Goal: Task Accomplishment & Management: Use online tool/utility

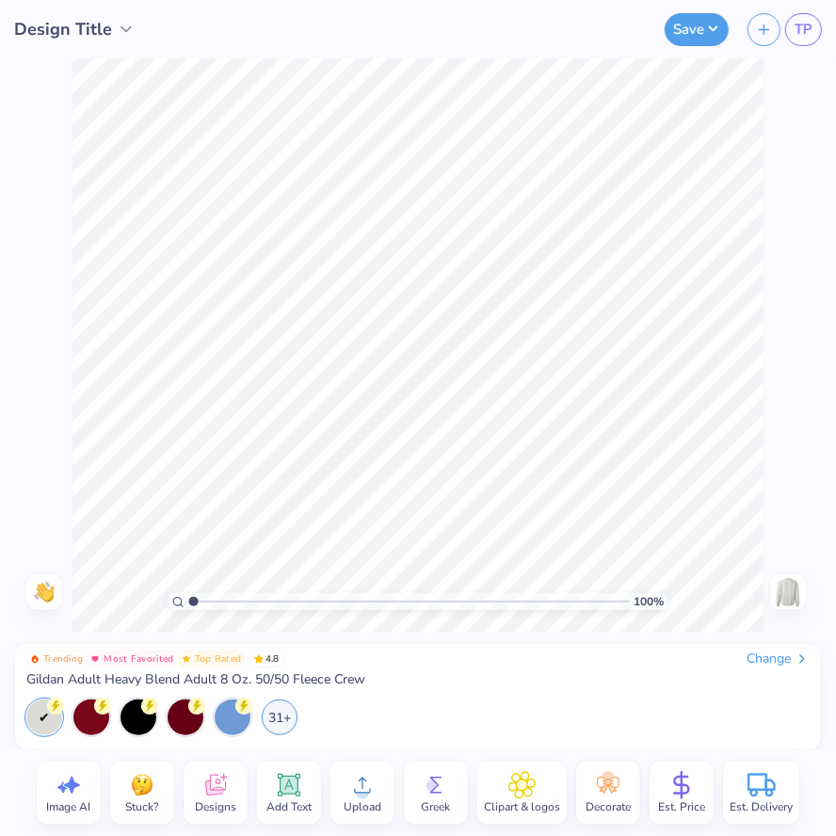
click at [765, 657] on div "Change" at bounding box center [778, 659] width 63 height 17
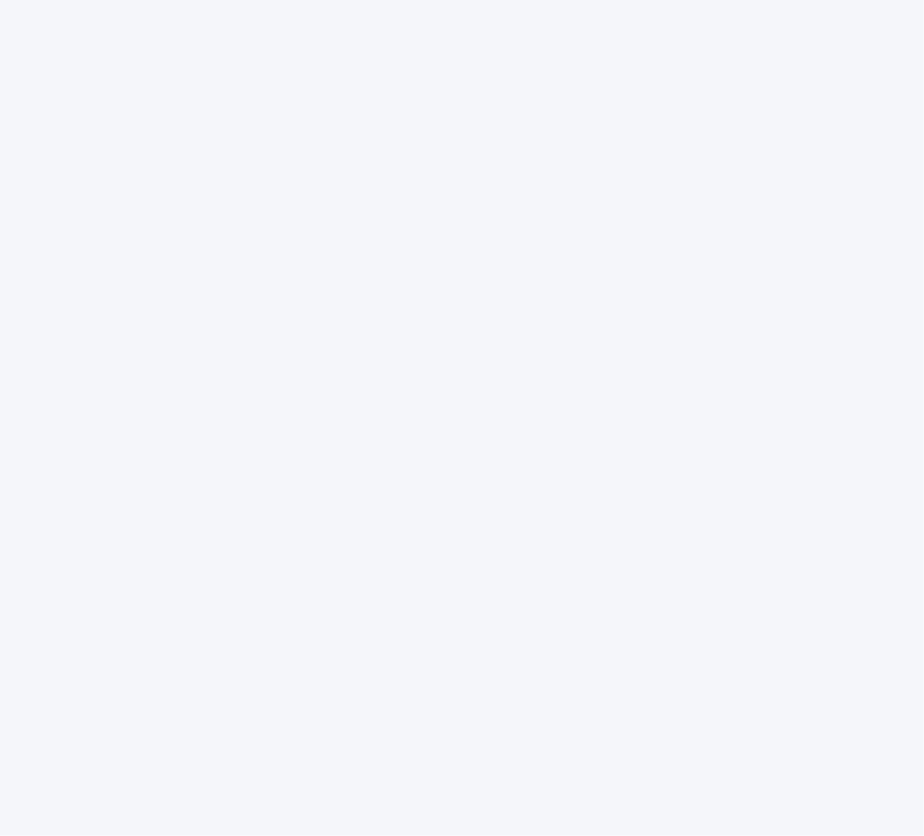
click at [193, 361] on div at bounding box center [462, 418] width 924 height 836
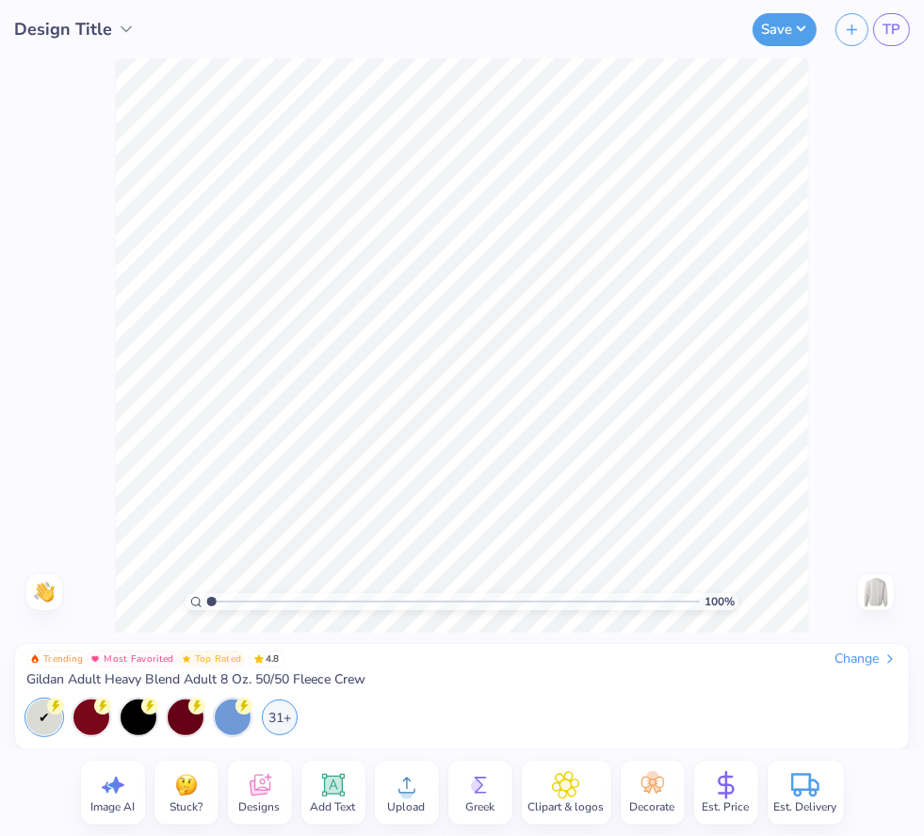
click at [852, 654] on div "Change" at bounding box center [865, 659] width 63 height 17
click at [836, 655] on div "Change" at bounding box center [865, 659] width 63 height 17
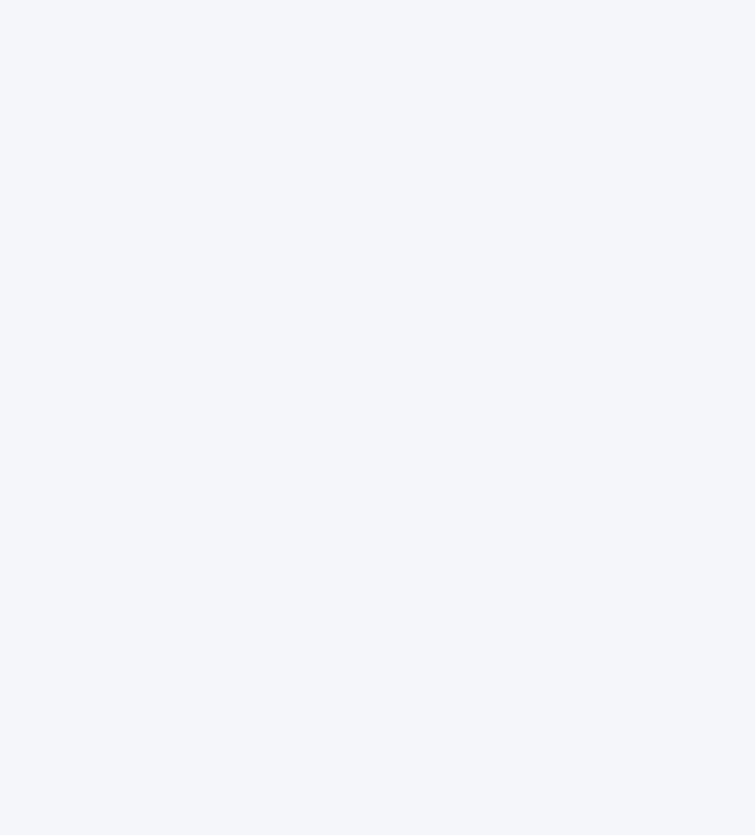
click at [441, 240] on div at bounding box center [378, 418] width 756 height 836
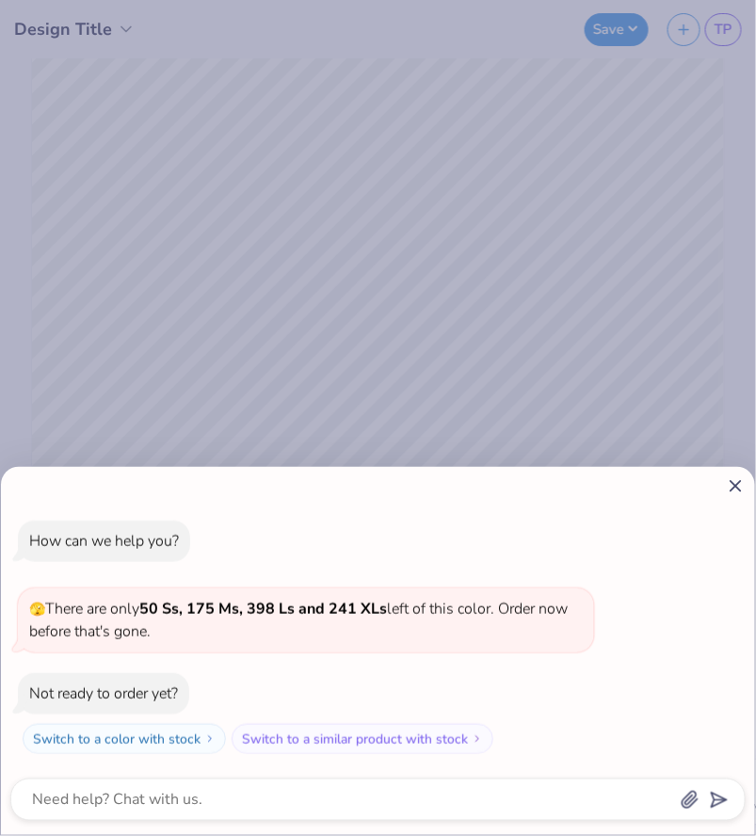
click at [738, 481] on icon at bounding box center [736, 486] width 20 height 20
type textarea "x"
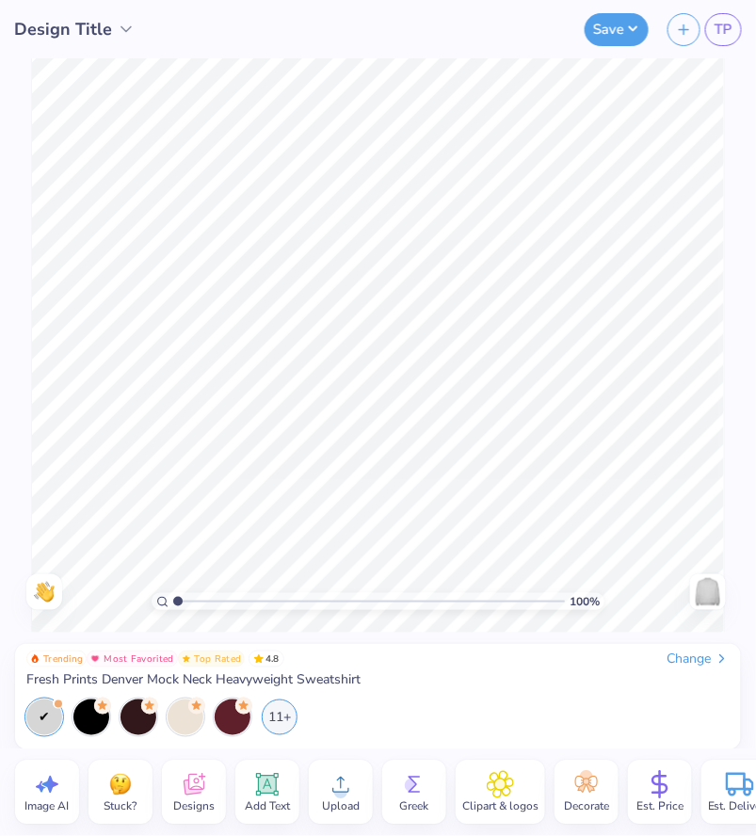
click at [208, 794] on div "Designs" at bounding box center [194, 793] width 64 height 64
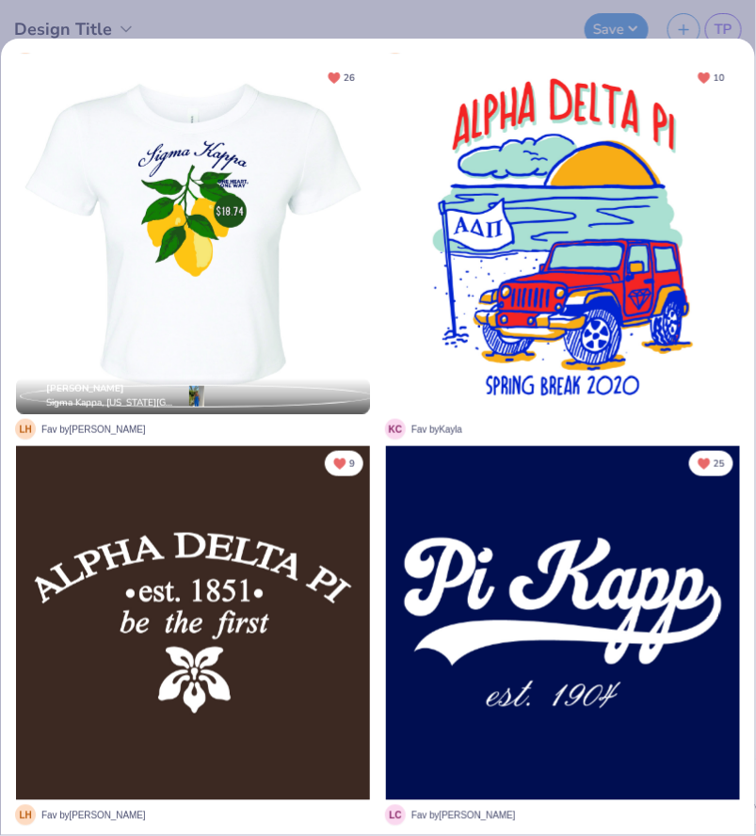
scroll to position [105, 0]
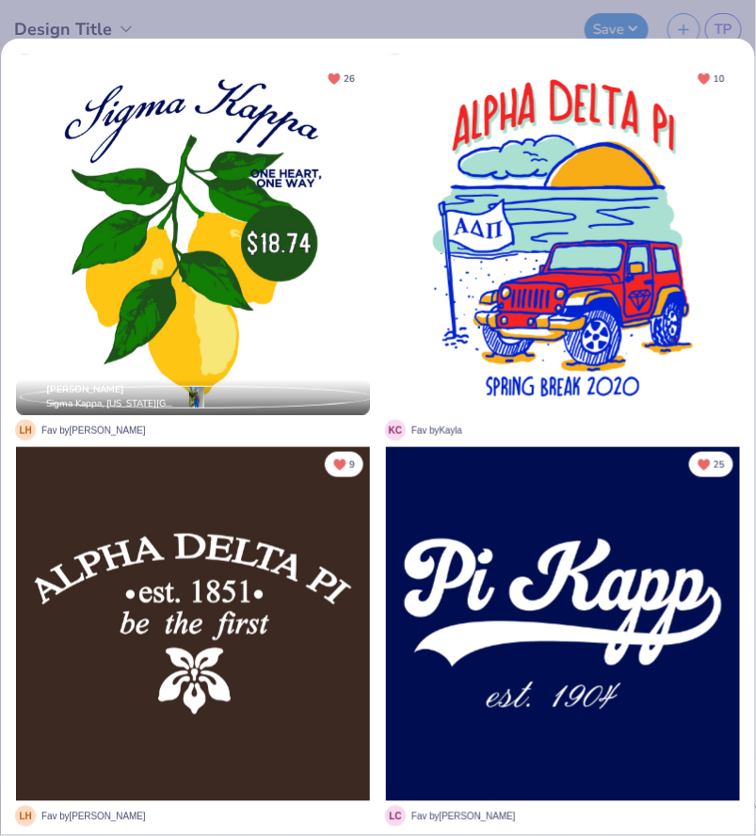
click at [628, 20] on div "Sorority Fraternity Rush & Bid Game Day Sort By Your Org's Fav Trending Most Fa…" at bounding box center [378, 418] width 756 height 836
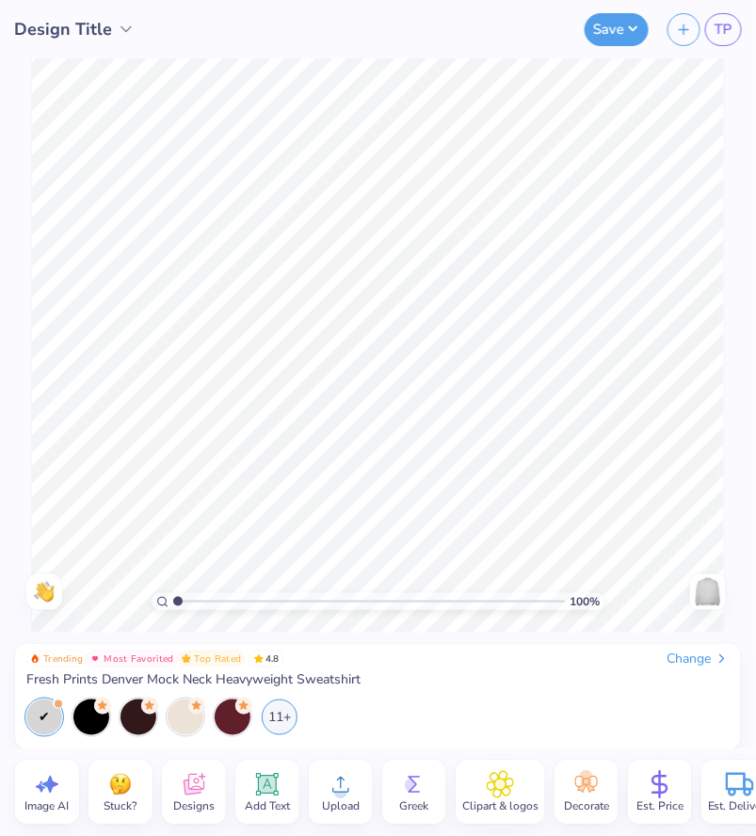
click at [497, 790] on icon at bounding box center [499, 785] width 11 height 11
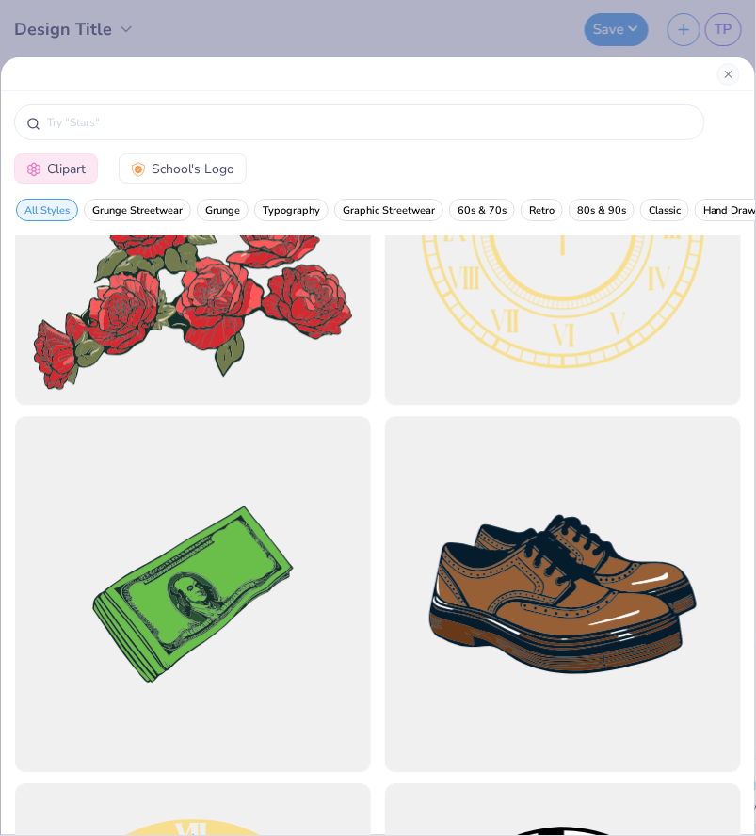
scroll to position [924, 0]
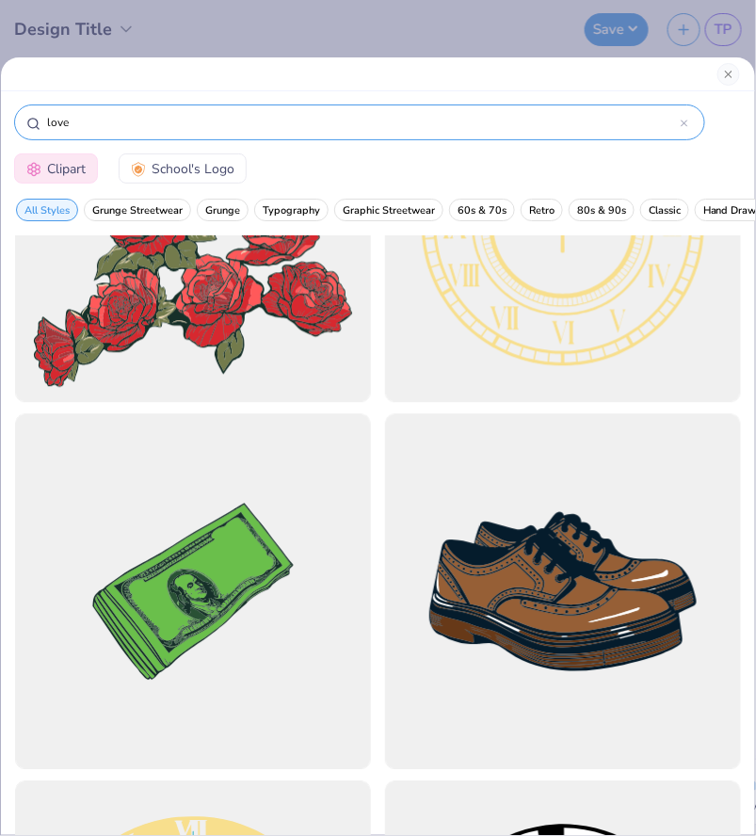
type input "love"
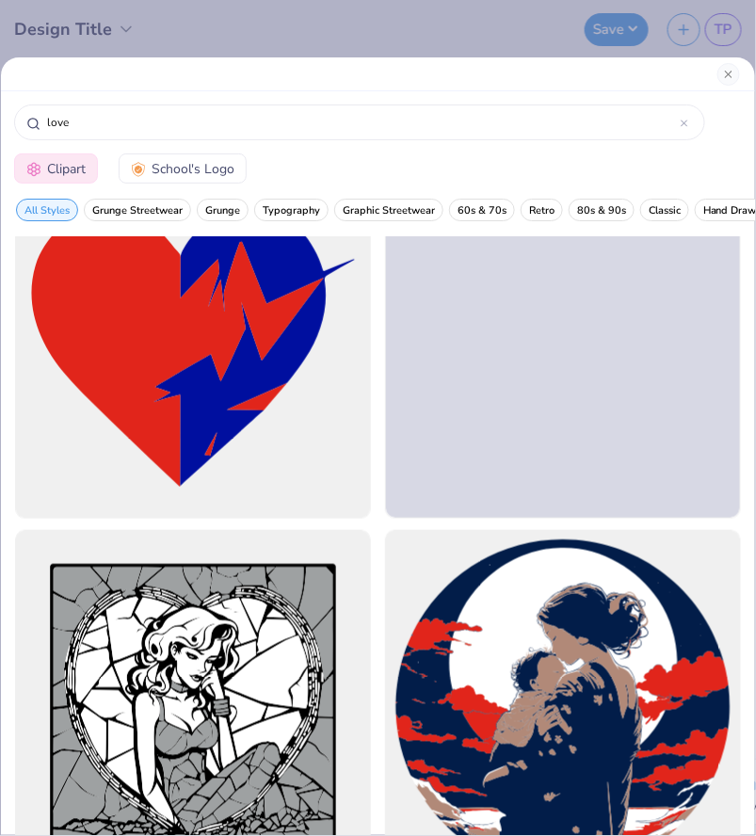
scroll to position [9179, 0]
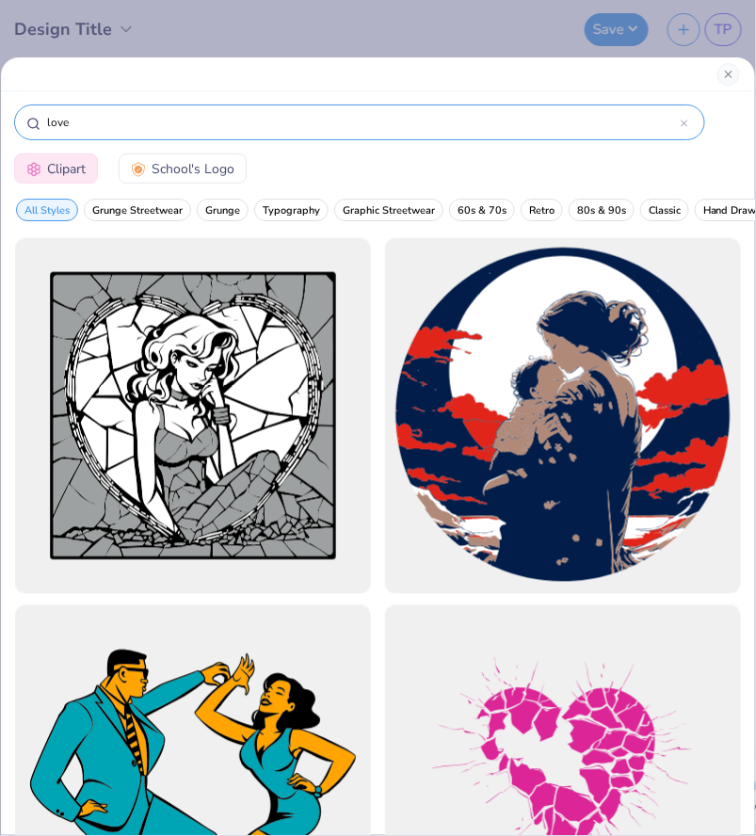
click at [674, 114] on input "love" at bounding box center [363, 122] width 636 height 19
click at [683, 120] on icon at bounding box center [685, 124] width 8 height 8
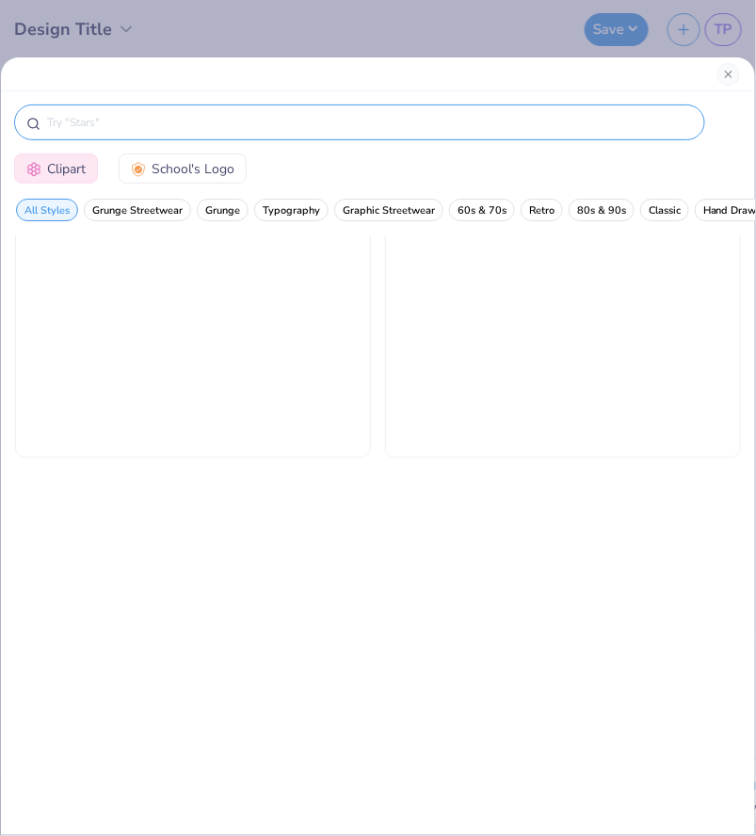
scroll to position [5275, 0]
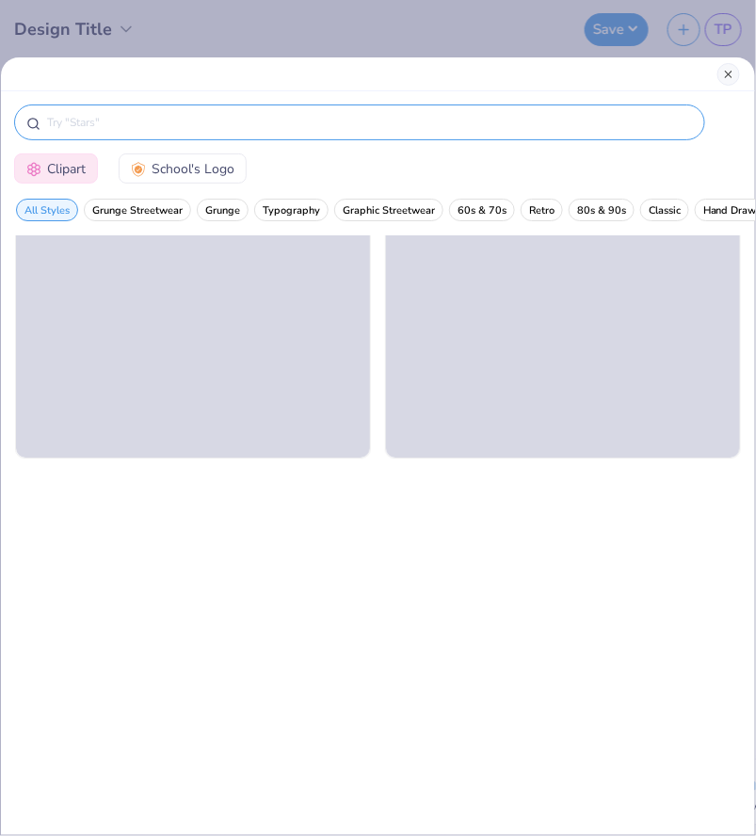
click at [733, 73] on button "Close" at bounding box center [729, 74] width 23 height 23
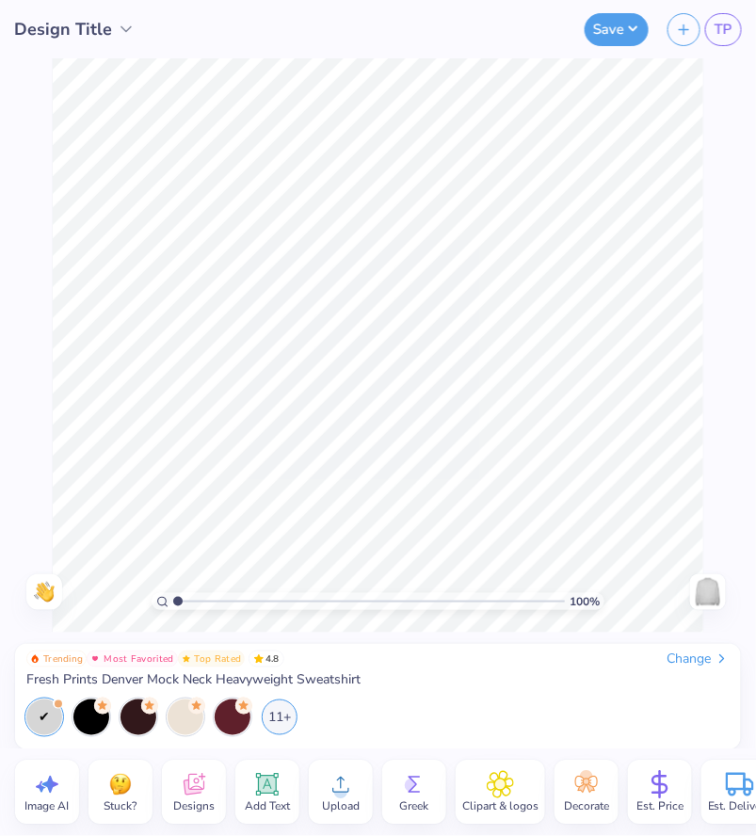
click at [402, 799] on span "Greek" at bounding box center [414, 806] width 29 height 15
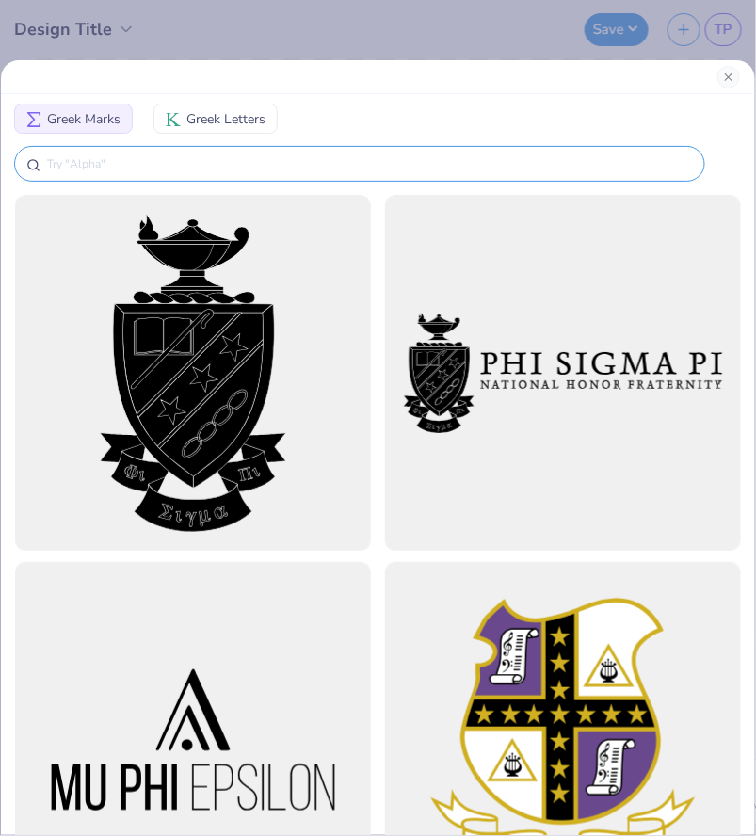
click at [356, 169] on input "text" at bounding box center [369, 163] width 648 height 19
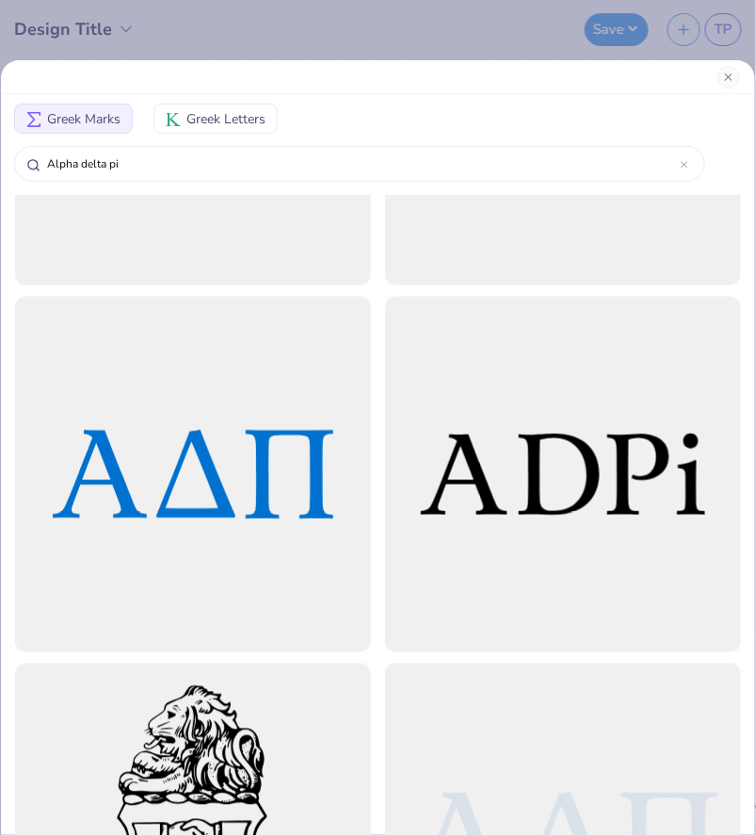
scroll to position [6080, 0]
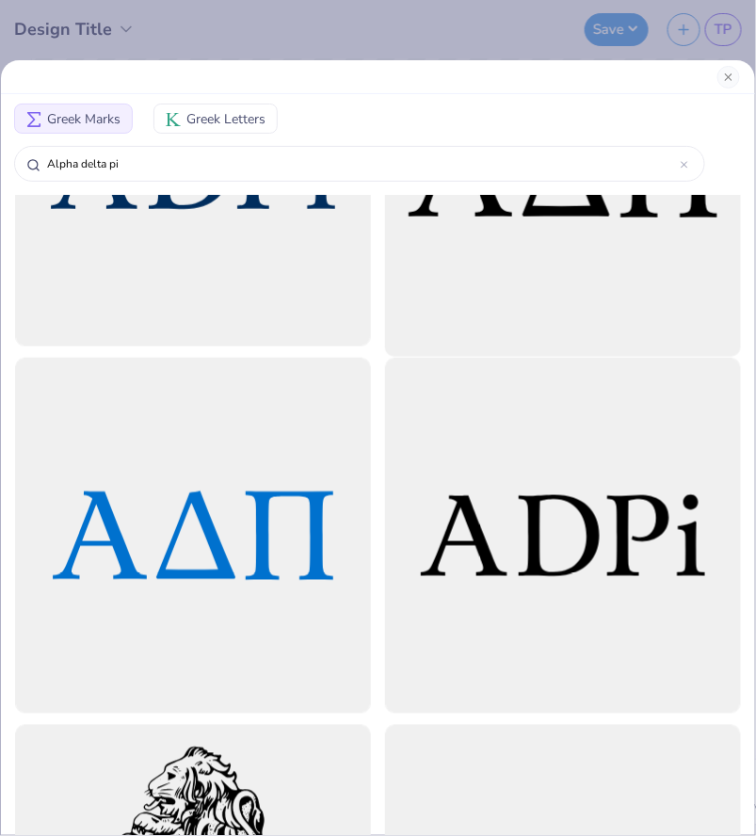
type input "Alpha delta pi"
click at [503, 281] on div at bounding box center [563, 169] width 392 height 392
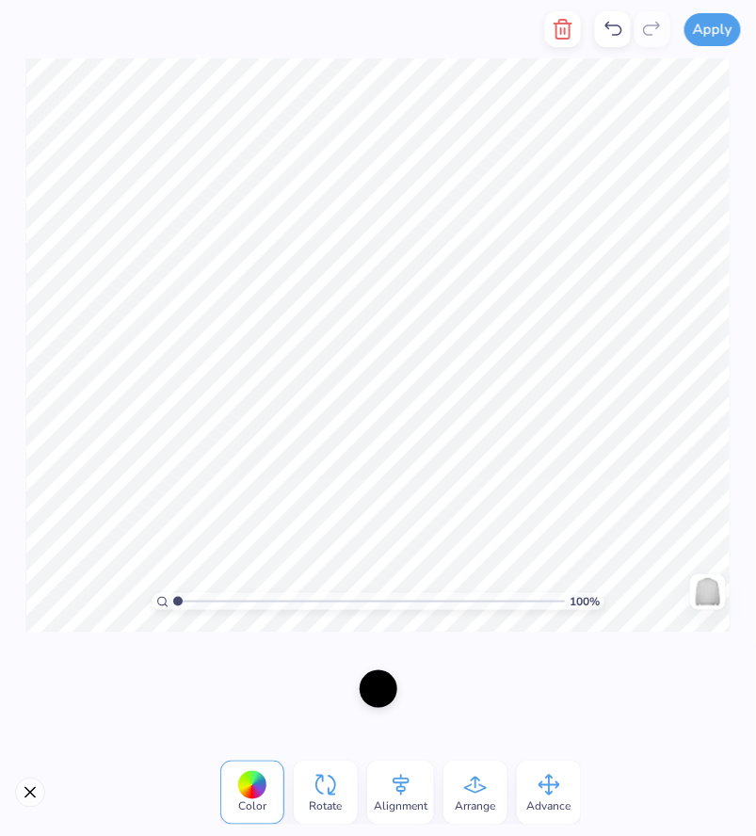
click at [385, 686] on div at bounding box center [379, 689] width 38 height 38
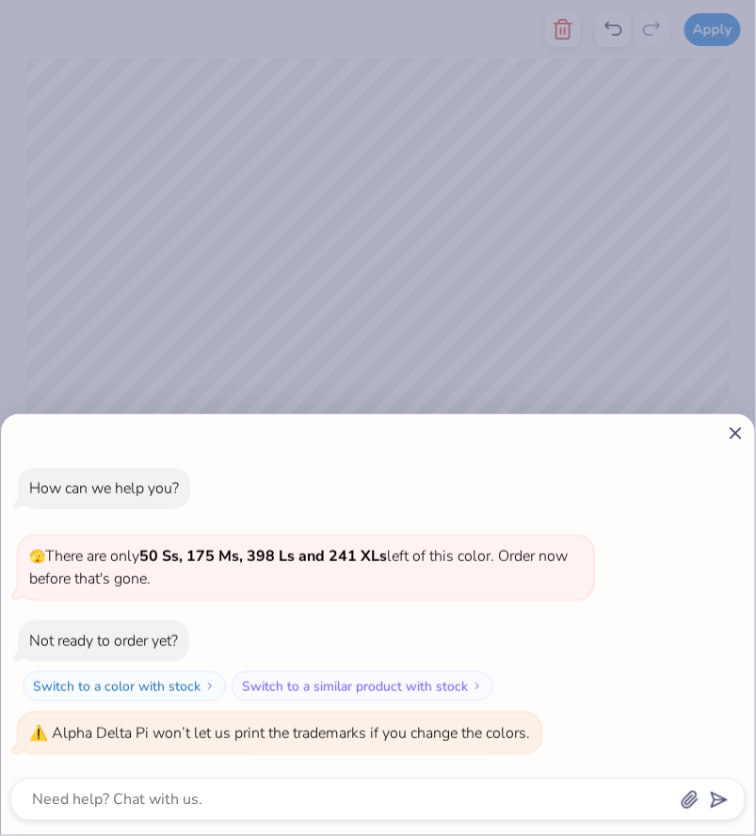
click at [520, 336] on div "How can we help you? 🫣 There are only 50 Ss, 175 Ms, 398 Ls and 241 XLs left of…" at bounding box center [378, 418] width 756 height 836
type textarea "x"
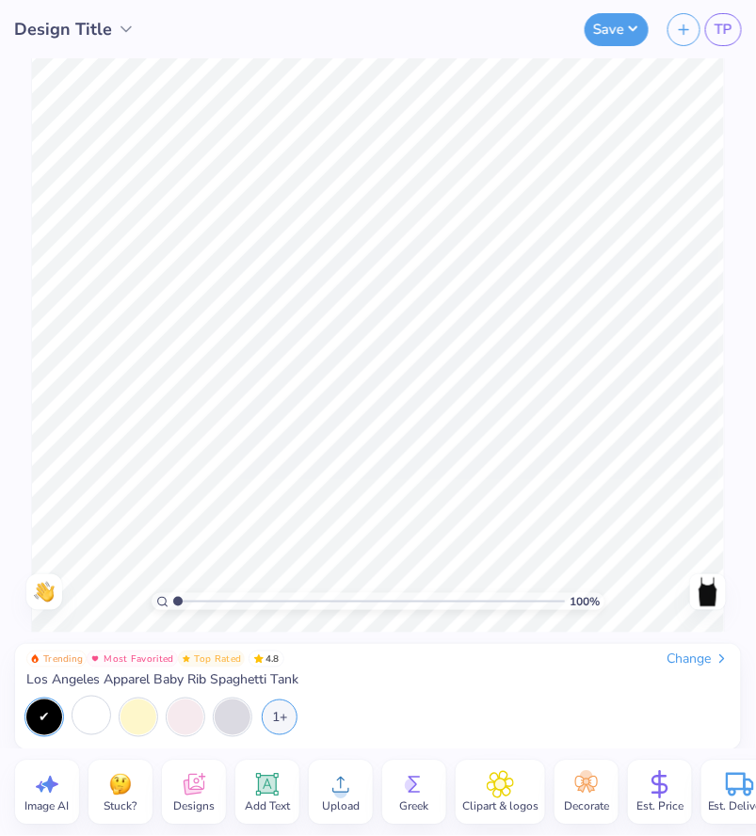
click at [97, 717] on div at bounding box center [91, 716] width 36 height 36
click at [266, 799] on span "Add Text" at bounding box center [267, 806] width 45 height 15
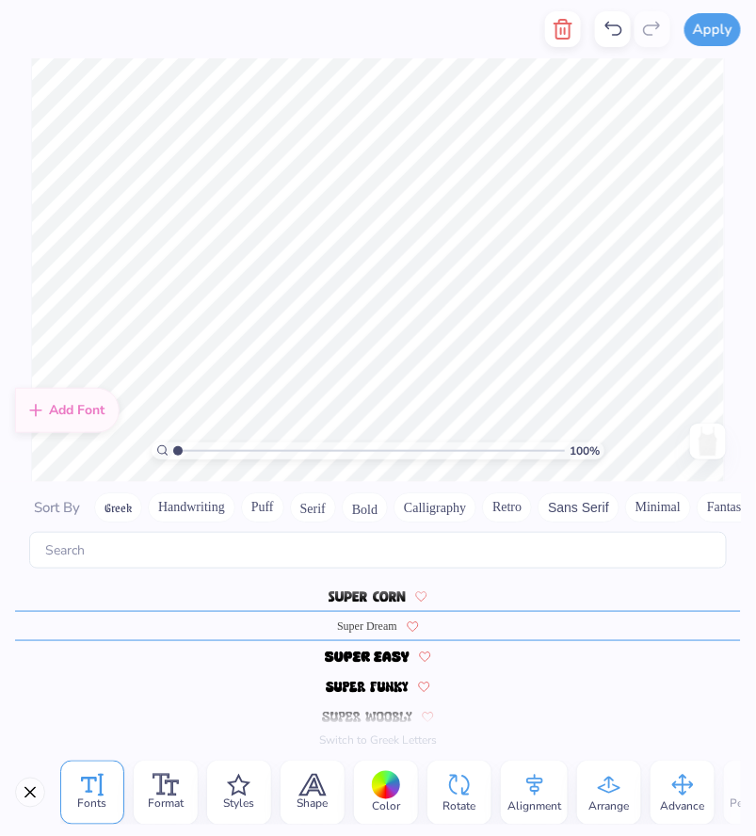
scroll to position [0, 1]
type textarea "ADPI"
click at [369, 652] on img at bounding box center [367, 657] width 85 height 11
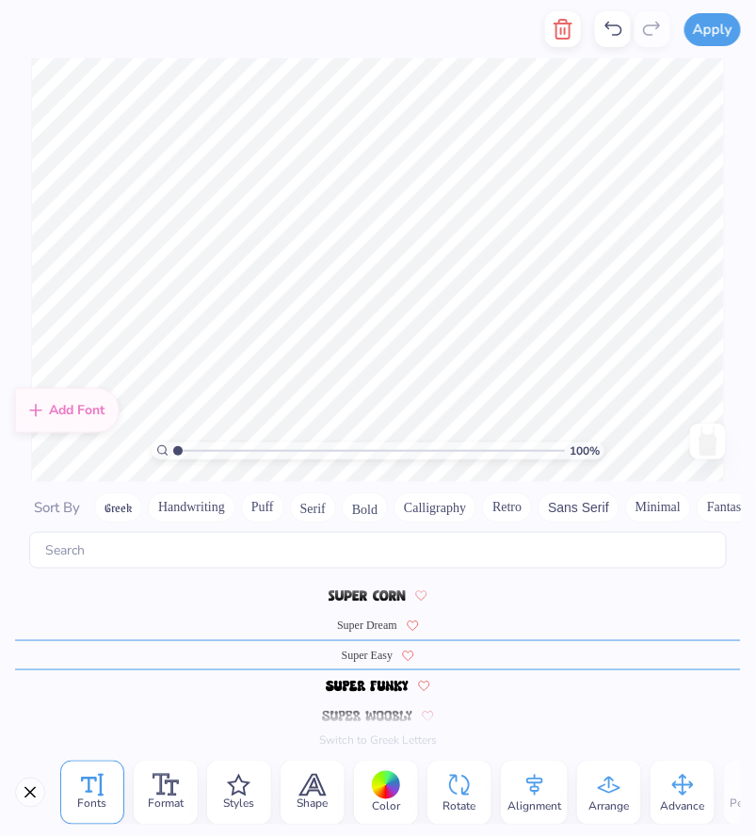
scroll to position [8165, 0]
click at [350, 682] on img at bounding box center [367, 687] width 82 height 11
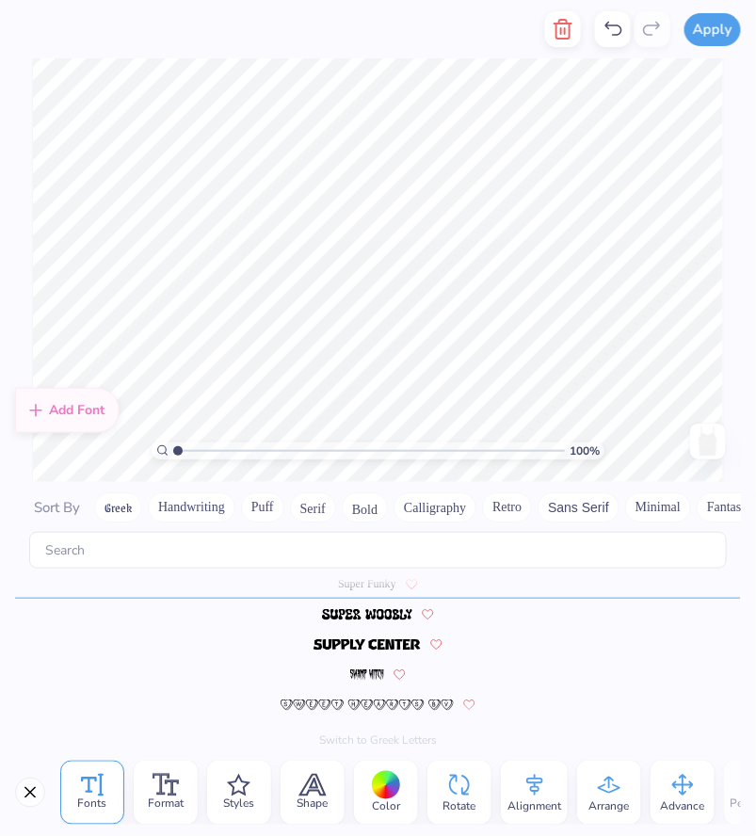
scroll to position [8226, 0]
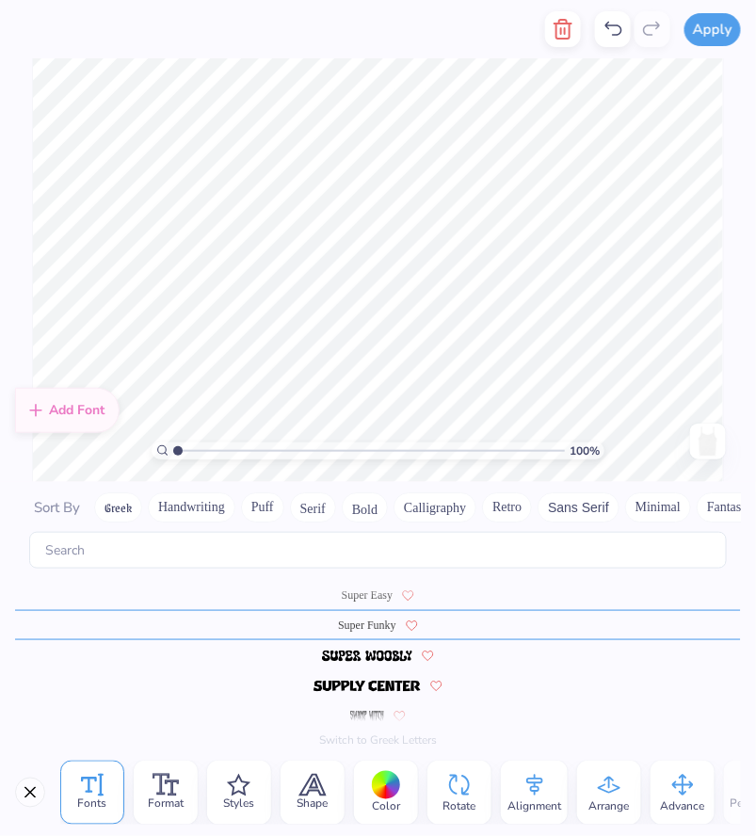
click at [387, 802] on span "Color" at bounding box center [386, 806] width 28 height 15
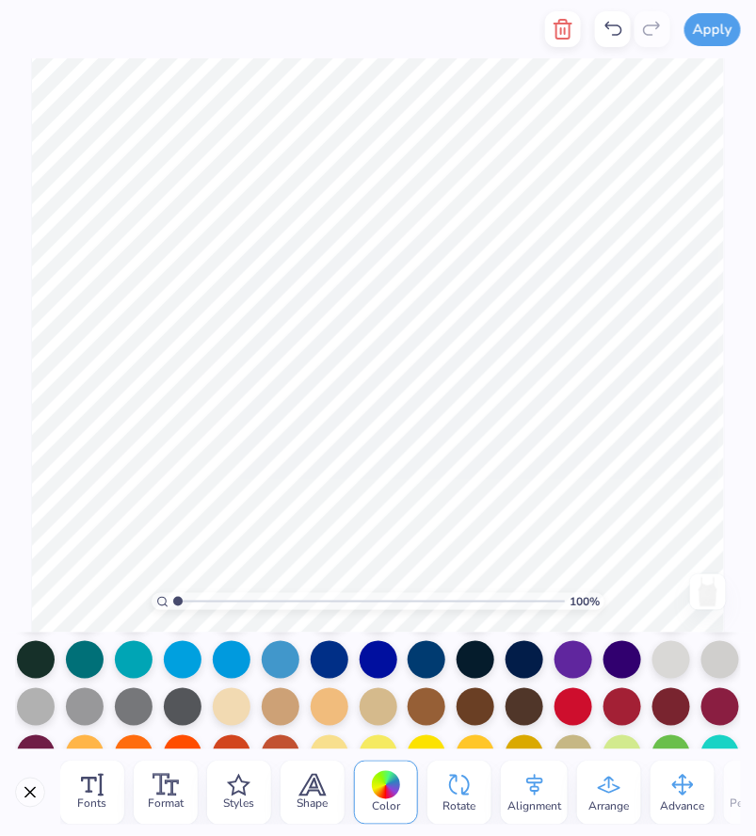
scroll to position [134, 0]
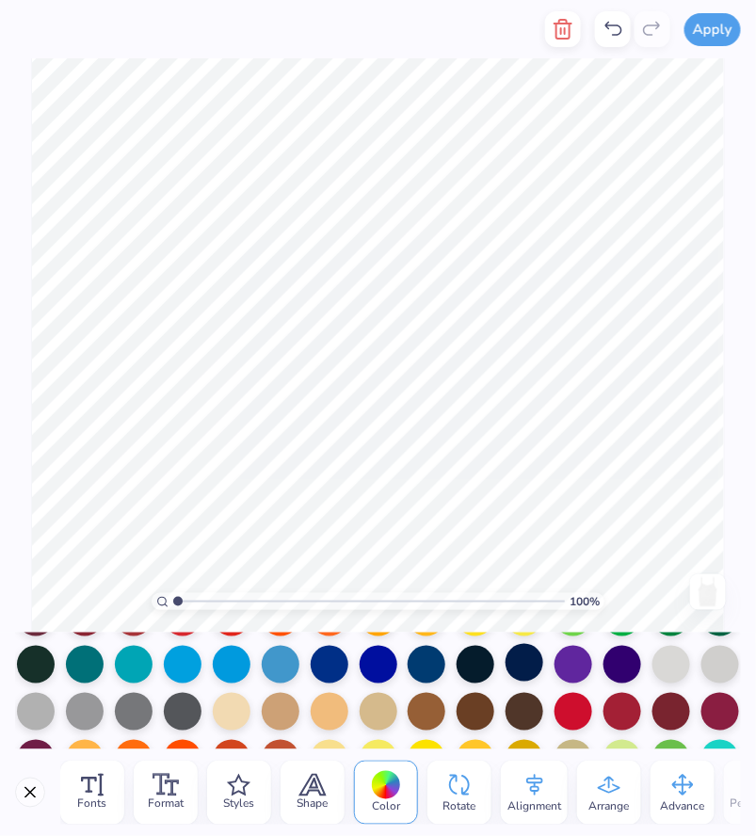
click at [526, 669] on div at bounding box center [525, 663] width 38 height 38
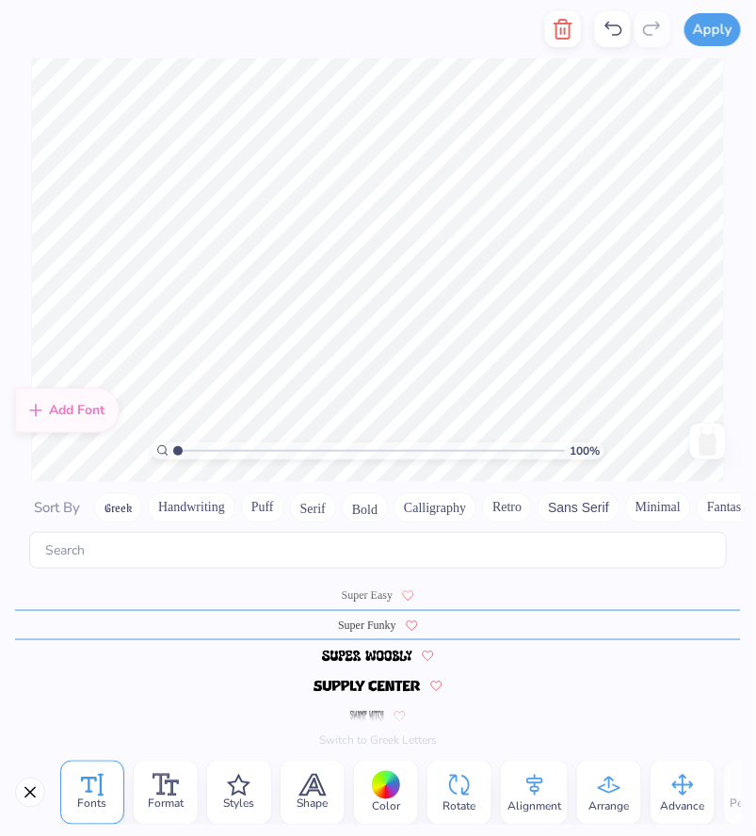
scroll to position [0, 8]
type textarea "We Live for eachother"
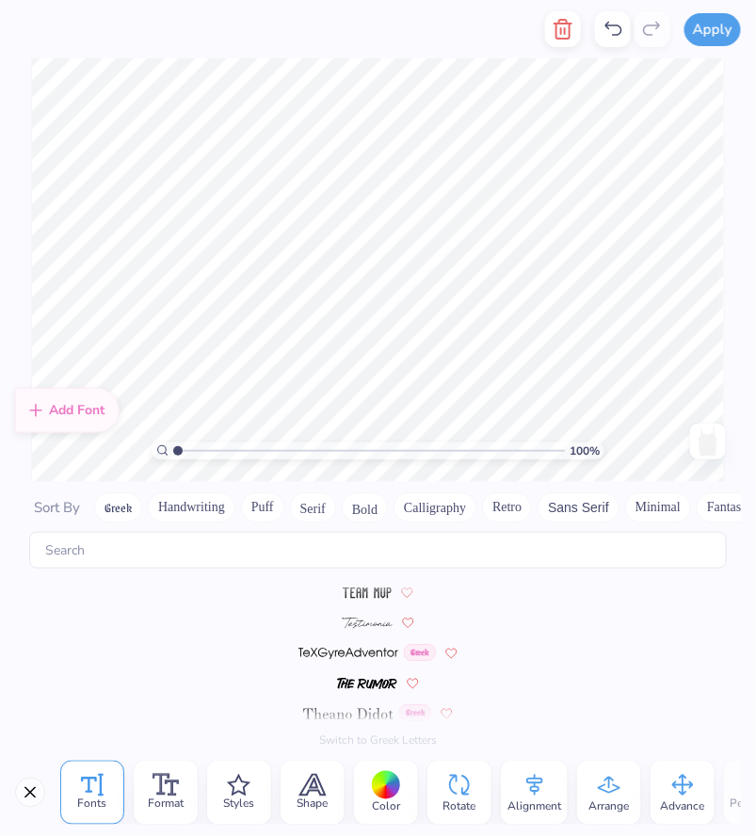
scroll to position [8497, 0]
click at [357, 623] on img at bounding box center [368, 627] width 52 height 11
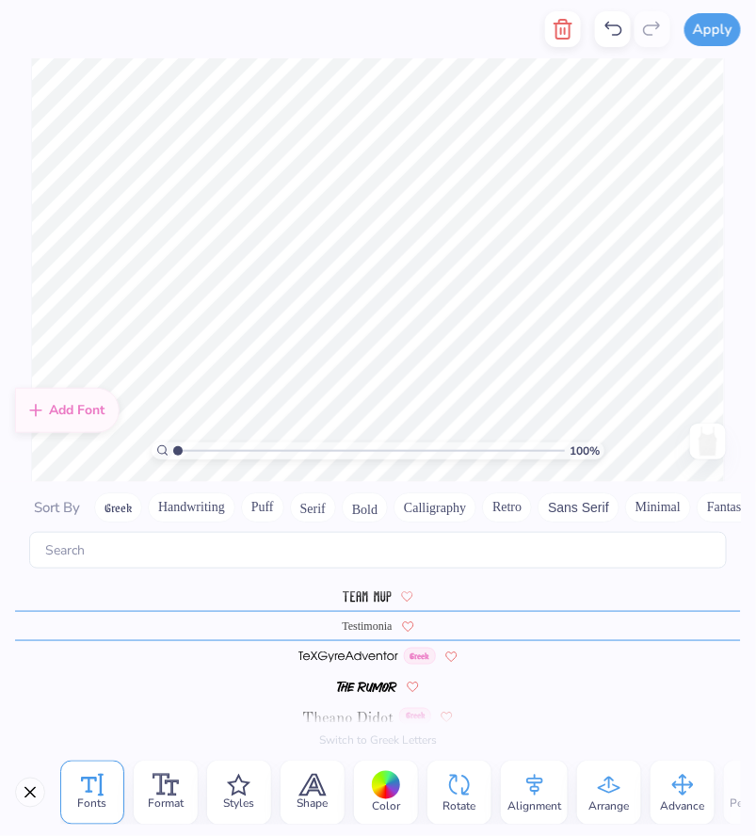
scroll to position [8467, 0]
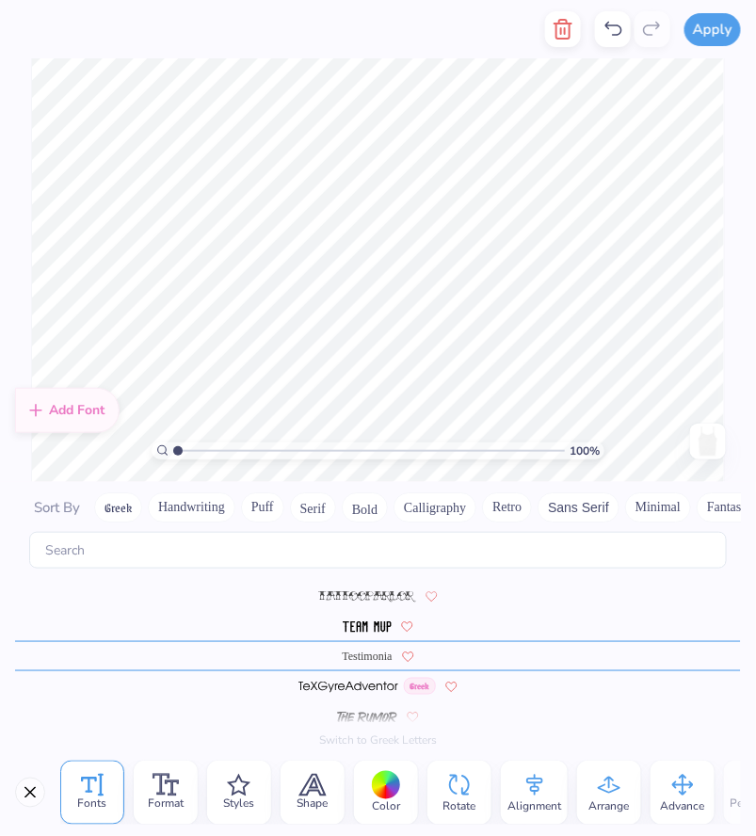
click at [357, 623] on img at bounding box center [367, 627] width 48 height 11
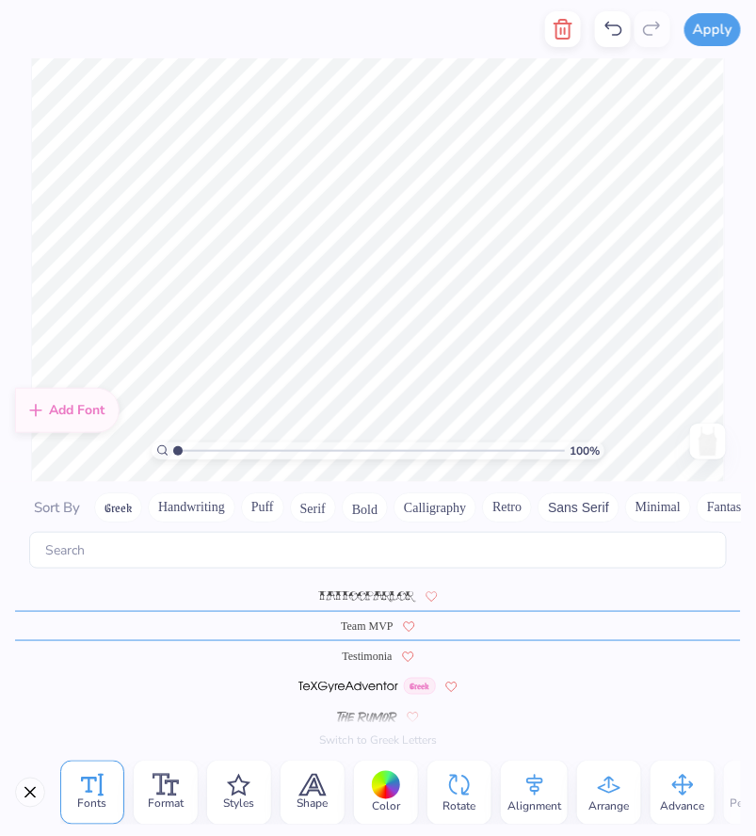
scroll to position [8437, 0]
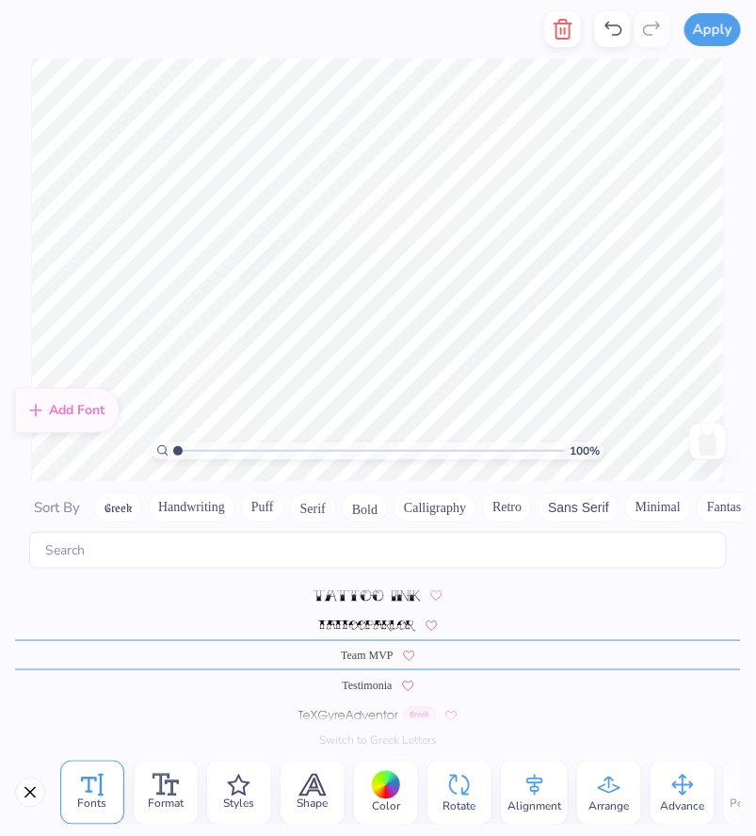
click at [371, 680] on span "Testimonia" at bounding box center [367, 685] width 50 height 17
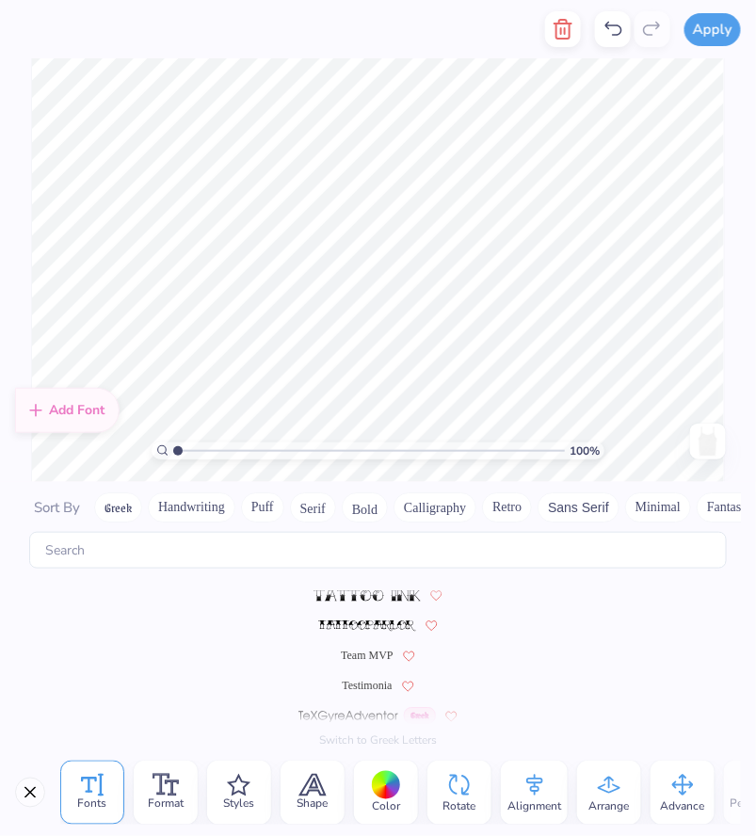
click at [353, 650] on span "Team MVP" at bounding box center [367, 655] width 53 height 17
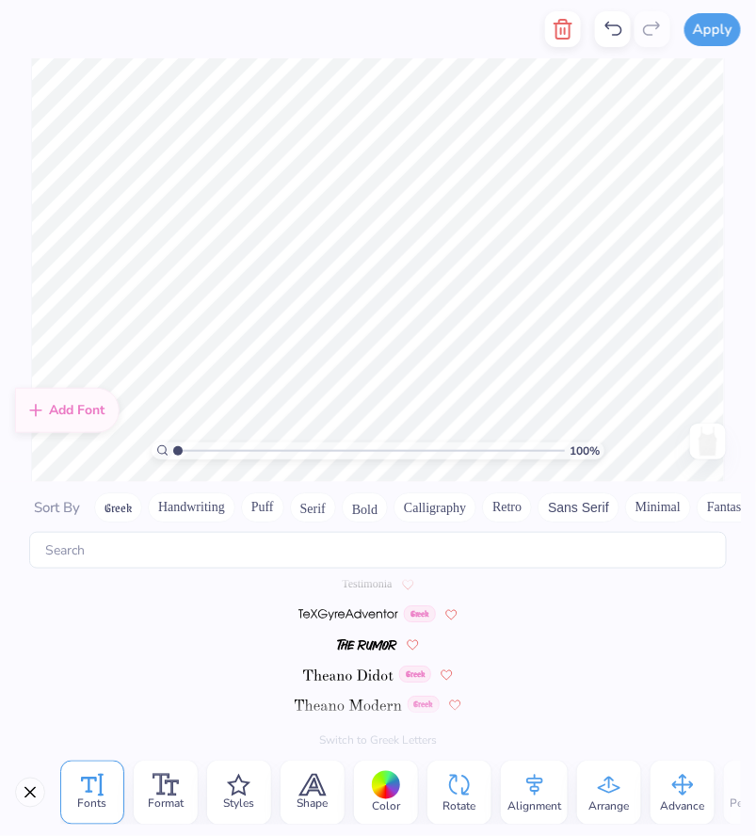
scroll to position [8528, 0]
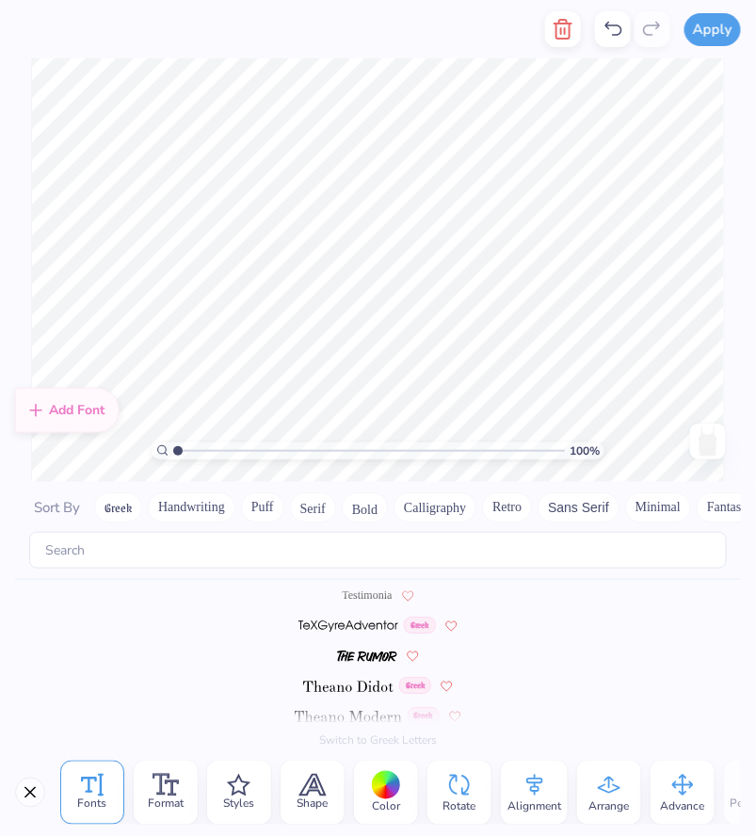
click at [347, 686] on img at bounding box center [348, 686] width 91 height 11
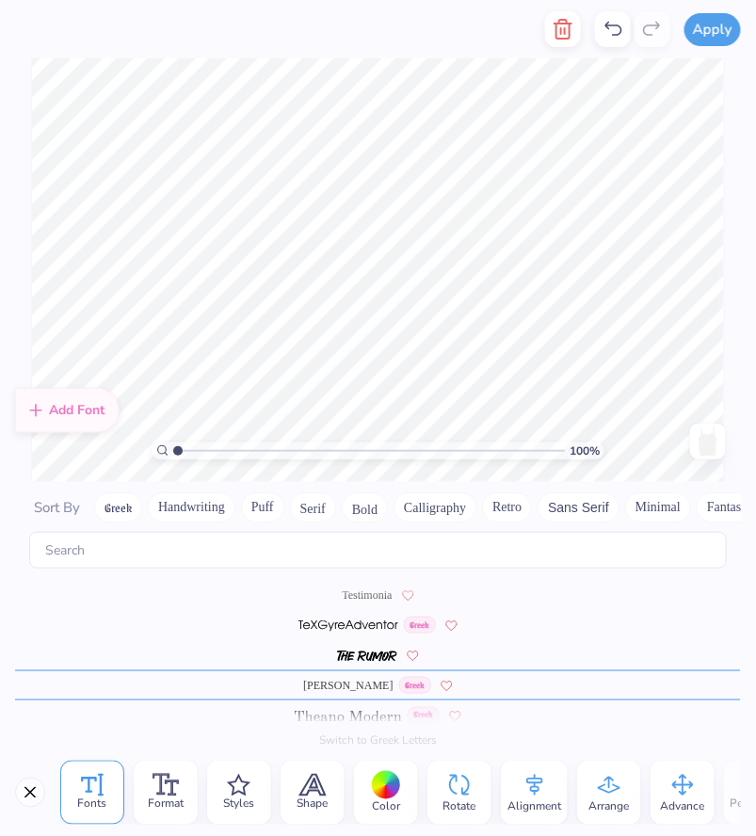
scroll to position [8558, 0]
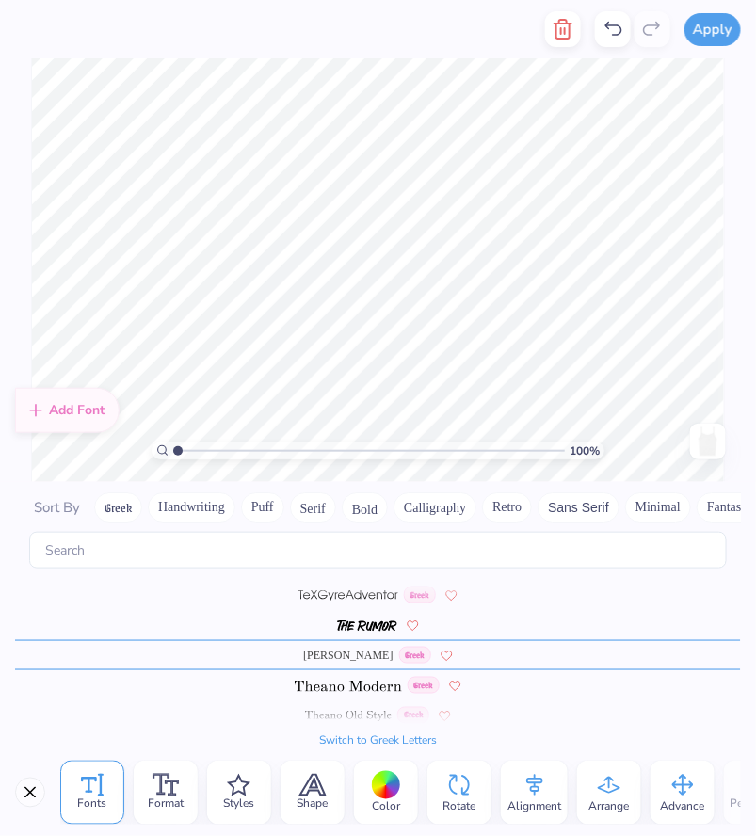
click at [342, 681] on img at bounding box center [348, 686] width 106 height 11
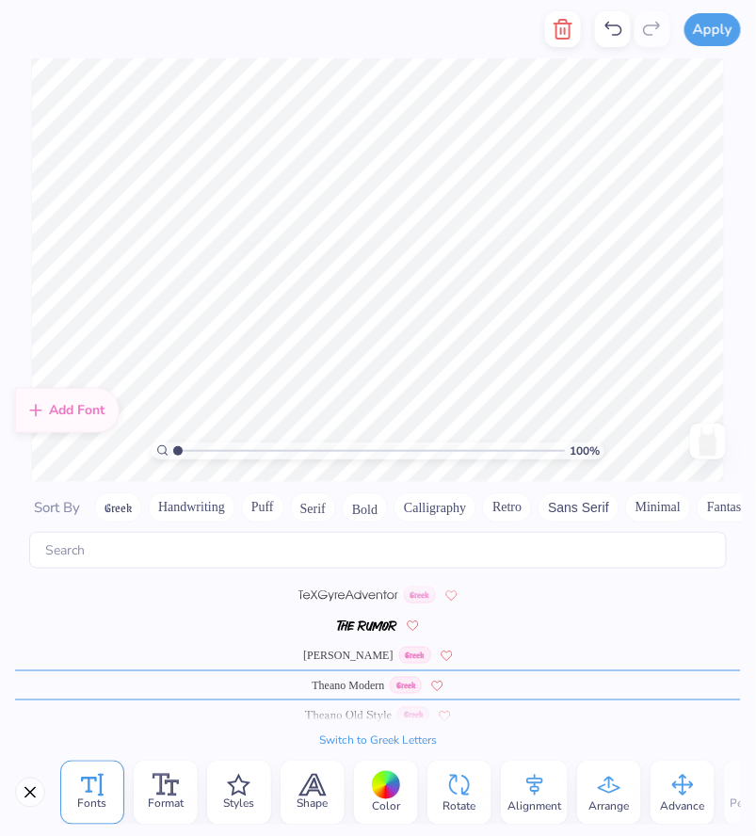
scroll to position [8588, 0]
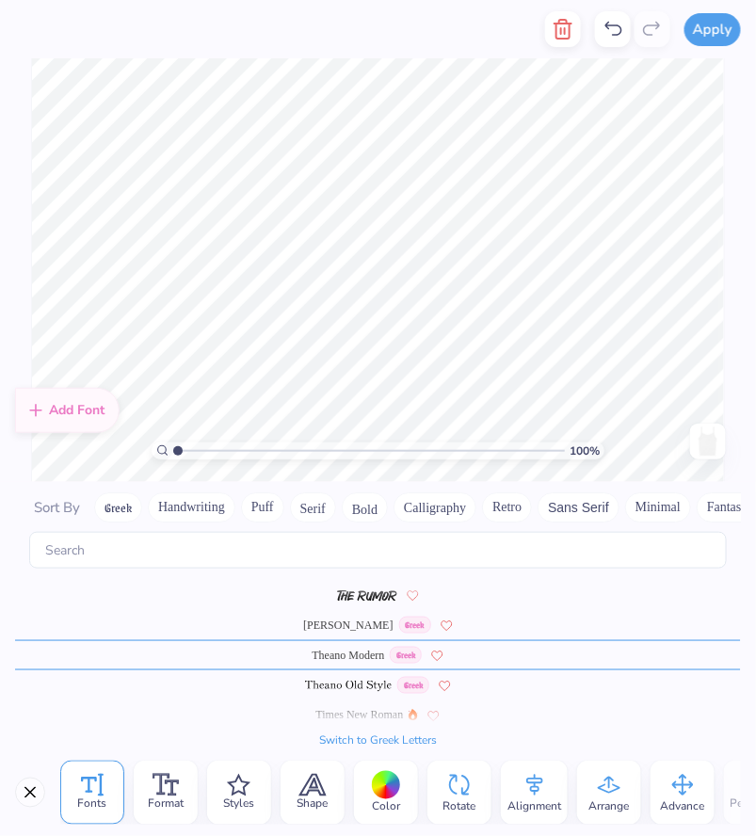
click at [347, 685] on img at bounding box center [349, 686] width 88 height 11
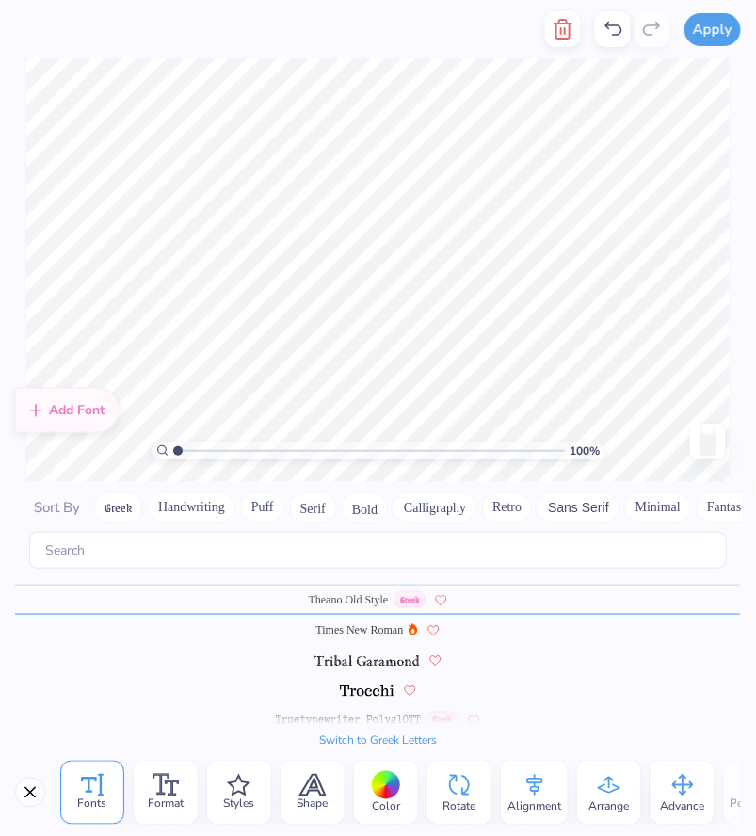
scroll to position [8678, 0]
click at [361, 682] on img at bounding box center [368, 687] width 56 height 11
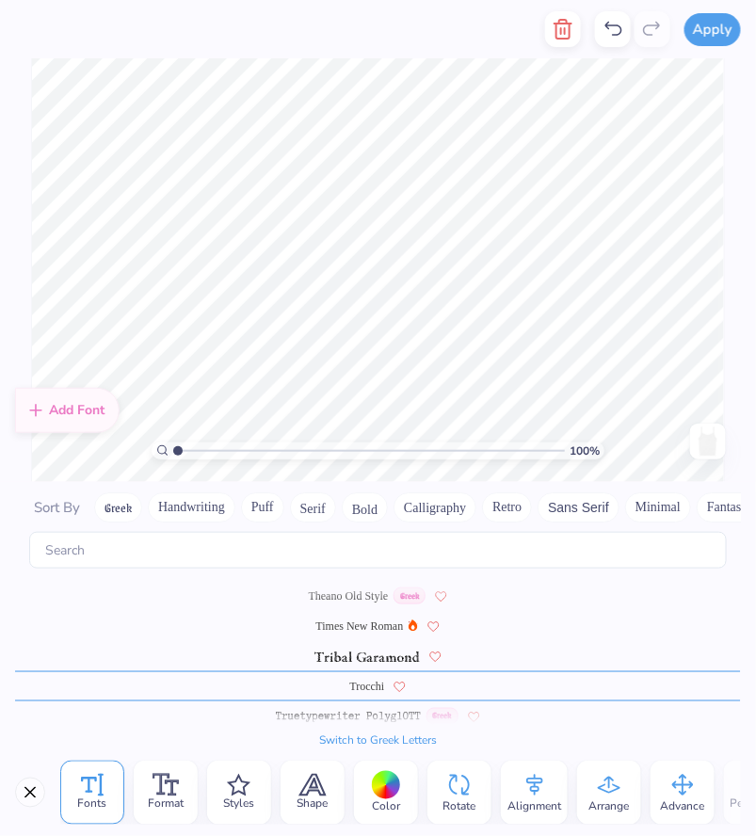
scroll to position [8709, 0]
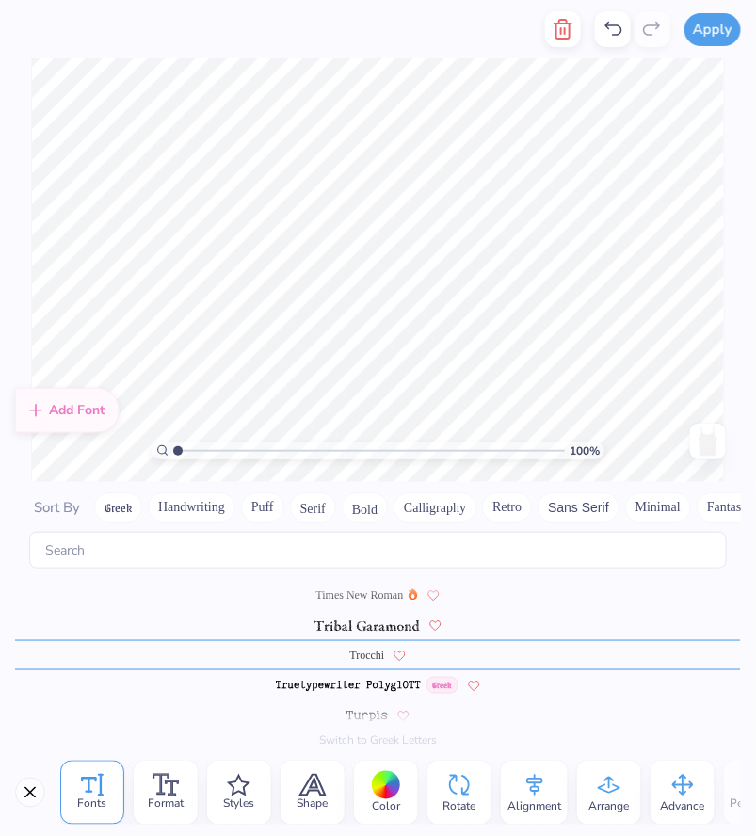
click at [372, 682] on img at bounding box center [348, 686] width 144 height 11
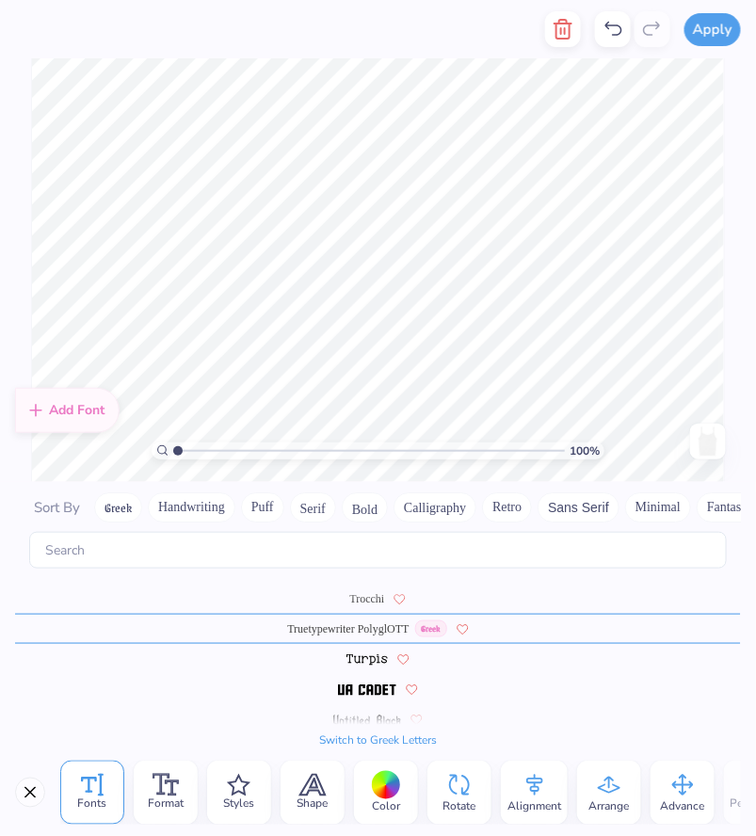
scroll to position [8768, 0]
click at [356, 652] on img at bounding box center [367, 657] width 41 height 11
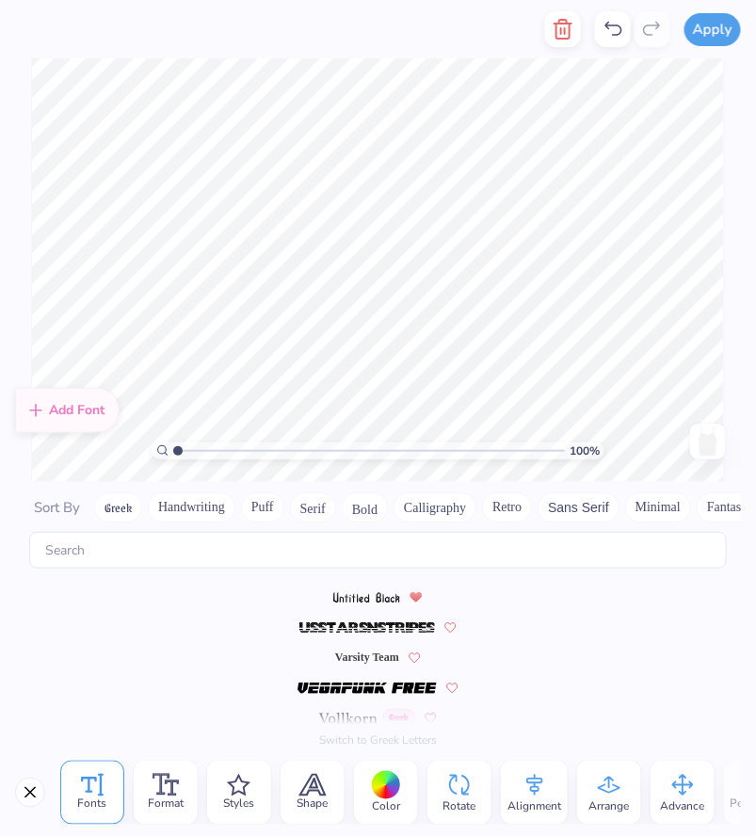
scroll to position [8889, 0]
click at [363, 650] on span "Varsity Team" at bounding box center [367, 655] width 64 height 17
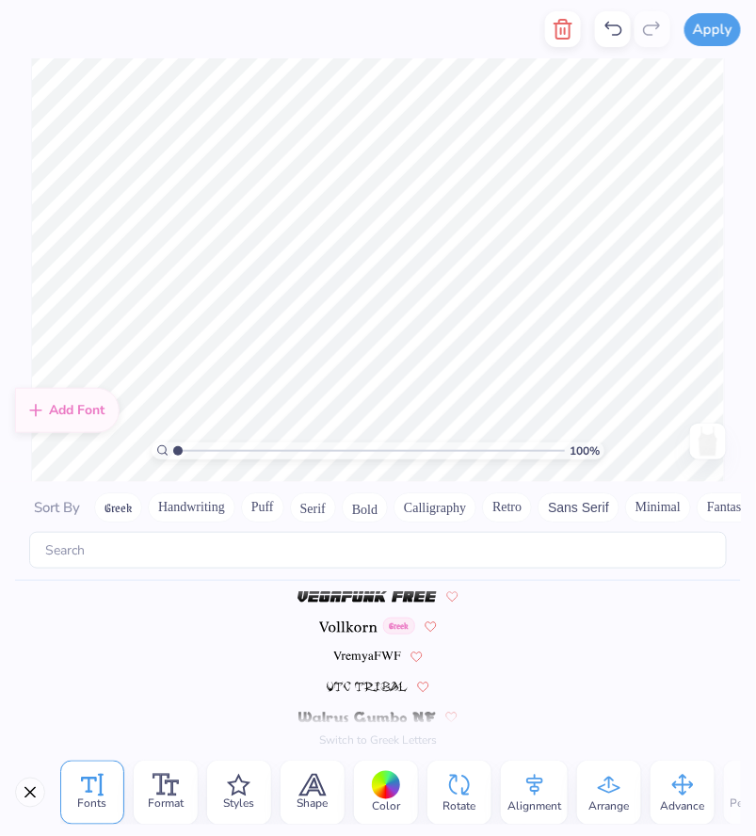
scroll to position [8979, 0]
click at [338, 624] on img at bounding box center [347, 627] width 57 height 11
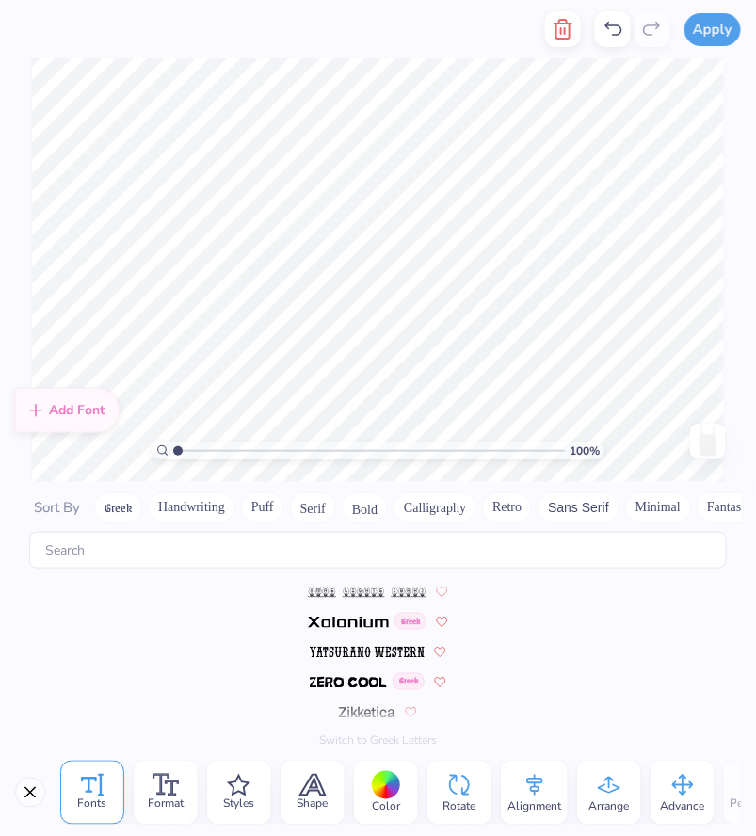
scroll to position [9224, 0]
click at [369, 507] on button "Bold" at bounding box center [365, 507] width 46 height 30
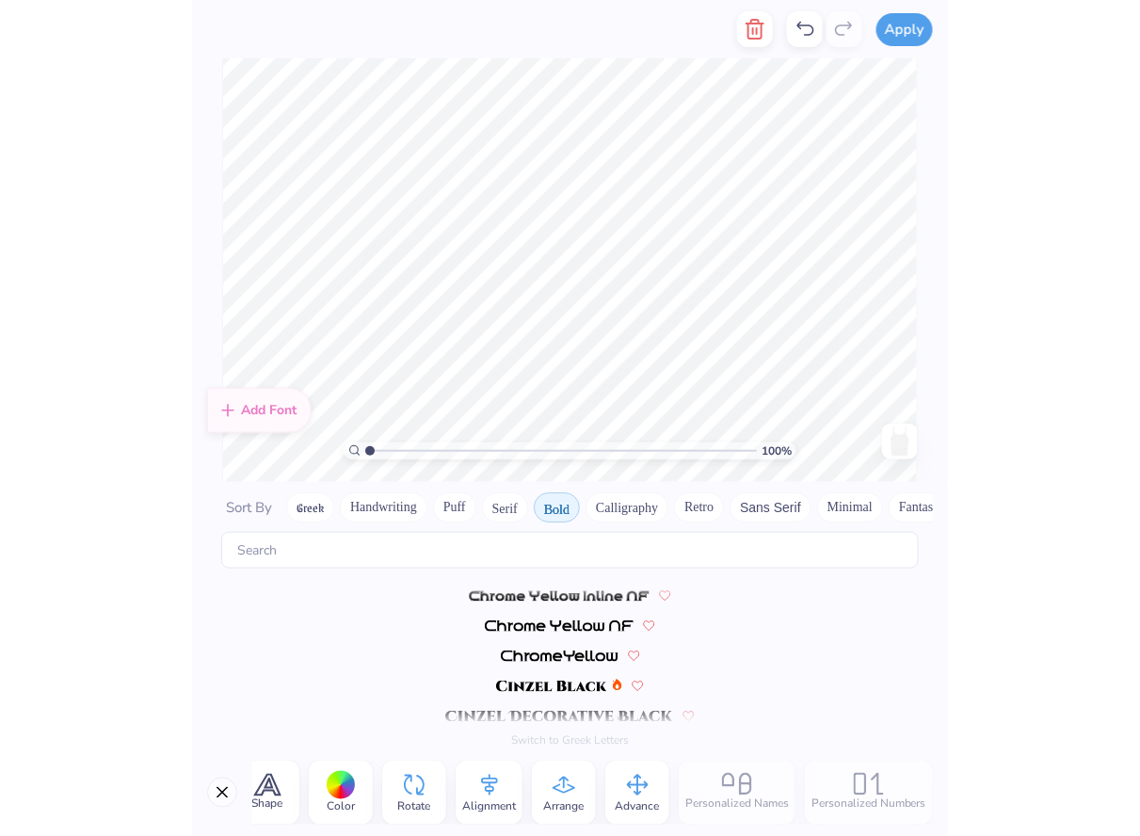
scroll to position [0, 236]
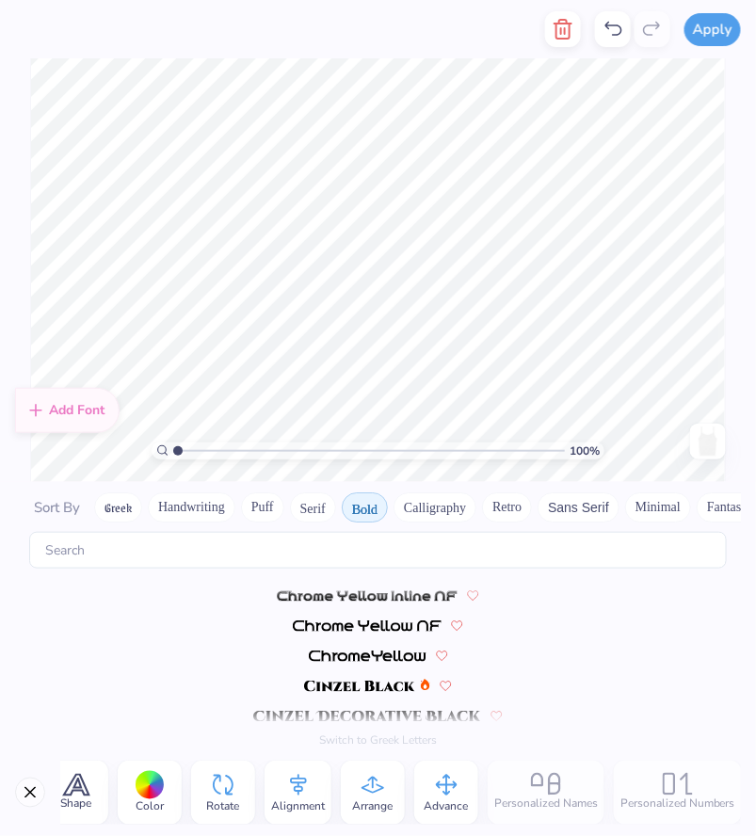
click at [0, 624] on div "Add Font Sort By Greek Handwriting Puff Serif Bold Calligraphy Retro Sans Serif…" at bounding box center [378, 615] width 756 height 267
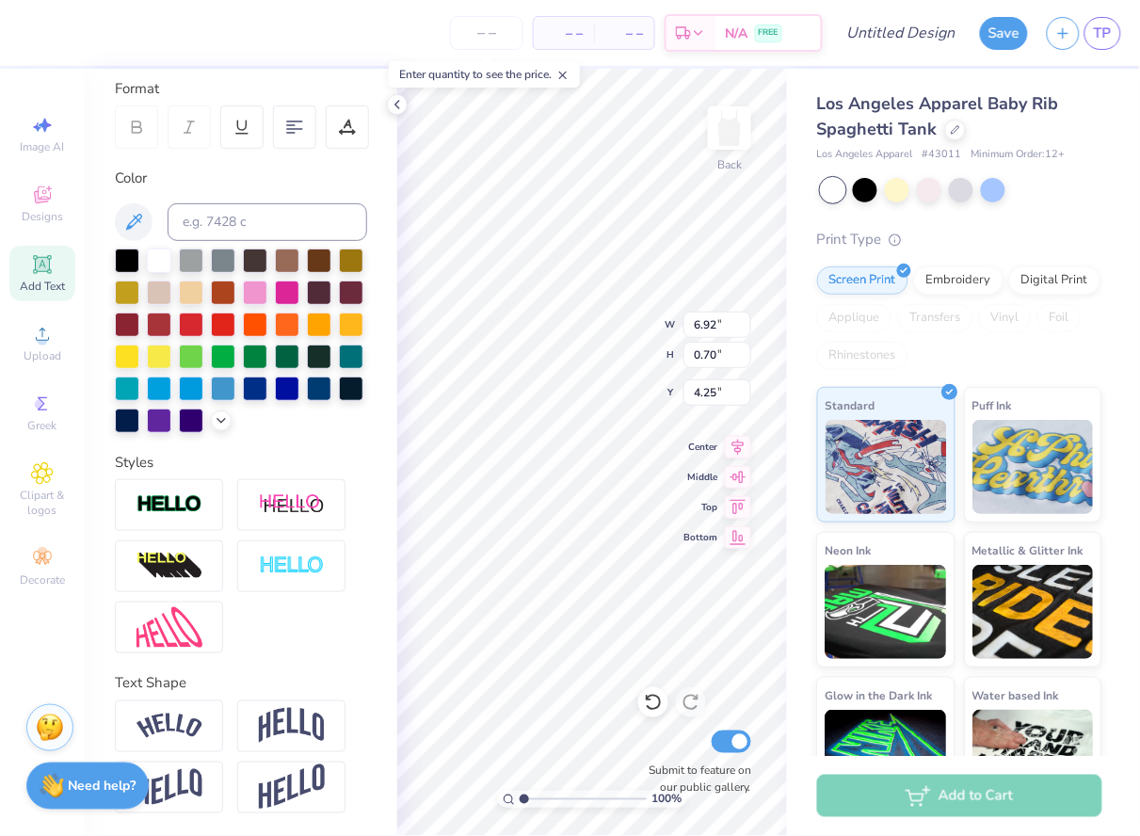
scroll to position [256, 0]
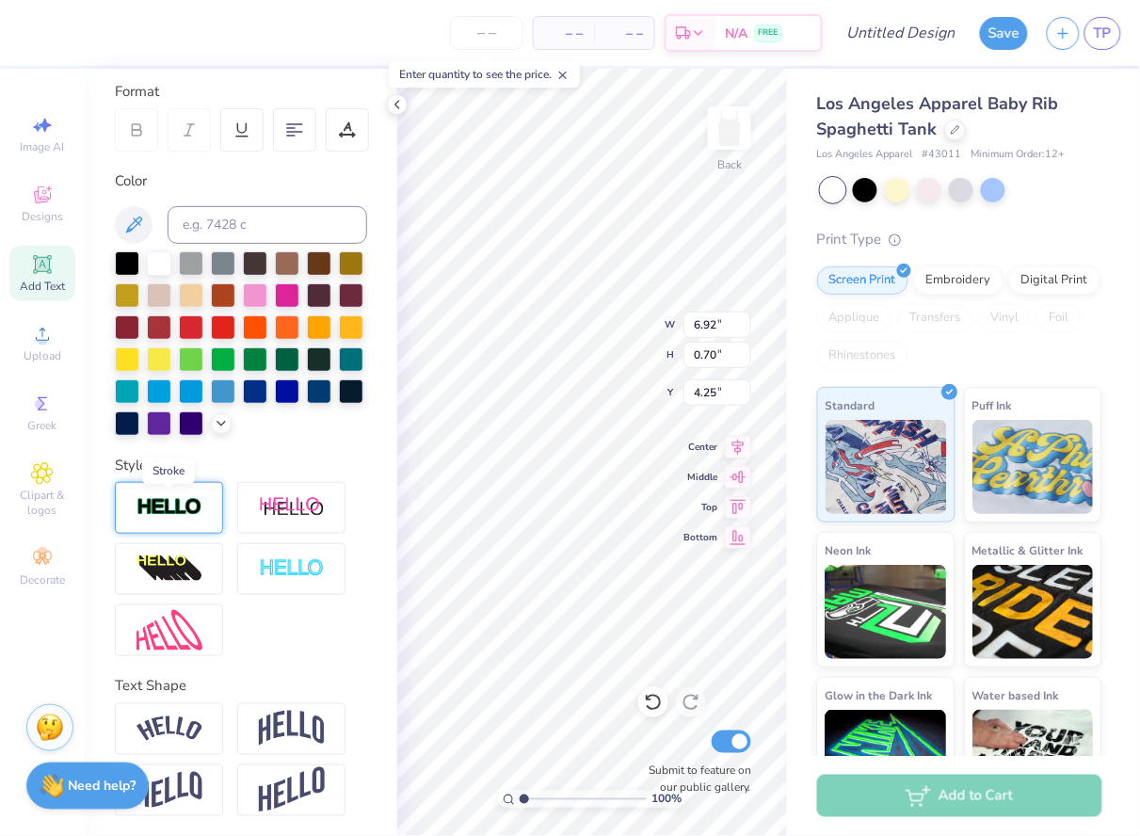
click at [184, 503] on img at bounding box center [170, 508] width 66 height 22
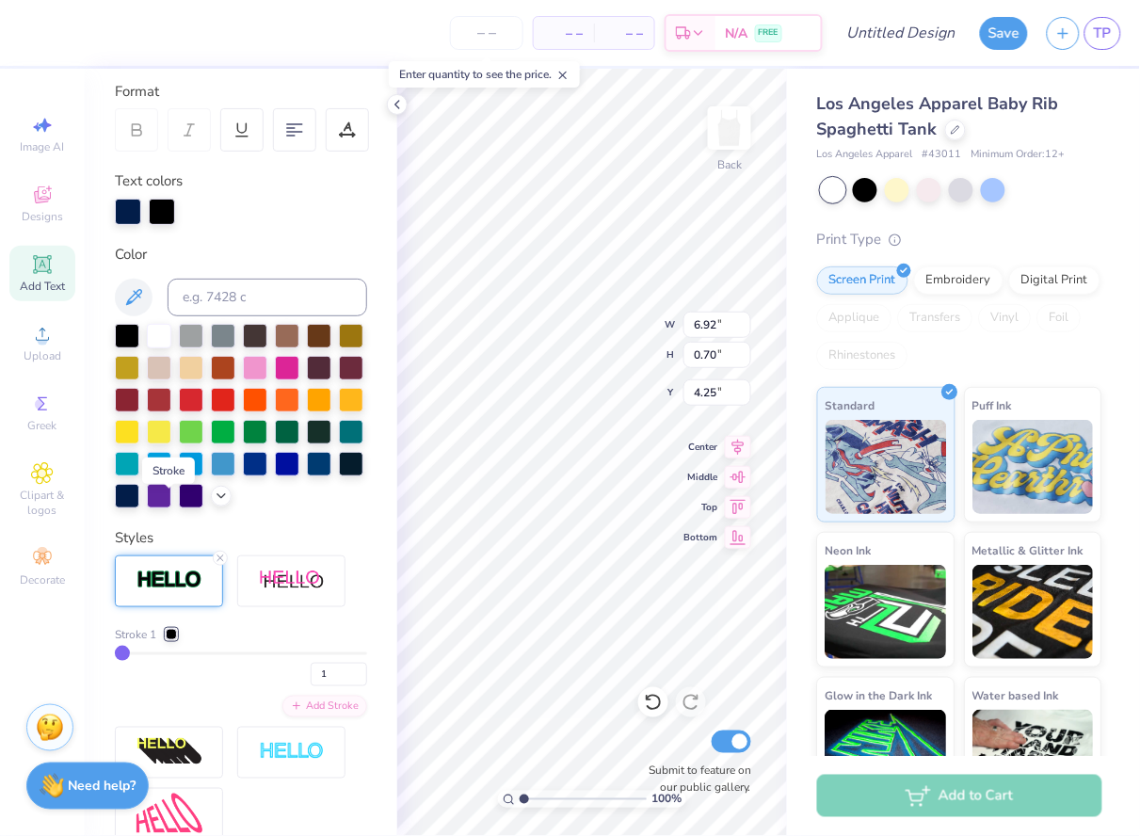
type input "6.93"
type input "0.71"
type input "4.24"
click at [356, 668] on input "2" at bounding box center [339, 675] width 57 height 24
click at [356, 668] on input "3" at bounding box center [339, 675] width 57 height 24
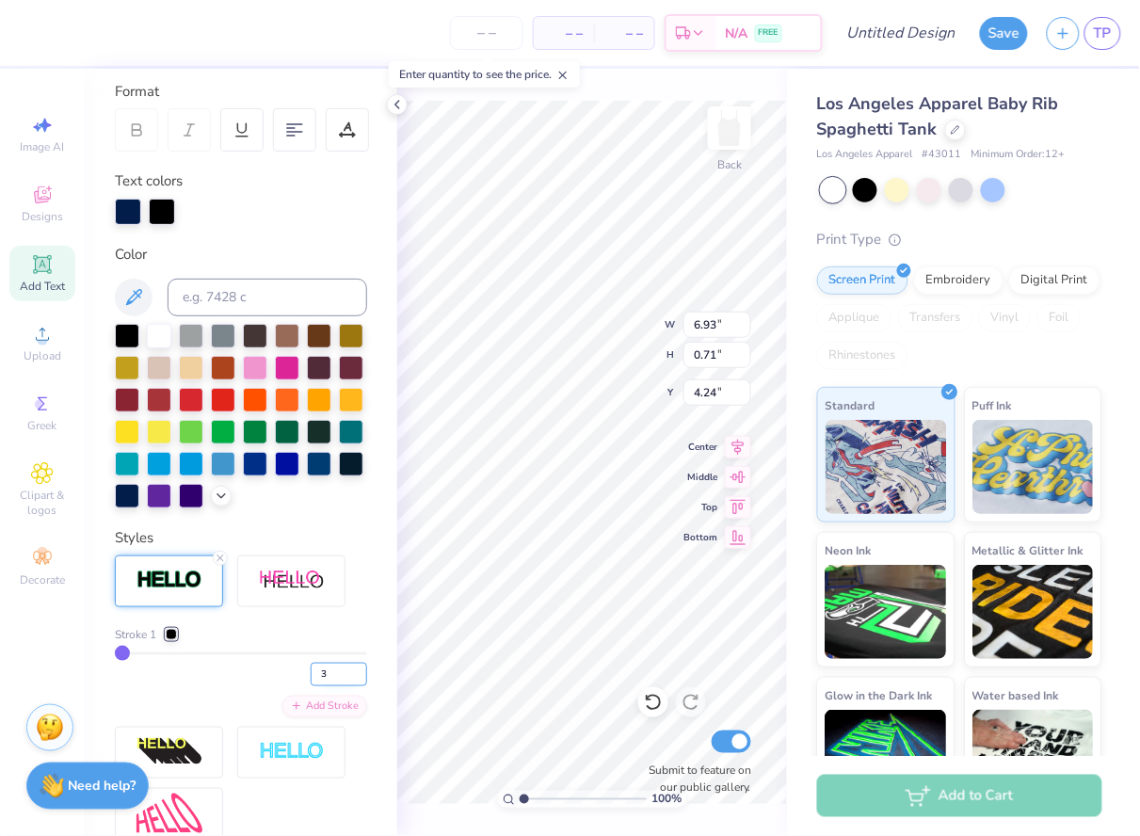
type input "4"
click at [356, 668] on input "4" at bounding box center [339, 675] width 57 height 24
type input "4"
click at [360, 674] on input "3" at bounding box center [339, 675] width 57 height 24
click at [360, 674] on input "2" at bounding box center [339, 675] width 57 height 24
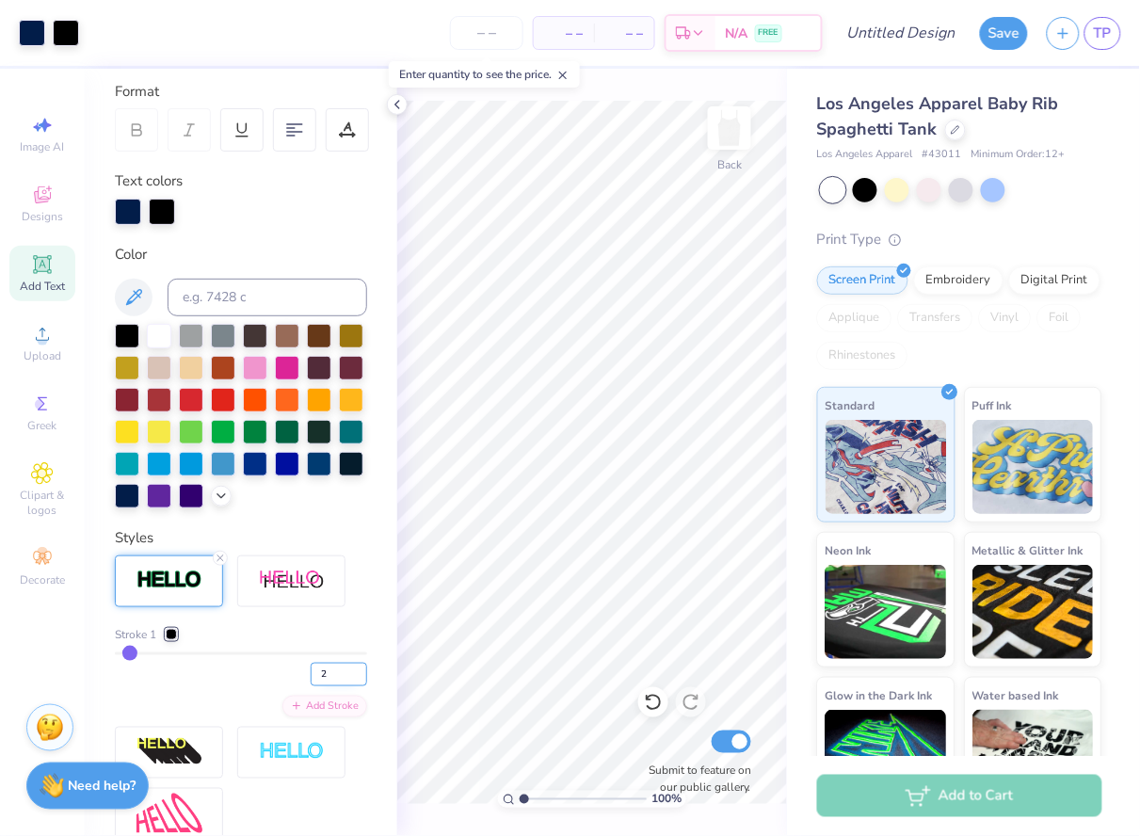
type input "1"
click at [360, 674] on input "1" at bounding box center [339, 675] width 57 height 24
click at [325, 667] on input "1" at bounding box center [339, 675] width 57 height 24
type input "1"
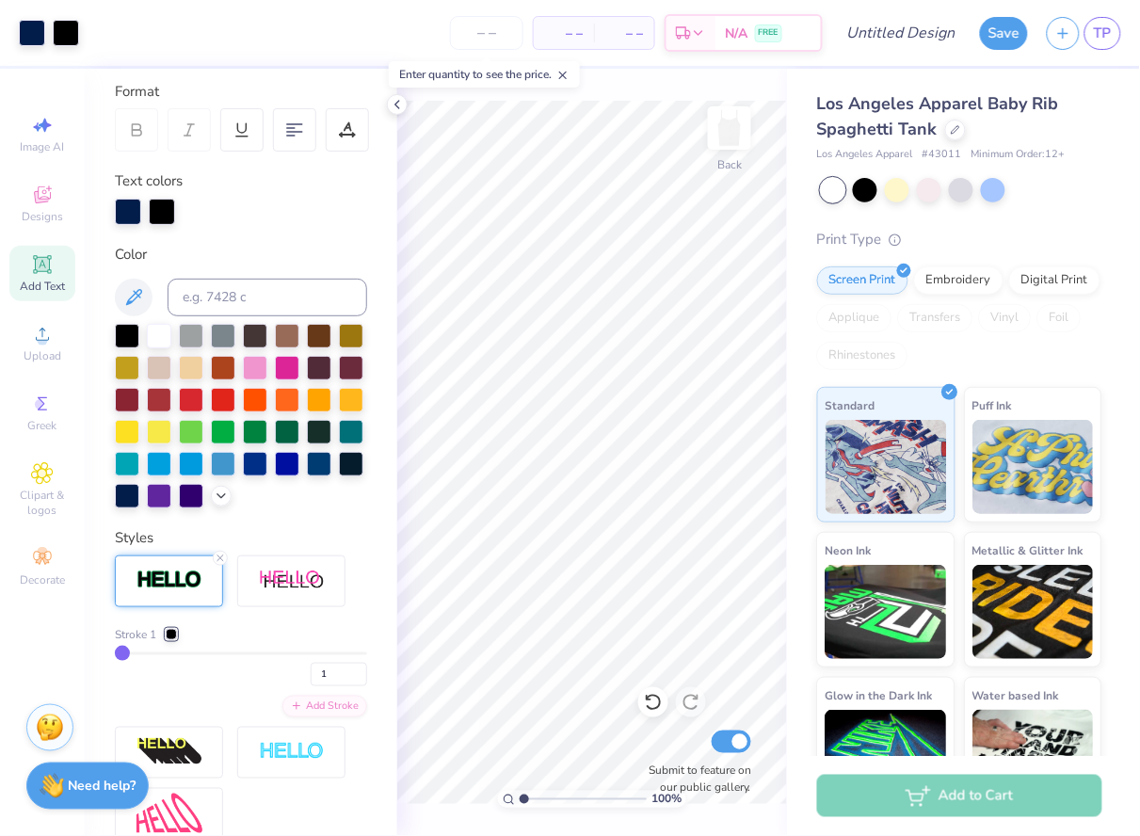
click at [230, 667] on div "1" at bounding box center [241, 670] width 252 height 34
type input "2"
click at [357, 664] on input "2" at bounding box center [339, 675] width 57 height 24
type input "2"
click at [353, 635] on div "Stroke 1" at bounding box center [241, 634] width 252 height 17
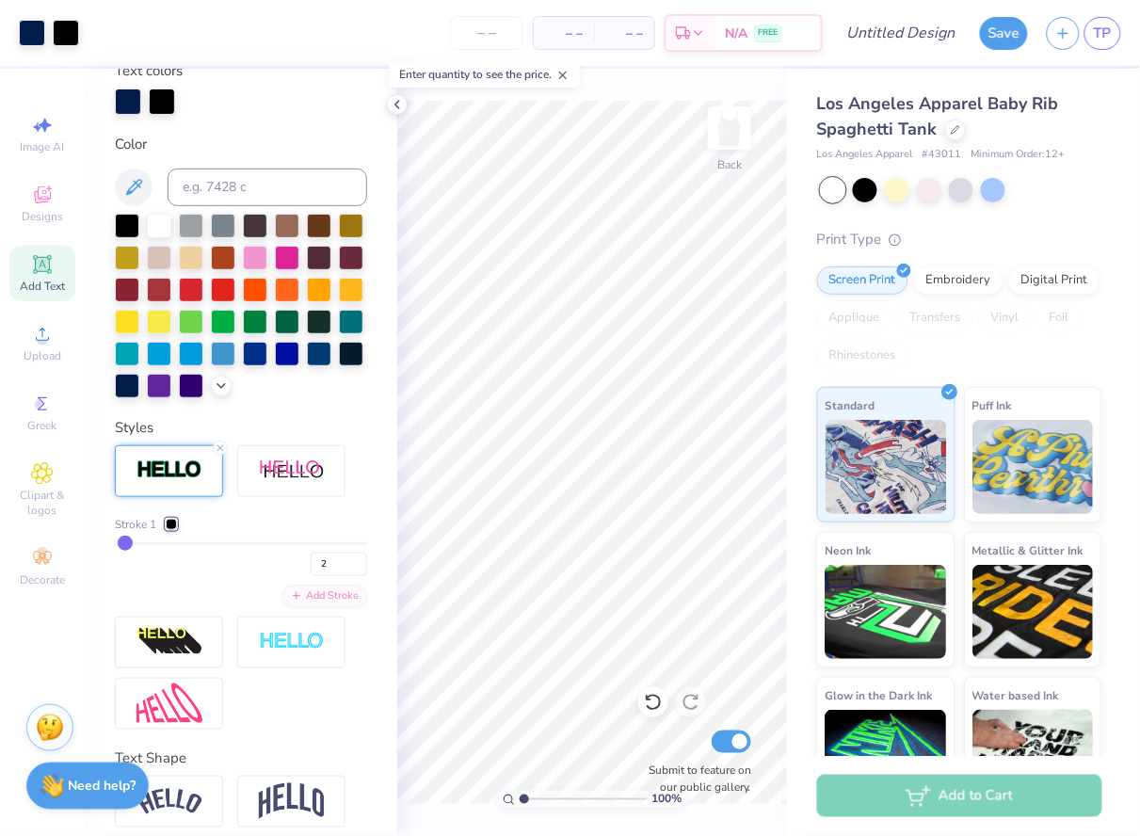
scroll to position [368, 0]
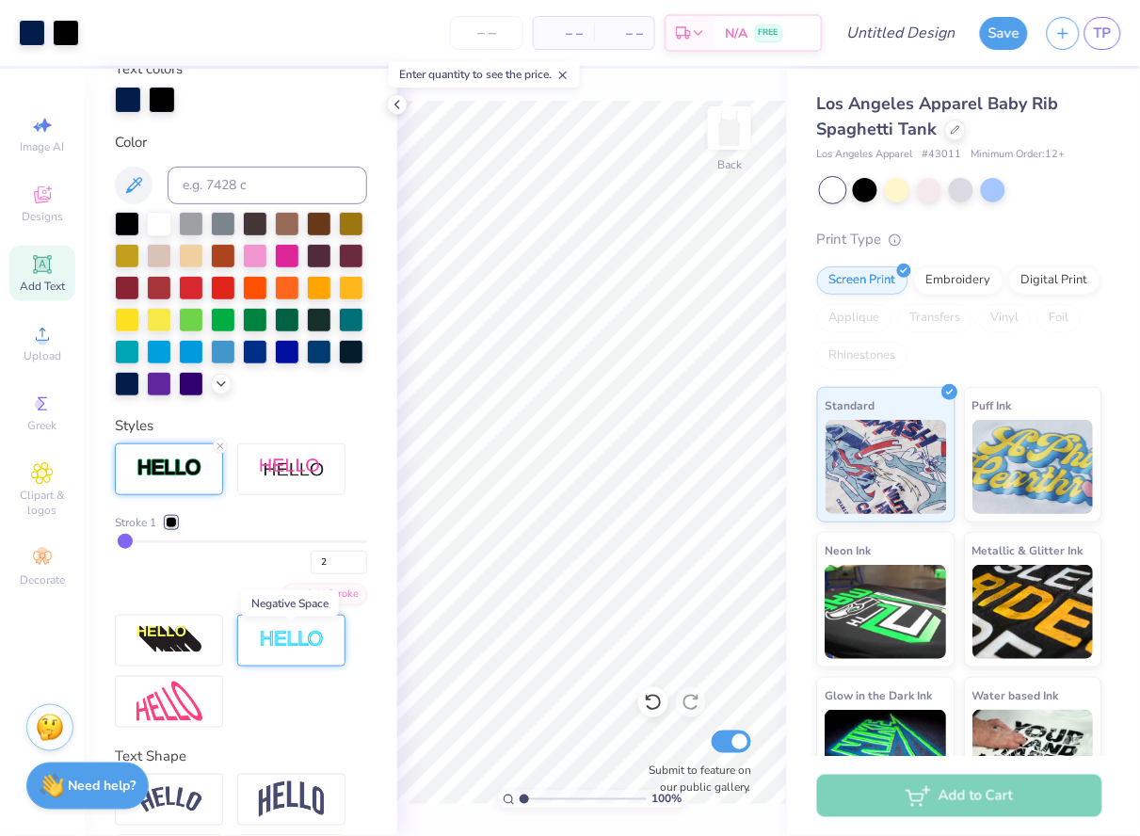
click at [304, 641] on img at bounding box center [292, 641] width 66 height 22
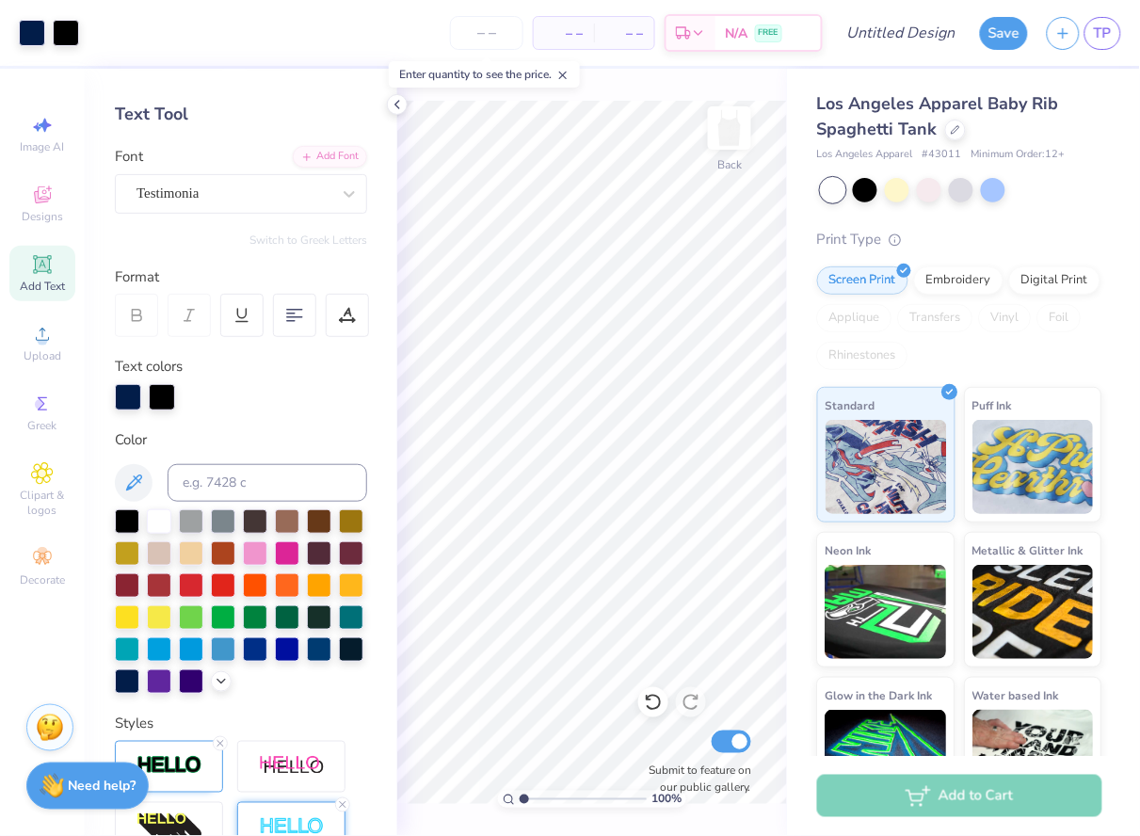
scroll to position [64, 0]
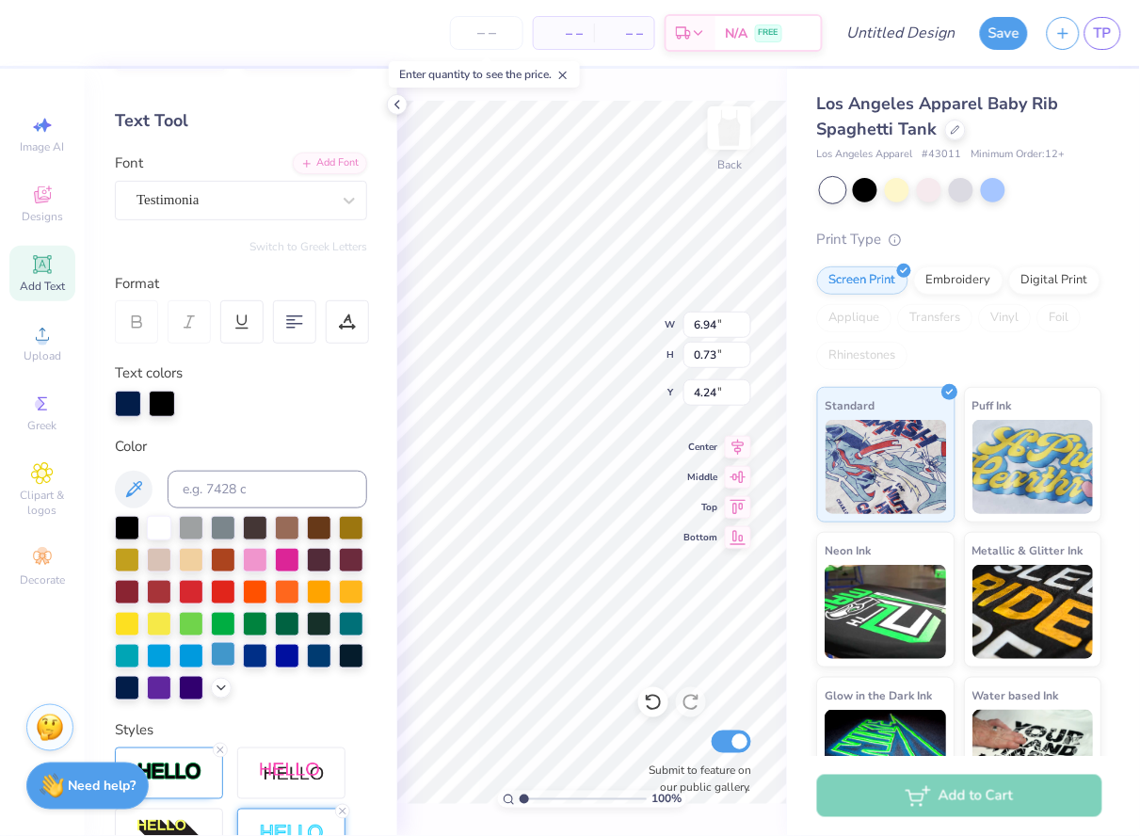
click at [218, 651] on div at bounding box center [223, 654] width 24 height 24
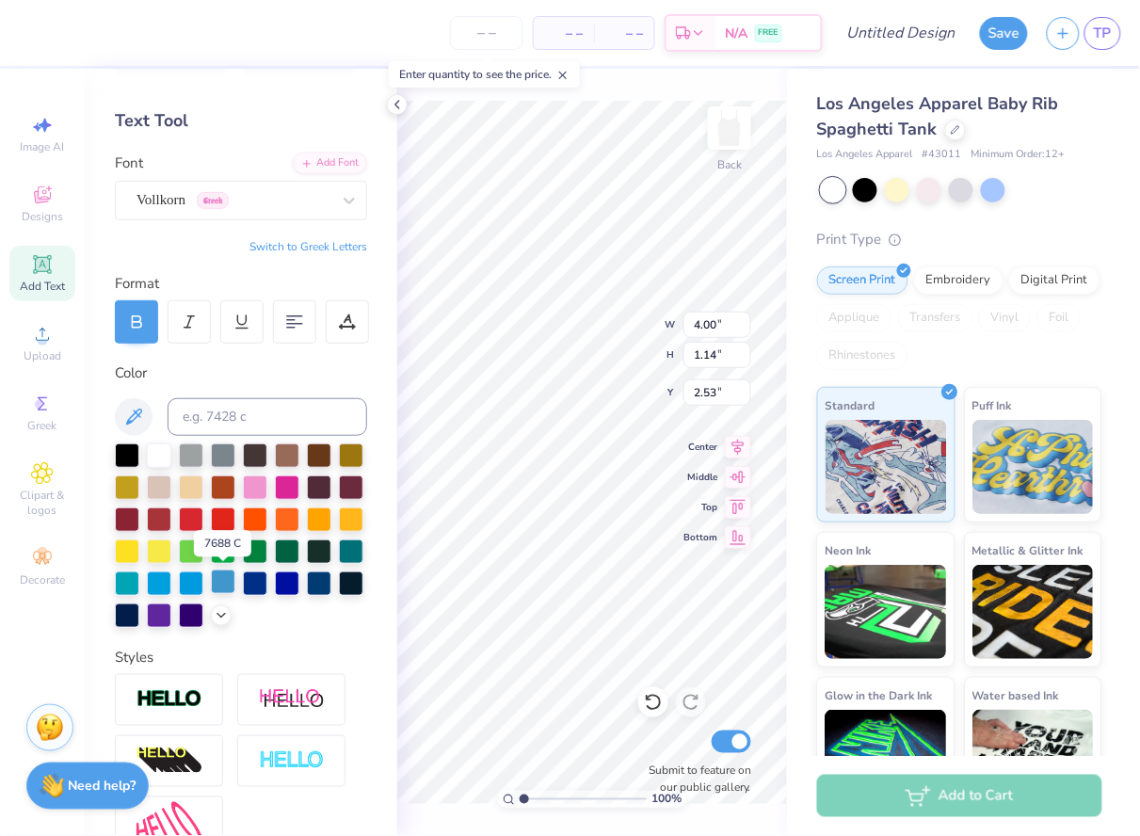
click at [223, 583] on div at bounding box center [223, 582] width 24 height 24
click at [321, 582] on div at bounding box center [319, 582] width 24 height 24
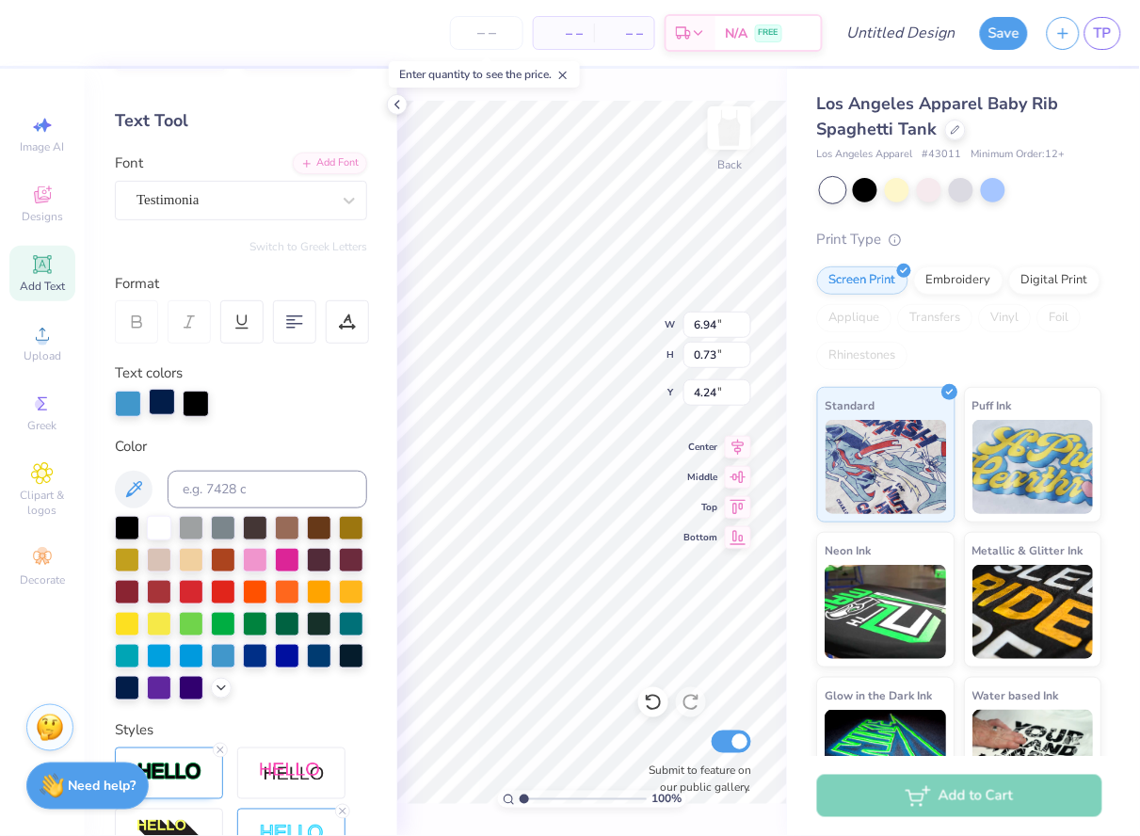
click at [153, 399] on div at bounding box center [162, 402] width 26 height 26
click at [221, 657] on div at bounding box center [223, 654] width 24 height 24
click at [164, 404] on div at bounding box center [162, 402] width 26 height 26
click at [218, 661] on div at bounding box center [223, 654] width 24 height 24
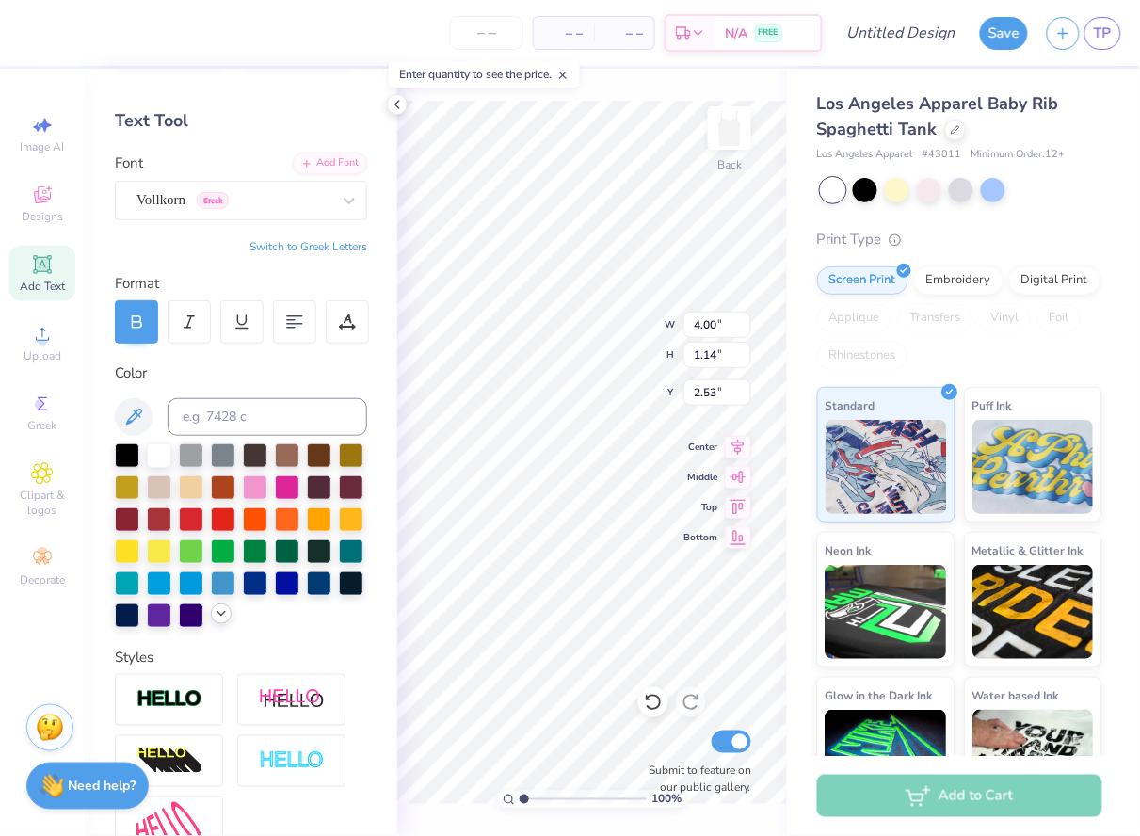
click at [214, 617] on div at bounding box center [221, 614] width 21 height 21
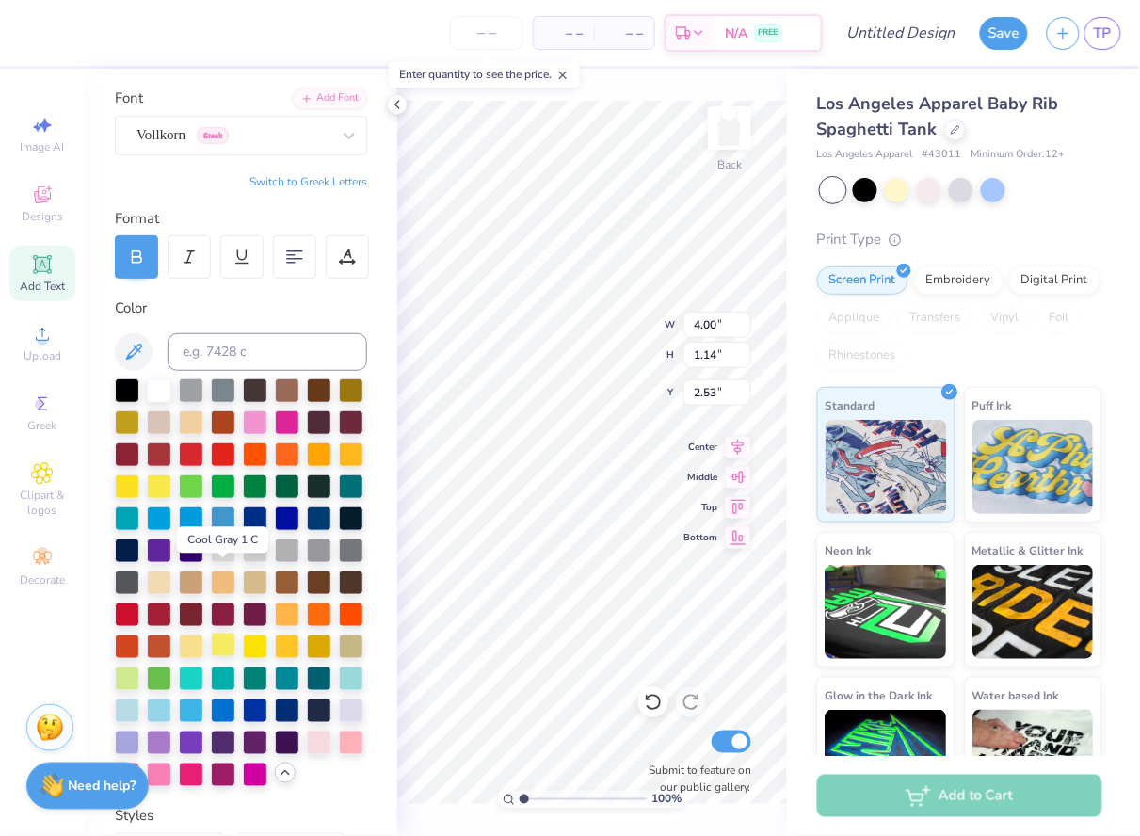
scroll to position [137, 0]
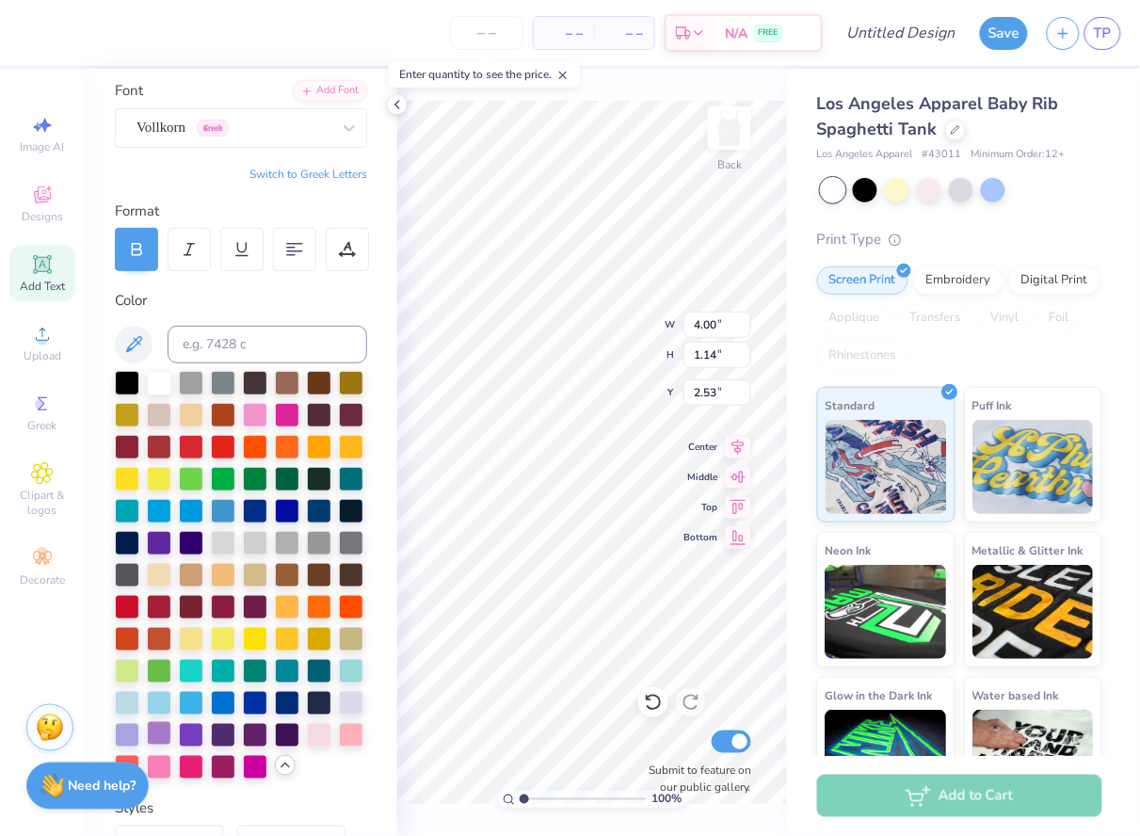
click at [161, 736] on div at bounding box center [159, 733] width 24 height 24
type input "6.94"
type input "0.73"
type input "4.24"
click at [162, 734] on div at bounding box center [159, 733] width 24 height 24
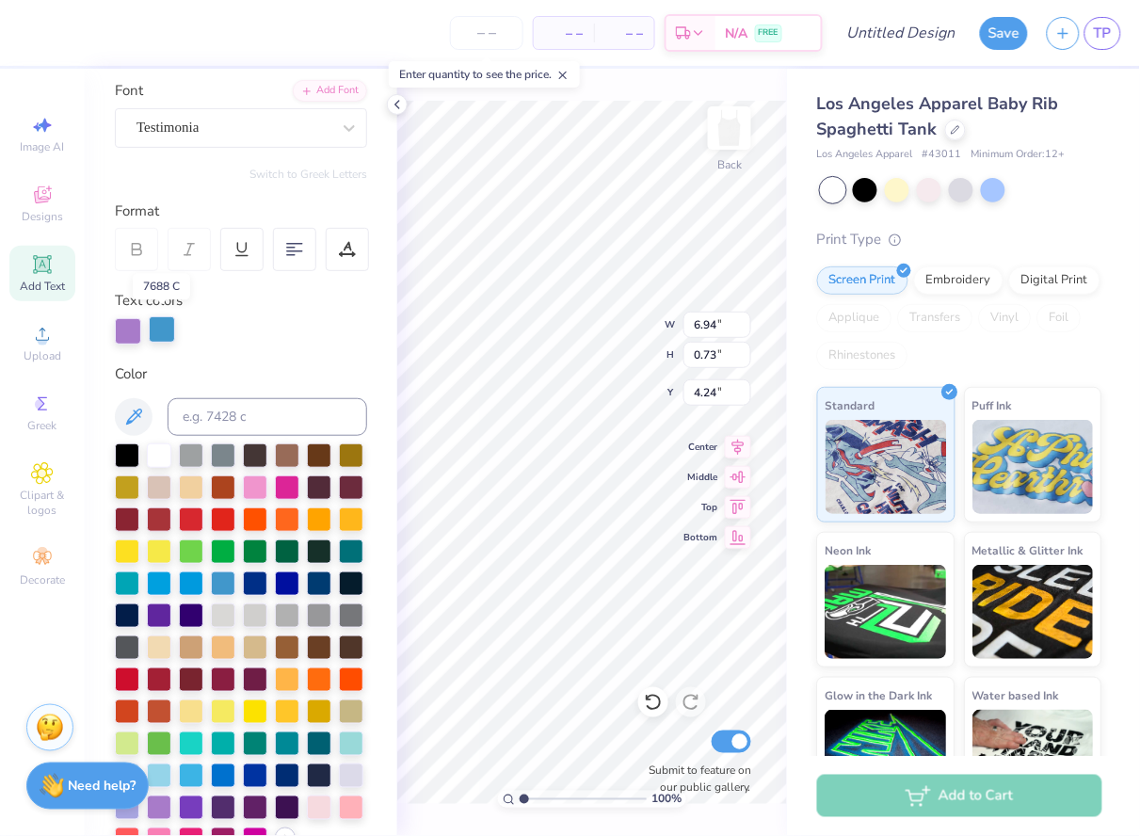
click at [158, 329] on div at bounding box center [162, 329] width 26 height 26
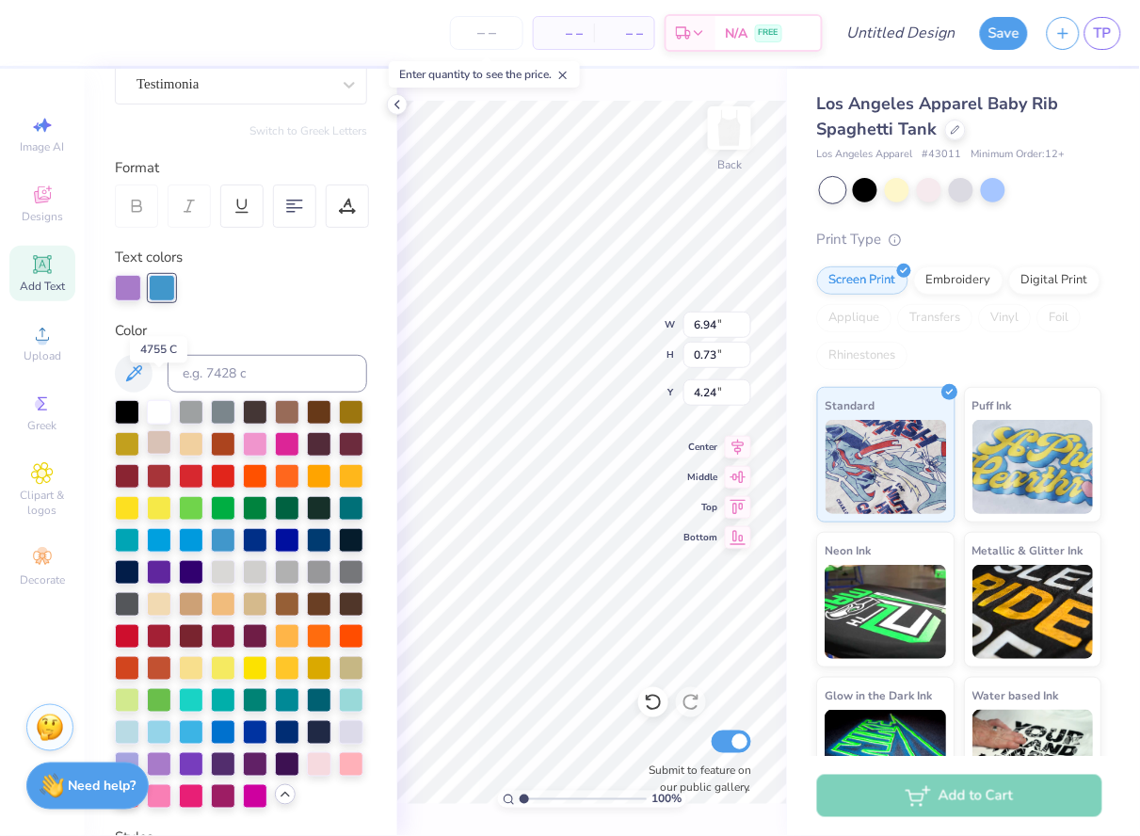
scroll to position [234, 0]
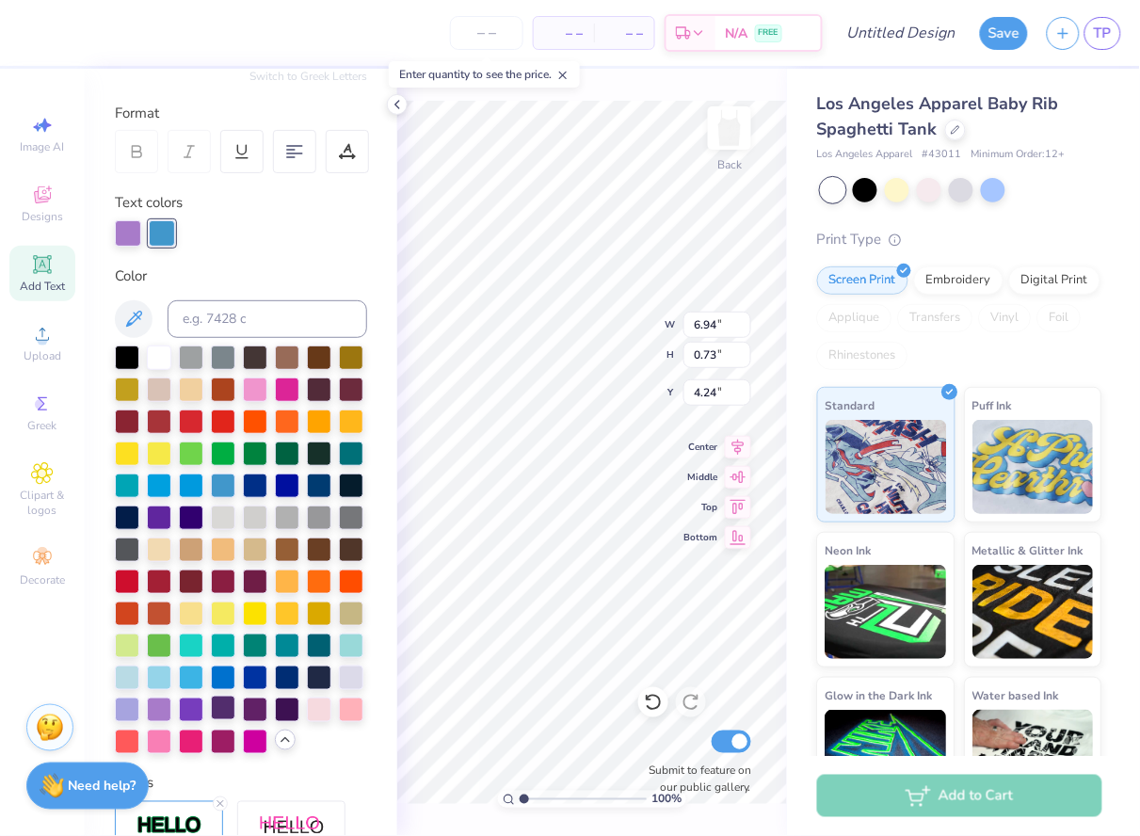
click at [221, 706] on div at bounding box center [223, 708] width 24 height 24
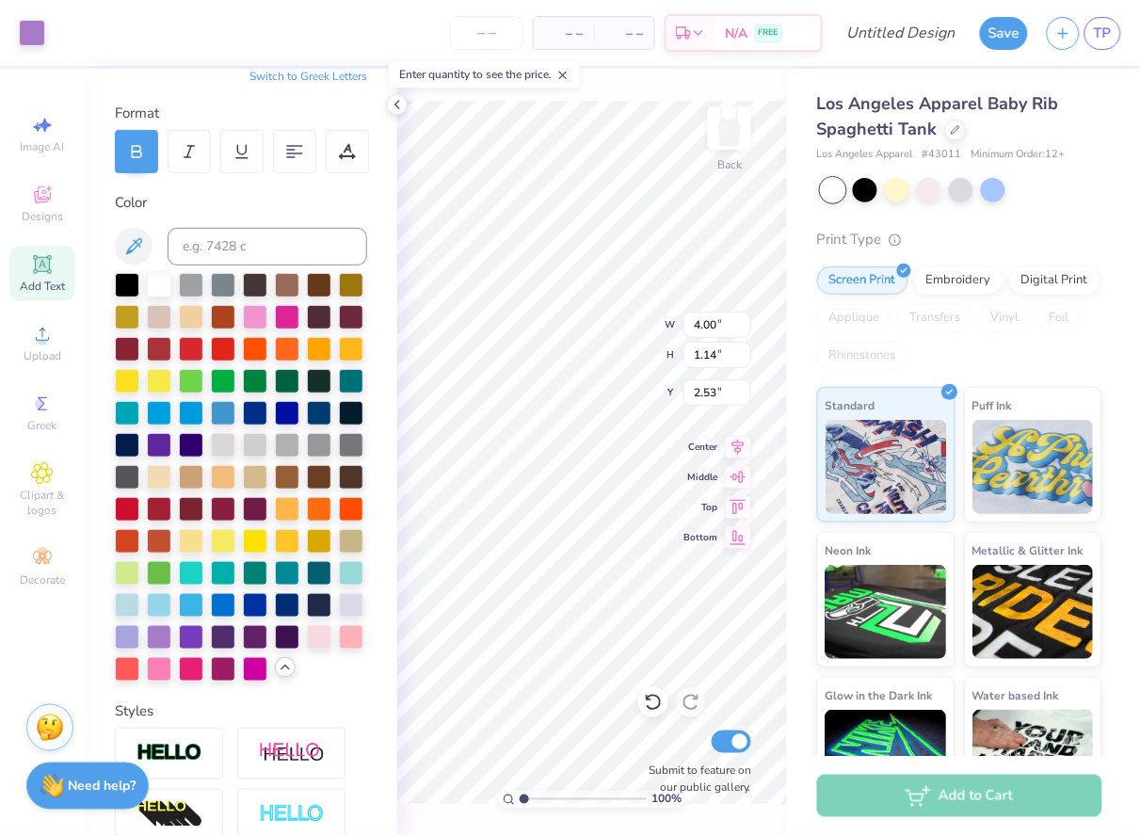
type input "2.50"
click at [178, 754] on img at bounding box center [170, 754] width 66 height 22
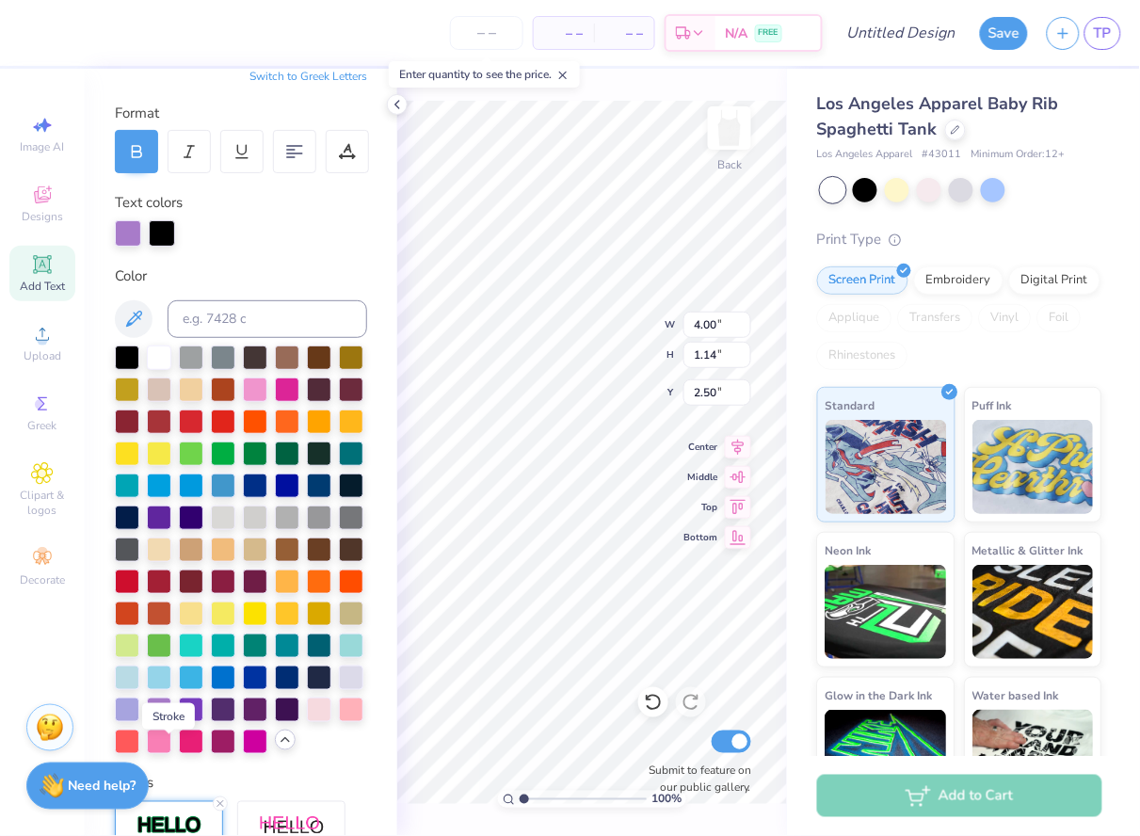
type input "4.02"
type input "1.16"
type input "2.49"
click at [191, 711] on div at bounding box center [191, 708] width 24 height 24
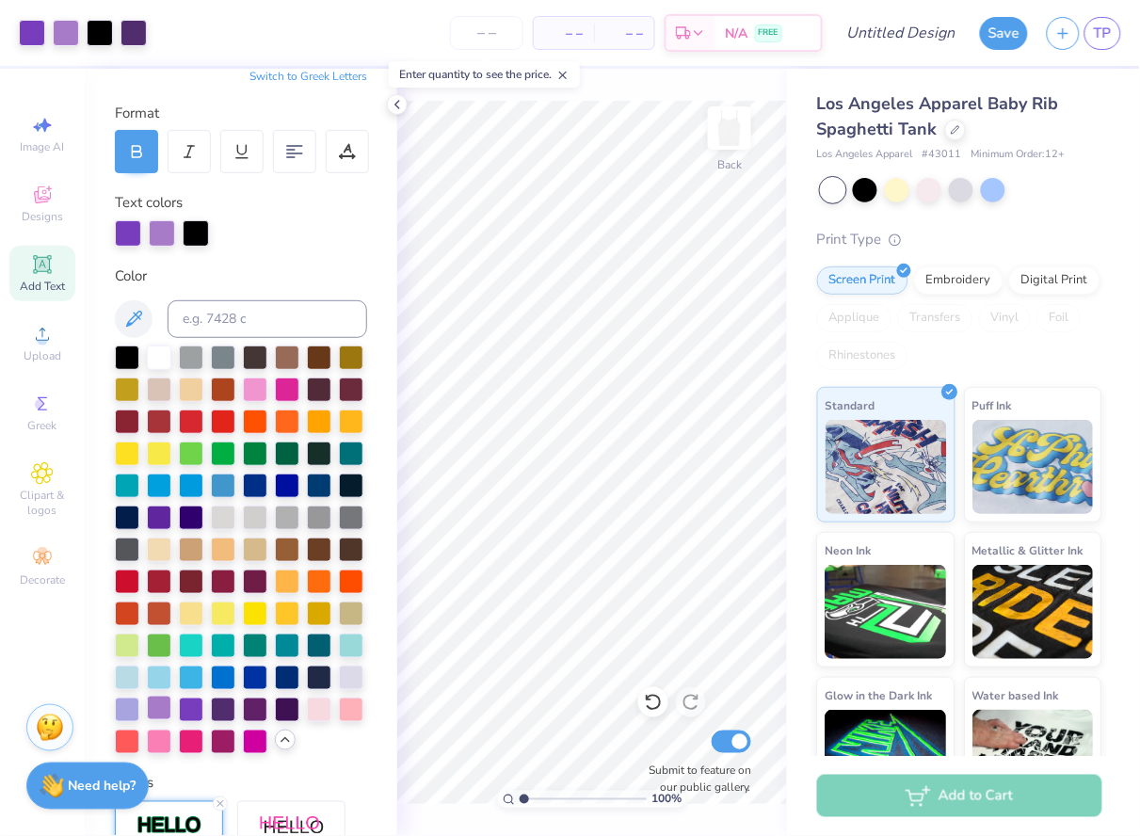
click at [161, 712] on div at bounding box center [159, 708] width 24 height 24
click at [193, 211] on div "Text colors" at bounding box center [241, 219] width 252 height 55
click at [195, 225] on div at bounding box center [196, 231] width 26 height 26
click at [225, 713] on div at bounding box center [223, 708] width 24 height 24
click at [193, 229] on div at bounding box center [196, 231] width 26 height 26
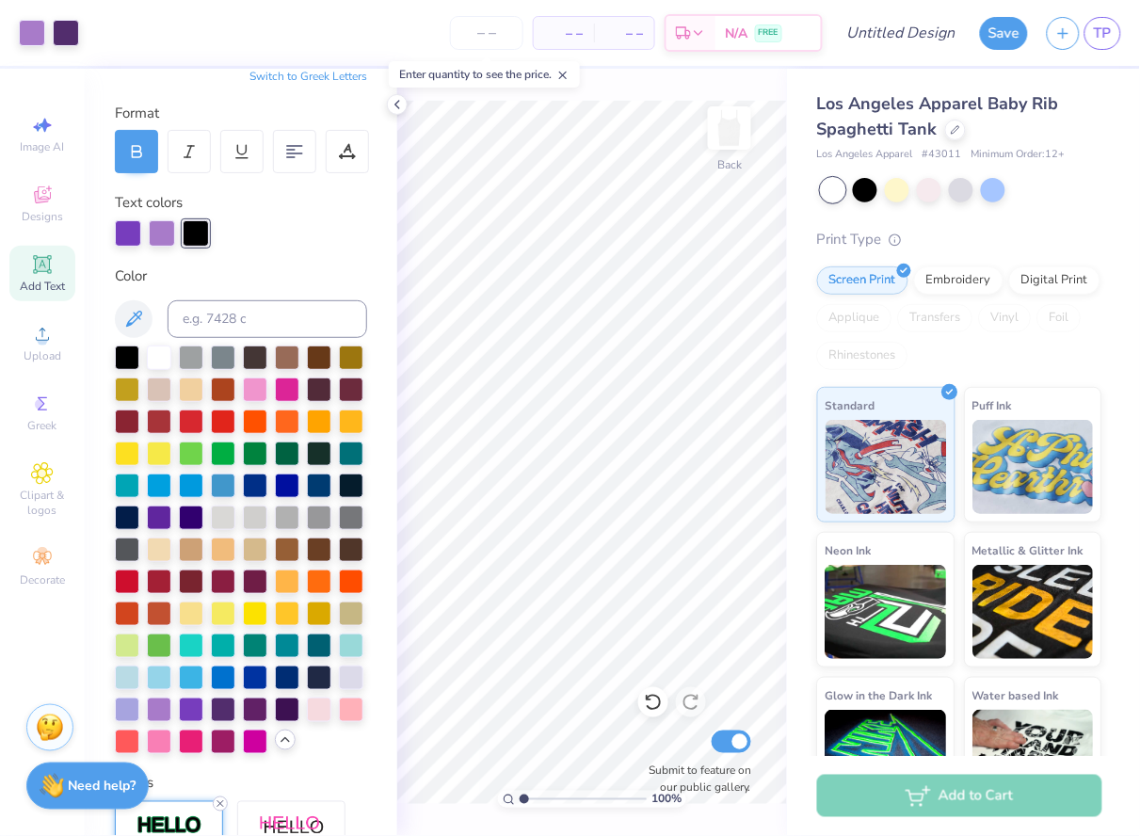
click at [216, 804] on icon at bounding box center [220, 804] width 11 height 11
click at [395, 102] on icon at bounding box center [397, 104] width 15 height 15
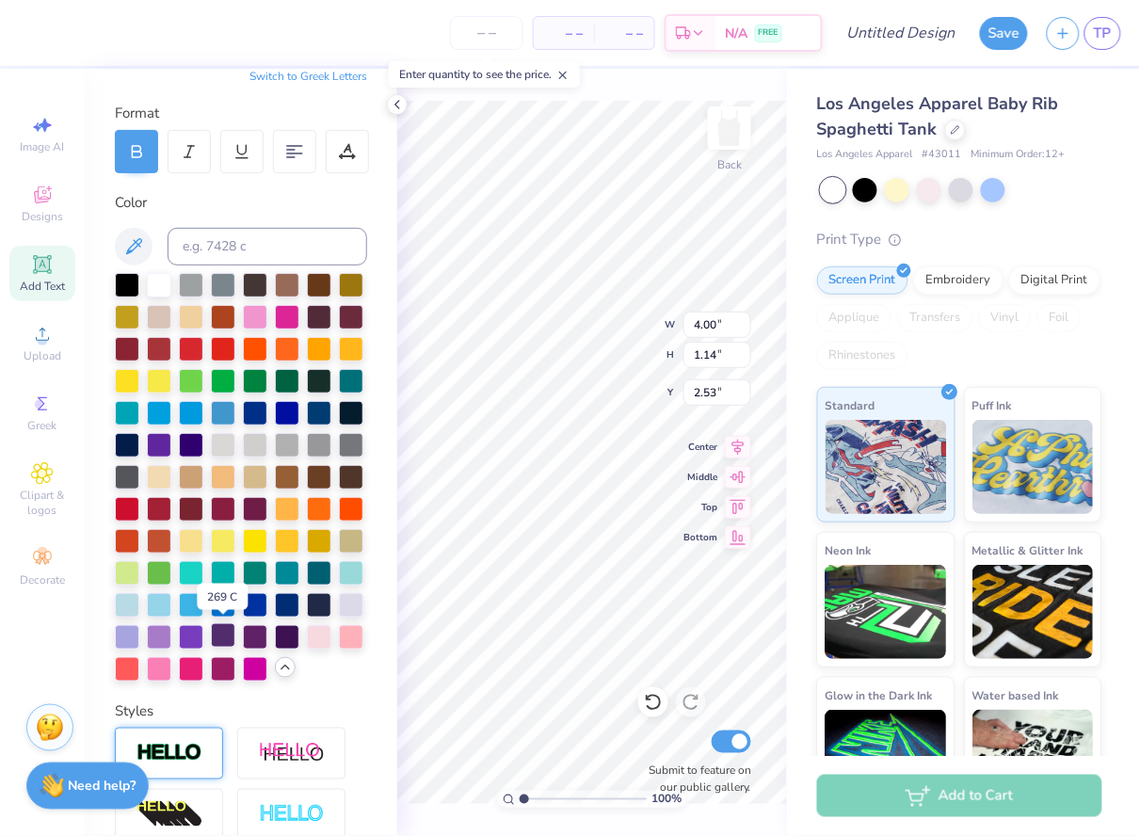
click at [223, 631] on div at bounding box center [223, 635] width 24 height 24
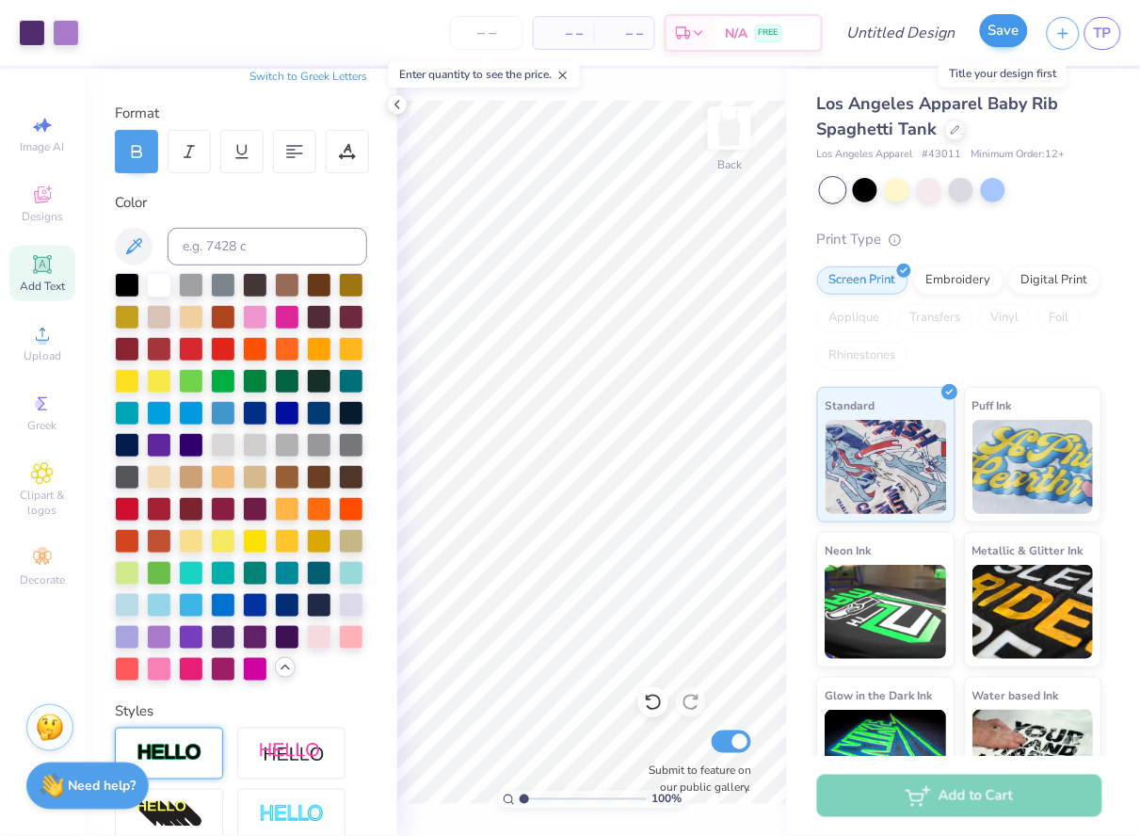
click at [755, 37] on button "Save" at bounding box center [1004, 30] width 48 height 33
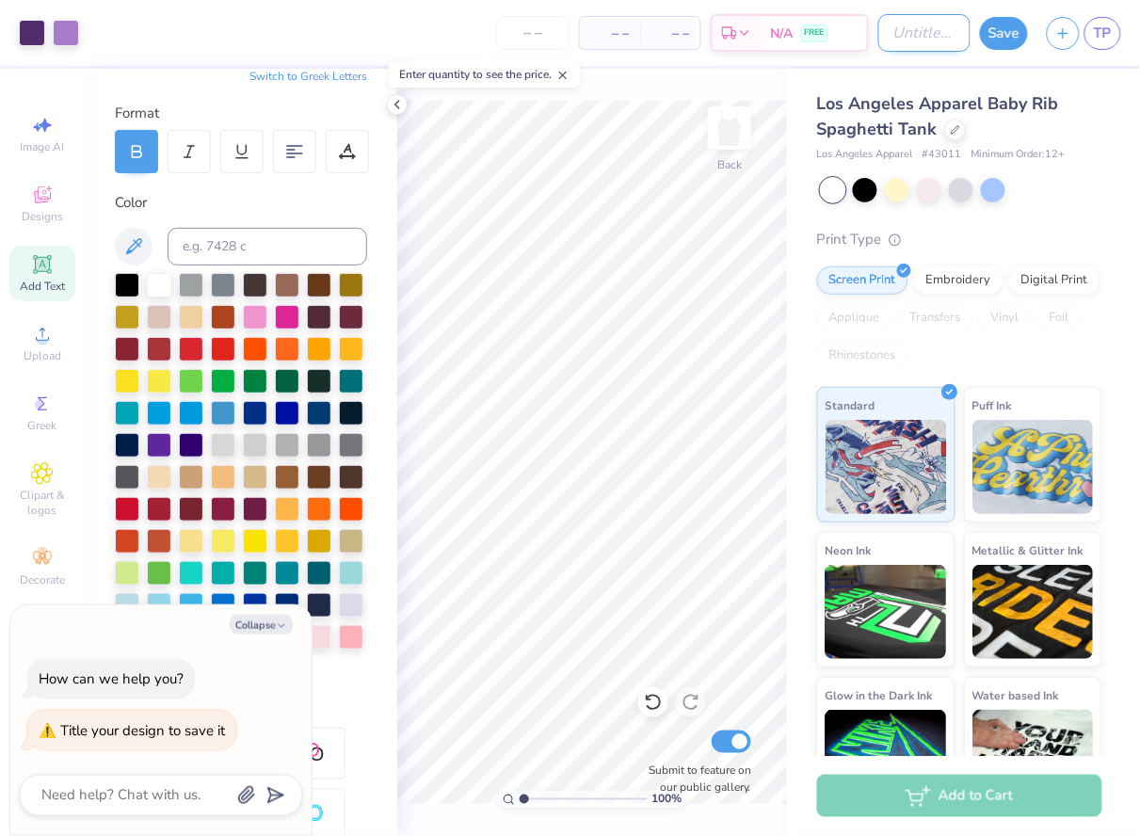
type textarea "x"
click at [755, 24] on input "Design Title" at bounding box center [925, 33] width 92 height 38
type input "1"
type textarea "x"
type input "1"
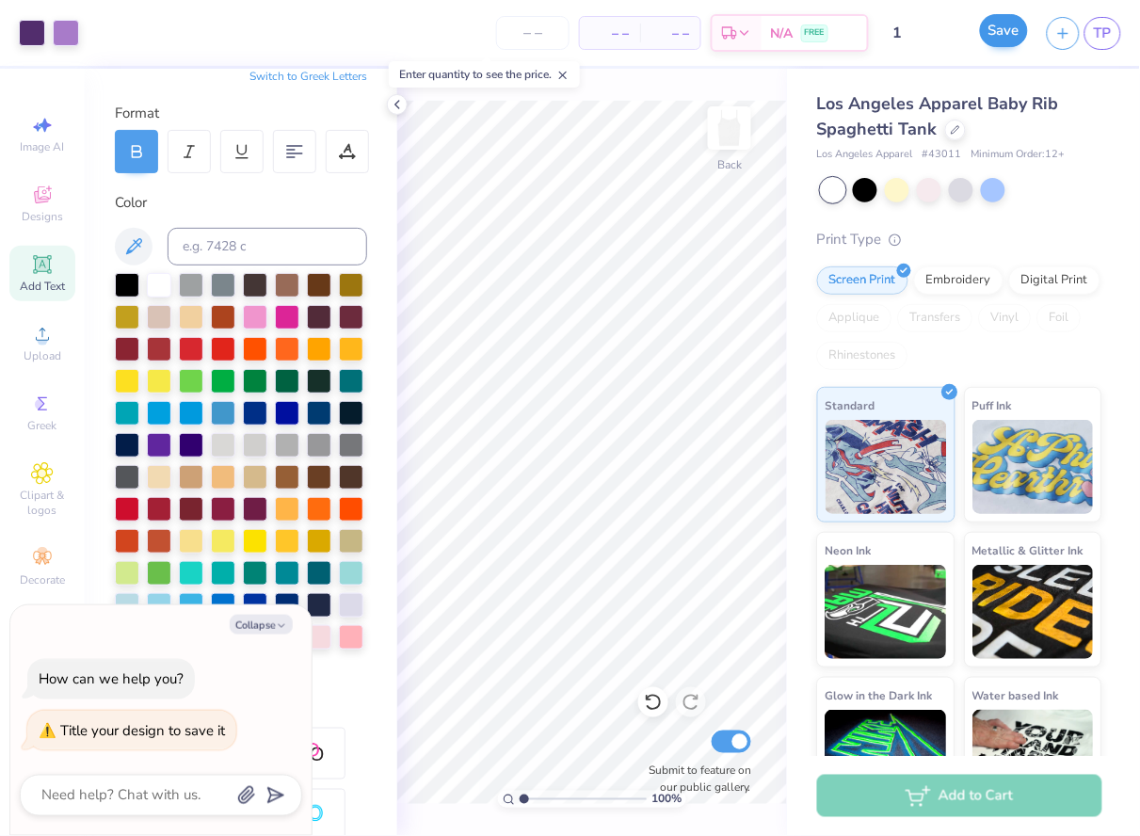
click at [755, 33] on button "Save" at bounding box center [1004, 30] width 48 height 33
click at [274, 629] on button "Collapse" at bounding box center [261, 625] width 63 height 20
type textarea "x"
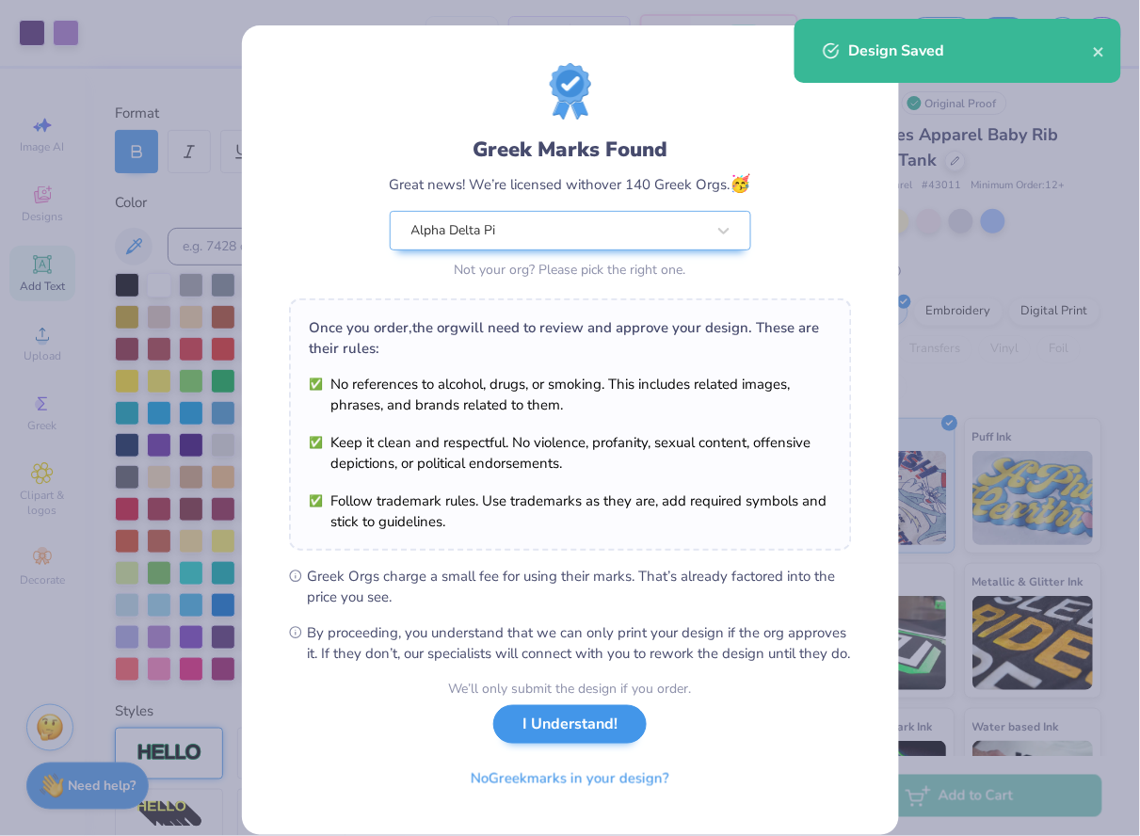
click at [561, 722] on button "I Understand!" at bounding box center [569, 724] width 153 height 39
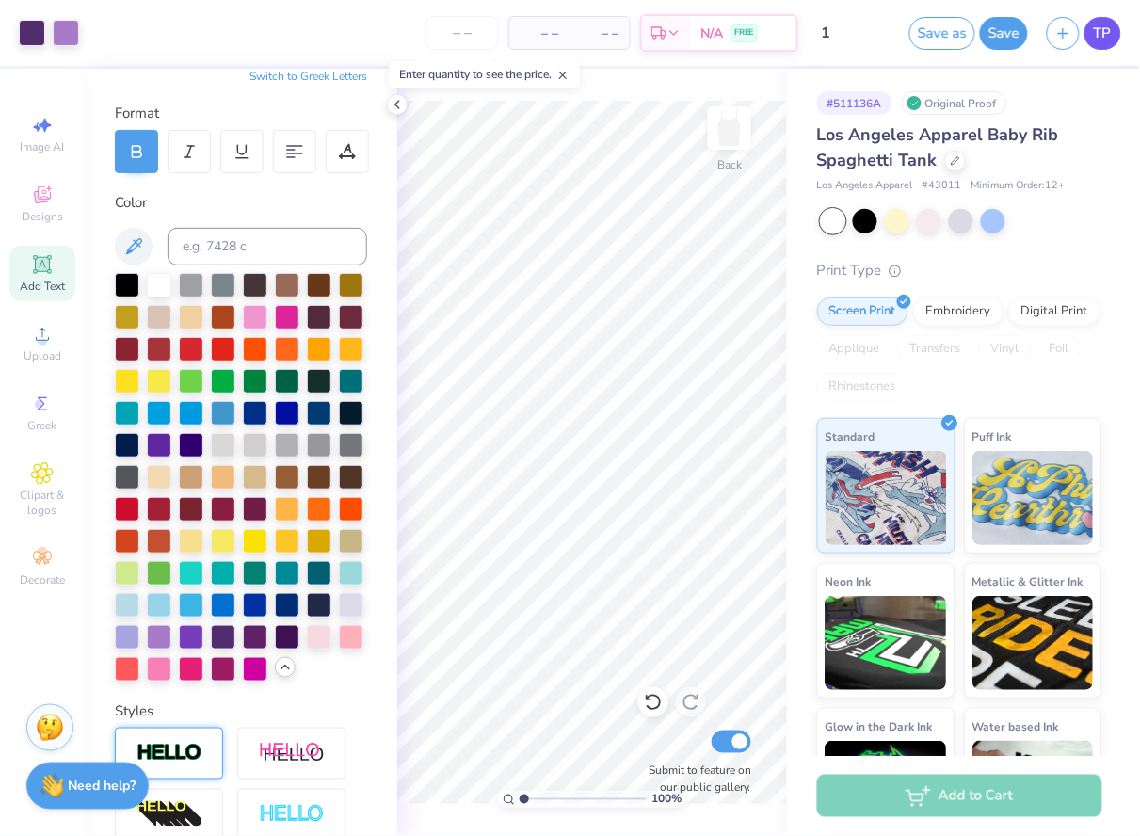
click at [755, 35] on span "TP" at bounding box center [1103, 34] width 18 height 22
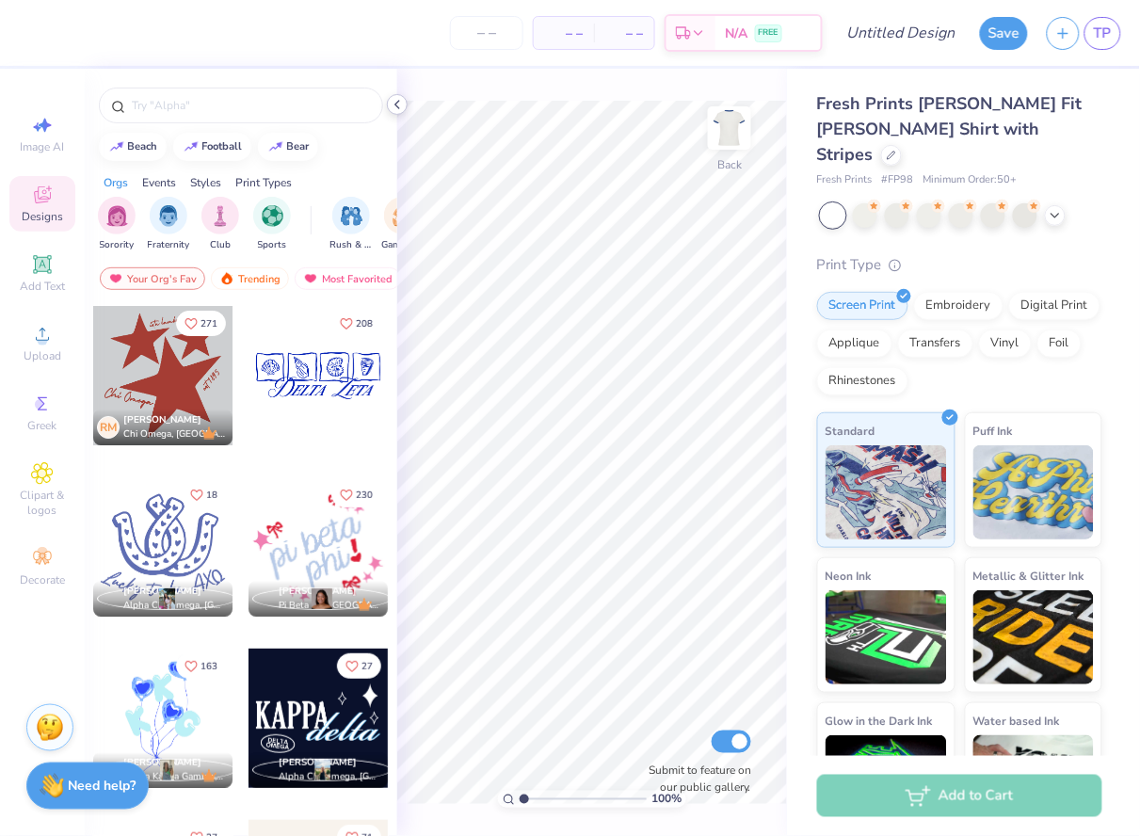
click at [398, 101] on icon at bounding box center [397, 104] width 15 height 15
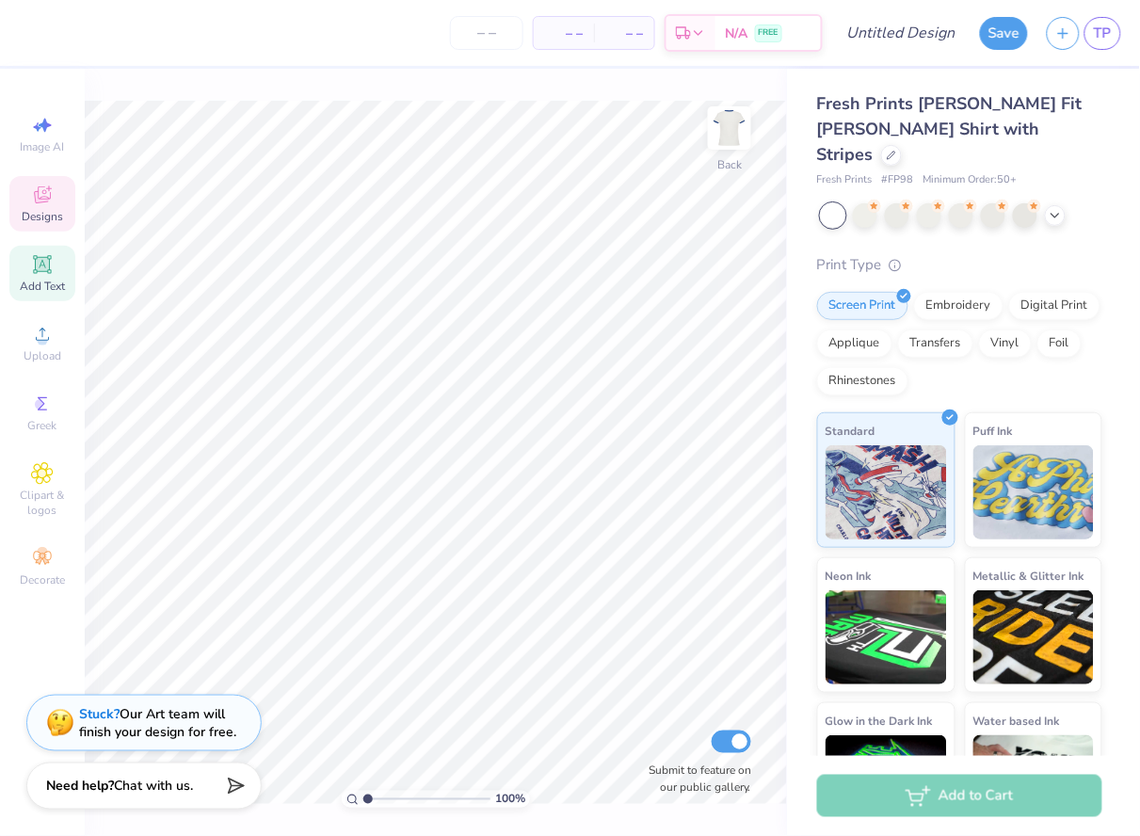
click at [42, 275] on icon at bounding box center [42, 264] width 23 height 23
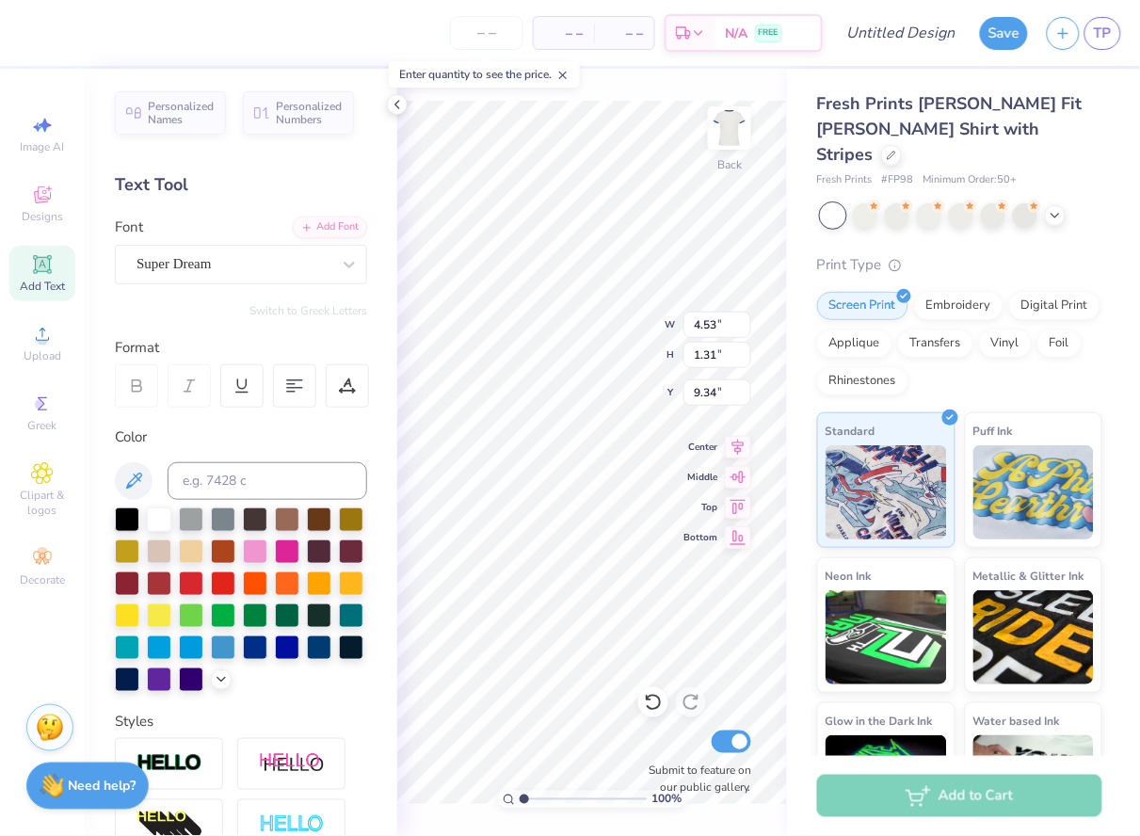
type textarea "WE"
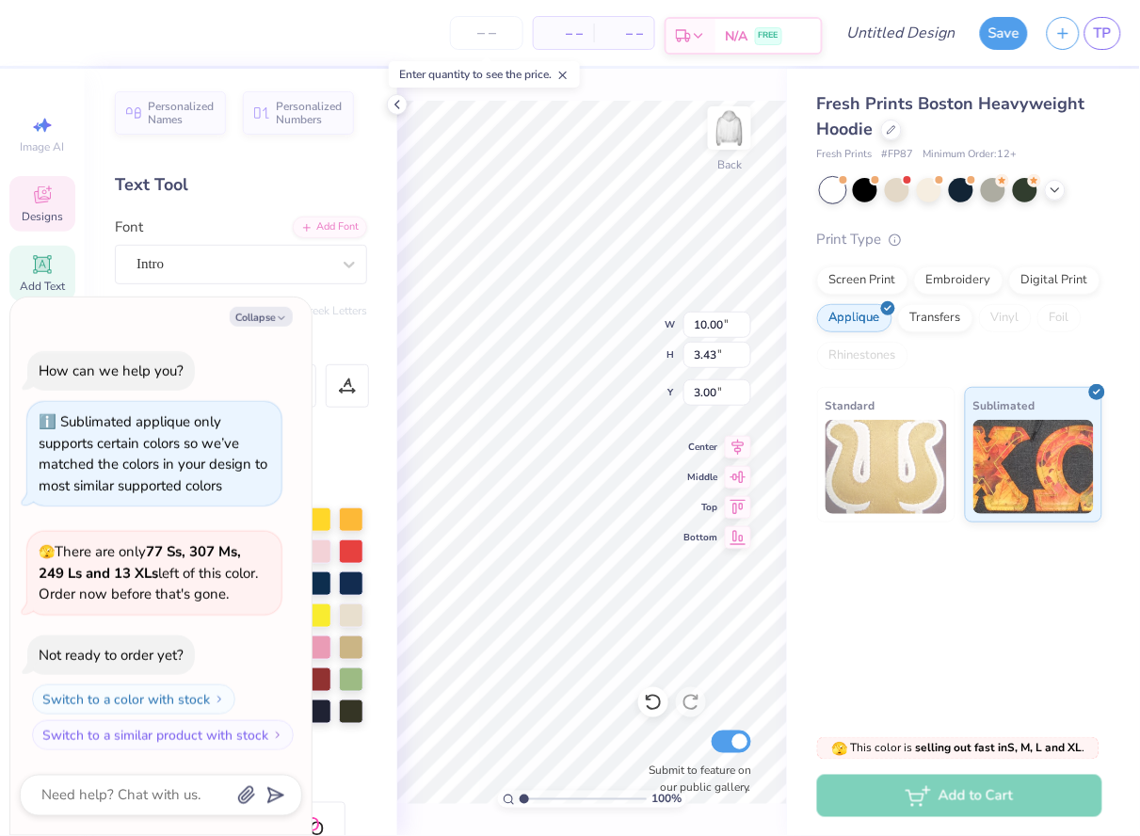
type textarea "x"
type textarea "18745"
type textarea "x"
type textarea "187451"
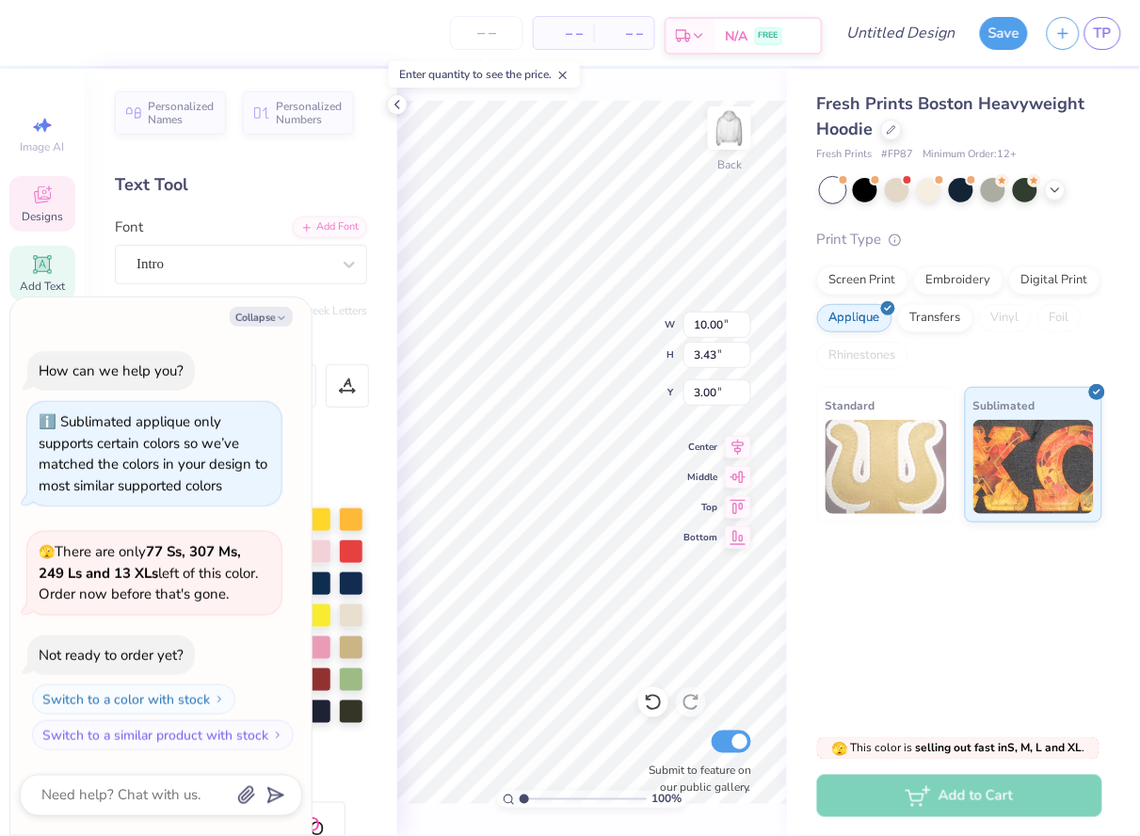
type textarea "x"
type textarea "18451"
type textarea "x"
type textarea "1851"
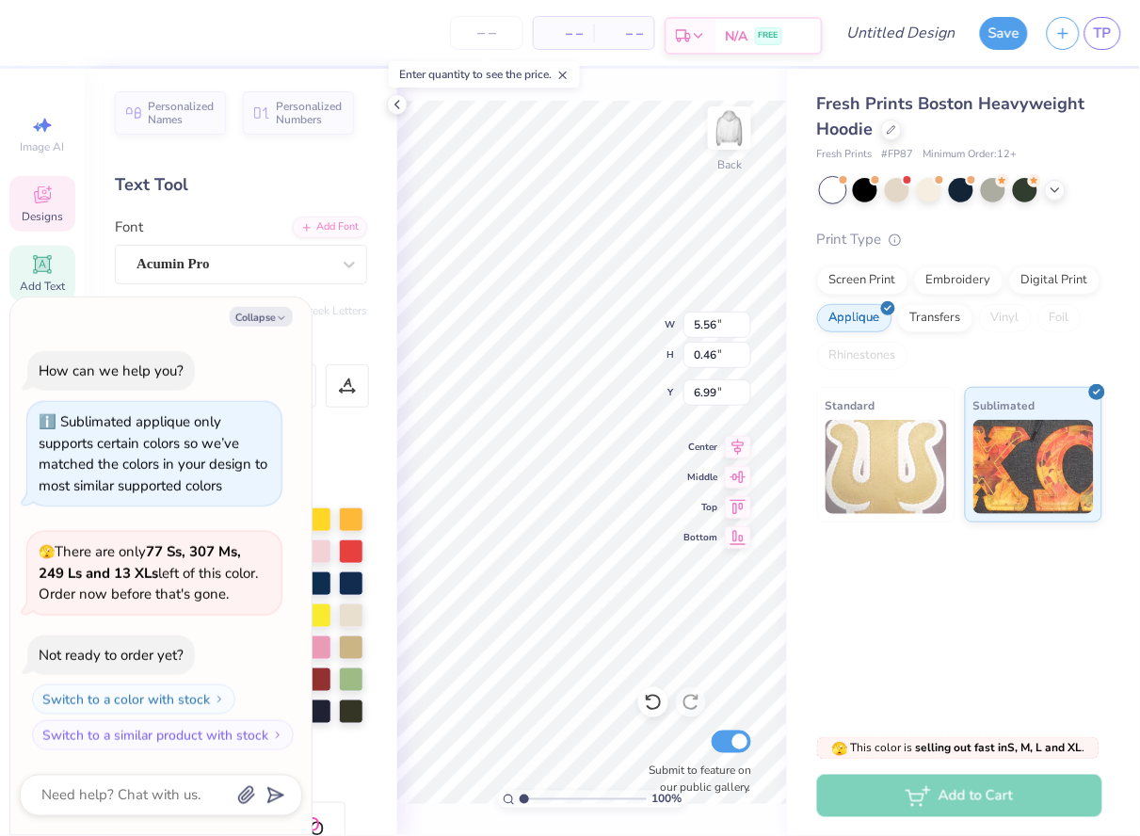
scroll to position [0, 7]
type textarea "x"
type textarea "A"
type textarea "x"
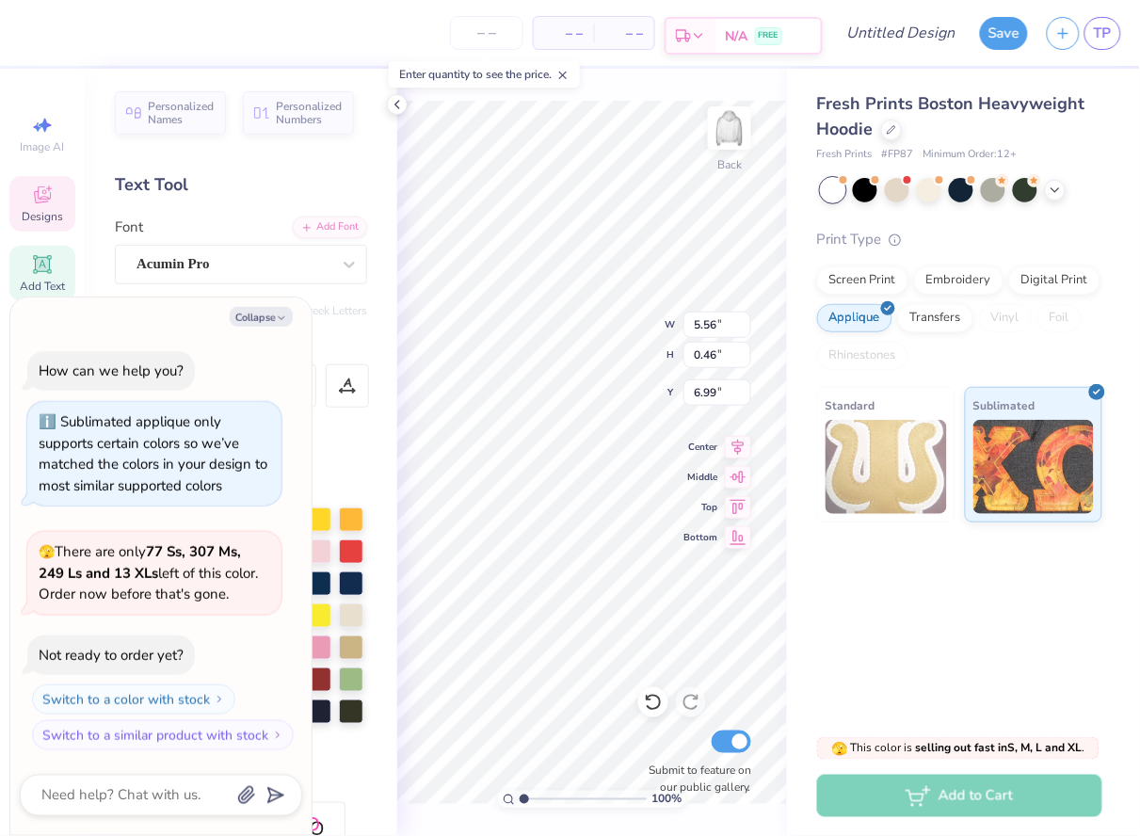
type textarea "x"
type textarea "W"
type textarea "x"
type textarea "We"
type textarea "x"
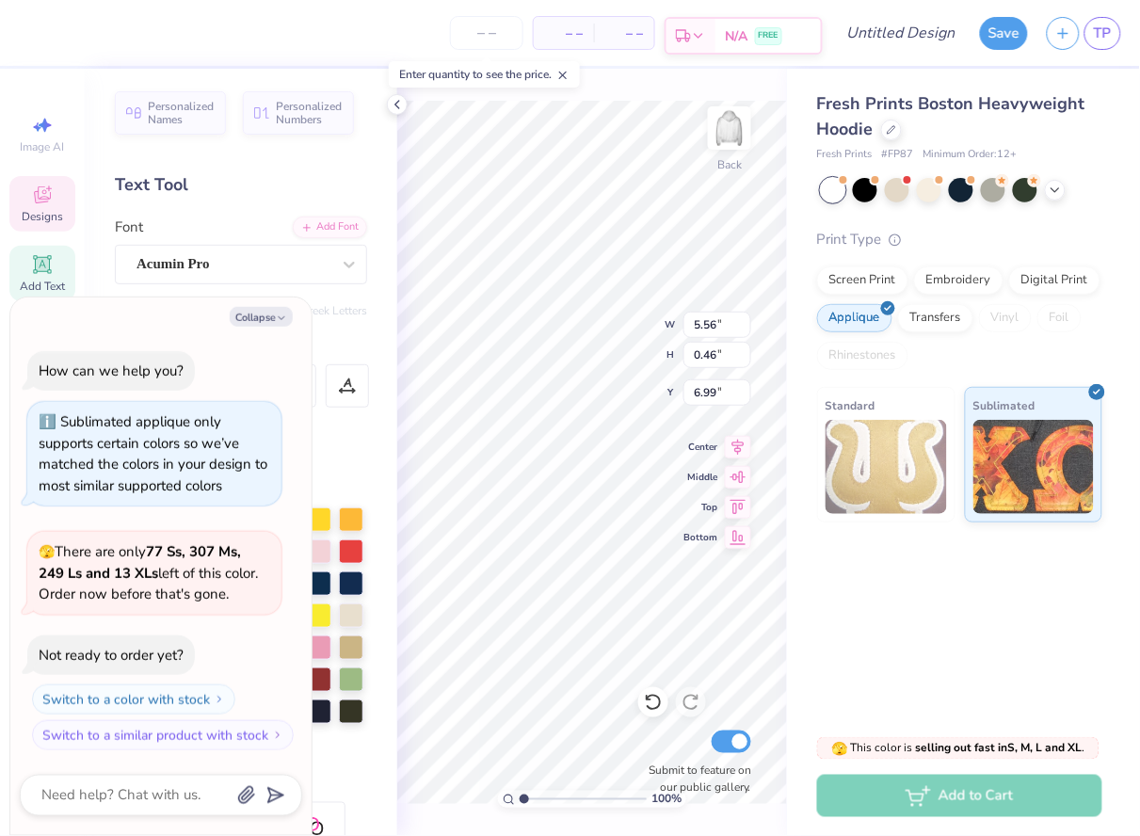
type textarea "We"
type textarea "x"
type textarea "We l"
type textarea "x"
type textarea "We li"
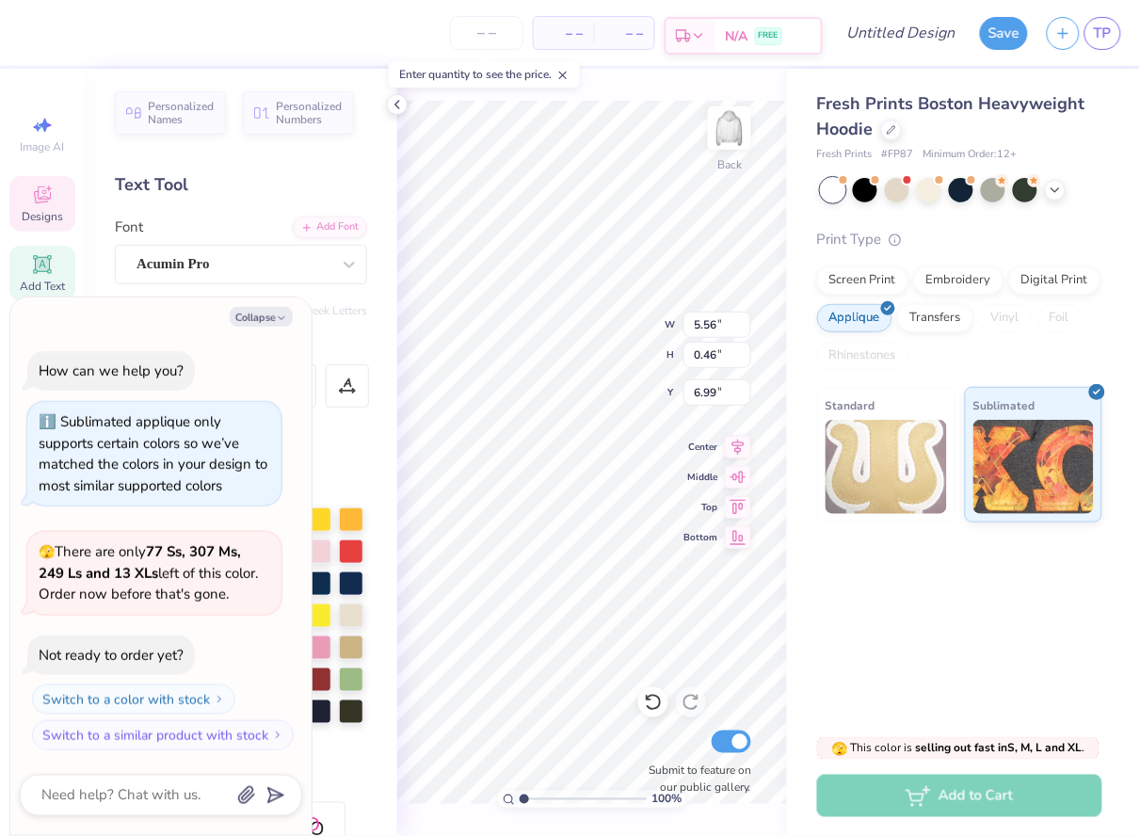
type textarea "x"
type textarea "We liv"
type textarea "x"
type textarea "We live"
type textarea "x"
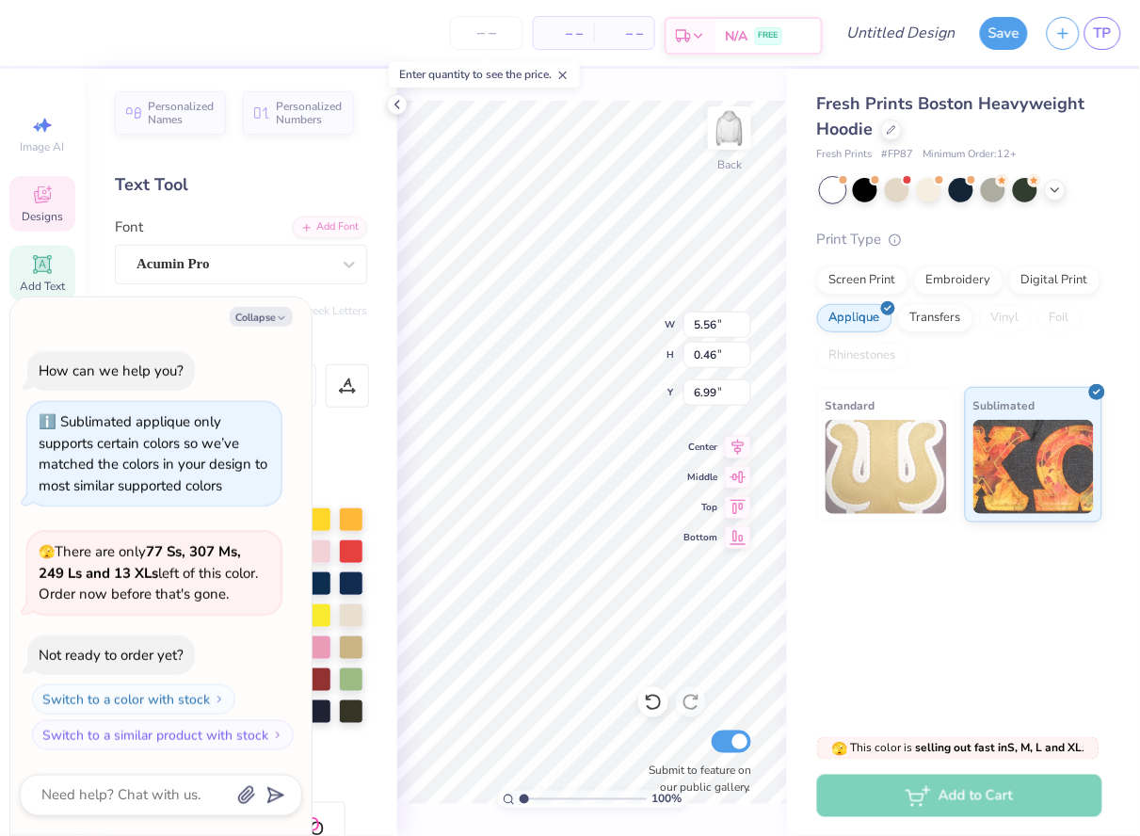
type textarea "We live"
type textarea "x"
type textarea "We live"
type textarea "x"
type textarea "We liv"
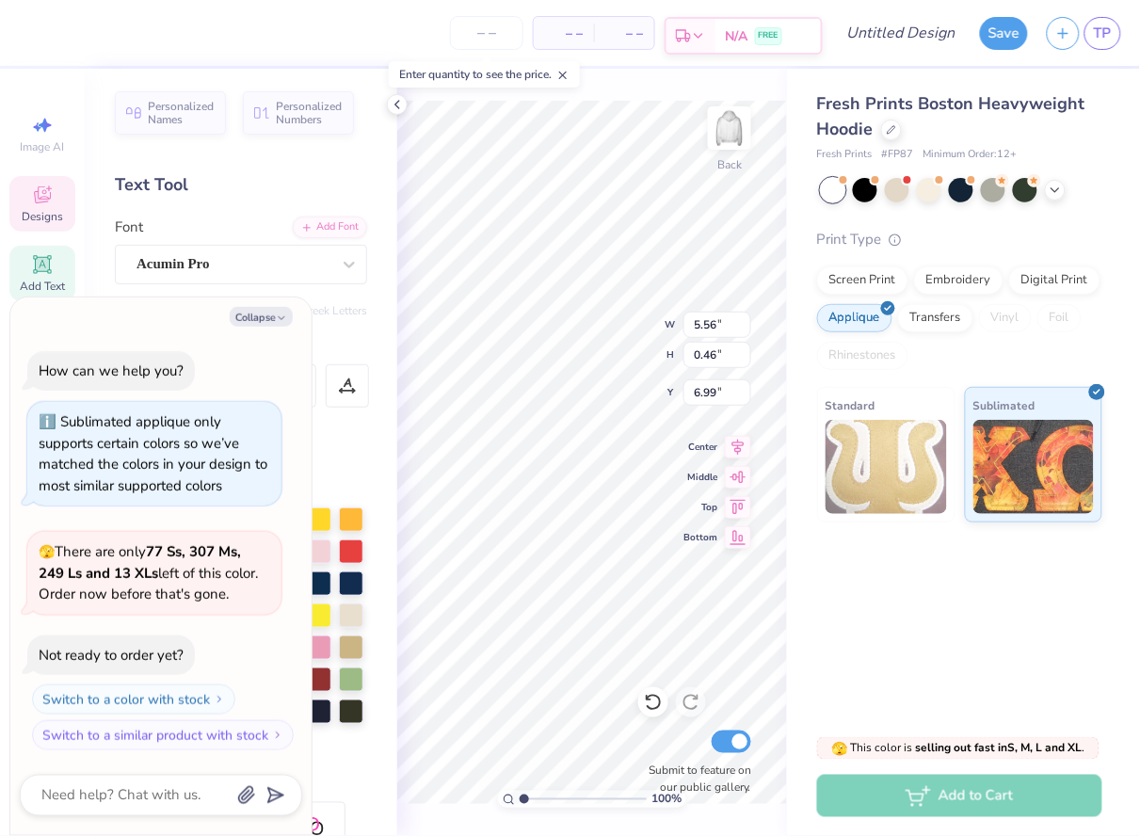
scroll to position [0, 1]
type textarea "x"
type textarea "We li"
type textarea "x"
type textarea "We l"
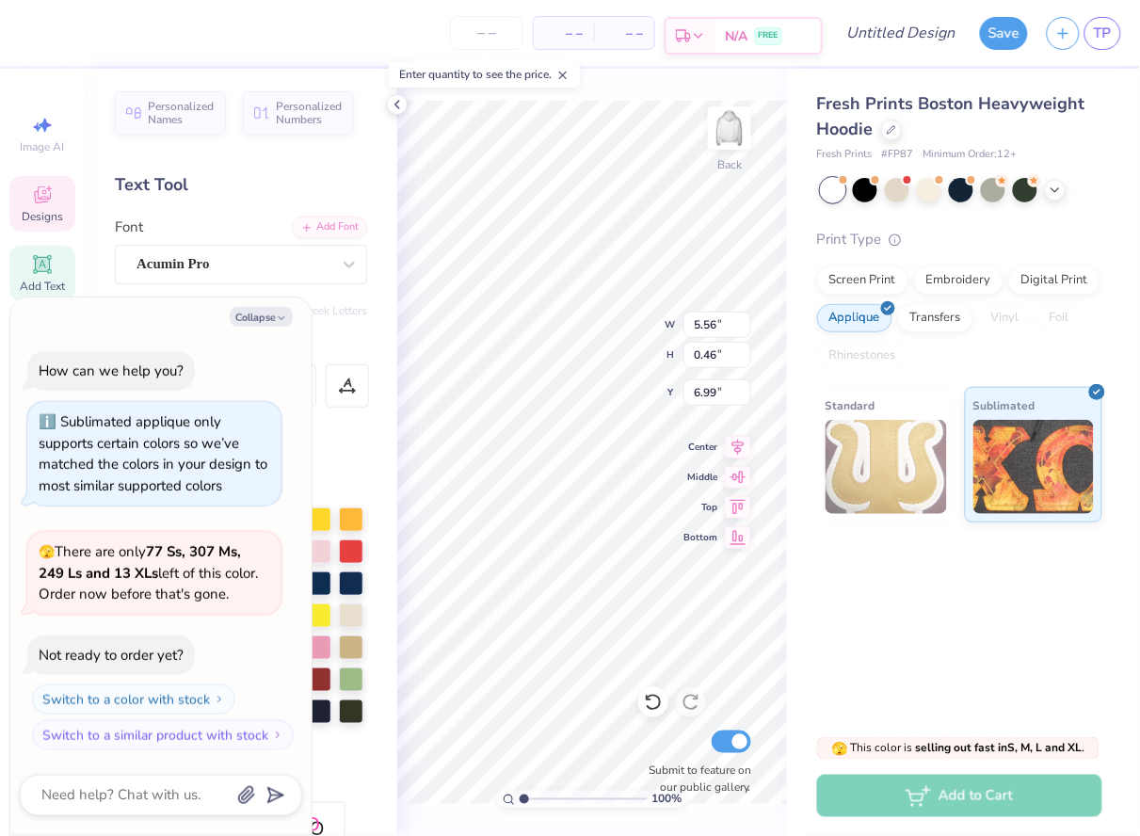
scroll to position [0, 0]
type textarea "x"
type textarea "We"
type textarea "x"
type textarea "We"
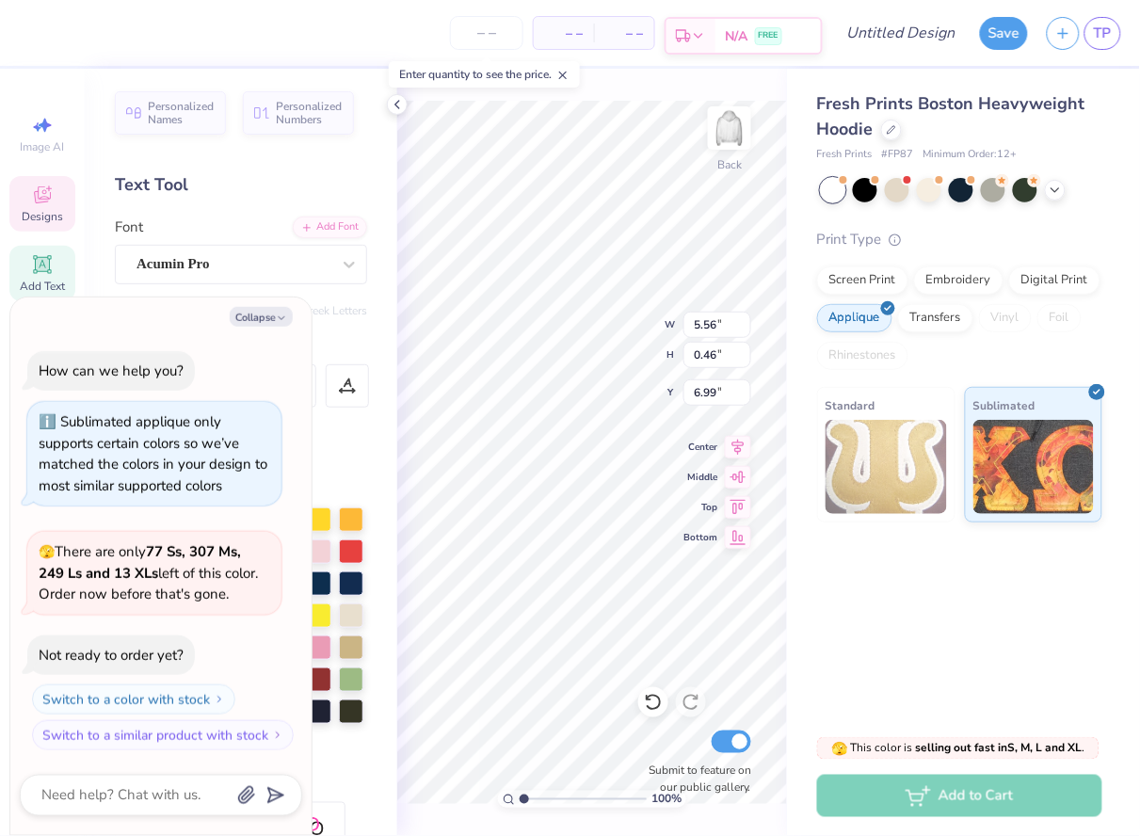
type textarea "x"
type textarea "W"
type textarea "x"
type textarea "WE"
type textarea "x"
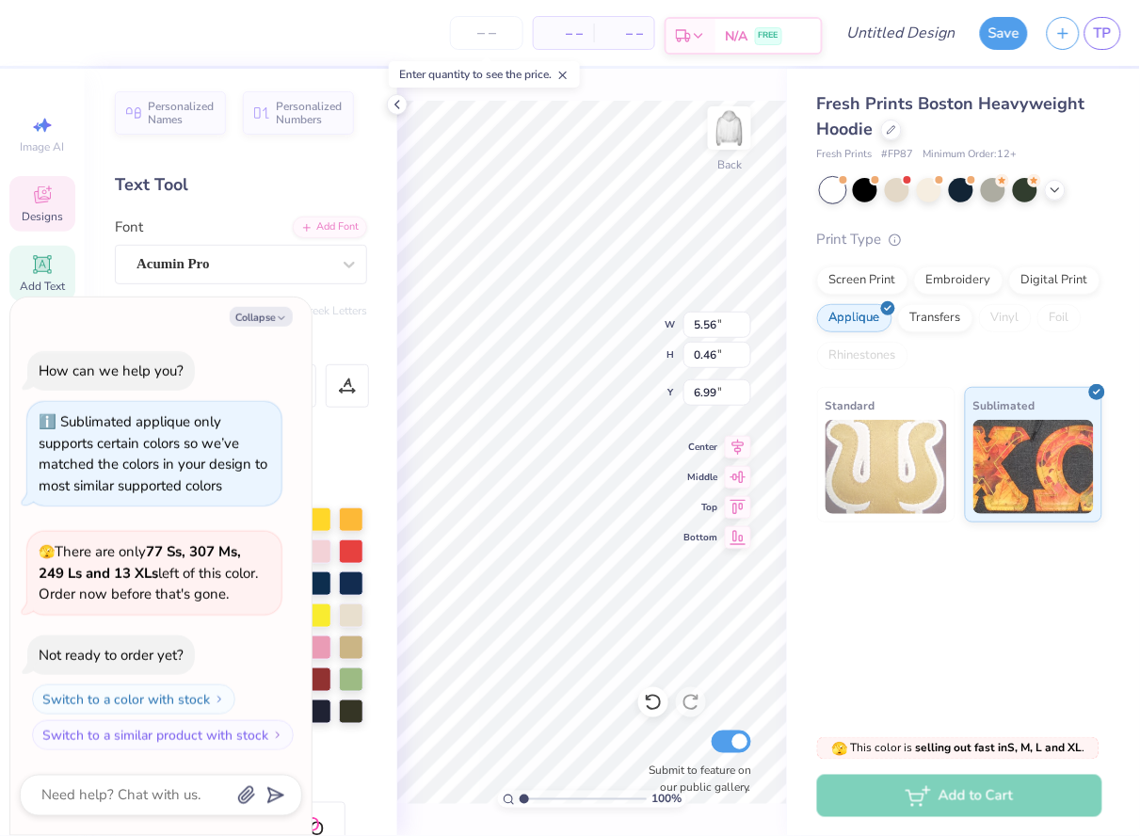
type textarea "WE"
type textarea "x"
type textarea "WE L"
type textarea "x"
type textarea "WE LI"
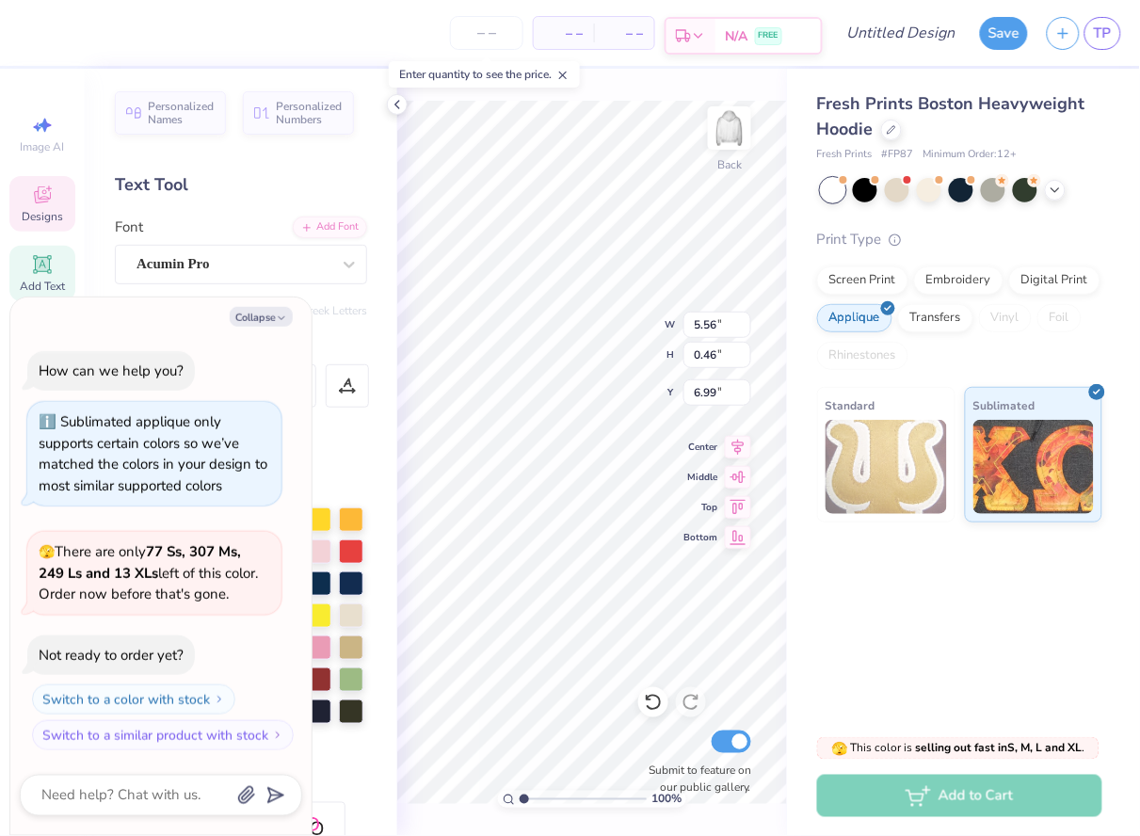
type textarea "x"
type textarea "WE LIV"
type textarea "x"
type textarea "WE LIVE"
type textarea "x"
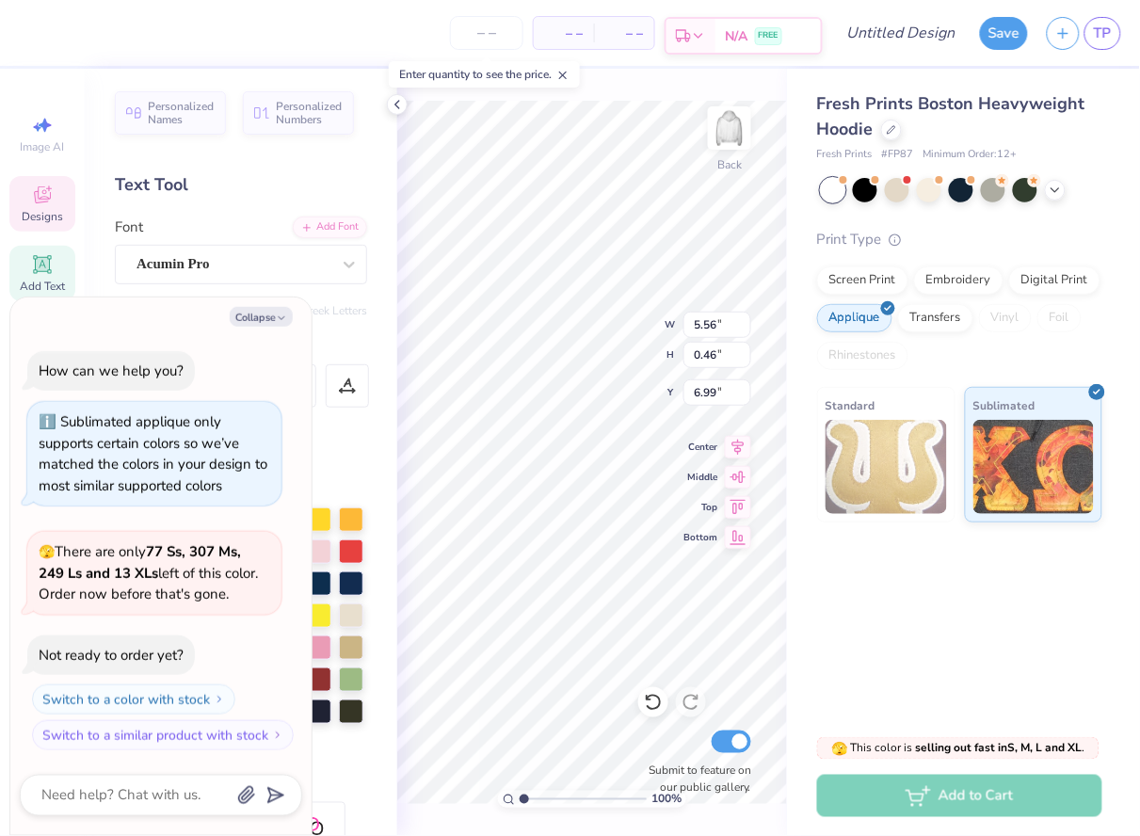
type textarea "WE LIVE"
type textarea "x"
type textarea "WE LIVE F"
type textarea "x"
type textarea "WE LIVE FO"
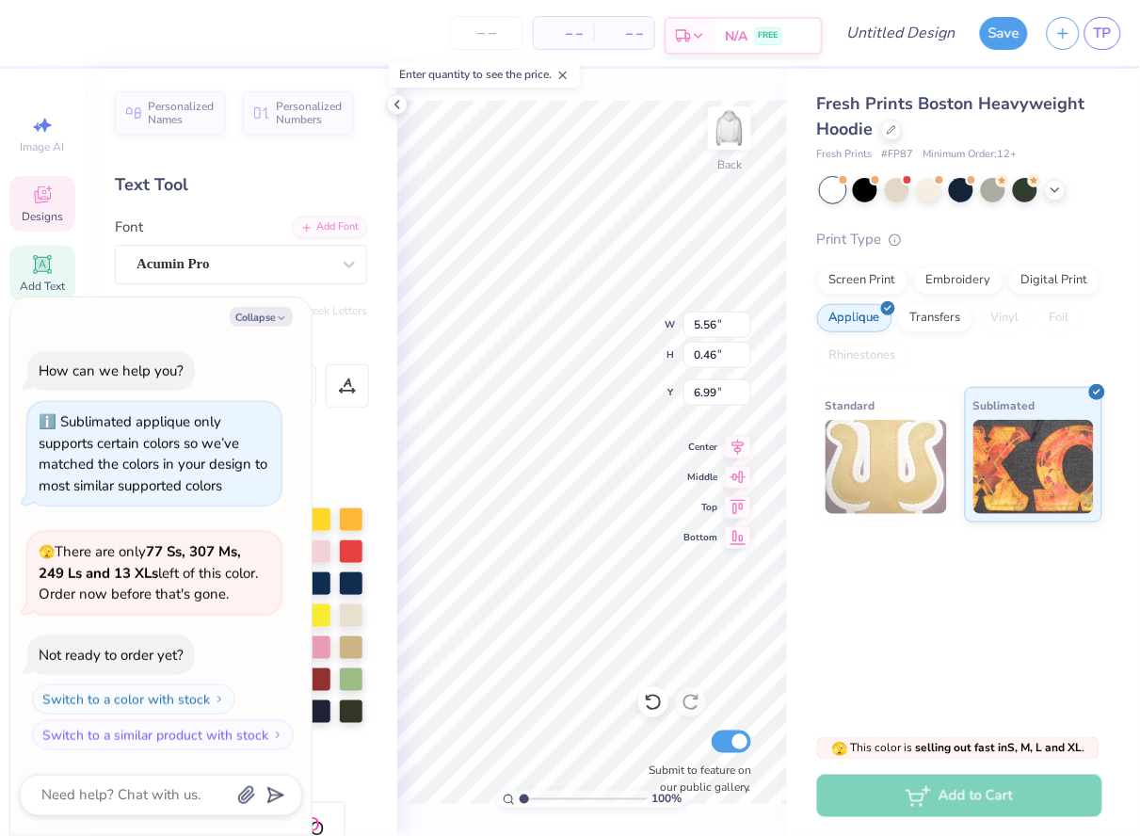
type textarea "x"
type textarea "WE LIVE FOR"
type textarea "x"
type textarea "WE LIVE FOR"
type textarea "x"
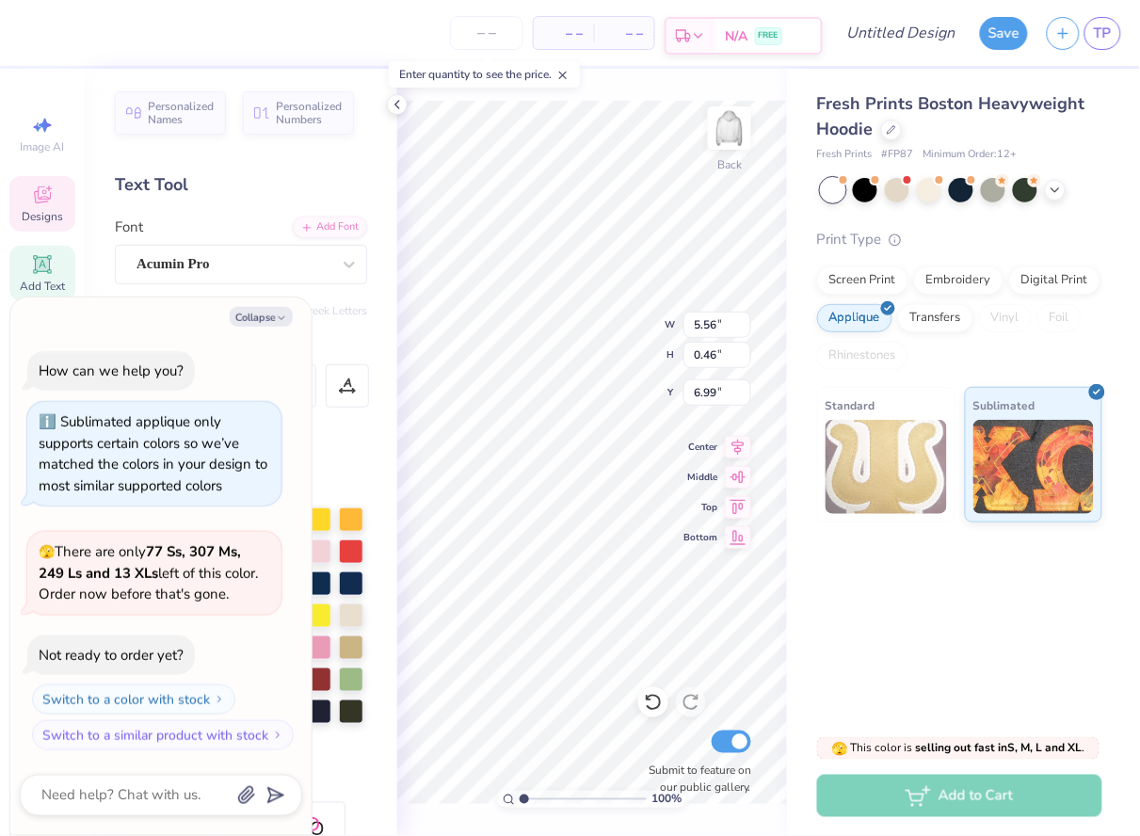
type textarea "WE LIVE FOR E"
type textarea "x"
type textarea "WE LIVE FOR EA"
type textarea "x"
type textarea "WE LIVE FOR EAC"
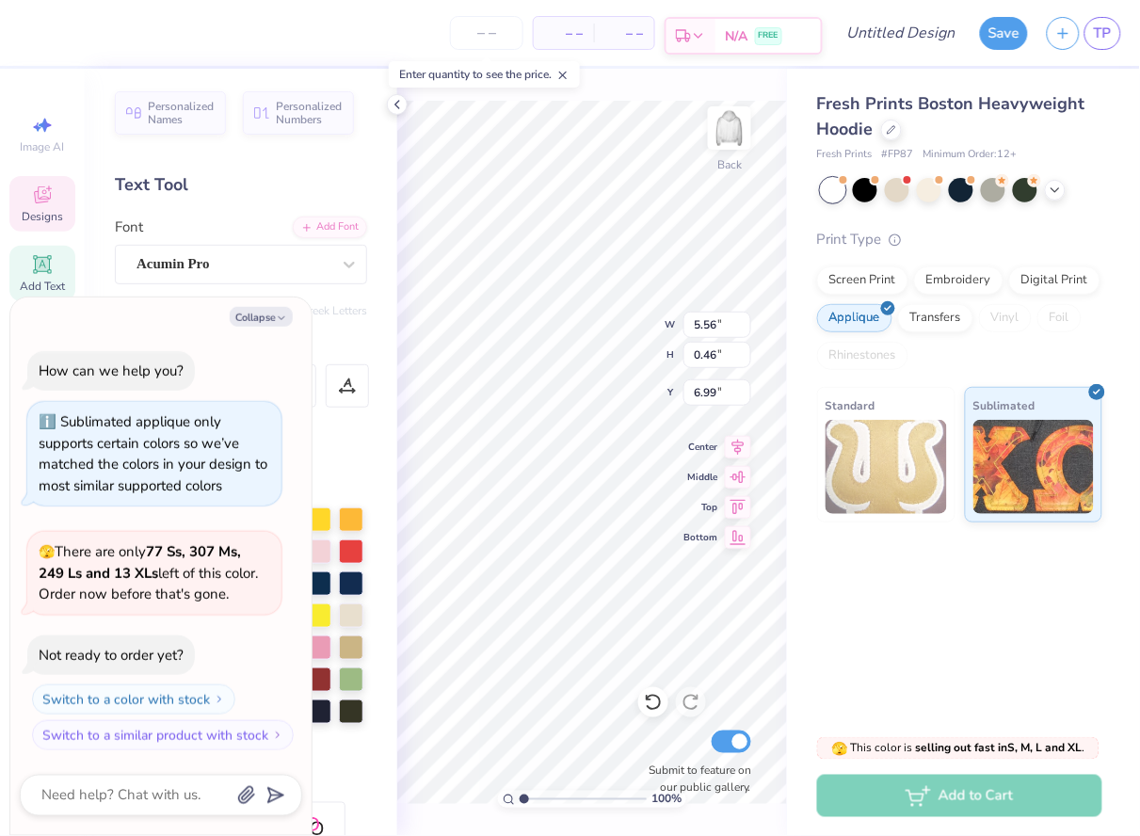
type textarea "x"
type textarea "WE LIVE FOR EACH"
type textarea "x"
type textarea "WE LIVE FOR EACHO"
type textarea "x"
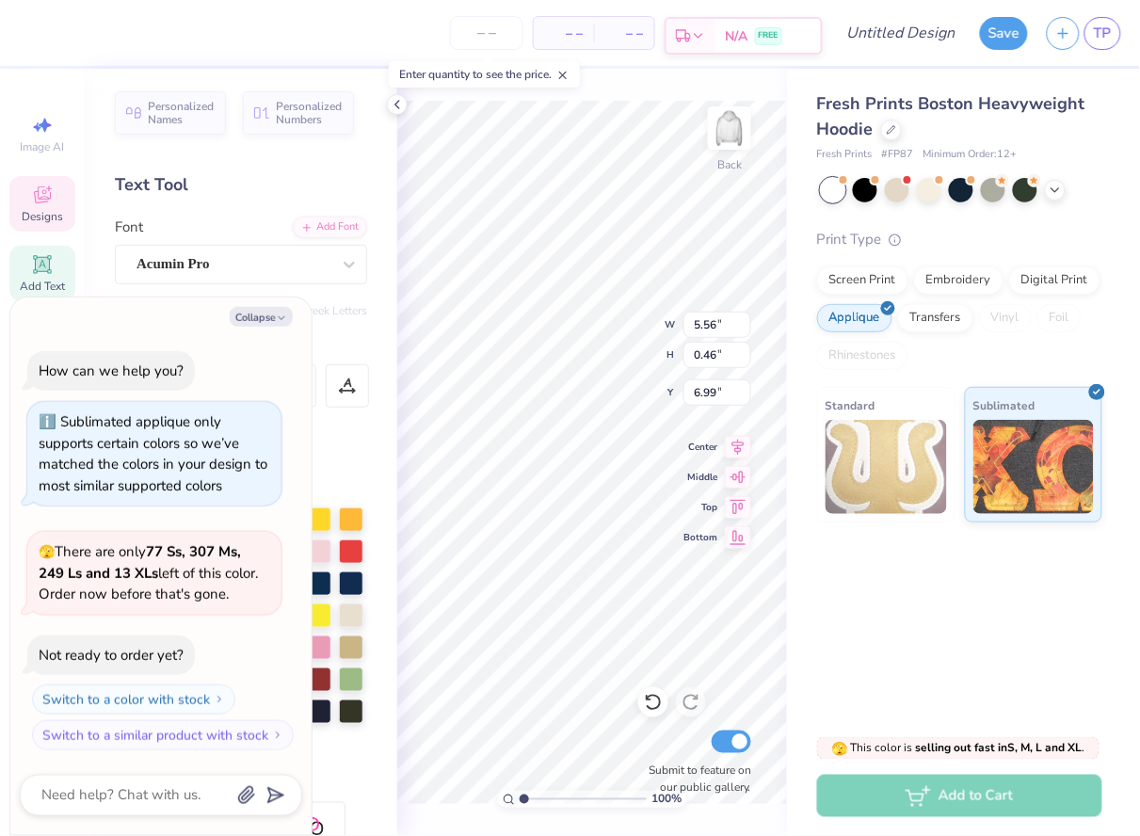
type textarea "WE LIVE FOR EACHOT"
type textarea "x"
type textarea "WE LIVE FOR EACHOTH"
type textarea "x"
type textarea "WE LIVE FOR EACHOTHE"
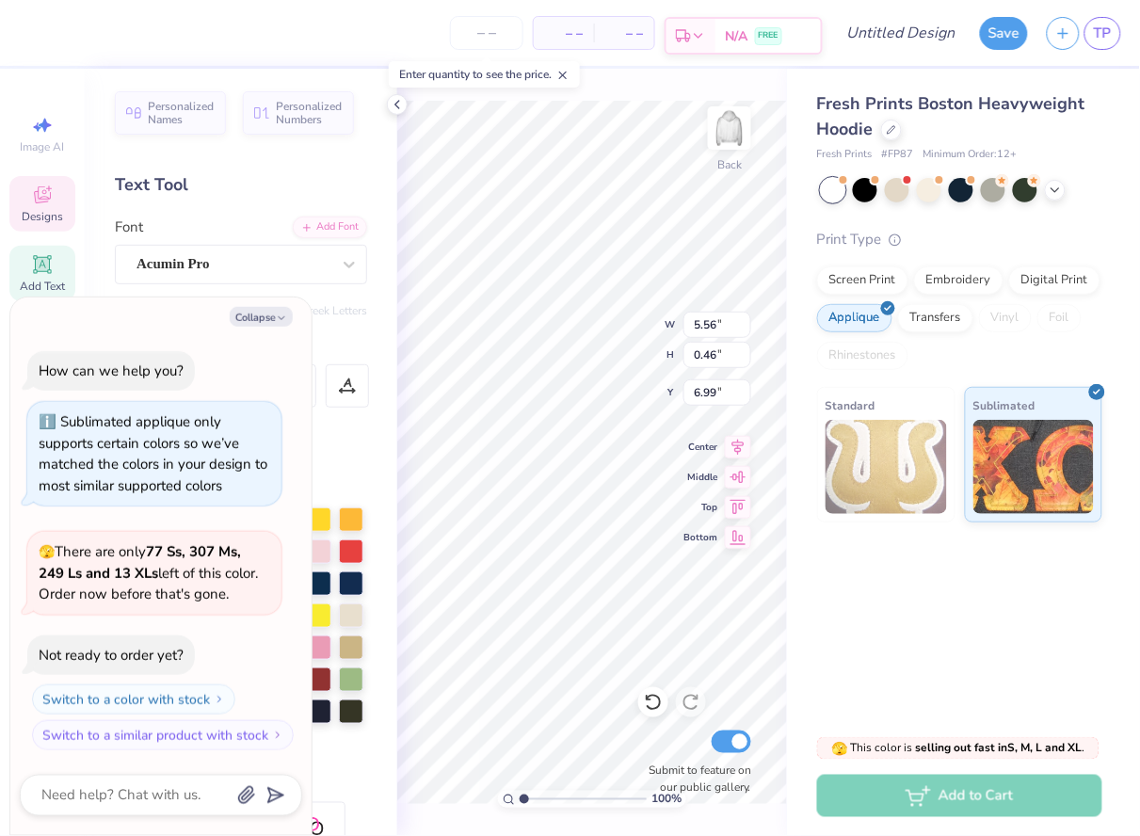
scroll to position [0, 9]
type textarea "x"
type textarea "WE LIVE FOR EACHOTHER"
type textarea "x"
type input "7.76"
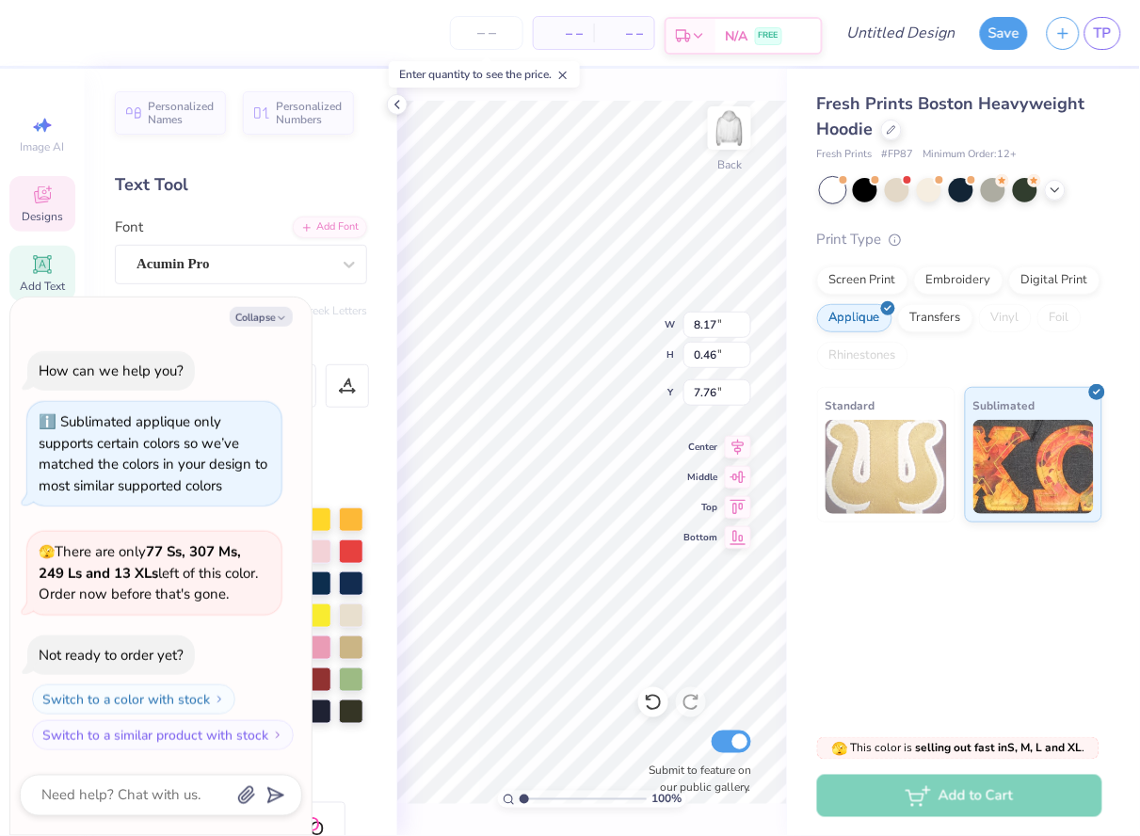
type textarea "x"
type textarea "A"
type textarea "x"
type textarea "AL"
type textarea "x"
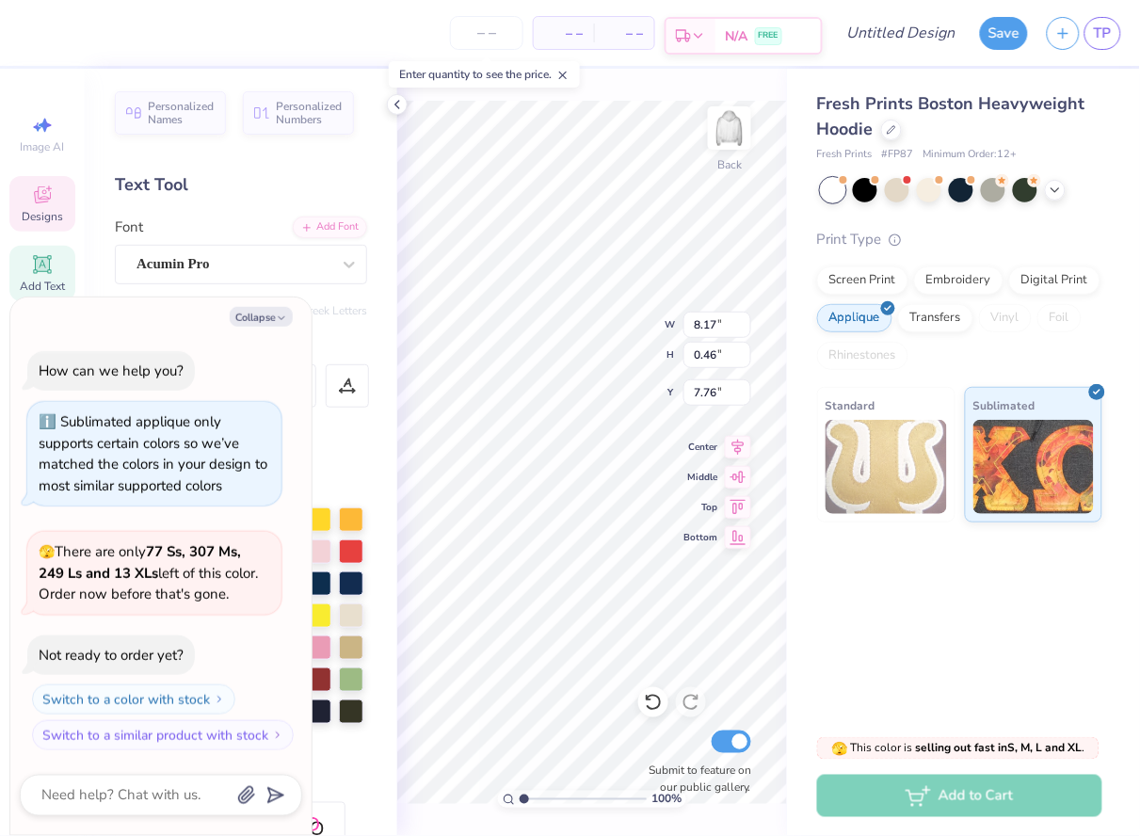
type textarea "ALP"
type textarea "x"
type textarea "ALPH"
type textarea "x"
type textarea "ALPHA"
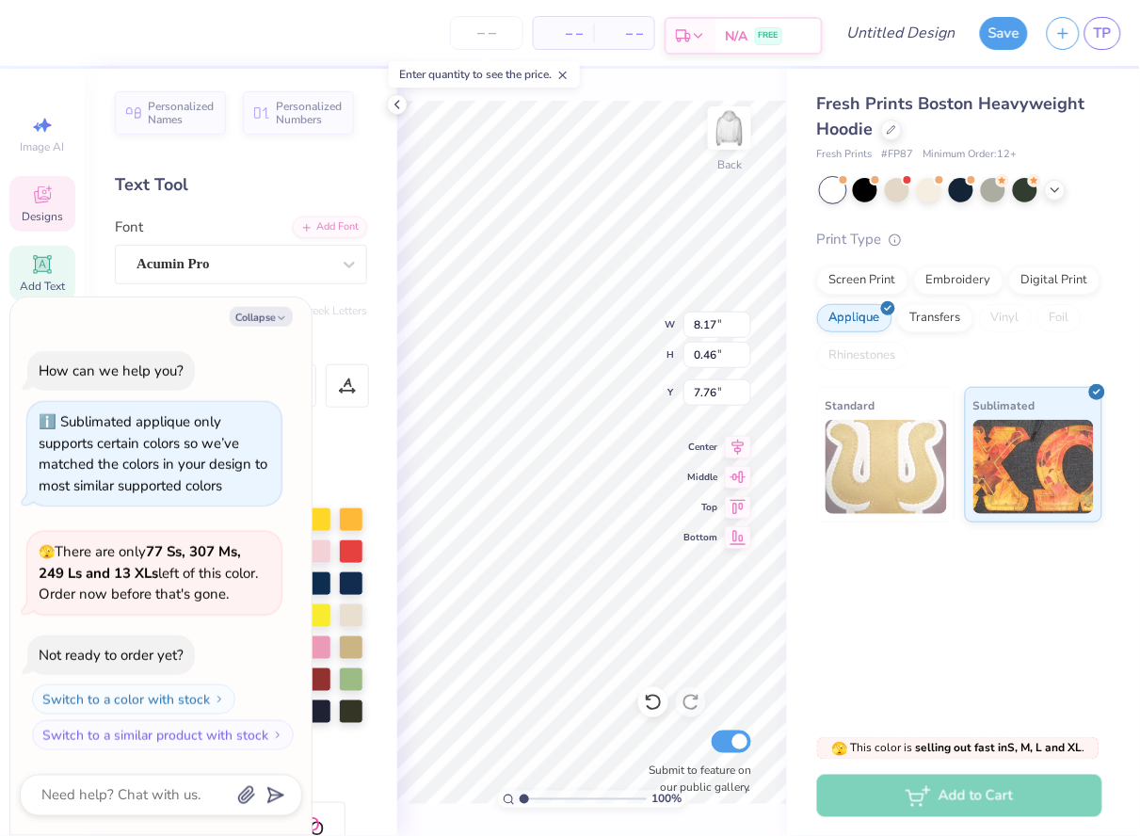
type textarea "x"
type textarea "ALPHA"
type textarea "x"
type textarea "ALPHA D"
type textarea "x"
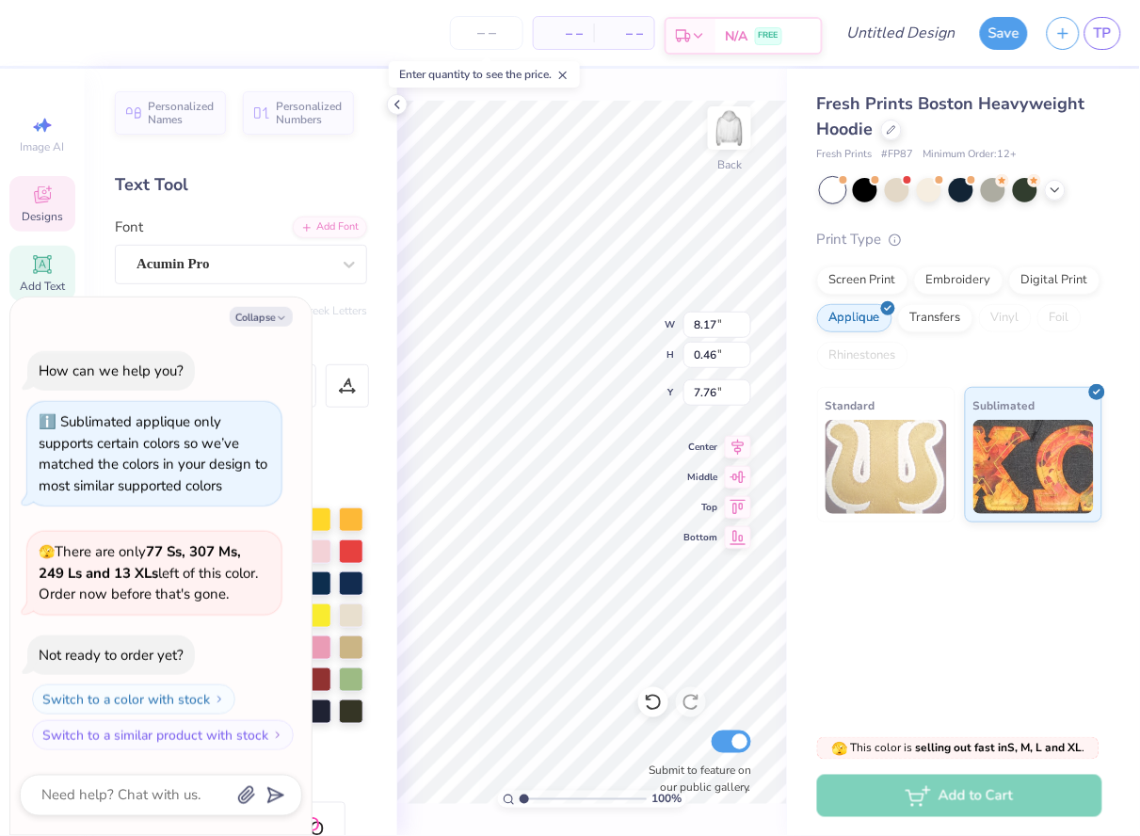
type textarea "ALPHA DE"
type textarea "x"
type textarea "ALPHA DEL"
type textarea "x"
type textarea "ALPHA DELT"
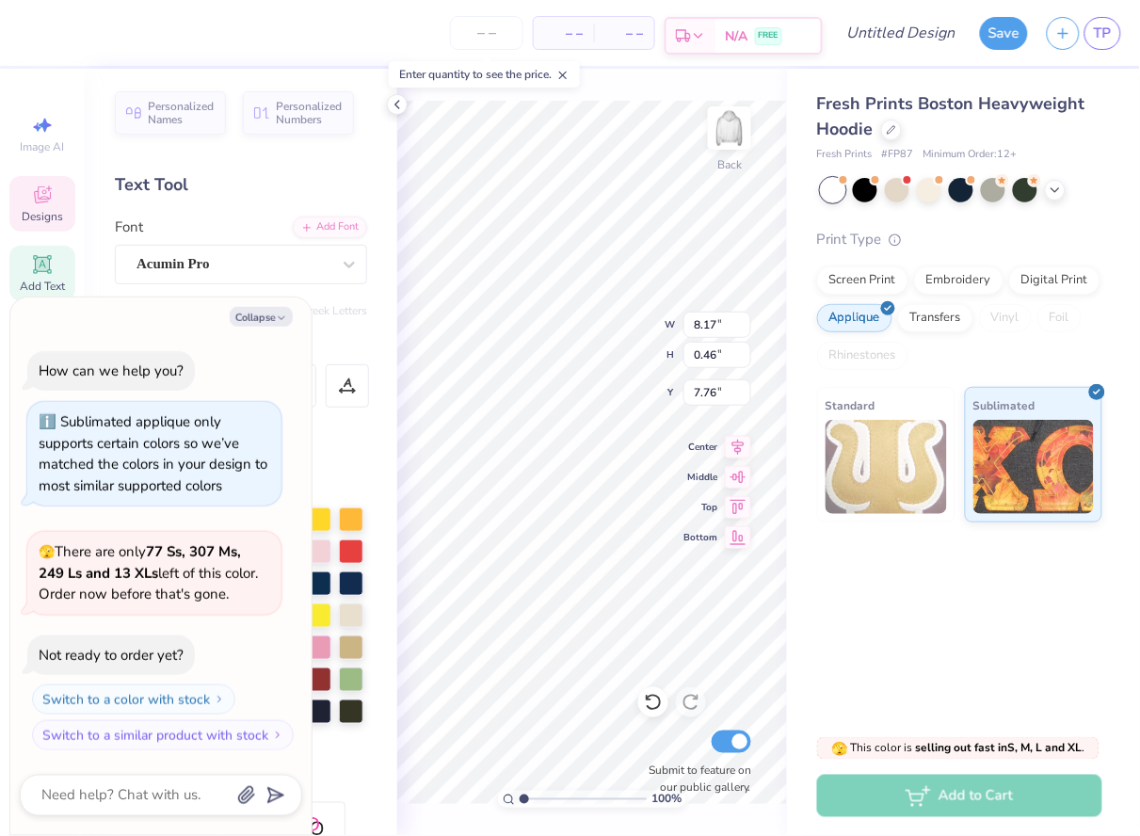
type textarea "x"
type textarea "ALPHA DELTA"
type textarea "x"
type textarea "ALPHA DELTA"
type textarea "x"
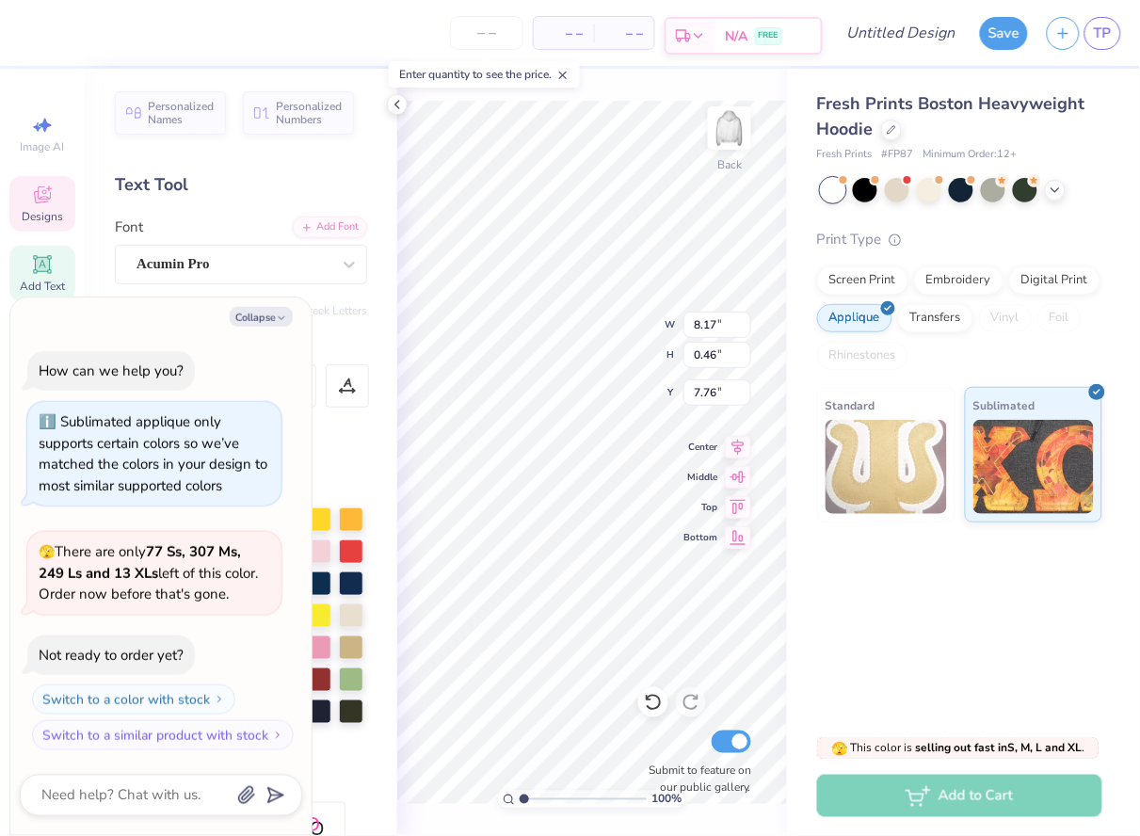
type textarea "ALPHA DELTA P"
type textarea "x"
type textarea "ALPHA DELTA PI"
type textarea "x"
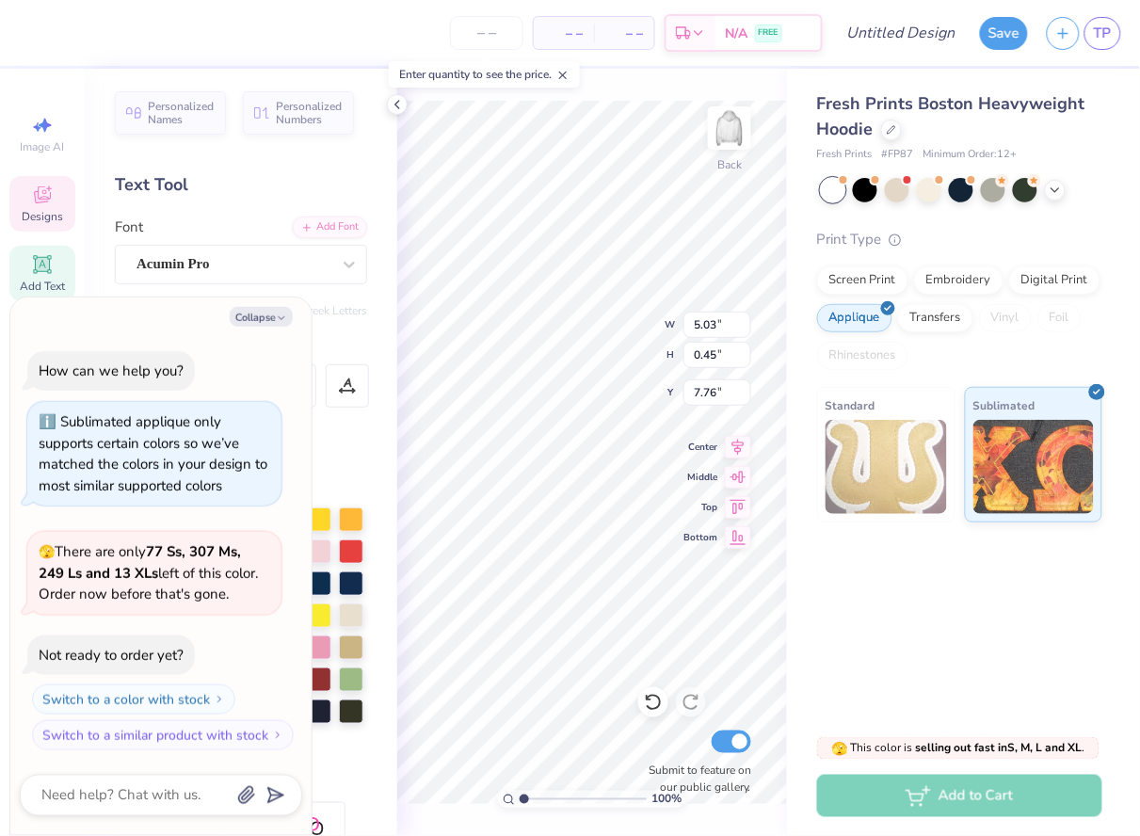
type input "7.92"
click at [988, 192] on div at bounding box center [993, 188] width 24 height 24
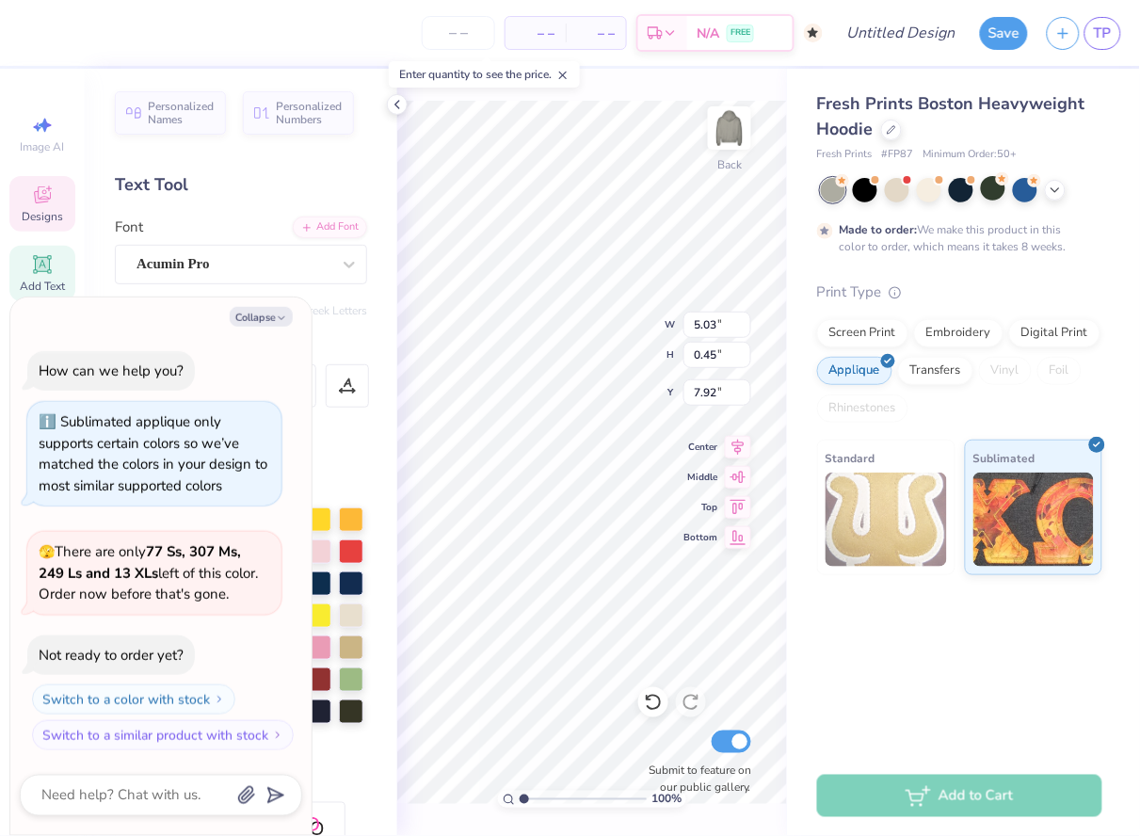
scroll to position [126, 0]
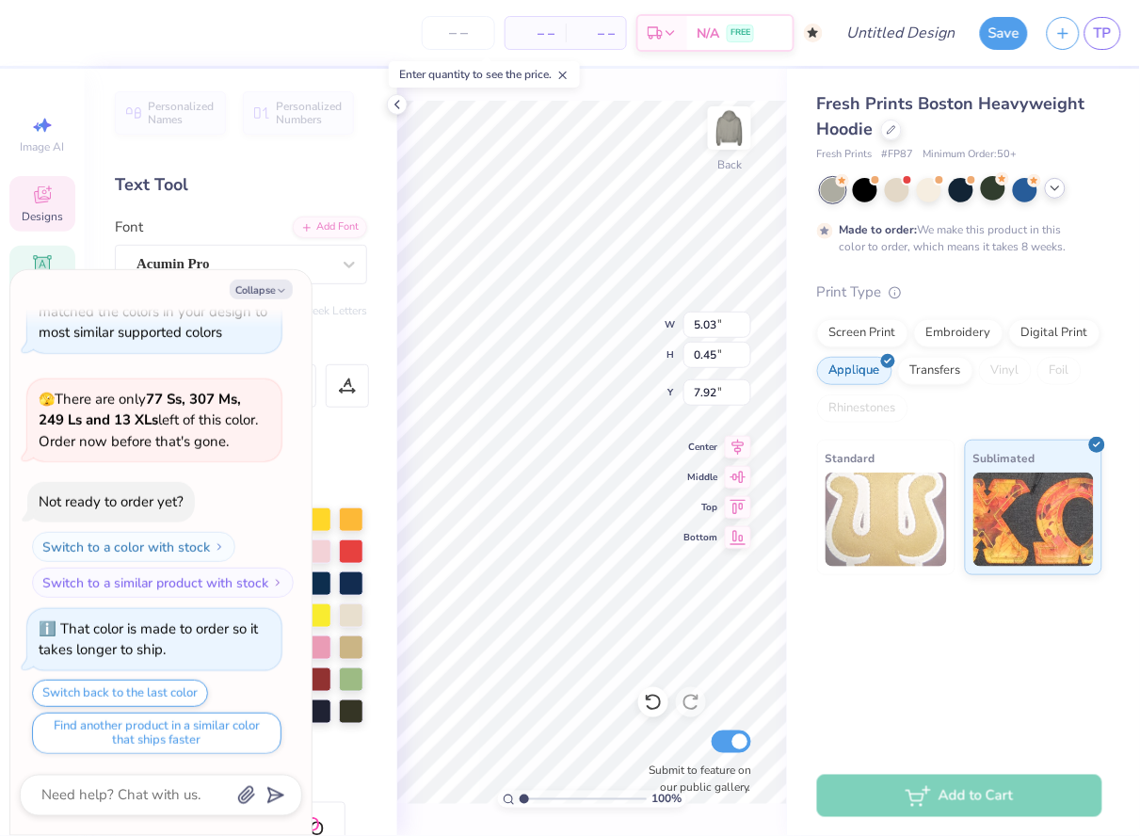
click at [1056, 189] on icon at bounding box center [1055, 188] width 15 height 15
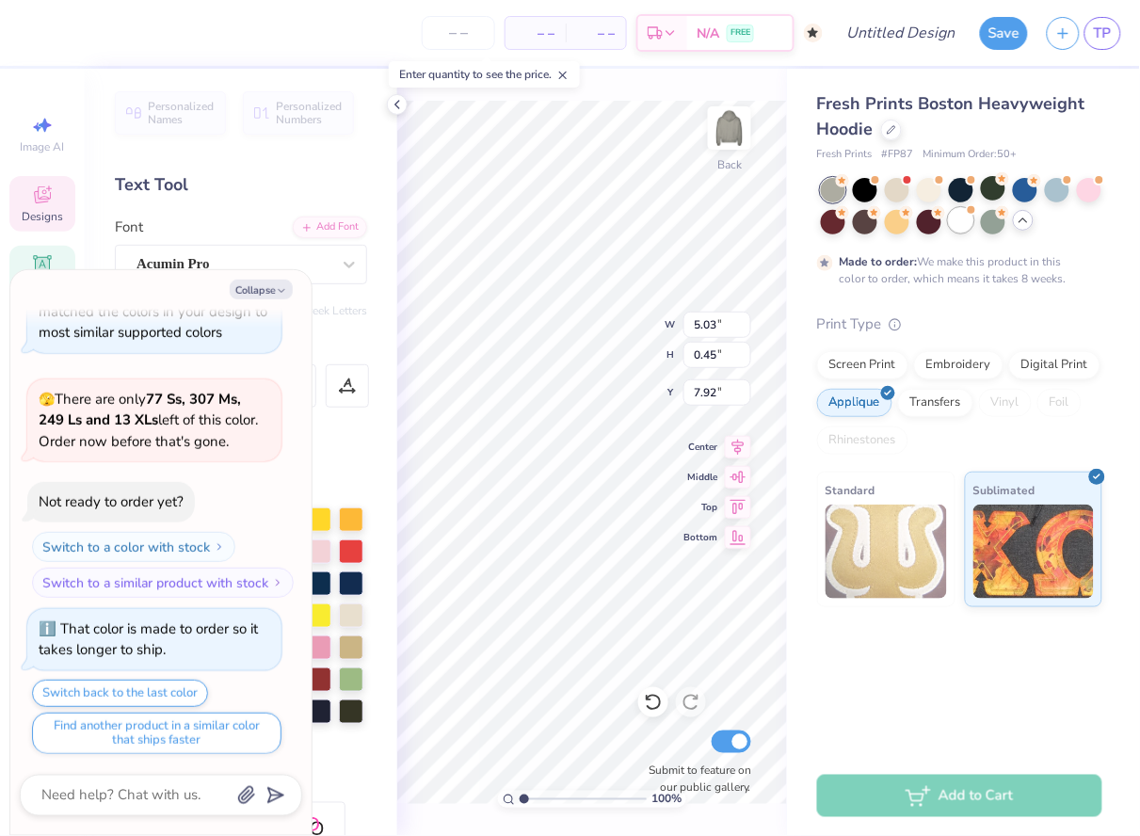
click at [950, 224] on div at bounding box center [961, 220] width 24 height 24
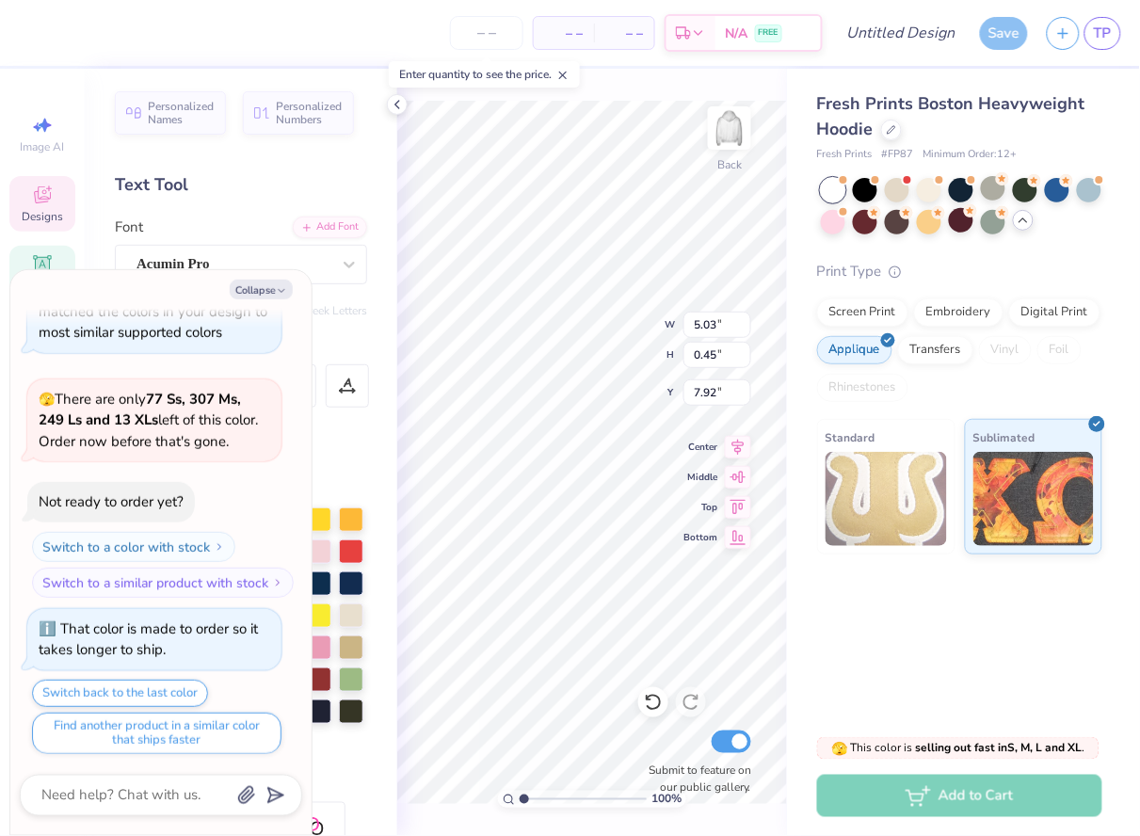
scroll to position [462, 0]
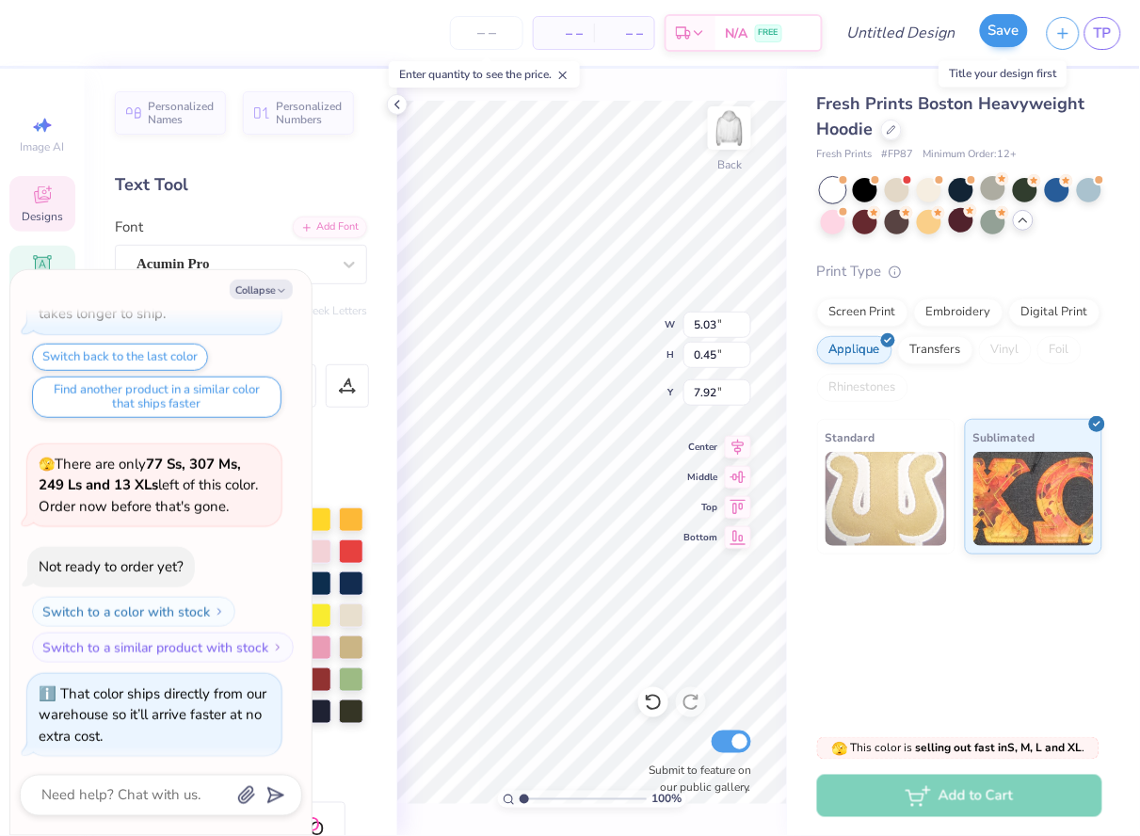
click at [1000, 33] on button "Save" at bounding box center [1004, 30] width 48 height 33
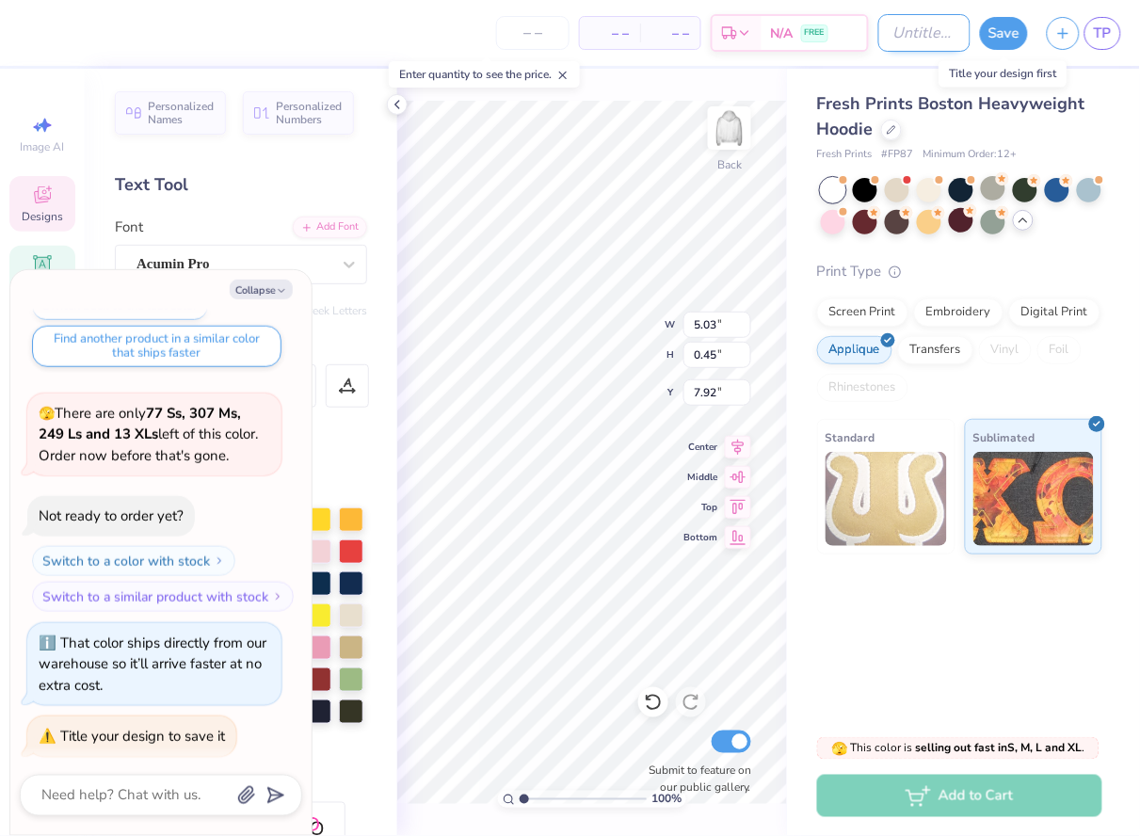
type textarea "x"
click at [896, 25] on input "Design Title" at bounding box center [925, 33] width 92 height 38
type input "f"
type textarea "x"
type input "fr"
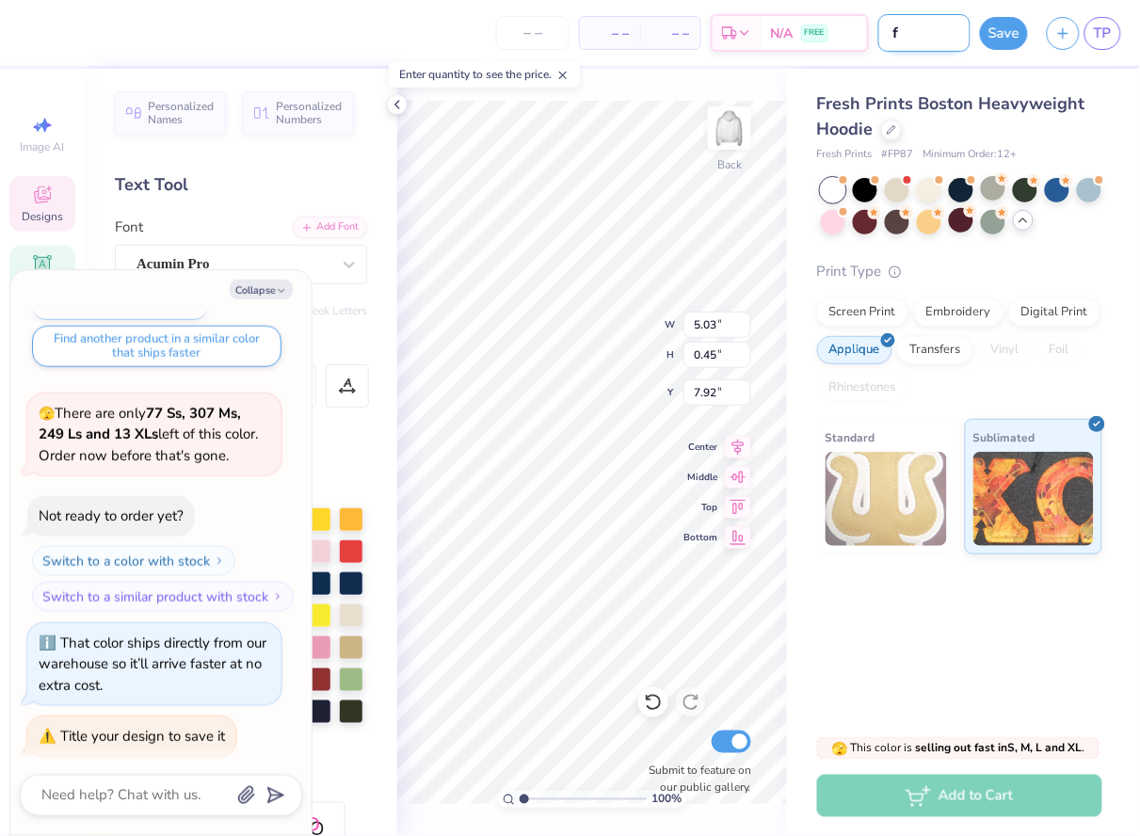
type textarea "x"
type input "fro"
type textarea "x"
type input "from"
type textarea "x"
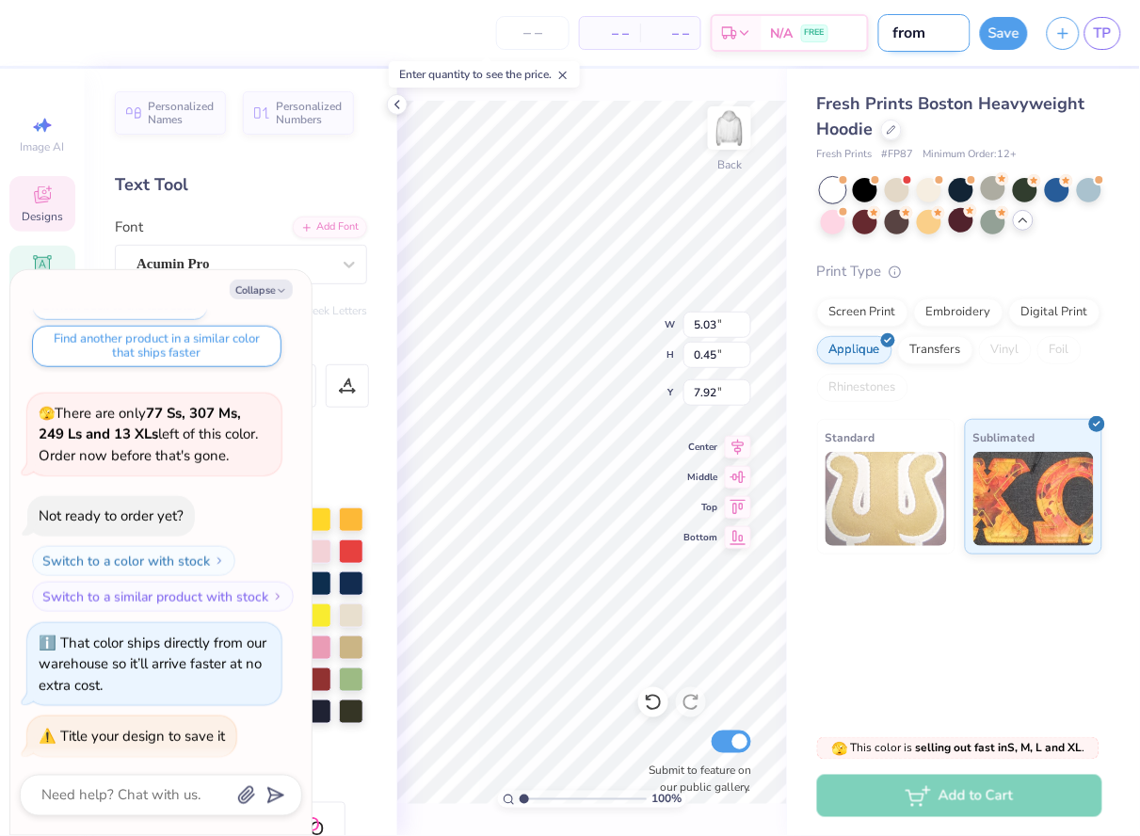
type input "from"
type textarea "x"
type input "from l"
type textarea "x"
type input "from lo"
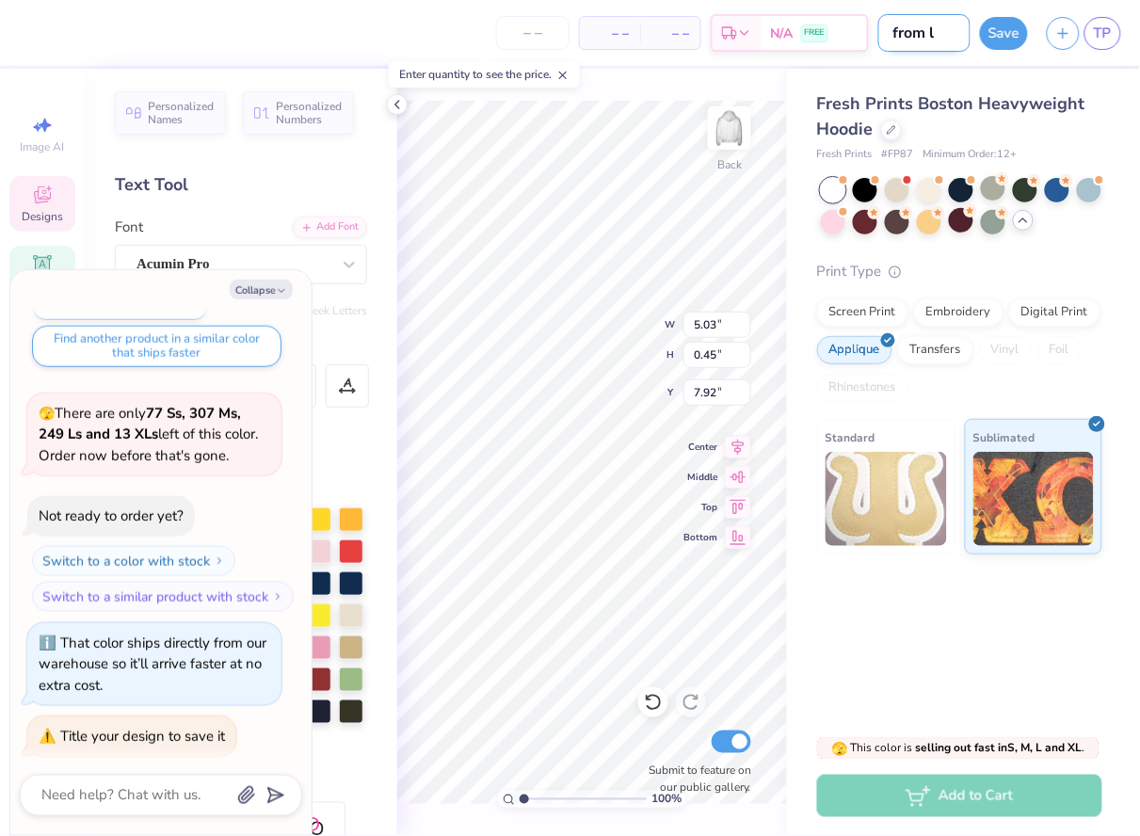
type textarea "x"
type input "from loo"
type textarea "x"
type input "from look"
type textarea "x"
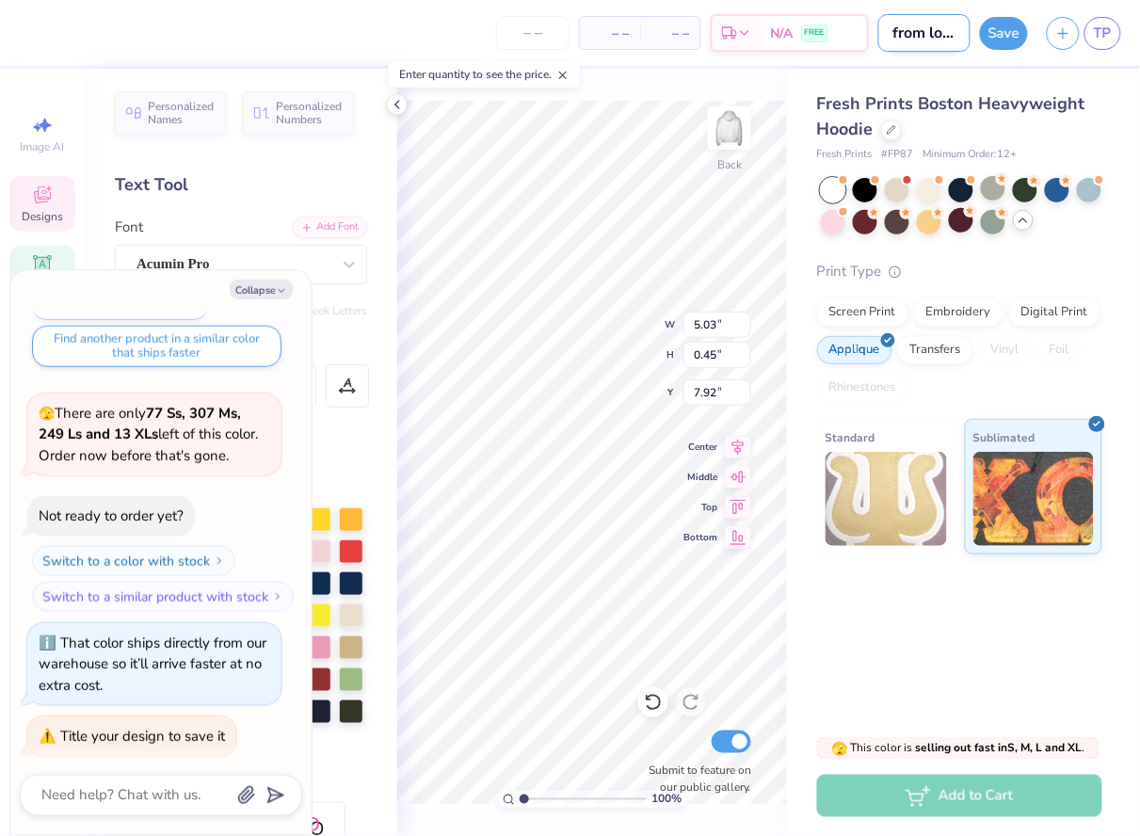
type input "from look"
type textarea "x"
type input "from look b"
type textarea "x"
type input "from look bu"
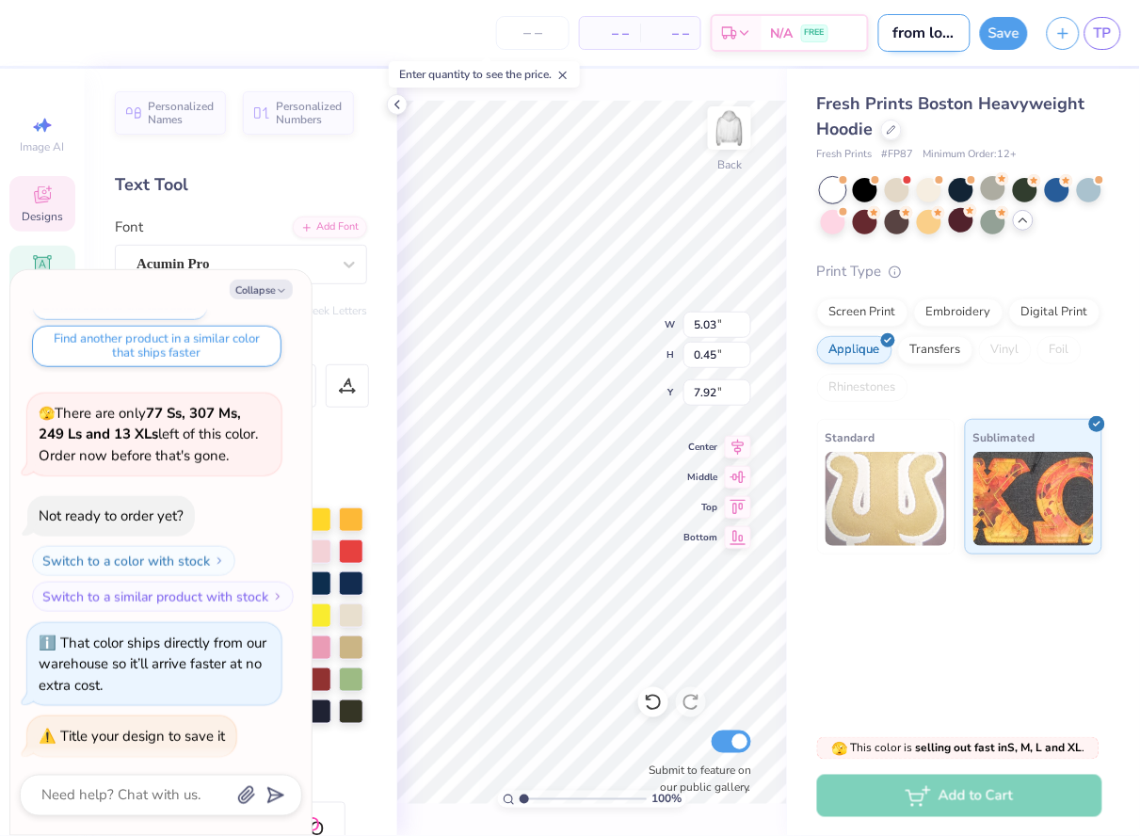
type textarea "x"
type input "from look b"
type textarea "x"
type input "from look bo"
type textarea "x"
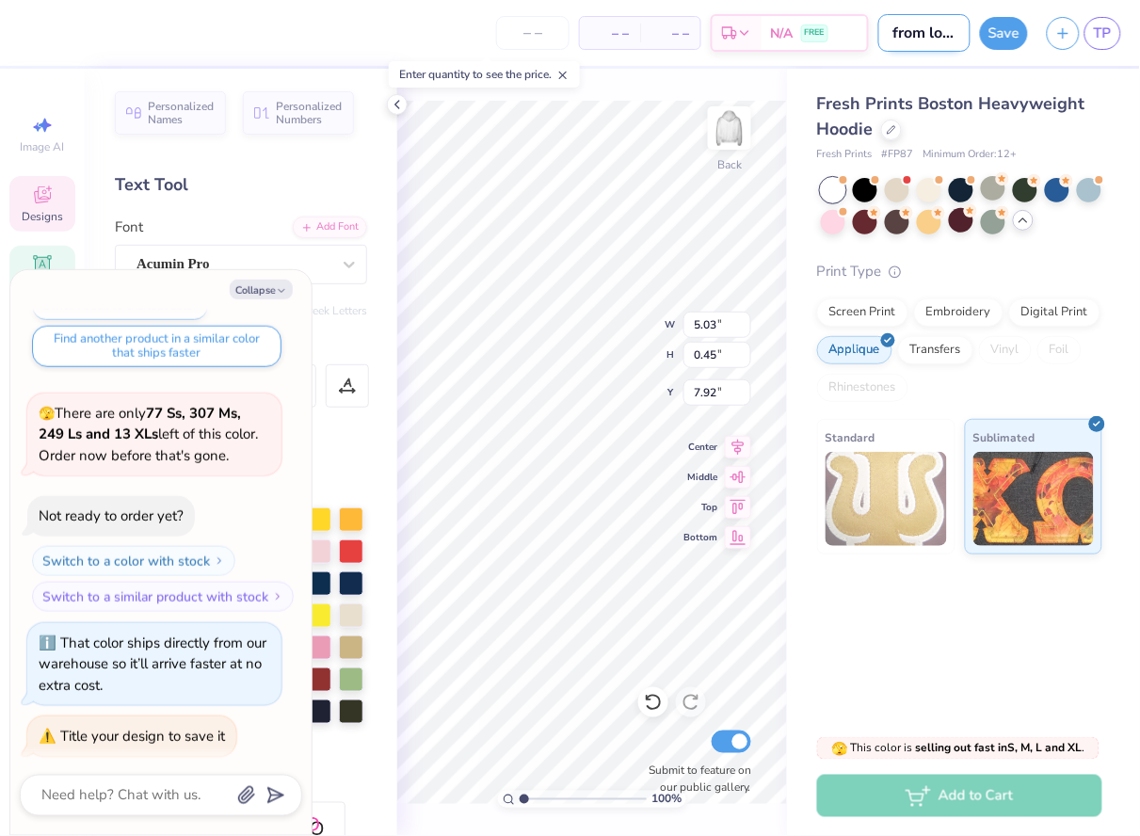
type input "from look boo"
type textarea "x"
type input "from look book"
type textarea "x"
type input "from look book"
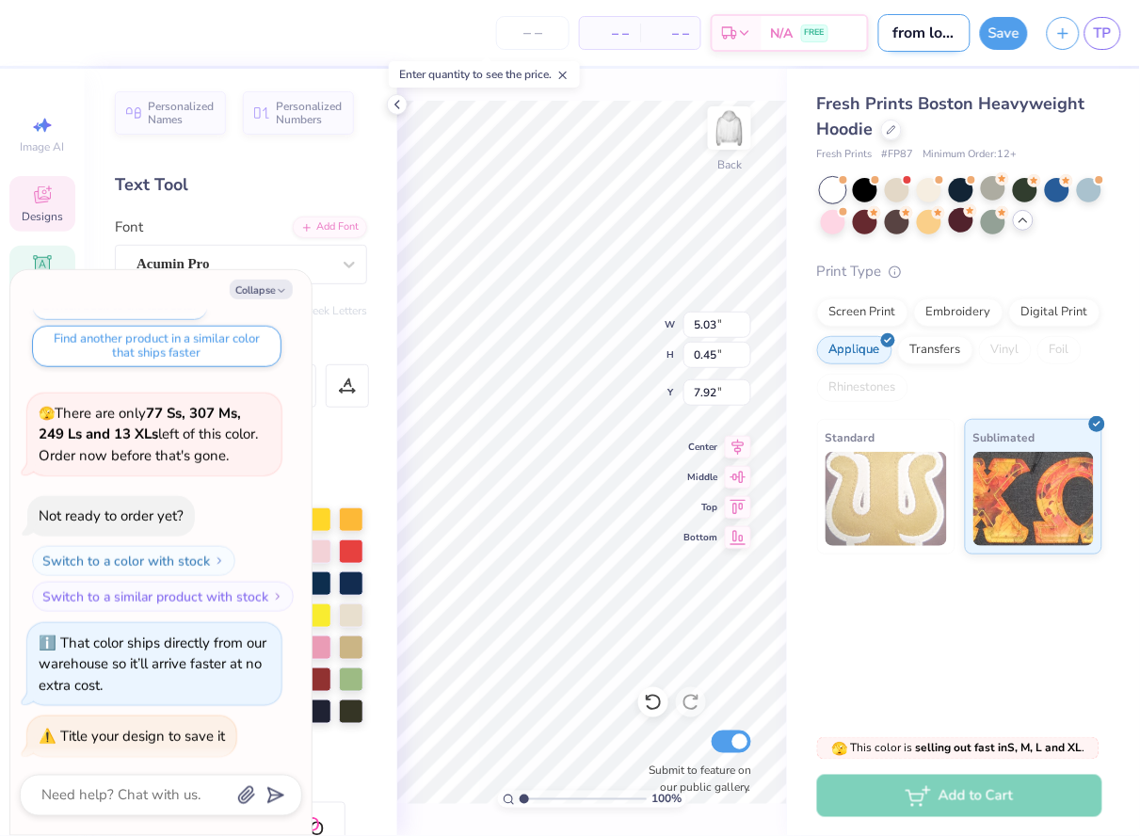
type textarea "x"
type input "from look book a"
type textarea "x"
type input "from look book al"
type textarea "x"
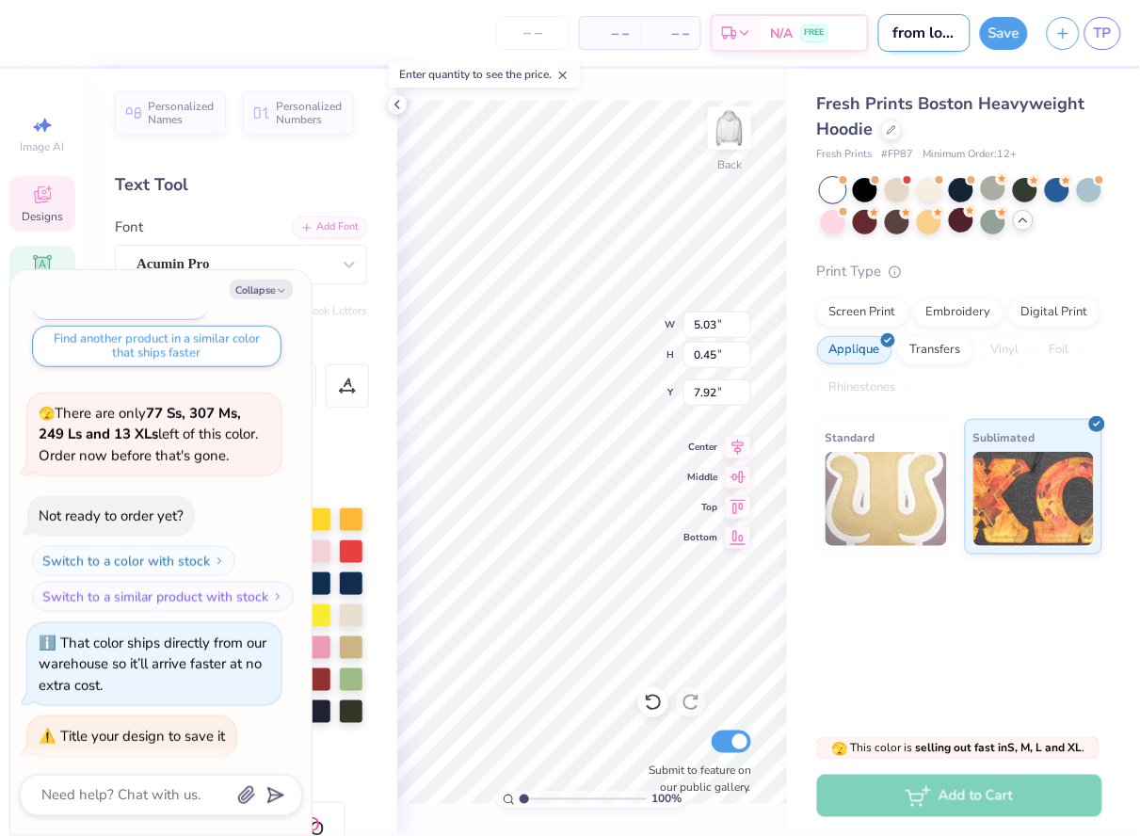
type input "from look book alt"
type textarea "x"
type input "from look book alte"
type textarea "x"
type input "from look book alter"
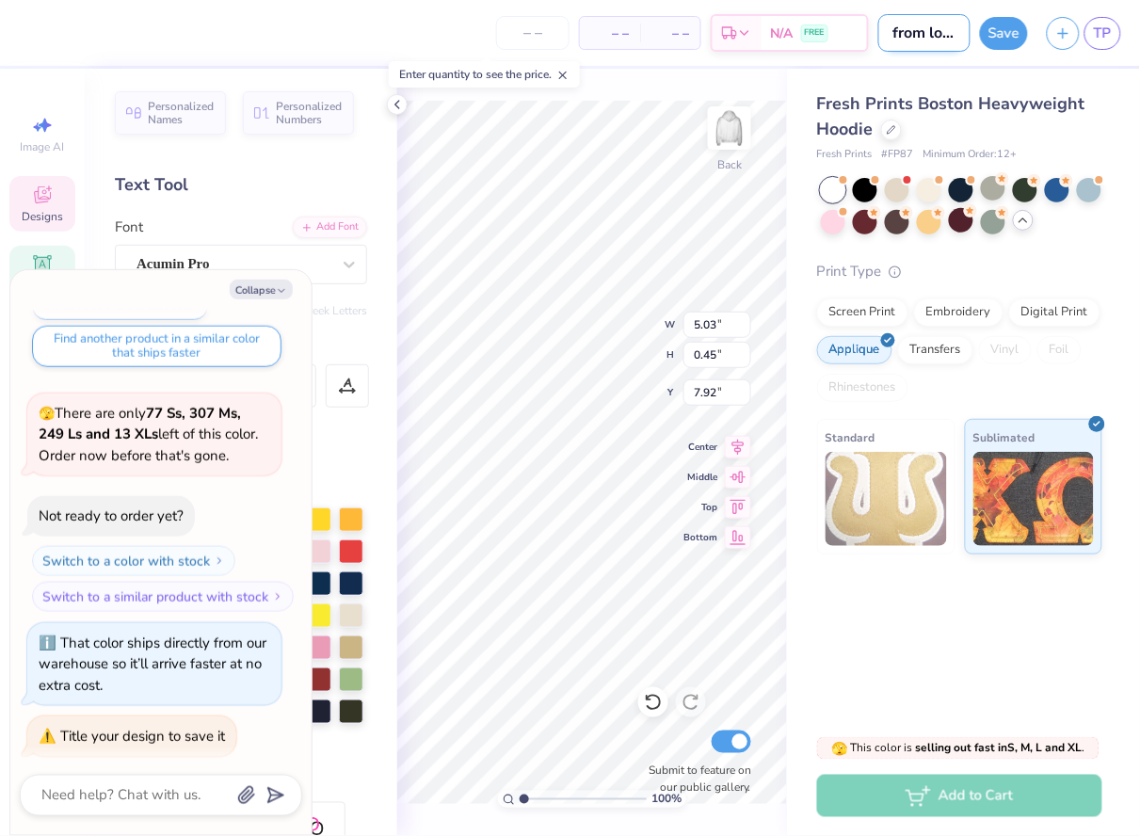
type textarea "x"
type input "from look book altere"
type textarea "x"
type input "from look book altered"
type textarea "x"
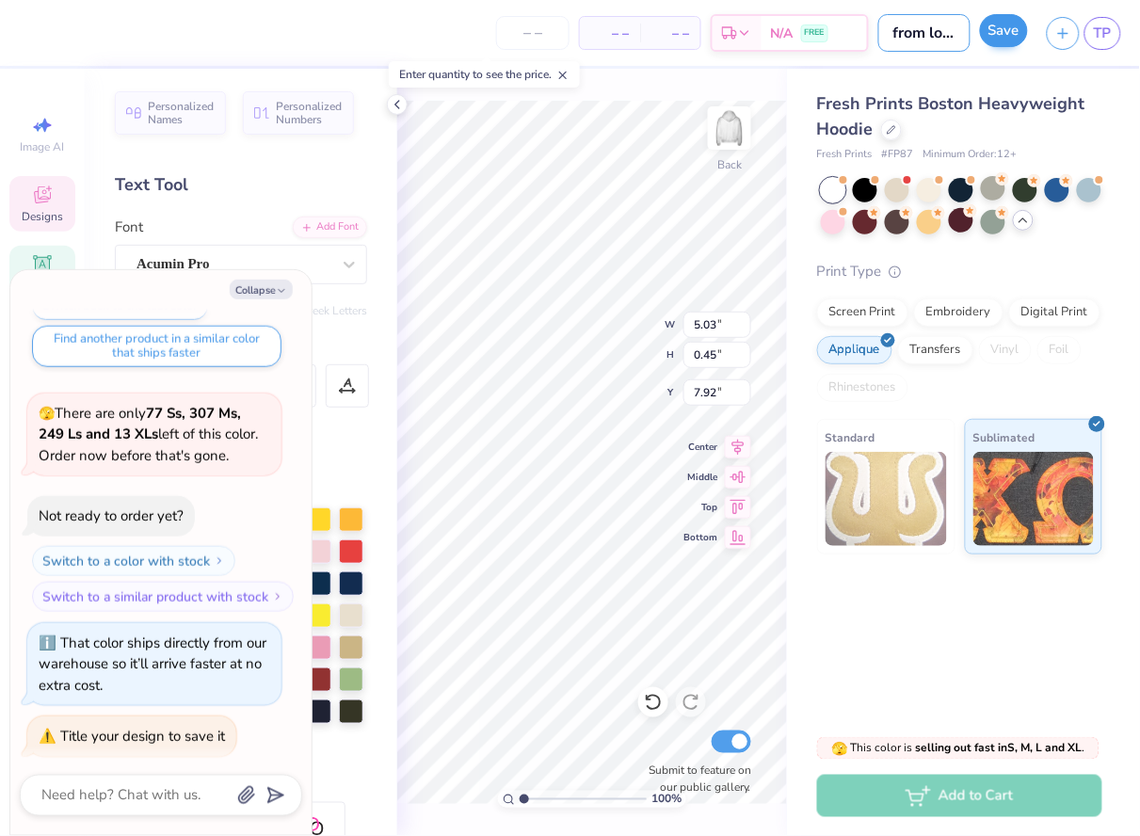
type input "from look book altered"
click at [993, 32] on button "Save" at bounding box center [1004, 30] width 48 height 33
type textarea "x"
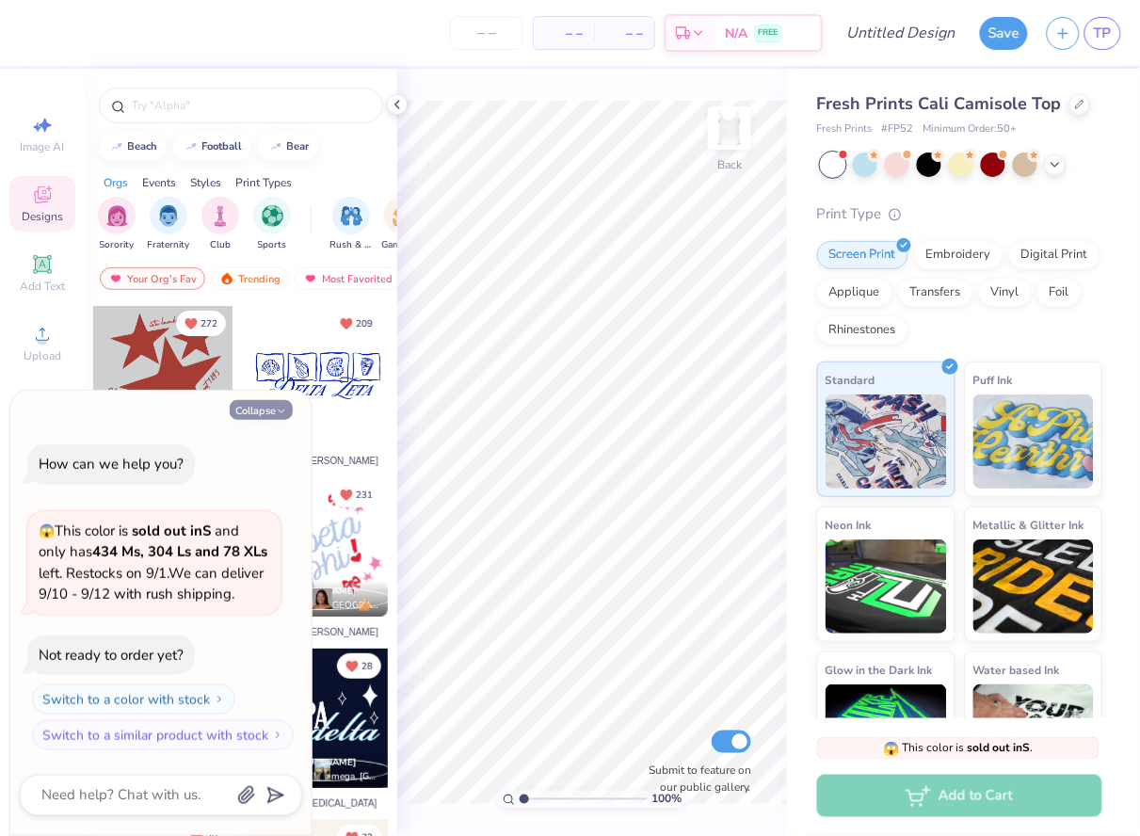
click at [282, 406] on icon "button" at bounding box center [281, 411] width 11 height 11
type textarea "x"
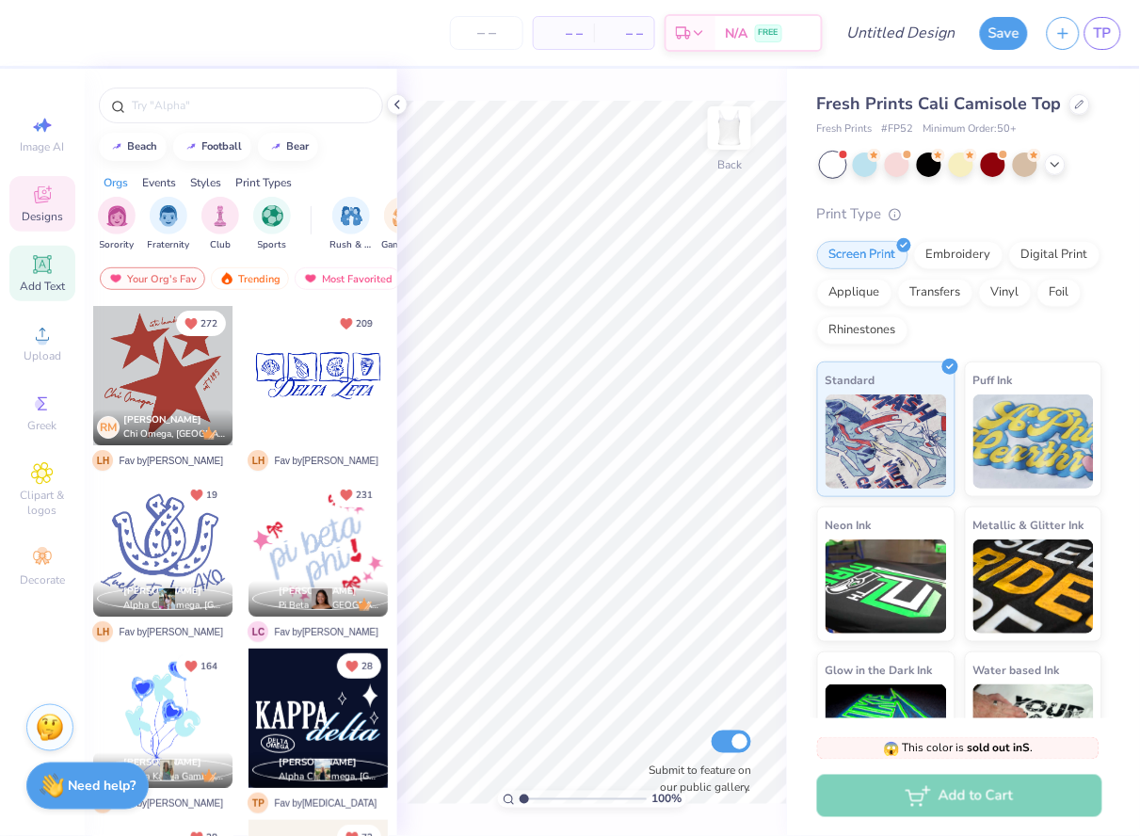
click at [48, 284] on span "Add Text" at bounding box center [42, 286] width 45 height 15
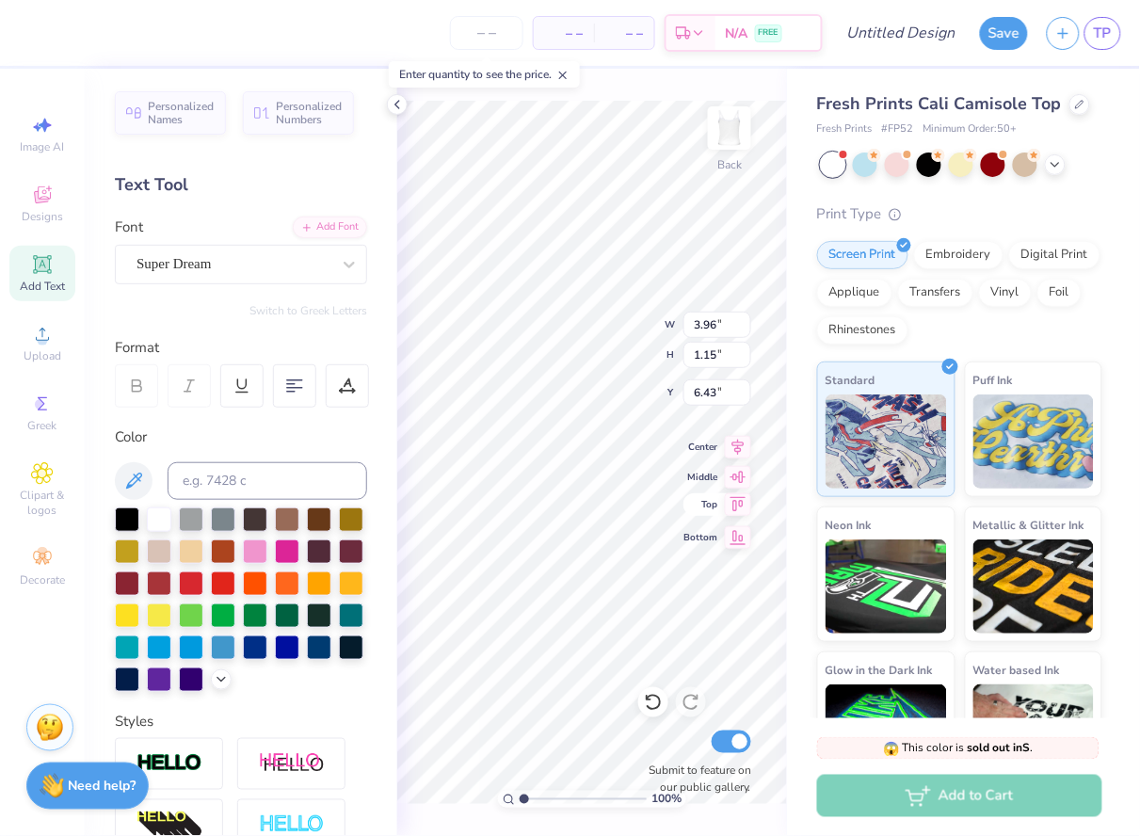
scroll to position [0, 11]
type textarea "ALL I NEED Is ALPHA DELTA PI"
click at [254, 544] on div at bounding box center [255, 550] width 24 height 24
type textarea "ALL I NEED IS ALPHA DELTA PI"
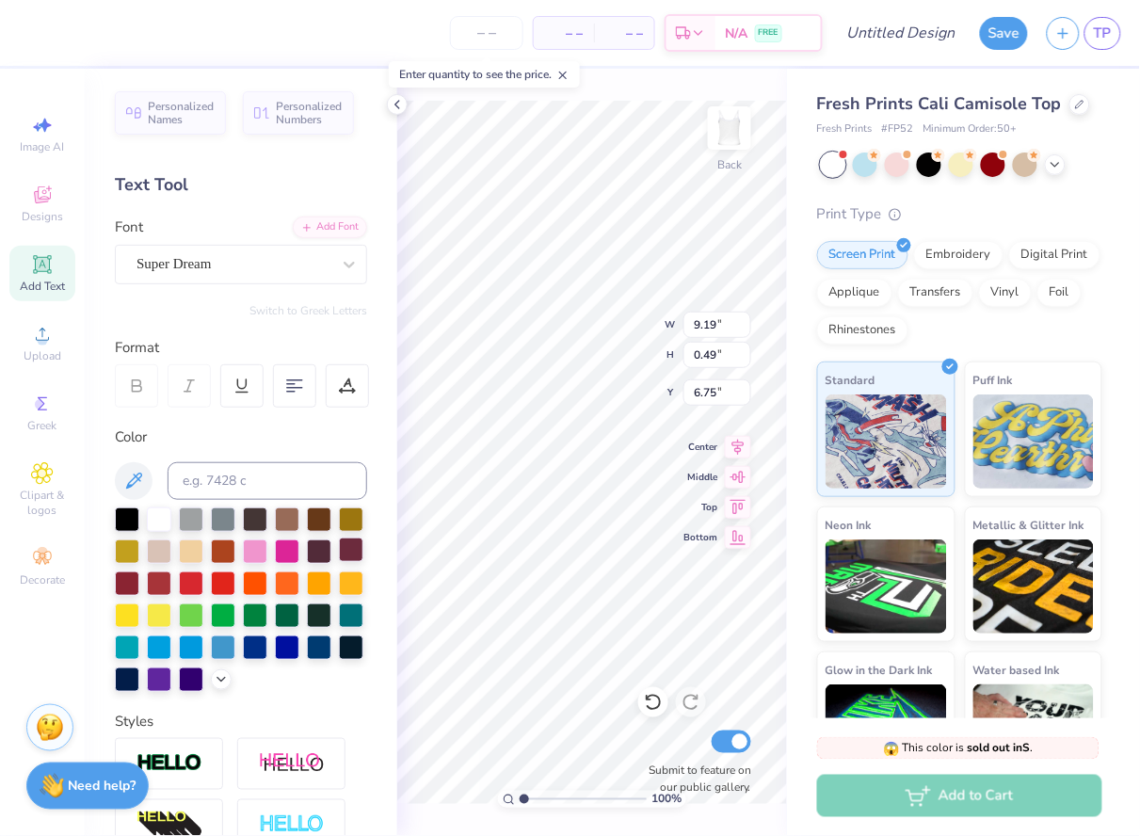
scroll to position [2, 1]
type textarea "ALL I NEED IS ALPHA DELTA PI"
click at [744, 469] on icon at bounding box center [738, 474] width 26 height 23
type input "4.83"
type input "2.11"
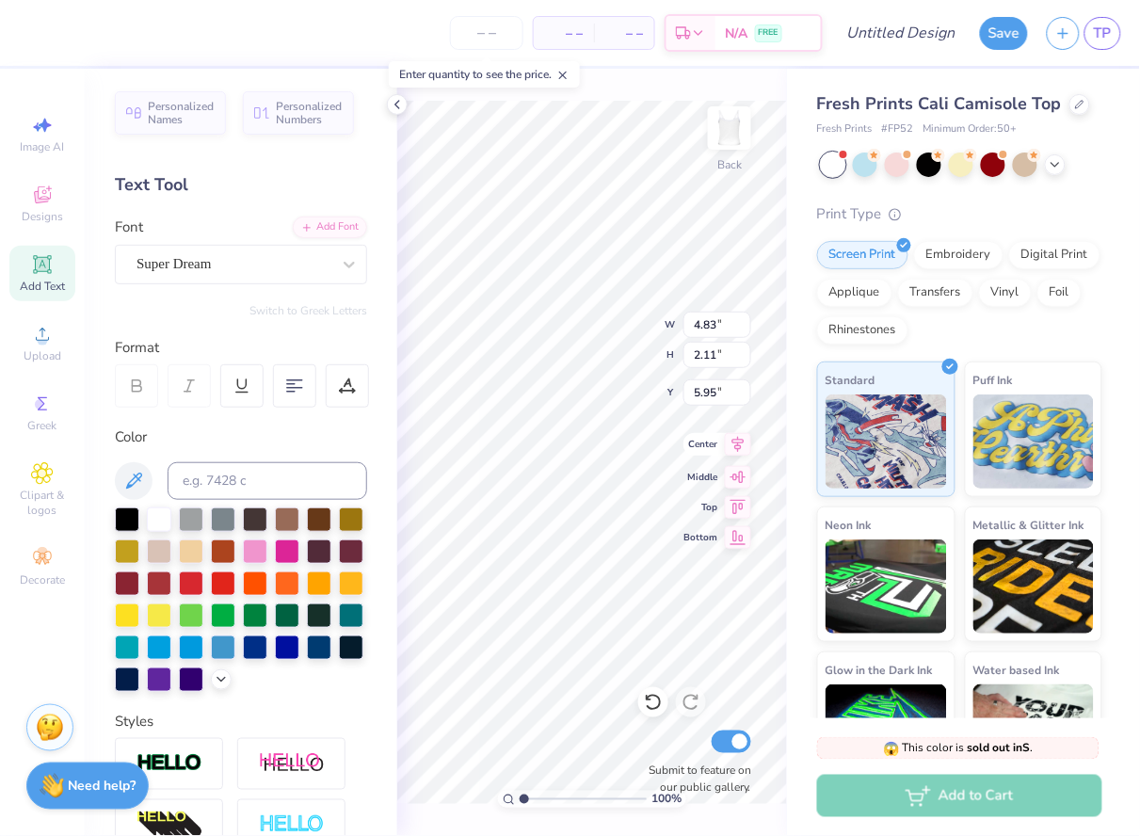
click at [732, 448] on icon at bounding box center [738, 444] width 26 height 23
click at [732, 447] on icon at bounding box center [738, 444] width 26 height 23
click at [739, 511] on icon at bounding box center [738, 504] width 26 height 23
click at [733, 480] on icon at bounding box center [738, 474] width 26 height 23
type input "5.95"
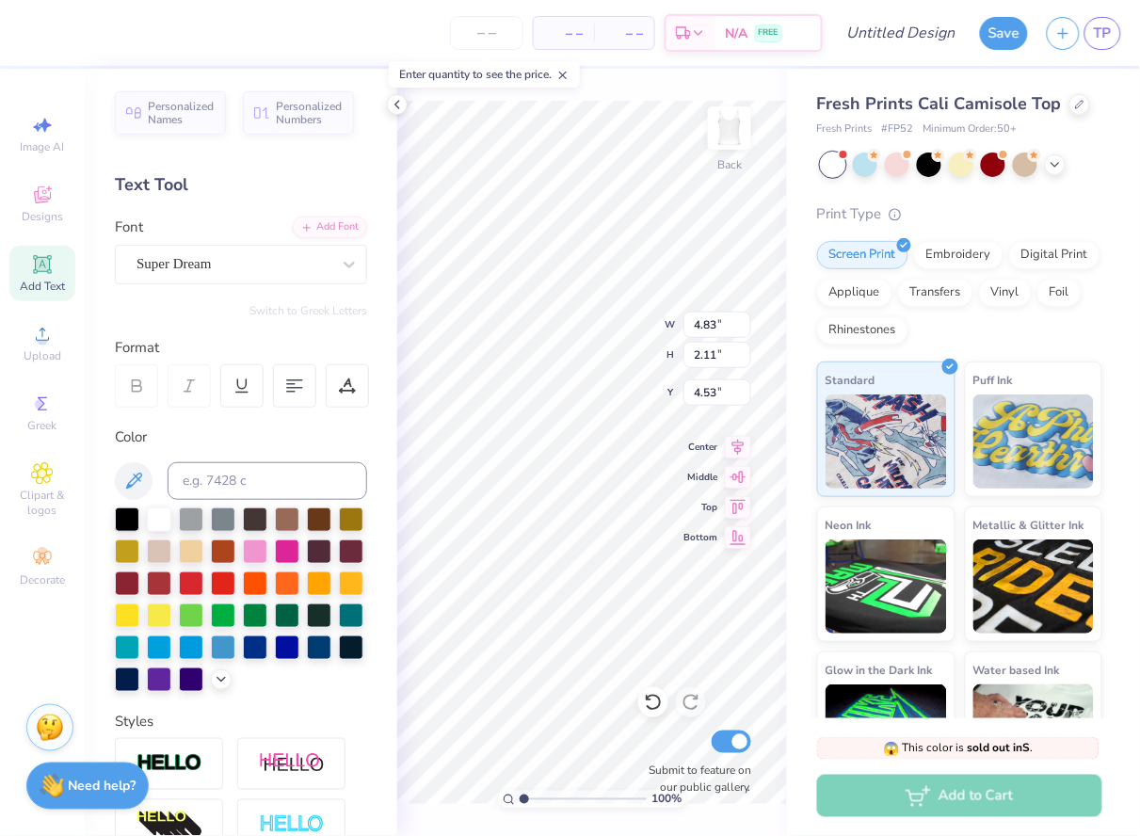
type input "4.53"
type input "8.46"
type input "3.69"
click at [300, 392] on div at bounding box center [294, 385] width 43 height 43
type textarea "ALL I NEED IS ALPHA DELTA PI"
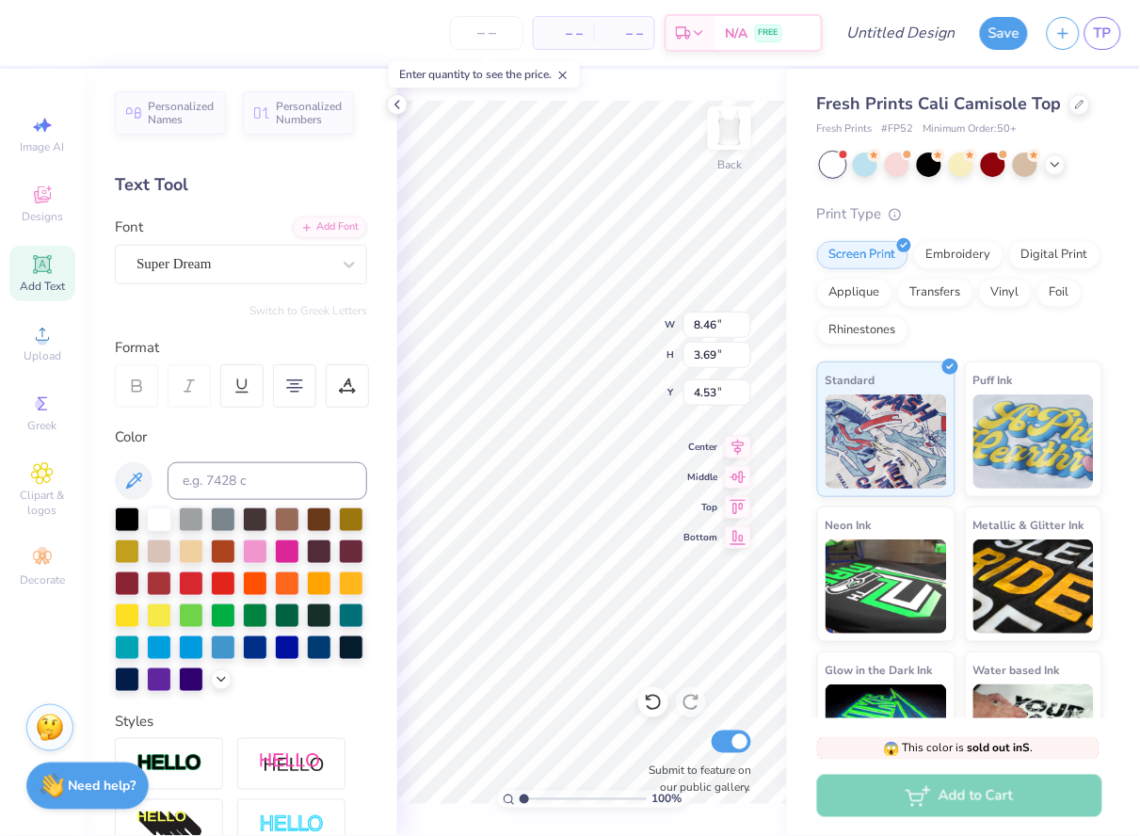
scroll to position [0, 2]
type input "9.99"
type input "9.94"
click at [199, 278] on div "Super Dream" at bounding box center [241, 265] width 252 height 40
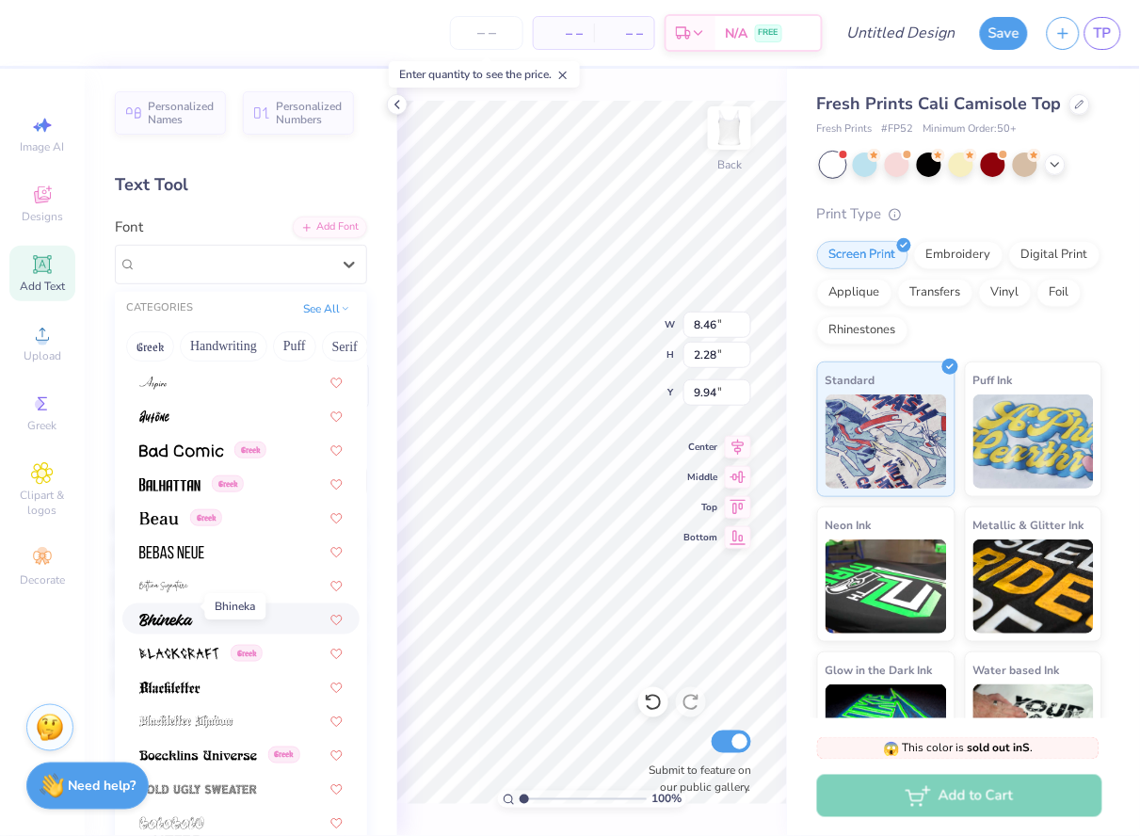
scroll to position [755, 0]
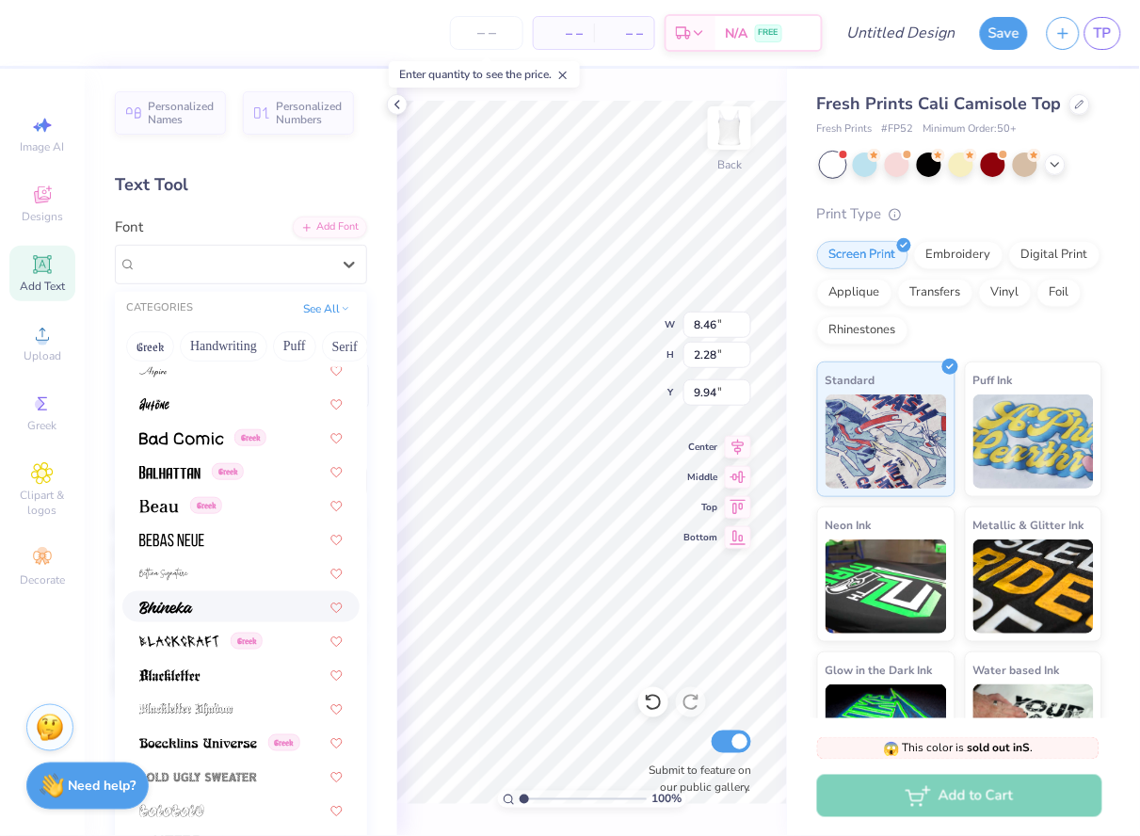
click at [168, 602] on img at bounding box center [166, 608] width 54 height 13
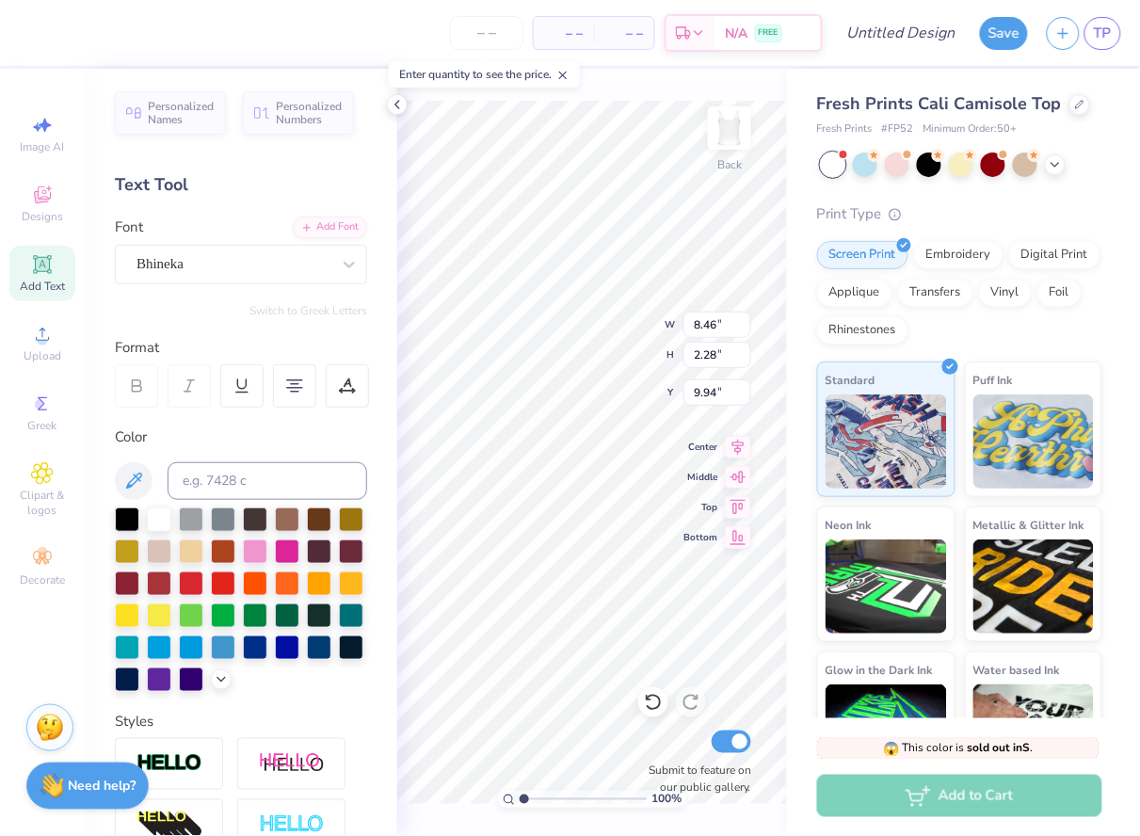
type input "7.12"
type input "2.34"
type input "9.91"
click at [218, 274] on div at bounding box center [234, 263] width 194 height 25
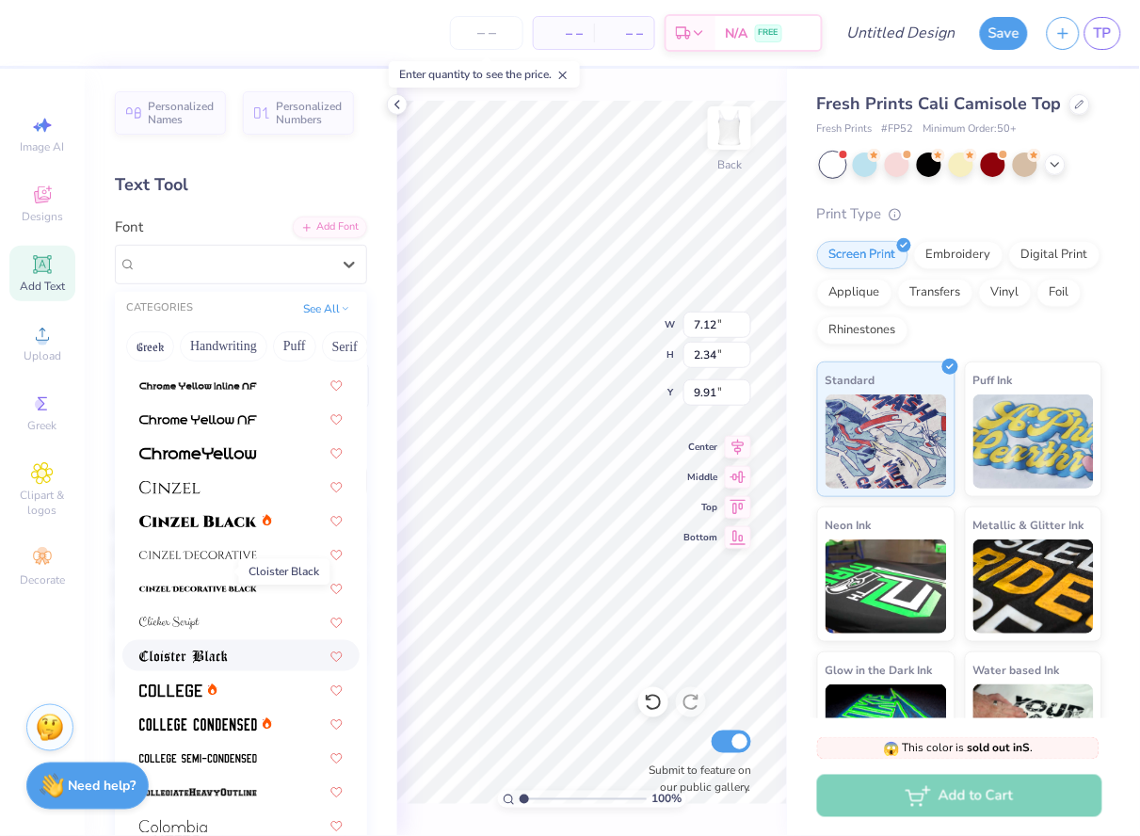
scroll to position [2185, 0]
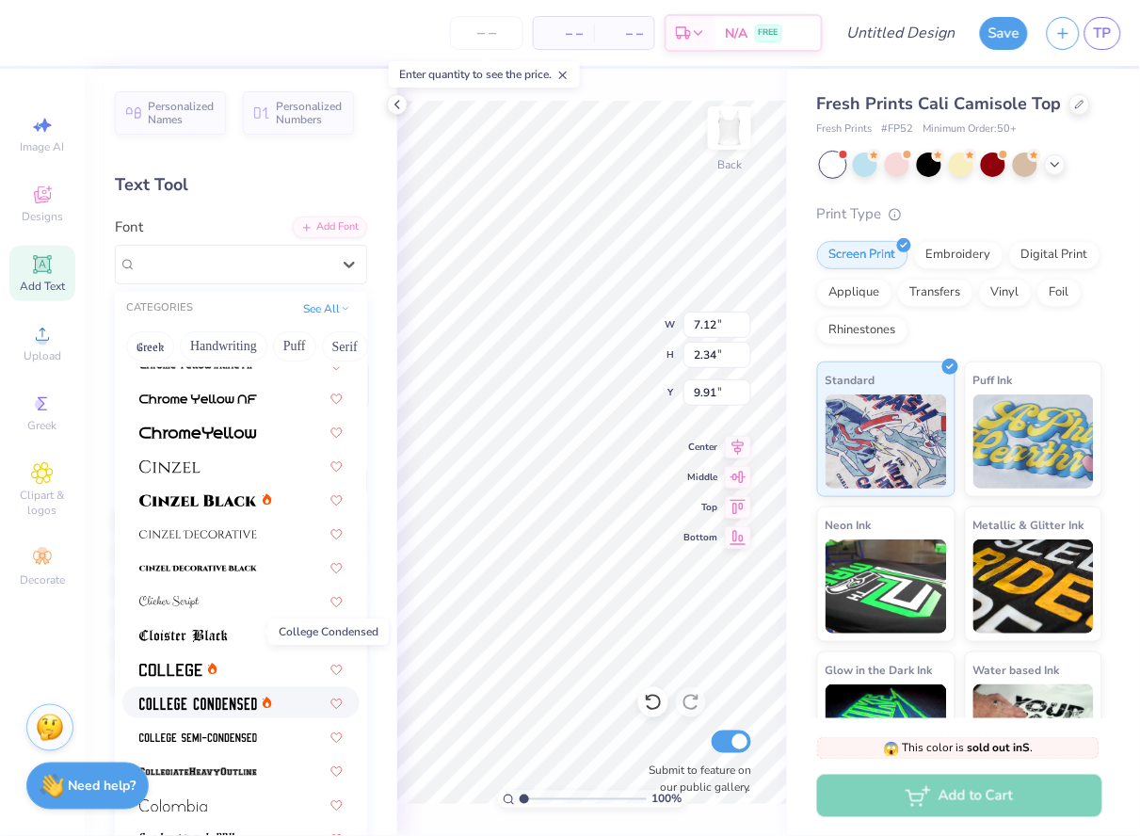
click at [195, 698] on img at bounding box center [198, 704] width 118 height 13
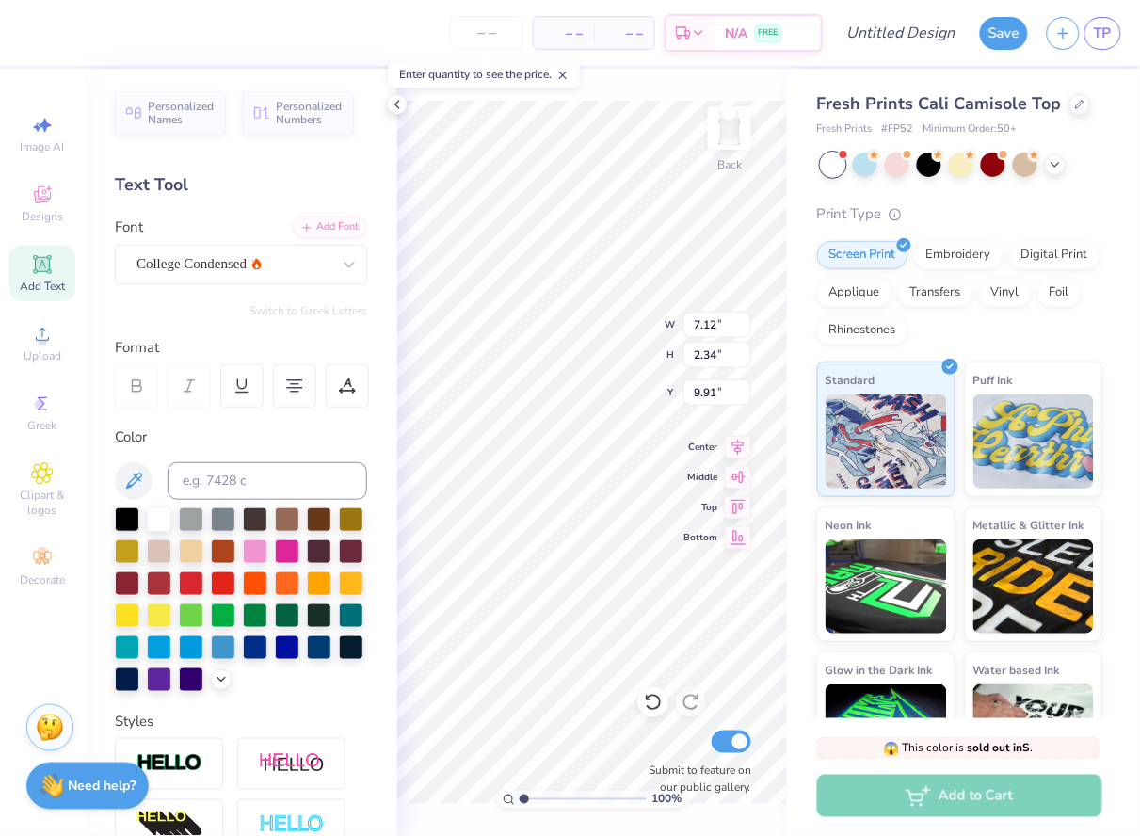
type input "6.97"
type input "2.24"
type input "9.96"
type input "3.67"
type input "2.03"
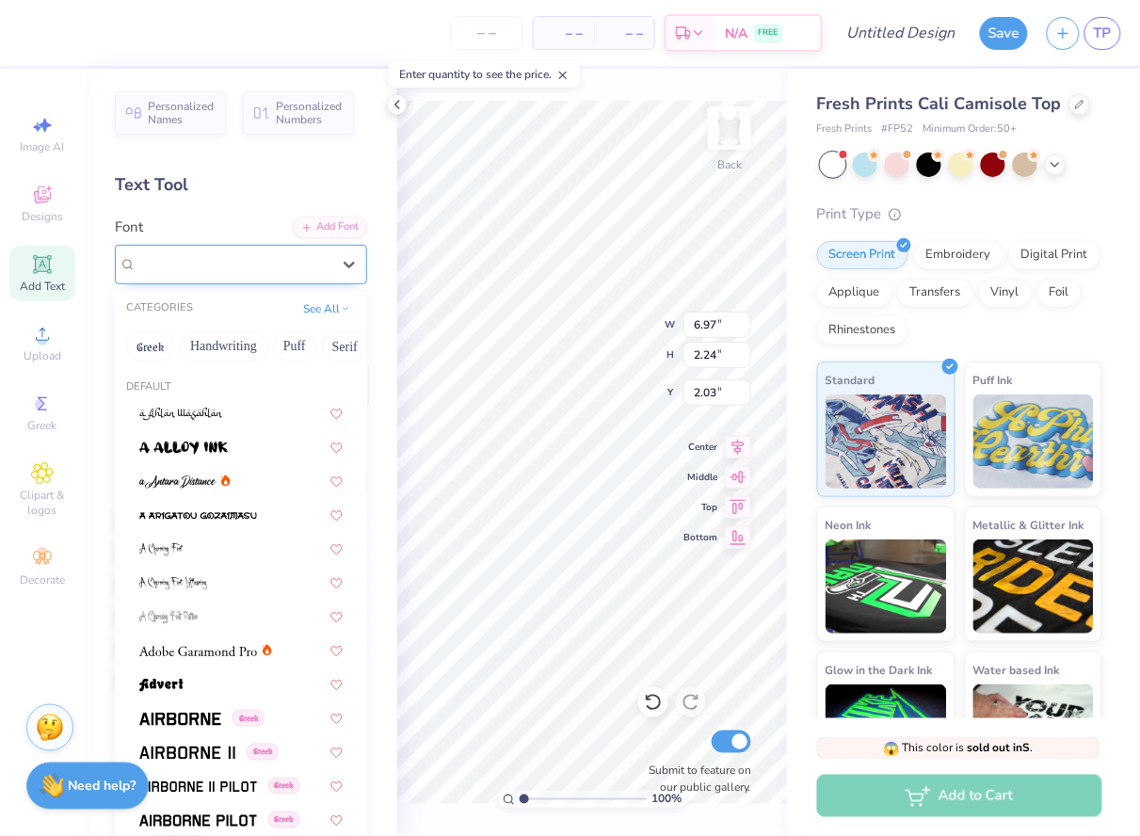
click at [252, 266] on icon at bounding box center [256, 263] width 9 height 11
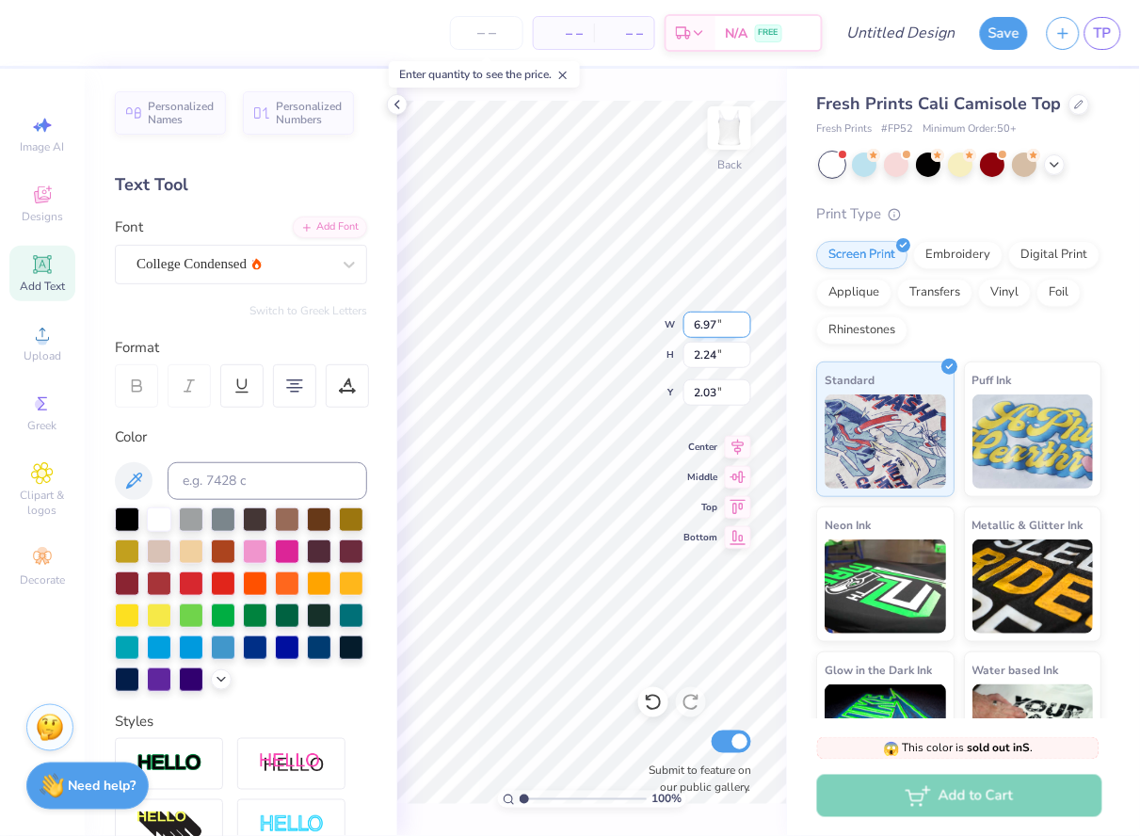
scroll to position [2, 1]
type textarea "ALL I NEED IS ADPI"
type input "3.33"
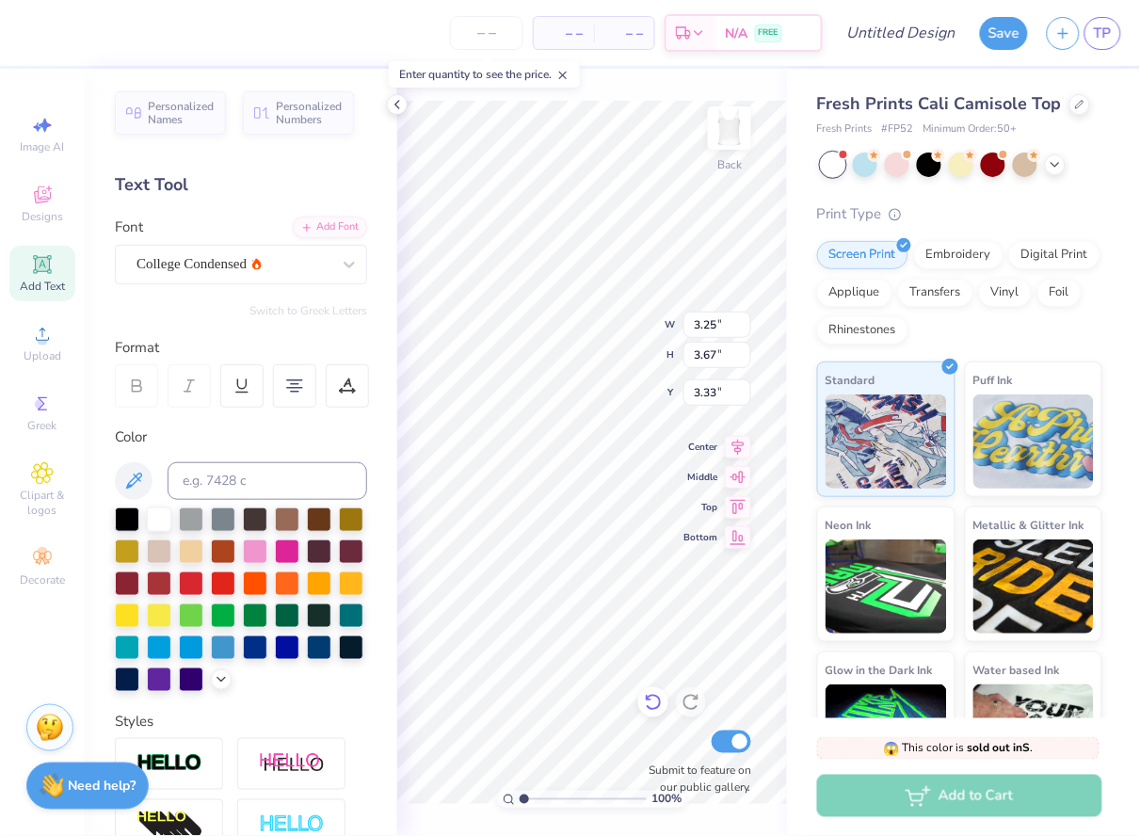
type input "4.88"
type input "5.50"
type input "1.50"
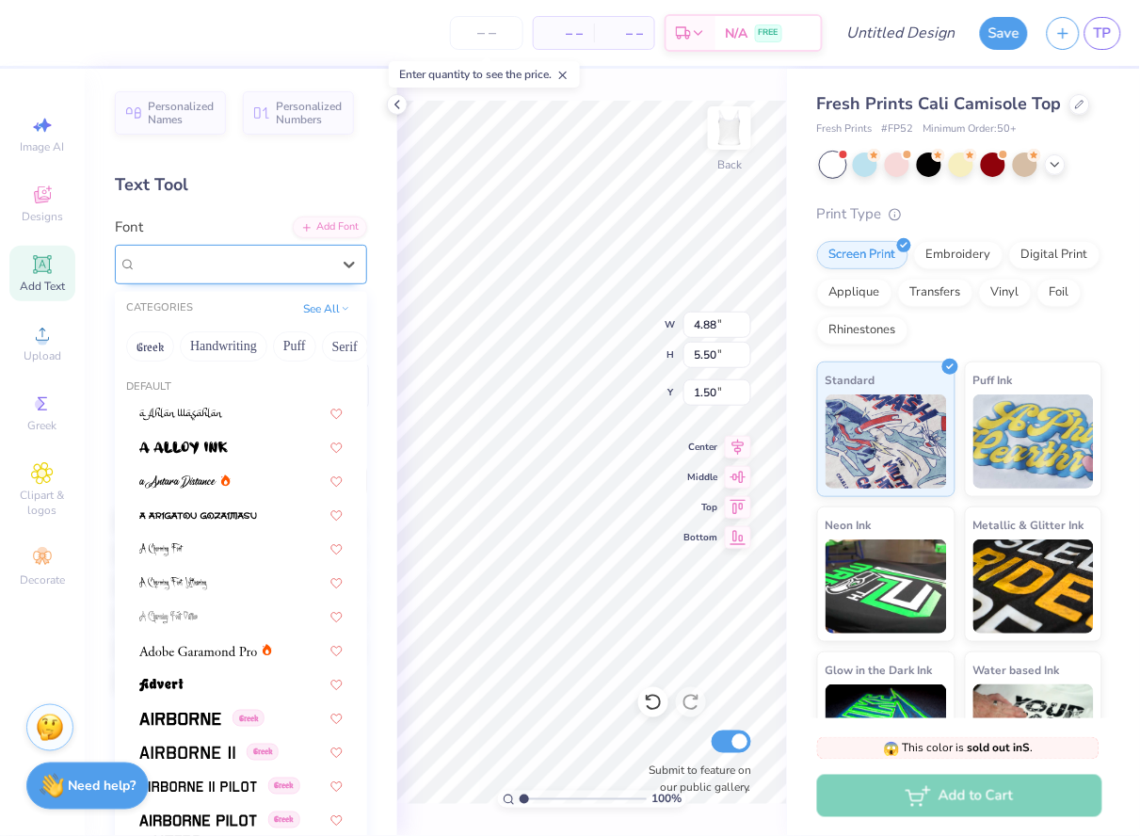
click at [291, 275] on div "College Condensed" at bounding box center [234, 264] width 198 height 29
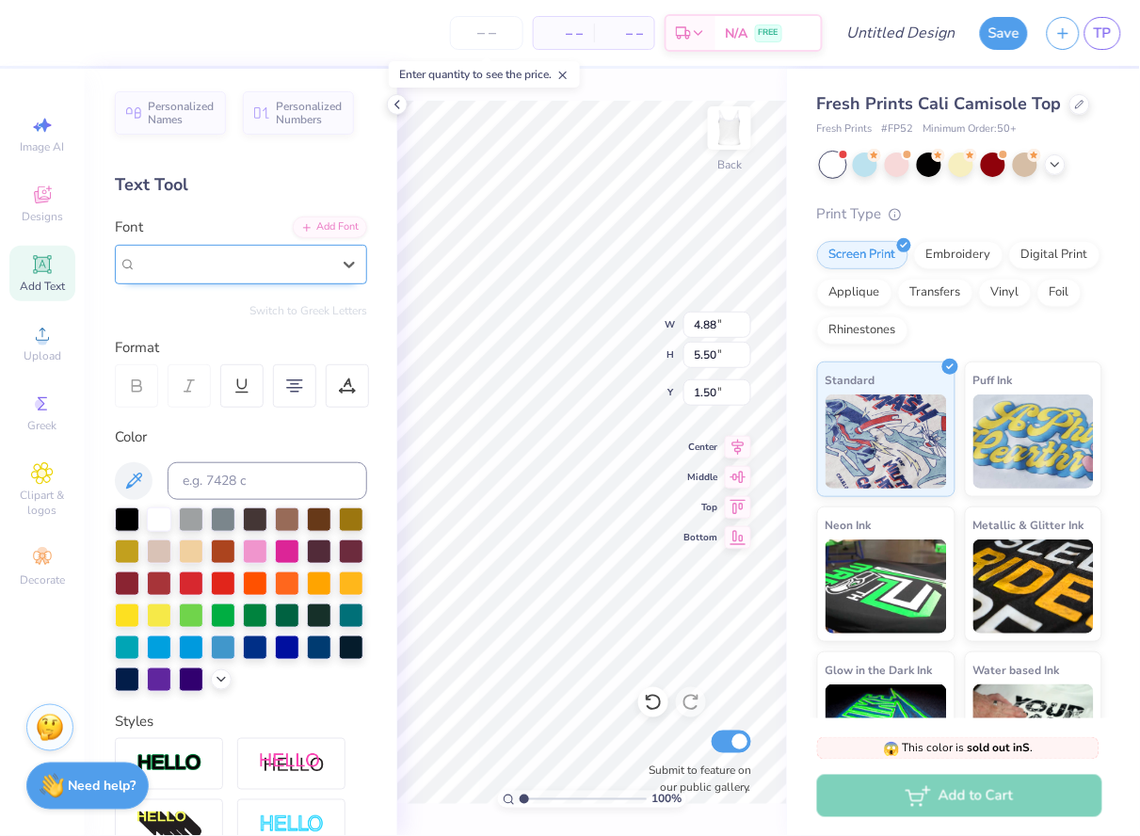
click at [277, 262] on div "College Condensed" at bounding box center [234, 264] width 194 height 22
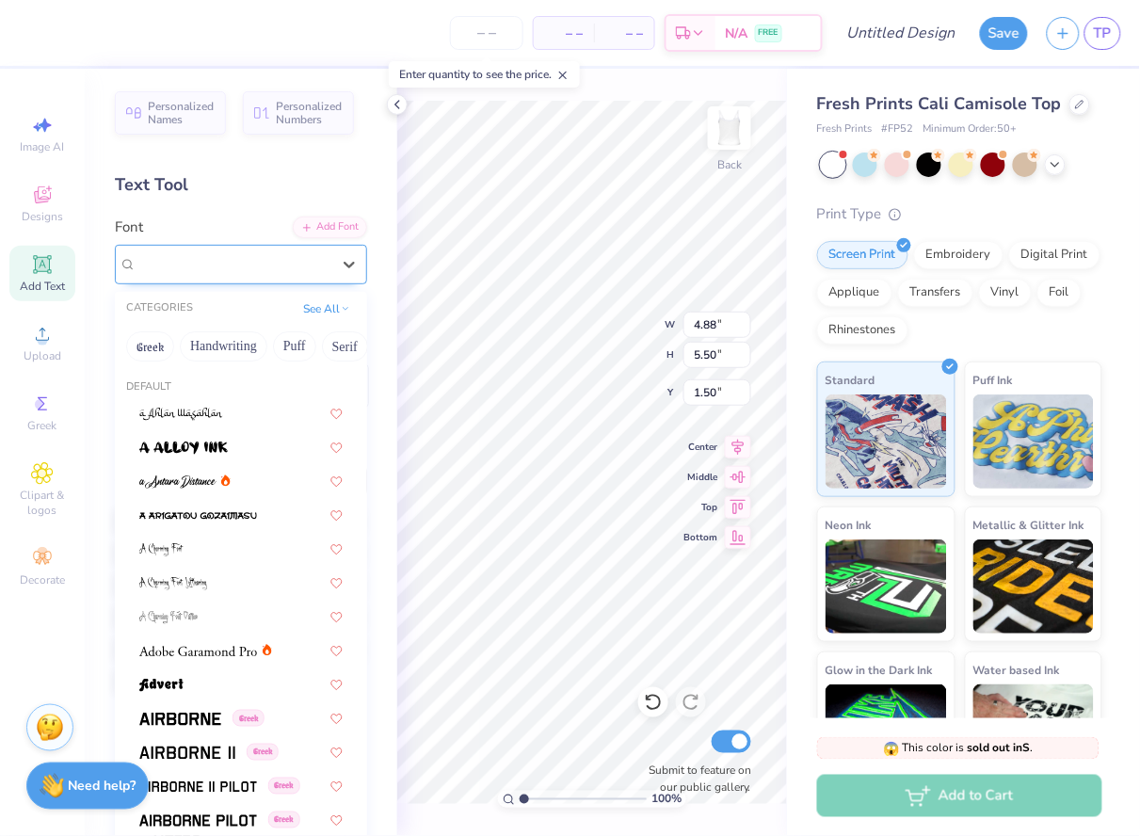
drag, startPoint x: 344, startPoint y: 258, endPoint x: 265, endPoint y: 247, distance: 79.9
click at [344, 258] on icon at bounding box center [349, 264] width 19 height 19
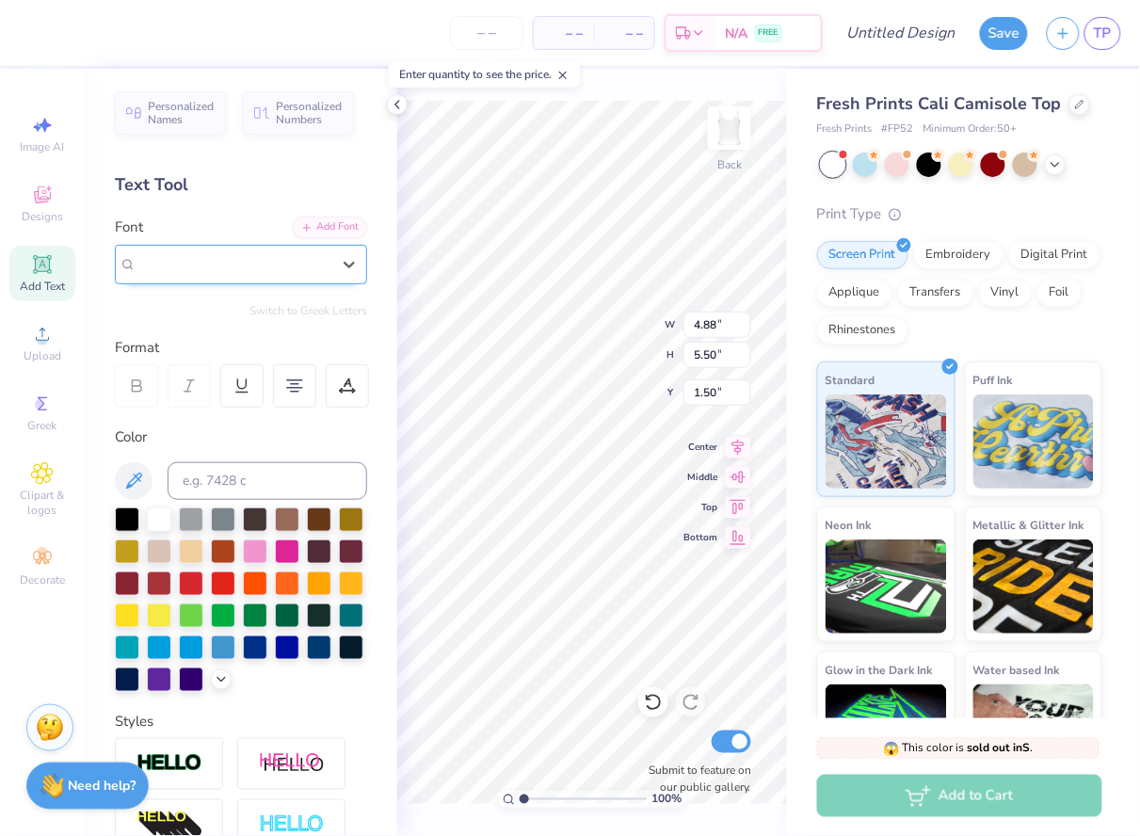
drag, startPoint x: 265, startPoint y: 247, endPoint x: 321, endPoint y: 252, distance: 56.8
click at [265, 250] on div "College Condensed" at bounding box center [234, 264] width 198 height 29
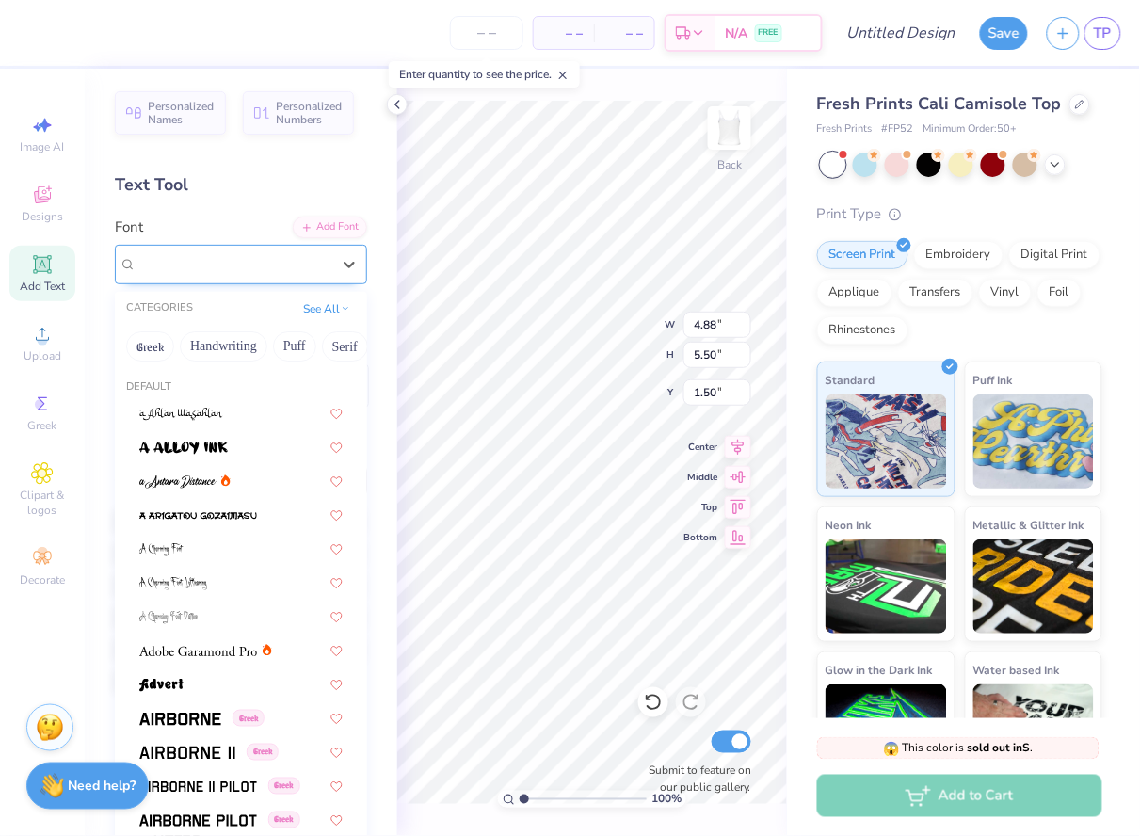
click at [319, 253] on div "College Condensed" at bounding box center [234, 264] width 194 height 22
click at [304, 253] on div "College Condensed" at bounding box center [234, 264] width 194 height 22
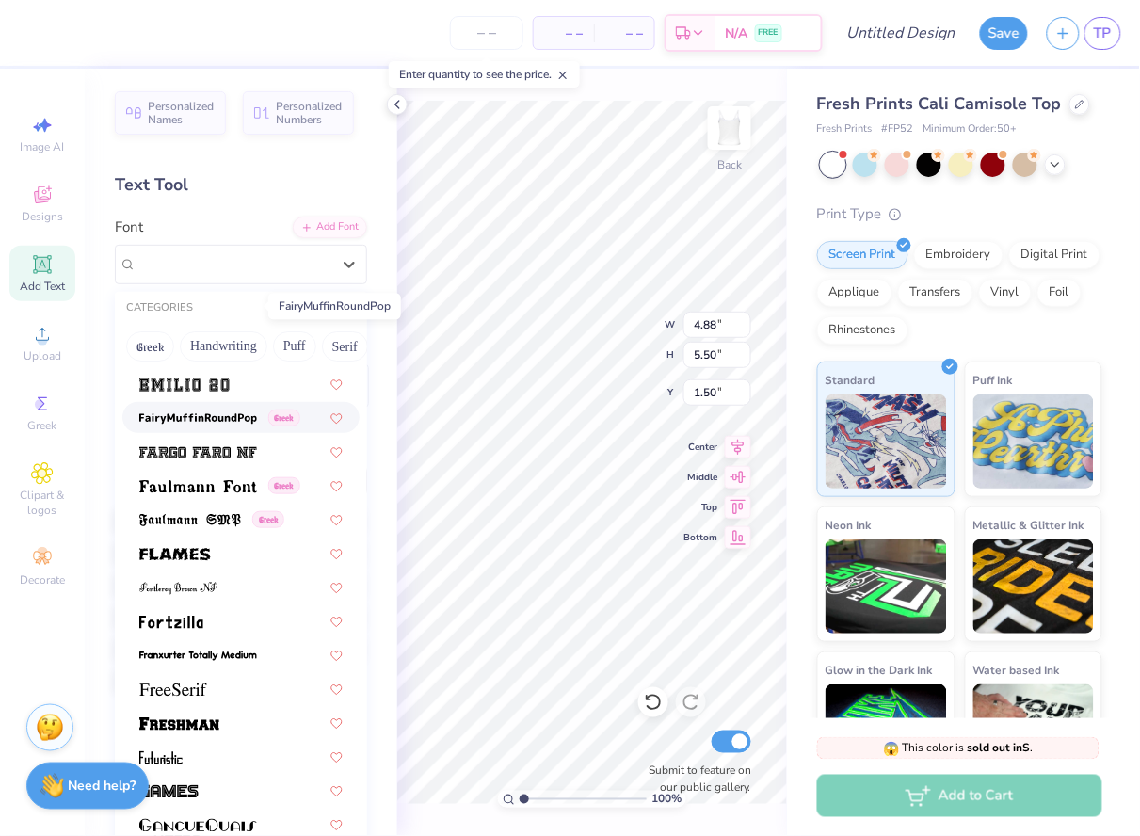
scroll to position [3934, 0]
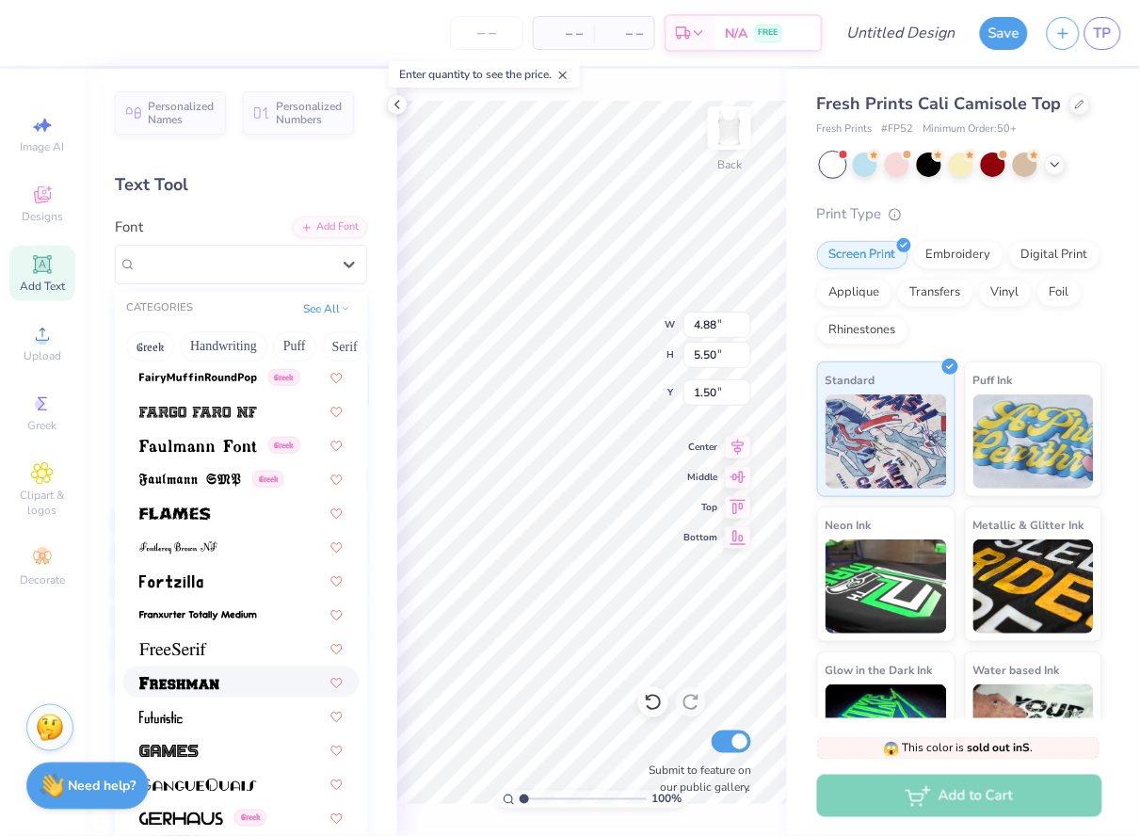
click at [186, 677] on img at bounding box center [179, 683] width 80 height 13
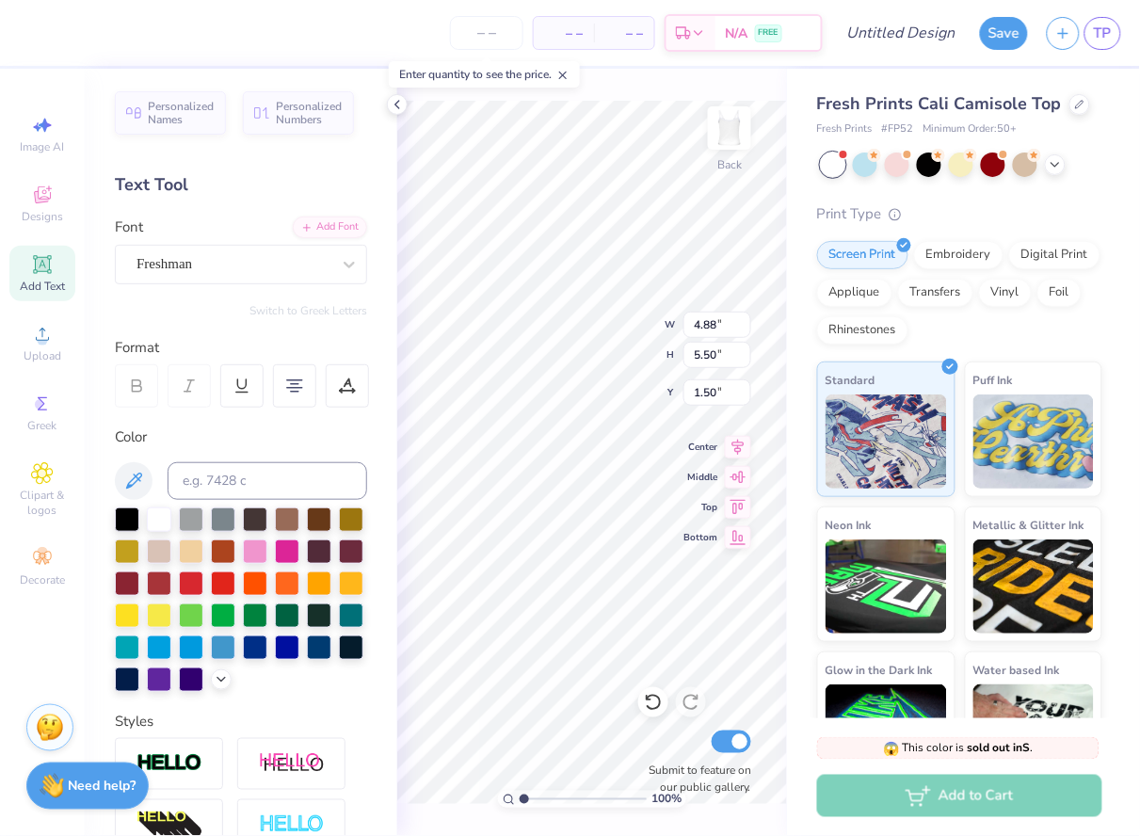
type input "7.47"
type input "5.77"
type input "1.36"
type input "2.98"
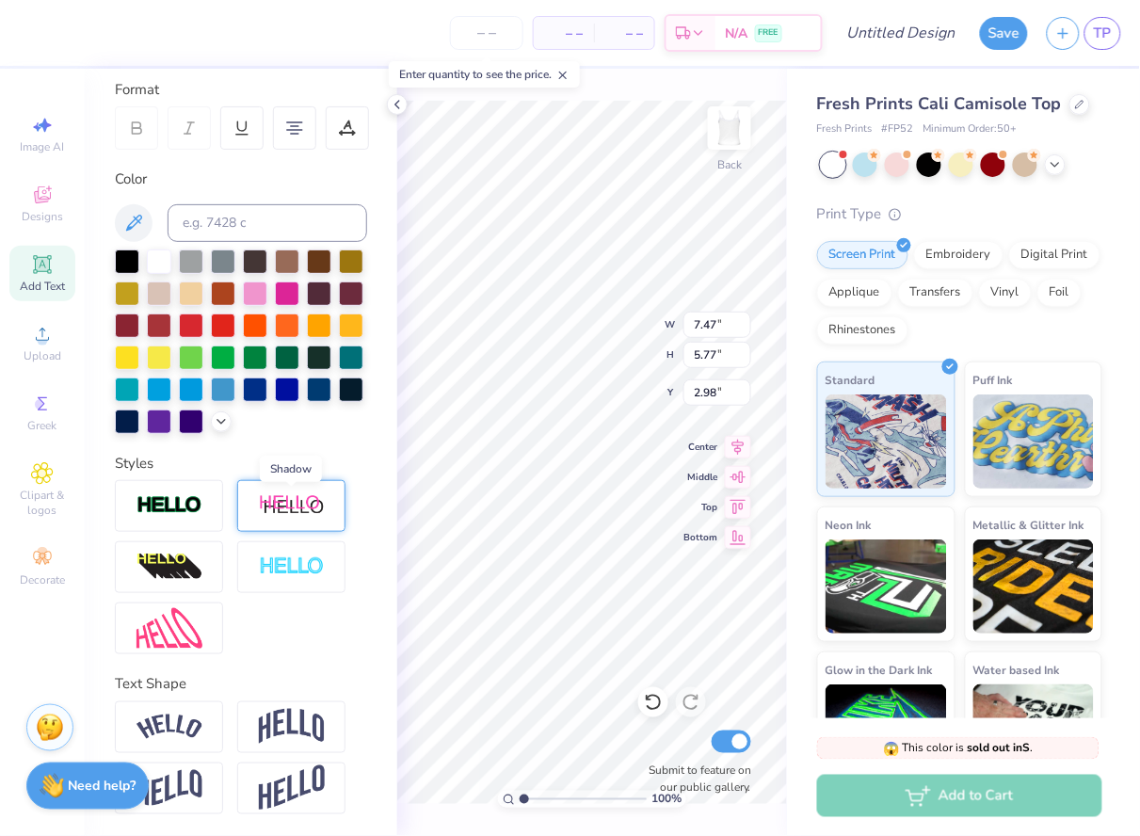
scroll to position [256, 0]
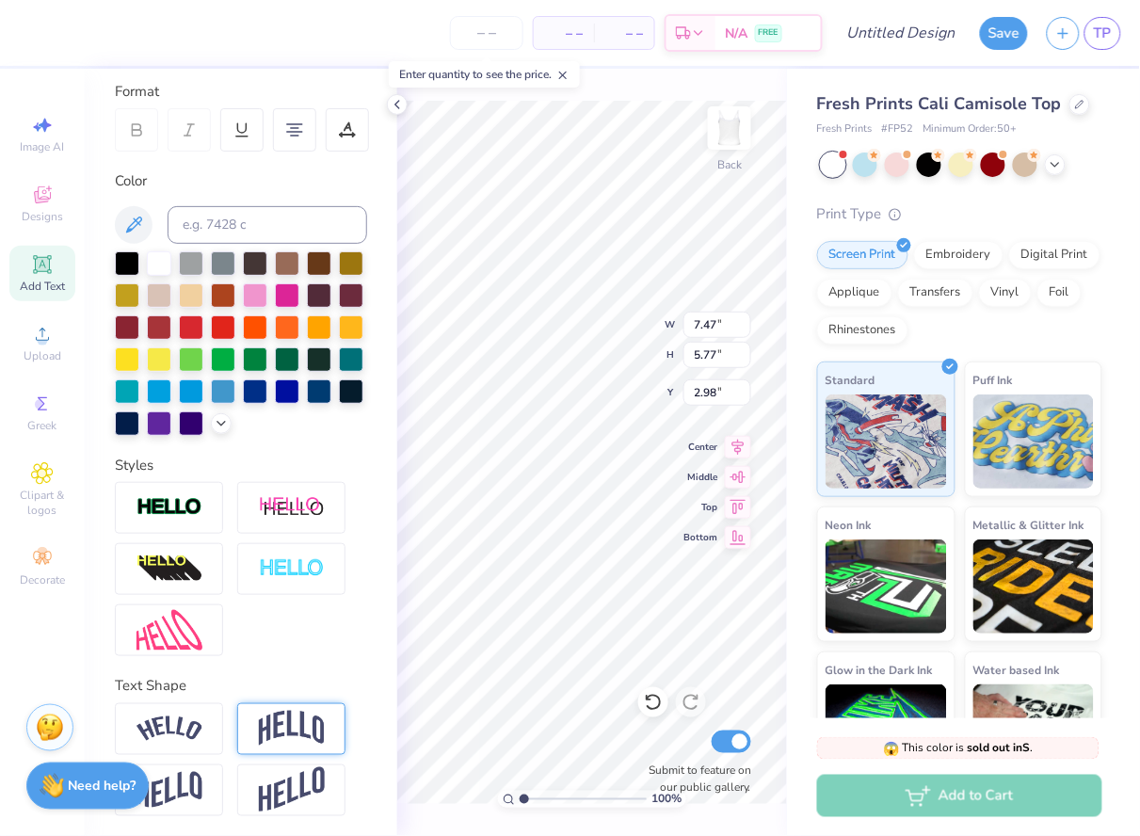
click at [268, 730] on img at bounding box center [292, 729] width 66 height 36
type input "6.45"
type input "2.64"
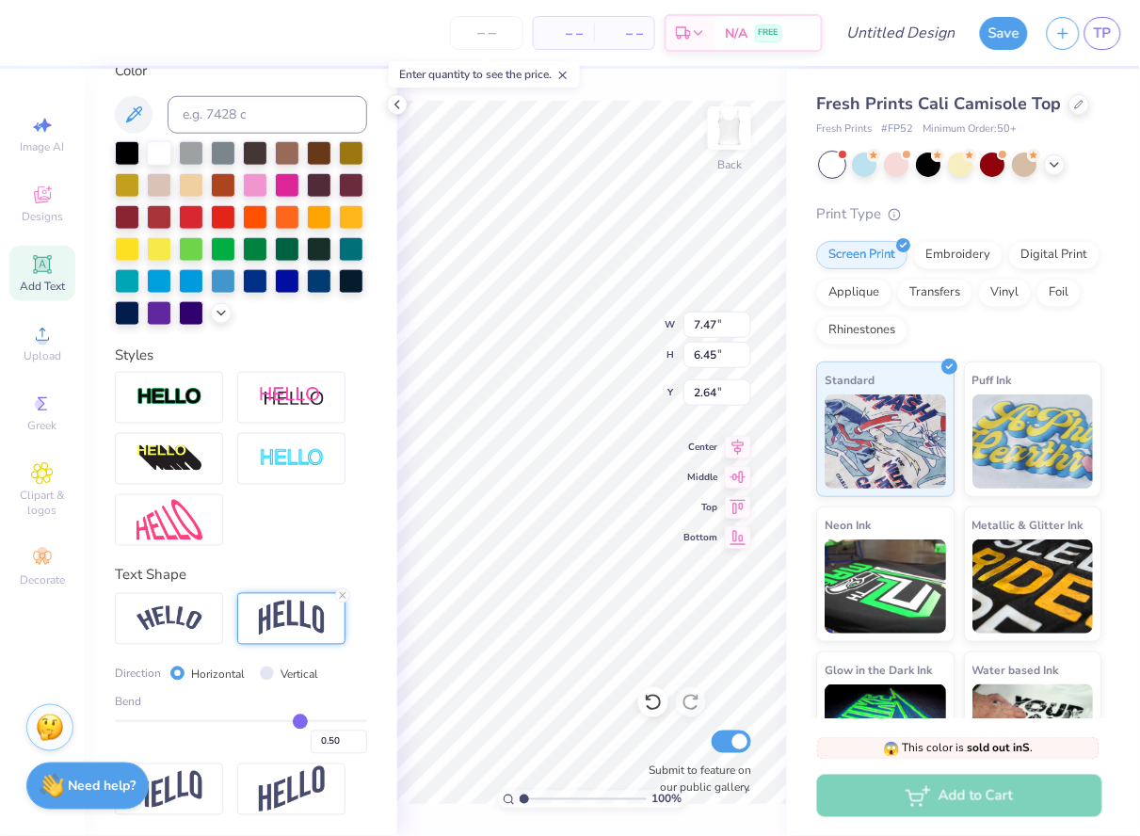
scroll to position [2, 0]
type textarea "ADPI"
type input "5.38"
type input "2.83"
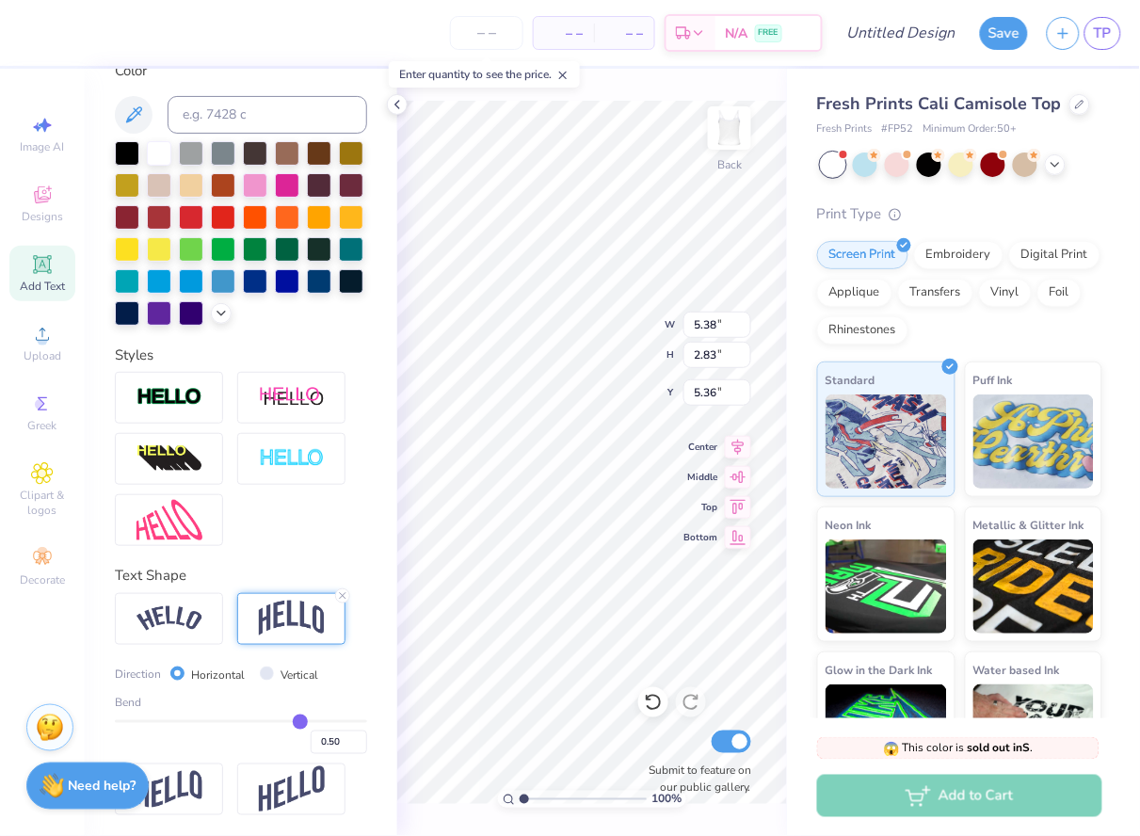
type input "2.96"
type input "7.03"
type input "3.69"
type input "2.88"
click at [195, 405] on img at bounding box center [170, 398] width 66 height 22
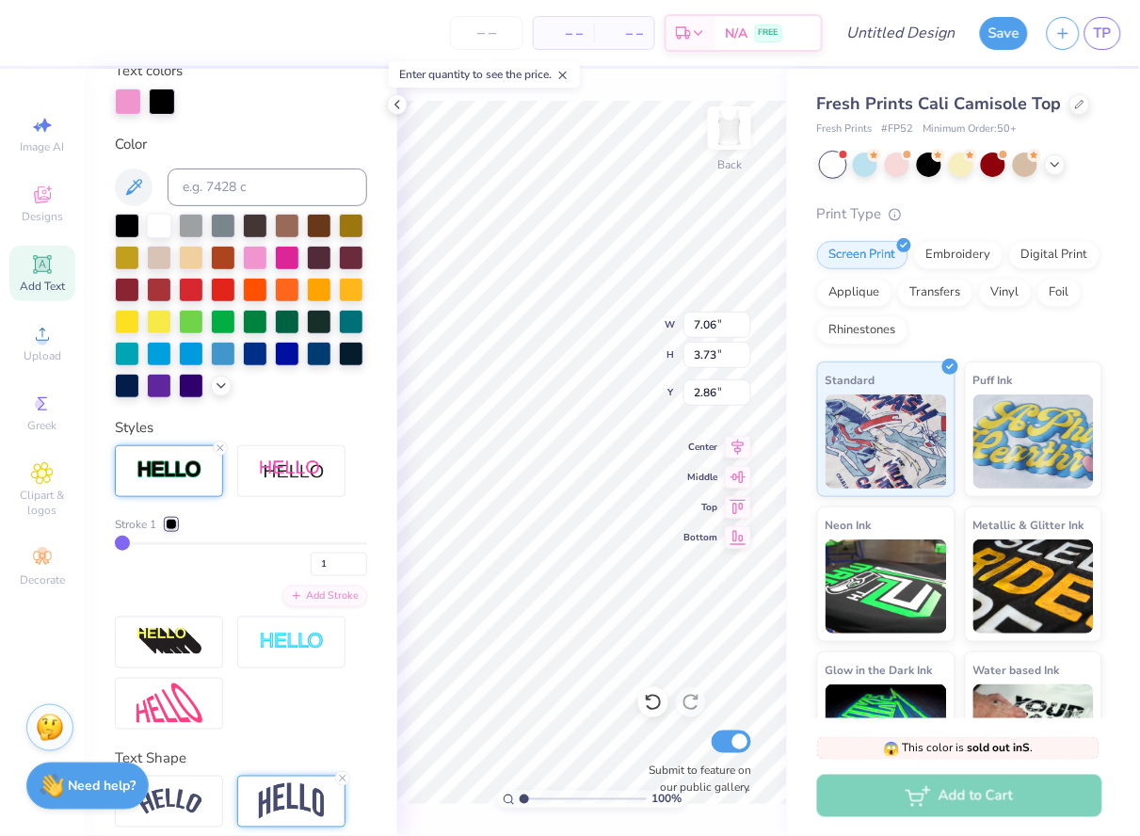
type input "7.06"
type input "3.73"
type input "2.86"
click at [256, 254] on div at bounding box center [255, 256] width 24 height 24
click at [168, 519] on div at bounding box center [171, 524] width 11 height 11
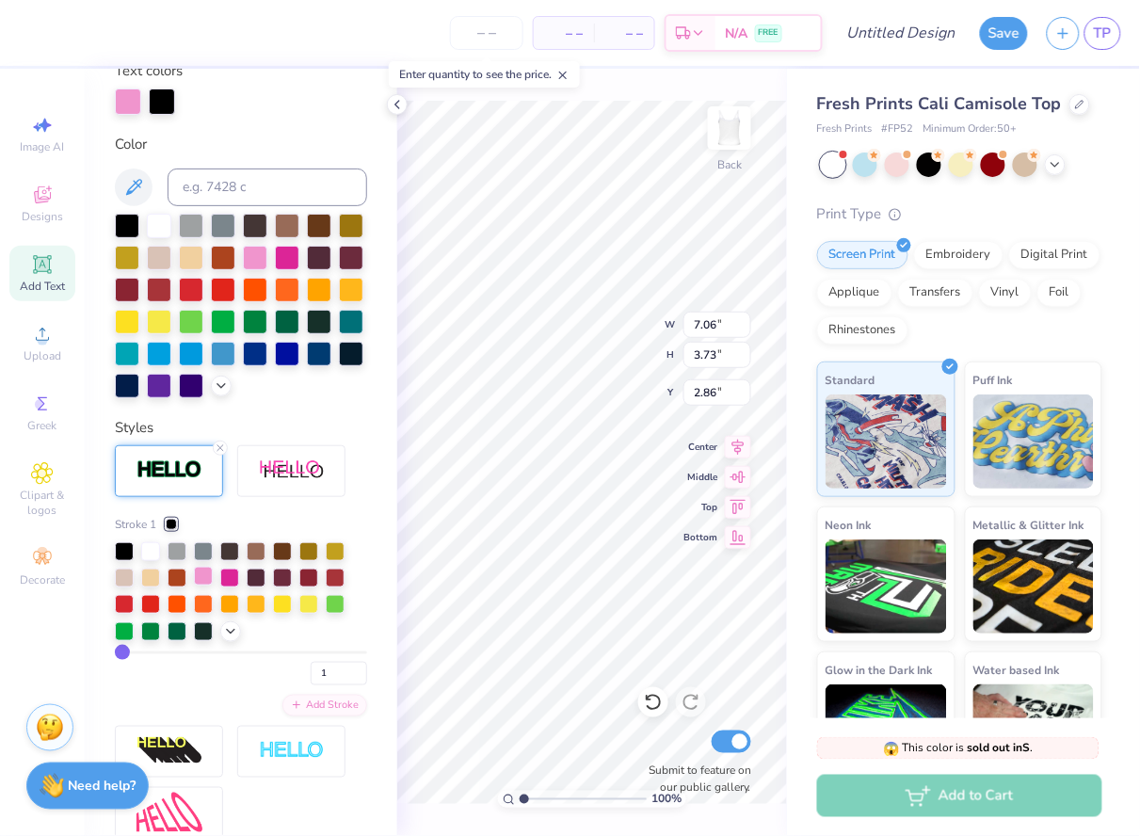
click at [203, 578] on div at bounding box center [203, 576] width 19 height 19
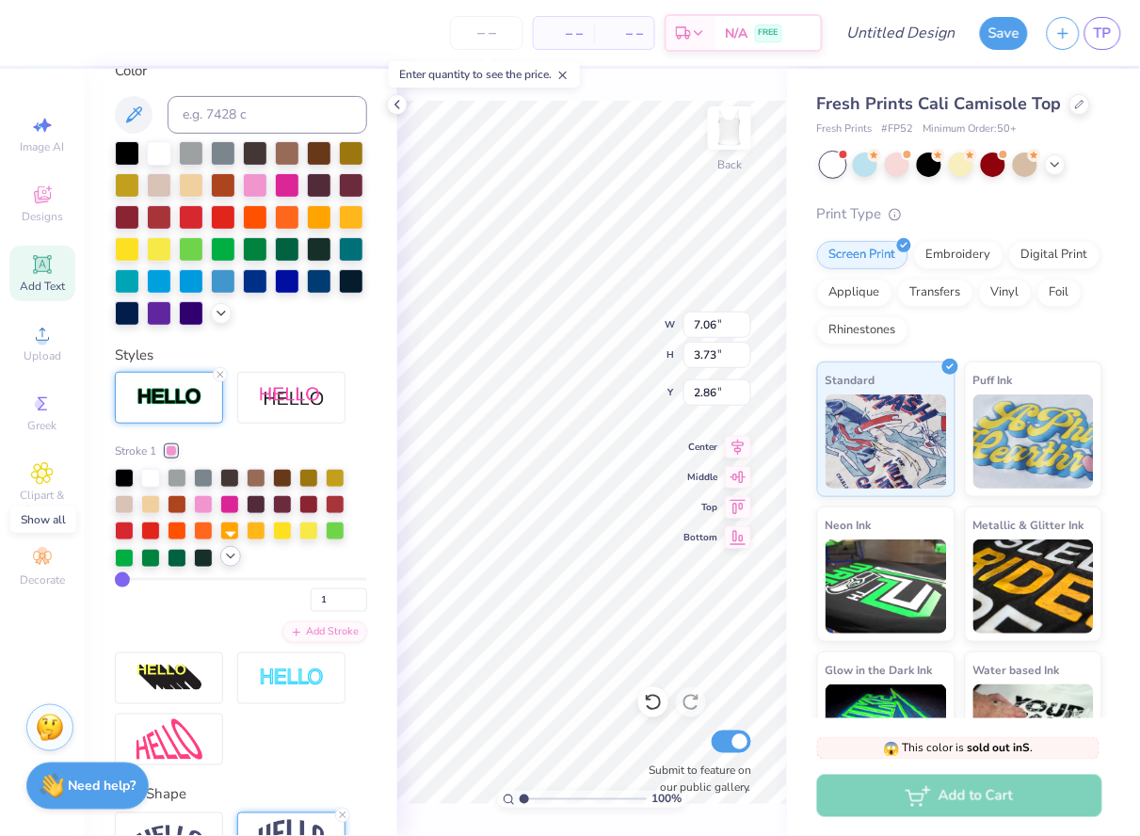
click at [229, 555] on polyline at bounding box center [231, 557] width 8 height 4
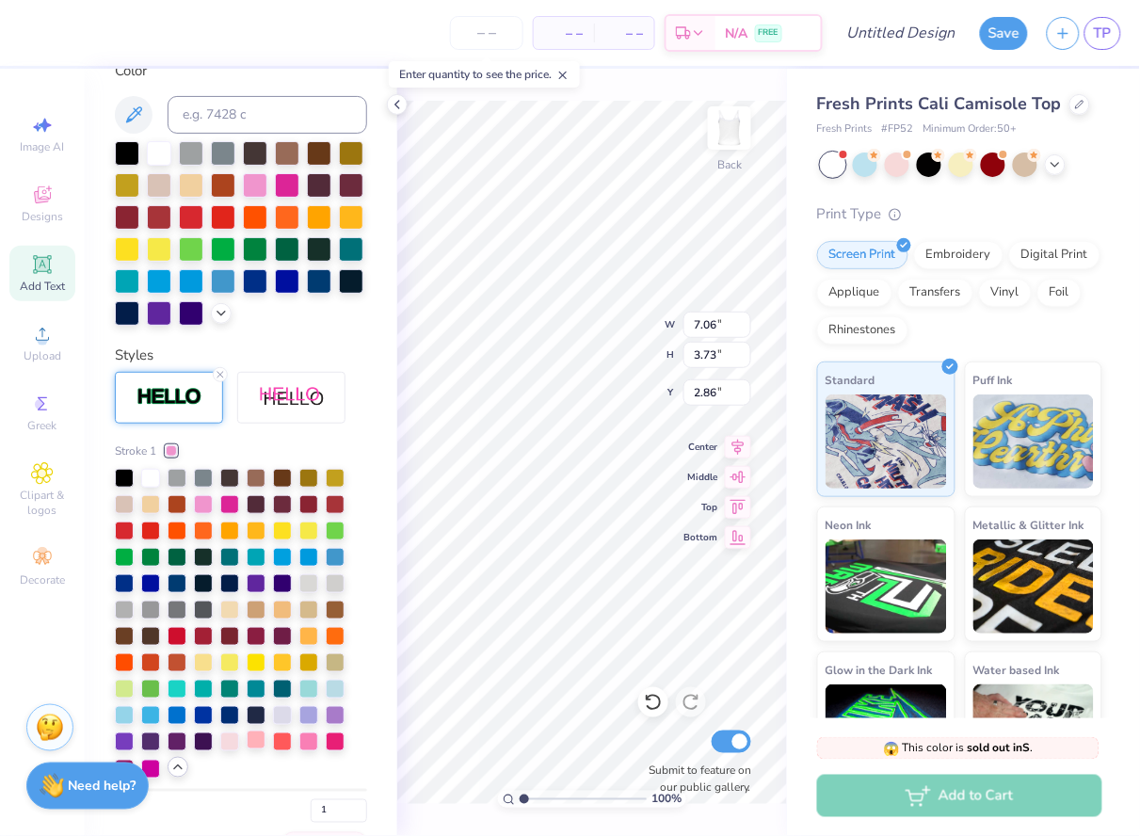
click at [252, 742] on div at bounding box center [256, 740] width 19 height 19
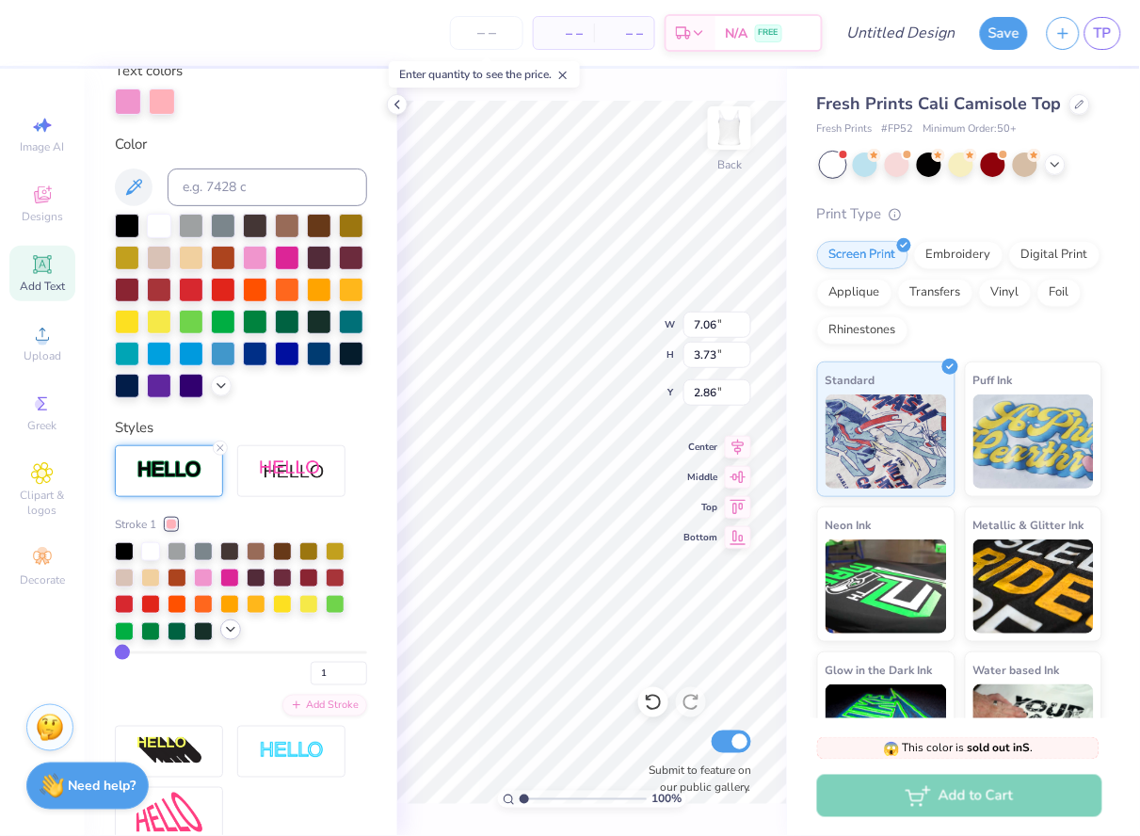
click at [224, 632] on icon at bounding box center [230, 629] width 15 height 15
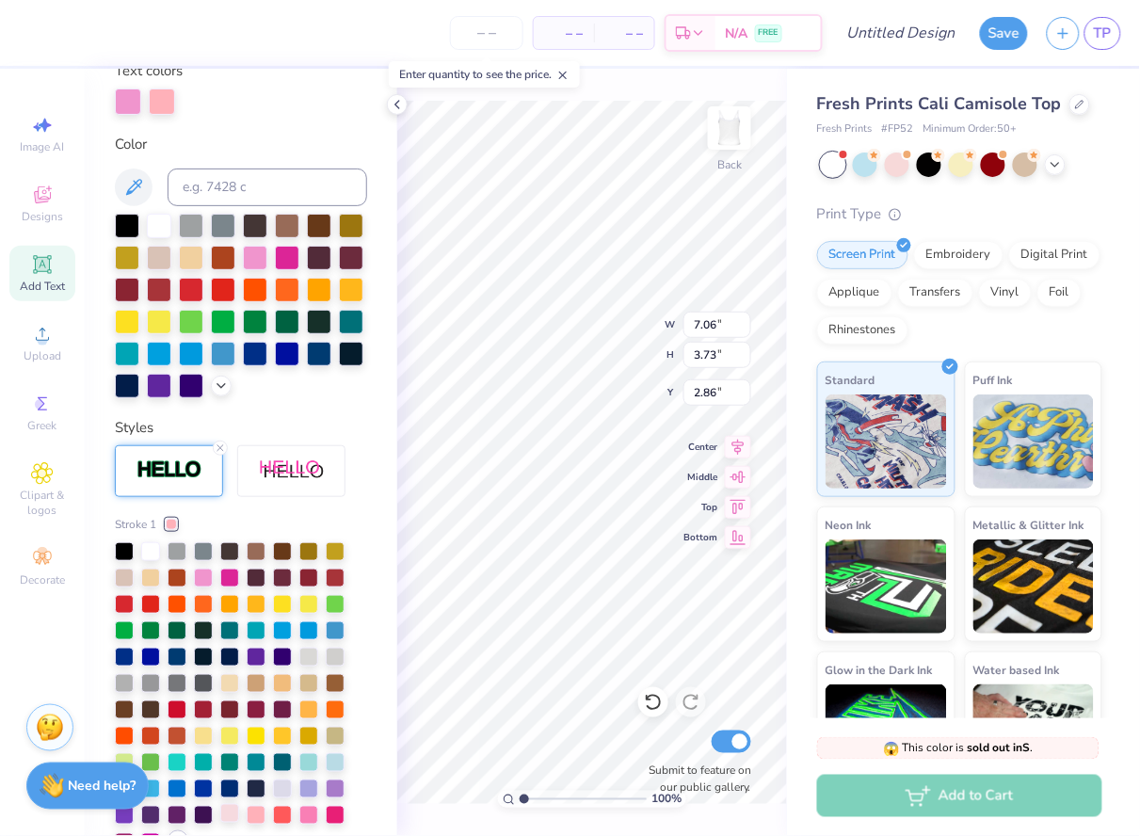
click at [231, 812] on div at bounding box center [229, 813] width 19 height 19
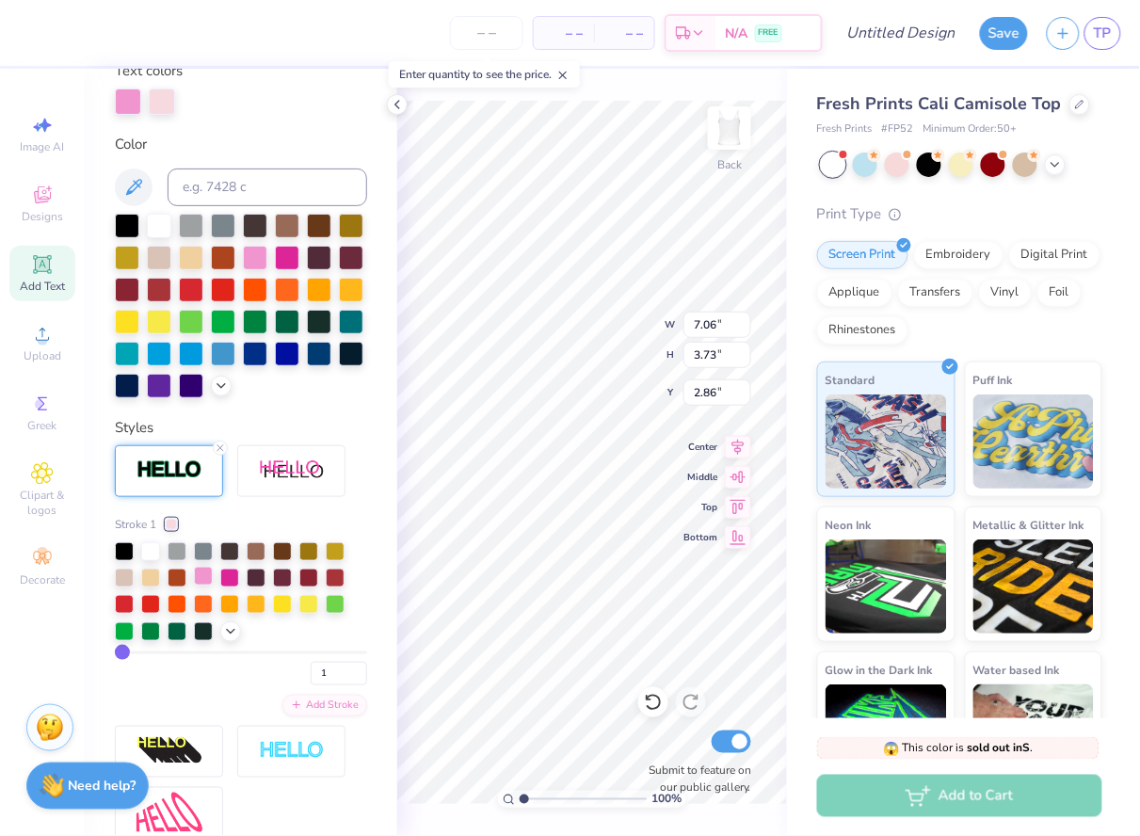
click at [205, 573] on div at bounding box center [203, 576] width 19 height 19
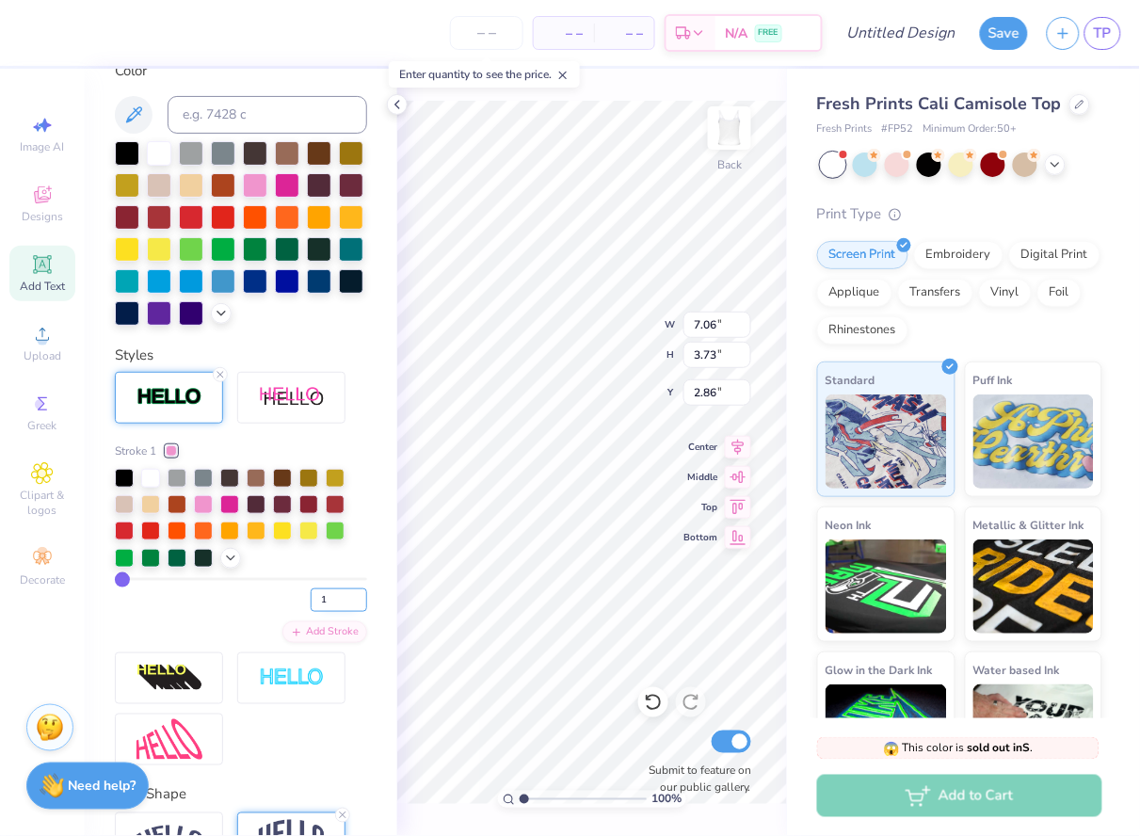
type input "2"
click at [357, 595] on input "2" at bounding box center [339, 601] width 57 height 24
type input "2"
type input "2.87"
type input "1"
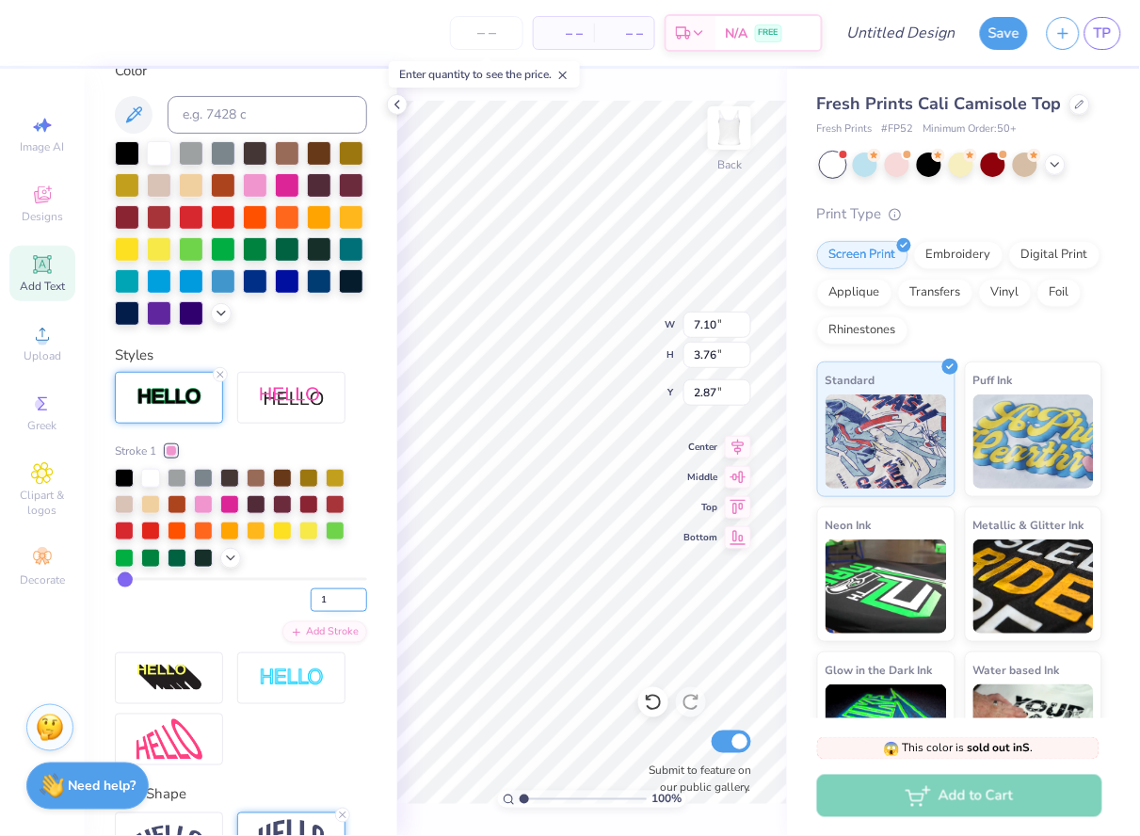
click at [356, 602] on input "1" at bounding box center [339, 601] width 57 height 24
type input "1"
type input "2.54"
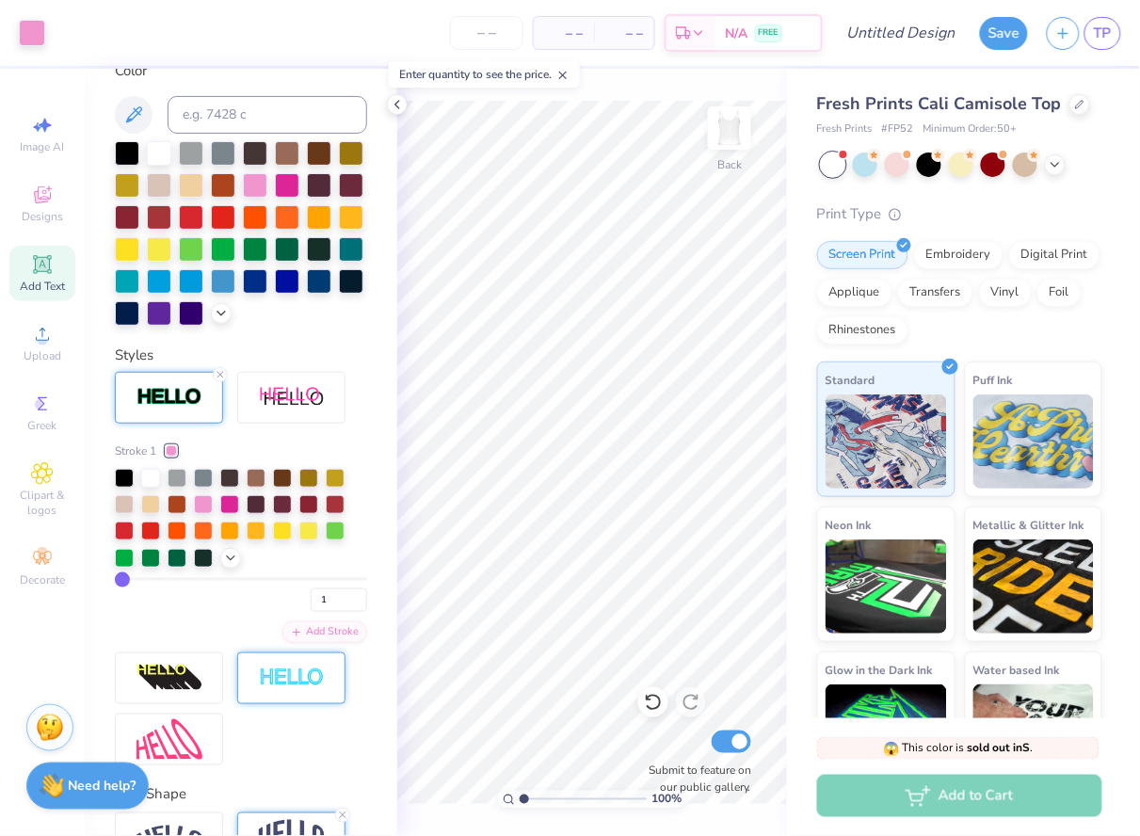
click at [317, 677] on img at bounding box center [292, 679] width 66 height 22
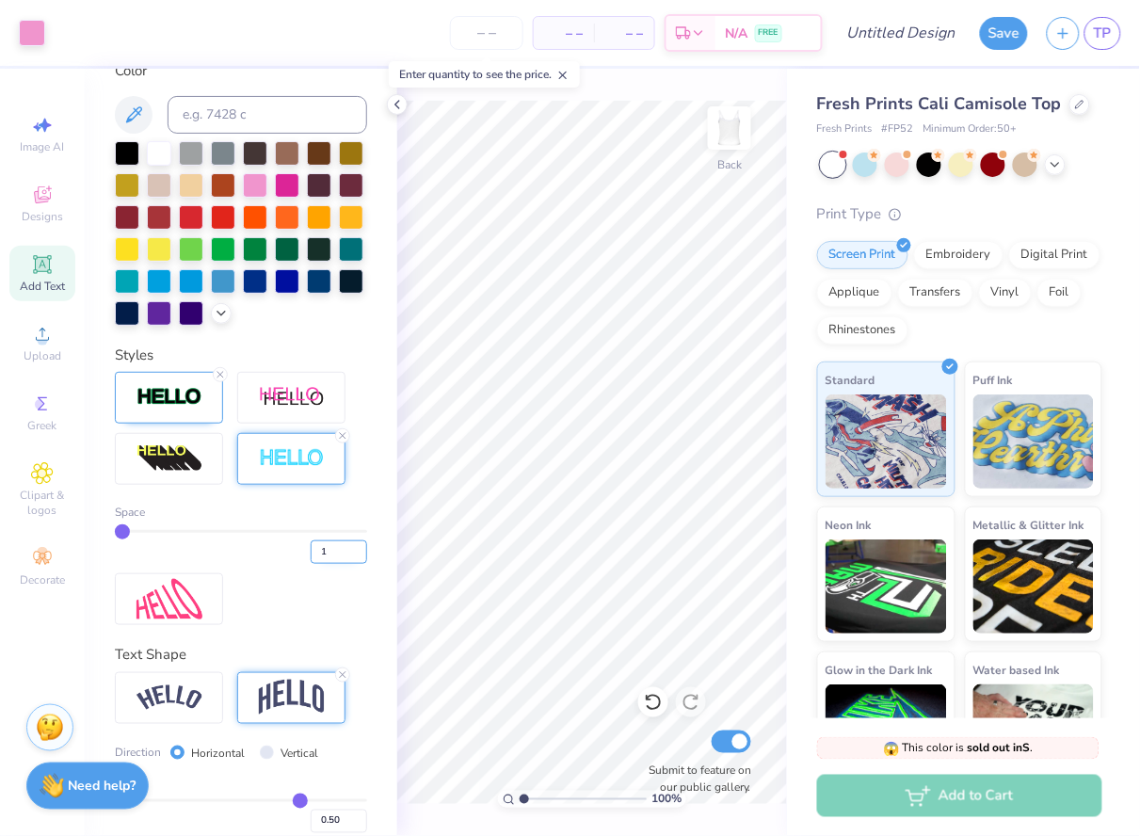
click at [359, 542] on input "1" at bounding box center [339, 553] width 57 height 24
click at [357, 544] on input "2" at bounding box center [339, 553] width 57 height 24
click at [357, 544] on input "3" at bounding box center [339, 553] width 57 height 24
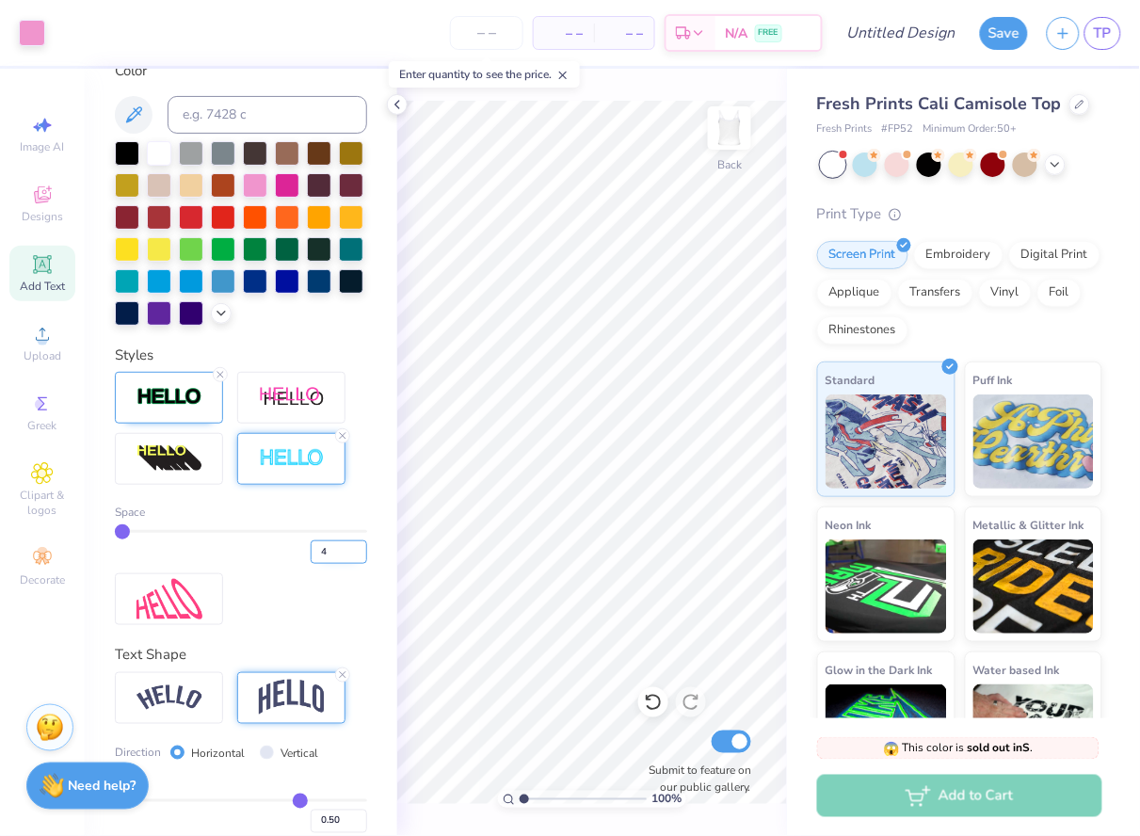
click at [357, 544] on input "4" at bounding box center [339, 553] width 57 height 24
click at [357, 544] on input "5" at bounding box center [339, 553] width 57 height 24
click at [357, 544] on input "6" at bounding box center [339, 553] width 57 height 24
click at [357, 544] on input "7" at bounding box center [339, 553] width 57 height 24
click at [357, 544] on input "8" at bounding box center [339, 553] width 57 height 24
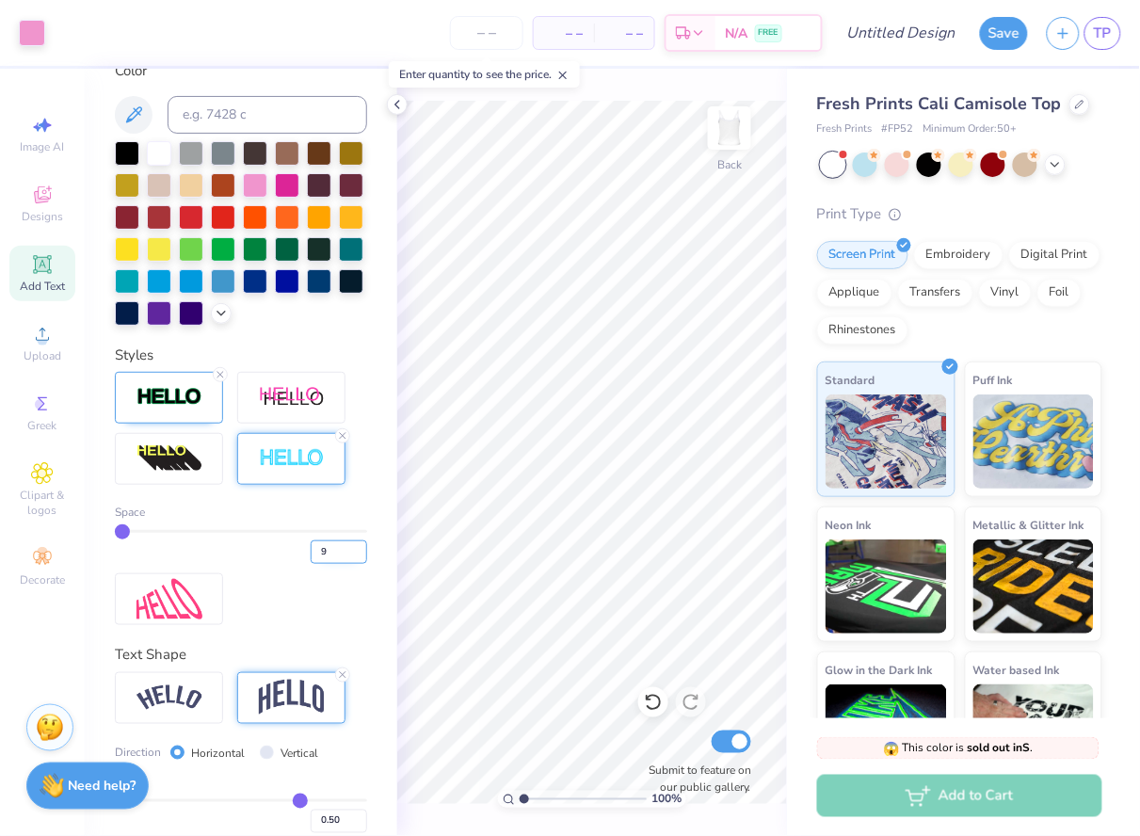
click at [357, 544] on input "9" at bounding box center [339, 553] width 57 height 24
click at [357, 544] on input "10" at bounding box center [339, 553] width 57 height 24
click at [357, 544] on input "11" at bounding box center [339, 553] width 57 height 24
type input "12"
click at [357, 544] on input "12" at bounding box center [339, 553] width 57 height 24
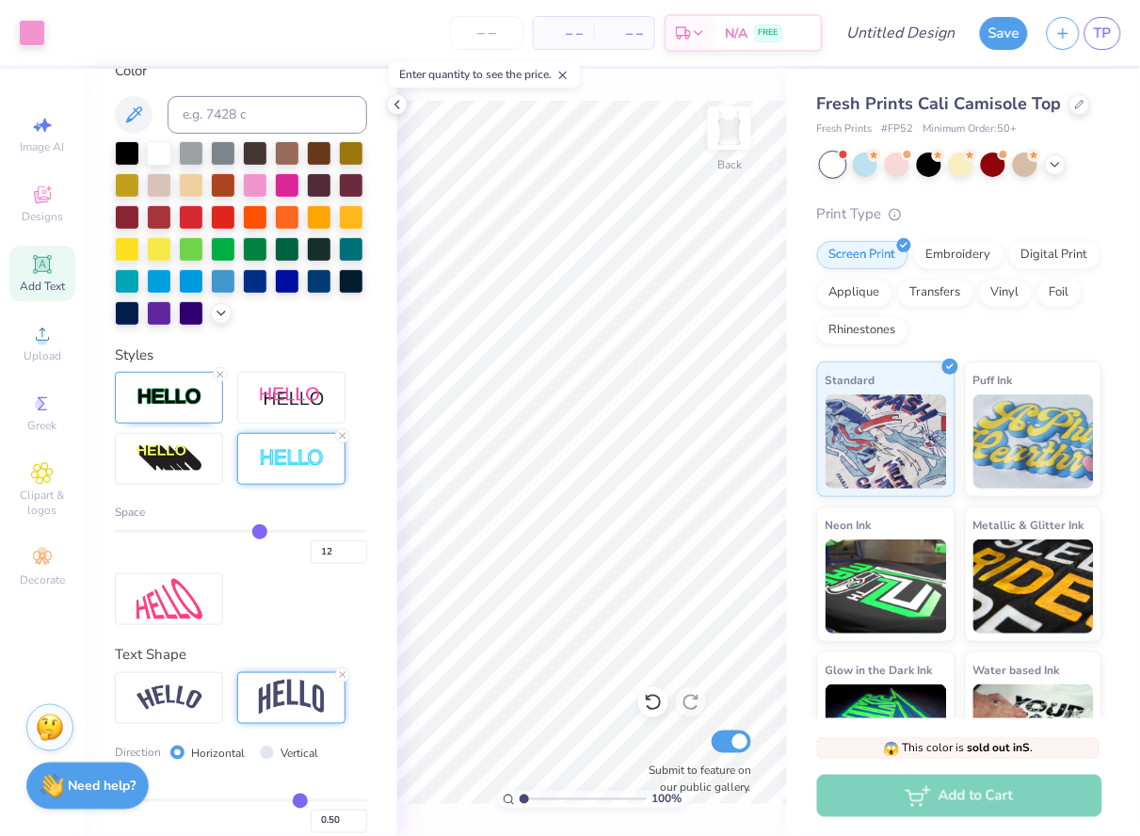
click at [205, 525] on div "Space 12" at bounding box center [241, 534] width 252 height 60
type input "11"
type input "10"
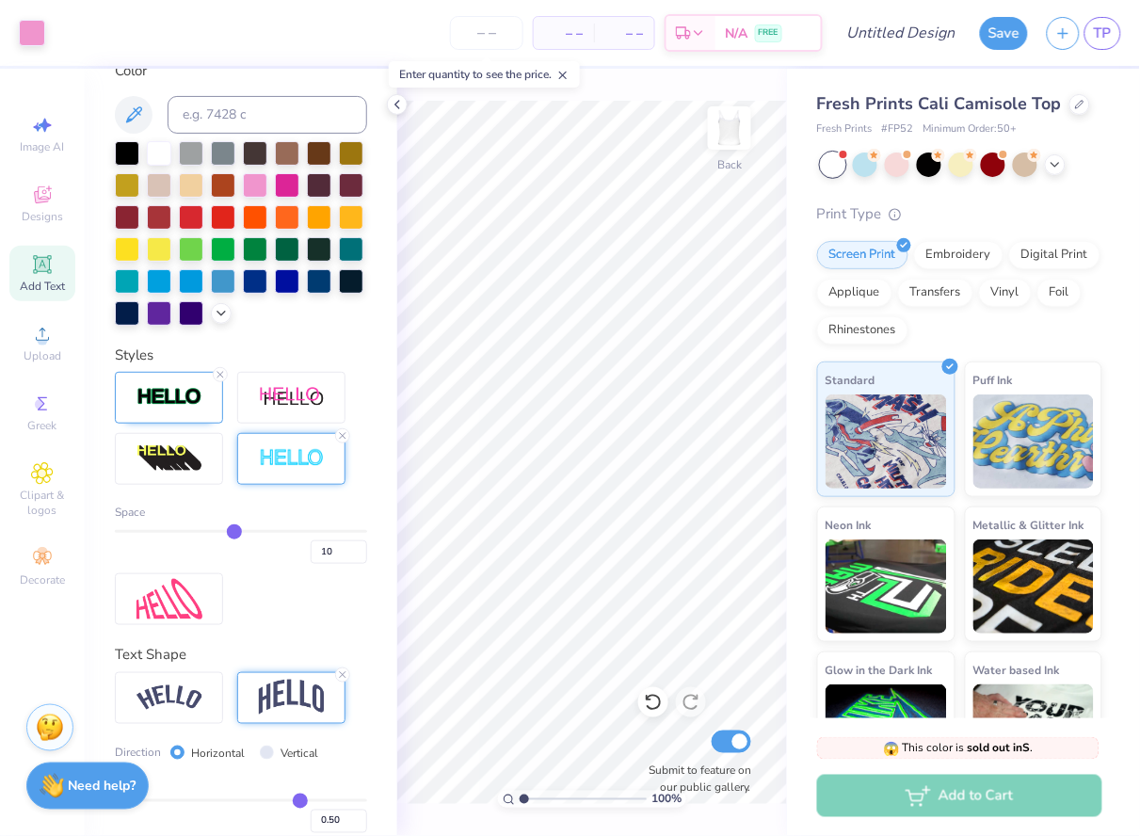
type input "9"
type input "8"
type input "7"
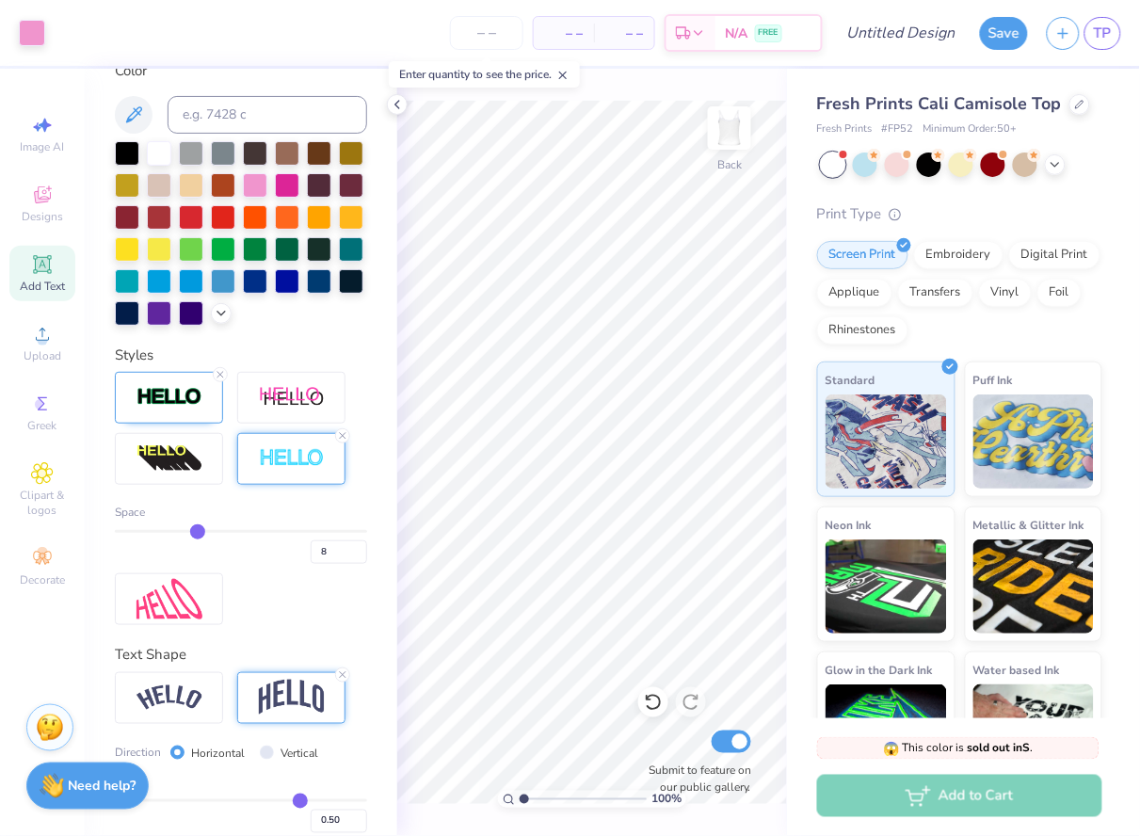
type input "7"
drag, startPoint x: 261, startPoint y: 532, endPoint x: 199, endPoint y: 534, distance: 62.2
click at [199, 533] on input "range" at bounding box center [241, 531] width 252 height 3
type input "6"
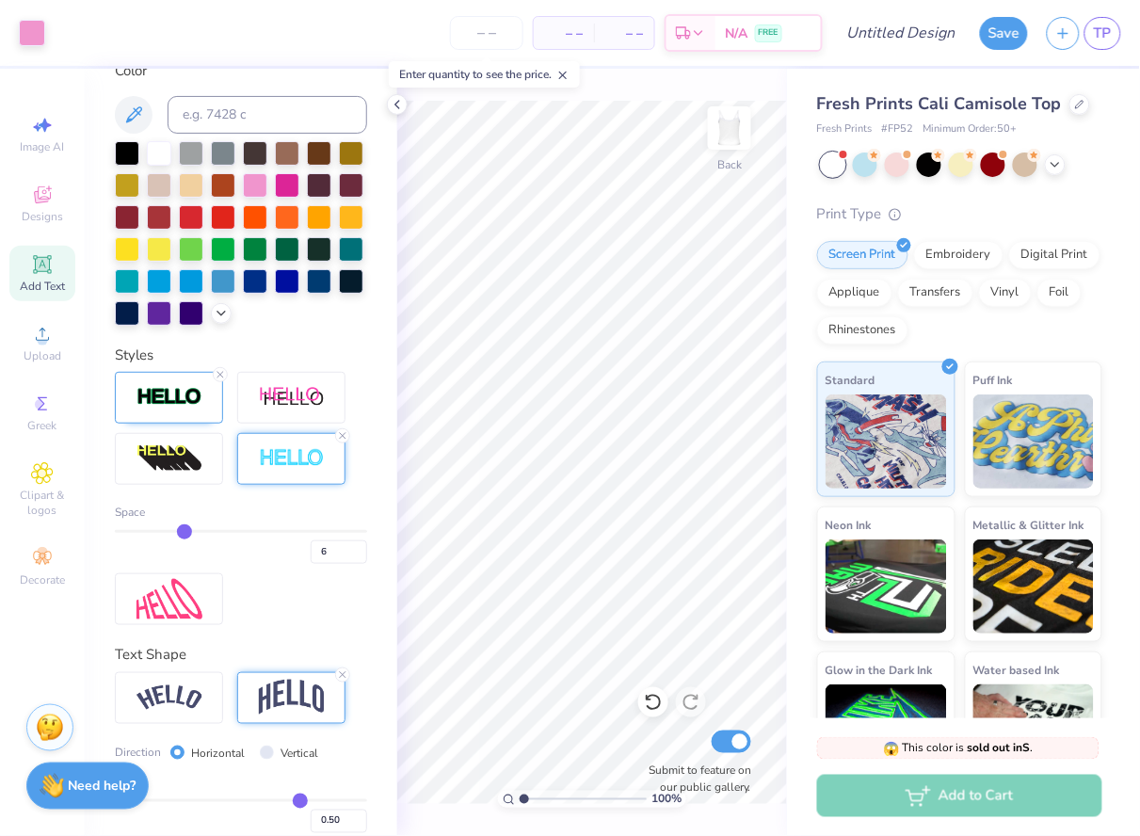
type input "5"
drag, startPoint x: 195, startPoint y: 525, endPoint x: 172, endPoint y: 526, distance: 22.6
type input "5"
click at [172, 530] on input "range" at bounding box center [241, 531] width 252 height 3
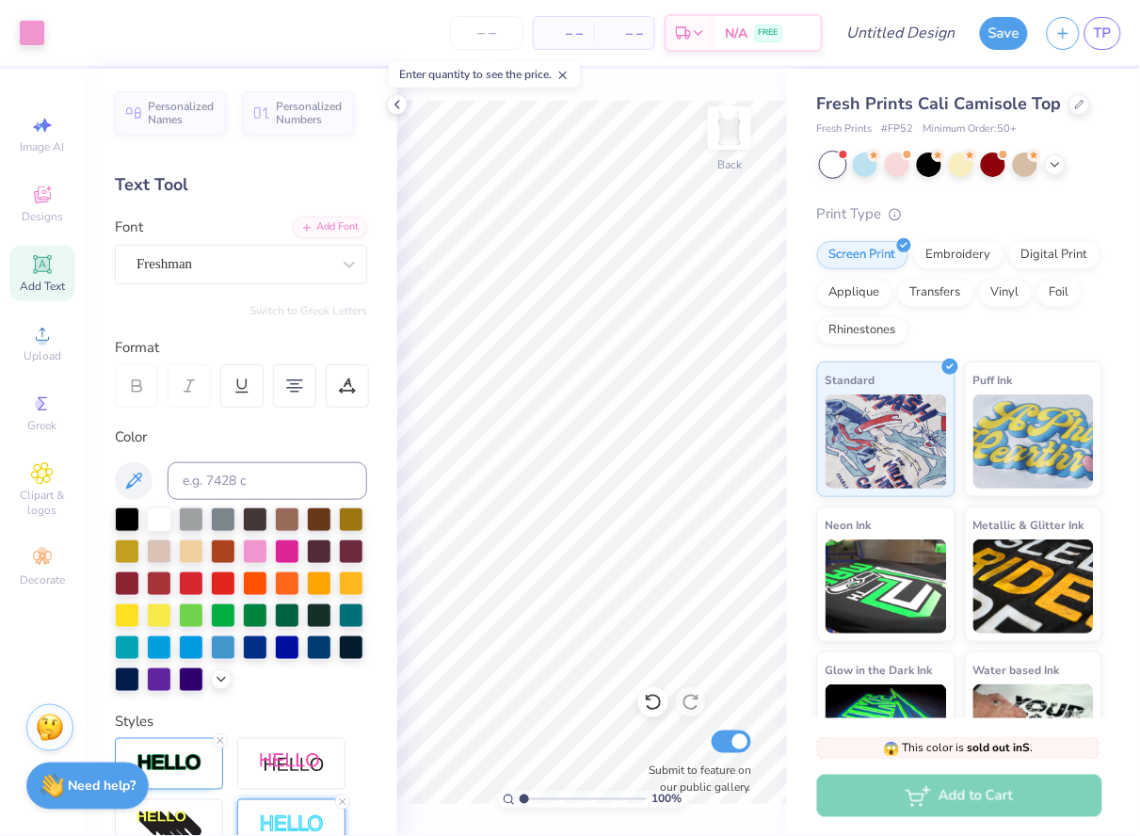
scroll to position [0, 0]
click at [35, 212] on span "Designs" at bounding box center [42, 216] width 41 height 15
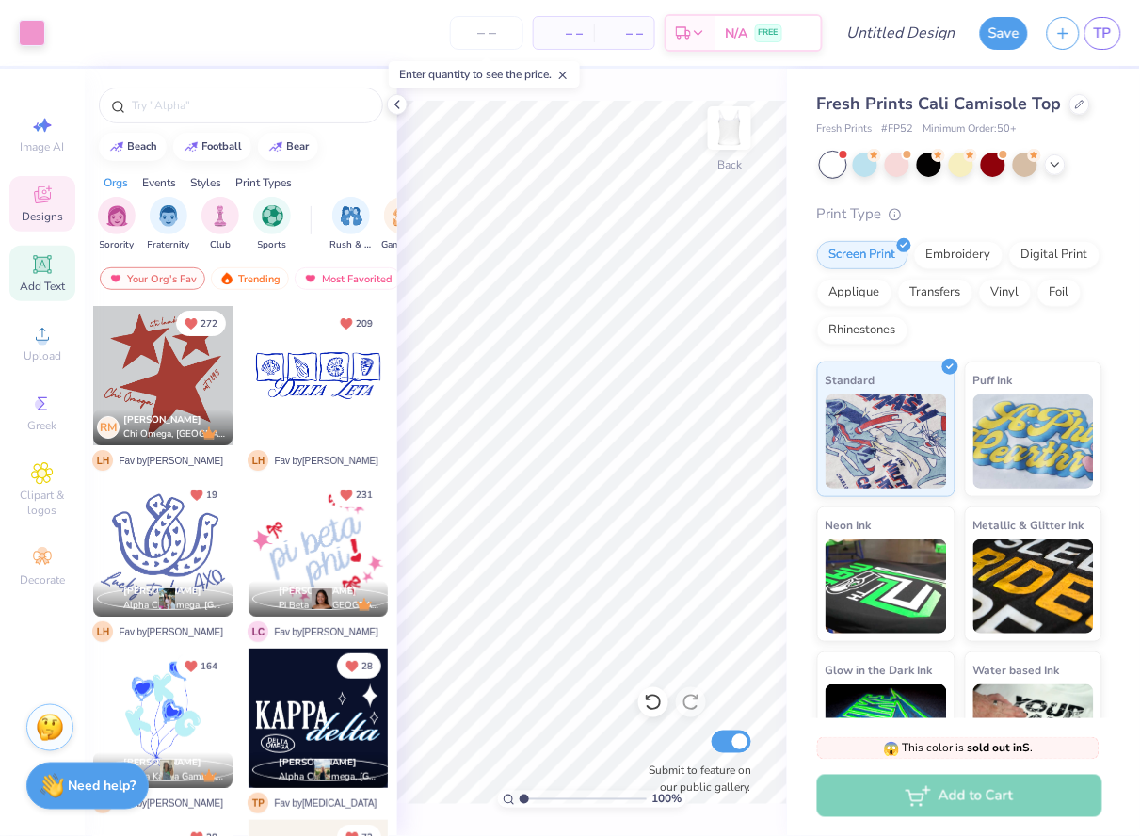
click at [35, 260] on icon at bounding box center [42, 264] width 18 height 18
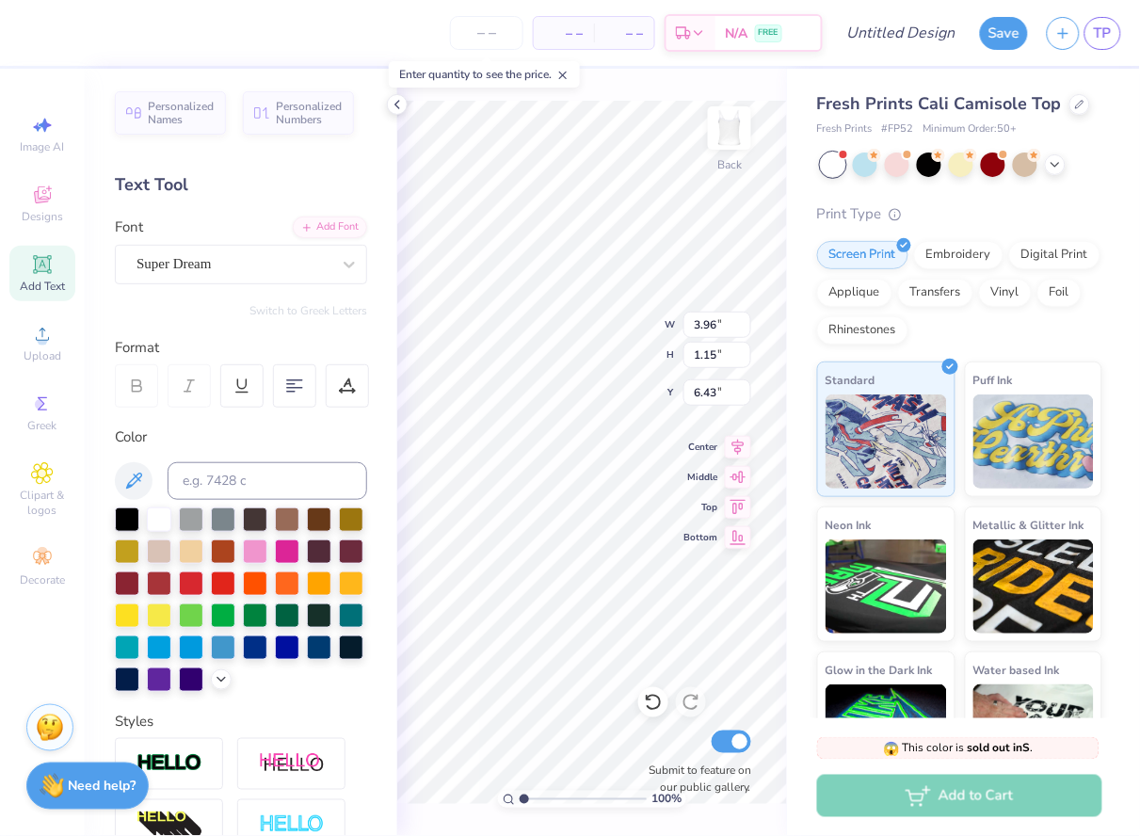
scroll to position [0, 2]
type textarea "Theta Iota"
click at [717, 525] on div "100 % Back W 3.96 3.96 " H 1.15 1.15 " Y 6.43 6.43 " Center Middle Top Bottom S…" at bounding box center [592, 452] width 390 height 767
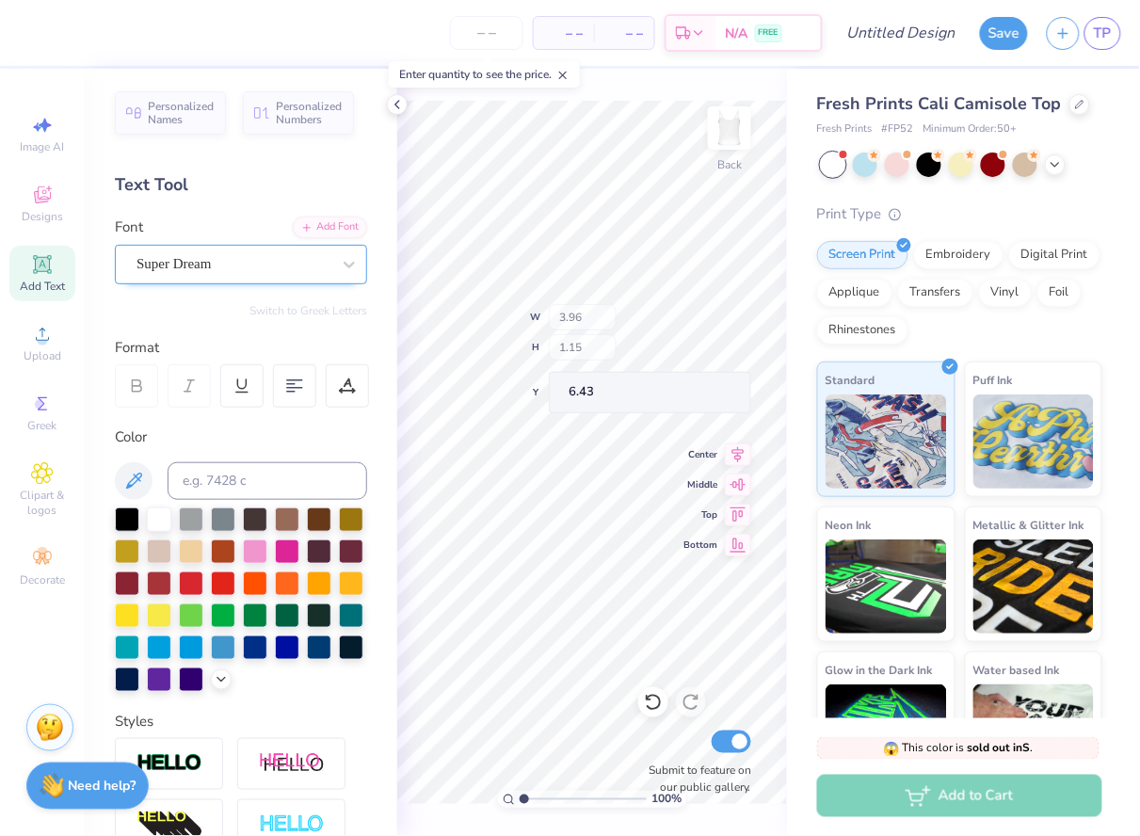
click at [271, 260] on div "Super Dream" at bounding box center [234, 264] width 198 height 29
click at [330, 262] on div "Super Dream" at bounding box center [234, 264] width 194 height 22
click at [293, 262] on div "Super Dream" at bounding box center [234, 264] width 194 height 22
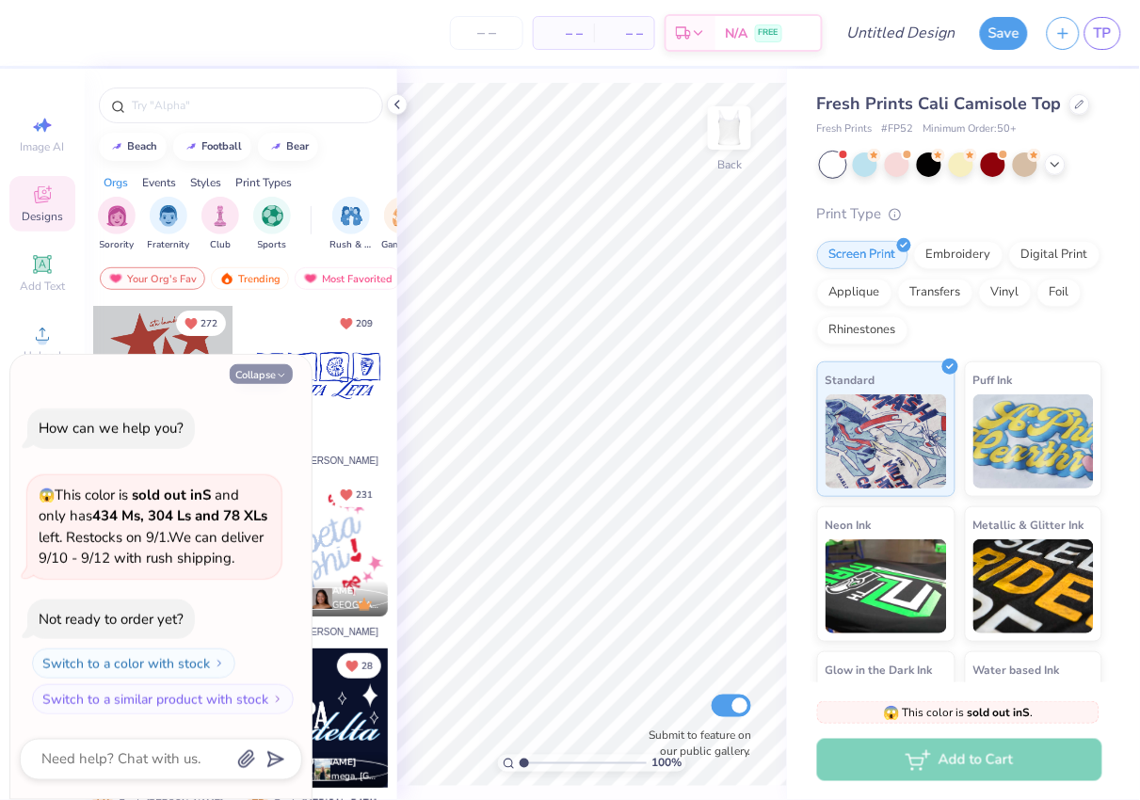
click at [268, 364] on button "Collapse" at bounding box center [261, 374] width 63 height 20
type textarea "x"
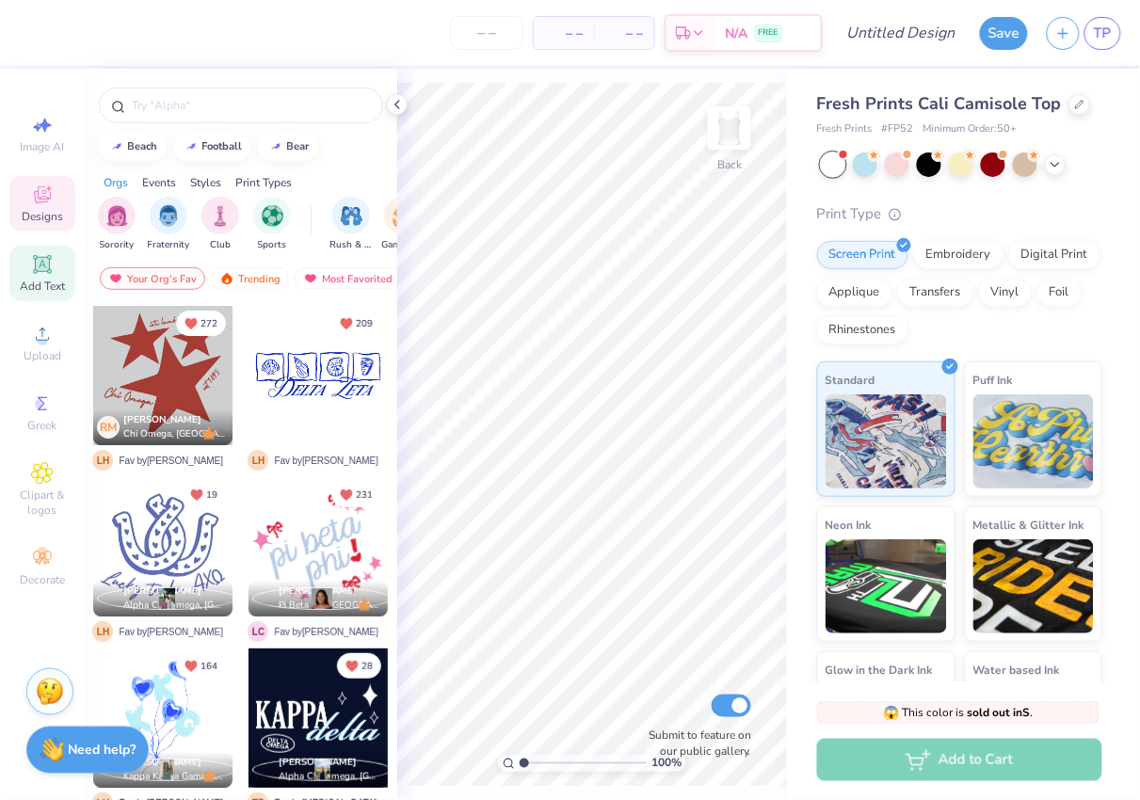
click at [49, 275] on icon at bounding box center [42, 264] width 23 height 23
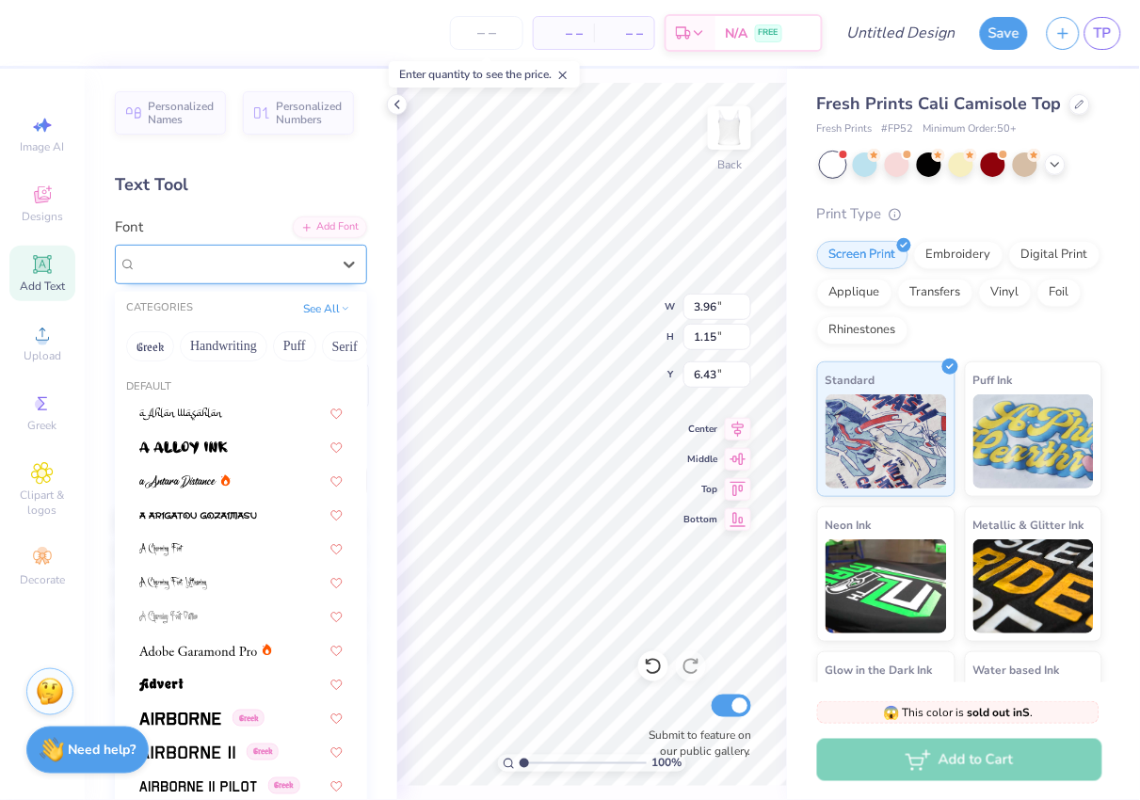
click at [202, 256] on span "Super Dream" at bounding box center [174, 264] width 75 height 22
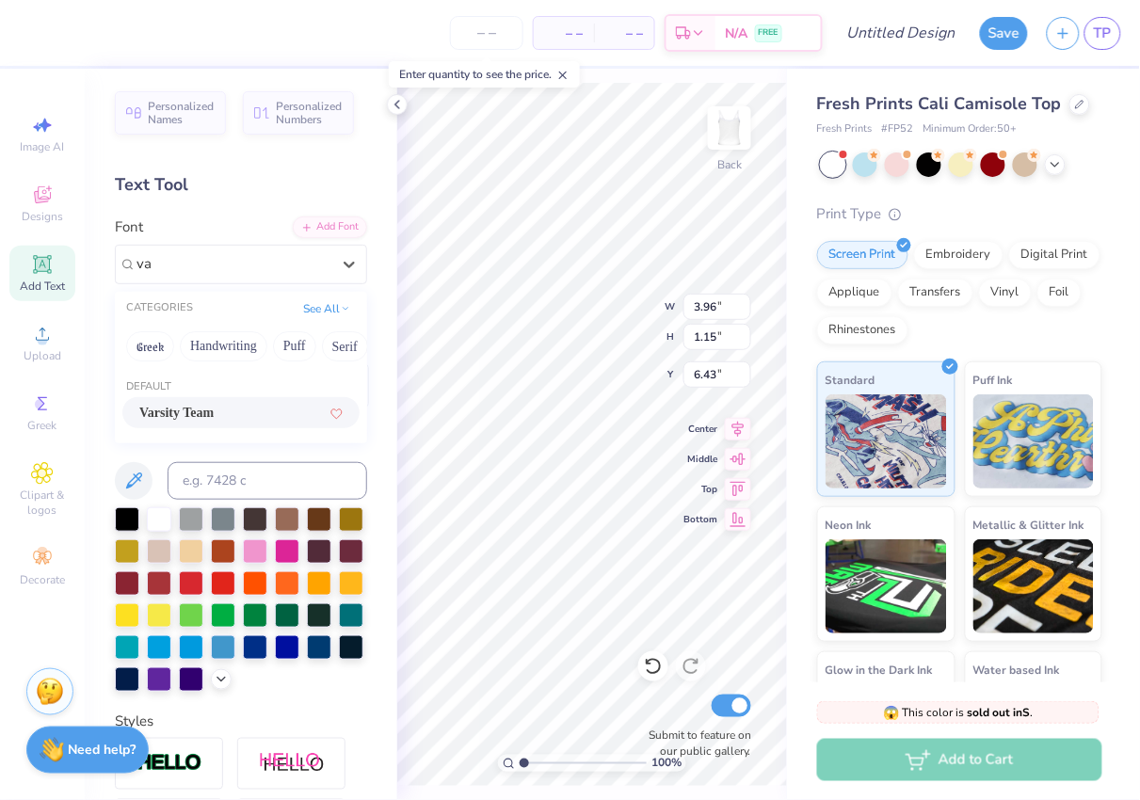
click at [258, 402] on div "Varsity Team" at bounding box center [240, 412] width 237 height 31
type input "va"
type input "3.93"
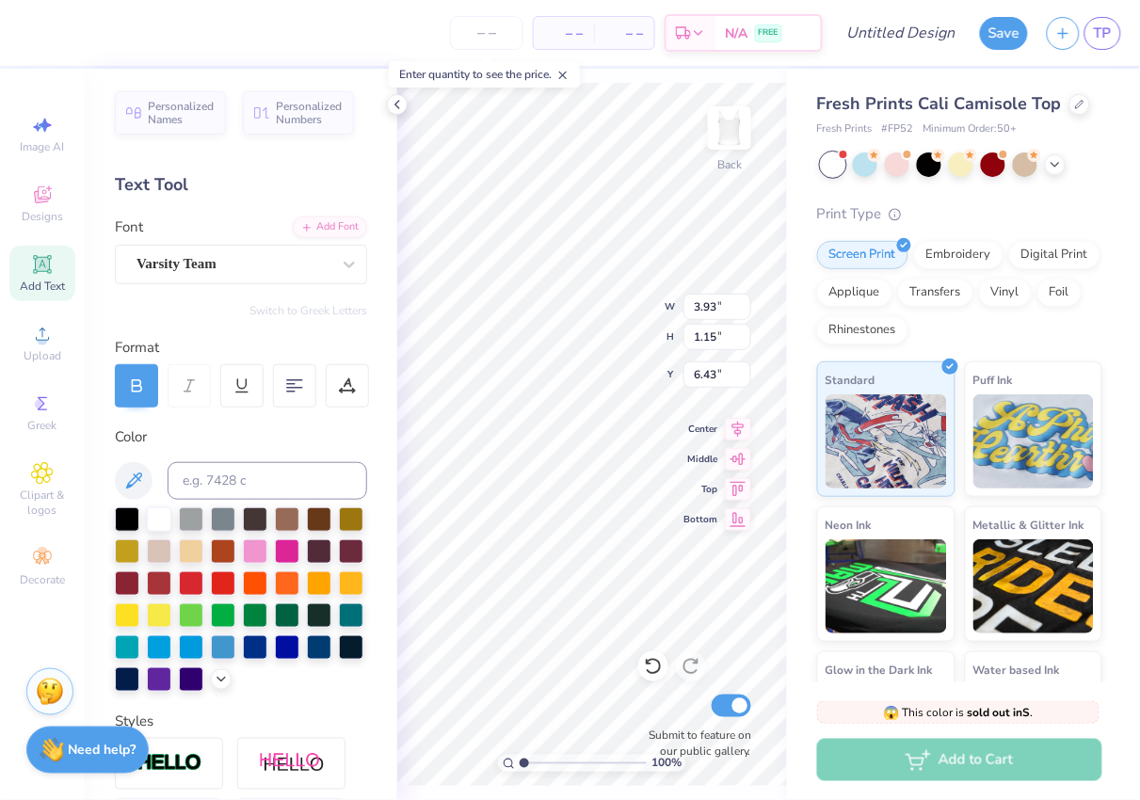
scroll to position [0, 1]
type textarea "ADPI"
click at [211, 675] on div at bounding box center [221, 678] width 21 height 21
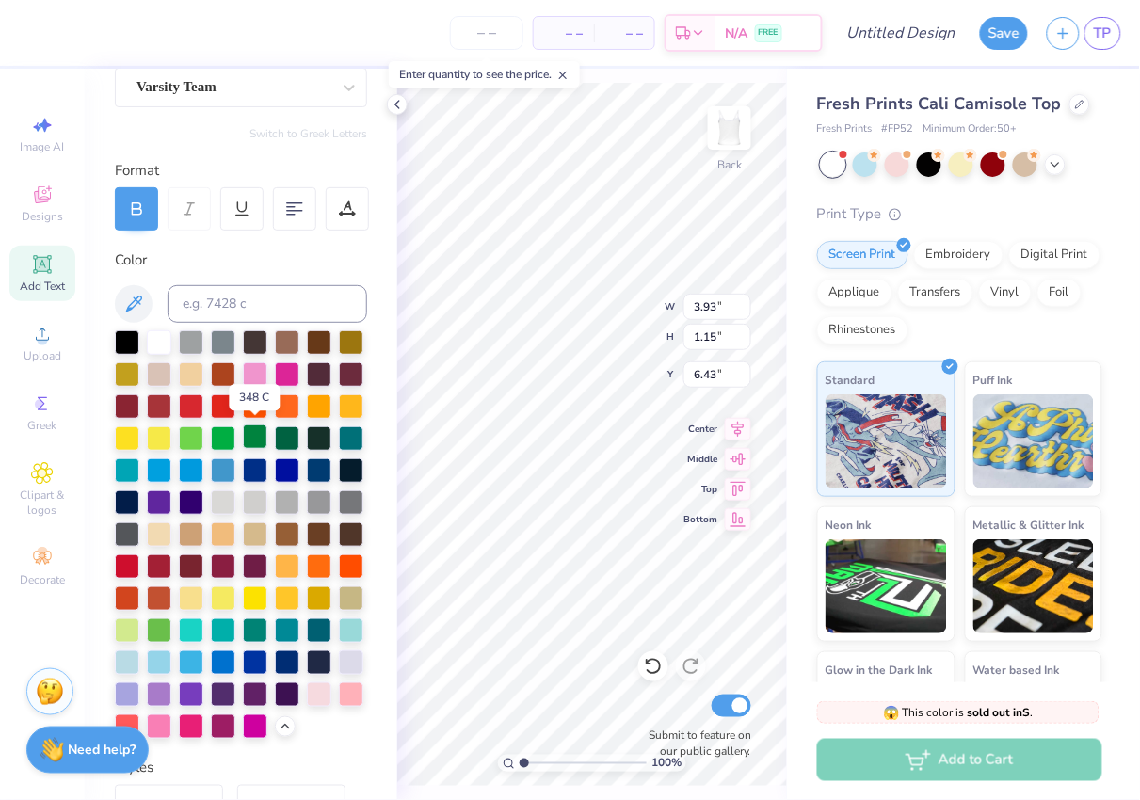
scroll to position [195, 0]
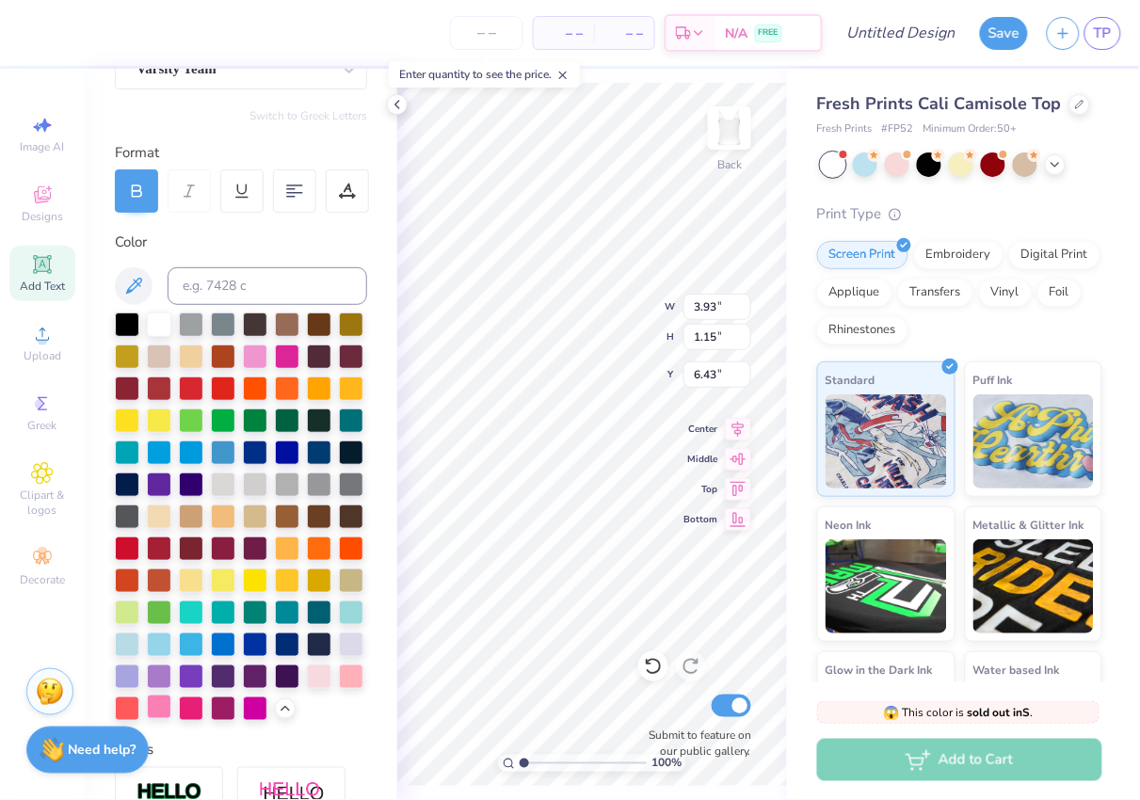
click at [157, 711] on div at bounding box center [159, 707] width 24 height 24
type input "4.81"
type input "1.67"
type input "5.90"
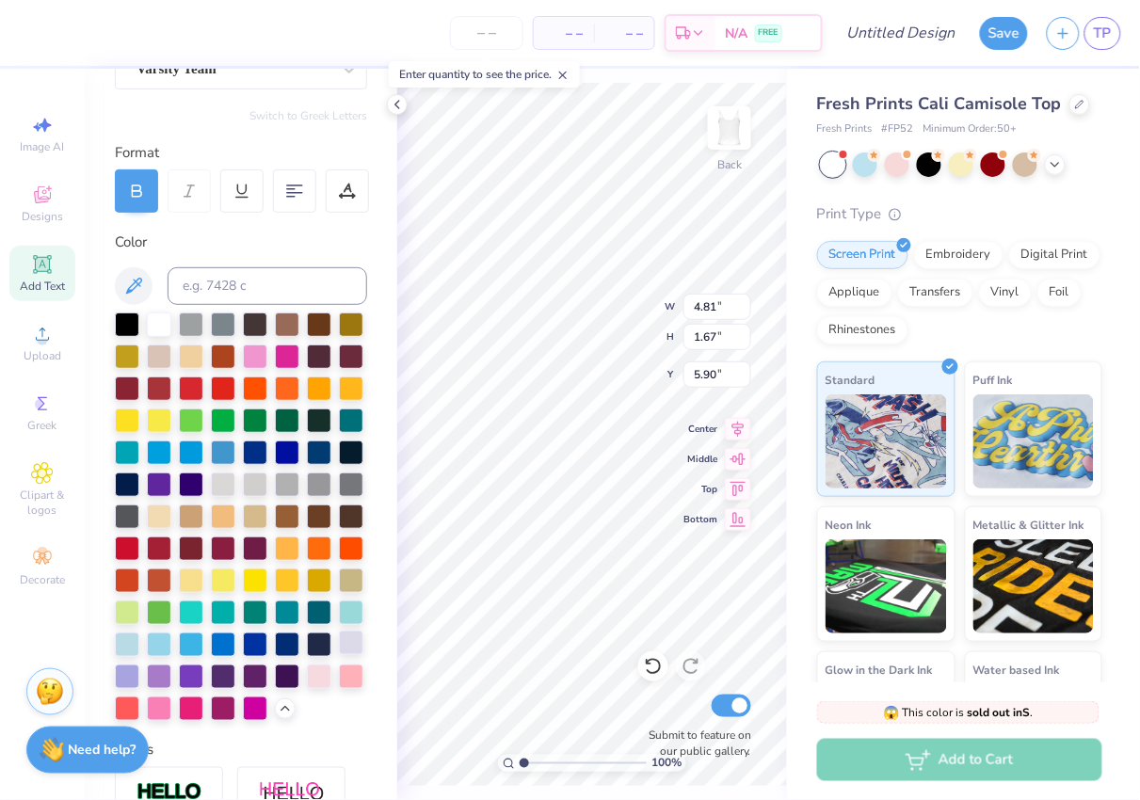
type input "6.59"
type input "2.29"
type input "3.59"
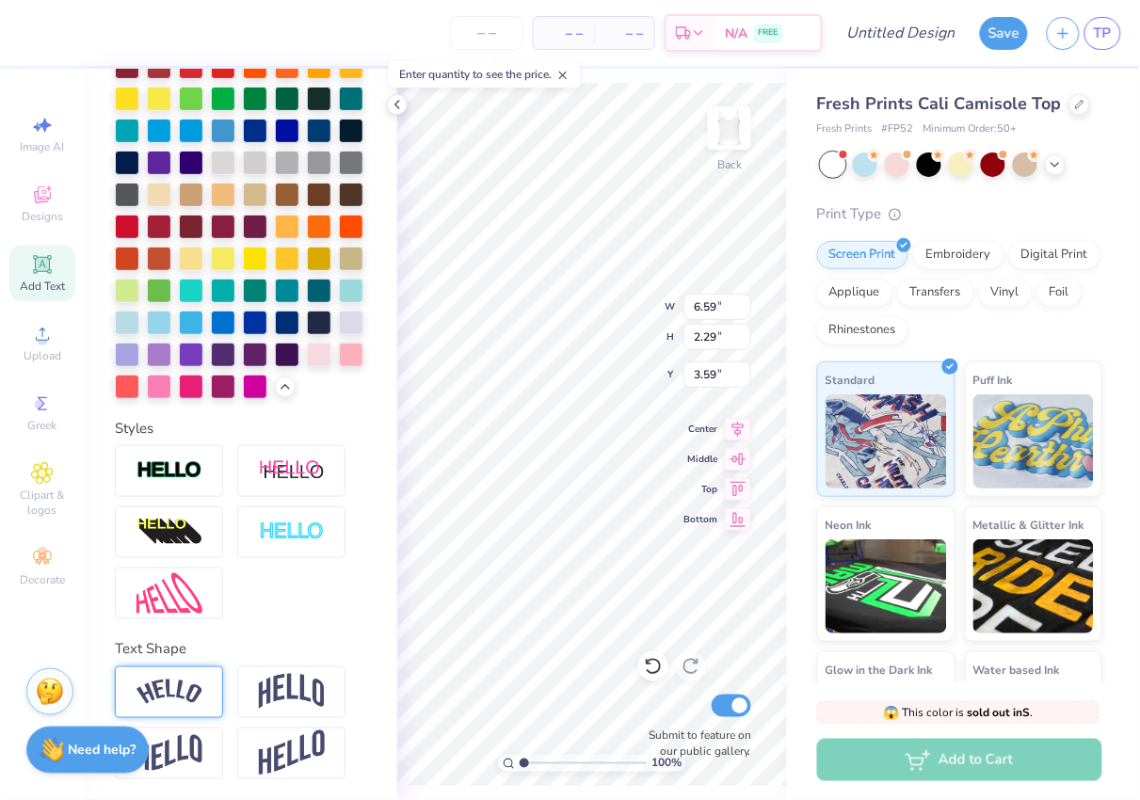
scroll to position [516, 0]
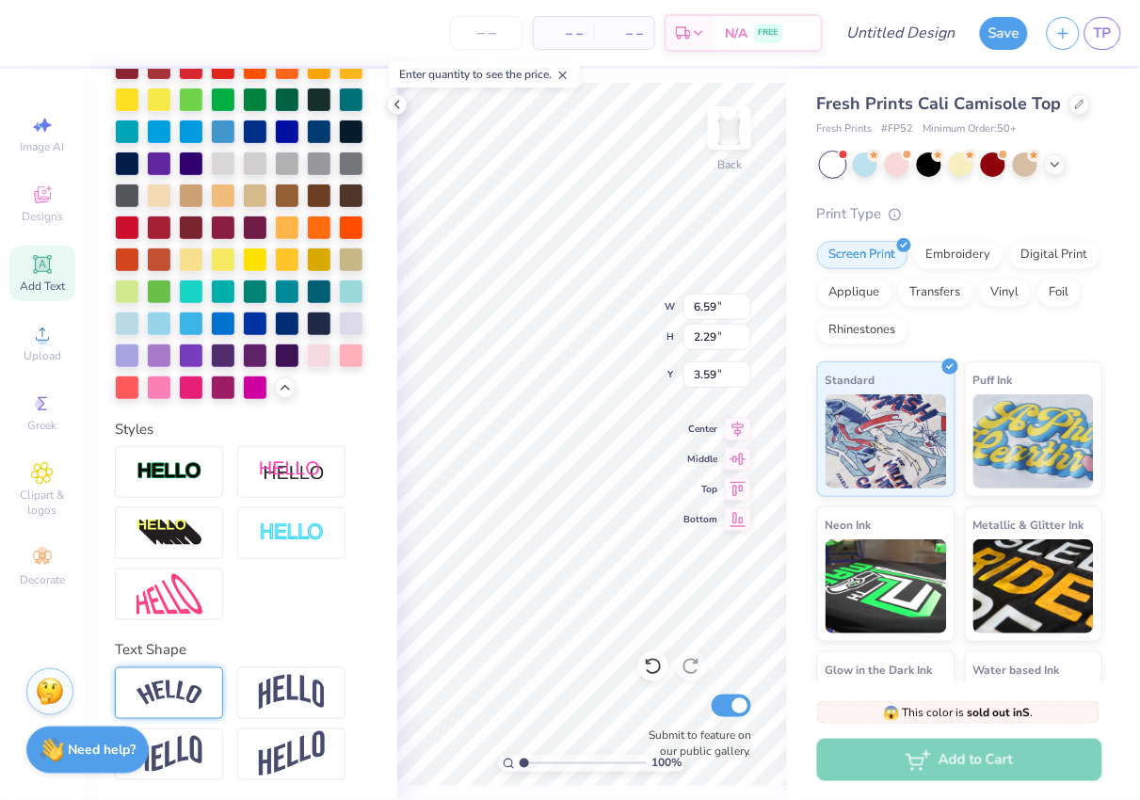
click at [176, 692] on img at bounding box center [170, 693] width 66 height 25
type input "9.19"
type input "3.15"
type input "3.16"
click at [251, 686] on div at bounding box center [291, 694] width 108 height 52
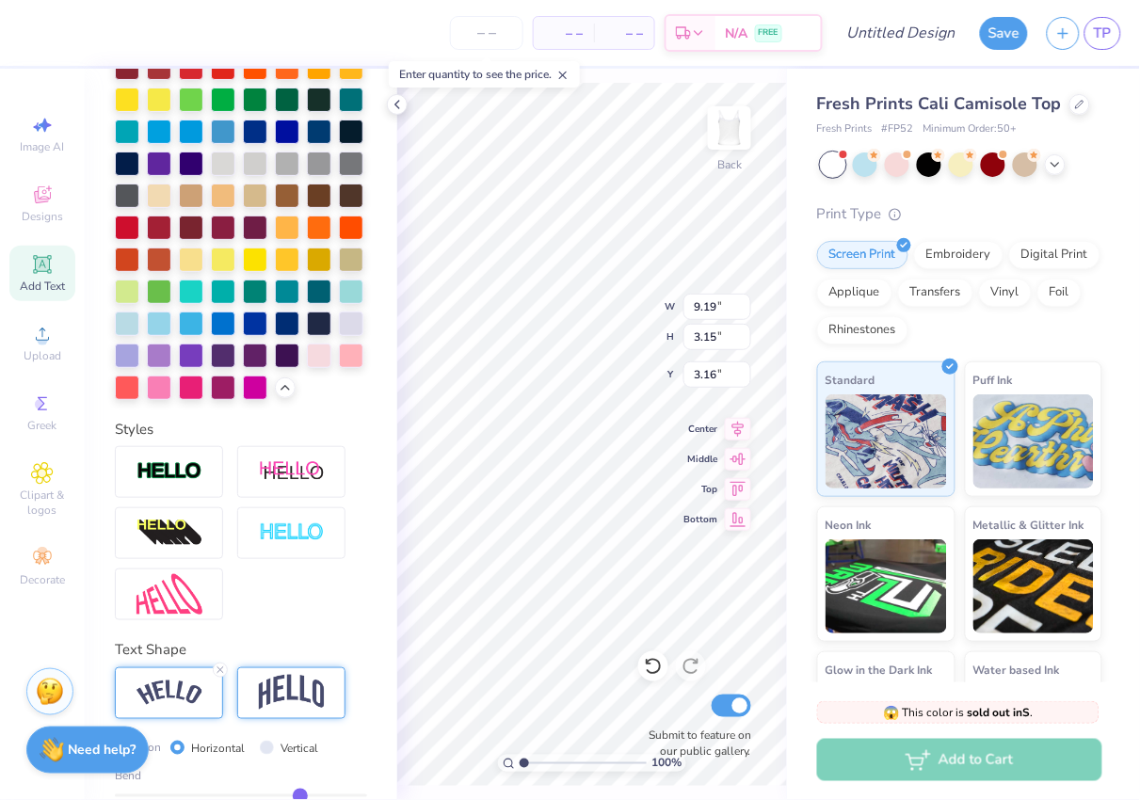
type input "6.37"
type input "3.54"
type input "2.97"
click at [291, 525] on img at bounding box center [292, 534] width 66 height 22
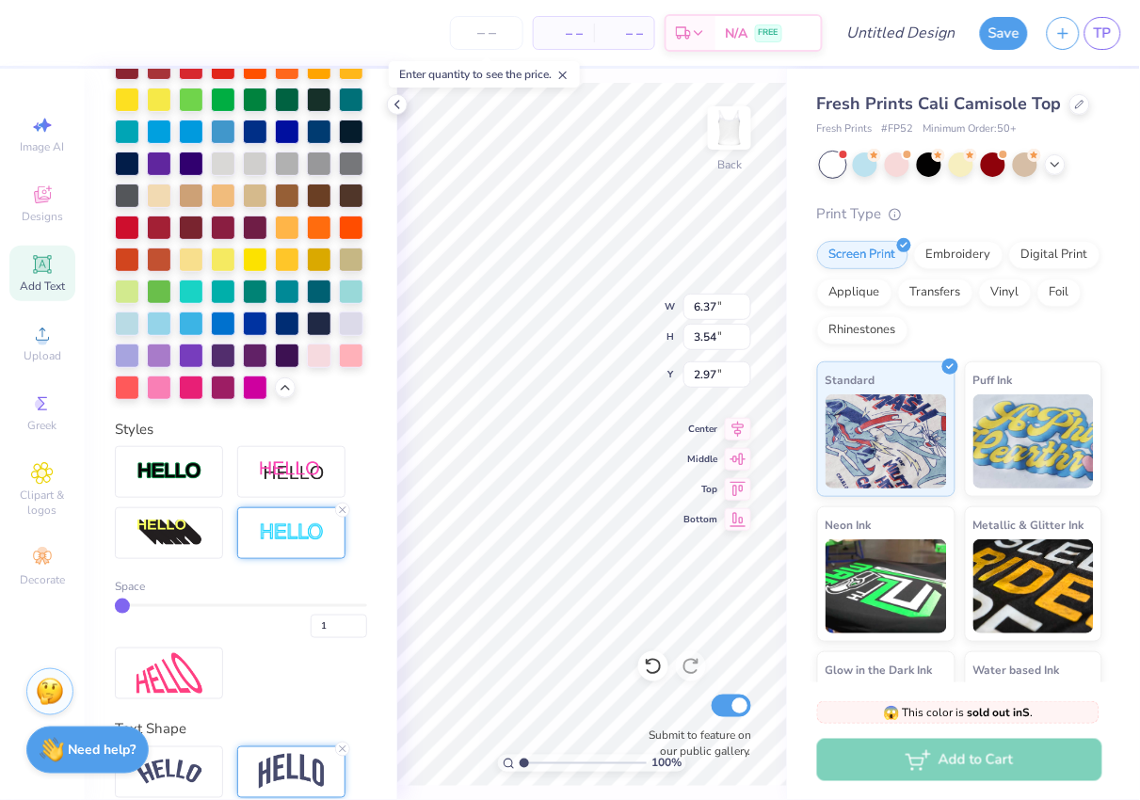
type input "6.41"
type input "3.58"
type input "2.95"
click at [357, 620] on input "2" at bounding box center [339, 627] width 57 height 24
click at [357, 620] on input "3" at bounding box center [339, 627] width 57 height 24
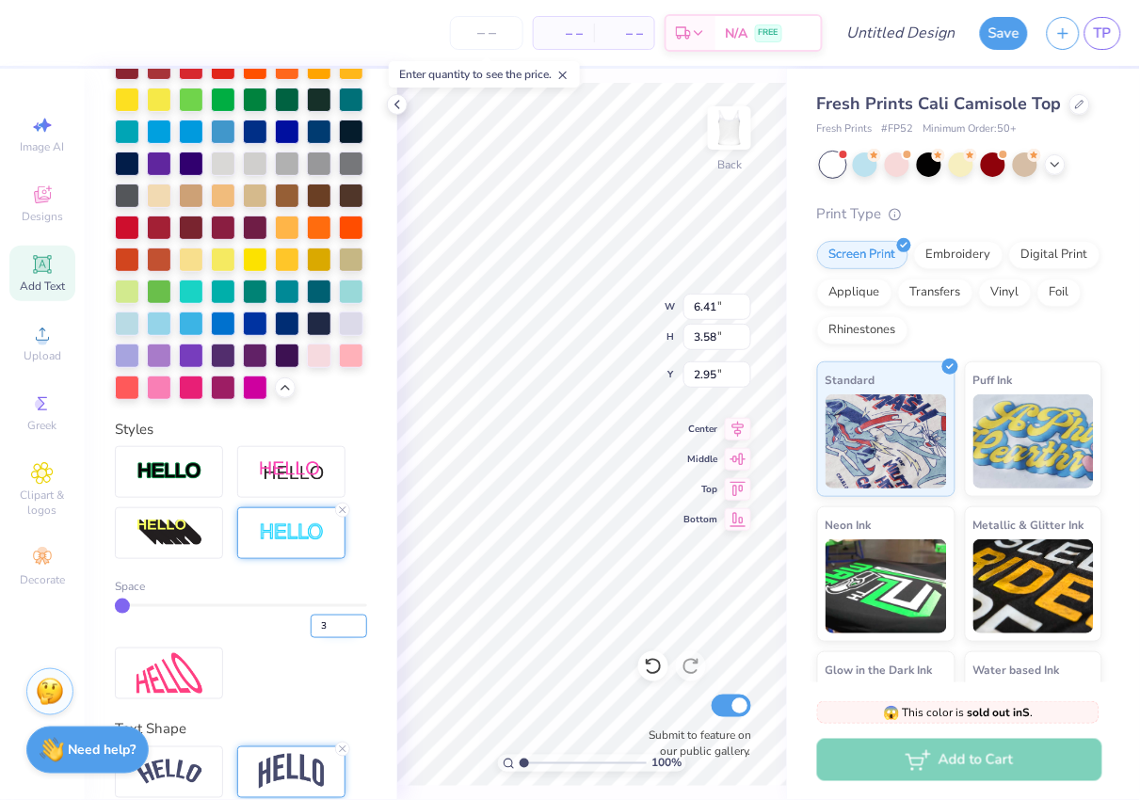
type input "4"
click at [357, 620] on input "4" at bounding box center [339, 627] width 57 height 24
type input "4"
click at [266, 706] on div "Personalized Names Personalized Numbers Text Tool Add Font Font Varsity Team Sw…" at bounding box center [241, 435] width 313 height 732
type input "6.54"
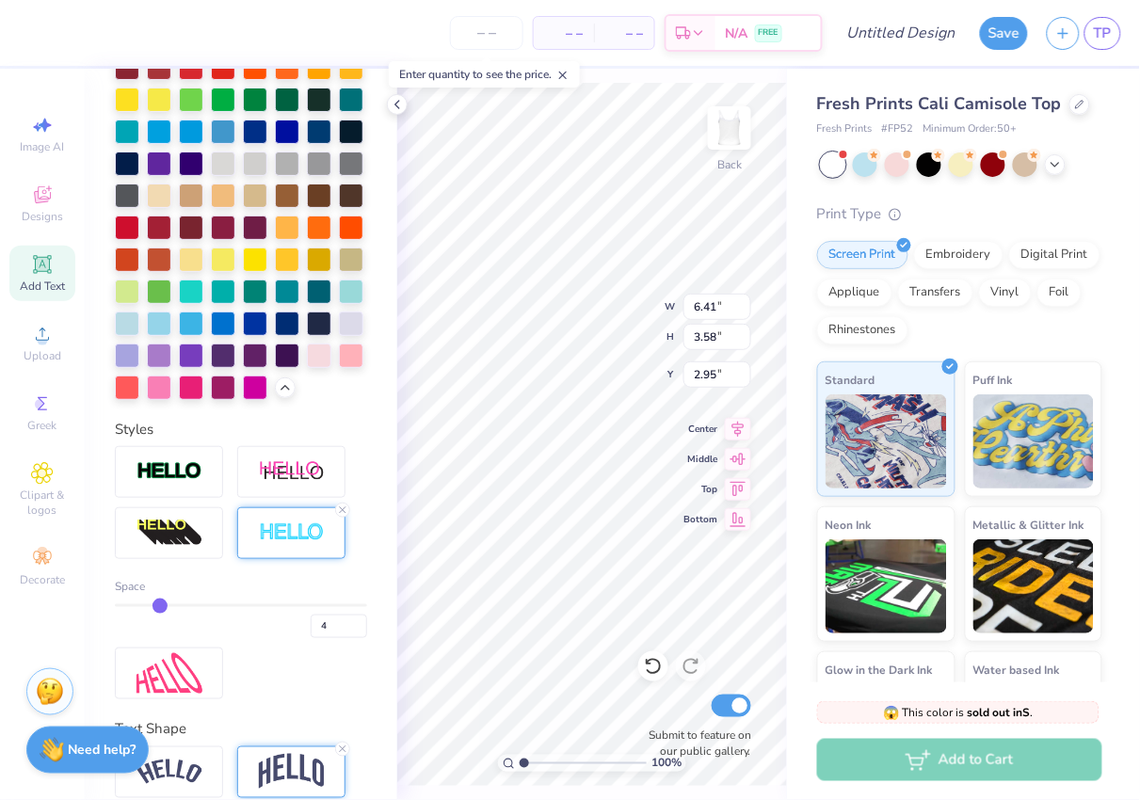
type input "3.70"
type input "2.89"
click at [360, 631] on input "4" at bounding box center [339, 627] width 57 height 24
click at [357, 628] on input "3" at bounding box center [339, 627] width 57 height 24
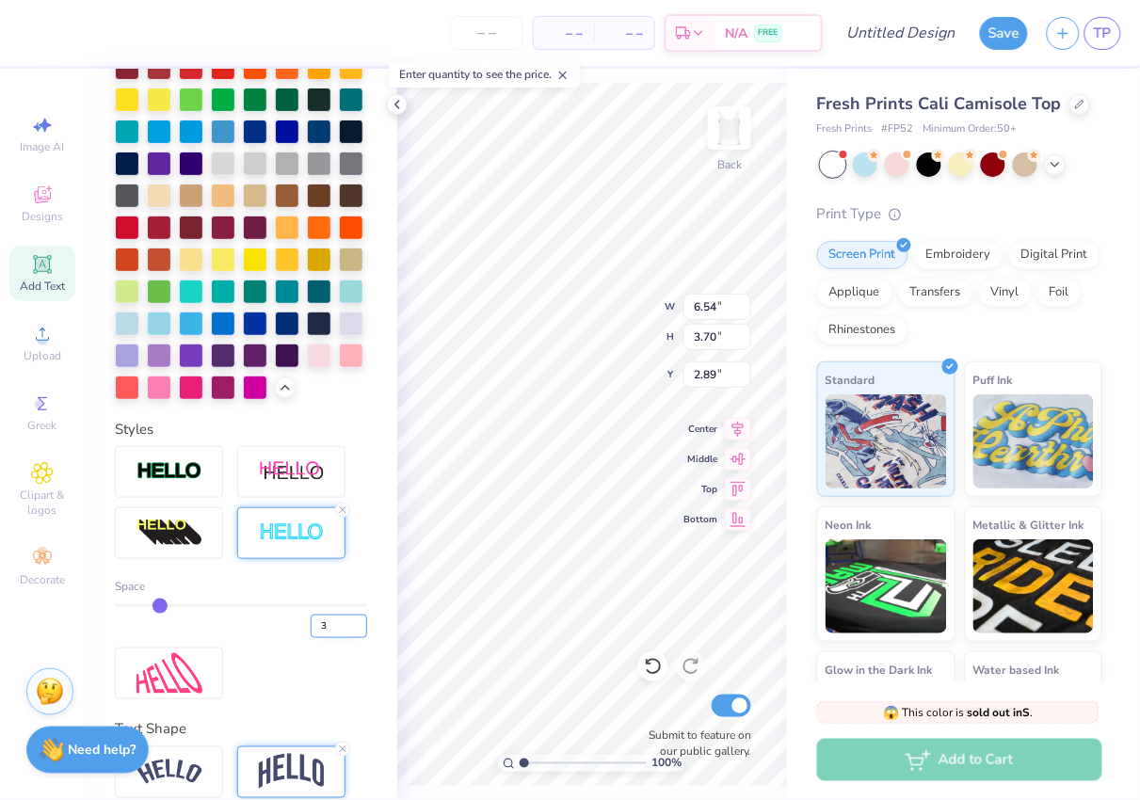
type input "2"
click at [357, 628] on input "2" at bounding box center [339, 627] width 57 height 24
type input "2"
click at [355, 654] on div "Space 2" at bounding box center [241, 572] width 252 height 253
type input "6.46"
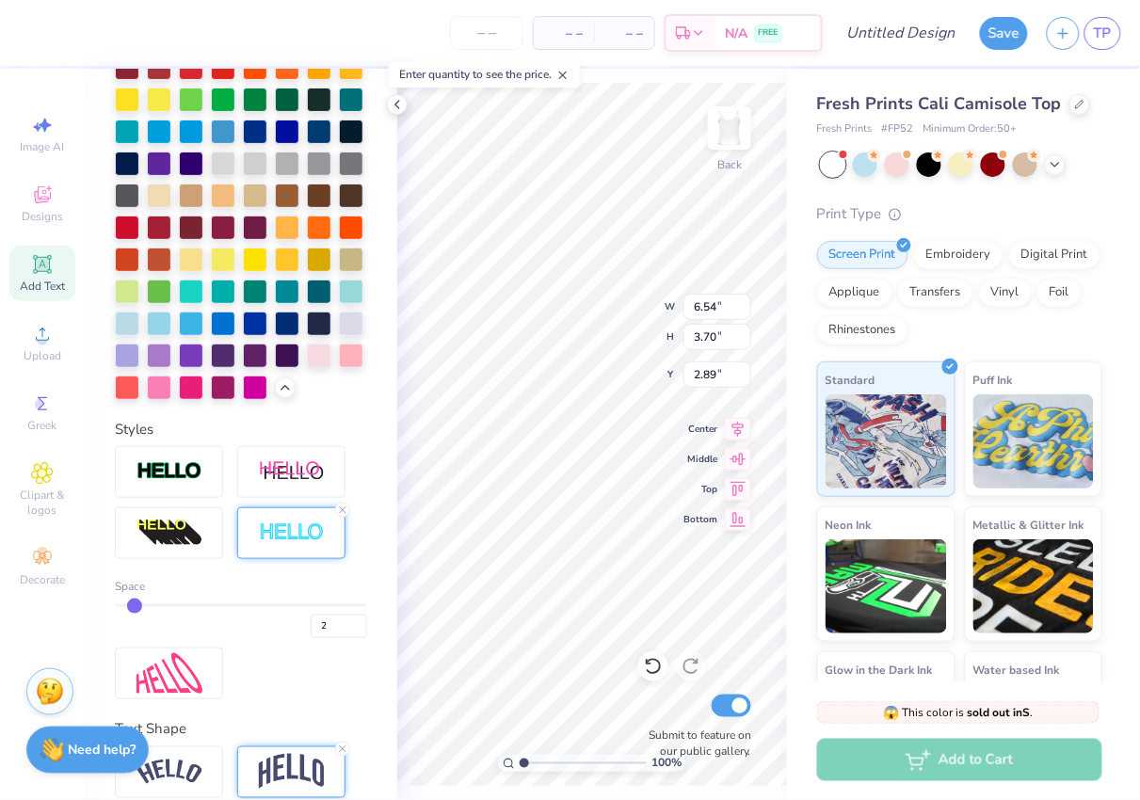
type input "3.62"
type input "2.93"
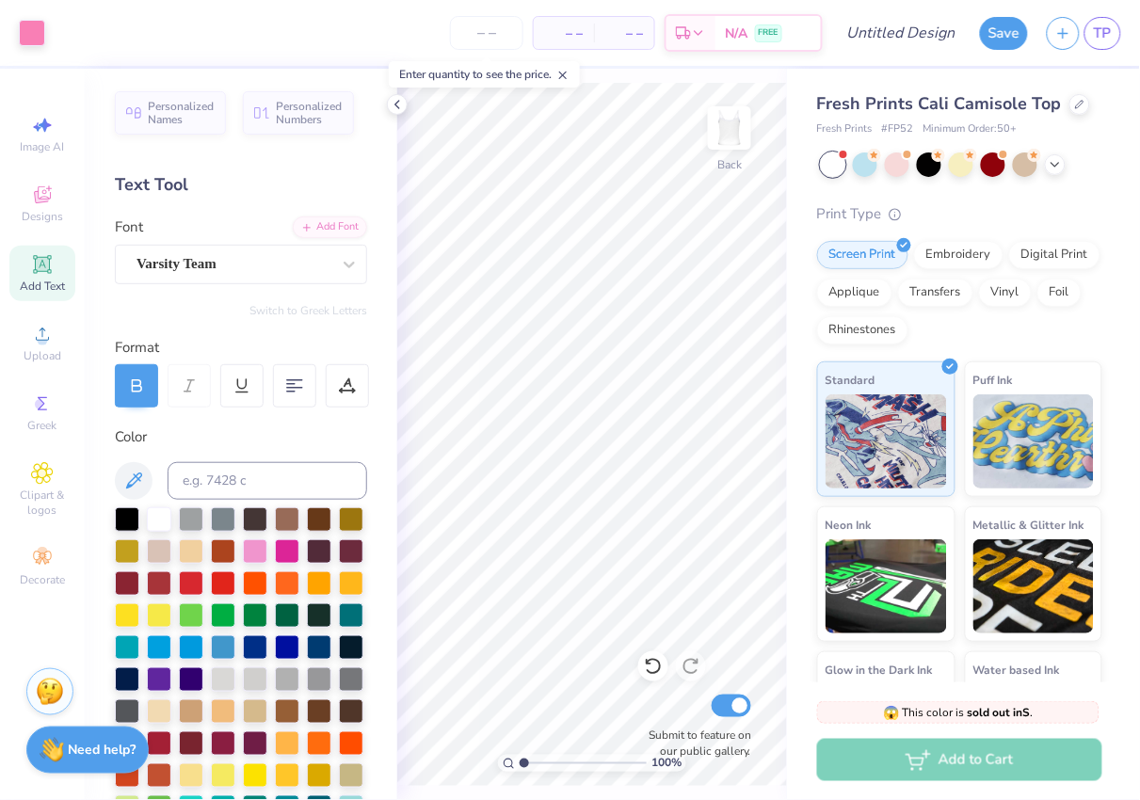
scroll to position [0, 0]
type input "7.74"
type textarea "DPI"
click at [27, 291] on span "Add Text" at bounding box center [42, 286] width 45 height 15
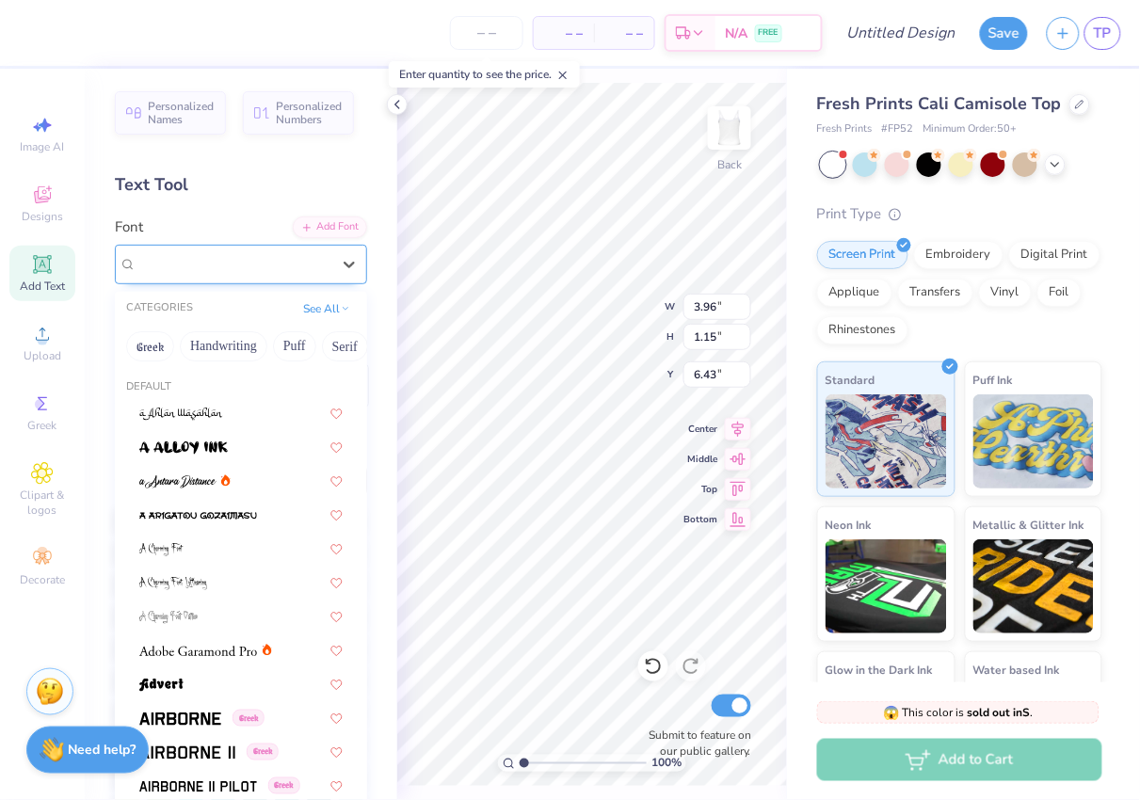
click at [297, 268] on div "Super Dream" at bounding box center [234, 264] width 198 height 29
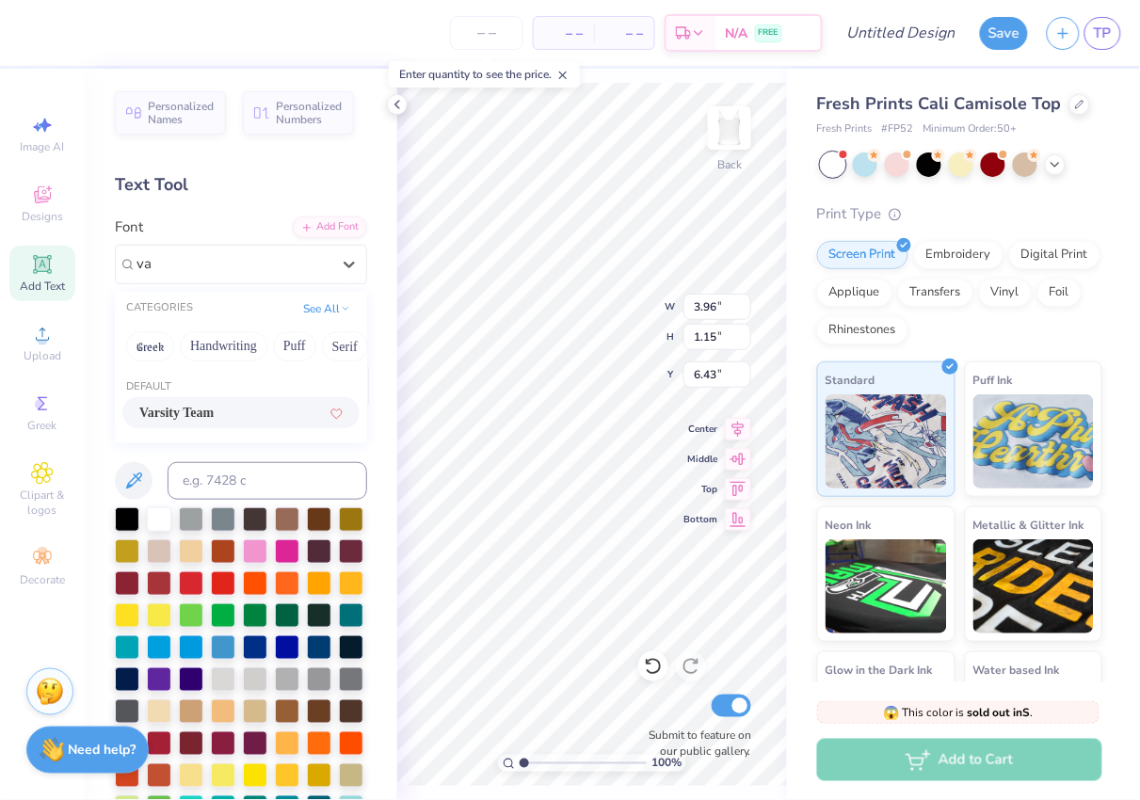
click at [240, 412] on div "Varsity Team" at bounding box center [240, 413] width 203 height 20
type input "va"
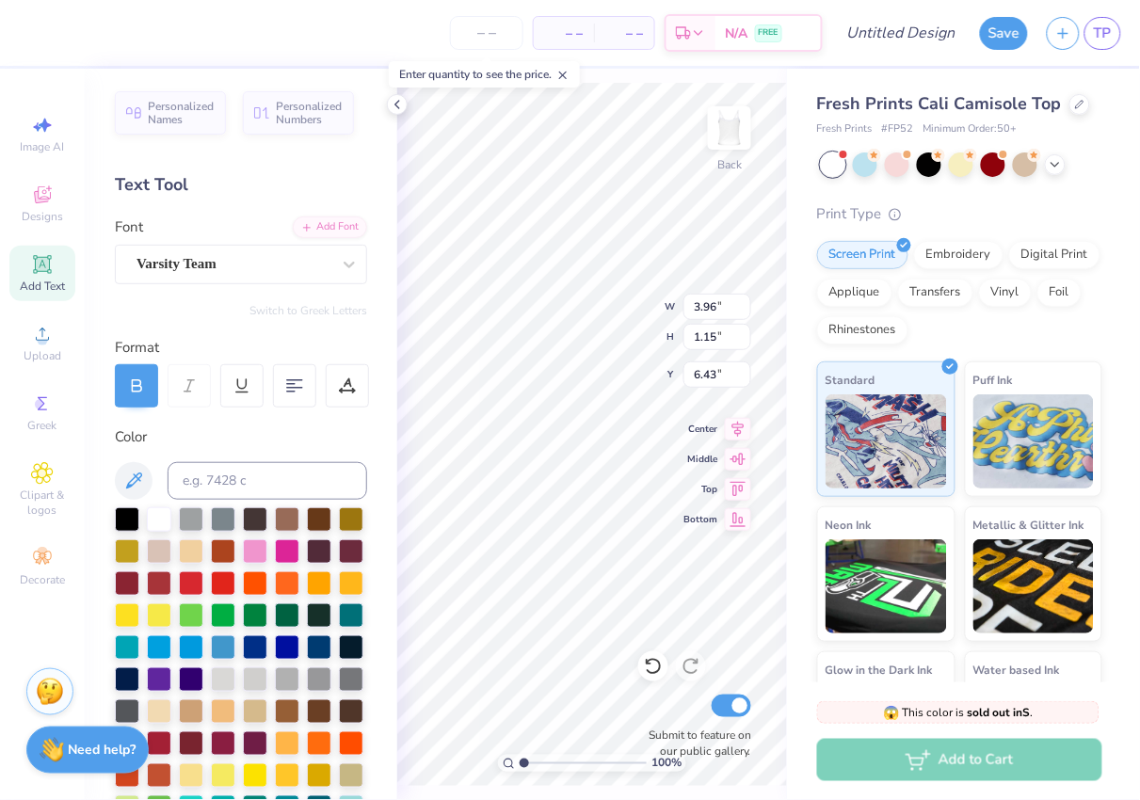
scroll to position [0, 2]
type textarea "Theta Iota"
click at [251, 553] on div at bounding box center [255, 550] width 24 height 24
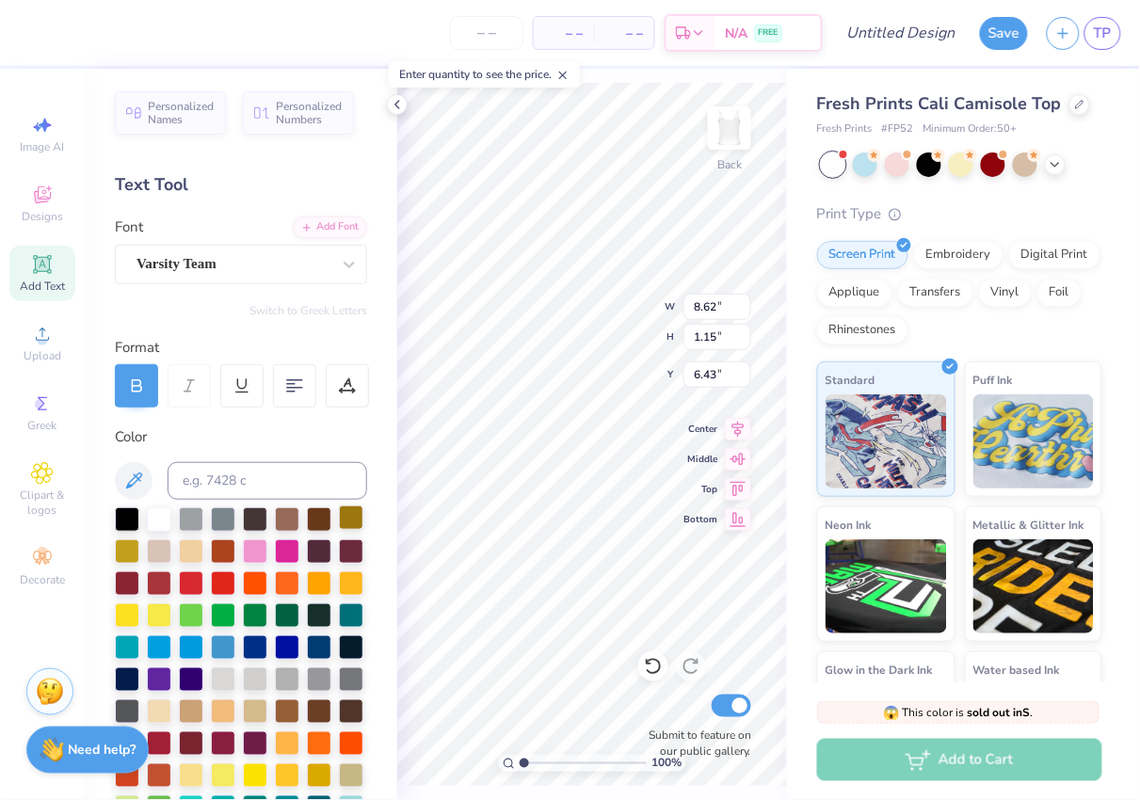
type input "3.45"
type input "0.46"
type input "5.91"
type input "6.37"
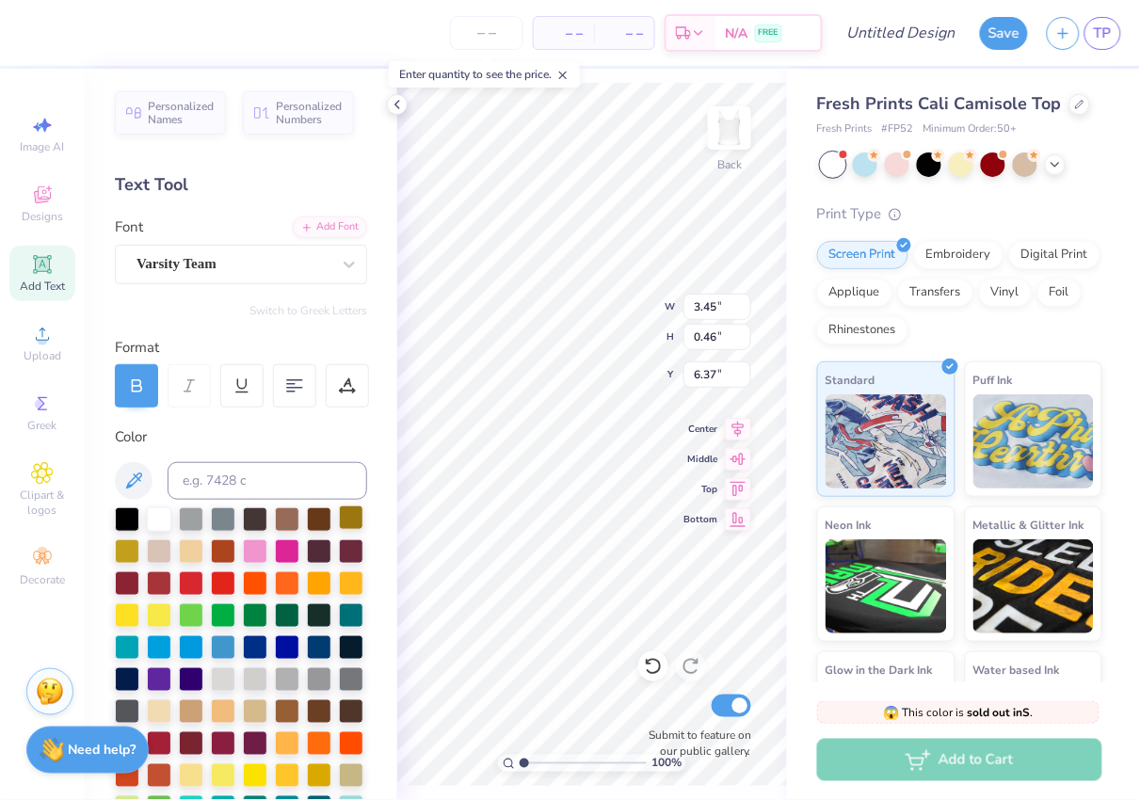
type textarea "CHAPTER"
type input "6.54"
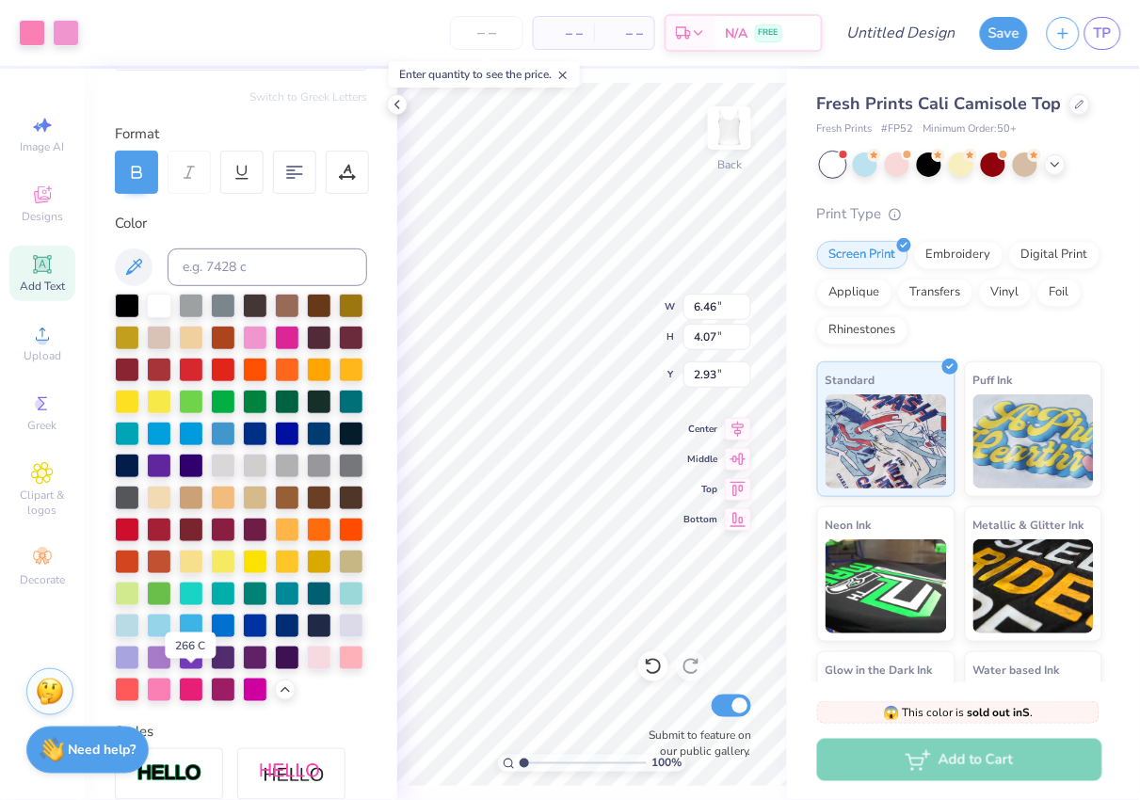
scroll to position [215, 0]
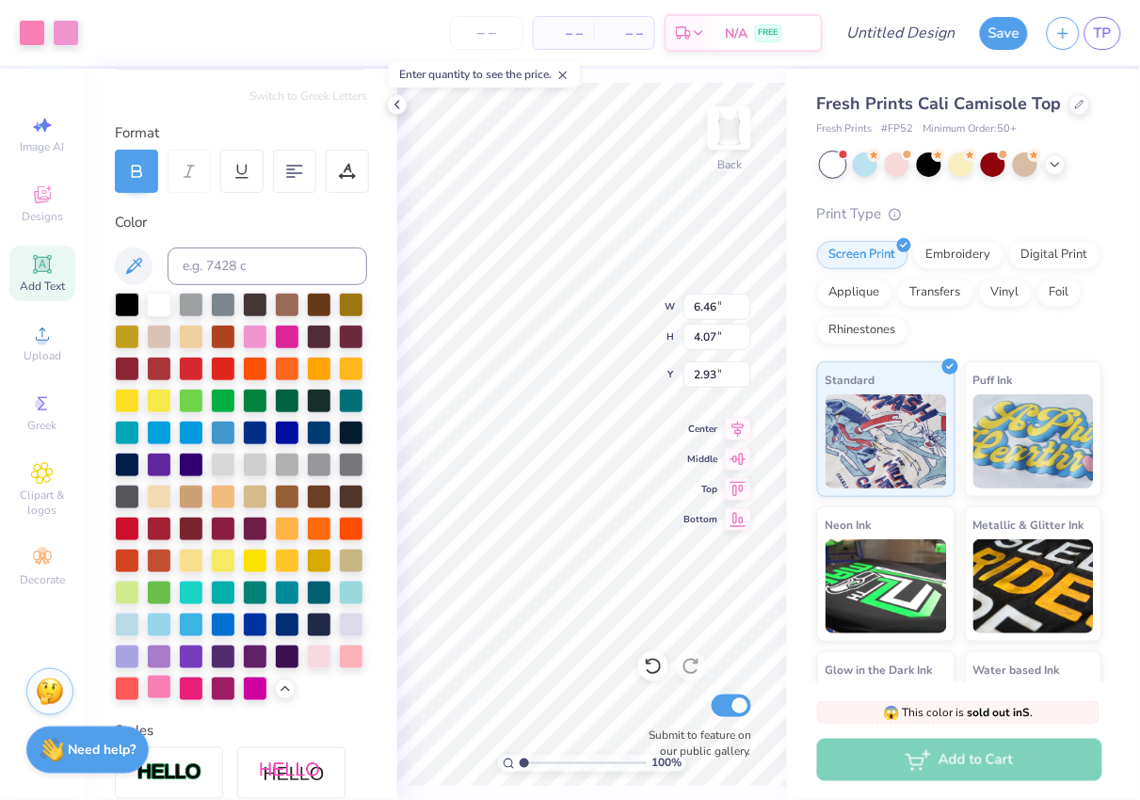
click at [161, 688] on div at bounding box center [159, 687] width 24 height 24
click at [153, 689] on div at bounding box center [159, 687] width 24 height 24
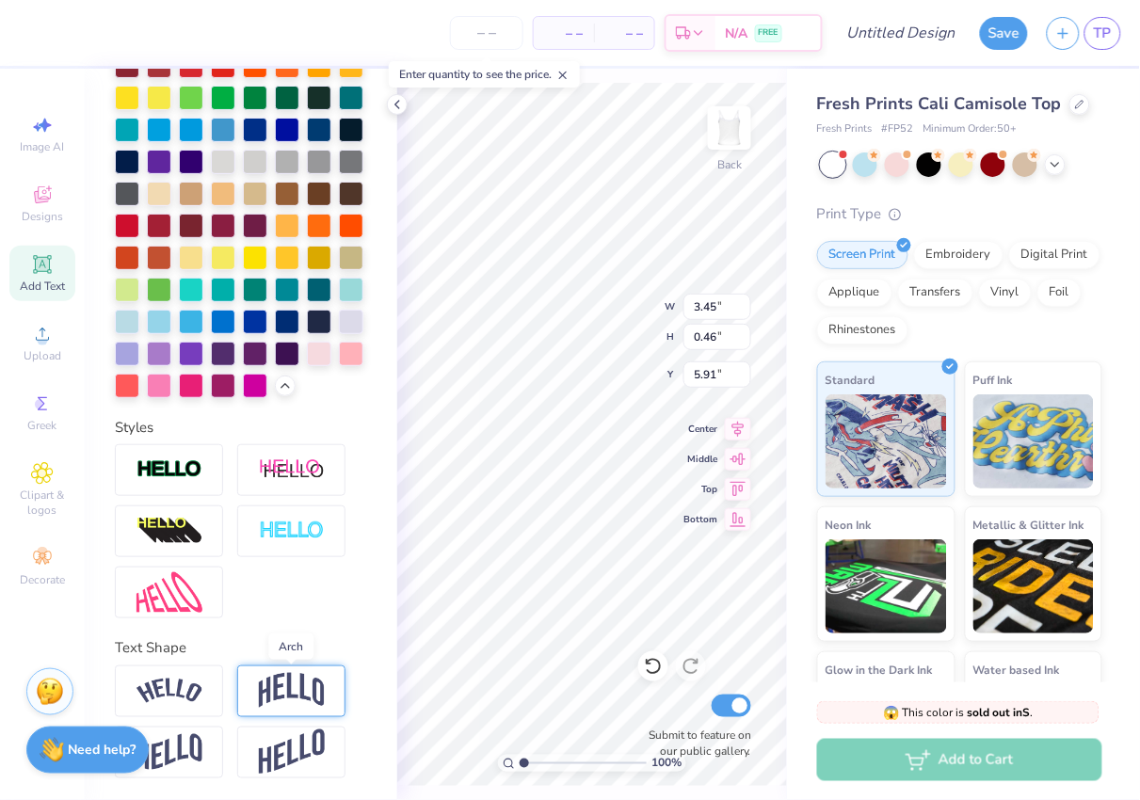
scroll to position [516, 0]
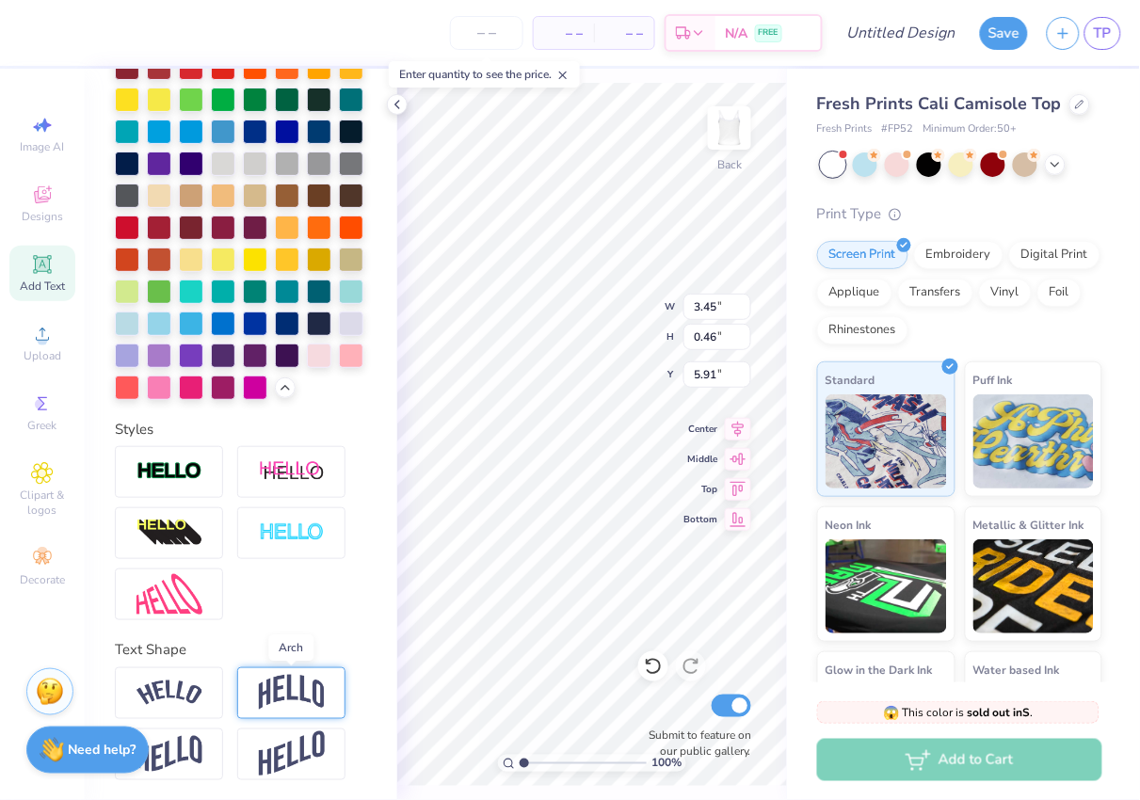
click at [270, 705] on img at bounding box center [292, 693] width 66 height 36
type input "1.17"
type input "5.55"
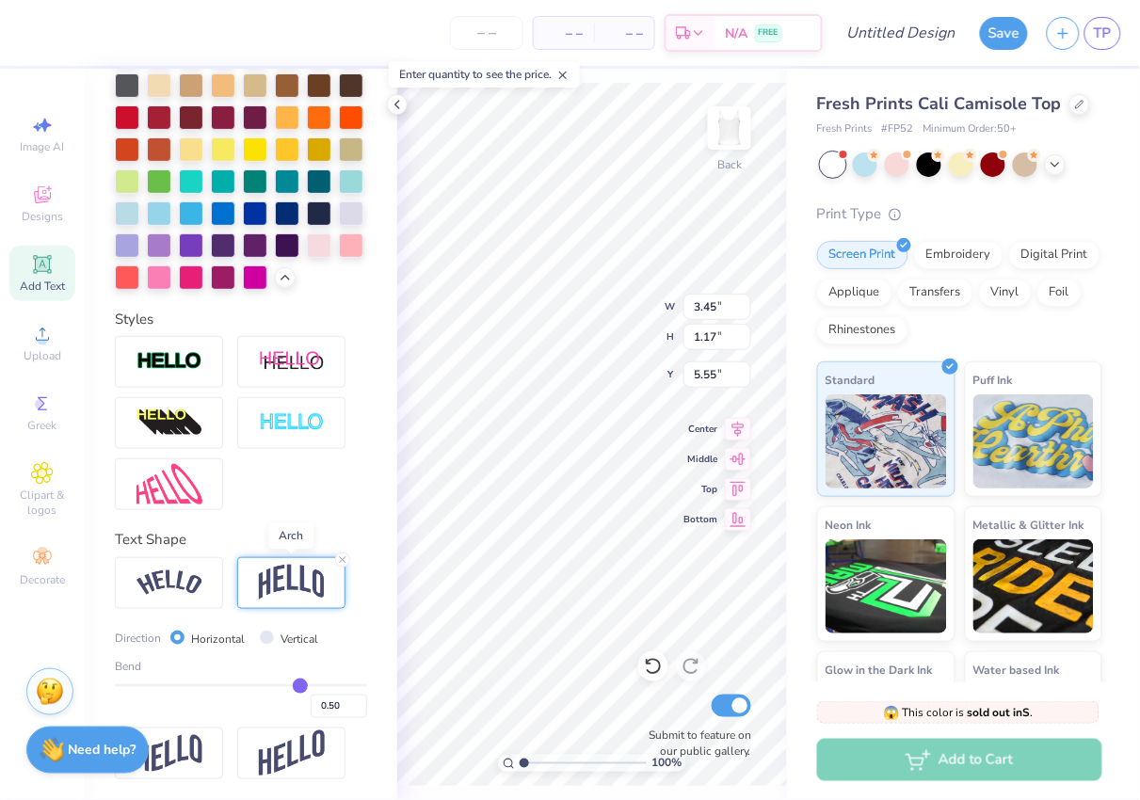
scroll to position [625, 0]
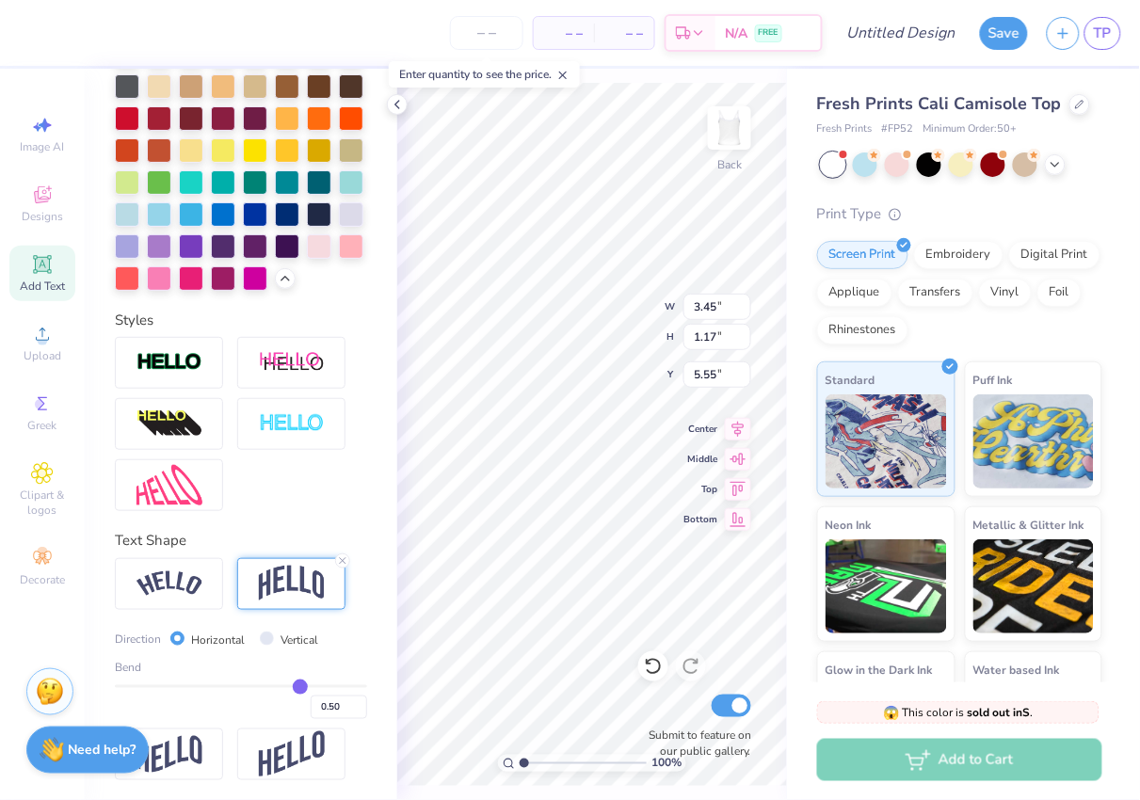
type input "0.49"
type input "0.48"
type input "0.47"
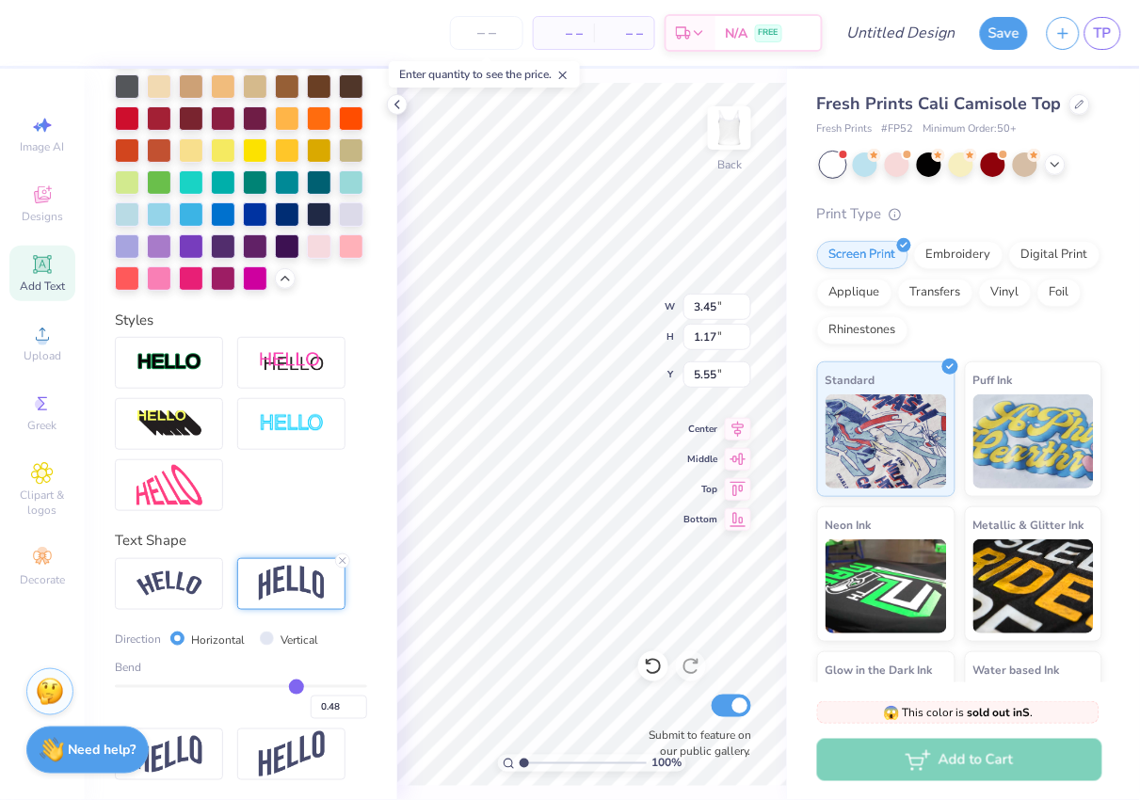
type input "0.47"
type input "0.46"
type input "0.45"
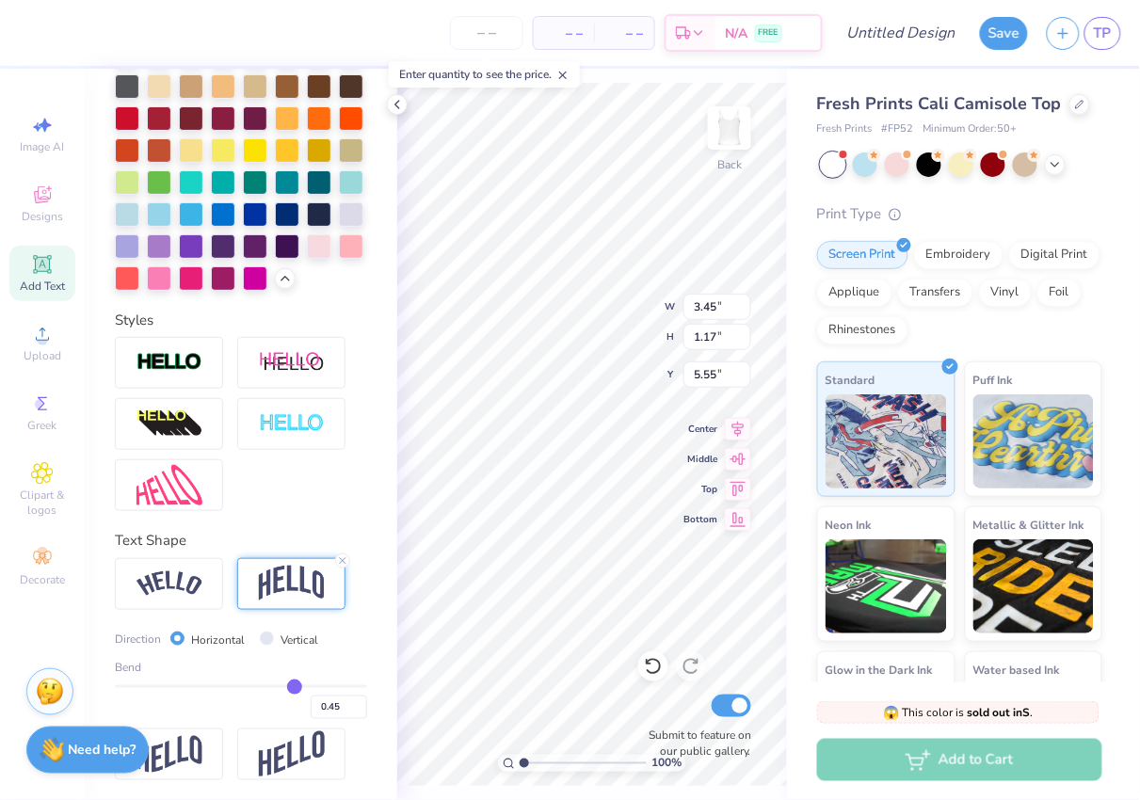
type input "0.44"
type input "0.43"
type input "0.42"
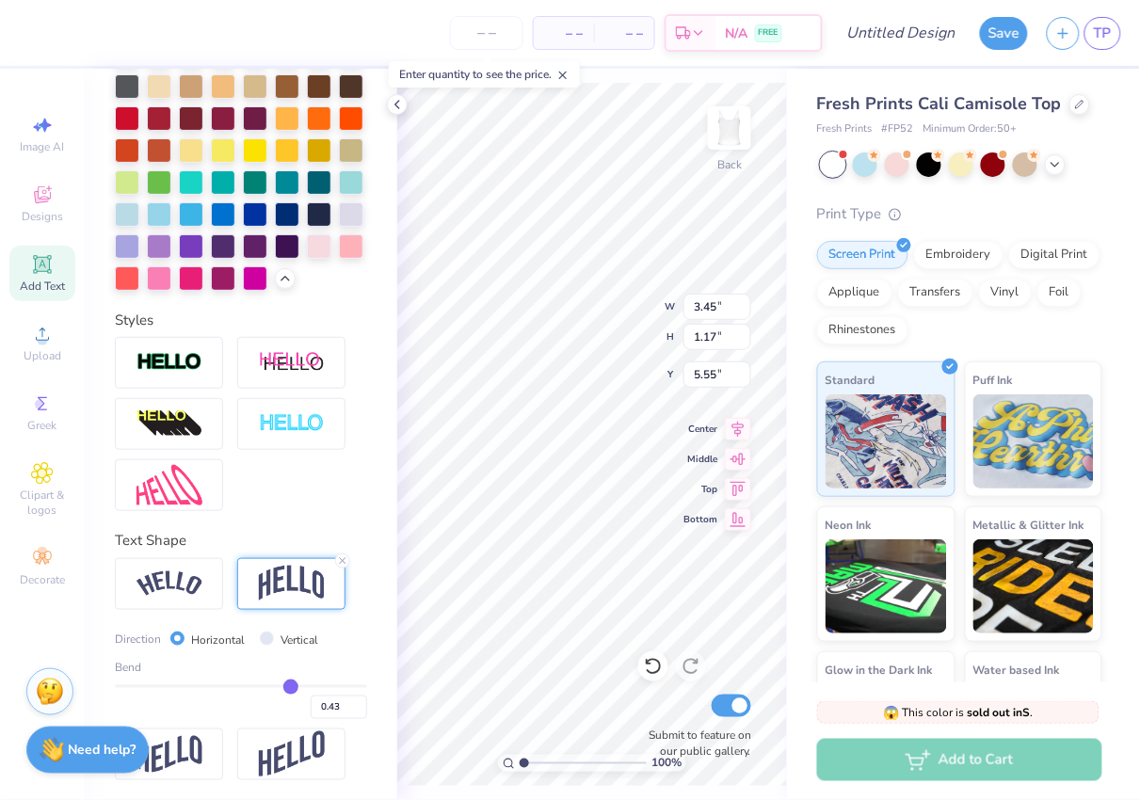
type input "0.42"
type input "0.41"
type input "0.4"
type input "0.40"
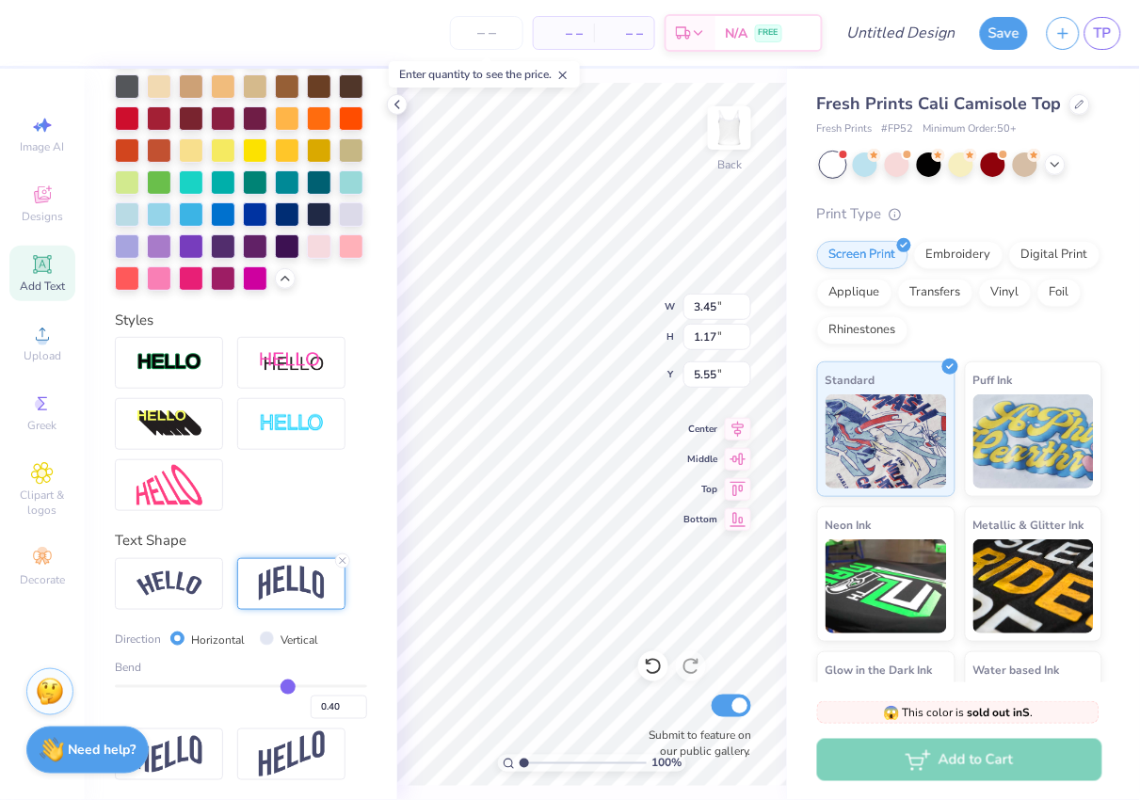
type input "0.39"
type input "0.38"
type input "0.37"
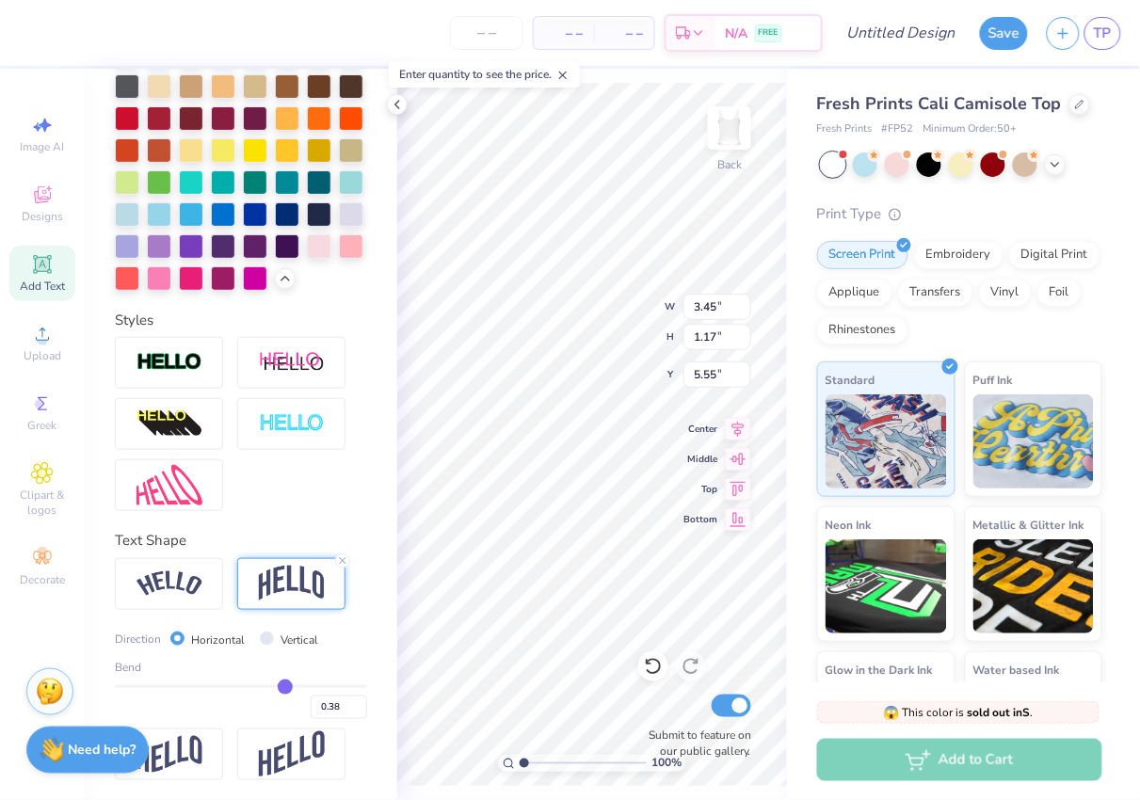
type input "0.37"
drag, startPoint x: 300, startPoint y: 680, endPoint x: 284, endPoint y: 682, distance: 16.1
type input "0.37"
click at [284, 686] on input "range" at bounding box center [241, 687] width 252 height 3
type input "0.98"
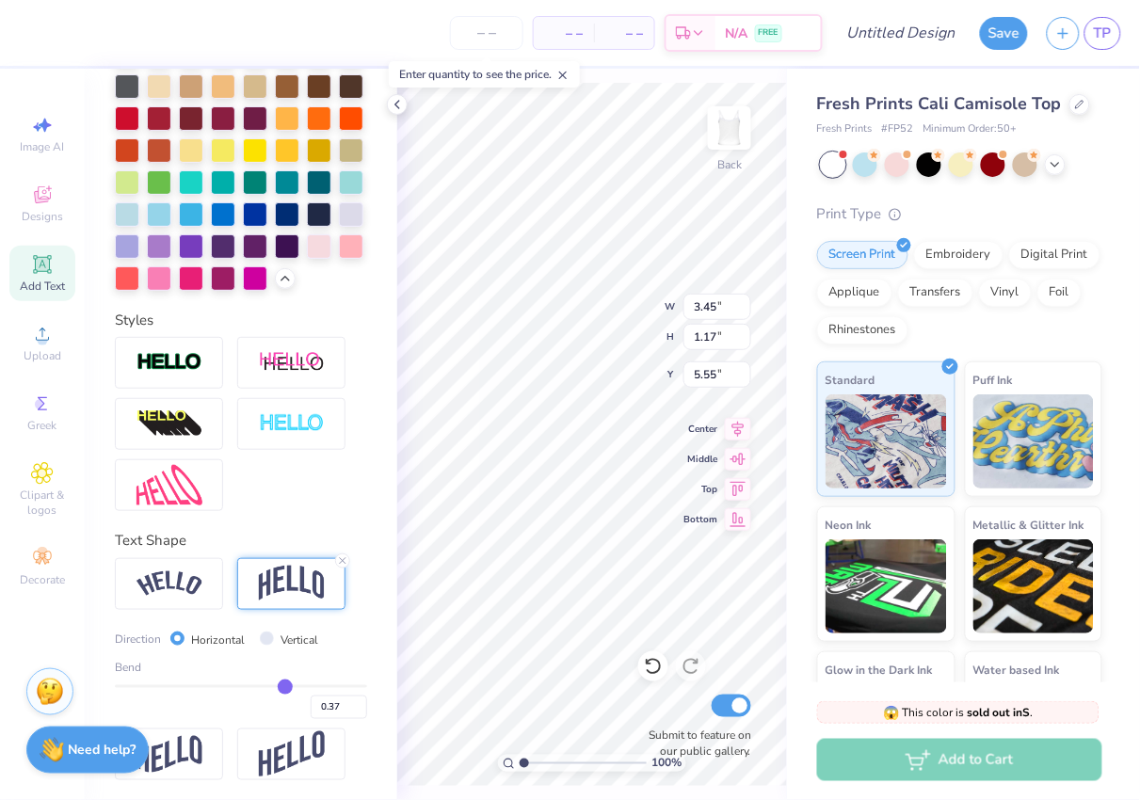
type input "5.65"
type input "0.35"
type input "0.33"
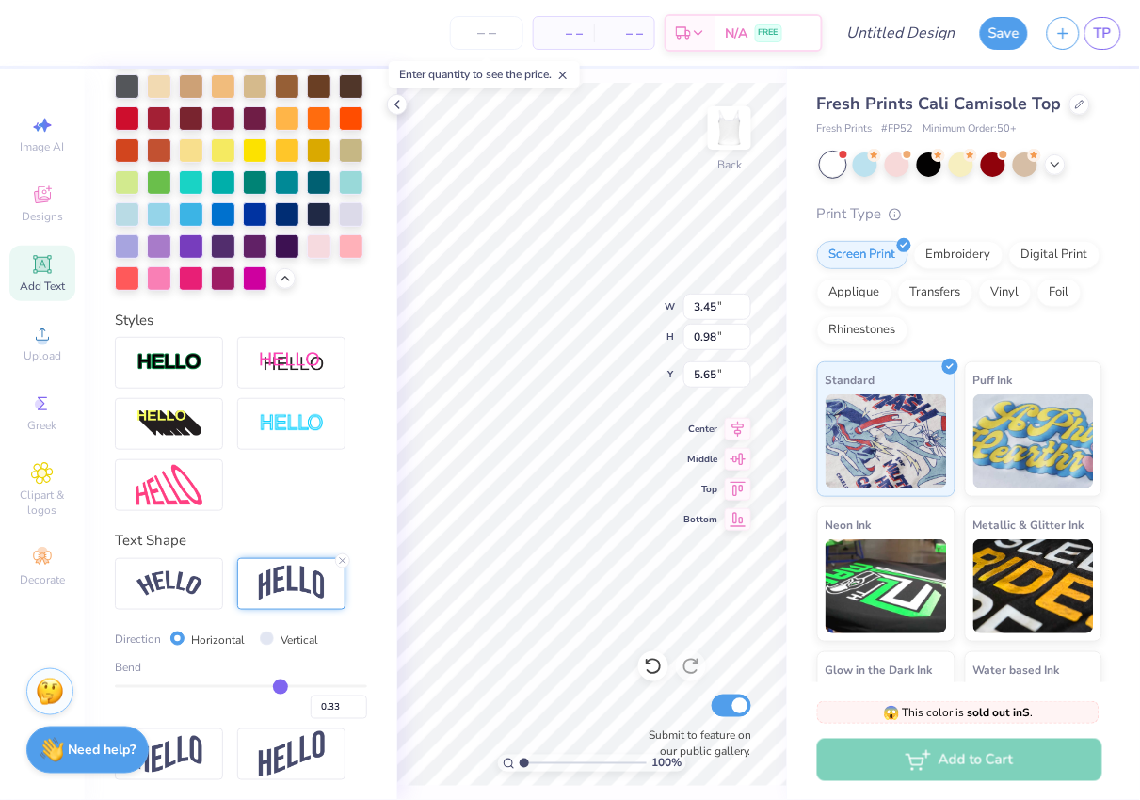
type input "0.32"
type input "0.31"
type input "0.3"
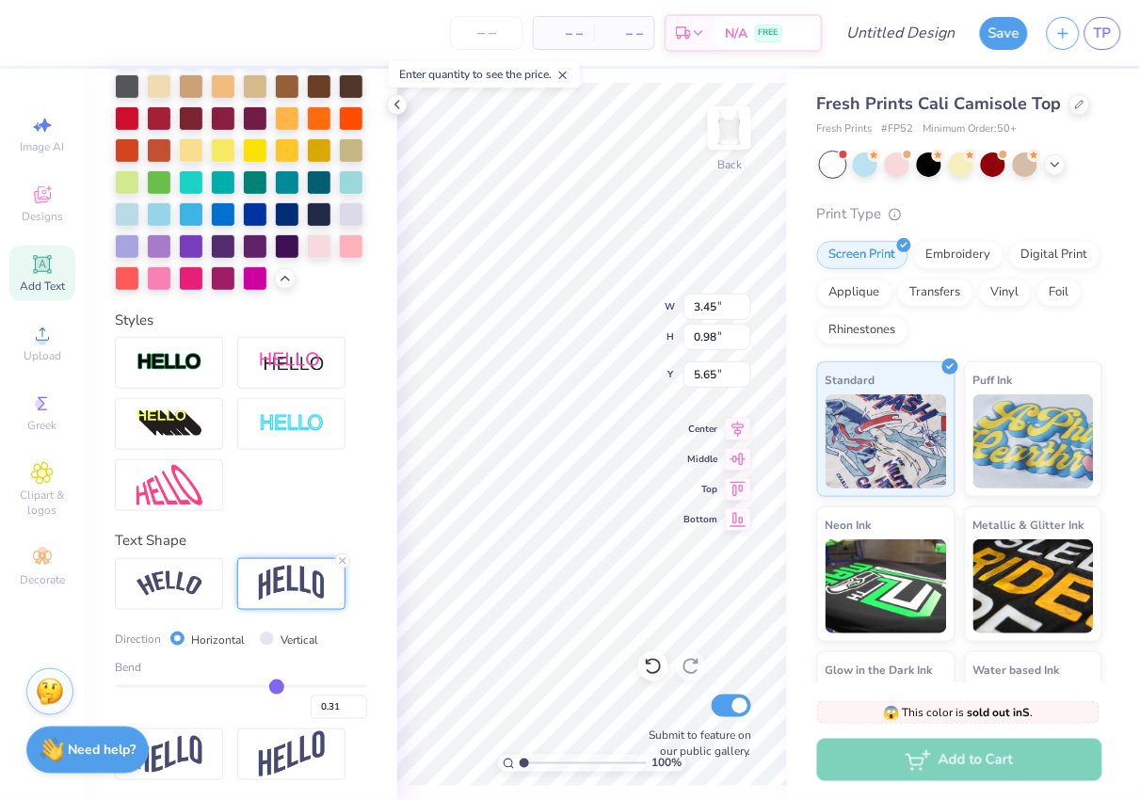
type input "0.30"
type input "0.28"
type input "0.27"
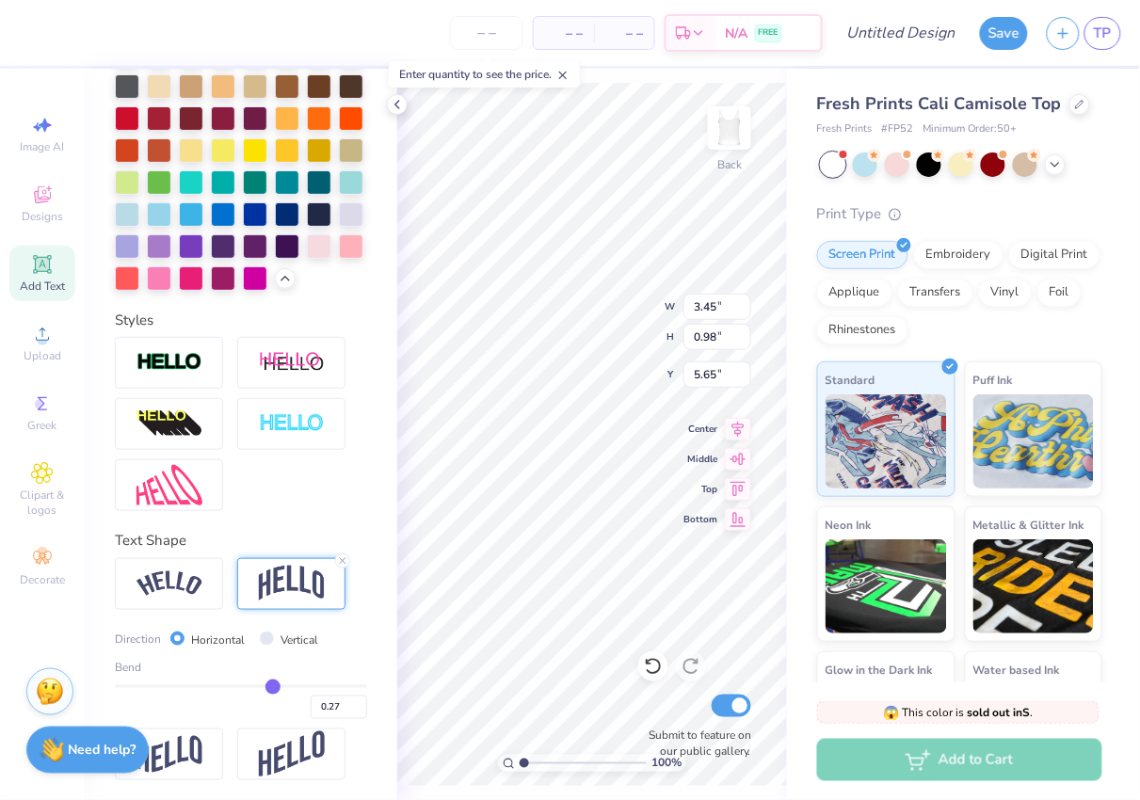
type input "0.26"
type input "0.25"
type input "0.24"
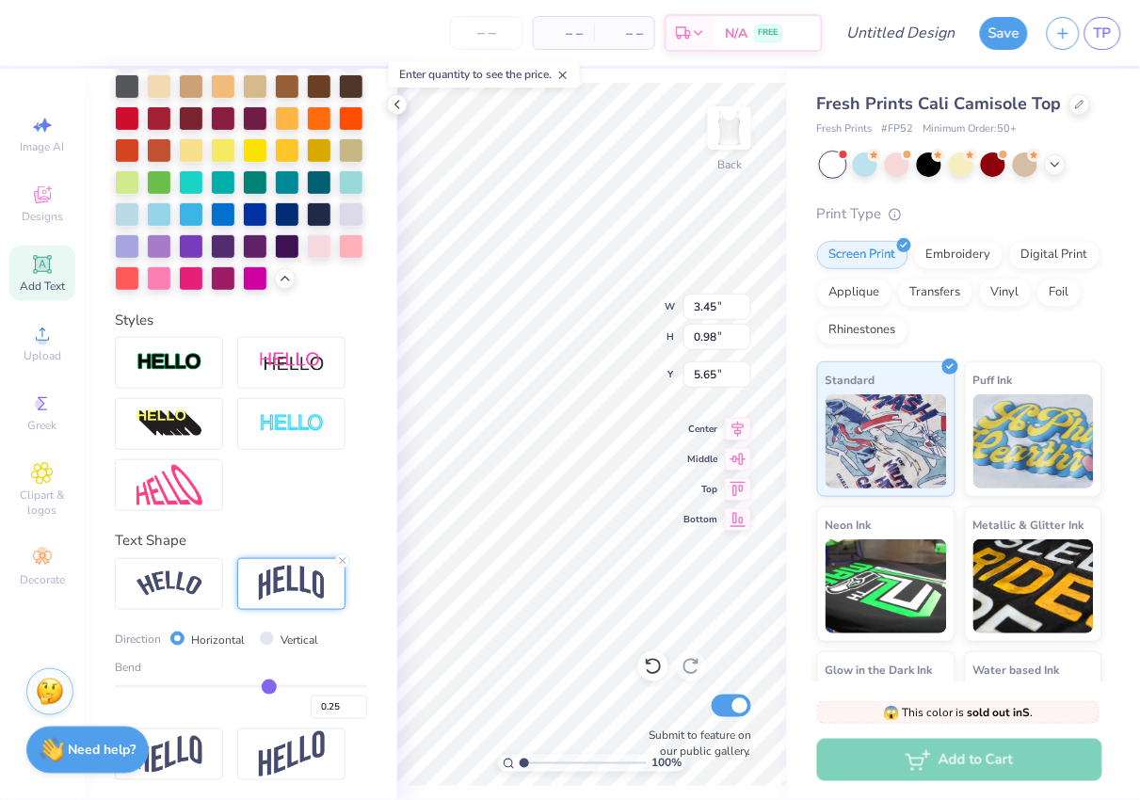
type input "0.24"
type input "0.23"
type input "0.22"
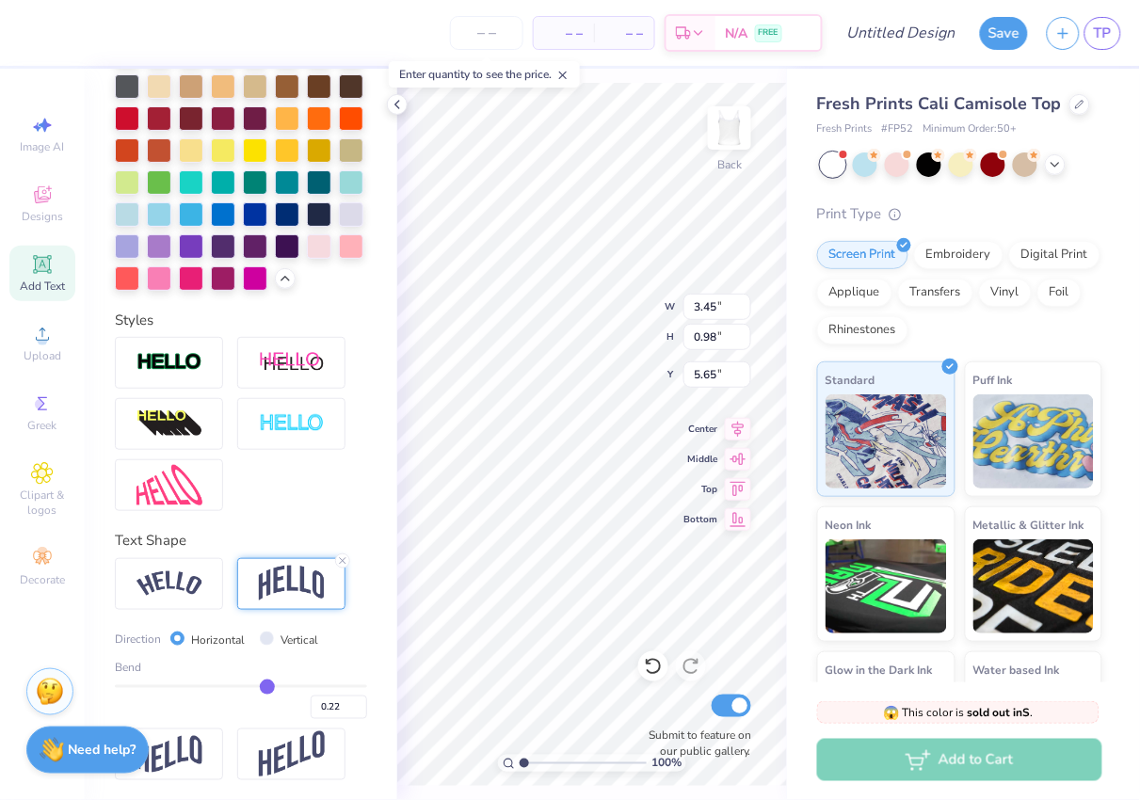
type input "0.21"
type input "0.2"
type input "0.20"
drag, startPoint x: 284, startPoint y: 682, endPoint x: 265, endPoint y: 682, distance: 19.8
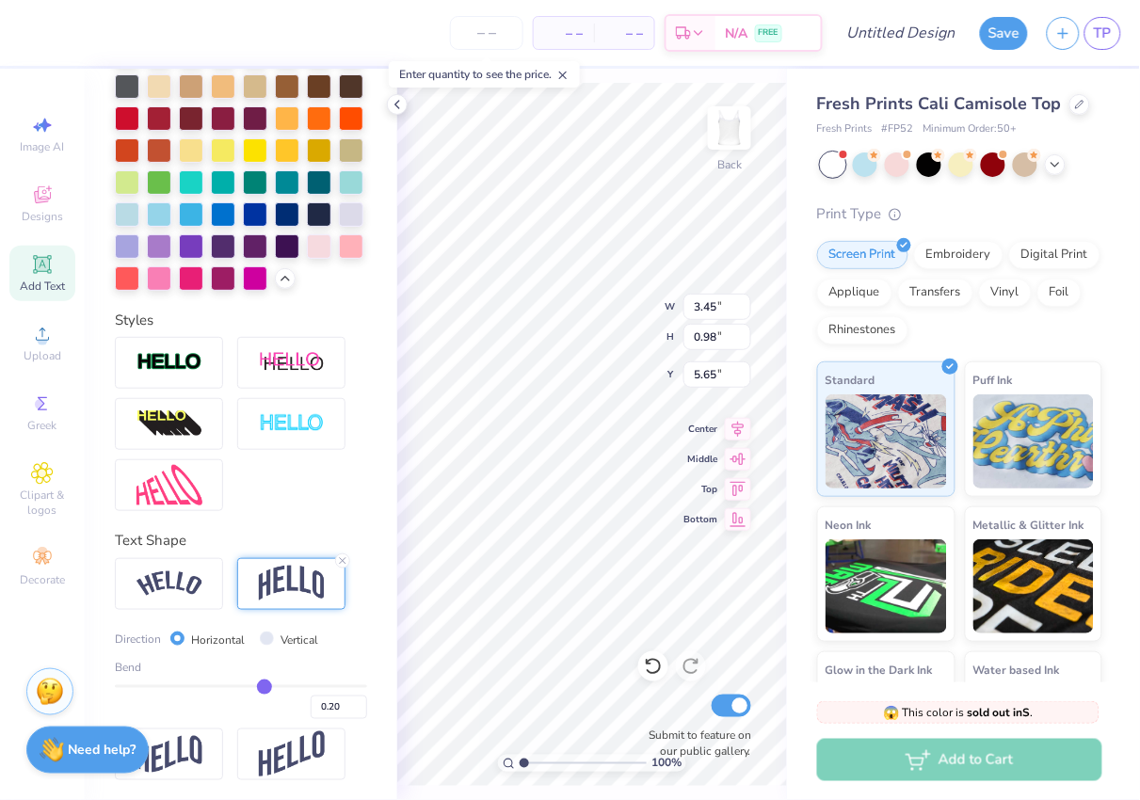
type input "0.2"
click at [265, 686] on input "range" at bounding box center [241, 687] width 252 height 3
type input "0.73"
type input "5.77"
type input "0.19"
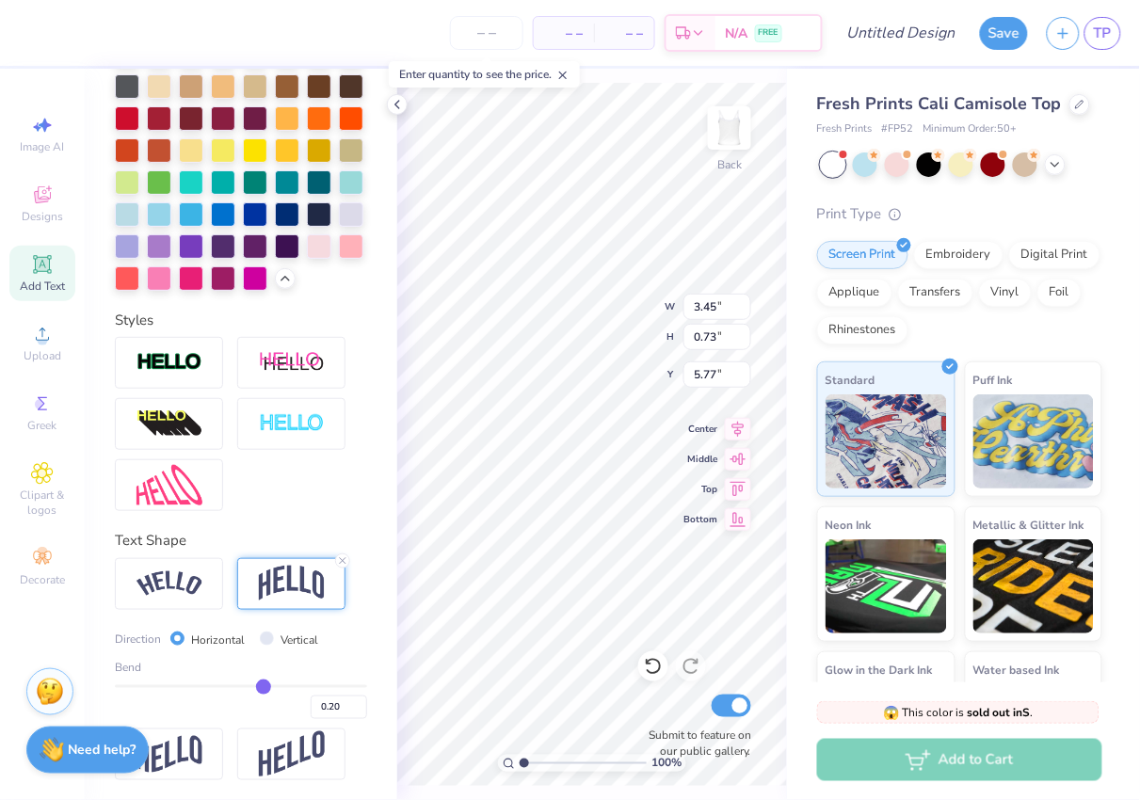
type input "0.19"
type input "0.18"
type input "0.17"
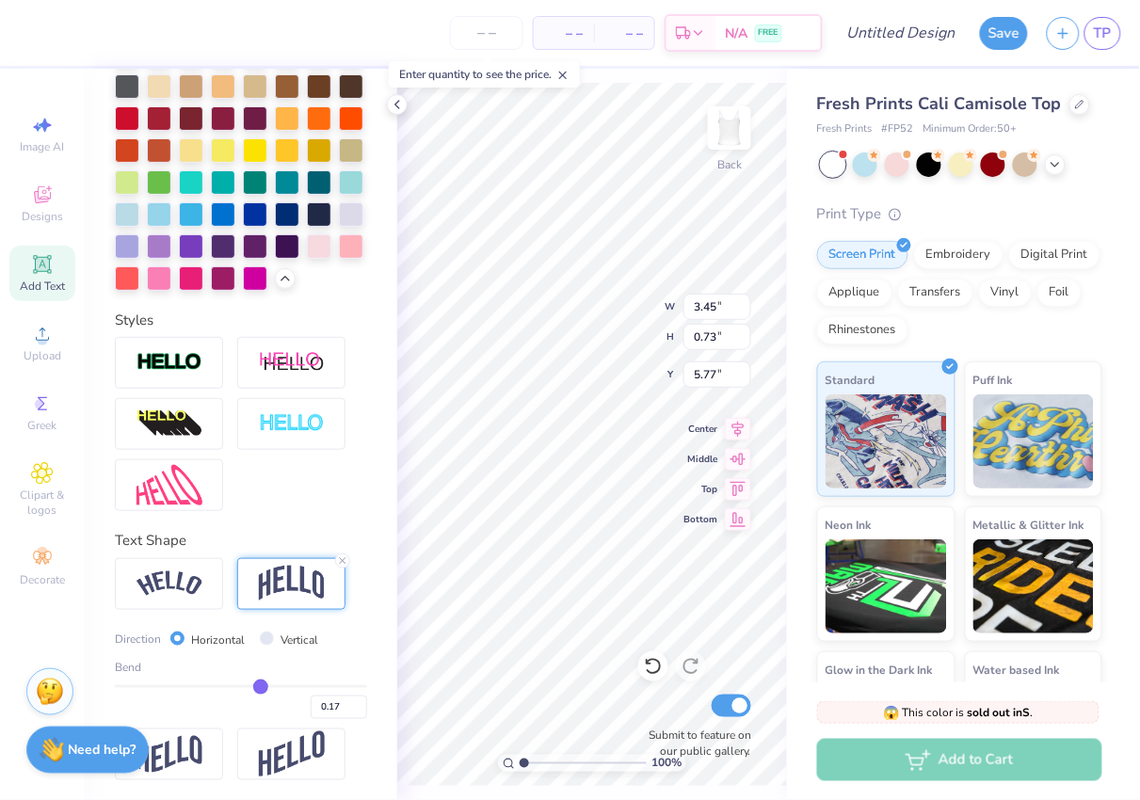
type input "0.16"
type input "0.15"
type input "0.14"
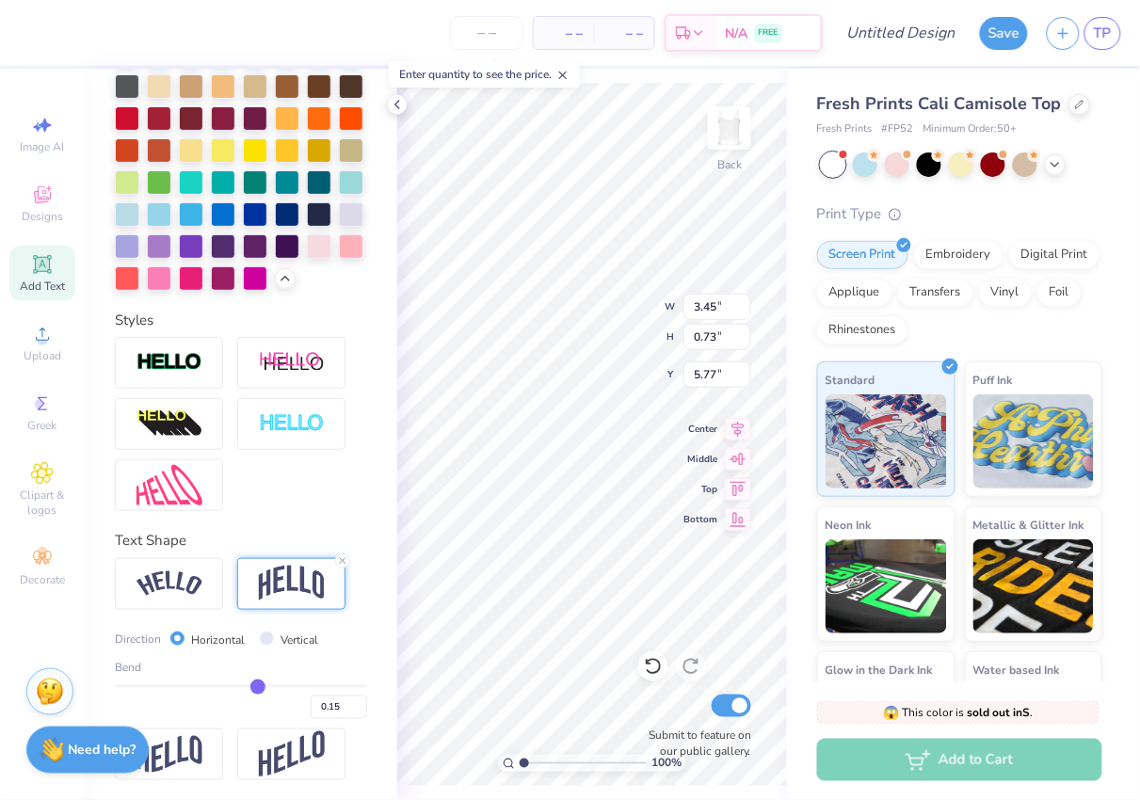
type input "0.14"
type input "0.13"
click at [255, 686] on input "range" at bounding box center [241, 687] width 252 height 3
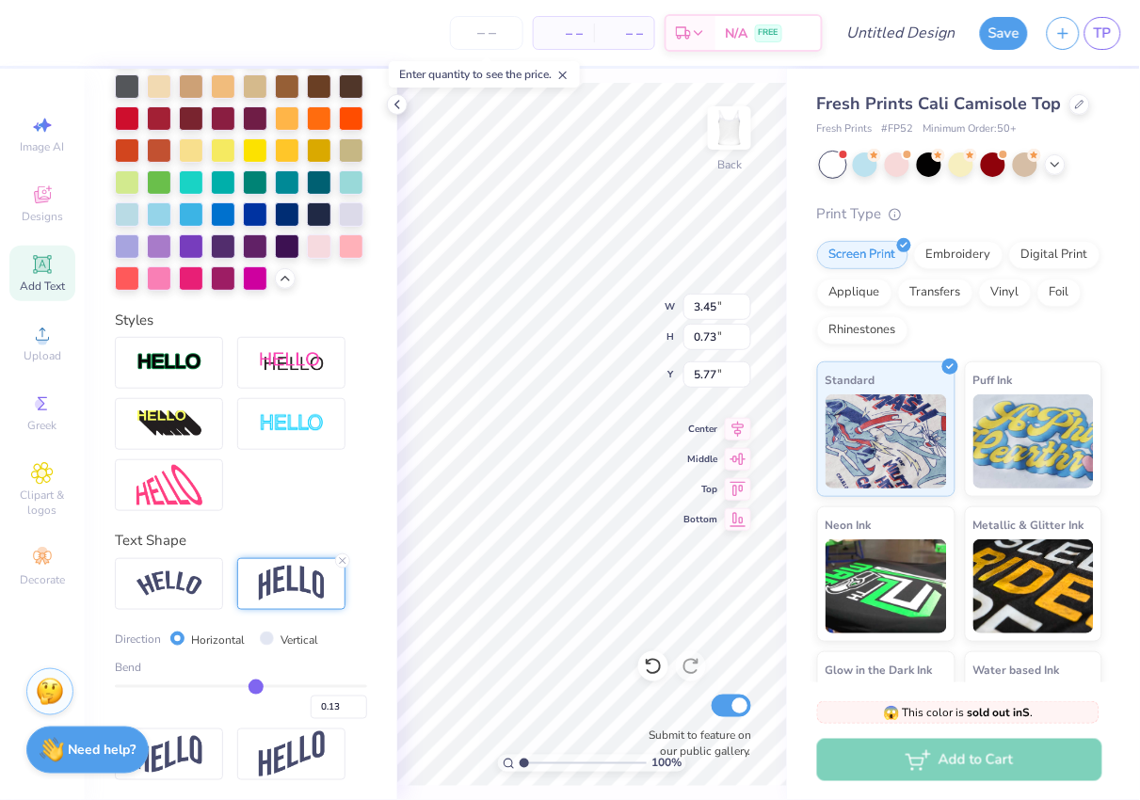
type input "0.64"
type input "5.82"
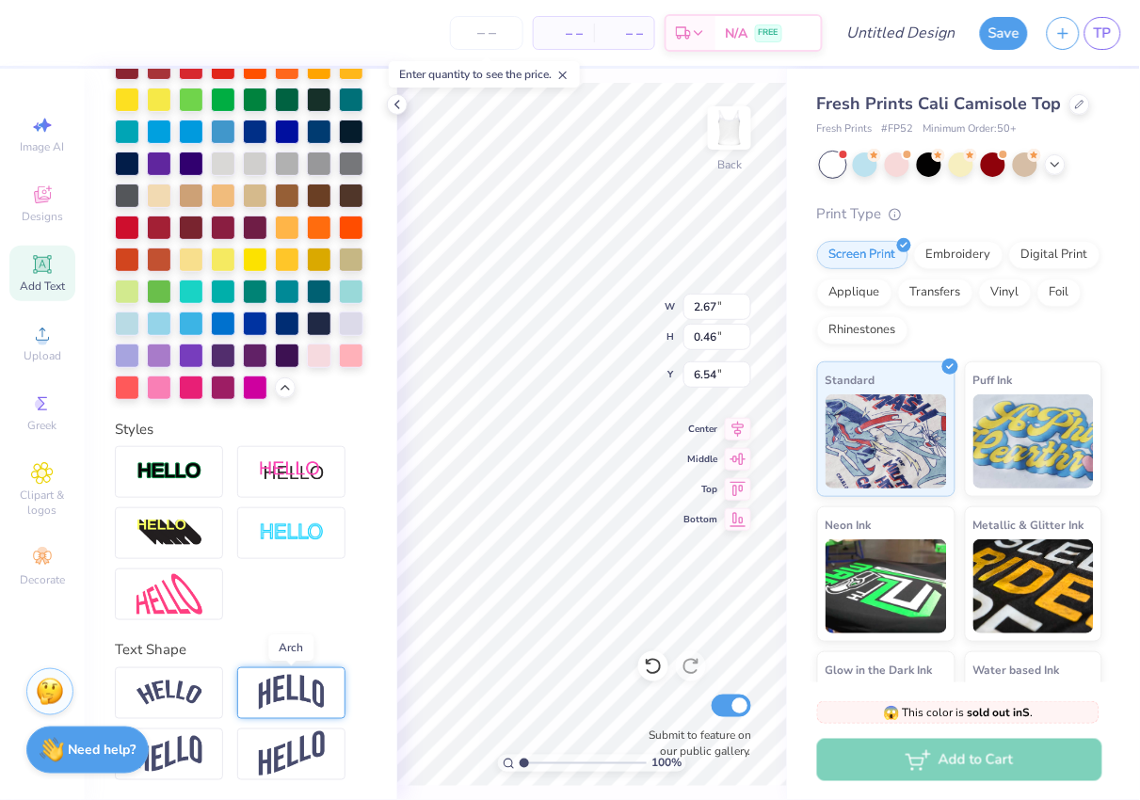
click at [285, 702] on img at bounding box center [292, 693] width 66 height 36
type input "1.01"
type input "6.26"
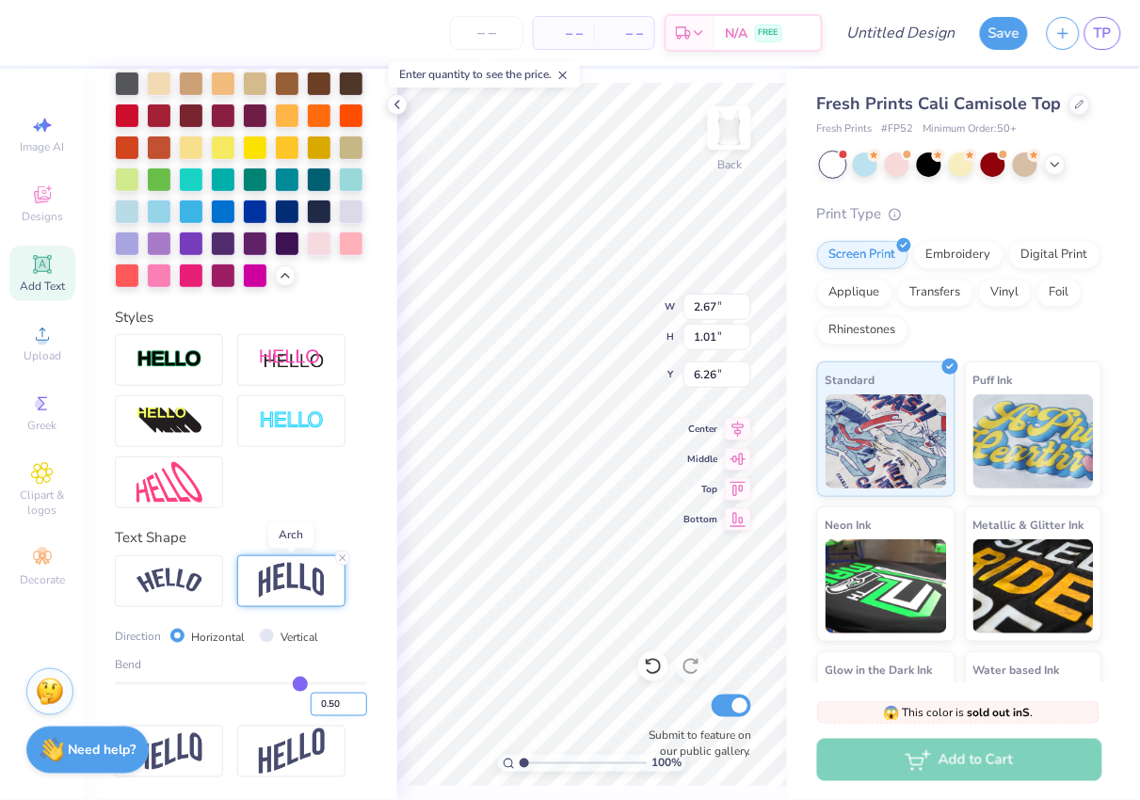
scroll to position [625, 0]
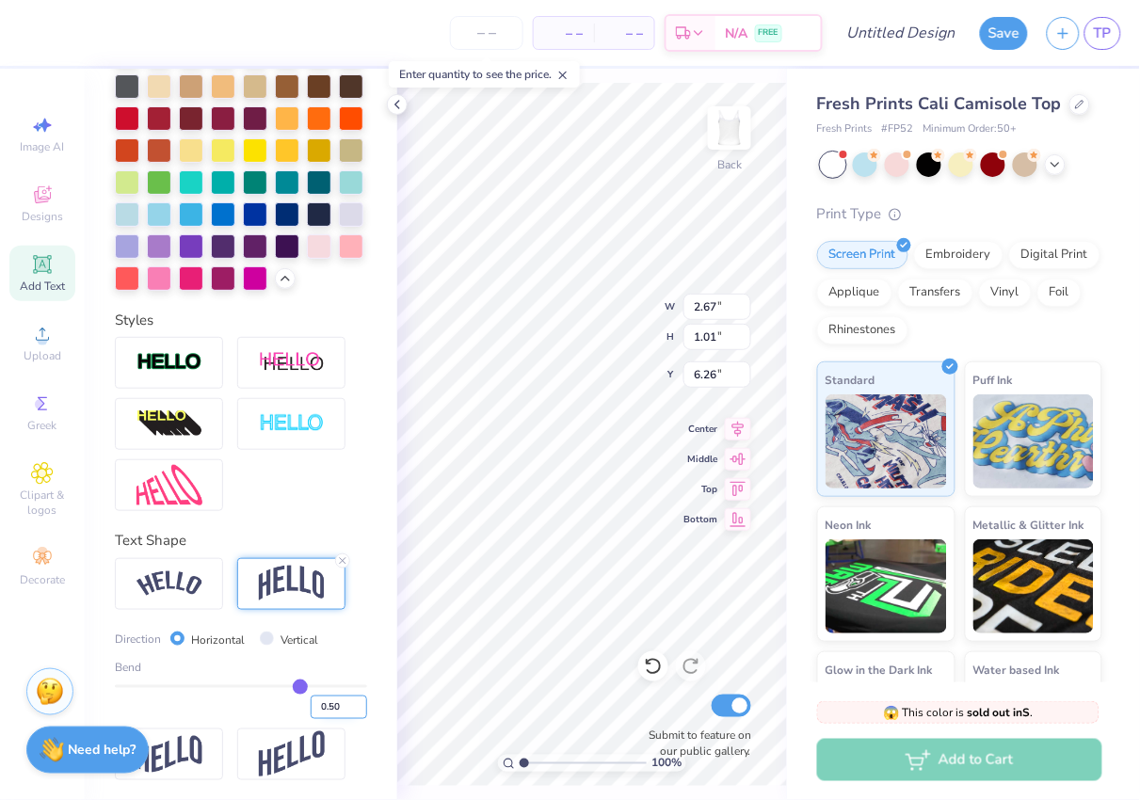
click at [338, 705] on input "0.50" at bounding box center [339, 708] width 57 height 24
type input "0.13"
type input "0.60"
type input "6.47"
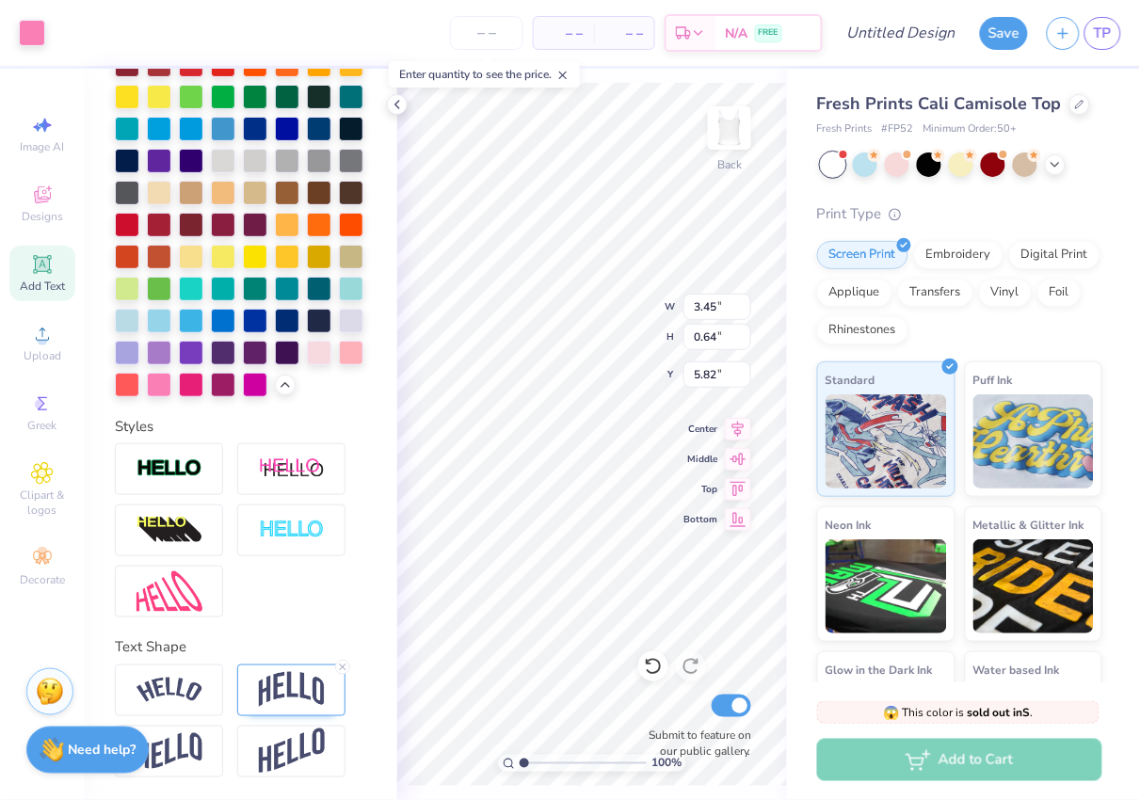
scroll to position [516, 0]
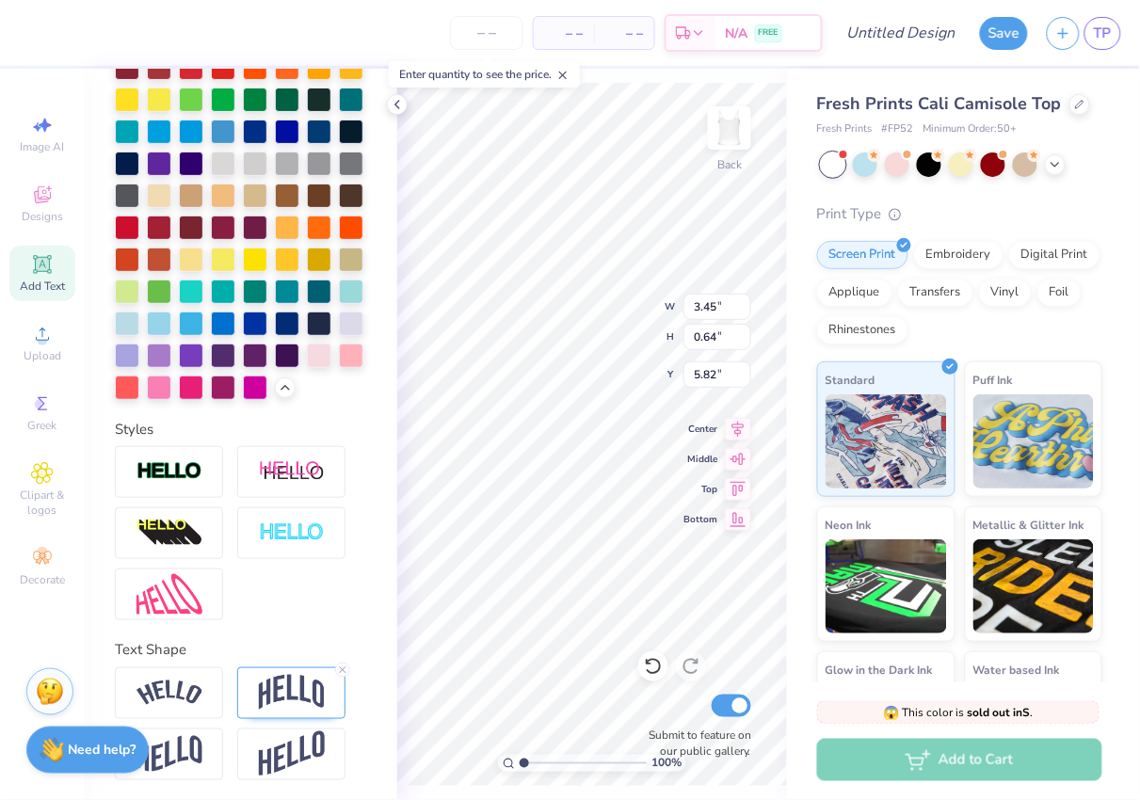
type input "5.84"
type input "6.40"
type input "8.08"
type textarea "[GEOGRAPHIC_DATA]"
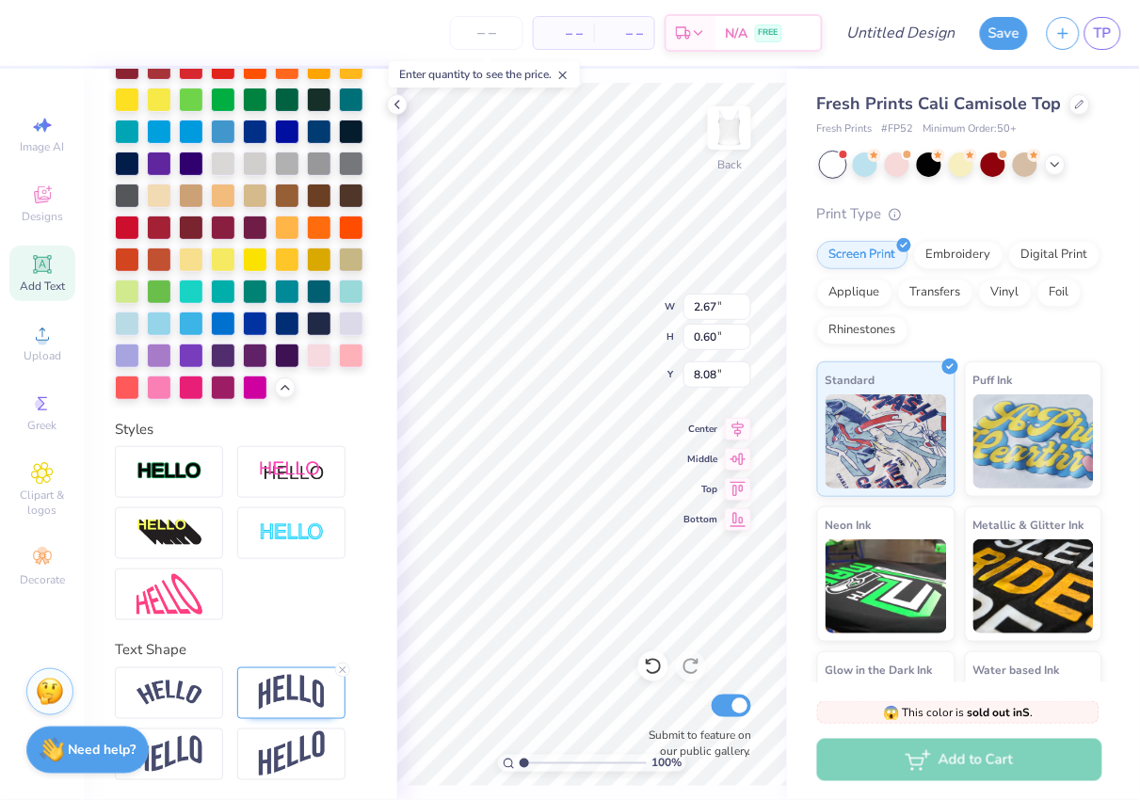
scroll to position [0, 7]
type input "2.32"
click at [306, 692] on img at bounding box center [292, 693] width 66 height 36
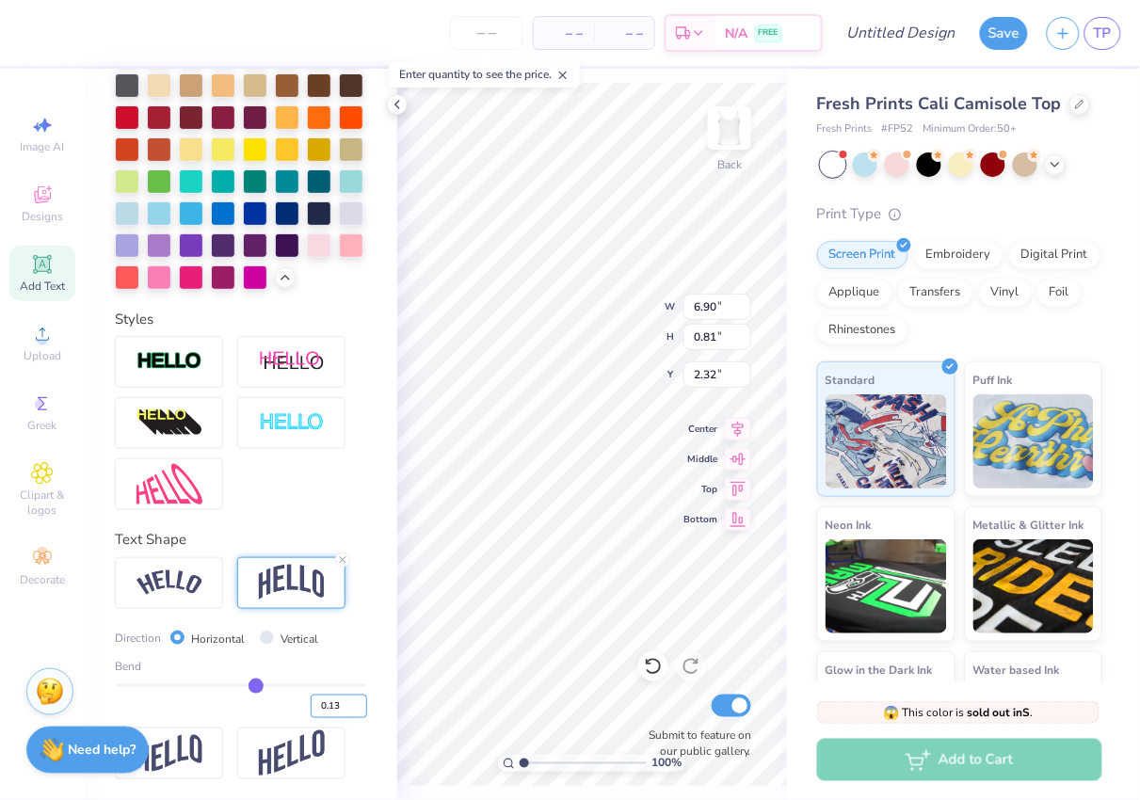
scroll to position [625, 0]
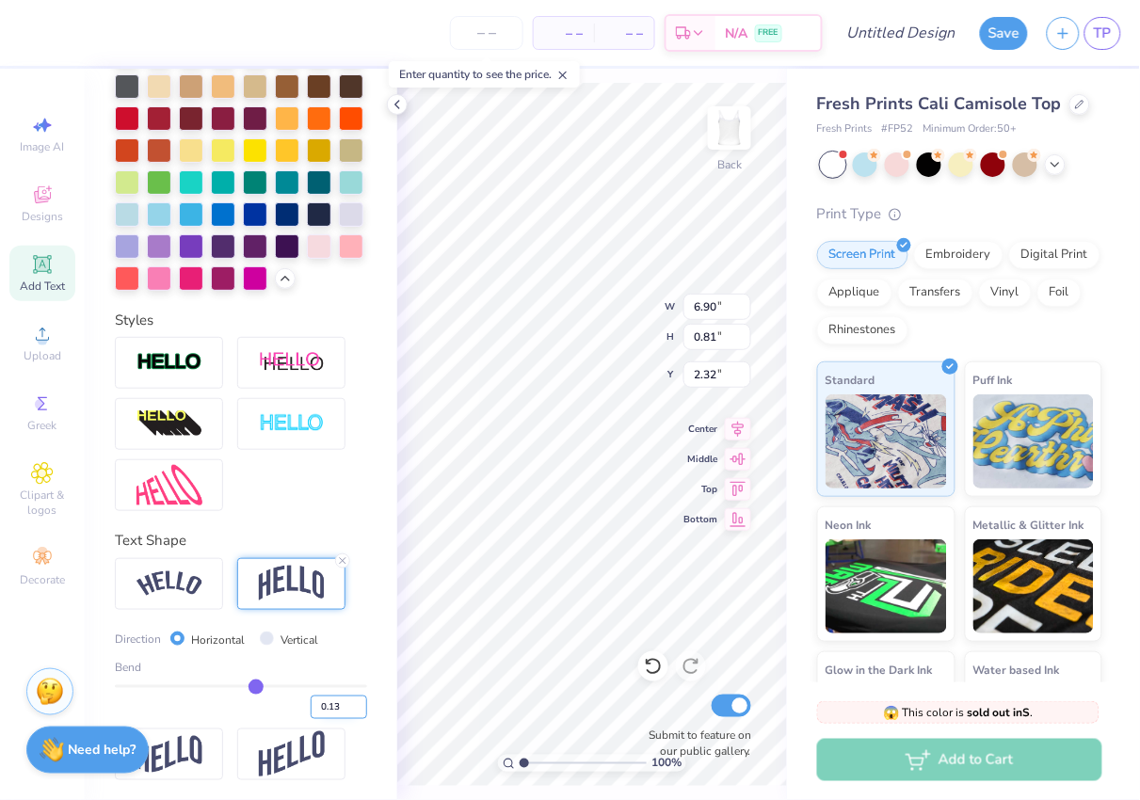
drag, startPoint x: 338, startPoint y: 702, endPoint x: 328, endPoint y: 702, distance: 10.4
click at [328, 702] on input "0.13" at bounding box center [339, 708] width 57 height 24
type input "0.20"
type input "0.2"
type input "1.01"
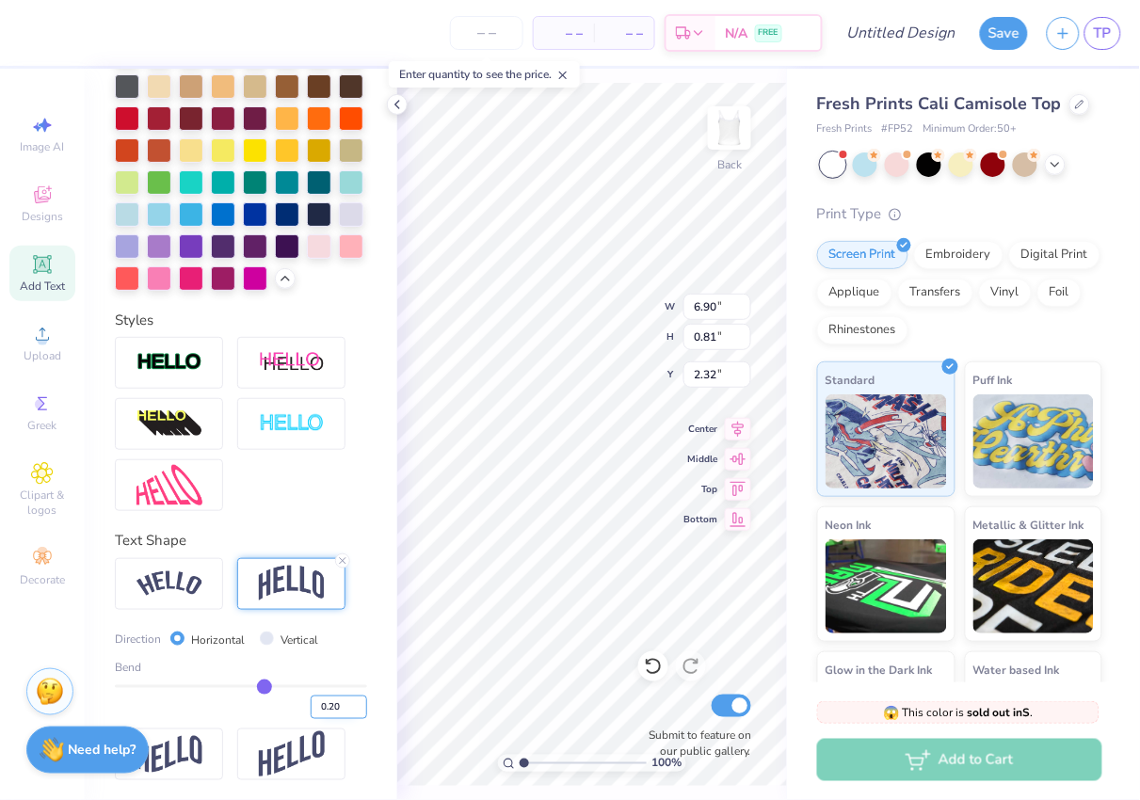
type input "2.22"
type input "0.30"
type input "0.3"
type input "1.29"
type input "2.08"
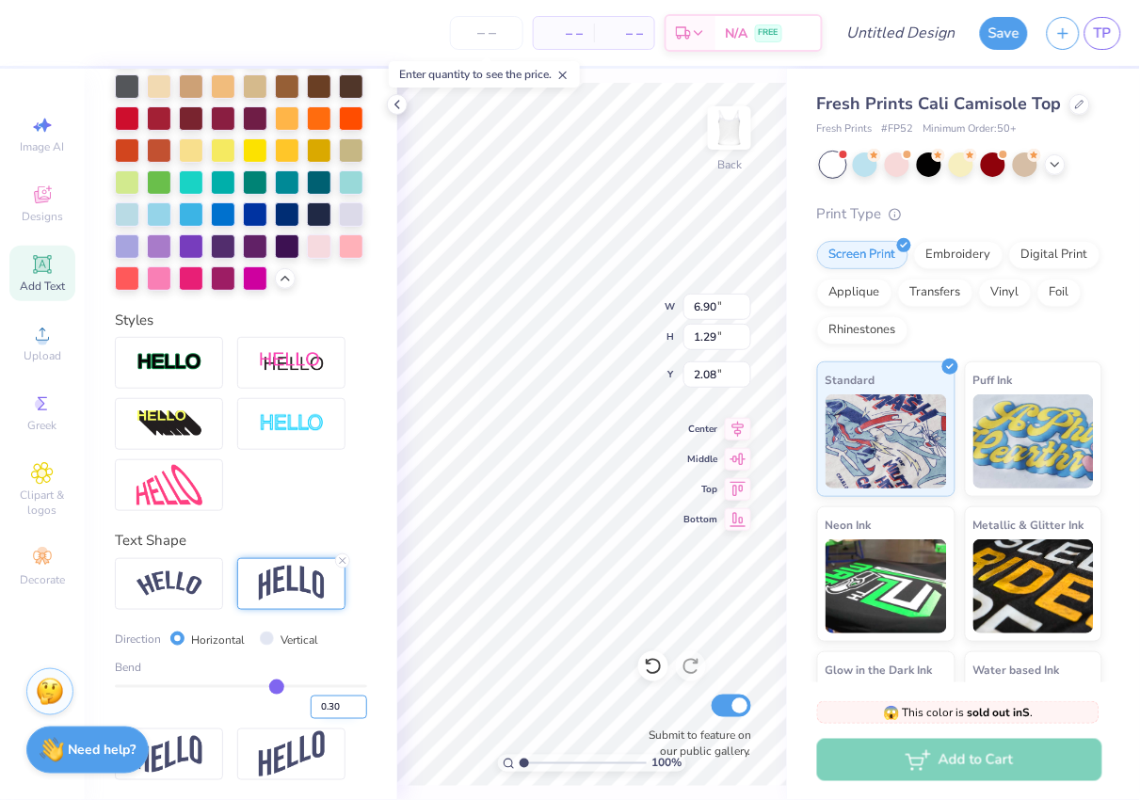
type input "2.29"
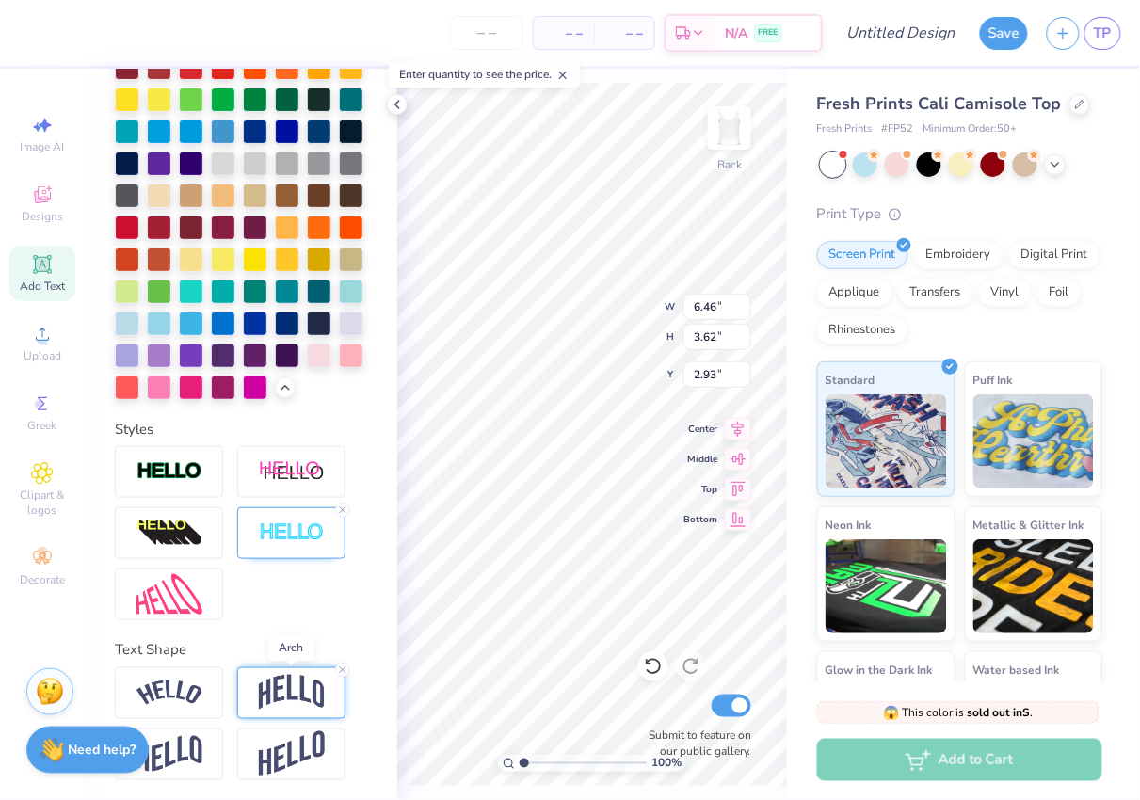
click at [280, 688] on img at bounding box center [292, 693] width 66 height 36
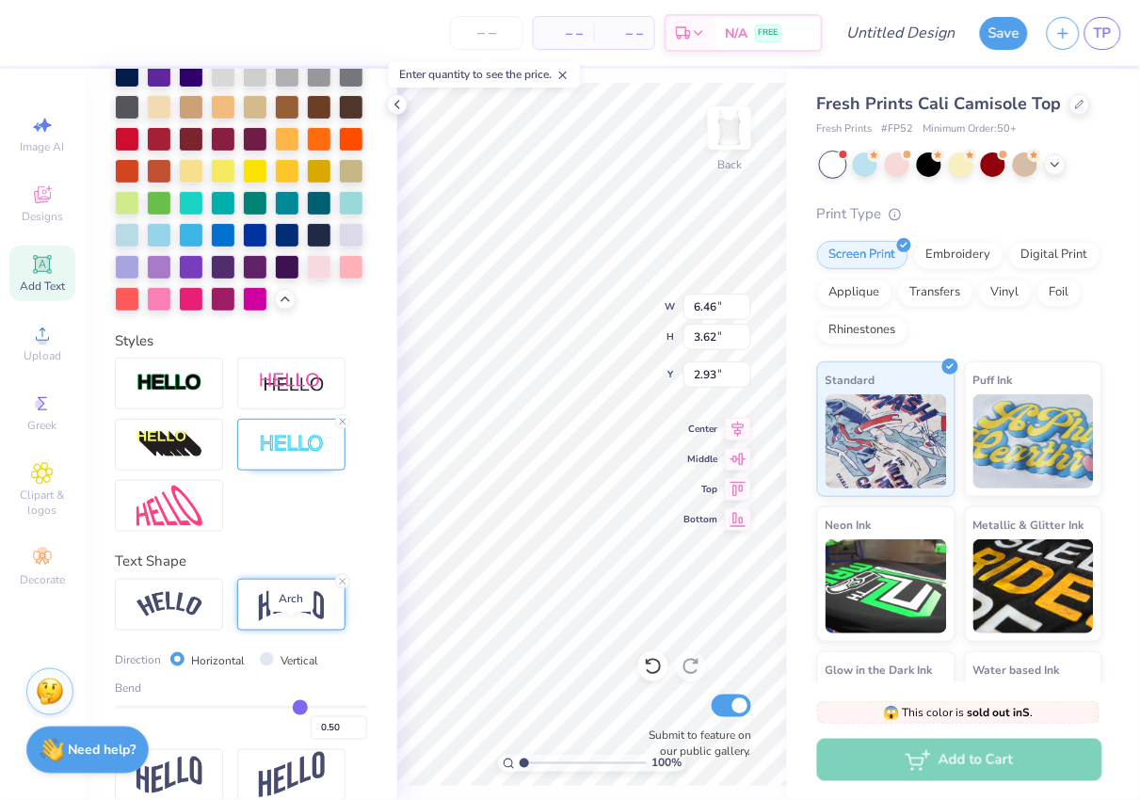
scroll to position [610, 0]
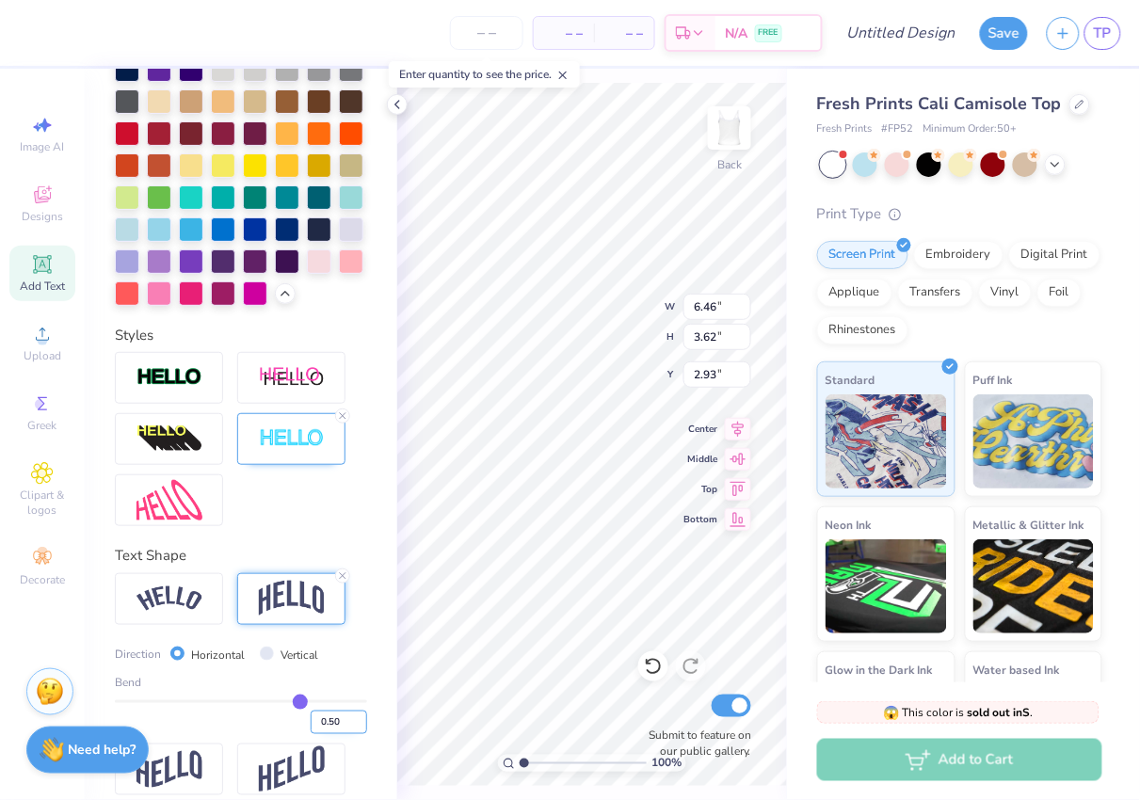
click at [330, 719] on input "0.50" at bounding box center [339, 723] width 57 height 24
type input "0.40"
type input "0.4"
type input "3.34"
type input "3.07"
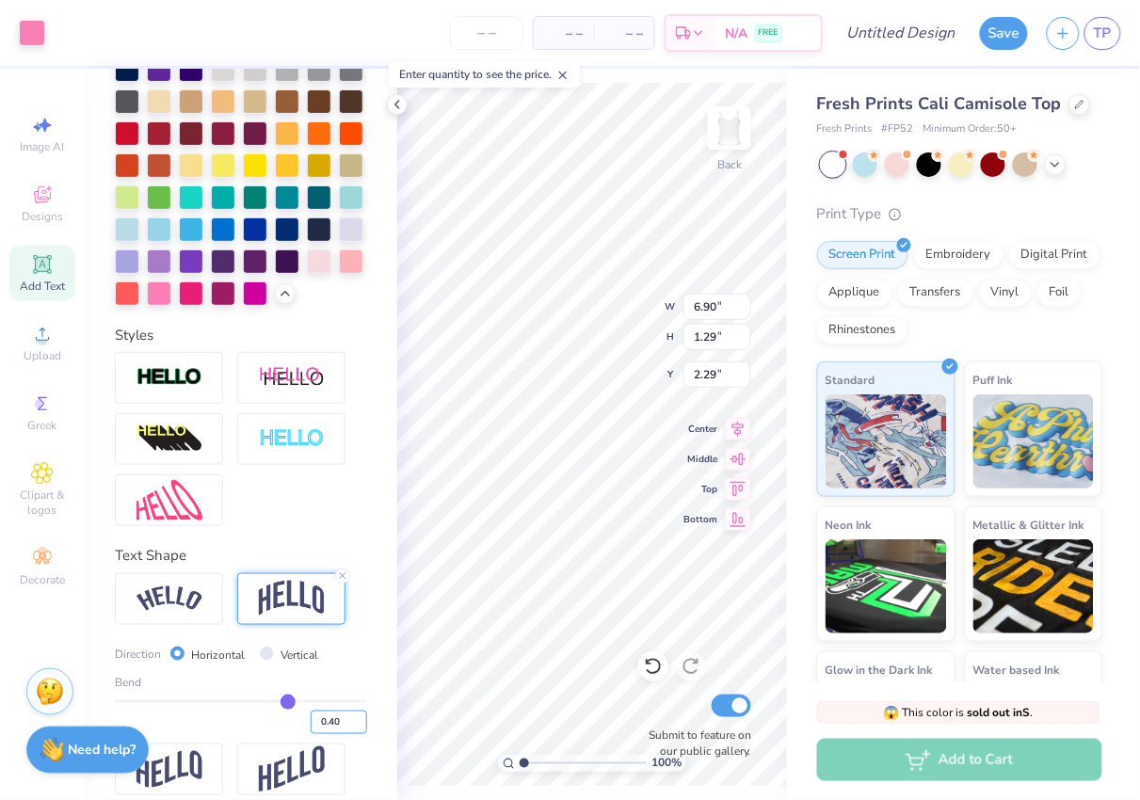
scroll to position [516, 0]
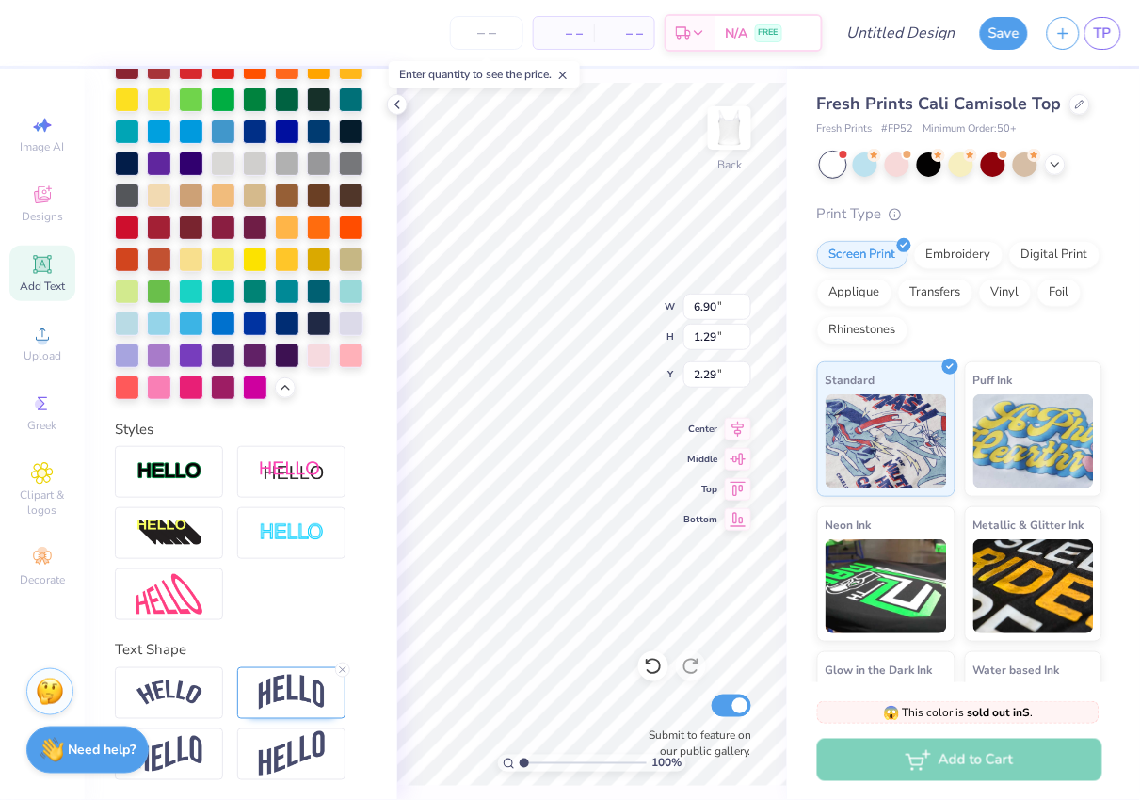
type input "2.26"
click at [283, 541] on img at bounding box center [292, 534] width 66 height 22
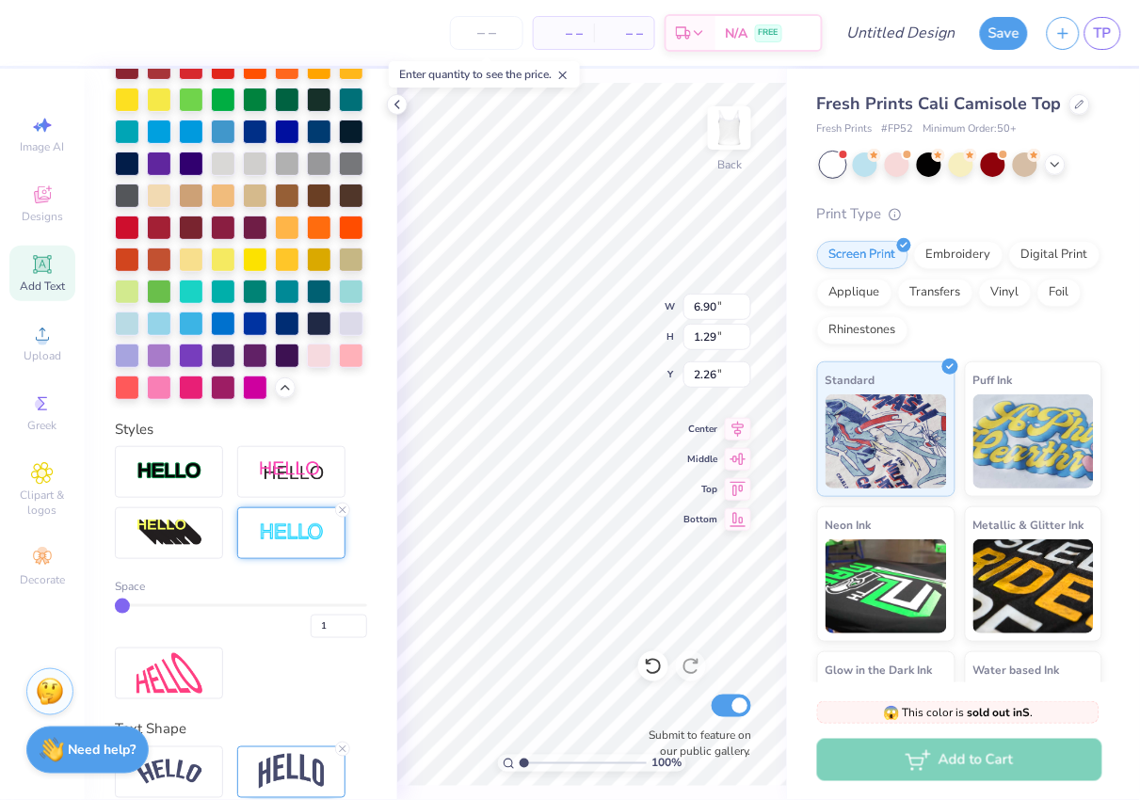
type input "6.91"
type input "1.30"
type input "2.25"
type input "2"
click at [356, 619] on input "2" at bounding box center [339, 627] width 57 height 24
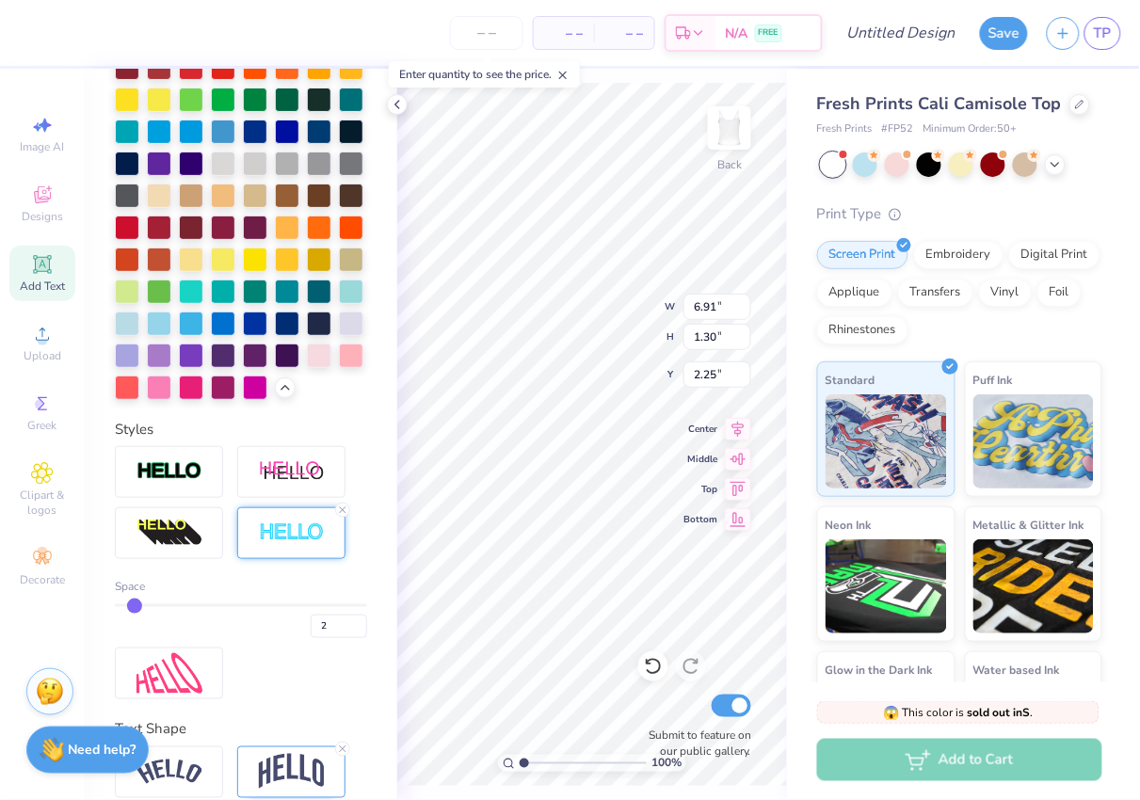
type input "6.46"
type input "3.34"
type input "3.07"
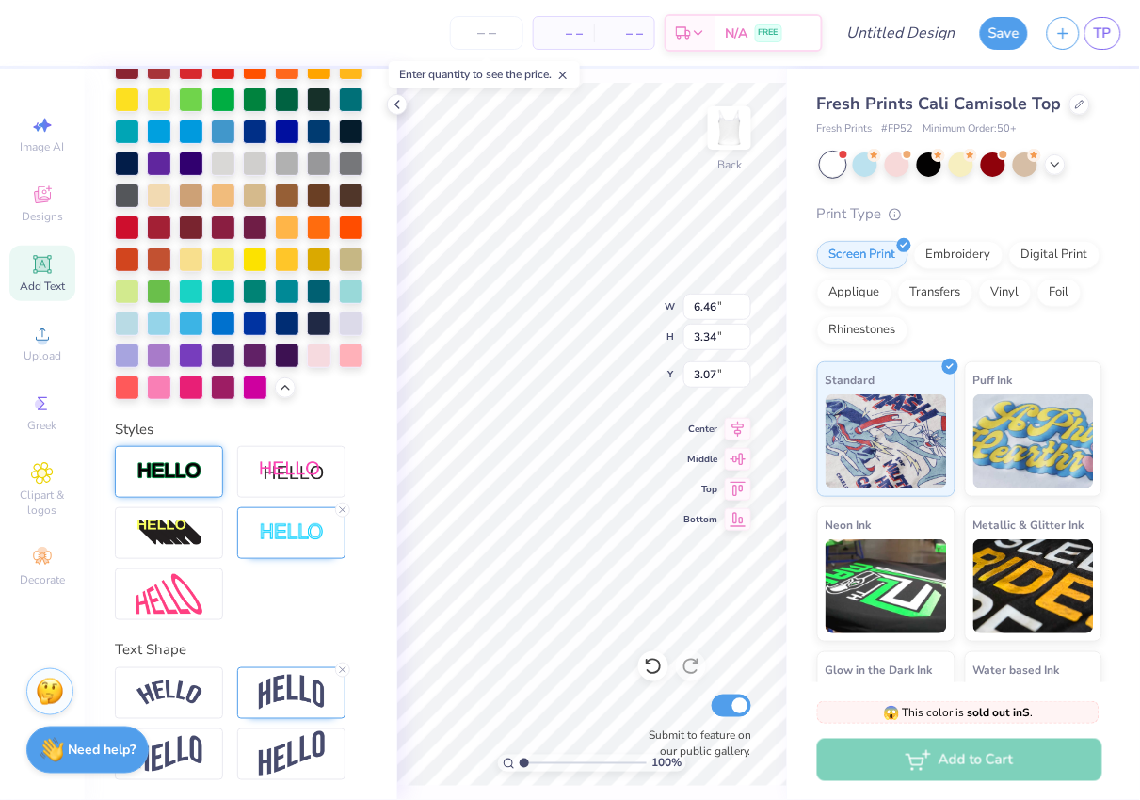
click at [197, 474] on img at bounding box center [170, 472] width 66 height 22
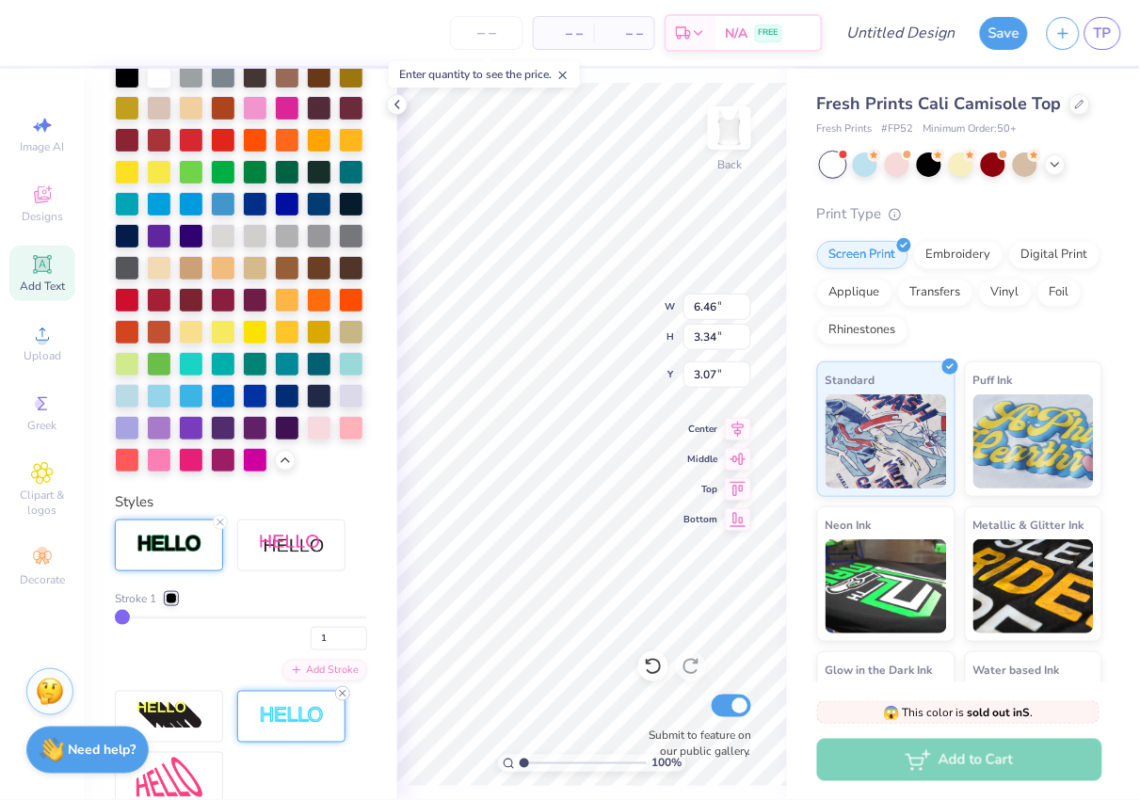
click at [341, 694] on icon at bounding box center [342, 693] width 11 height 11
type input "6.41"
type input "3.29"
type input "3.09"
click at [216, 523] on icon at bounding box center [220, 522] width 11 height 11
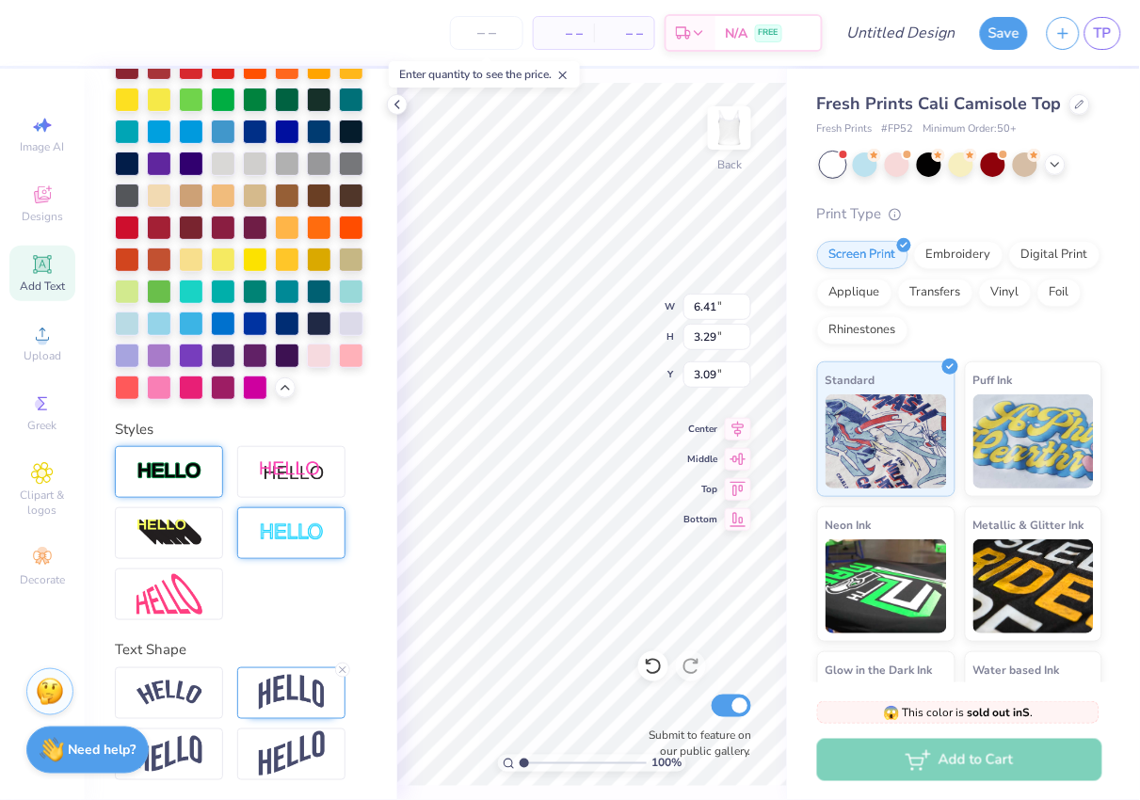
type input "6.37"
type input "3.25"
type input "3.11"
click at [299, 543] on div at bounding box center [291, 534] width 108 height 52
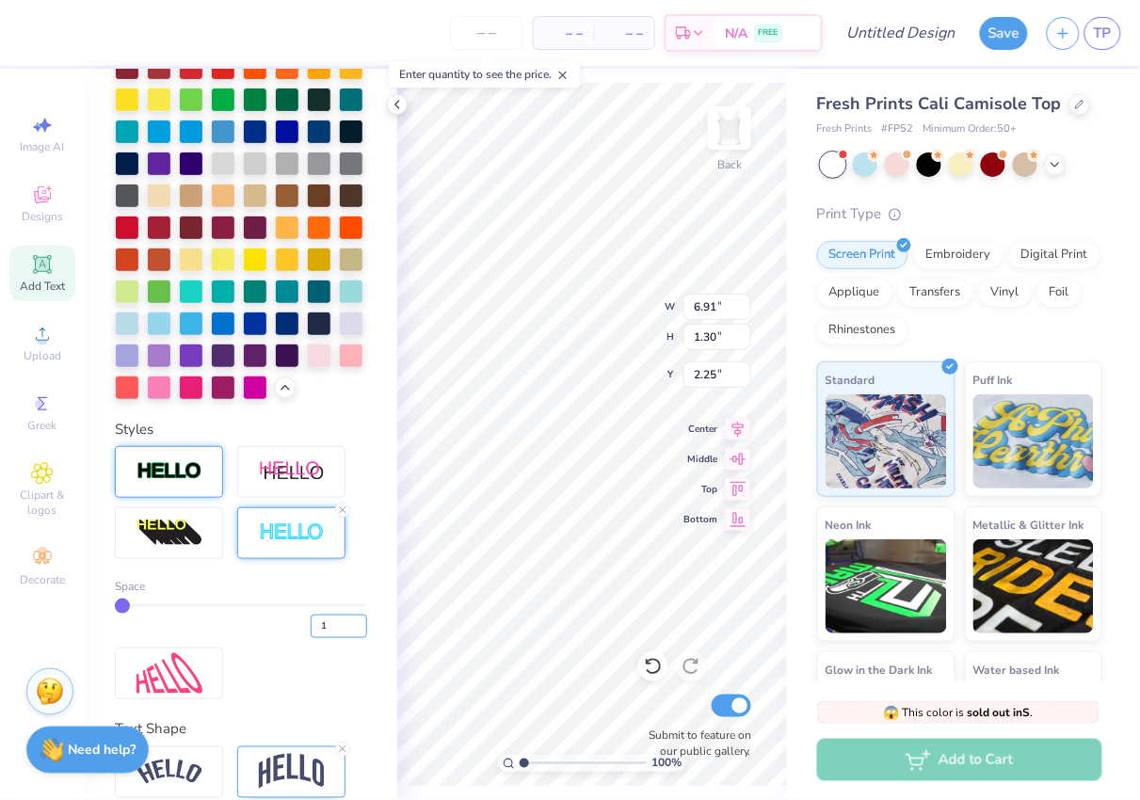
drag, startPoint x: 338, startPoint y: 621, endPoint x: 280, endPoint y: 622, distance: 58.4
click at [280, 622] on div "1" at bounding box center [241, 622] width 252 height 34
type input "2"
type input "6.92"
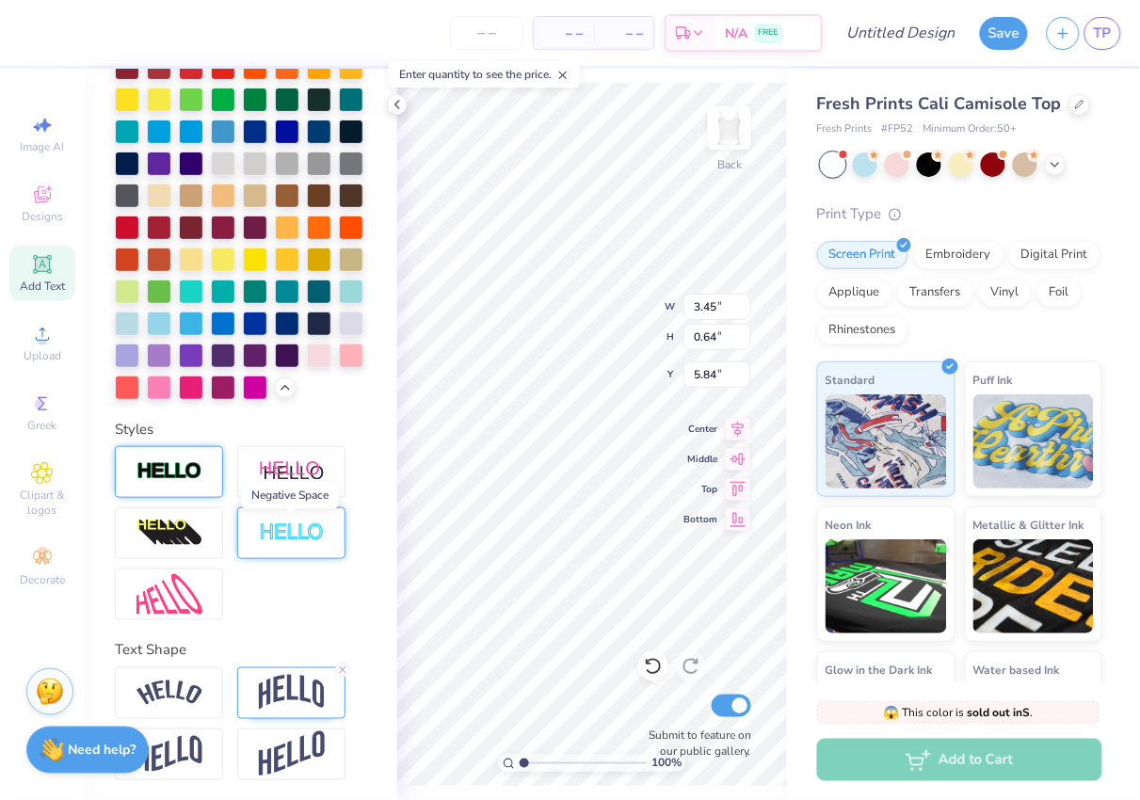
click at [299, 529] on img at bounding box center [292, 534] width 66 height 22
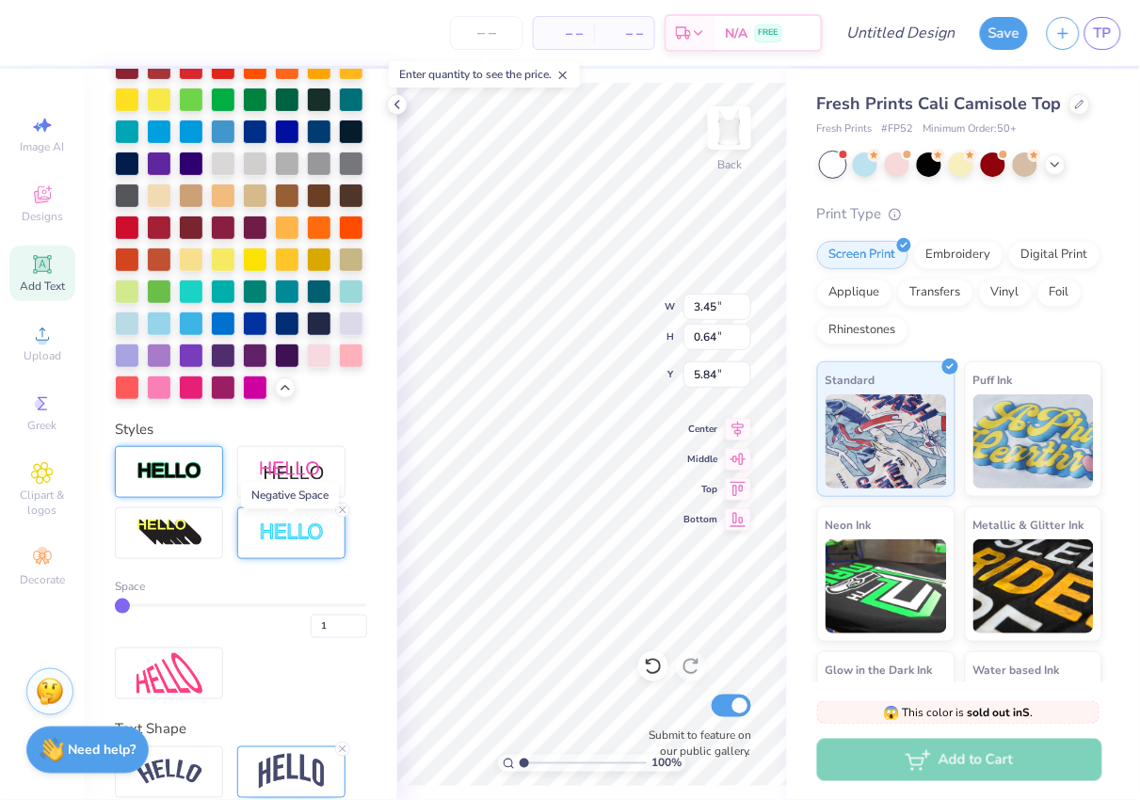
type input "3.46"
type input "5.83"
click at [331, 623] on input "1" at bounding box center [339, 627] width 57 height 24
type input "2"
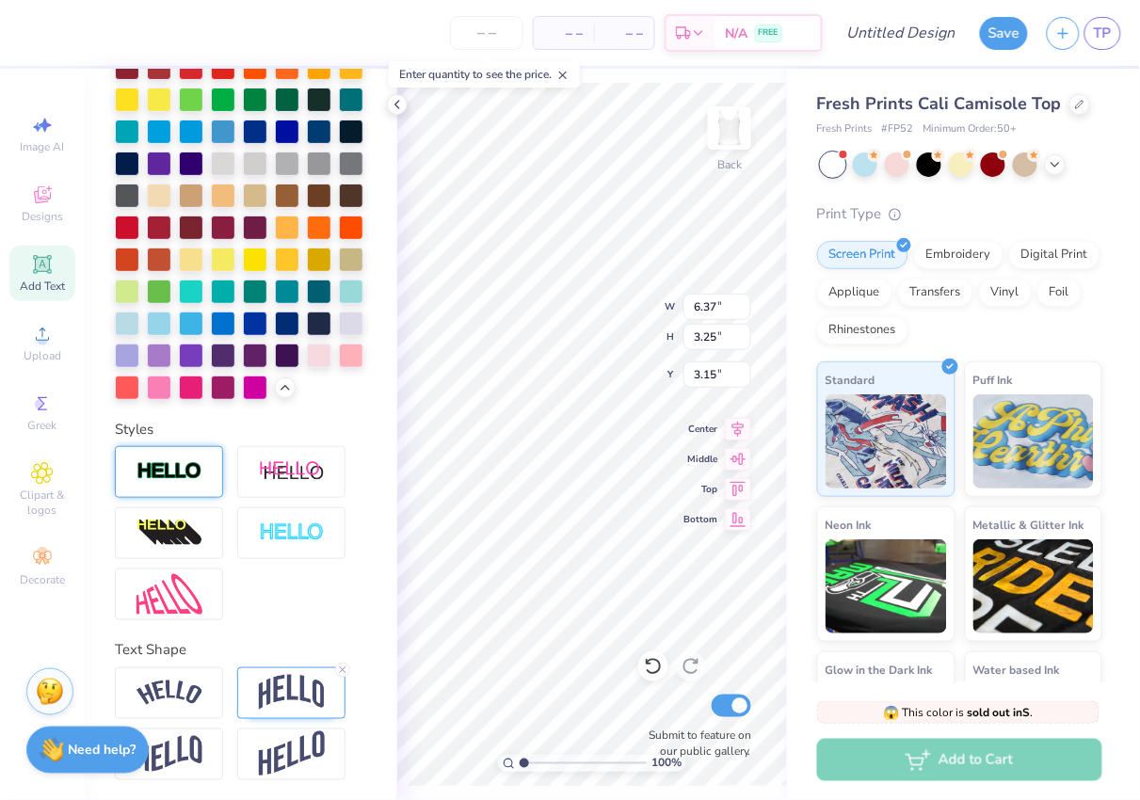
type input "2.90"
type input "11.59"
type input "12.25"
click at [388, 102] on div at bounding box center [397, 104] width 21 height 21
click at [289, 530] on img at bounding box center [292, 534] width 66 height 22
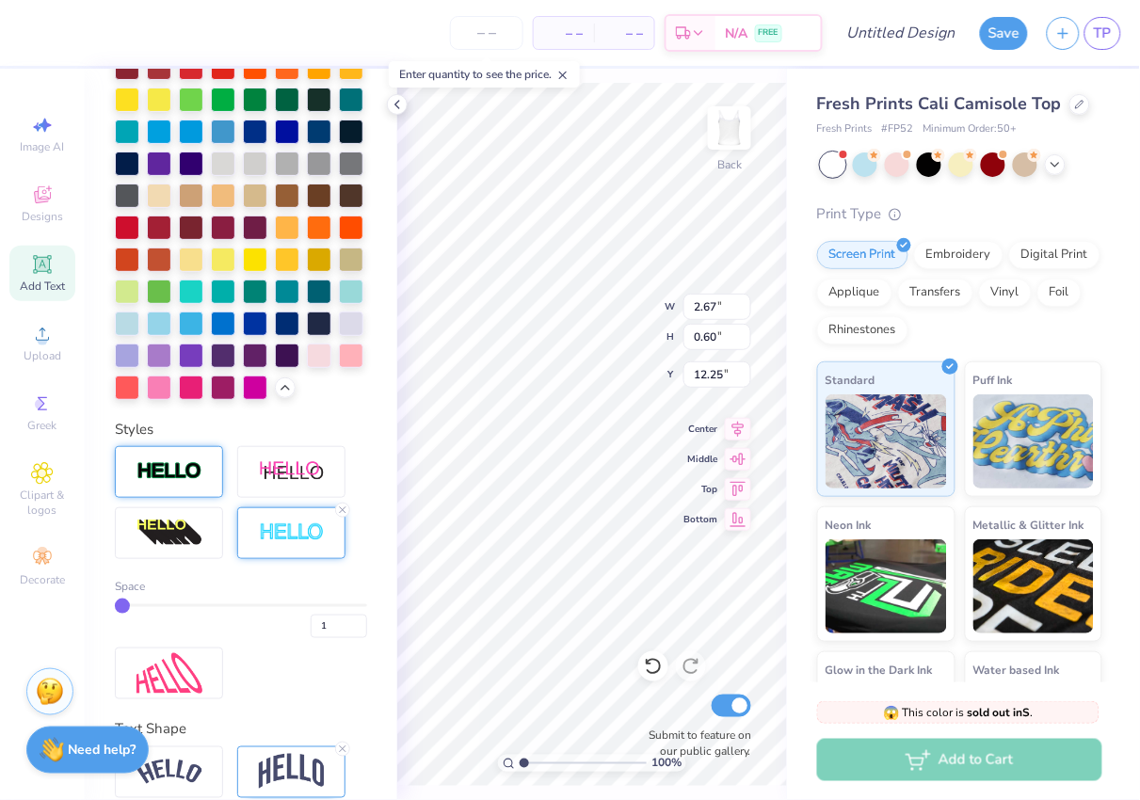
type input "2.68"
type input "12.24"
click at [335, 621] on input "1" at bounding box center [339, 627] width 57 height 24
type input "2"
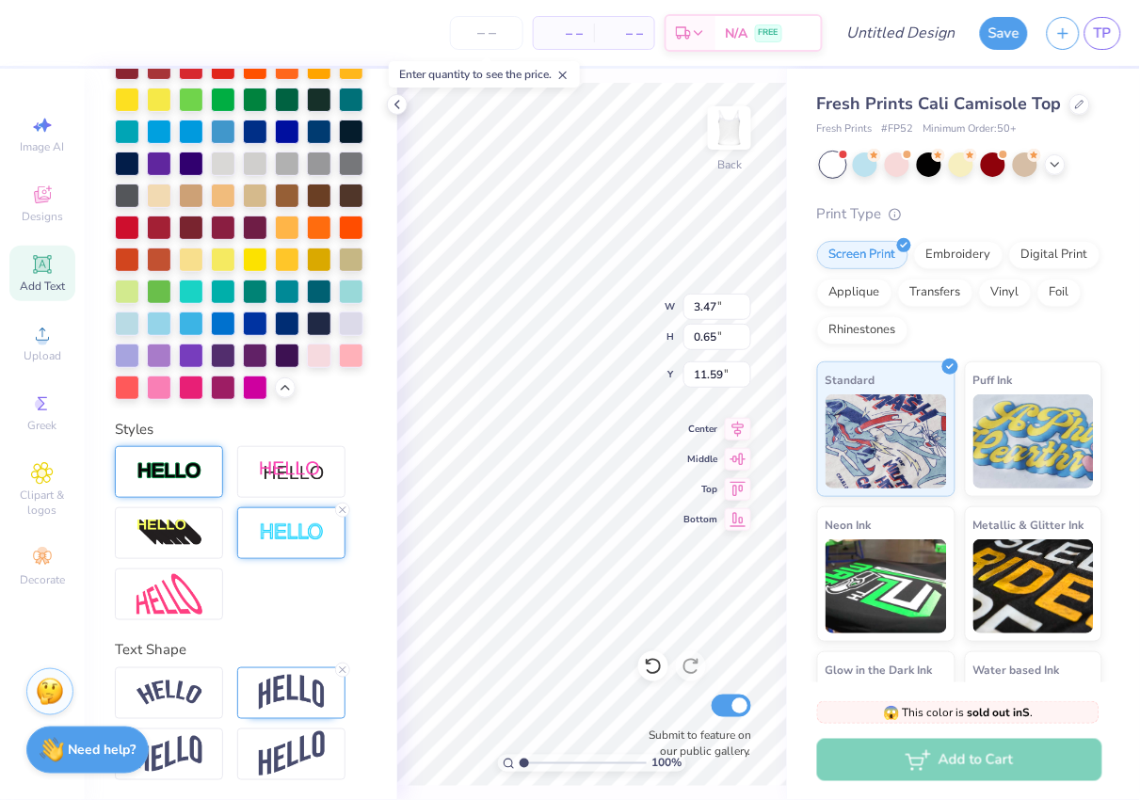
click at [292, 542] on img at bounding box center [292, 534] width 66 height 22
click at [271, 536] on img at bounding box center [292, 534] width 66 height 22
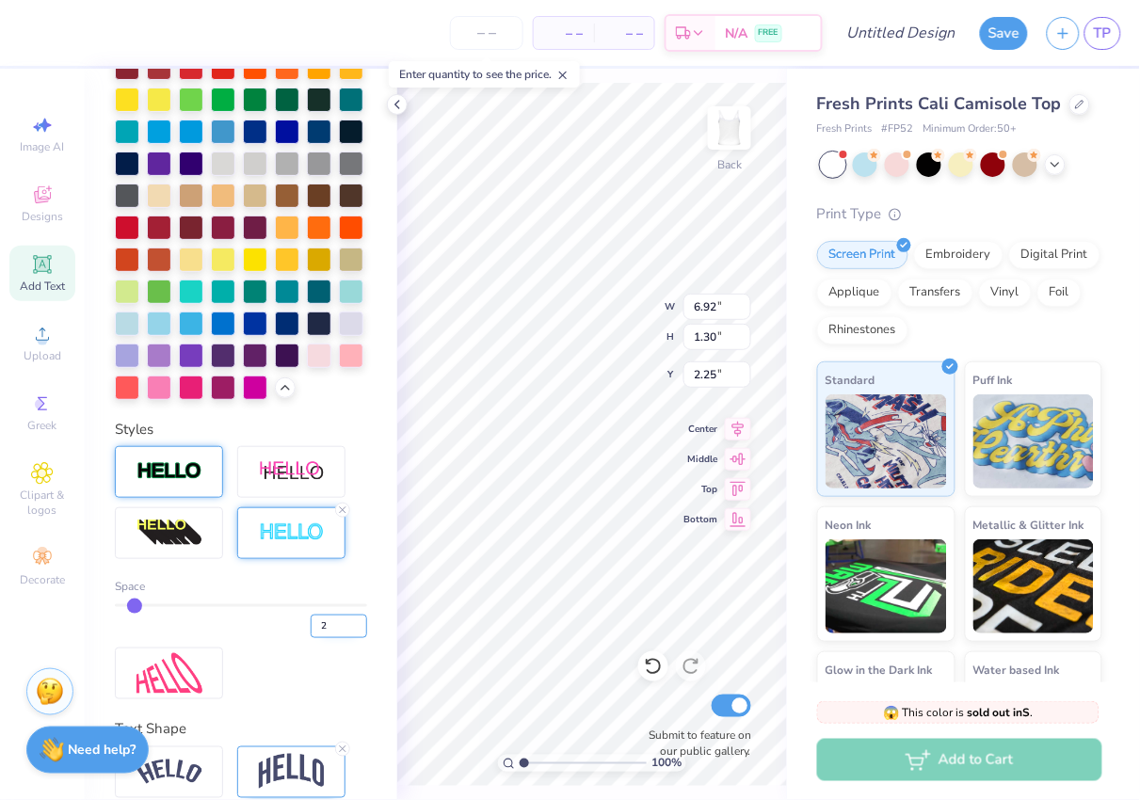
type input "3"
click at [355, 622] on input "3" at bounding box center [339, 627] width 57 height 24
type input "3"
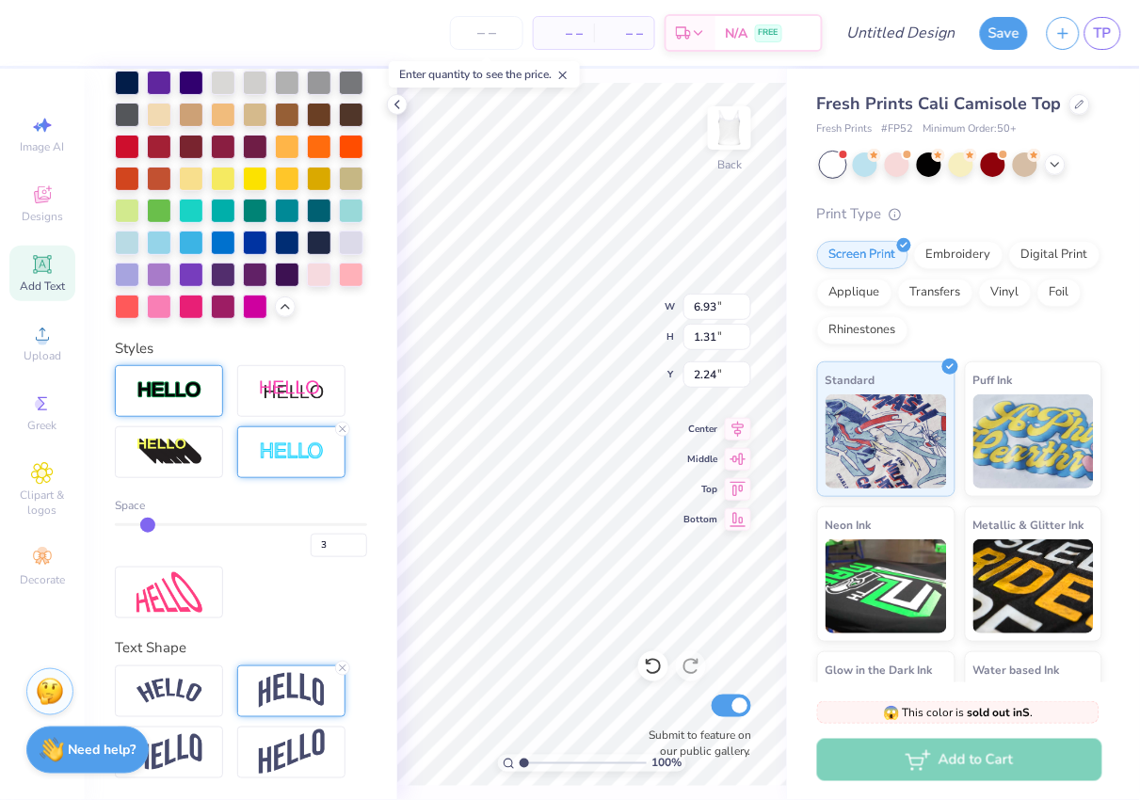
scroll to position [595, 0]
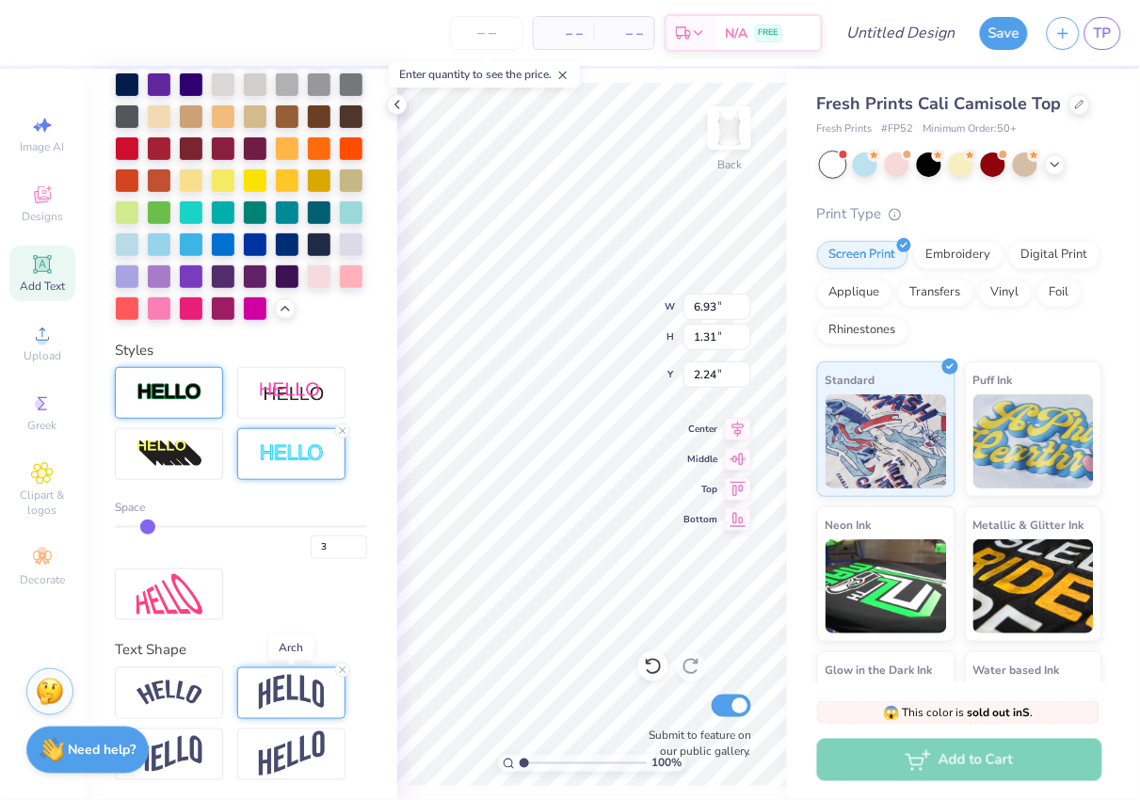
click at [286, 687] on img at bounding box center [292, 693] width 66 height 36
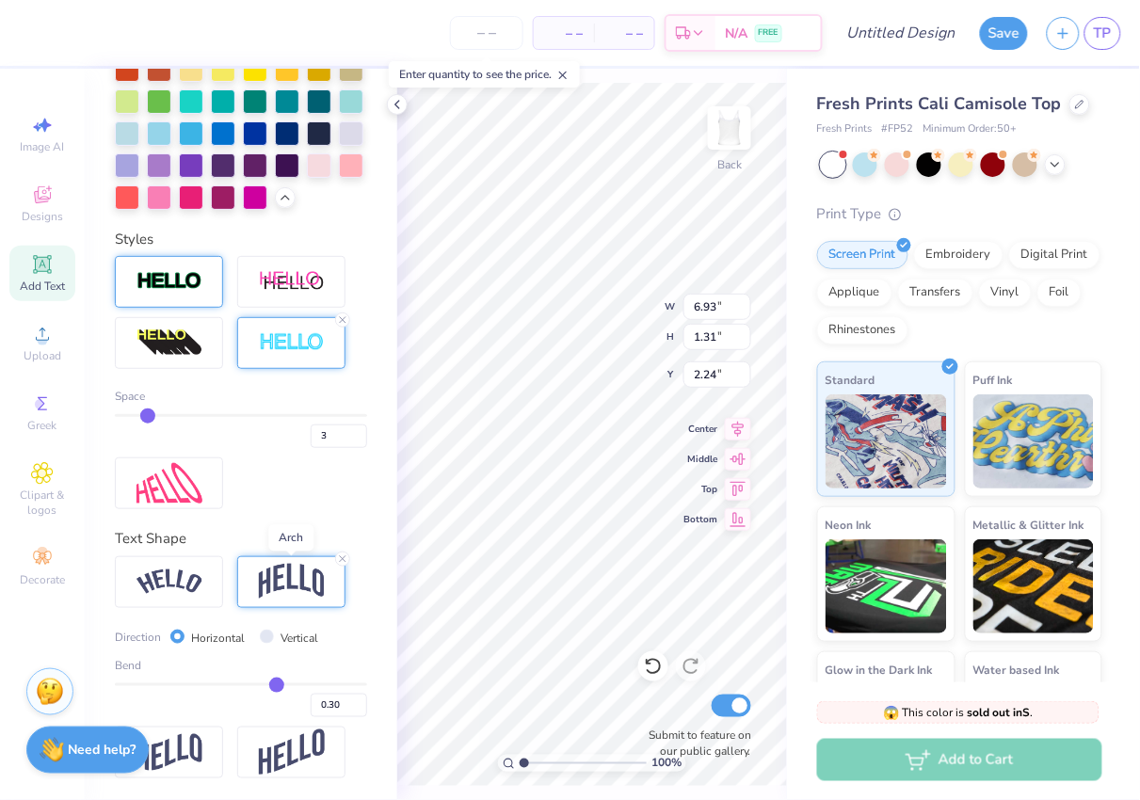
scroll to position [705, 0]
click at [342, 702] on input "0.30" at bounding box center [339, 707] width 57 height 24
type input "0.35"
type input "1.46"
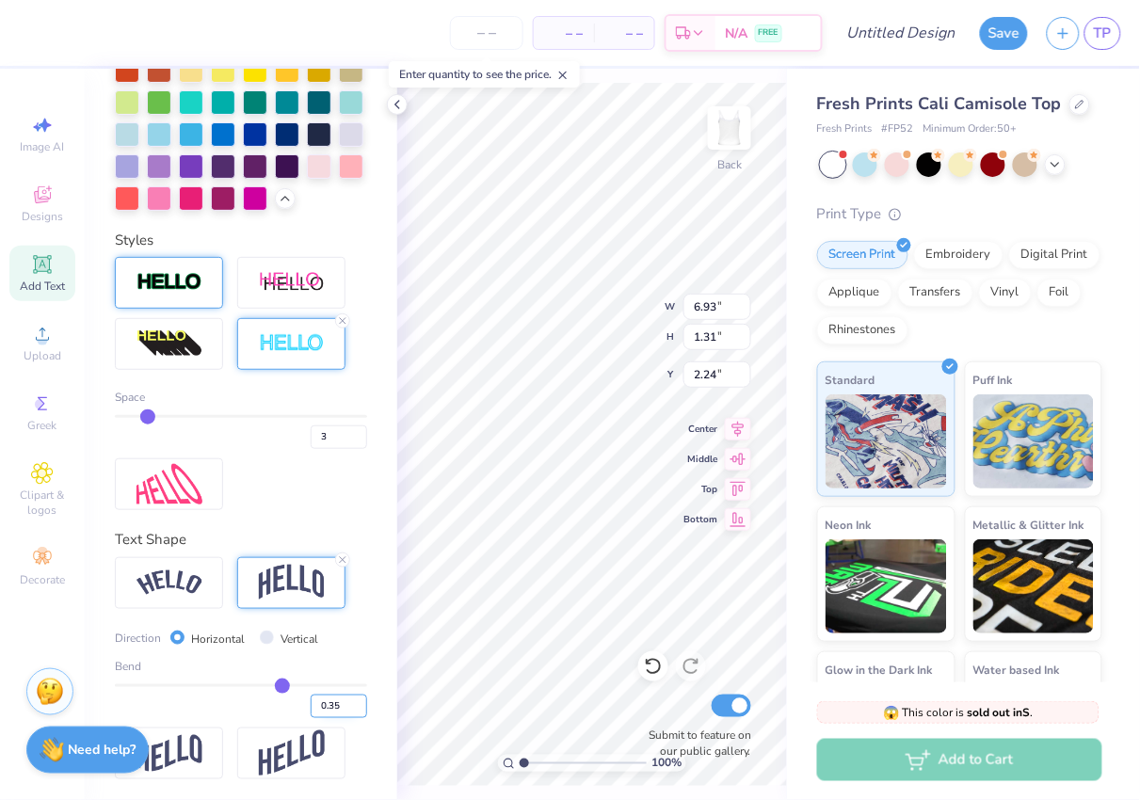
type input "2.17"
click at [739, 428] on icon at bounding box center [739, 427] width 12 height 16
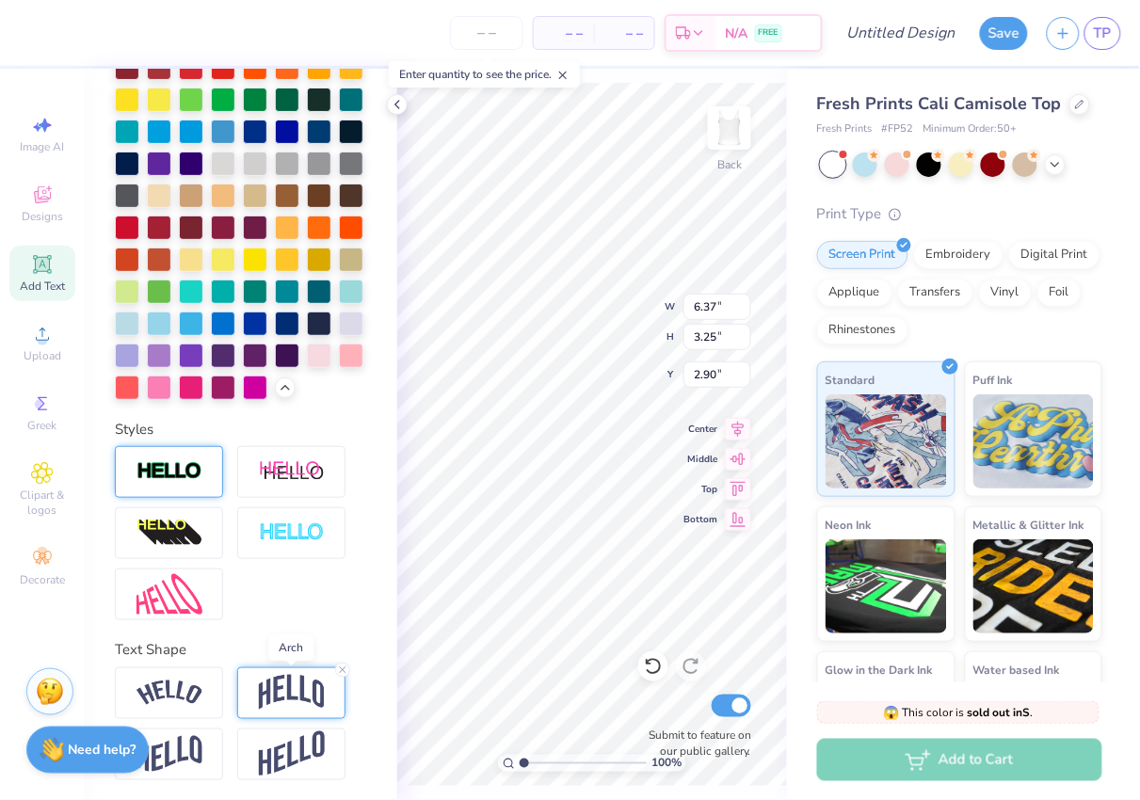
click at [290, 683] on img at bounding box center [292, 693] width 66 height 36
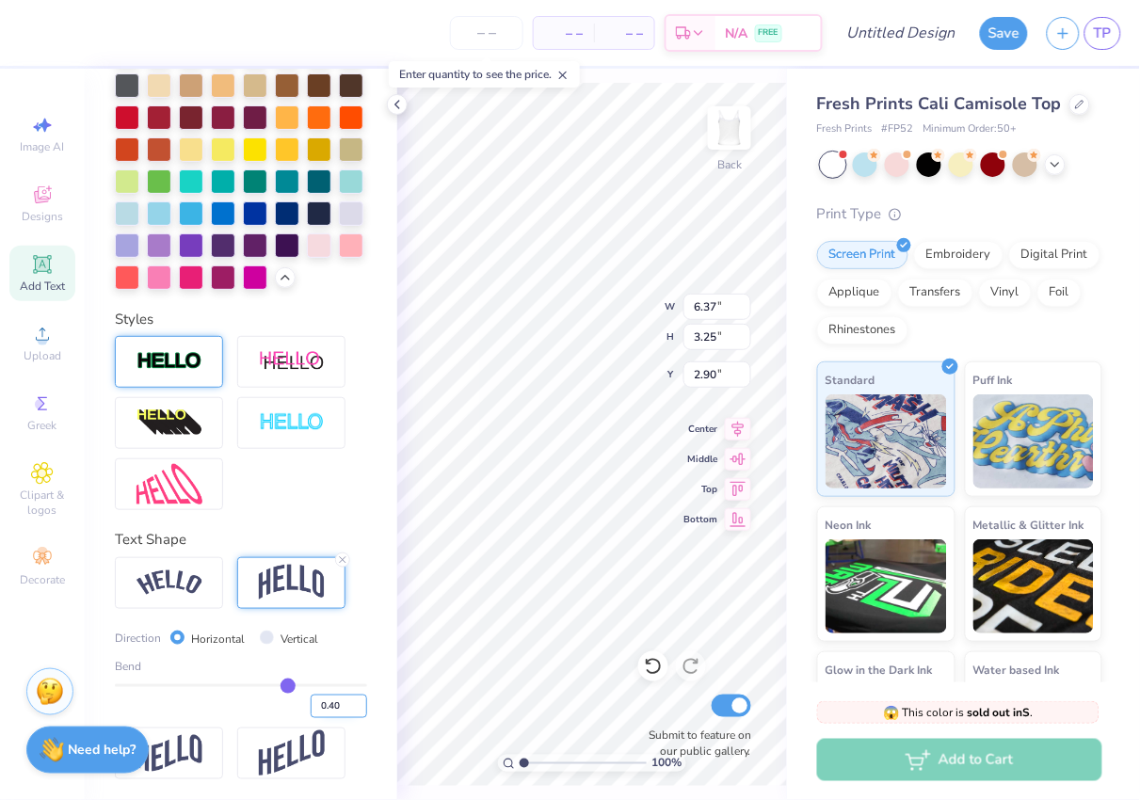
scroll to position [625, 0]
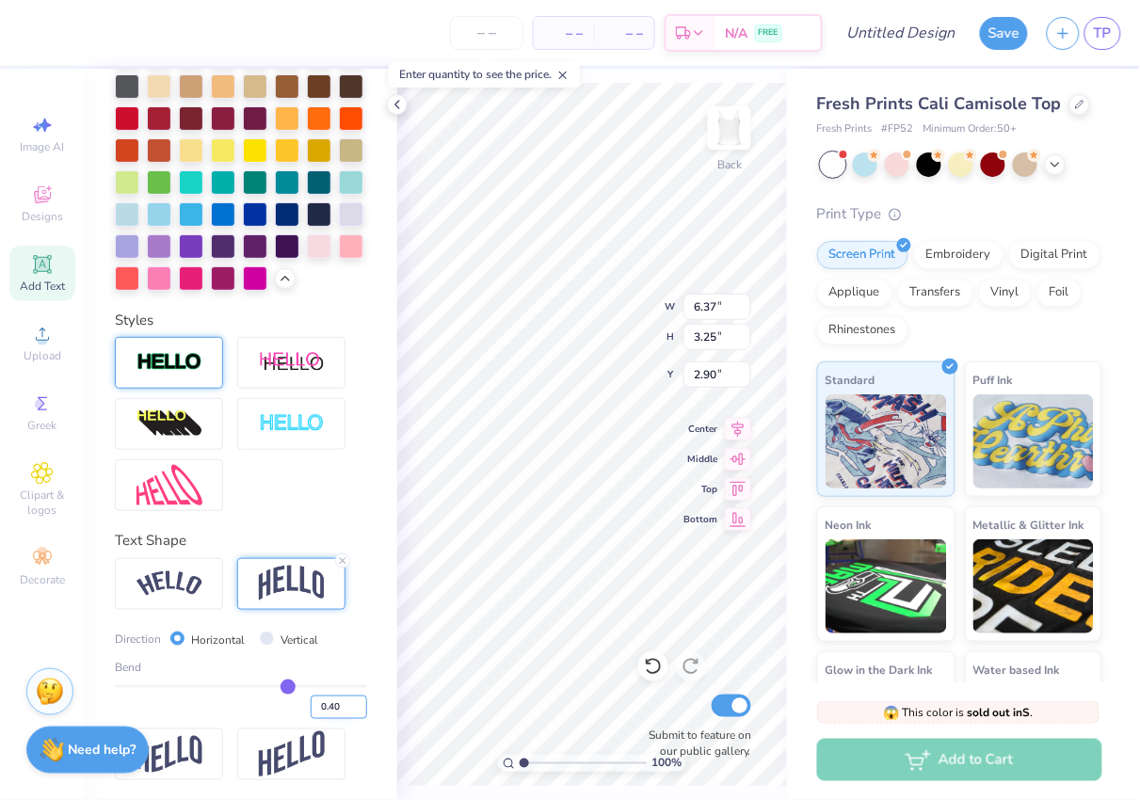
click at [340, 702] on input "0.40" at bounding box center [339, 708] width 57 height 24
type input "0.35"
type input "3.12"
type input "2.97"
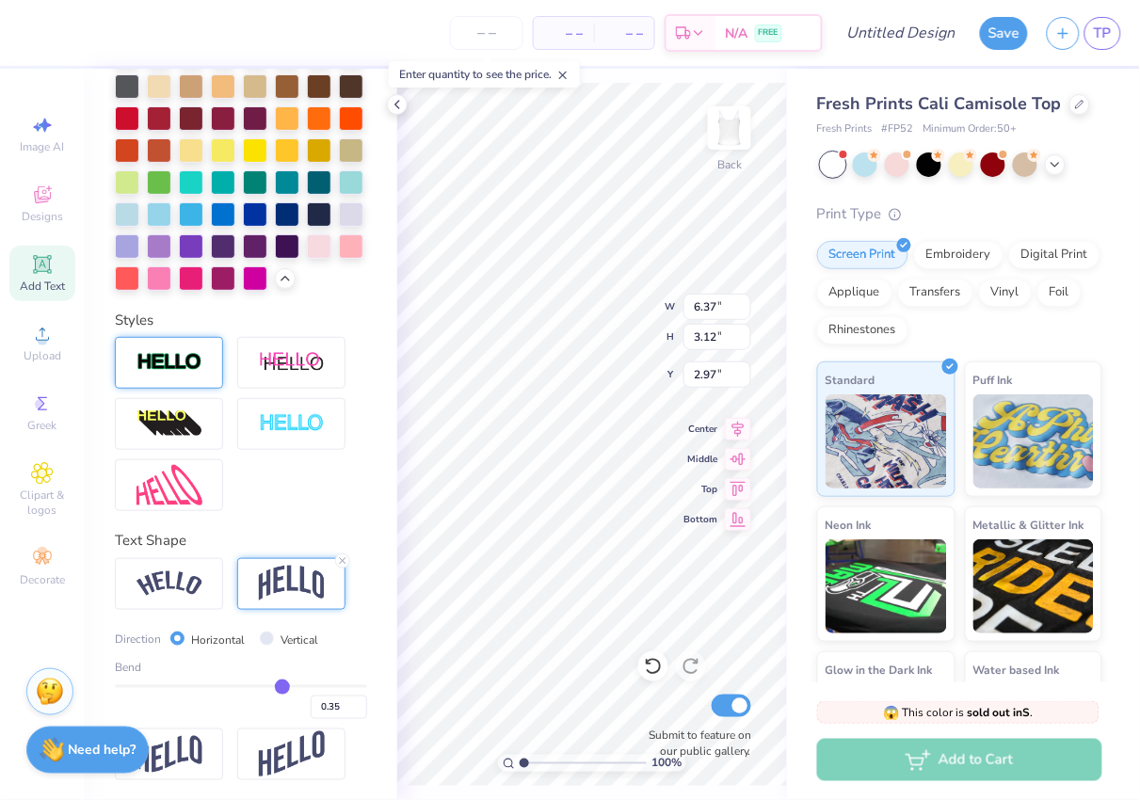
type input "3.08"
click at [260, 638] on input "Vertical" at bounding box center [267, 639] width 14 height 14
radio input "true"
click at [260, 638] on input "Vertical" at bounding box center [267, 639] width 14 height 14
click at [216, 635] on label "Horizontal" at bounding box center [219, 640] width 54 height 17
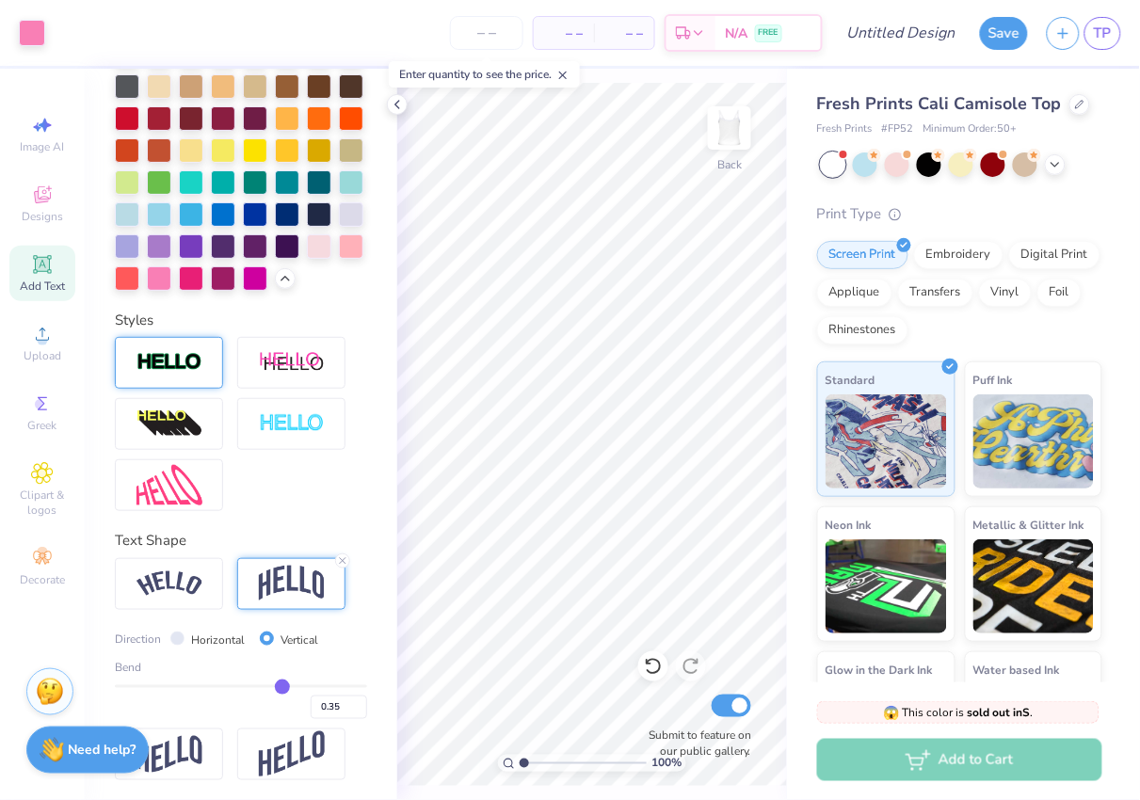
click at [185, 635] on input "Horizontal" at bounding box center [177, 639] width 14 height 14
radio input "true"
click at [395, 101] on icon at bounding box center [397, 104] width 15 height 15
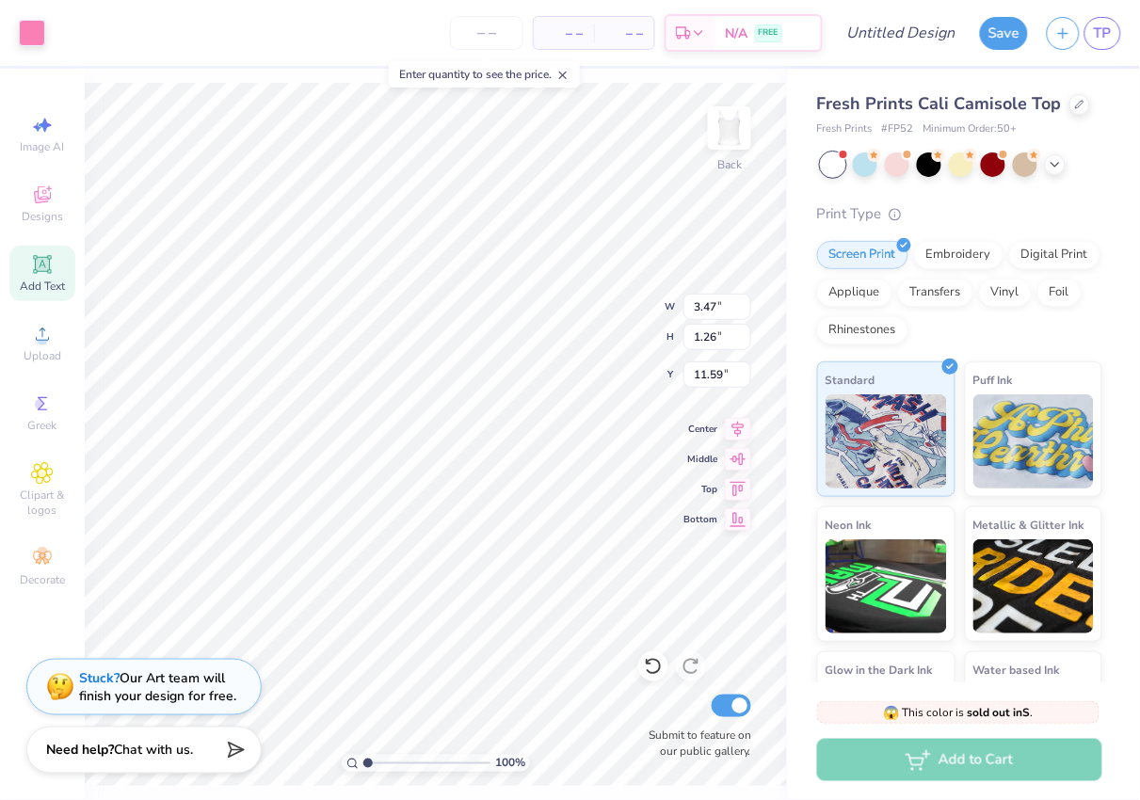
click at [40, 275] on icon at bounding box center [42, 264] width 23 height 23
type input "3.96"
type input "1.15"
type input "6.43"
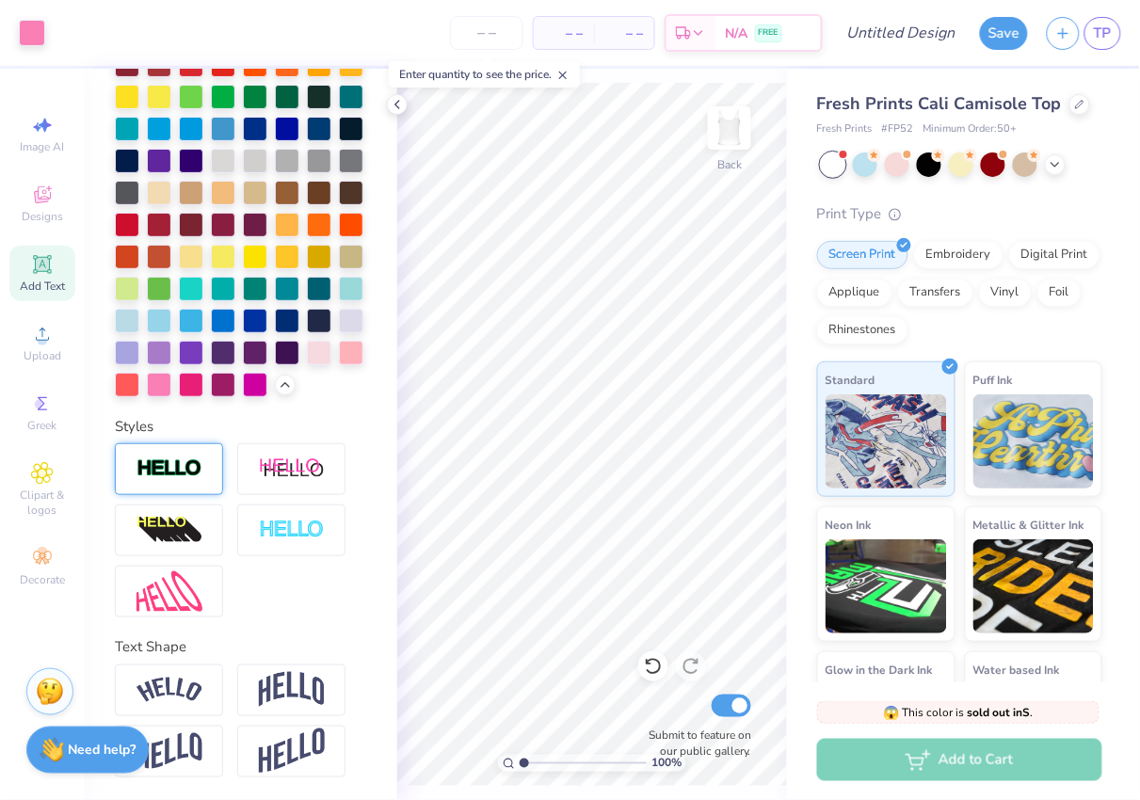
click at [688, 693] on div "100 % Back Submit to feature on our public gallery." at bounding box center [592, 435] width 390 height 732
click at [399, 105] on icon at bounding box center [397, 104] width 15 height 15
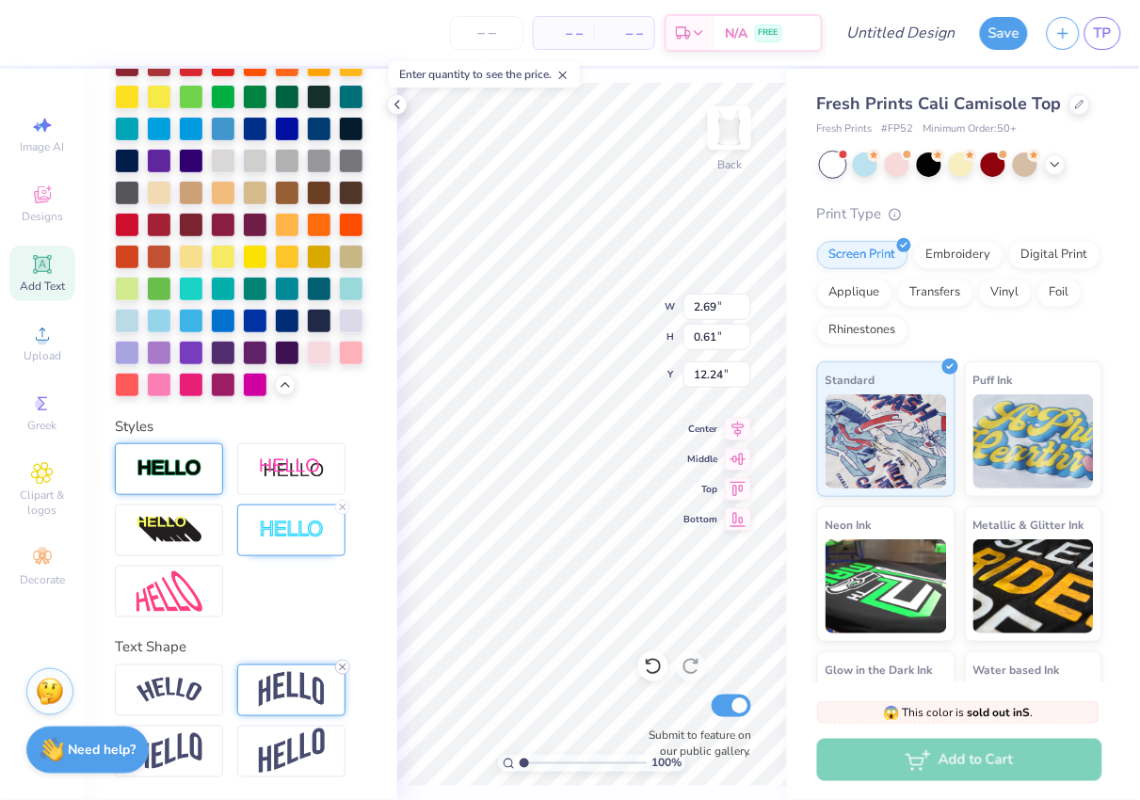
click at [338, 557] on div "Personalized Names Personalized Numbers Text Tool Add Font Font Varsity Team Sw…" at bounding box center [241, 435] width 313 height 732
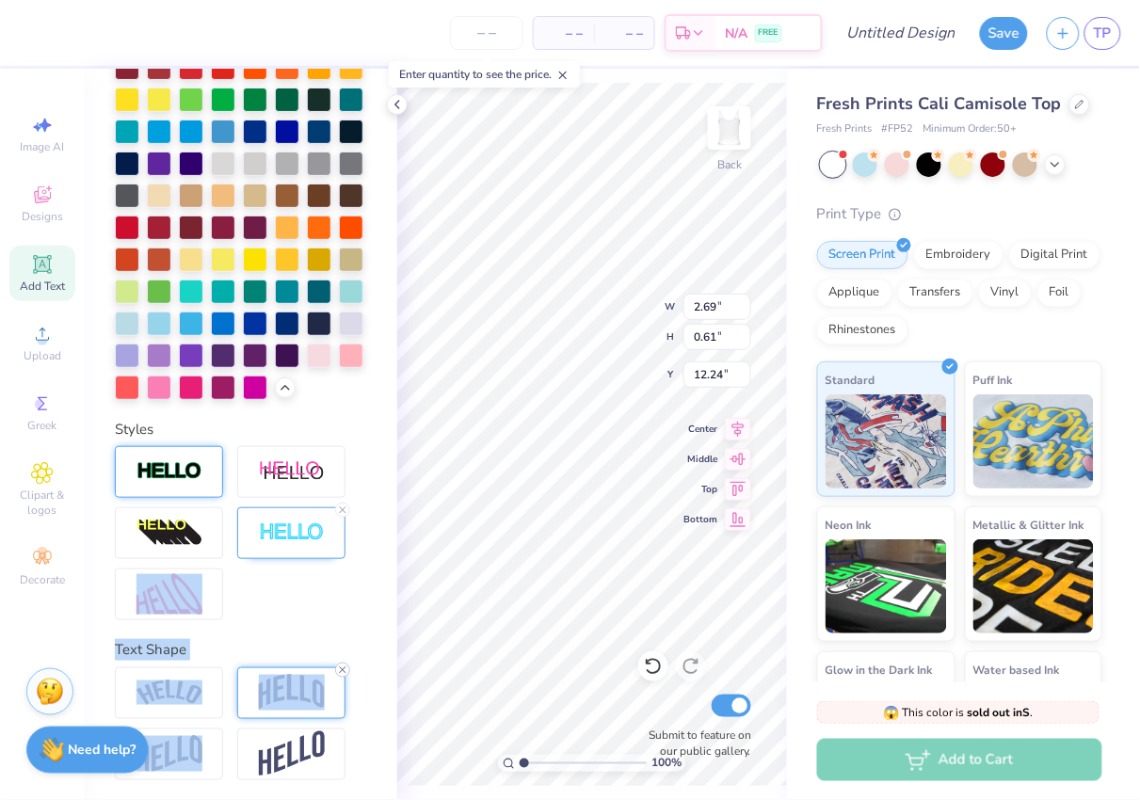
click at [340, 668] on line at bounding box center [343, 671] width 6 height 6
type input "0.48"
type input "12.31"
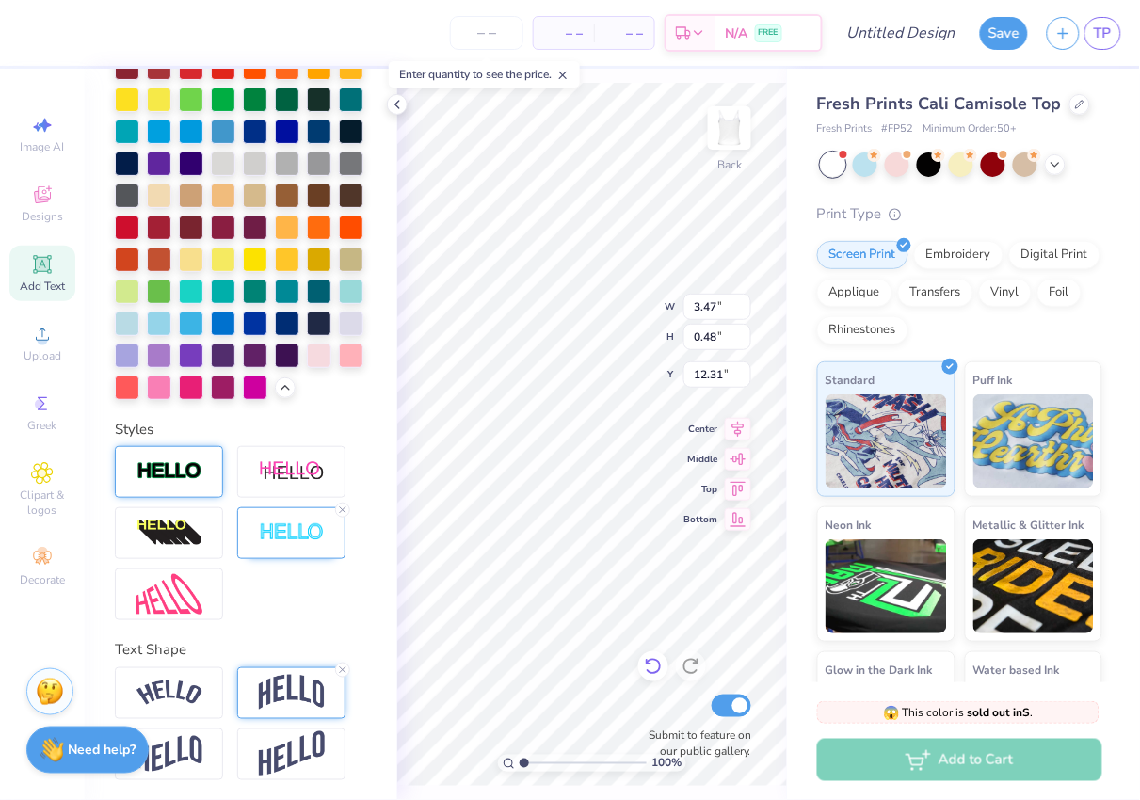
type input "3.47"
type input "0.65"
type input "11.59"
click at [344, 668] on icon at bounding box center [342, 670] width 11 height 11
type input "0.48"
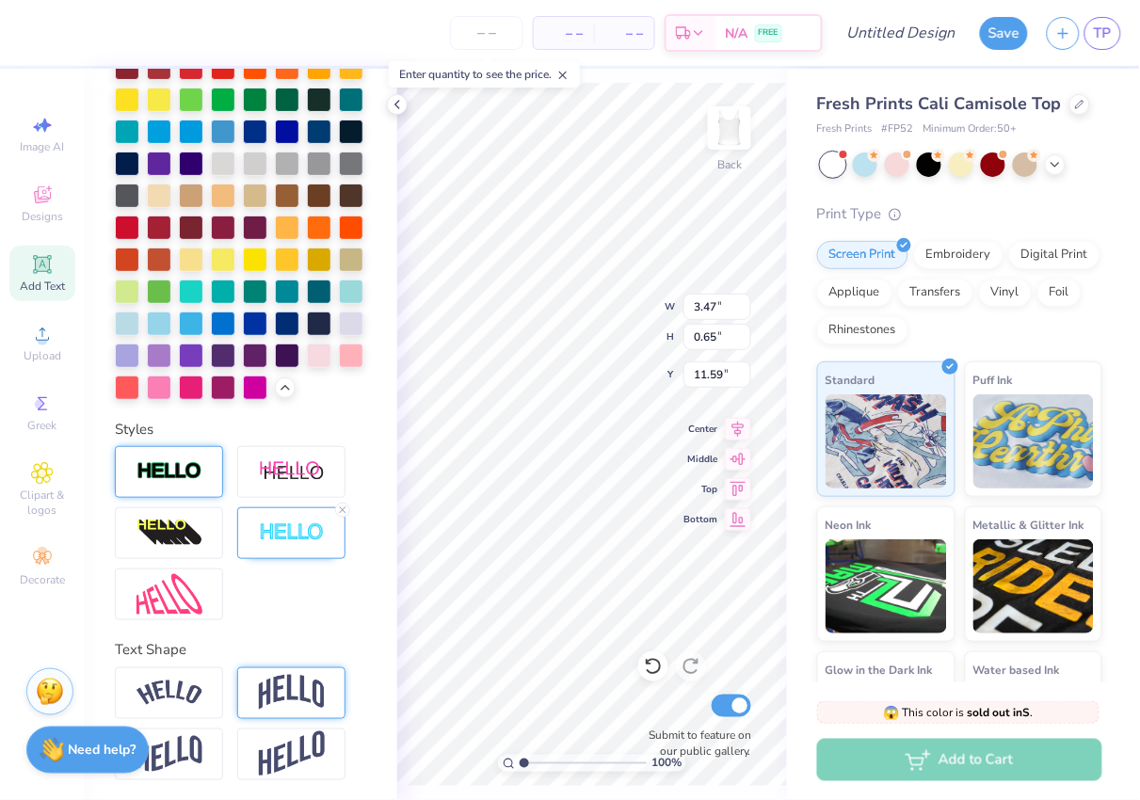
type input "11.68"
click at [337, 667] on icon at bounding box center [342, 670] width 11 height 11
type input "2.22"
type input "3.53"
click at [298, 696] on img at bounding box center [292, 693] width 66 height 36
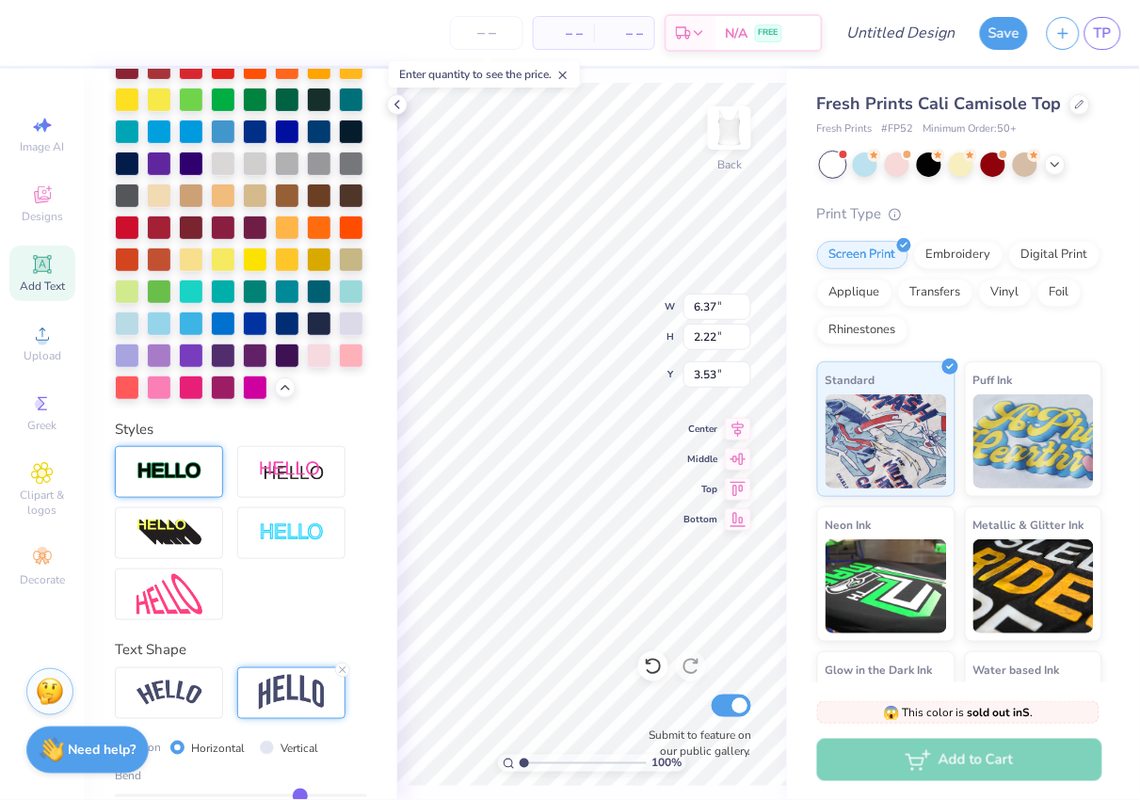
type input "3.54"
type input "2.87"
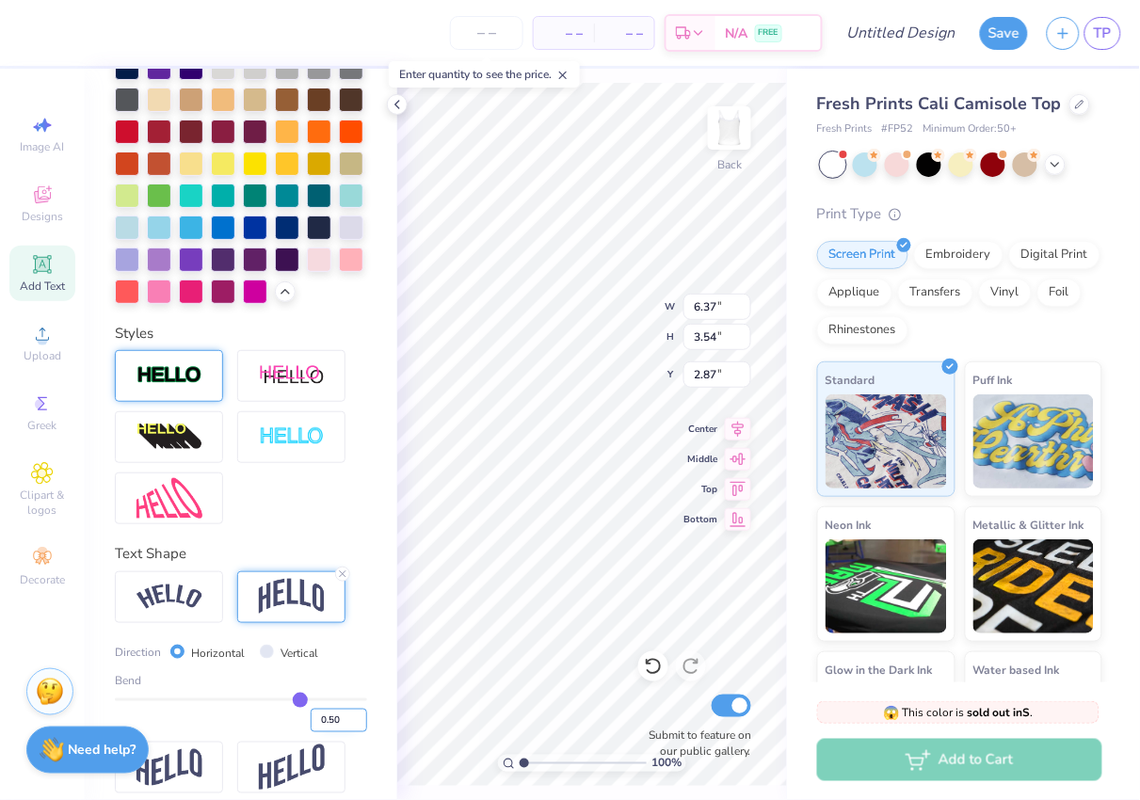
scroll to position [612, 0]
click at [327, 718] on input "0.50" at bounding box center [339, 721] width 57 height 24
click at [662, 662] on icon at bounding box center [653, 666] width 19 height 19
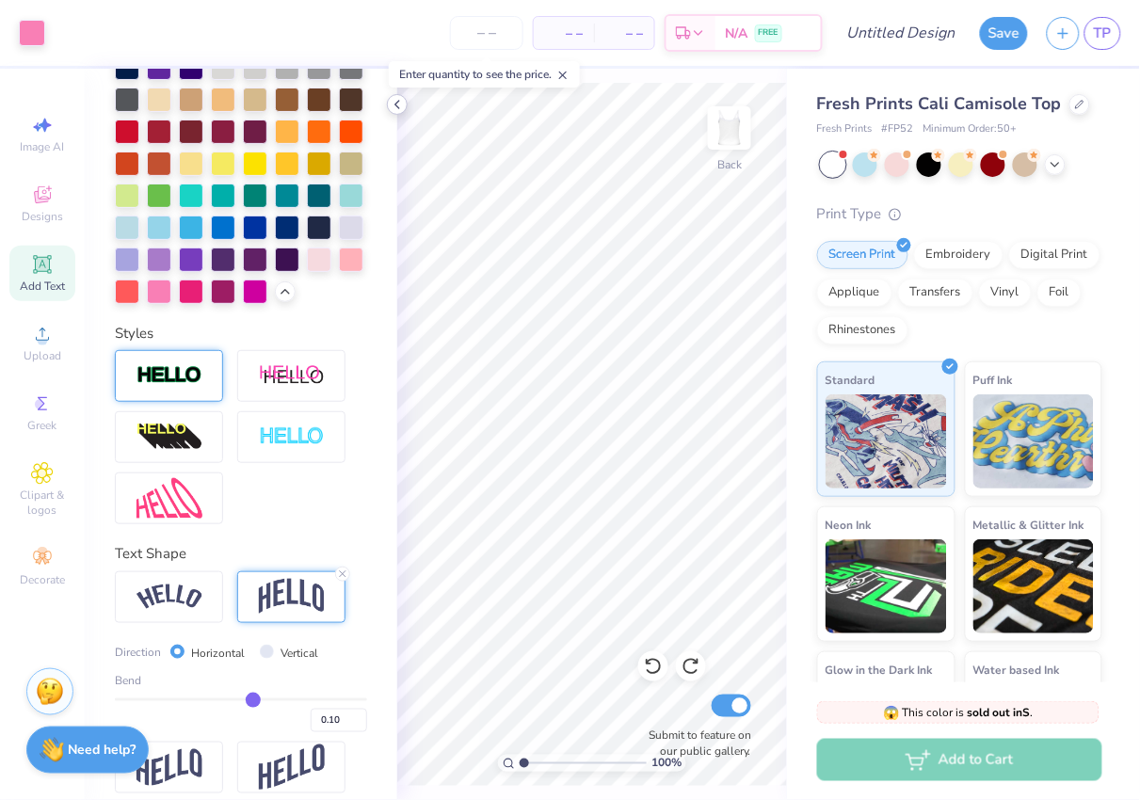
click at [396, 112] on div at bounding box center [397, 104] width 21 height 21
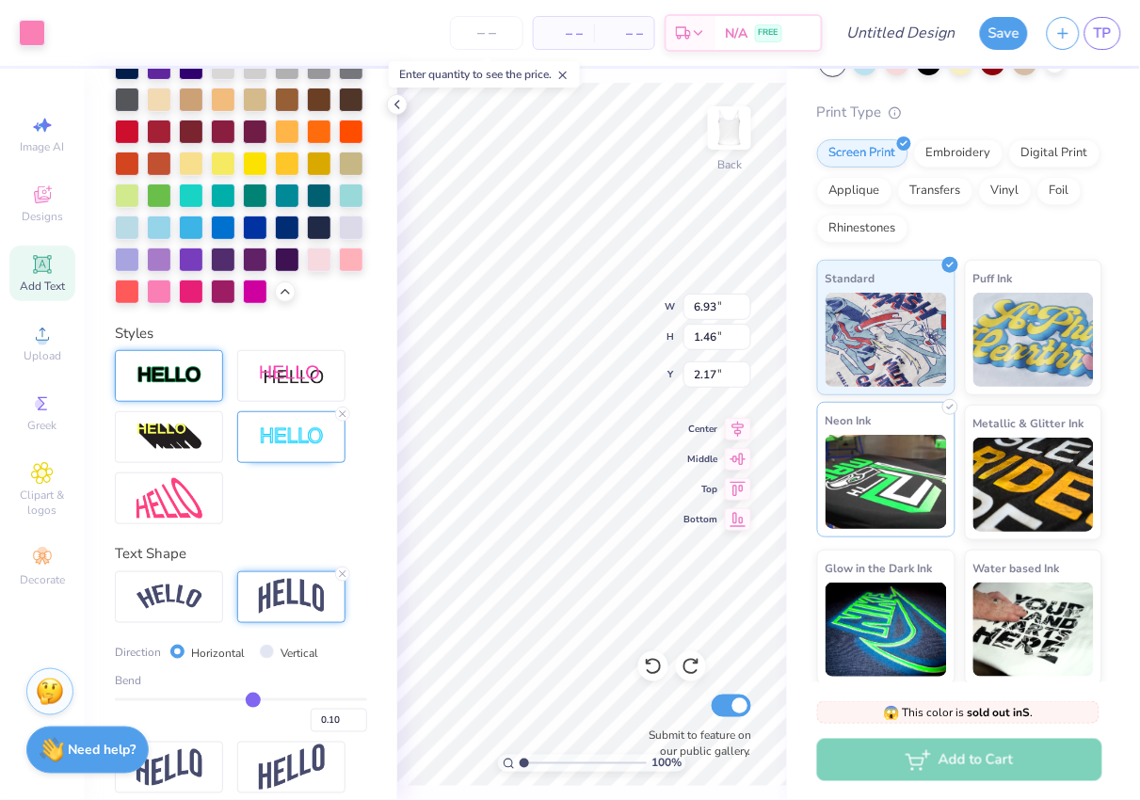
scroll to position [516, 0]
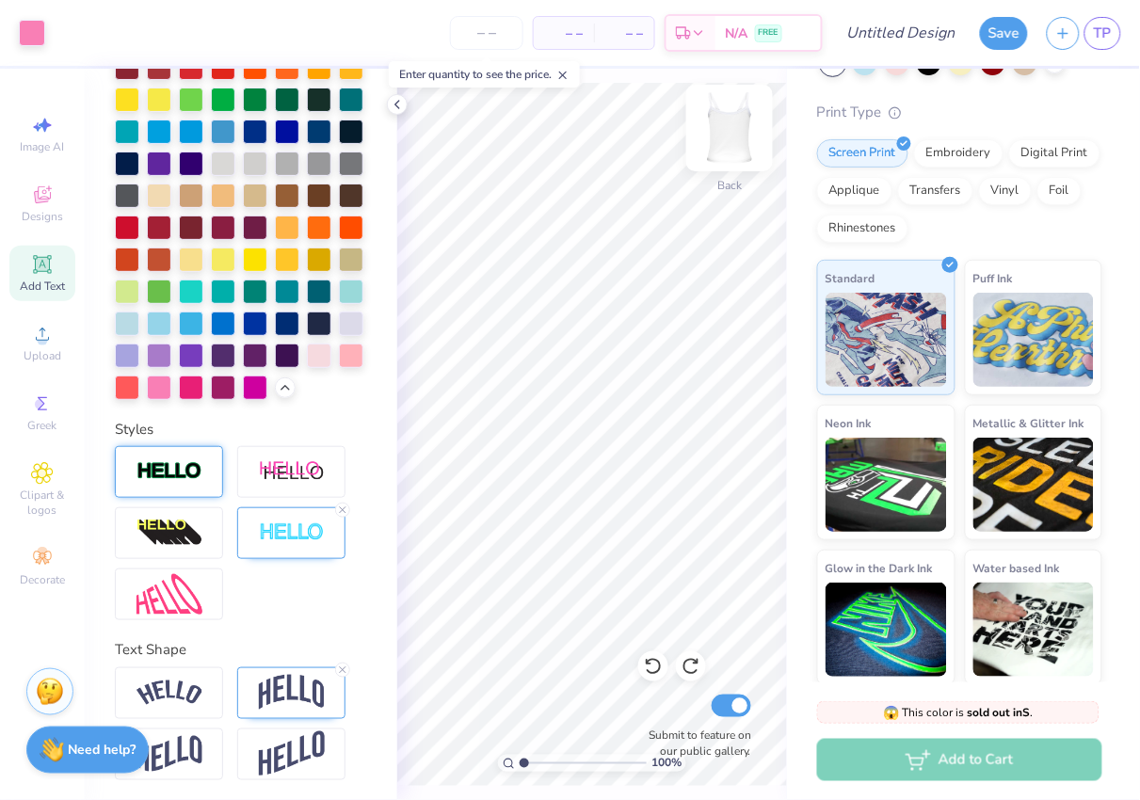
click at [741, 133] on img at bounding box center [729, 127] width 75 height 75
click at [742, 136] on img at bounding box center [729, 127] width 75 height 75
click at [724, 699] on div "100 % Back Submit to feature on our public gallery." at bounding box center [592, 435] width 390 height 732
click at [734, 134] on img at bounding box center [729, 127] width 75 height 75
click at [732, 126] on img at bounding box center [729, 127] width 75 height 75
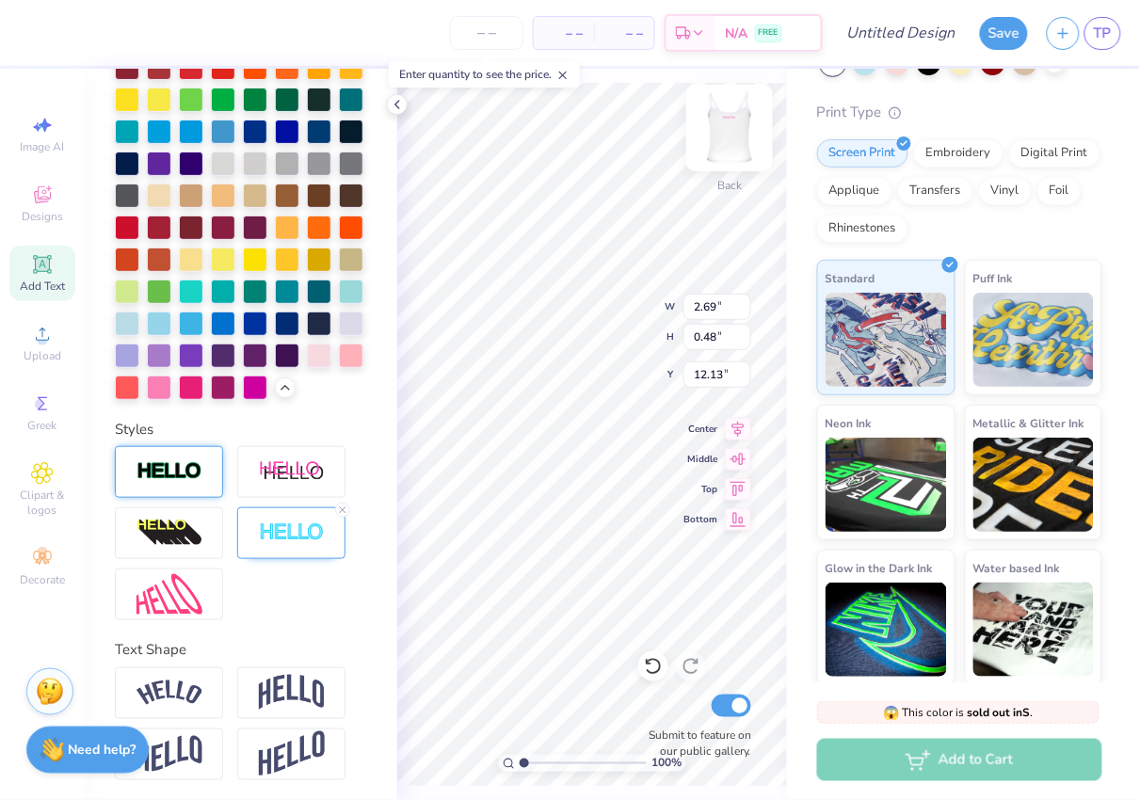
click at [730, 131] on img at bounding box center [729, 127] width 75 height 75
click at [732, 135] on img at bounding box center [729, 127] width 75 height 75
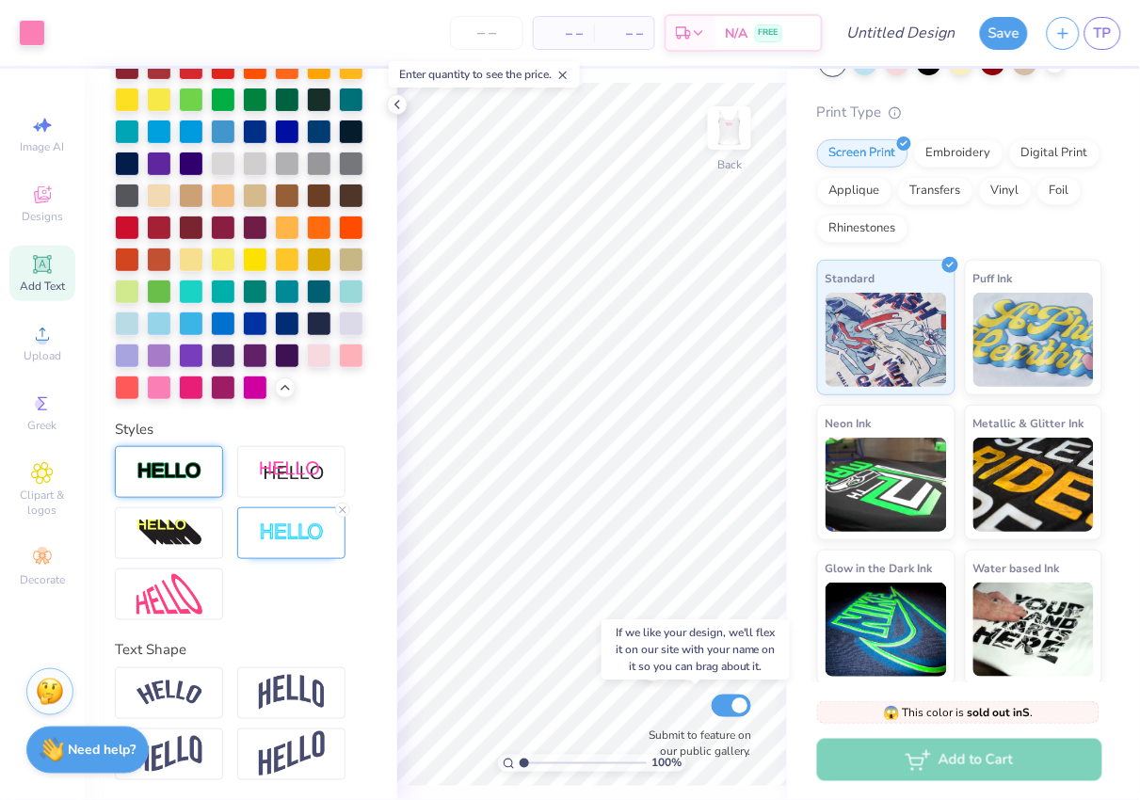
click at [729, 701] on div "100 % Back Submit to feature on our public gallery." at bounding box center [592, 435] width 390 height 732
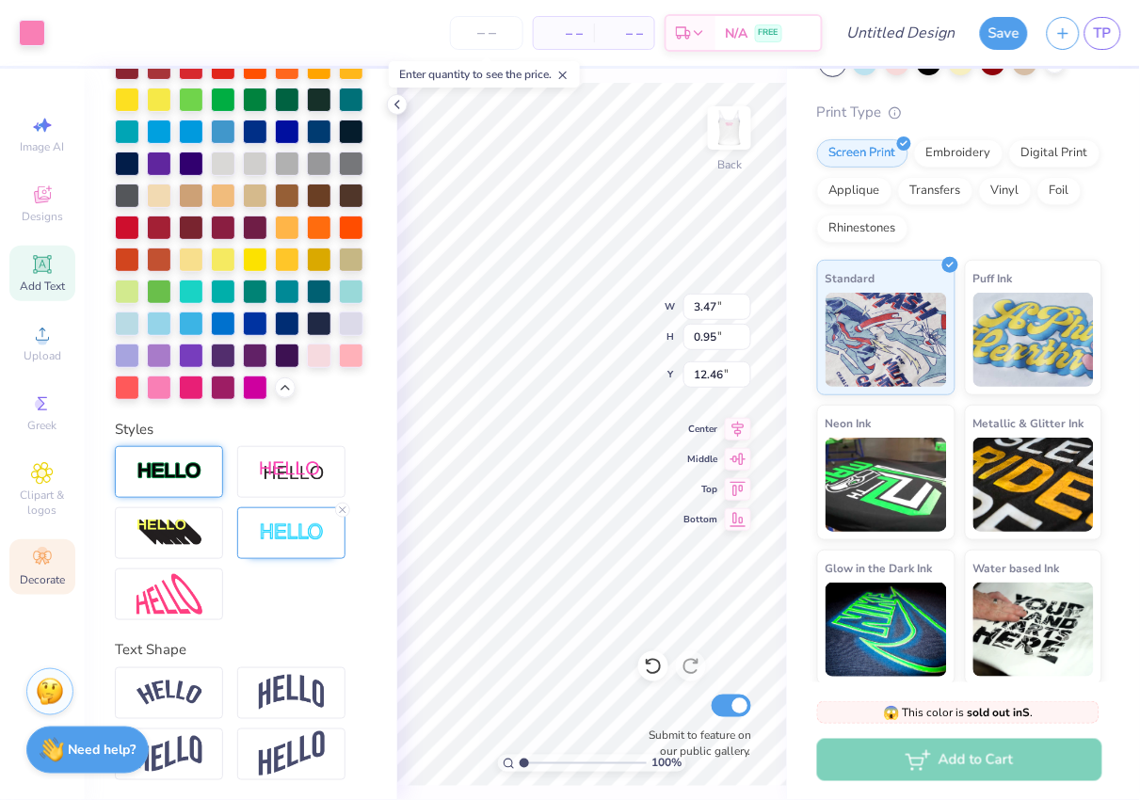
click at [46, 551] on icon at bounding box center [42, 558] width 23 height 23
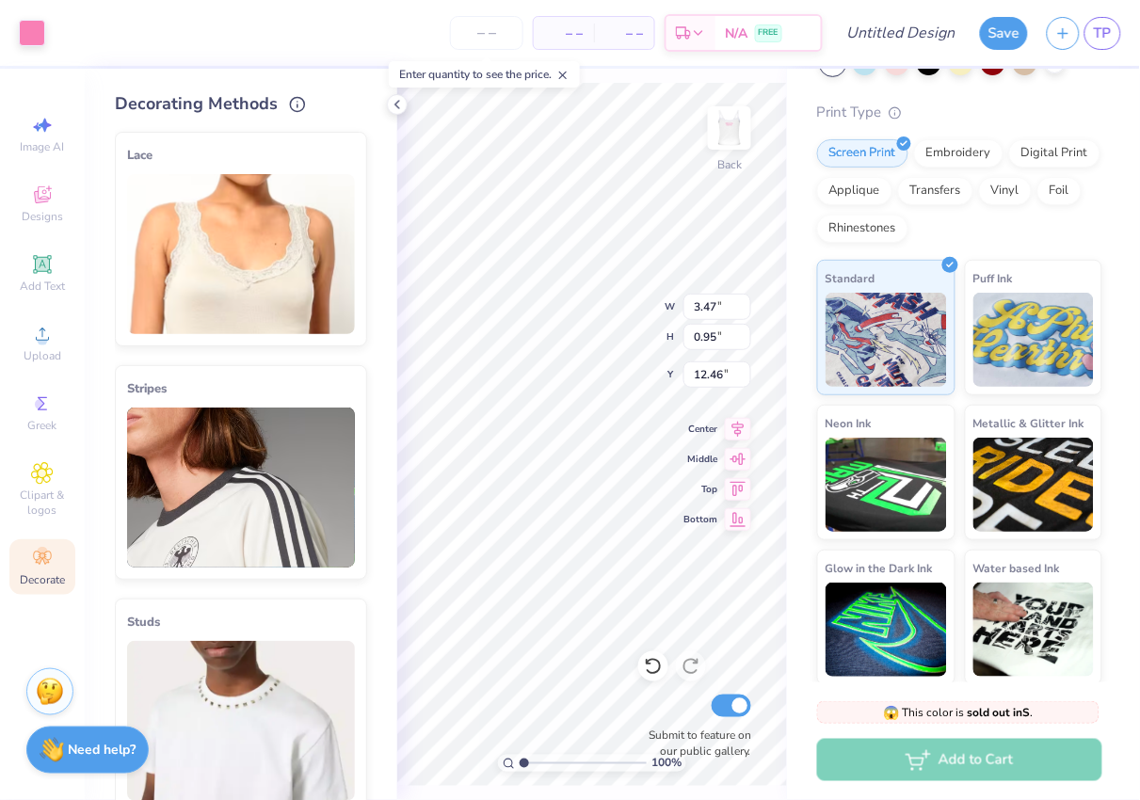
scroll to position [0, 0]
click at [395, 104] on icon at bounding box center [397, 104] width 15 height 15
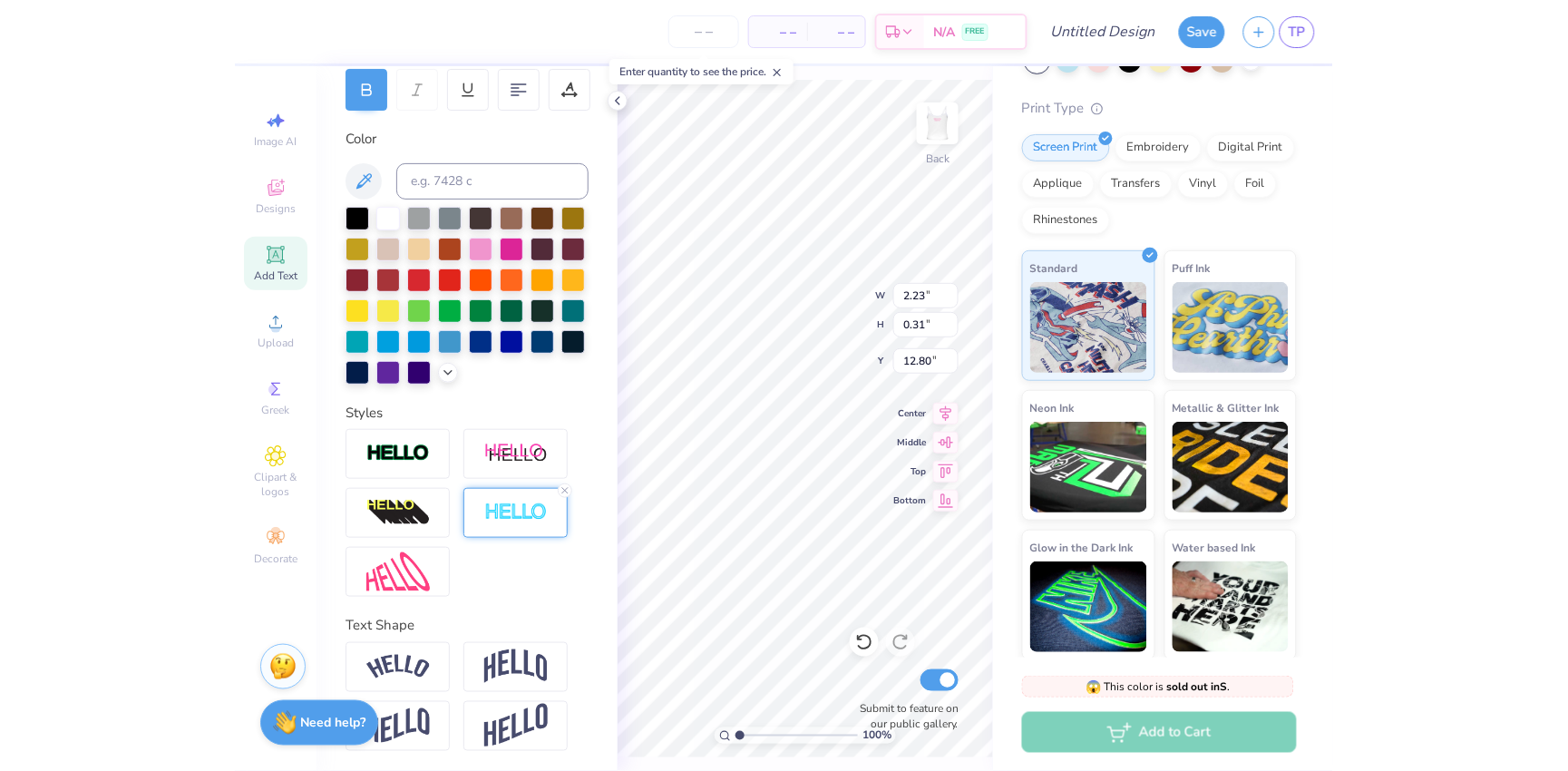
scroll to position [281, 0]
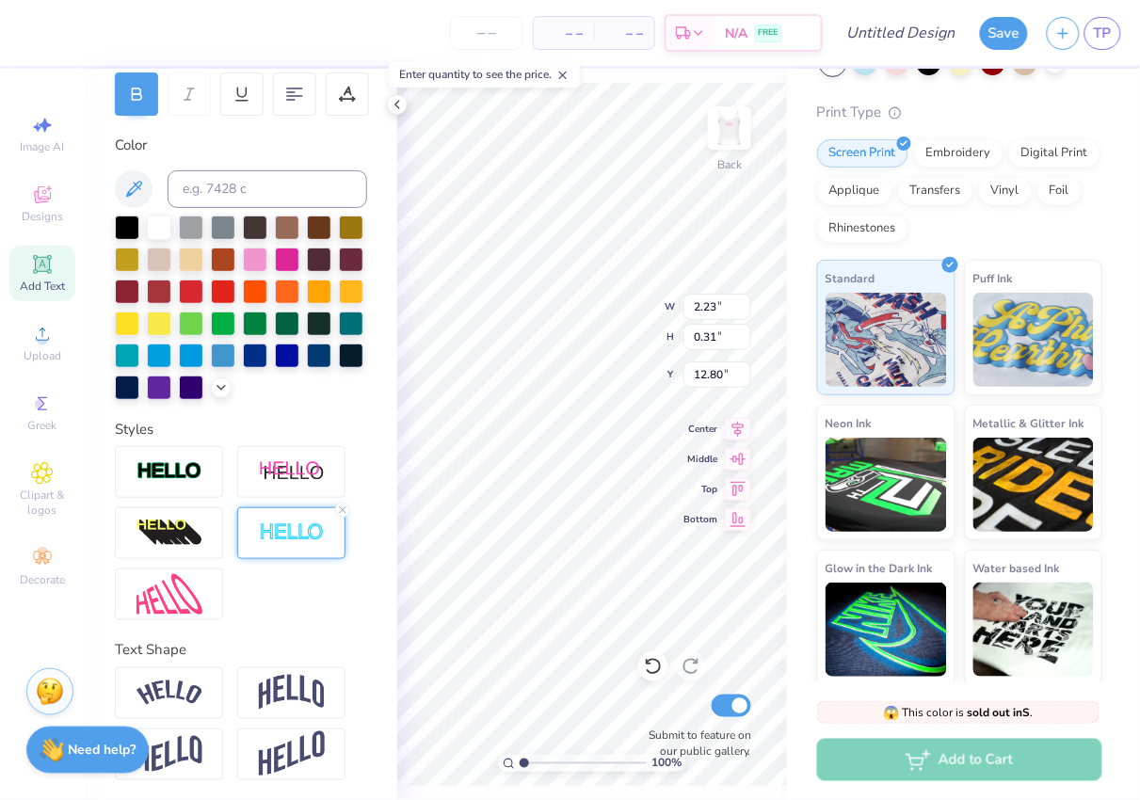
click at [278, 543] on div at bounding box center [291, 534] width 108 height 52
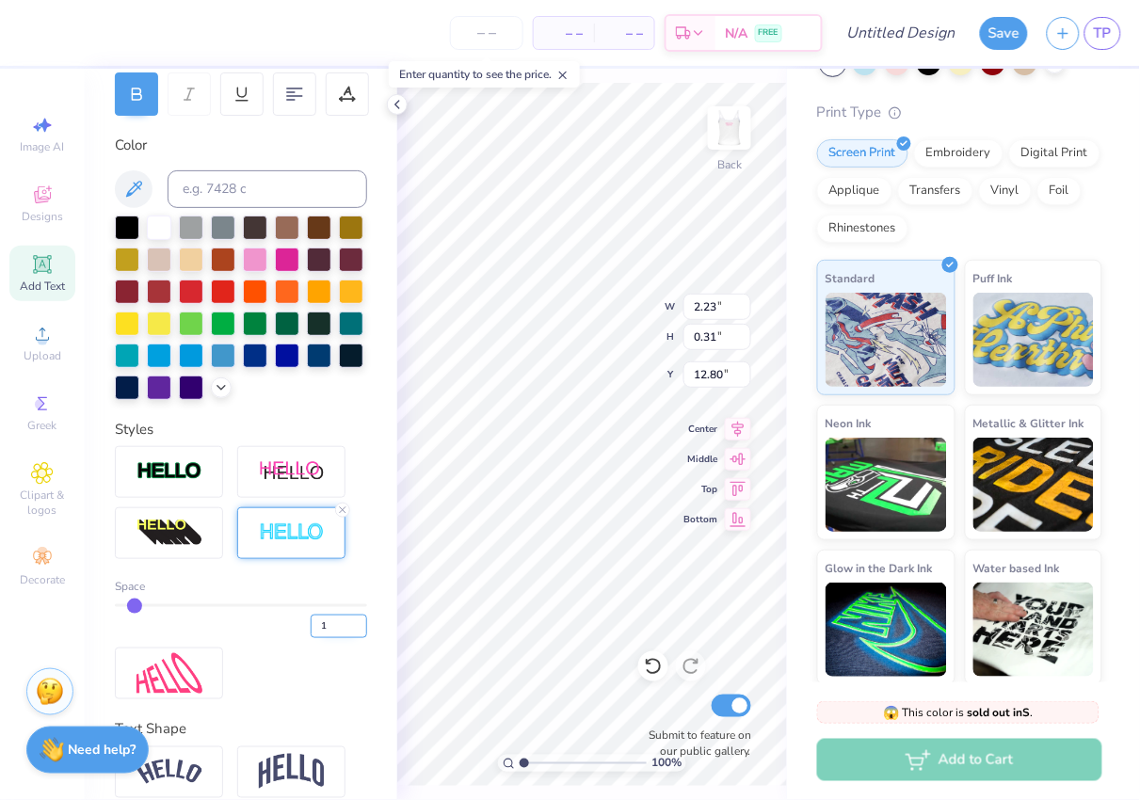
click at [355, 628] on input "1" at bounding box center [339, 627] width 57 height 24
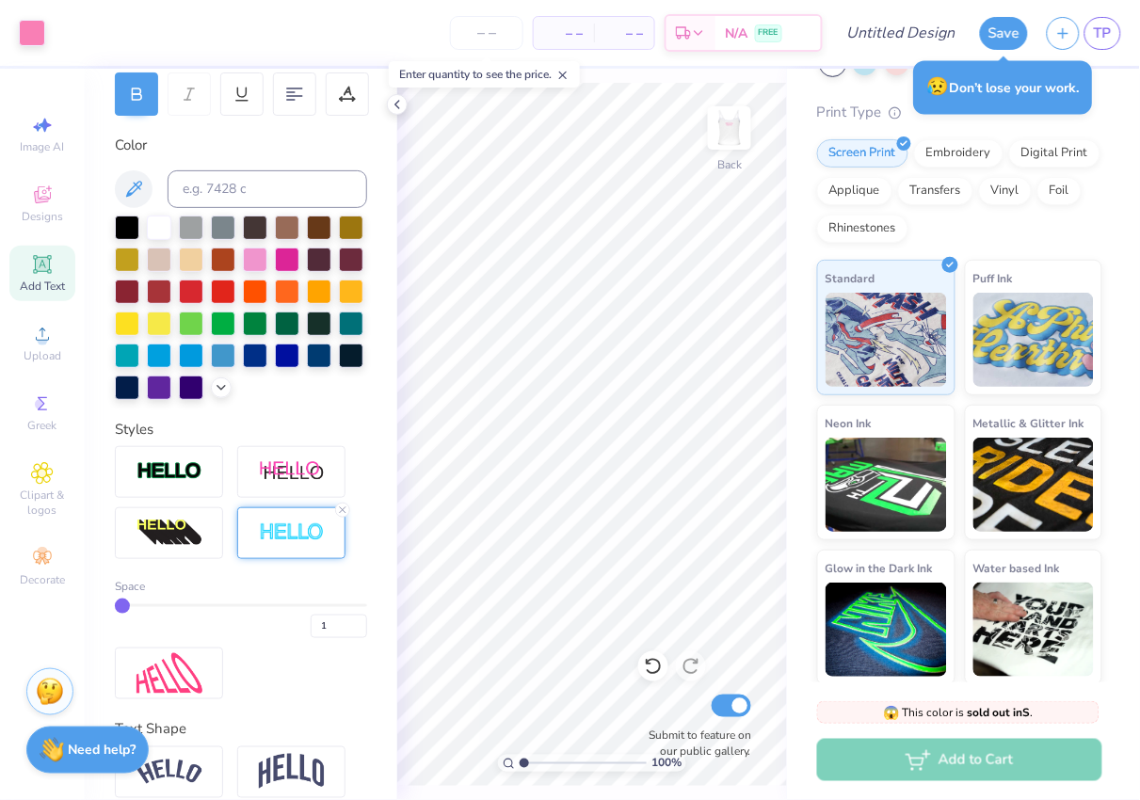
click at [691, 703] on div "Submit to feature on our public gallery." at bounding box center [694, 726] width 113 height 70
click at [688, 707] on div "Submit to feature on our public gallery." at bounding box center [694, 726] width 113 height 70
click at [686, 705] on div "Submit to feature on our public gallery." at bounding box center [694, 726] width 113 height 70
click at [686, 726] on div "100 % Back Submit to feature on our public gallery." at bounding box center [592, 435] width 390 height 732
click at [691, 708] on div "Submit to feature on our public gallery." at bounding box center [694, 726] width 113 height 70
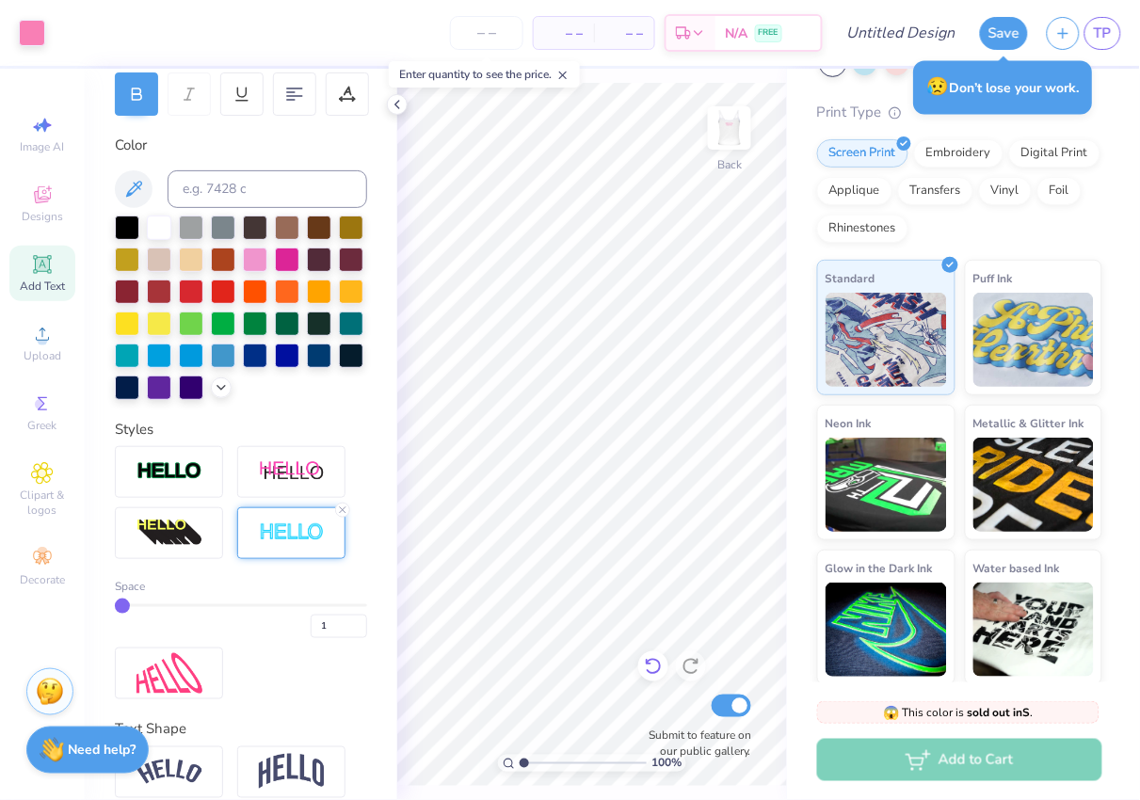
click at [654, 669] on icon at bounding box center [653, 666] width 19 height 19
click at [670, 635] on div "100 % Back Submit to feature on our public gallery." at bounding box center [592, 435] width 390 height 732
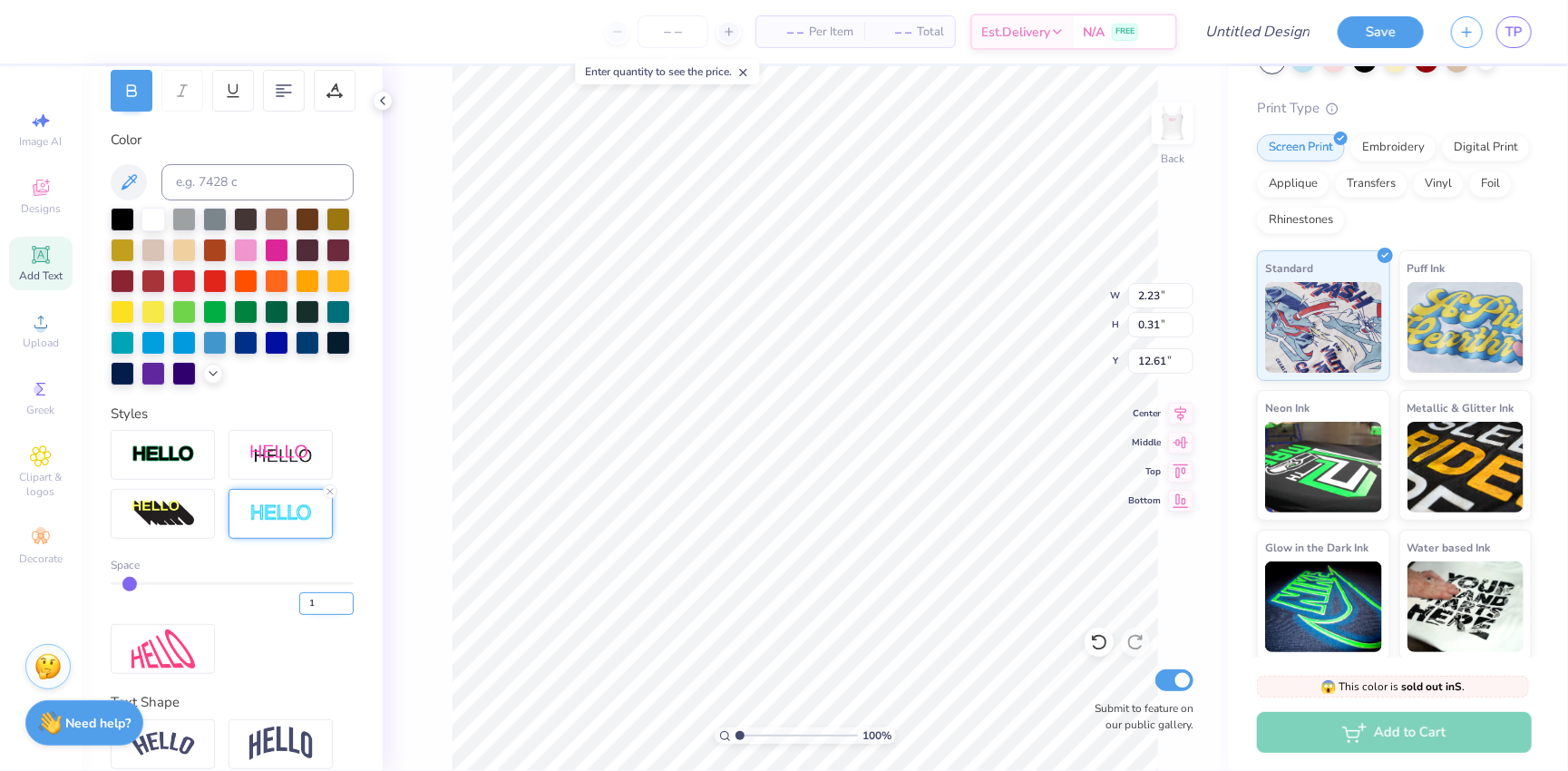
click at [341, 603] on input "1" at bounding box center [327, 604] width 55 height 23
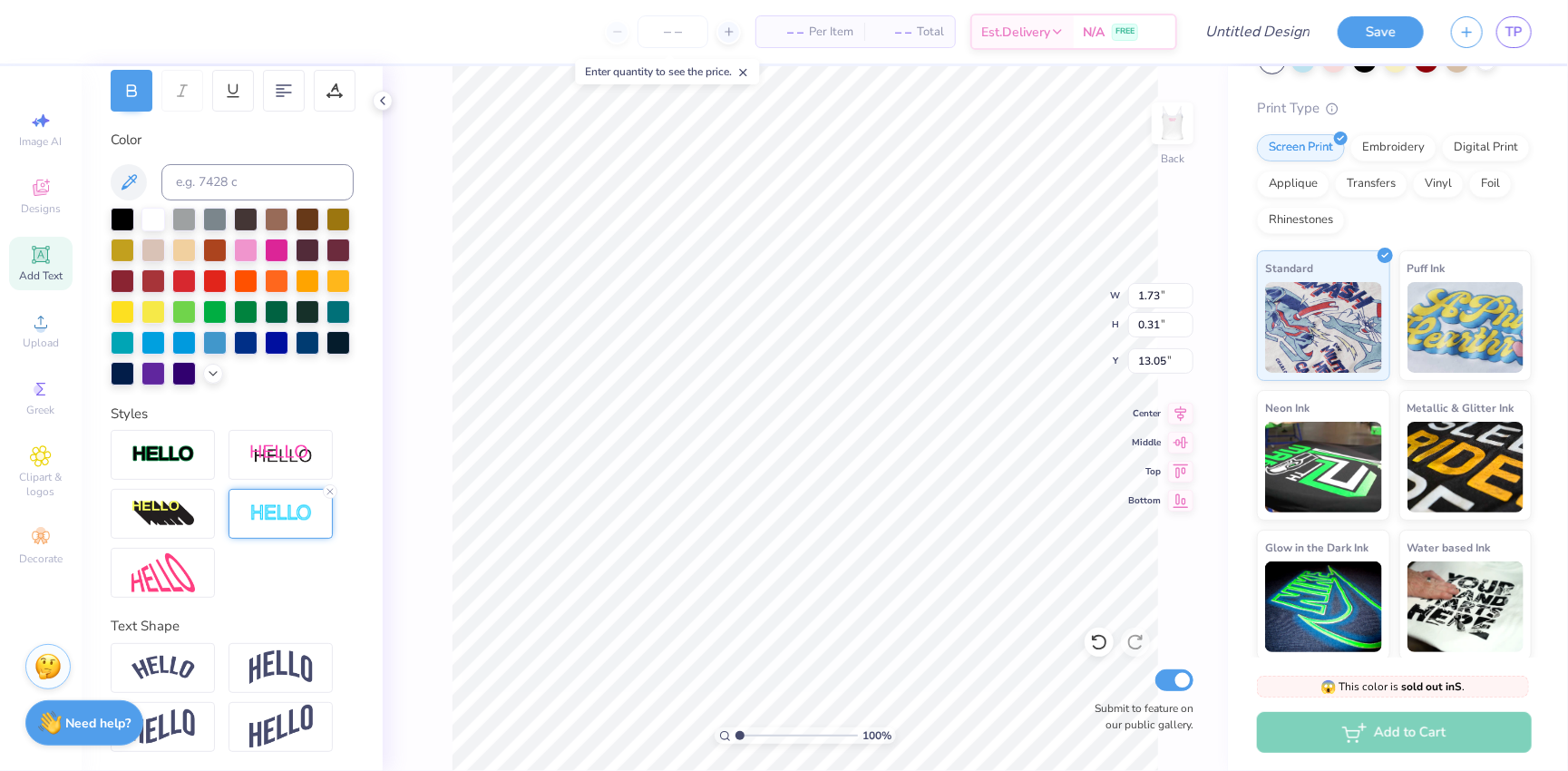
click at [265, 507] on img at bounding box center [281, 515] width 64 height 21
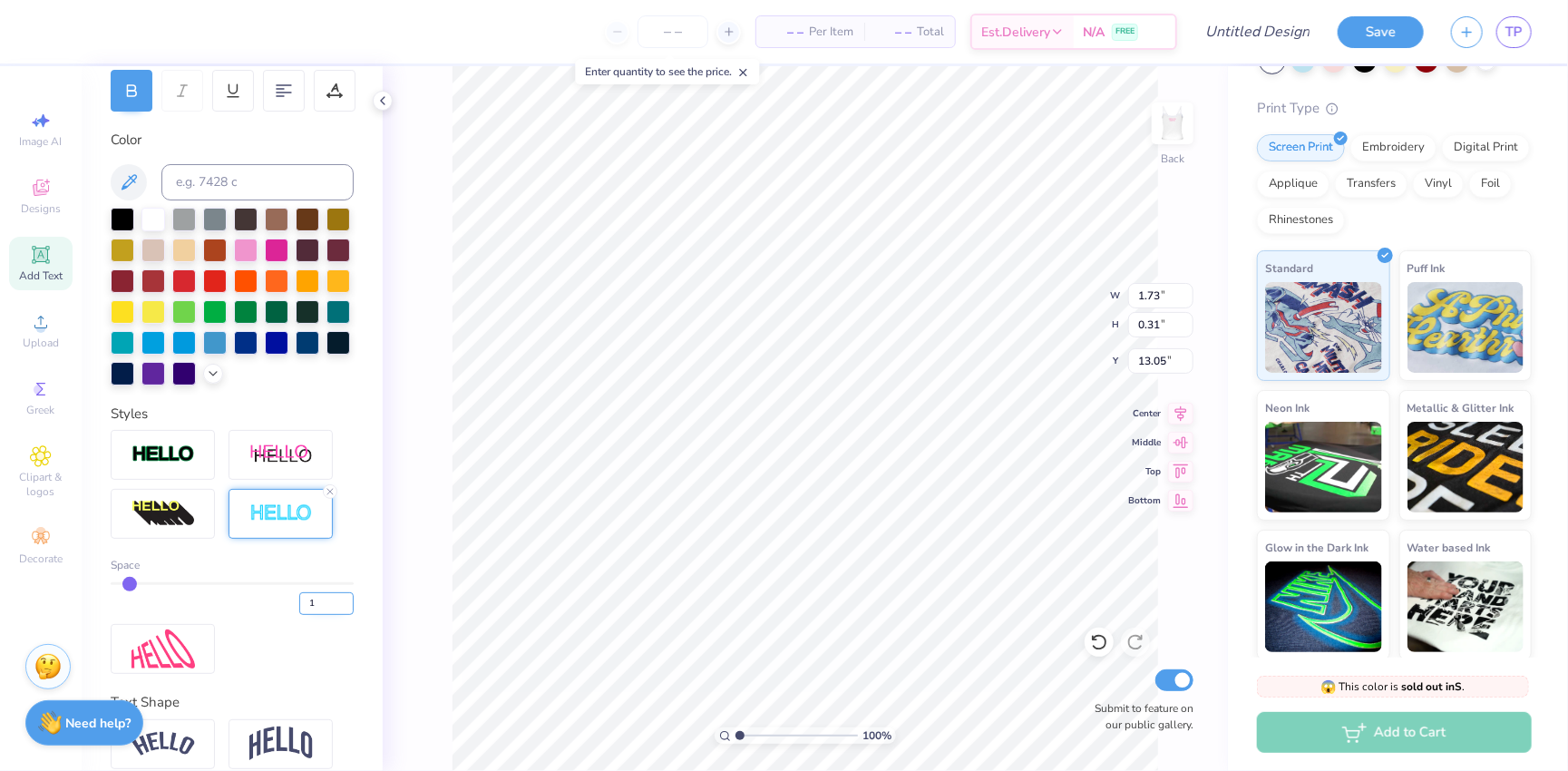
click at [343, 601] on input "1" at bounding box center [327, 604] width 55 height 23
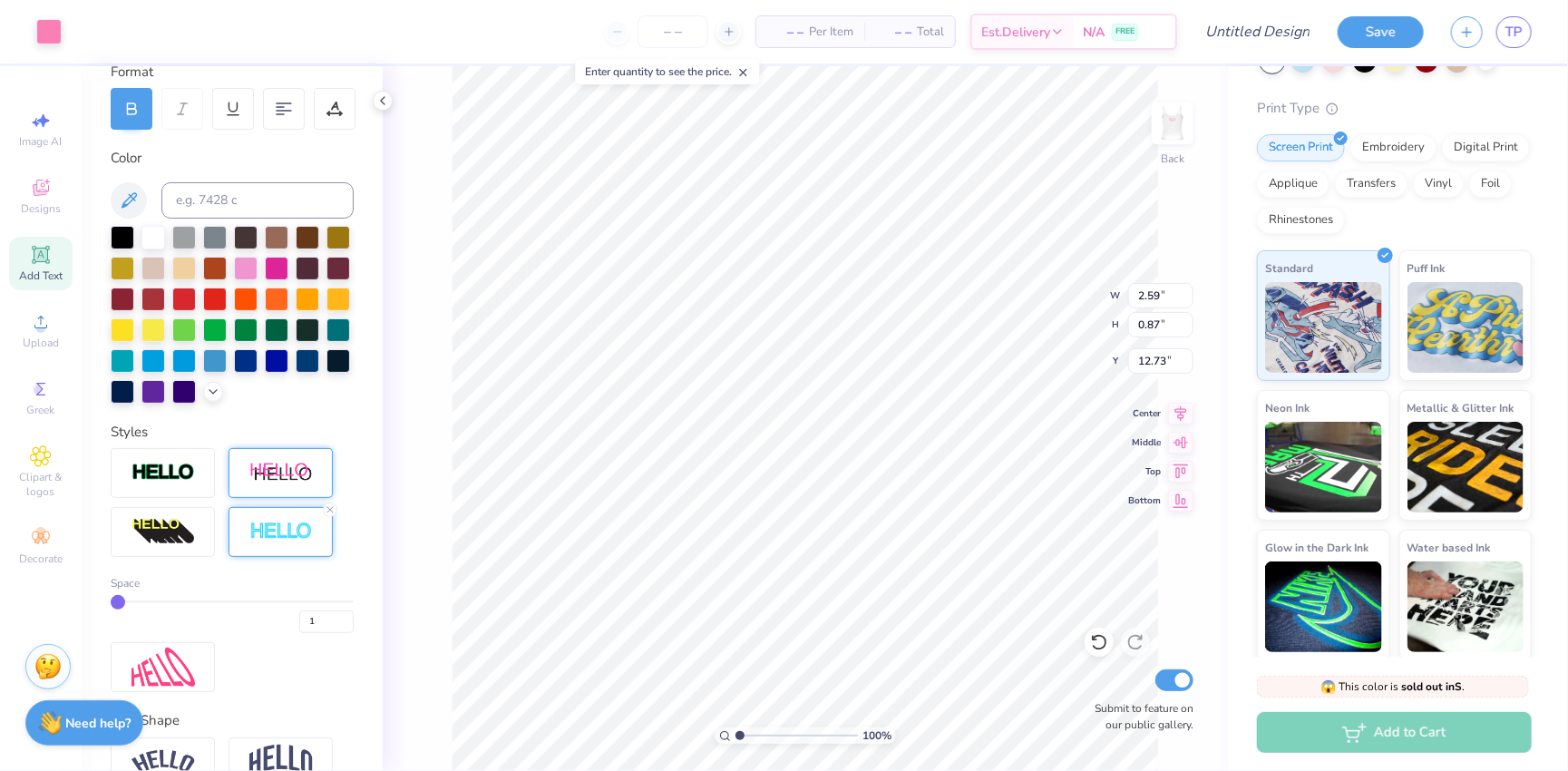
scroll to position [271, 0]
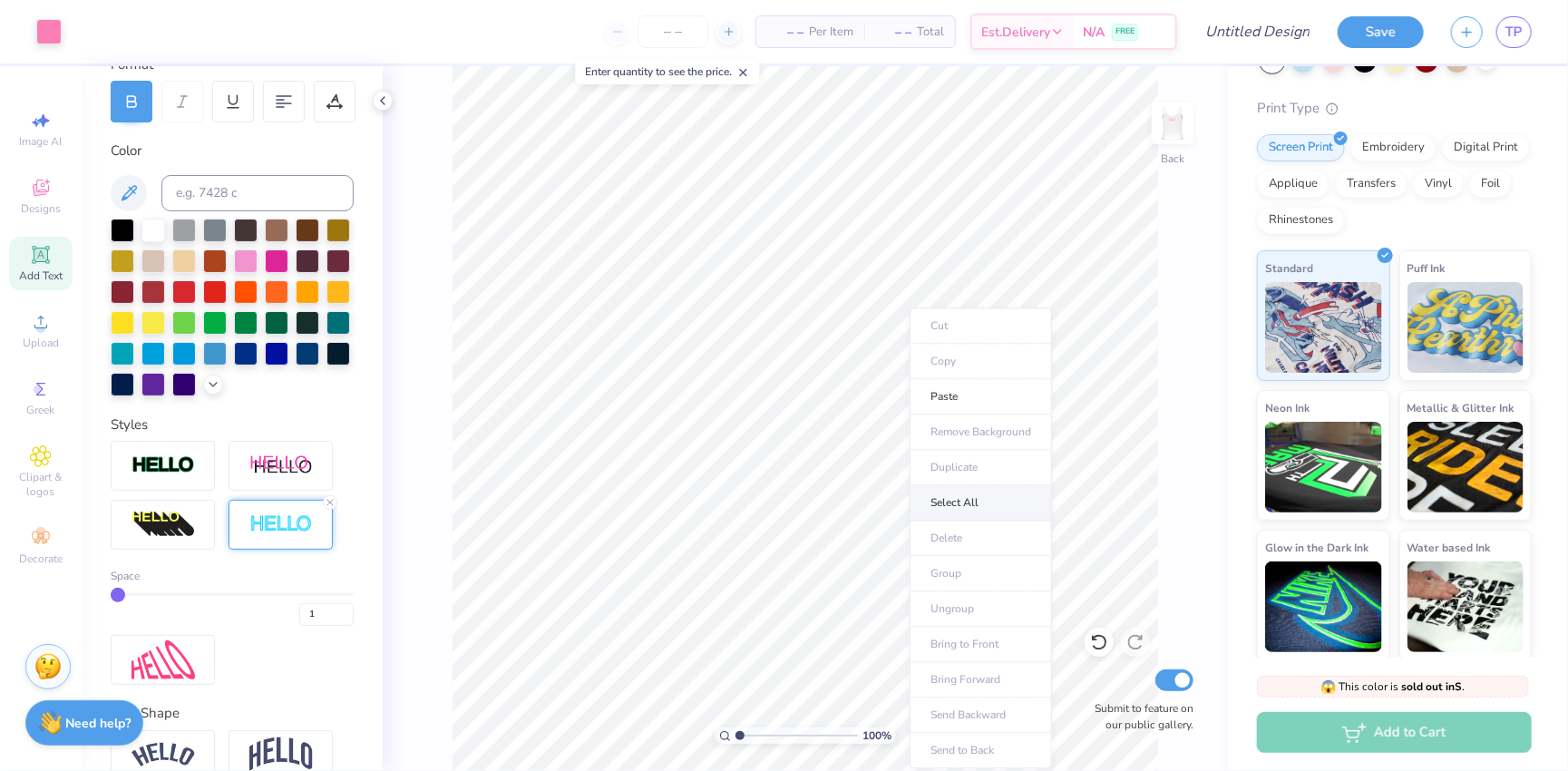
click at [956, 503] on li "Select All" at bounding box center [980, 504] width 143 height 36
click at [350, 608] on input "2" at bounding box center [327, 615] width 55 height 23
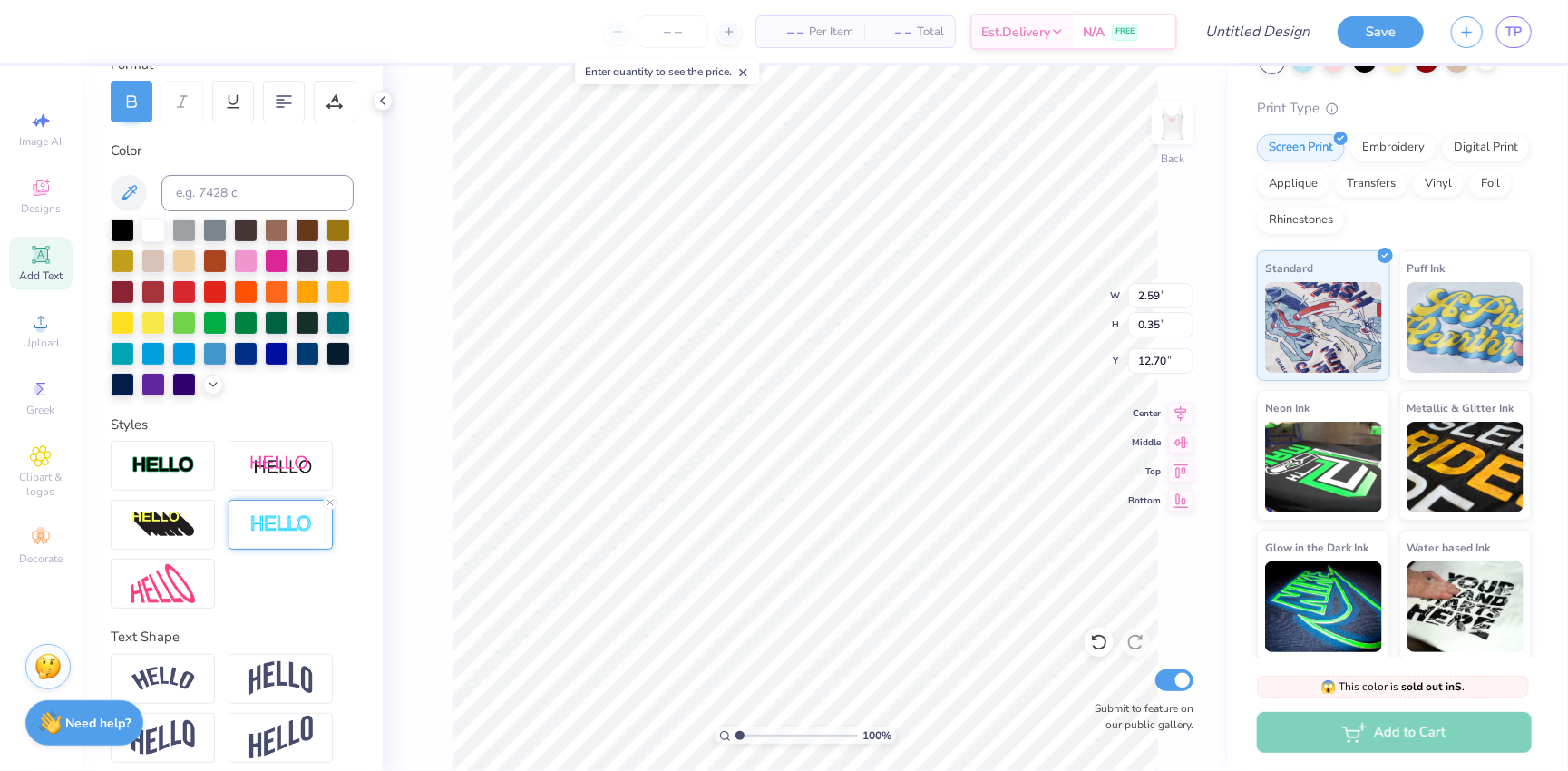
click at [282, 529] on img at bounding box center [281, 525] width 64 height 21
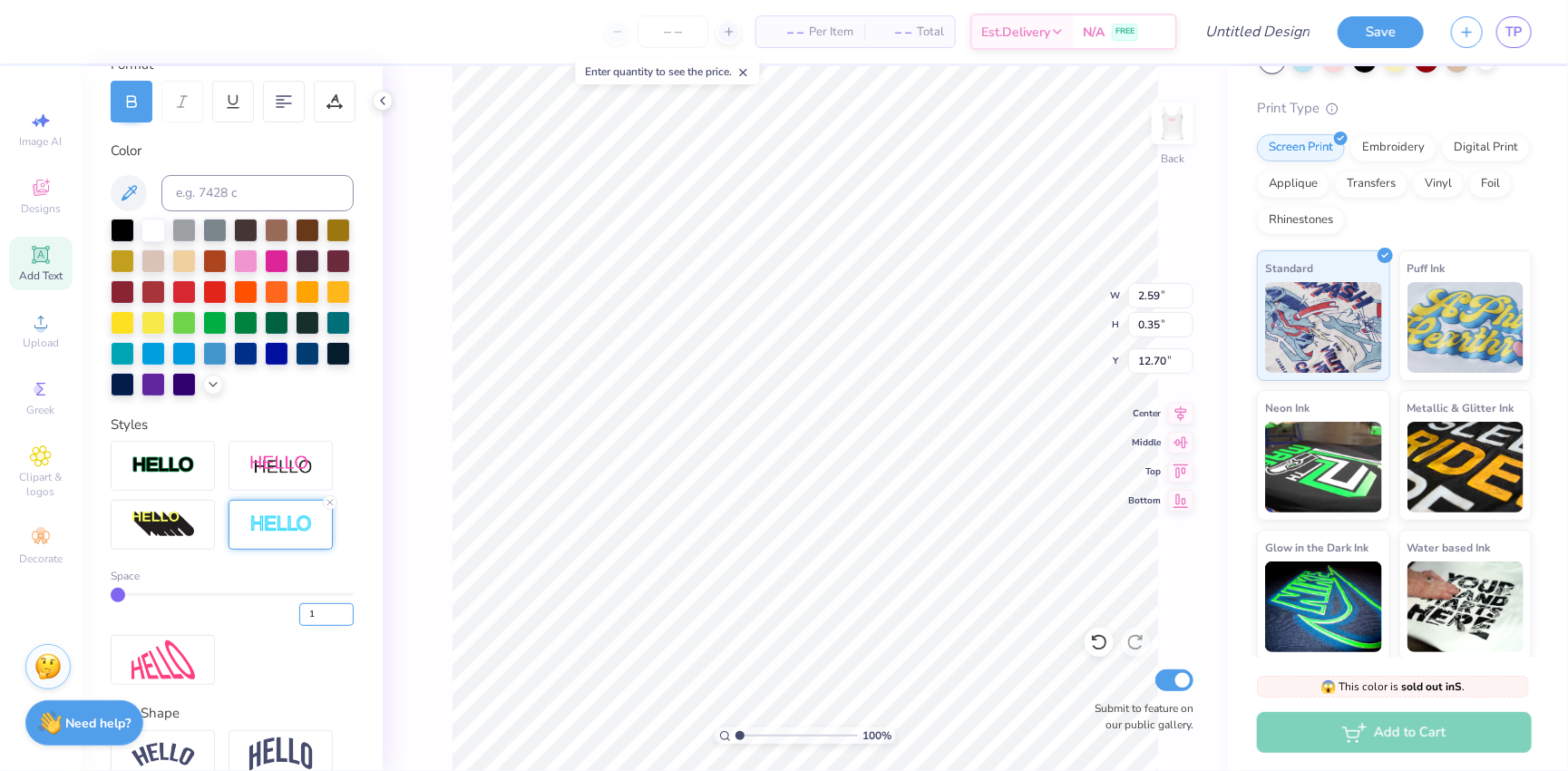
click at [343, 605] on input "1" at bounding box center [327, 615] width 55 height 23
click at [346, 605] on input "1" at bounding box center [327, 615] width 55 height 23
click at [350, 607] on input "2" at bounding box center [327, 615] width 55 height 23
click at [418, 622] on div "100 % Back W 2.59 2.59 " H 0.35 0.35 " Y 12.70 12.70 " Center Middle Top Bottom…" at bounding box center [805, 419] width 846 height 705
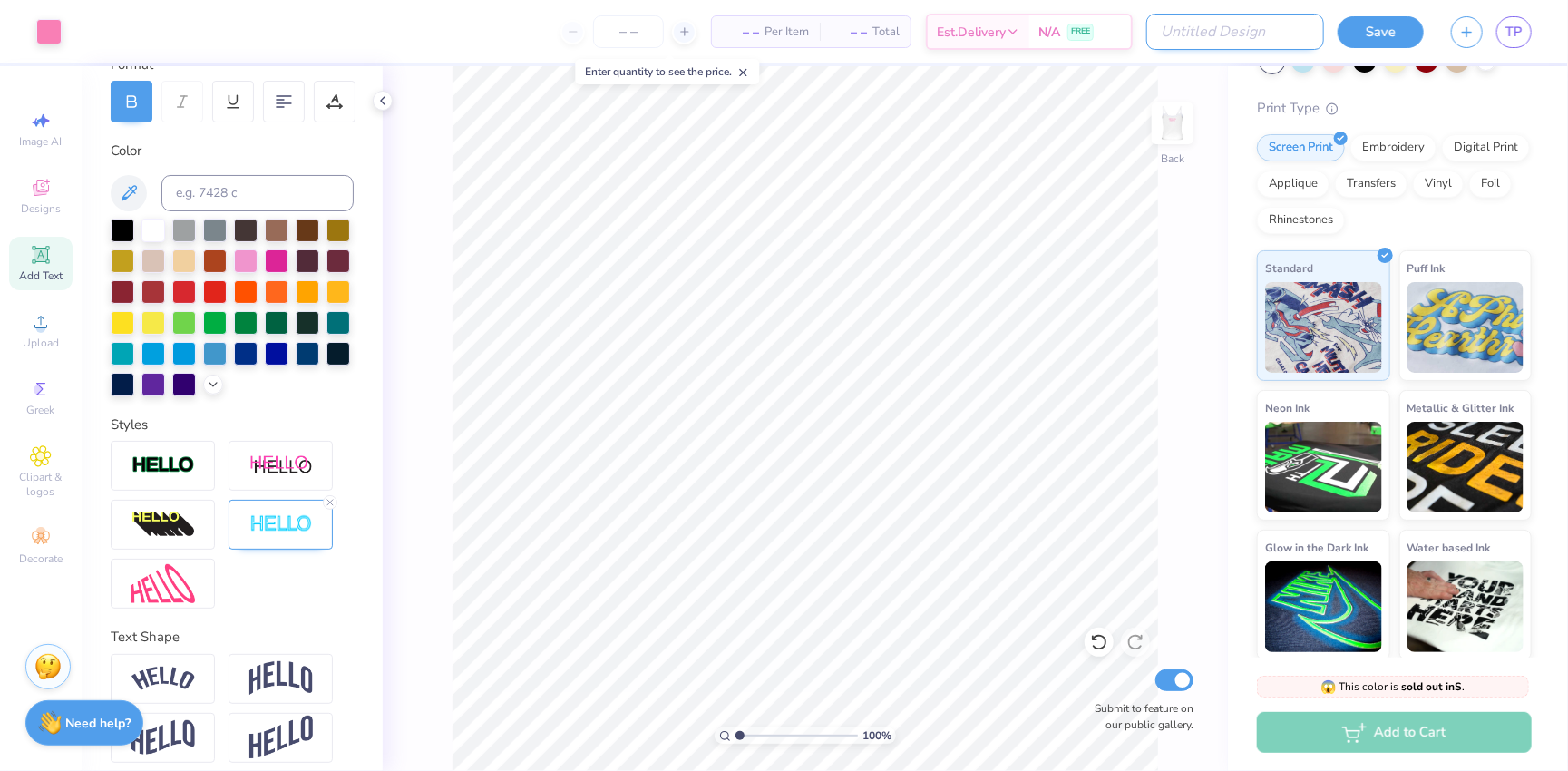
click at [1097, 47] on input "Design Title" at bounding box center [1235, 32] width 178 height 37
click at [1097, 42] on button "Save" at bounding box center [1380, 29] width 86 height 32
click at [1097, 125] on img at bounding box center [1172, 122] width 72 height 72
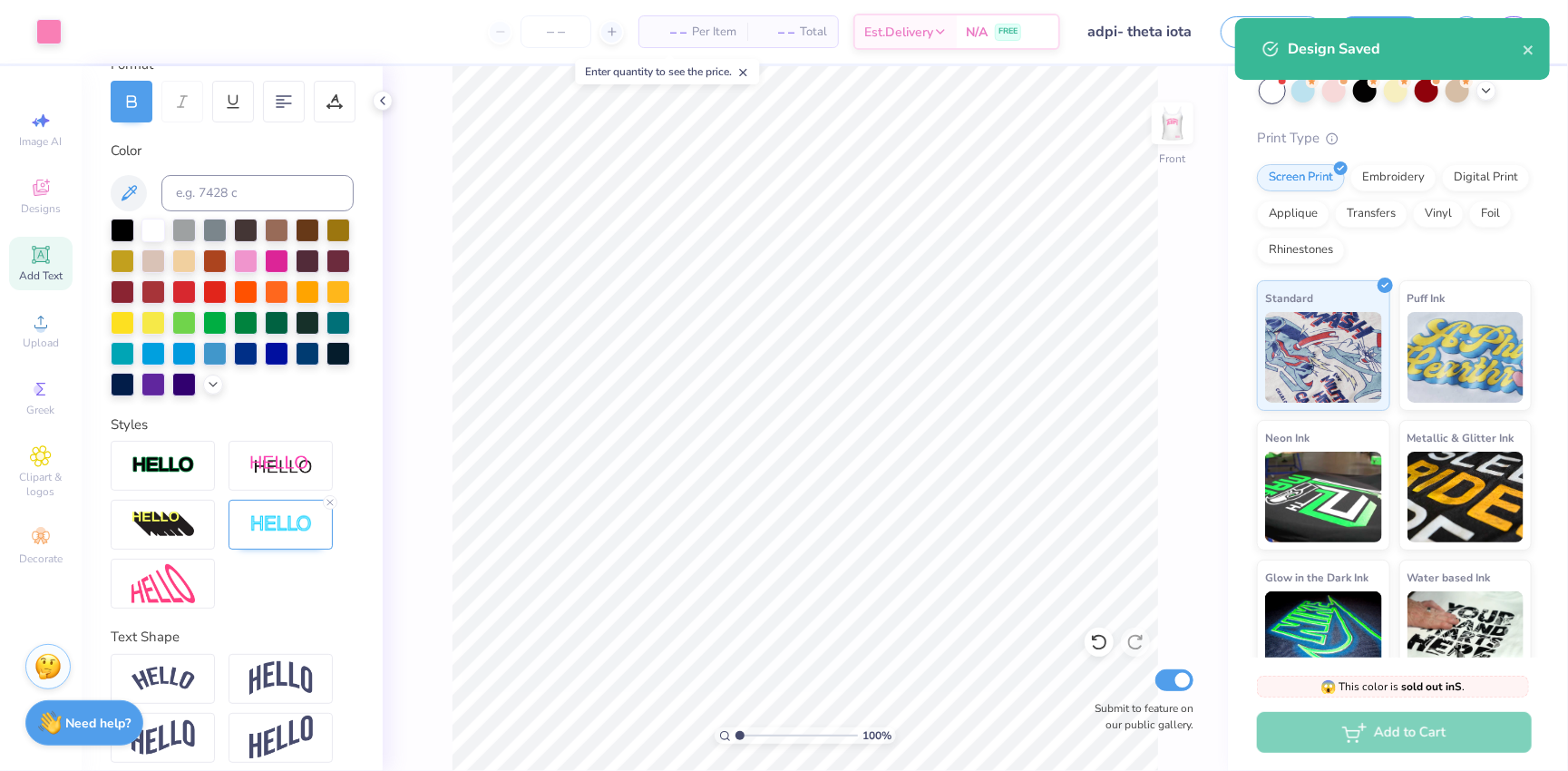
click at [1097, 125] on img at bounding box center [1173, 123] width 37 height 37
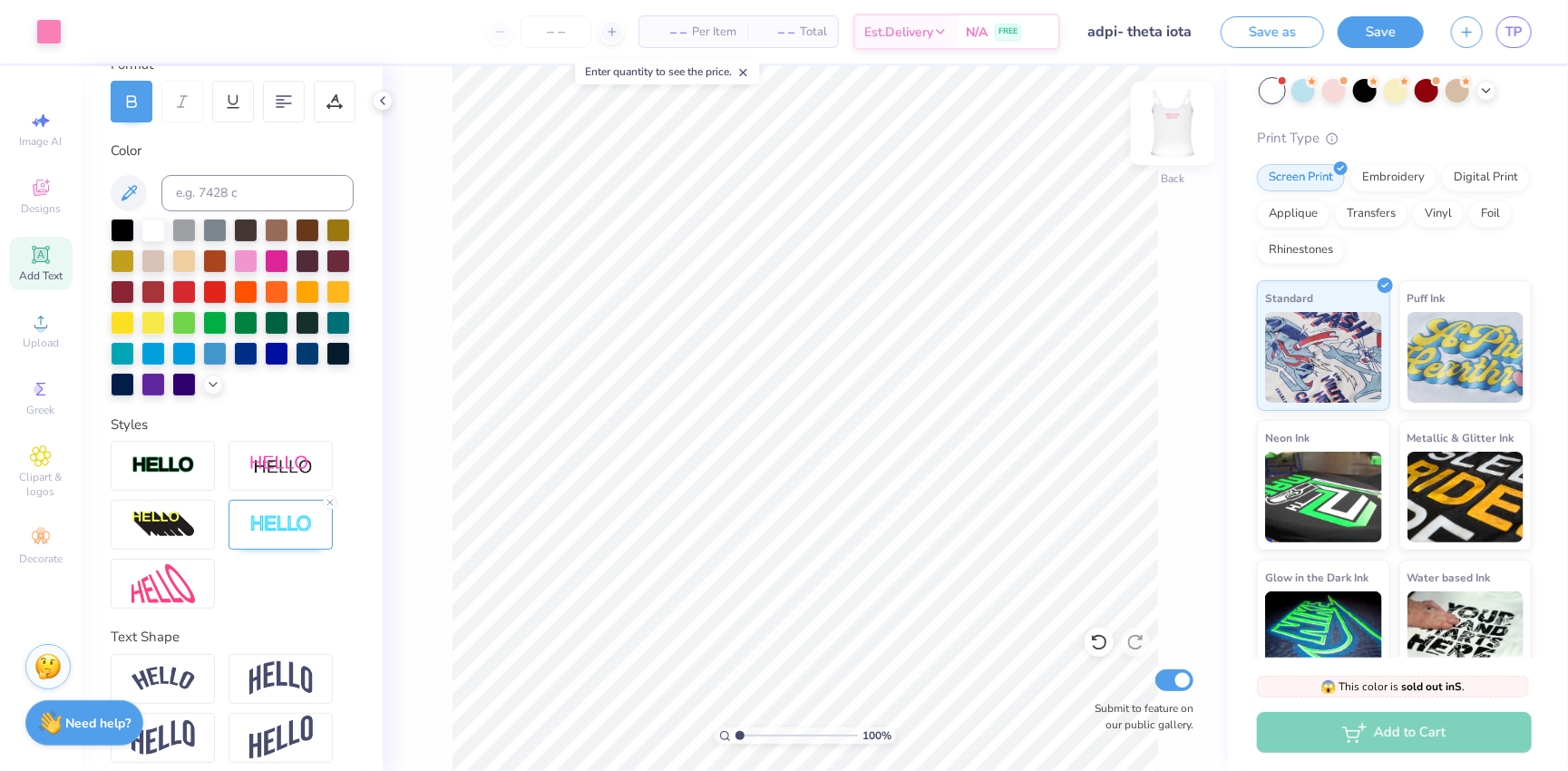
click at [1097, 126] on img at bounding box center [1172, 122] width 72 height 72
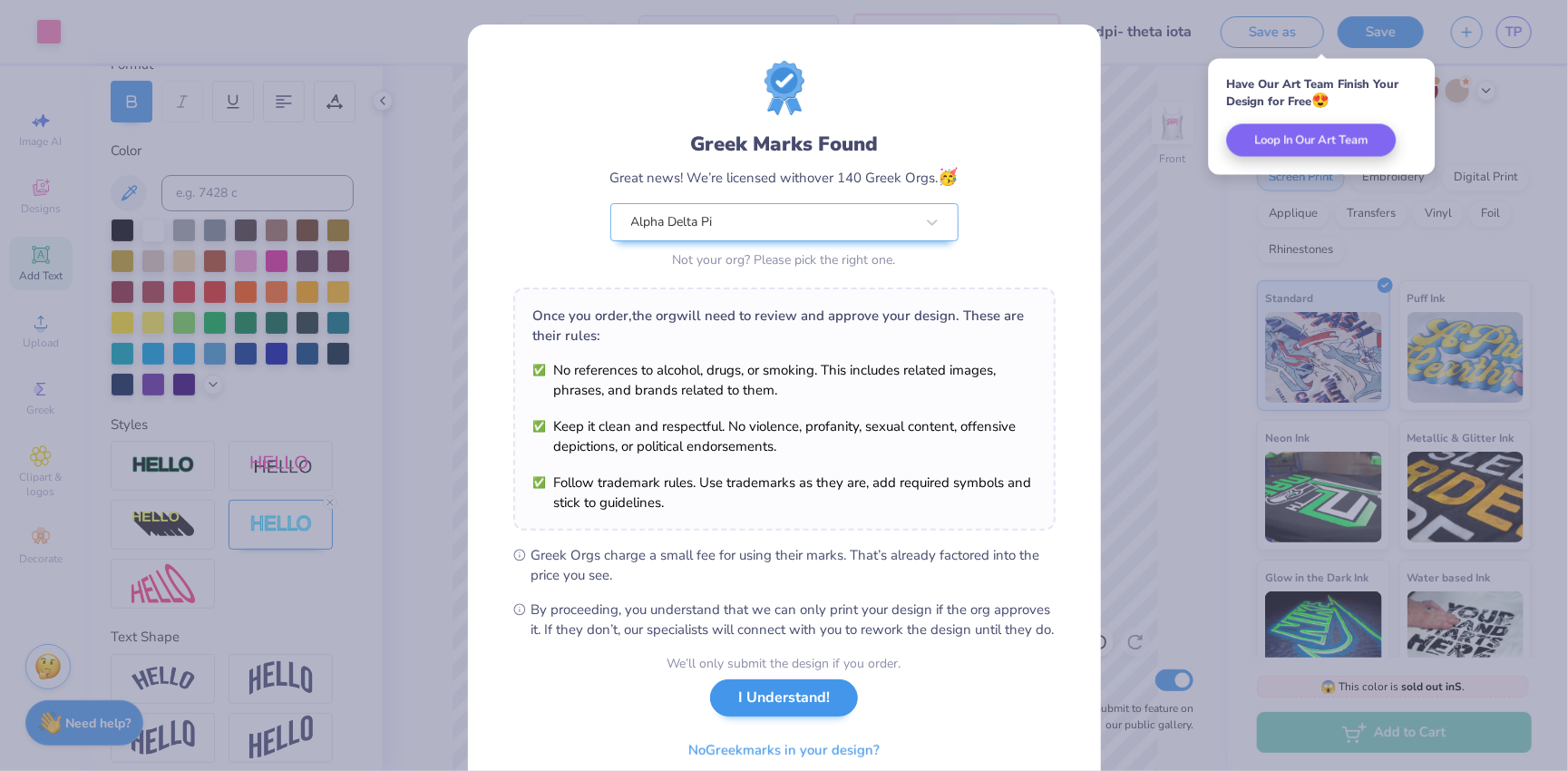
click at [787, 705] on button "I Understand!" at bounding box center [783, 698] width 147 height 38
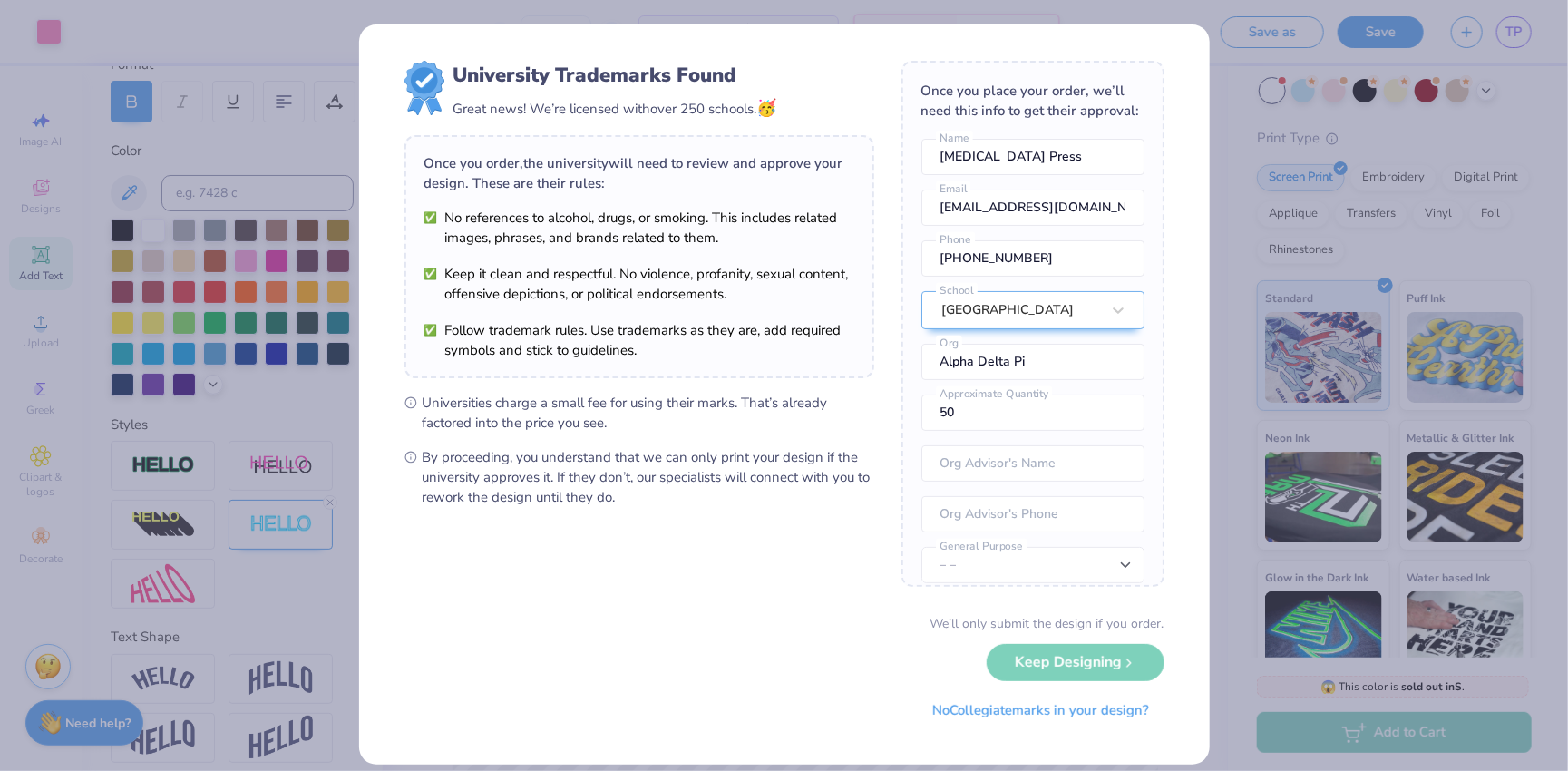
click at [1030, 655] on div "We’ll only submit the design if you order. Keep Designing No Collegiate marks i…" at bounding box center [784, 672] width 760 height 115
click at [1027, 408] on input "50" at bounding box center [1033, 413] width 223 height 37
drag, startPoint x: 1015, startPoint y: 407, endPoint x: 934, endPoint y: 402, distance: 81.2
click at [934, 404] on input "50" at bounding box center [1033, 413] width 223 height 37
click at [782, 534] on form "University Trademarks Found Great news! We’re licensed with over 250 schools. 🥳…" at bounding box center [784, 394] width 760 height 668
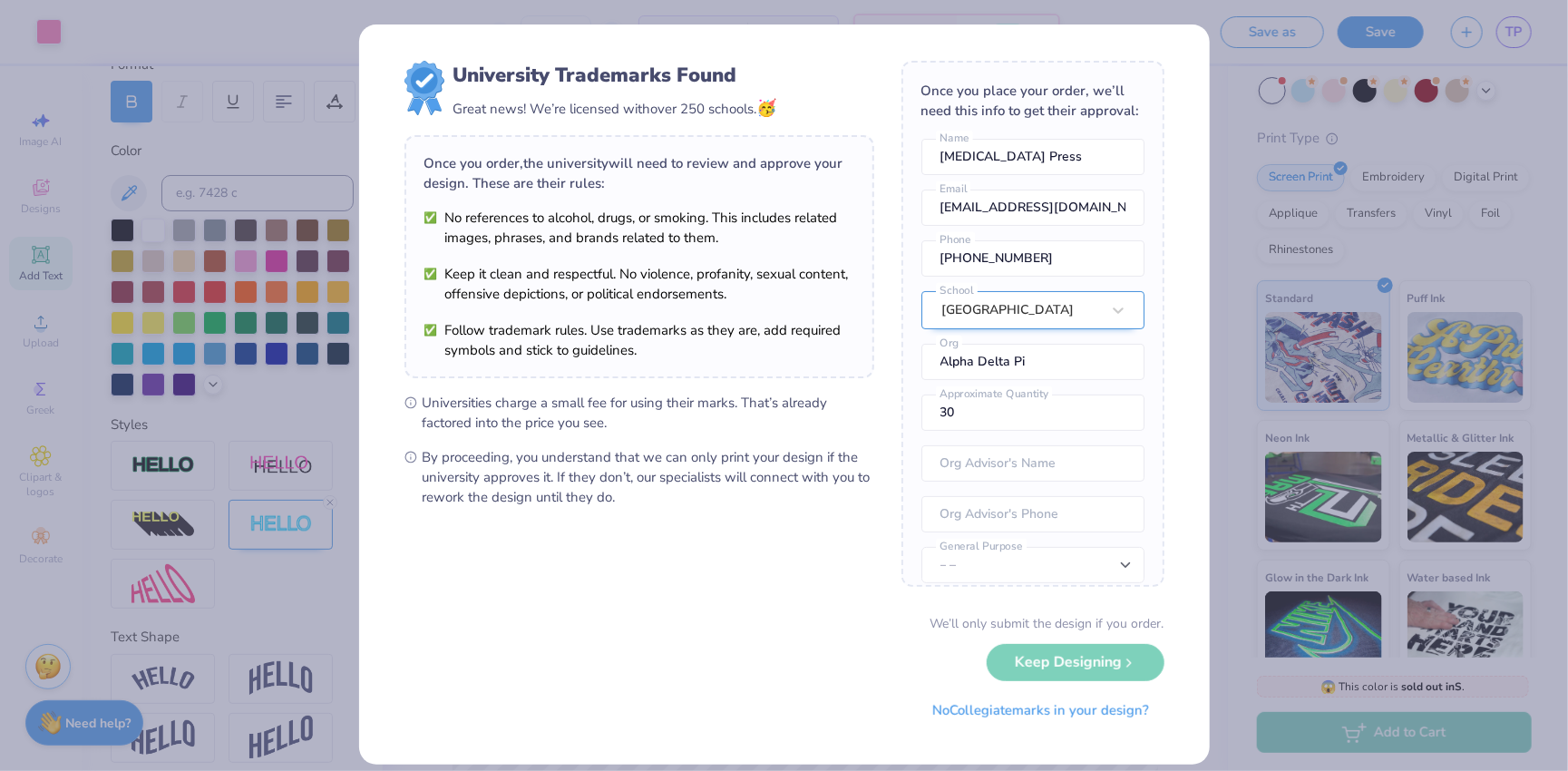
click at [1051, 309] on div "Bucknell University" at bounding box center [1033, 310] width 223 height 39
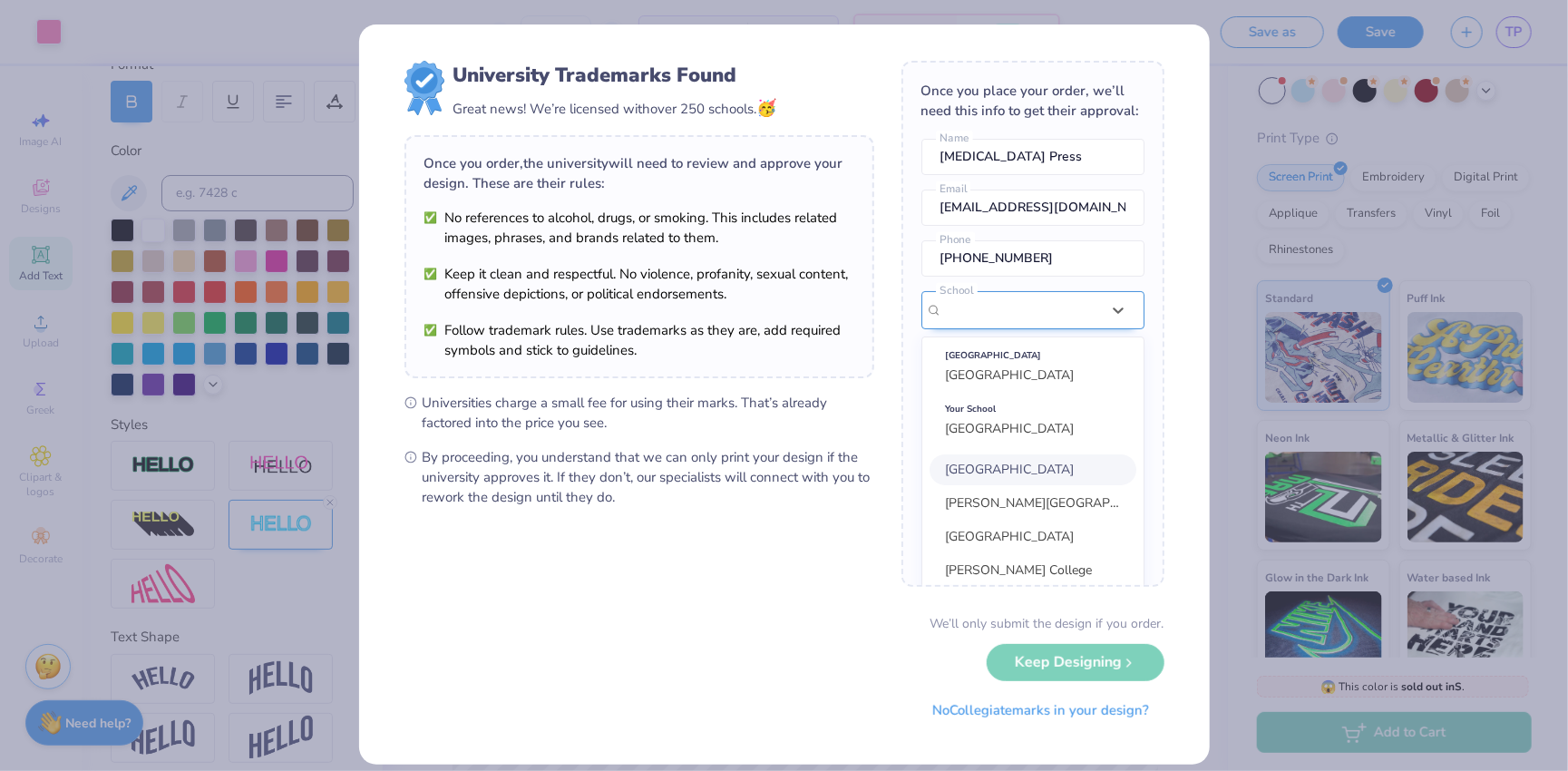
click at [992, 311] on div "option focused, 1 of 30. 30 results available. Use Up and Down to choose option…" at bounding box center [1033, 462] width 223 height 342
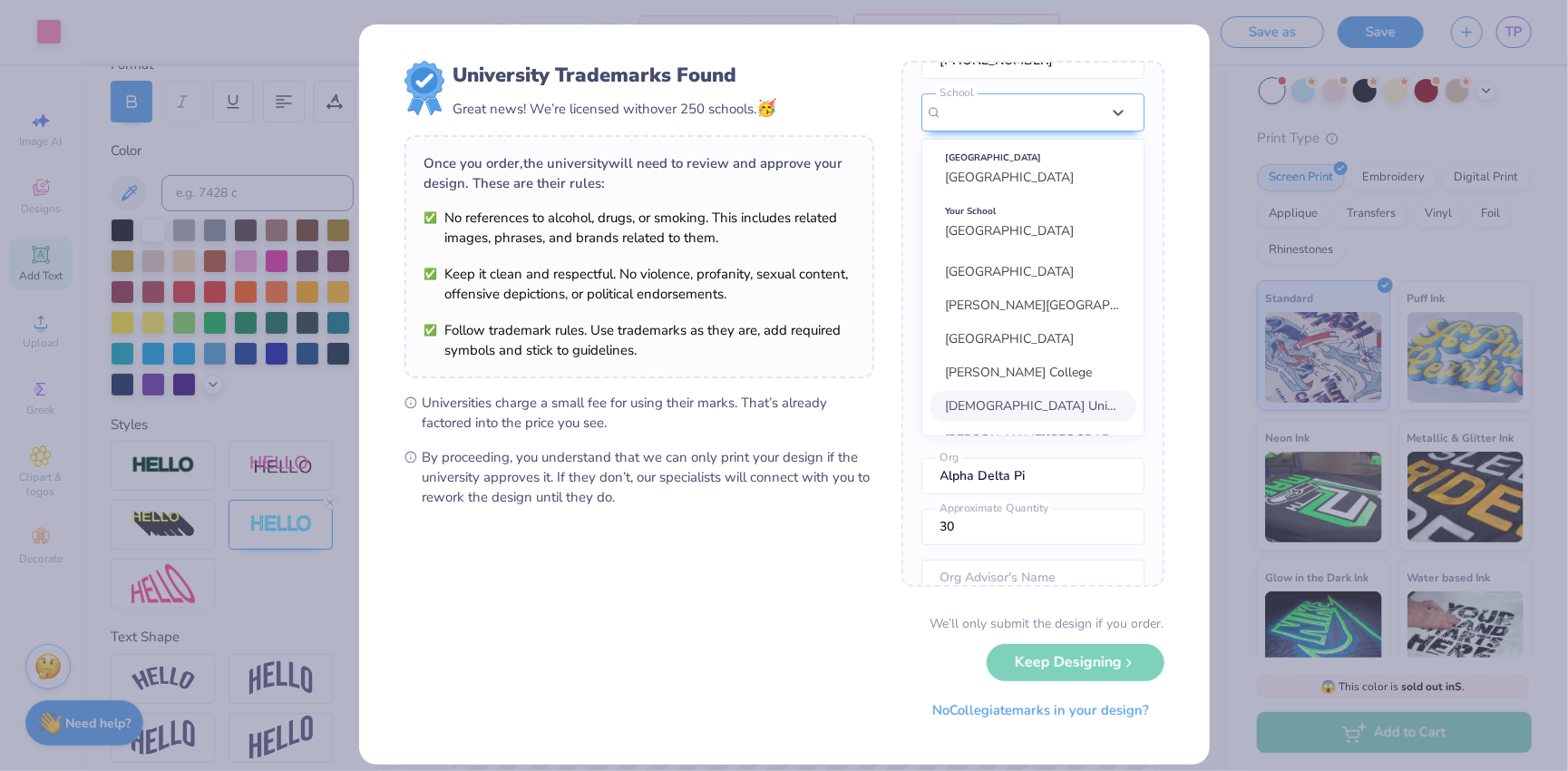
scroll to position [61, 0]
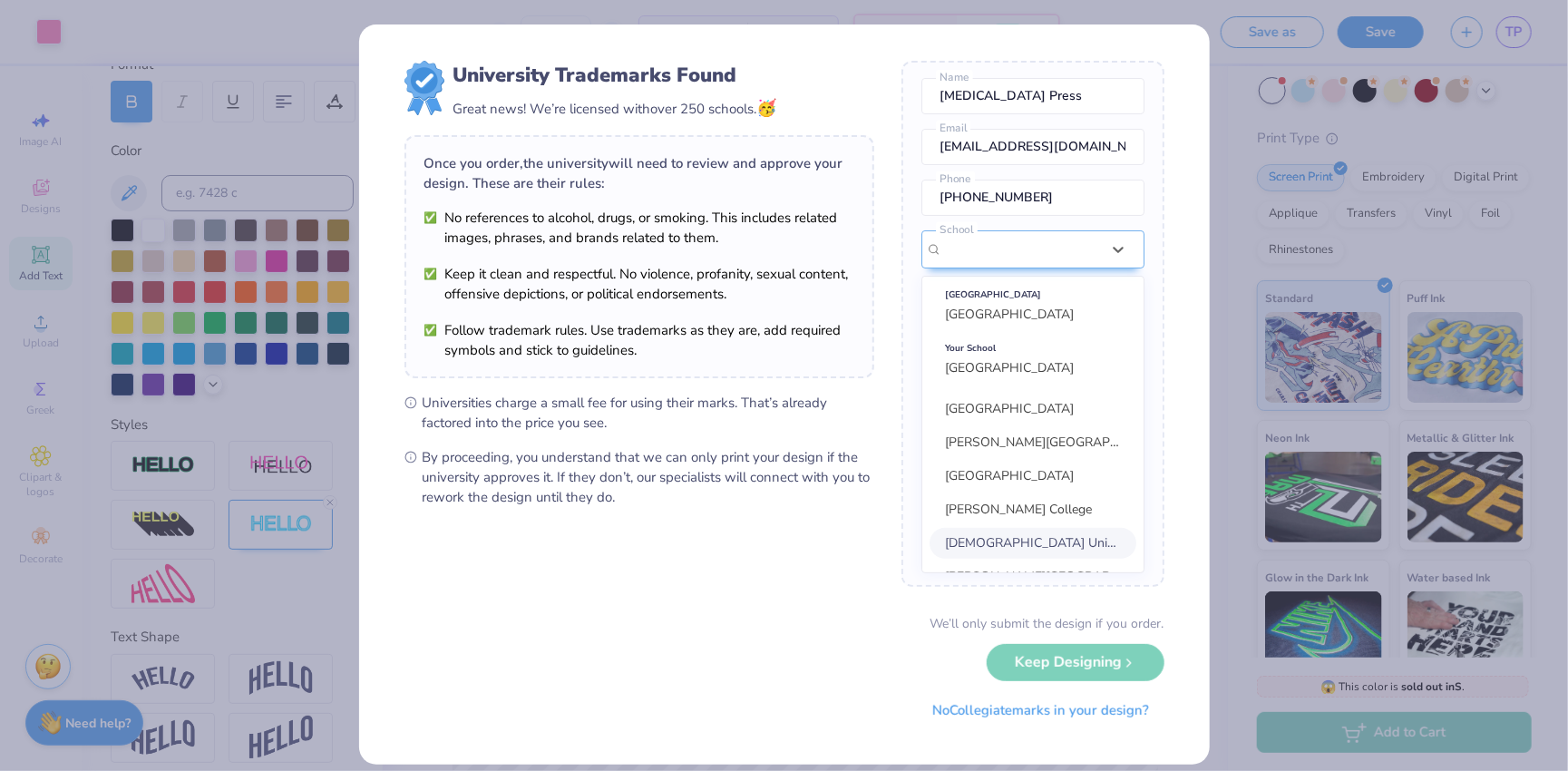
click at [872, 521] on form "University Trademarks Found Great news! We’re licensed with over 250 schools. 🥳…" at bounding box center [784, 394] width 760 height 668
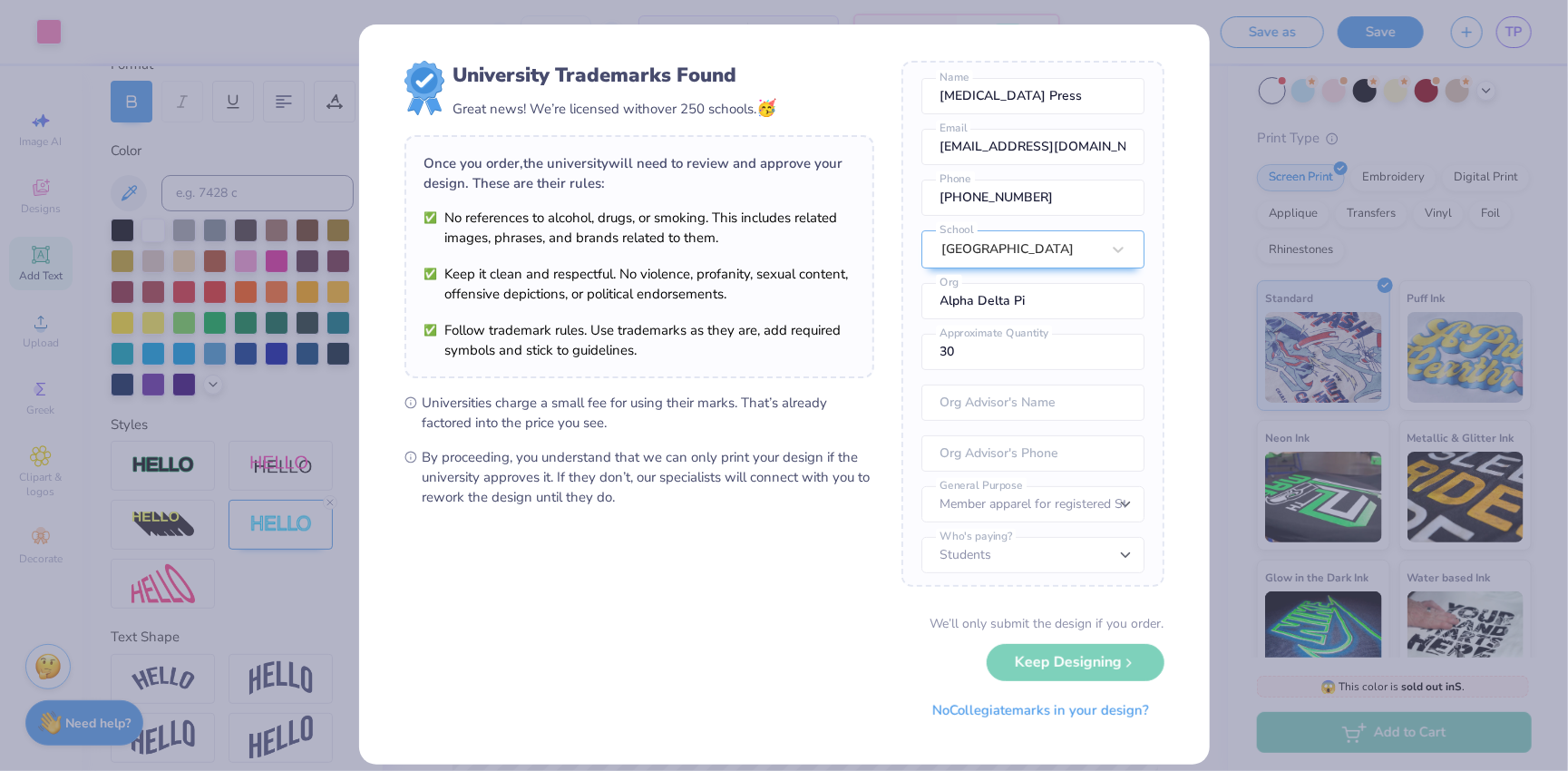
click at [1055, 655] on div "We’ll only submit the design if you order. Keep Designing No Collegiate marks i…" at bounding box center [784, 672] width 760 height 115
click at [1043, 709] on button "No Collegiate marks in your design?" at bounding box center [1040, 706] width 248 height 38
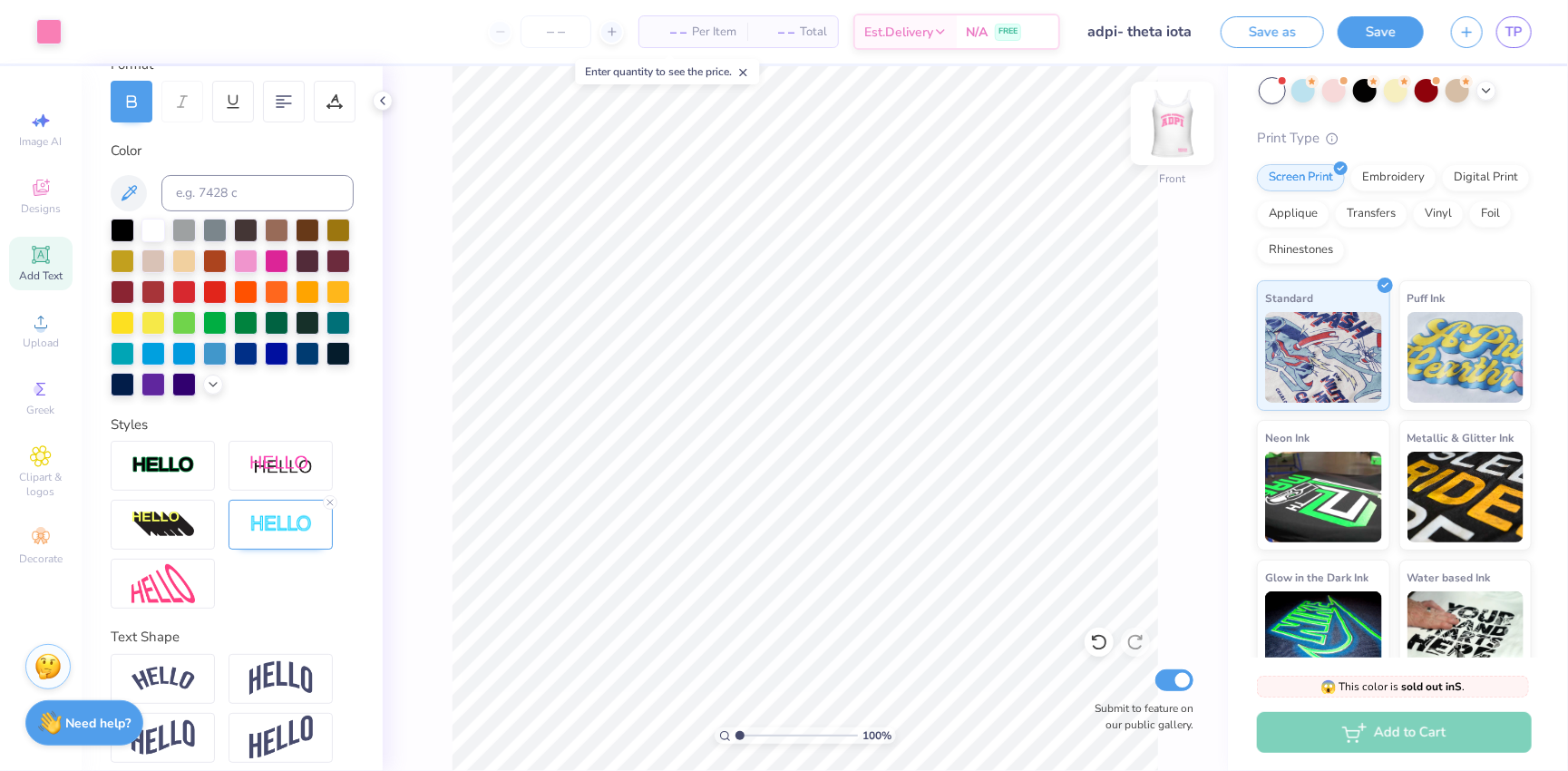
click at [1097, 133] on img at bounding box center [1172, 122] width 72 height 72
click at [300, 519] on img at bounding box center [281, 525] width 64 height 21
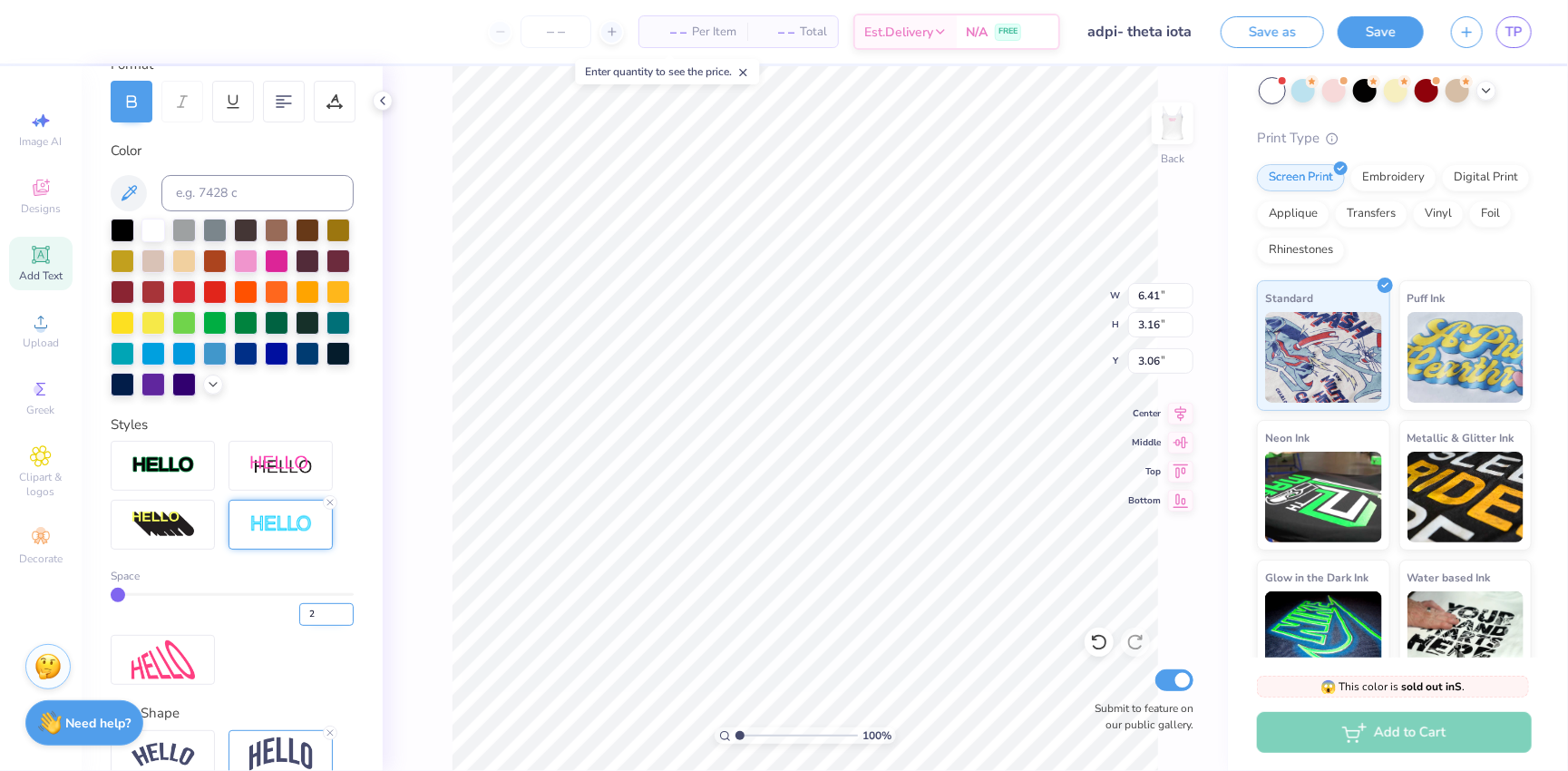
click at [346, 606] on input "2" at bounding box center [327, 615] width 55 height 23
click at [331, 723] on div "Text Shape" at bounding box center [232, 714] width 243 height 21
click at [329, 739] on div at bounding box center [329, 732] width 14 height 14
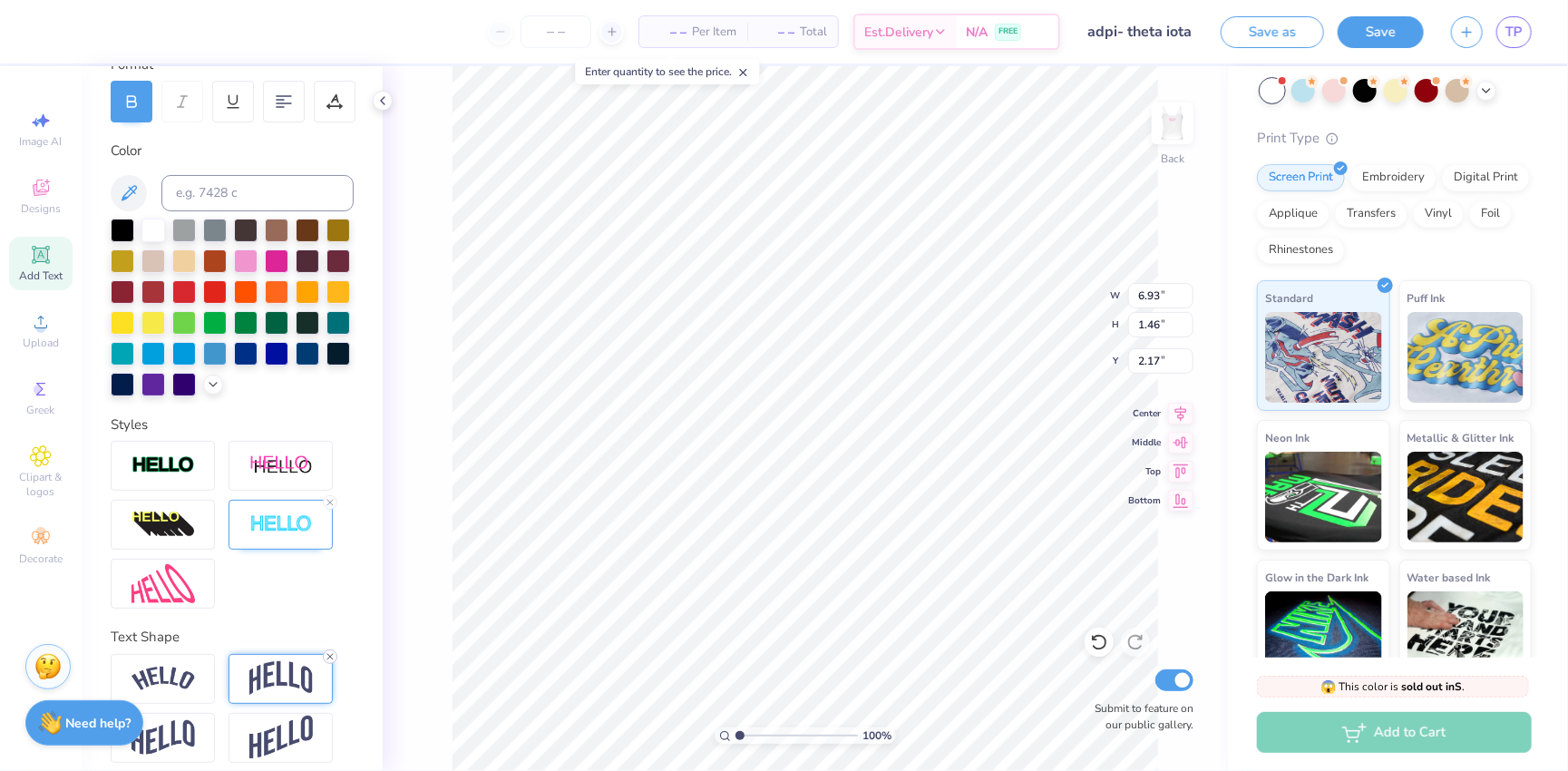
click at [333, 654] on line at bounding box center [330, 657] width 6 height 6
click at [1097, 407] on icon at bounding box center [1181, 411] width 25 height 22
click at [1097, 415] on icon at bounding box center [1181, 411] width 25 height 22
click at [1097, 442] on icon at bounding box center [1182, 440] width 15 height 12
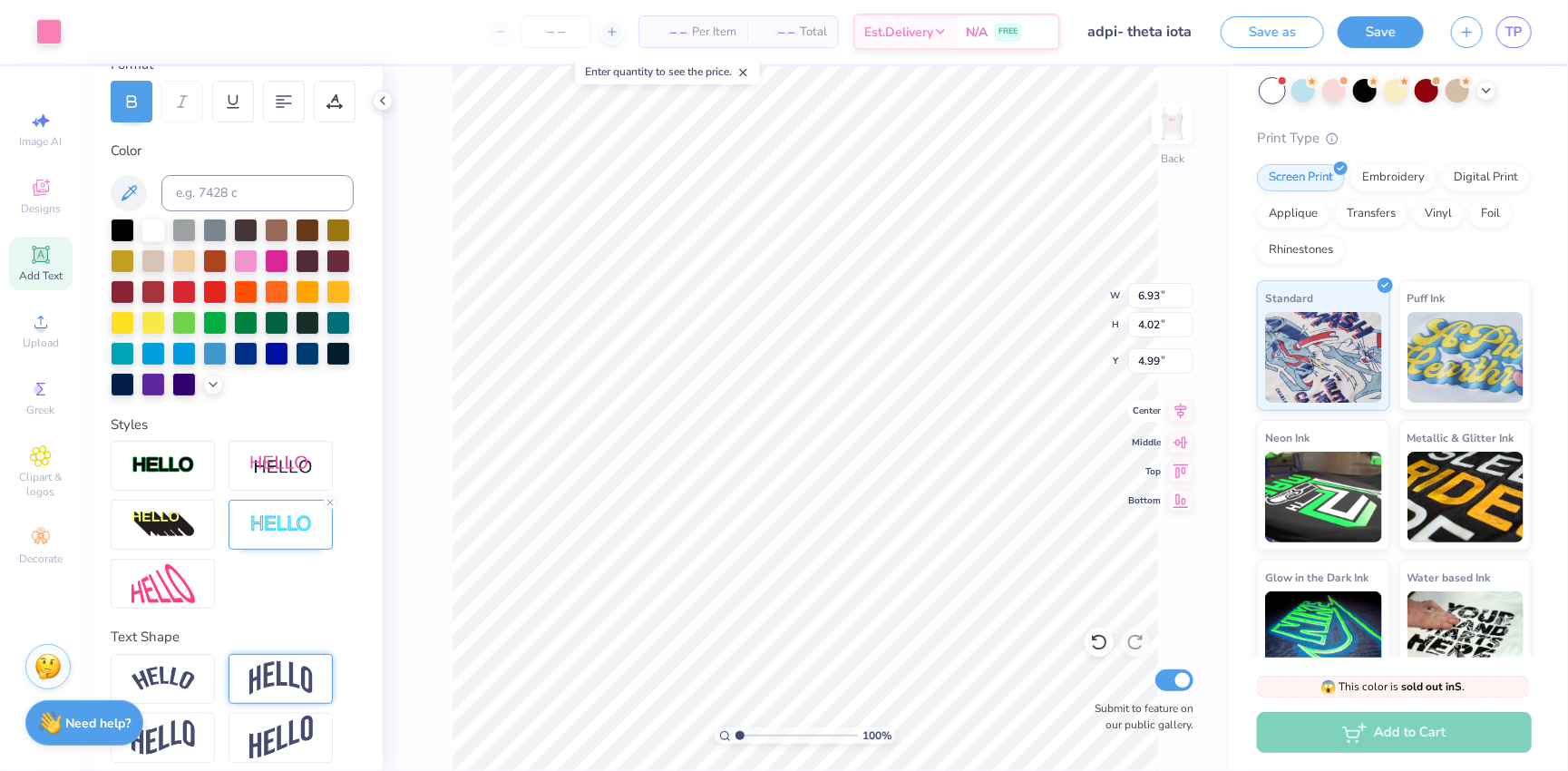
click at [1097, 409] on icon at bounding box center [1181, 411] width 25 height 22
click at [292, 517] on img at bounding box center [281, 525] width 64 height 21
click at [250, 542] on div at bounding box center [280, 525] width 104 height 50
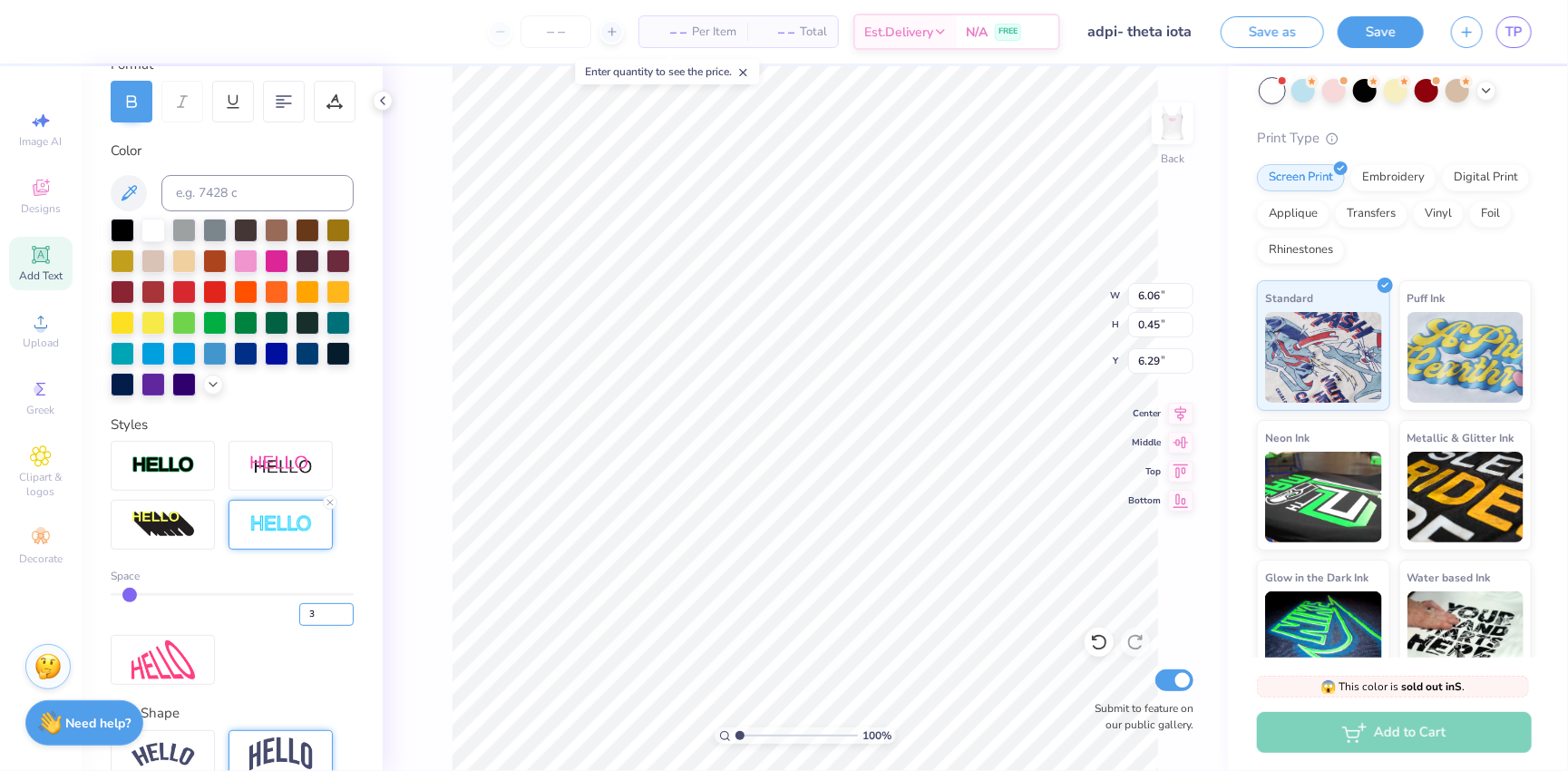
click at [342, 606] on input "3" at bounding box center [327, 615] width 55 height 23
click at [431, 636] on div "100 % Back W 6.06 6.06 " H 0.45 0.45 " Y 6.29 6.29 " Center Middle Top Bottom S…" at bounding box center [805, 419] width 846 height 705
click at [45, 466] on icon at bounding box center [40, 456] width 21 height 22
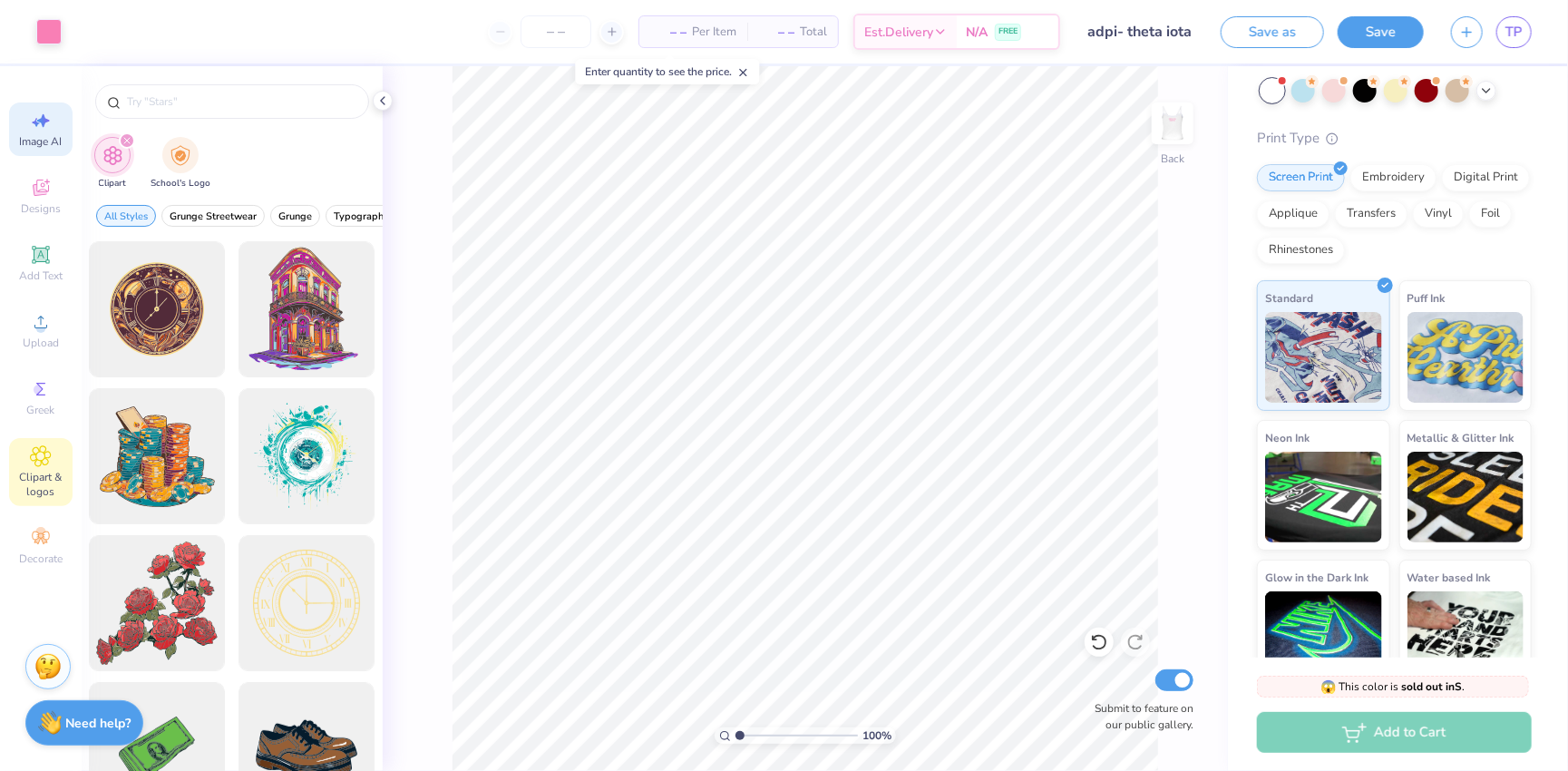
click at [50, 145] on span "Image AI" at bounding box center [41, 141] width 42 height 14
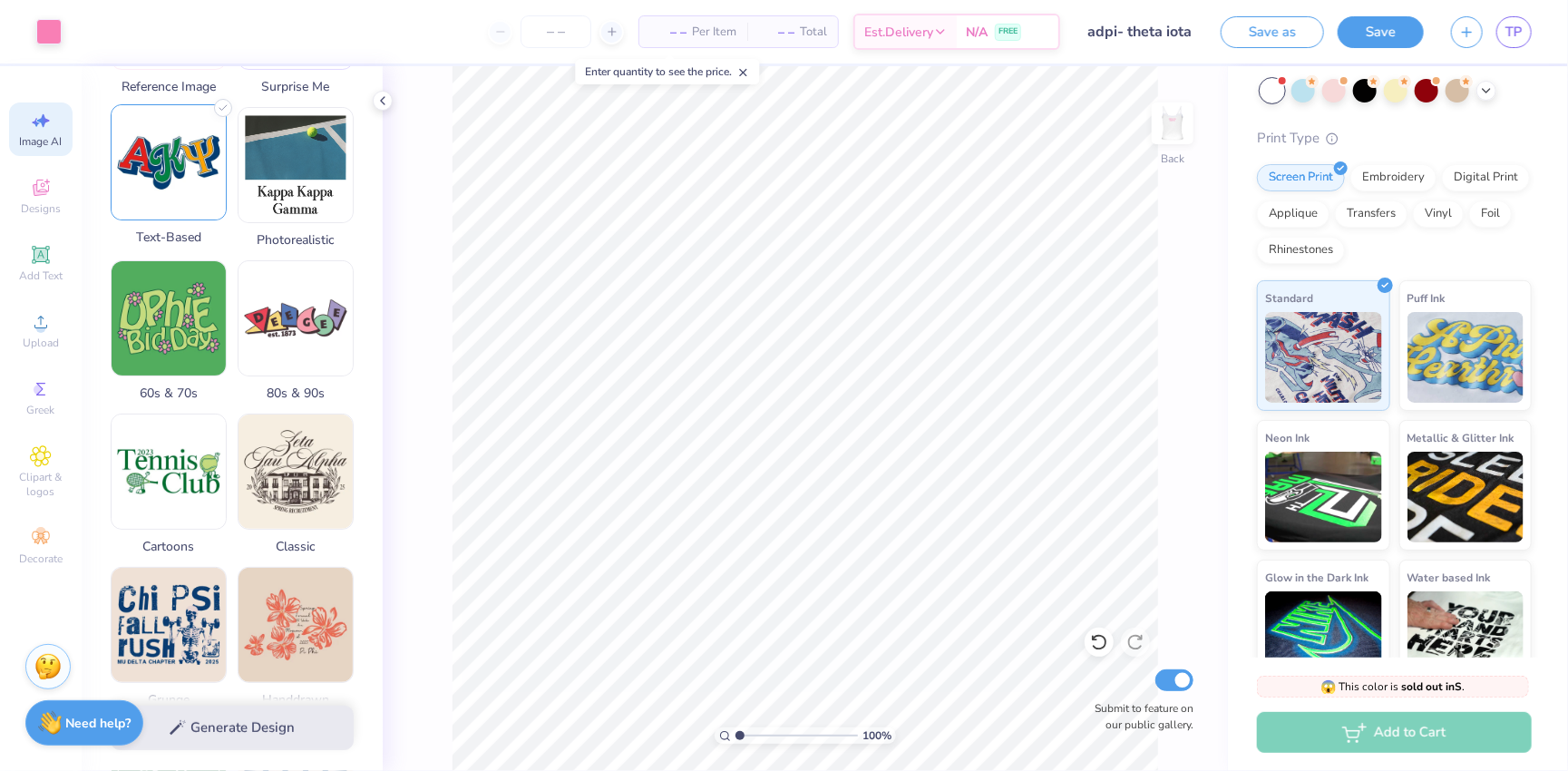
scroll to position [409, 0]
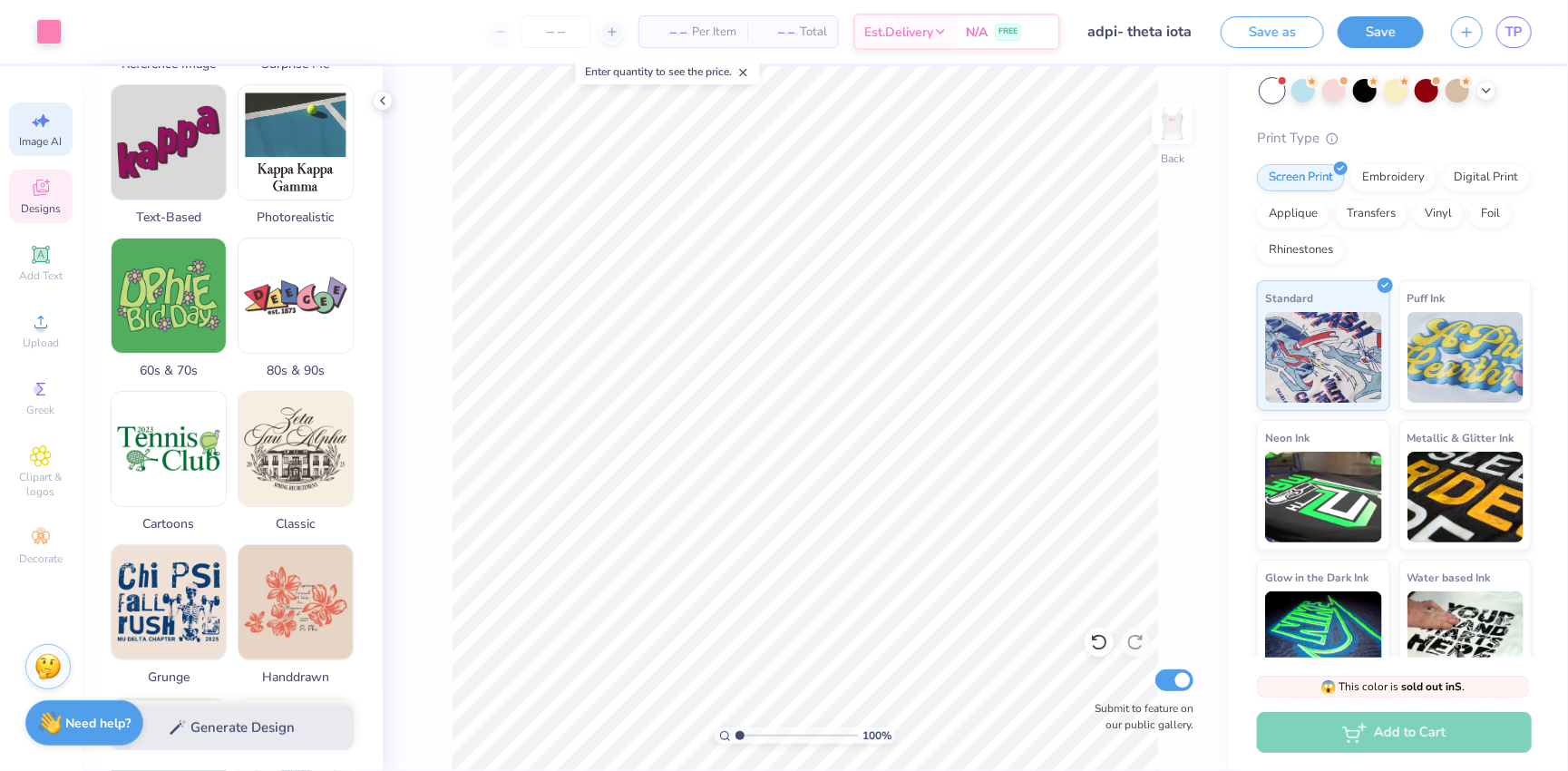
click at [58, 189] on div "Designs" at bounding box center [40, 197] width 64 height 54
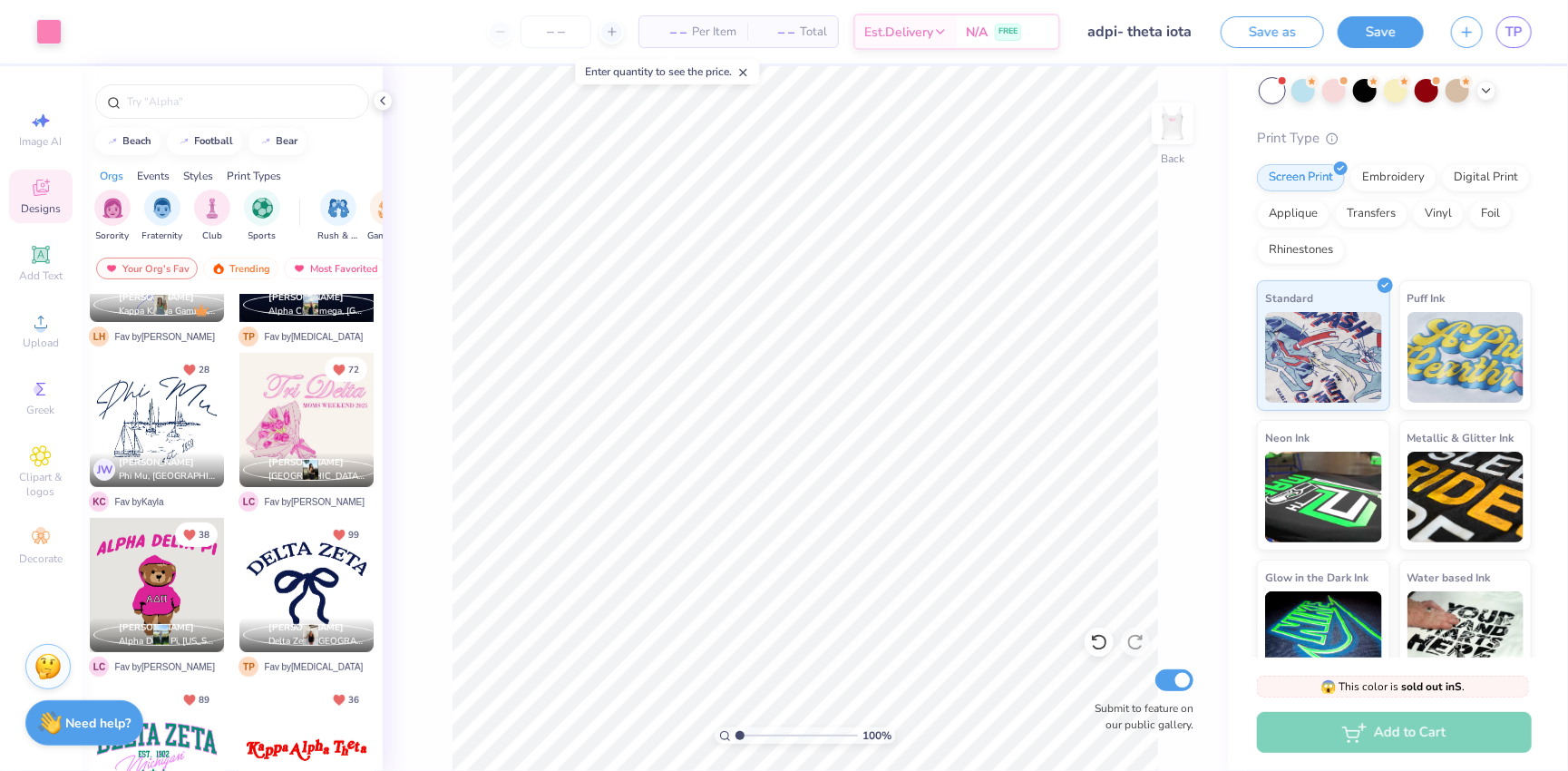
scroll to position [437, 0]
click at [45, 466] on icon at bounding box center [40, 456] width 20 height 20
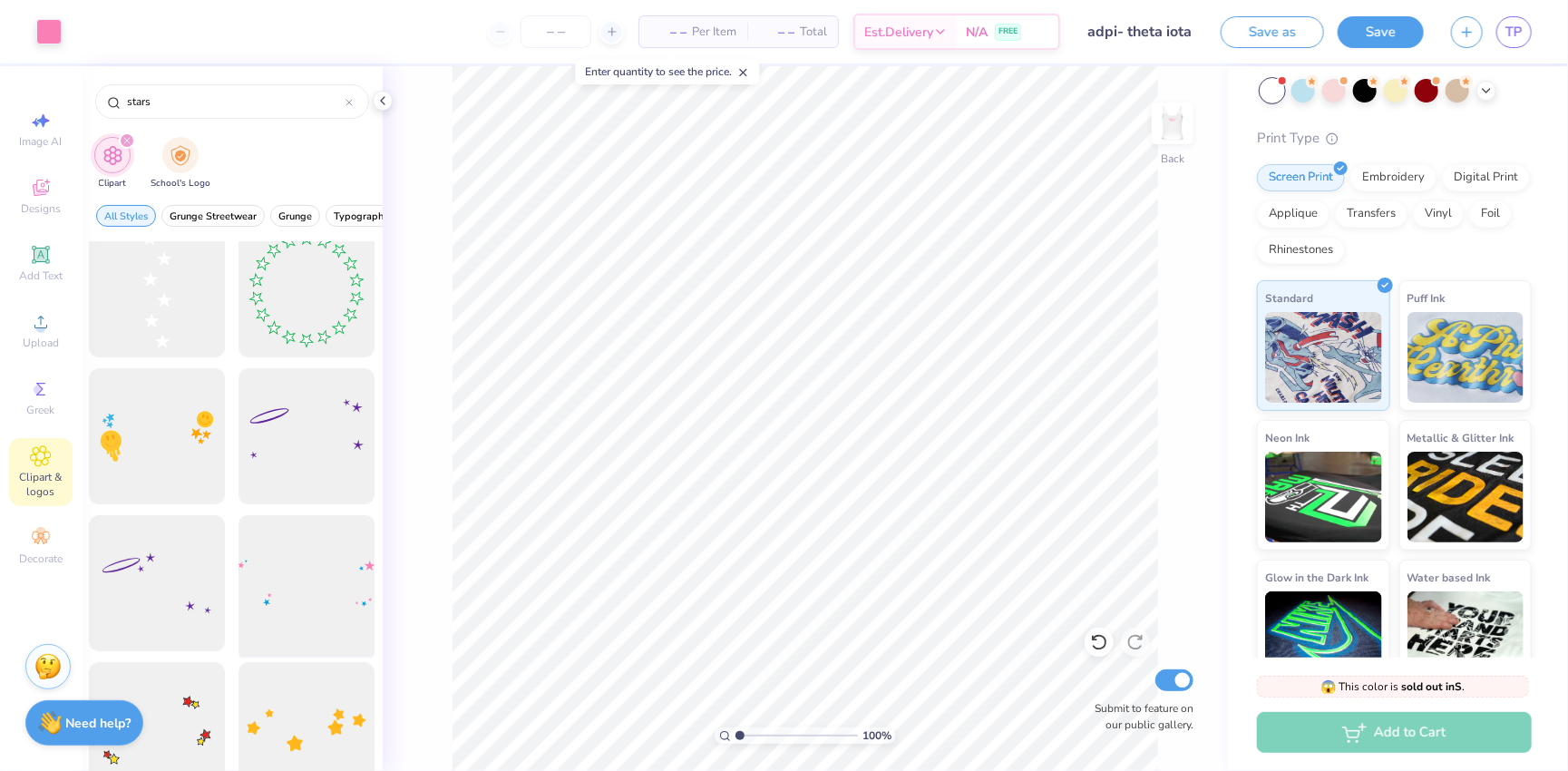
scroll to position [24, 0]
click at [281, 594] on div at bounding box center [306, 579] width 149 height 149
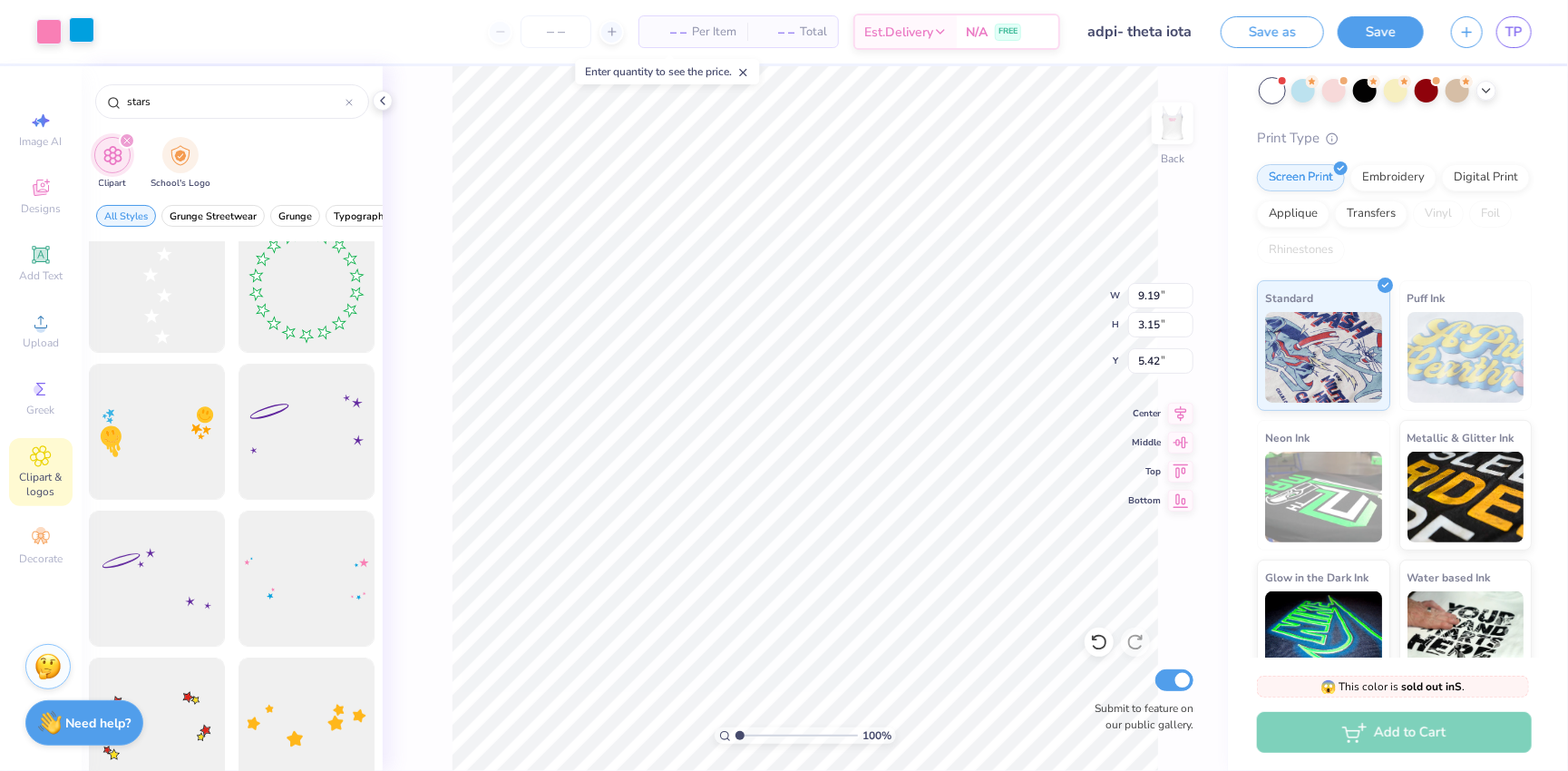
click at [81, 34] on div at bounding box center [82, 30] width 25 height 25
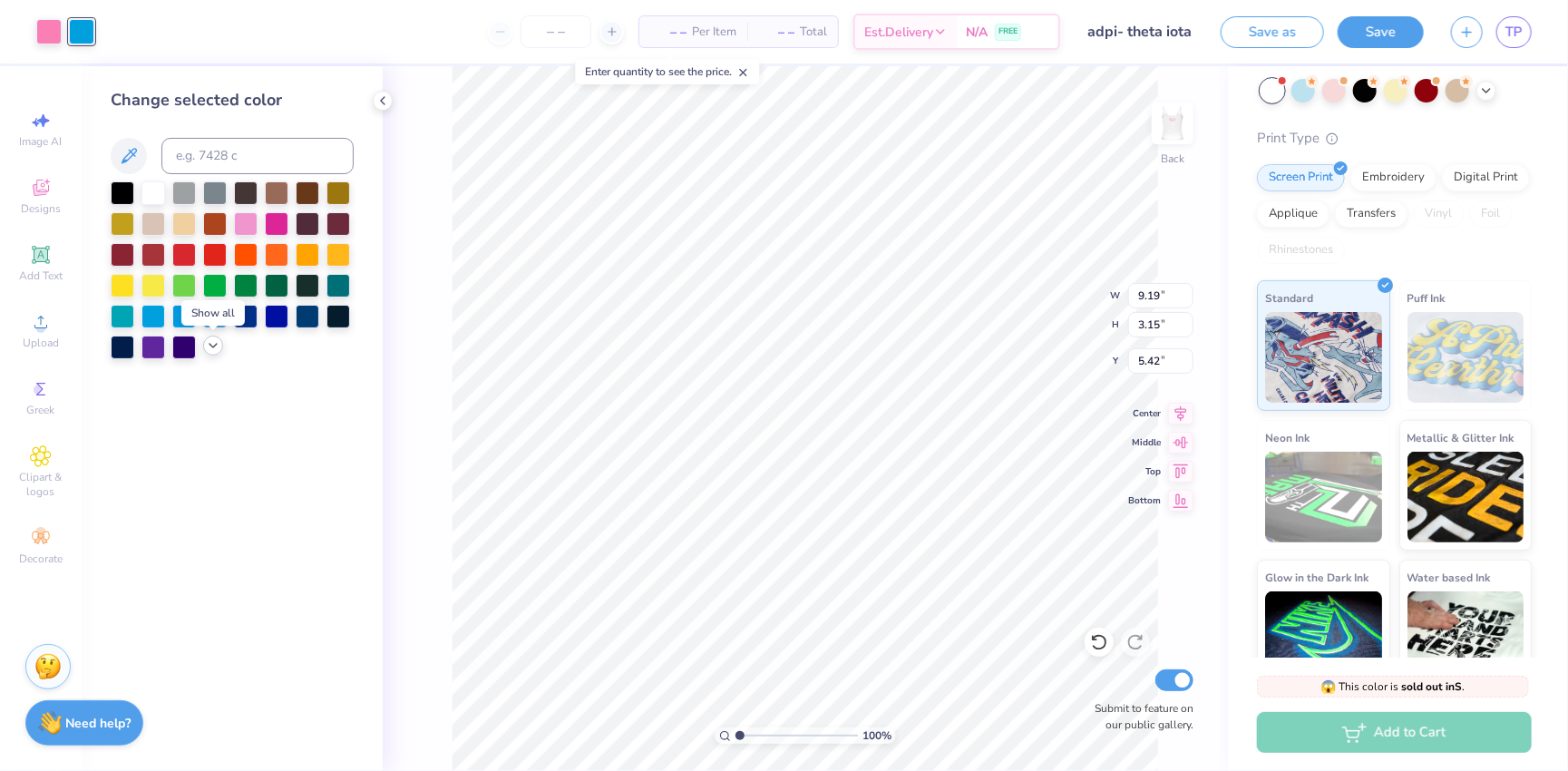
click at [213, 353] on icon at bounding box center [213, 345] width 14 height 14
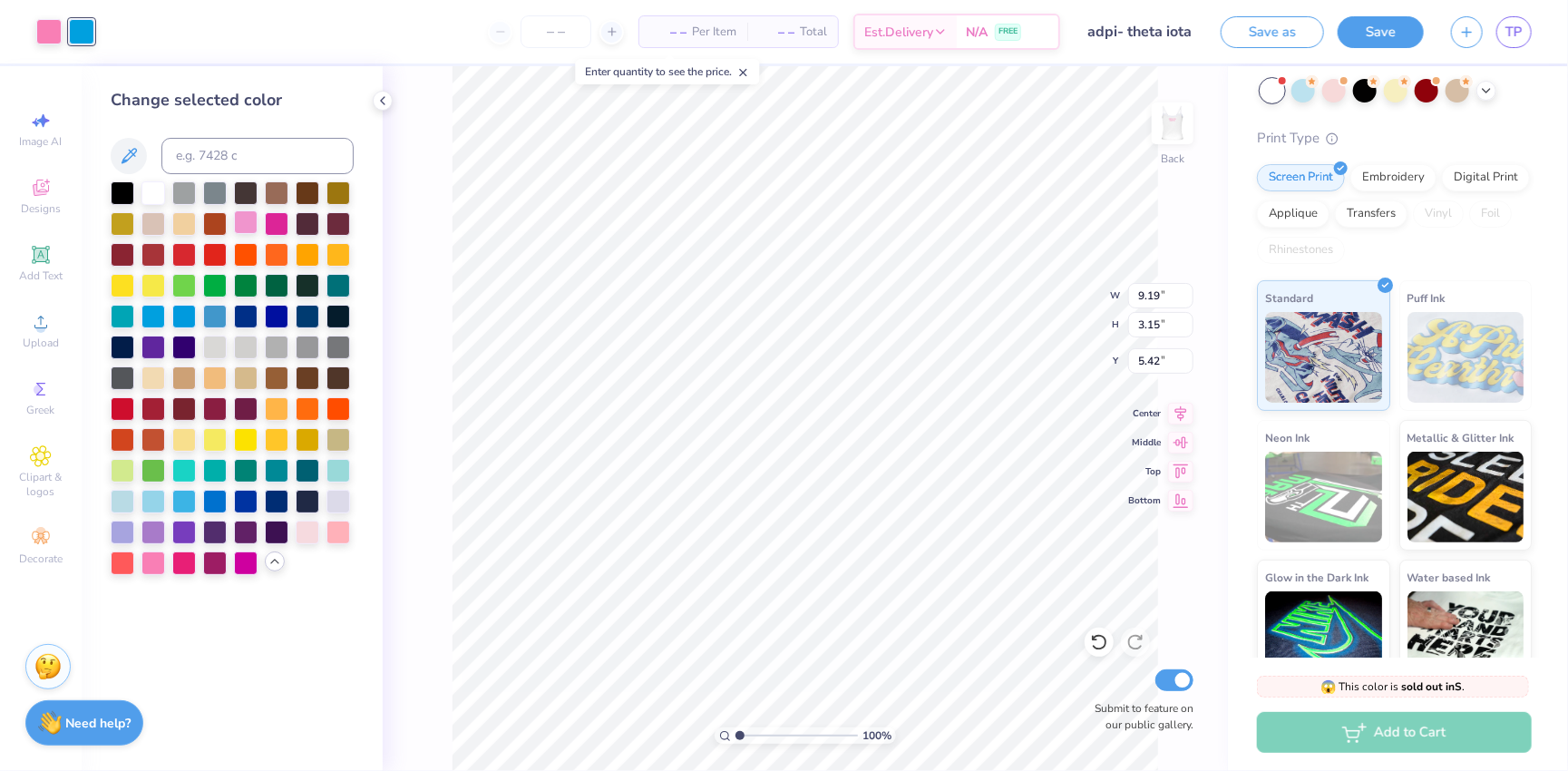
click at [245, 213] on div at bounding box center [246, 222] width 23 height 23
click at [248, 219] on div at bounding box center [246, 222] width 23 height 23
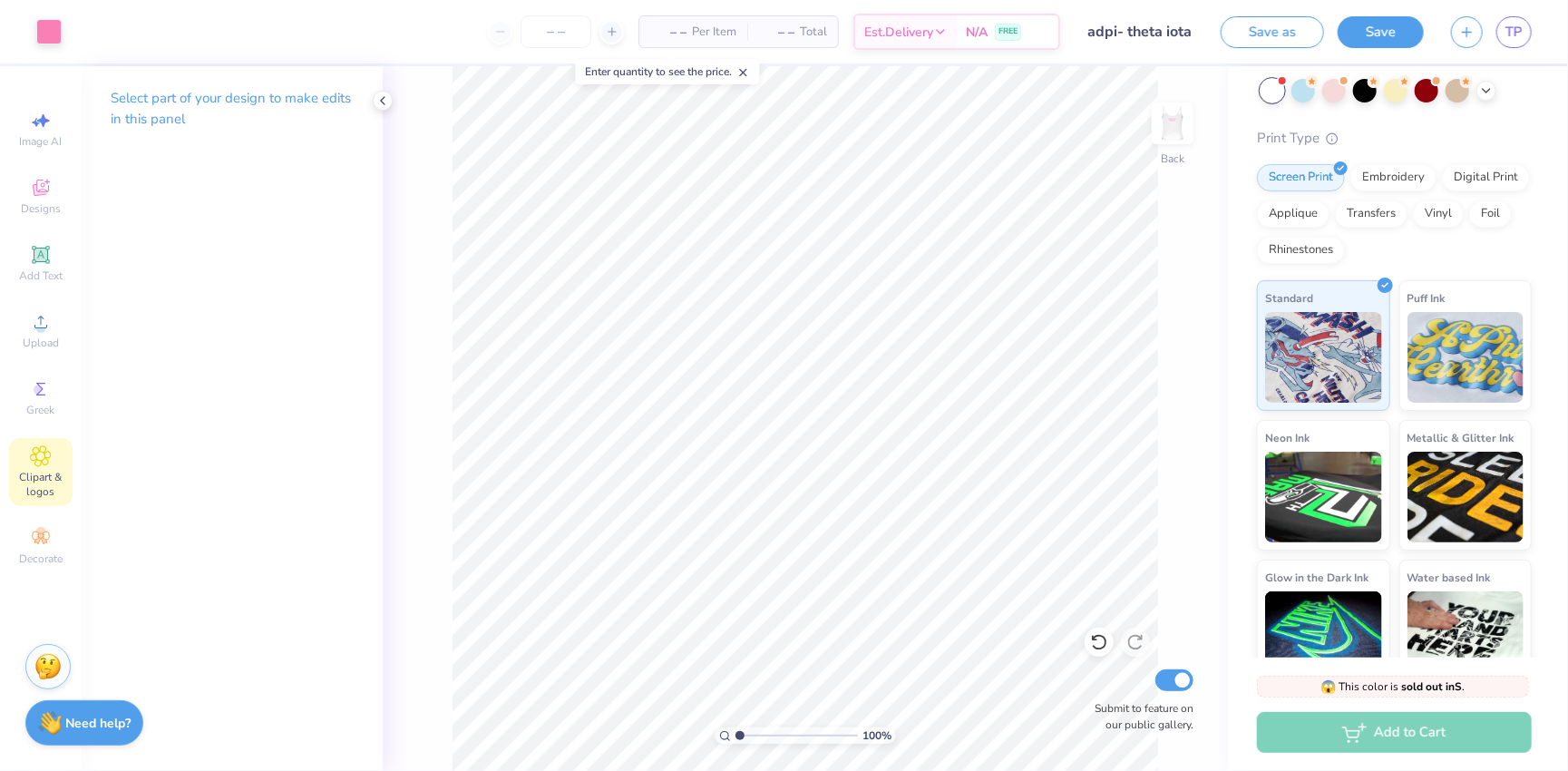
click at [38, 451] on icon at bounding box center [40, 456] width 21 height 22
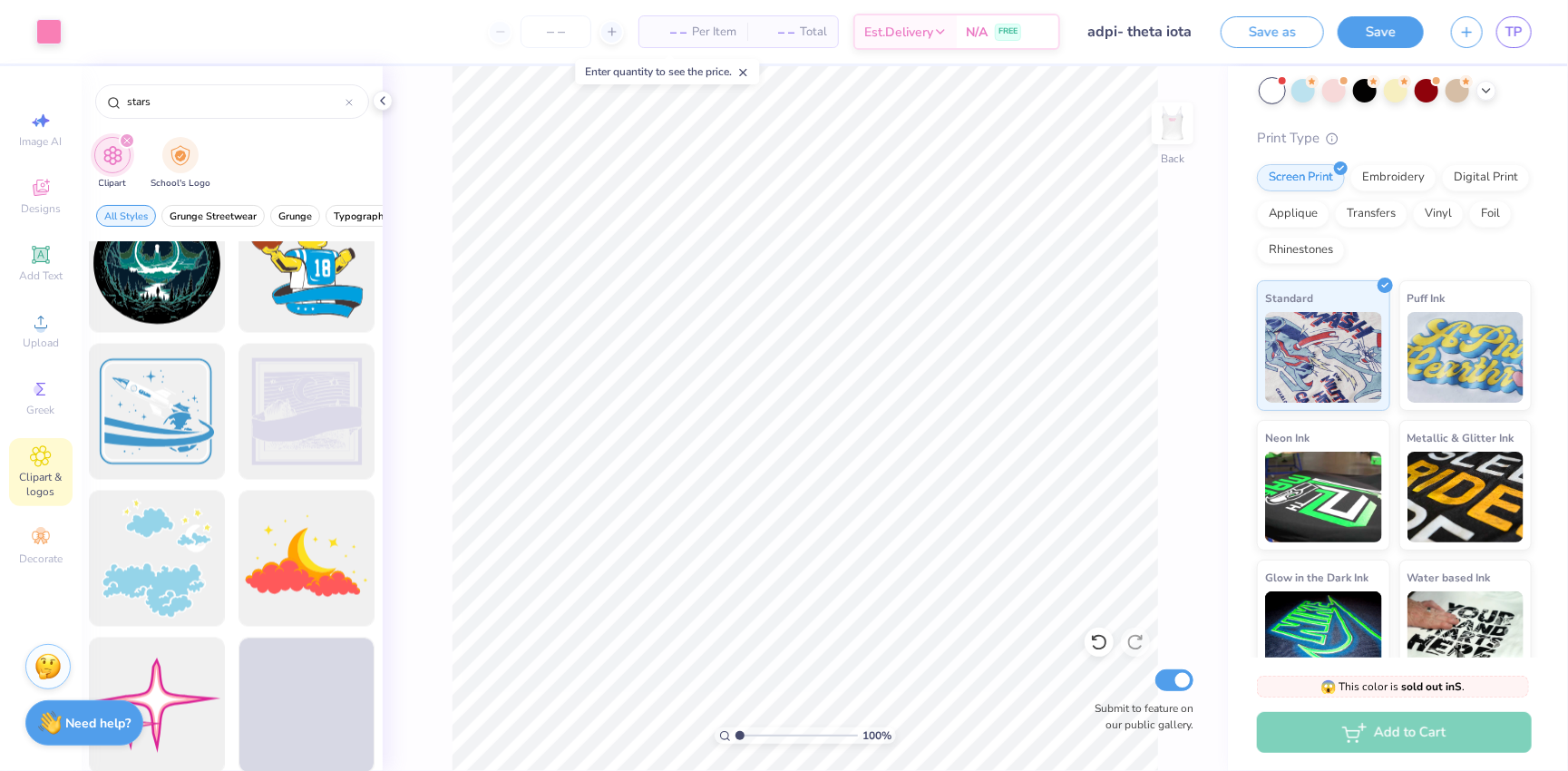
scroll to position [1686, 0]
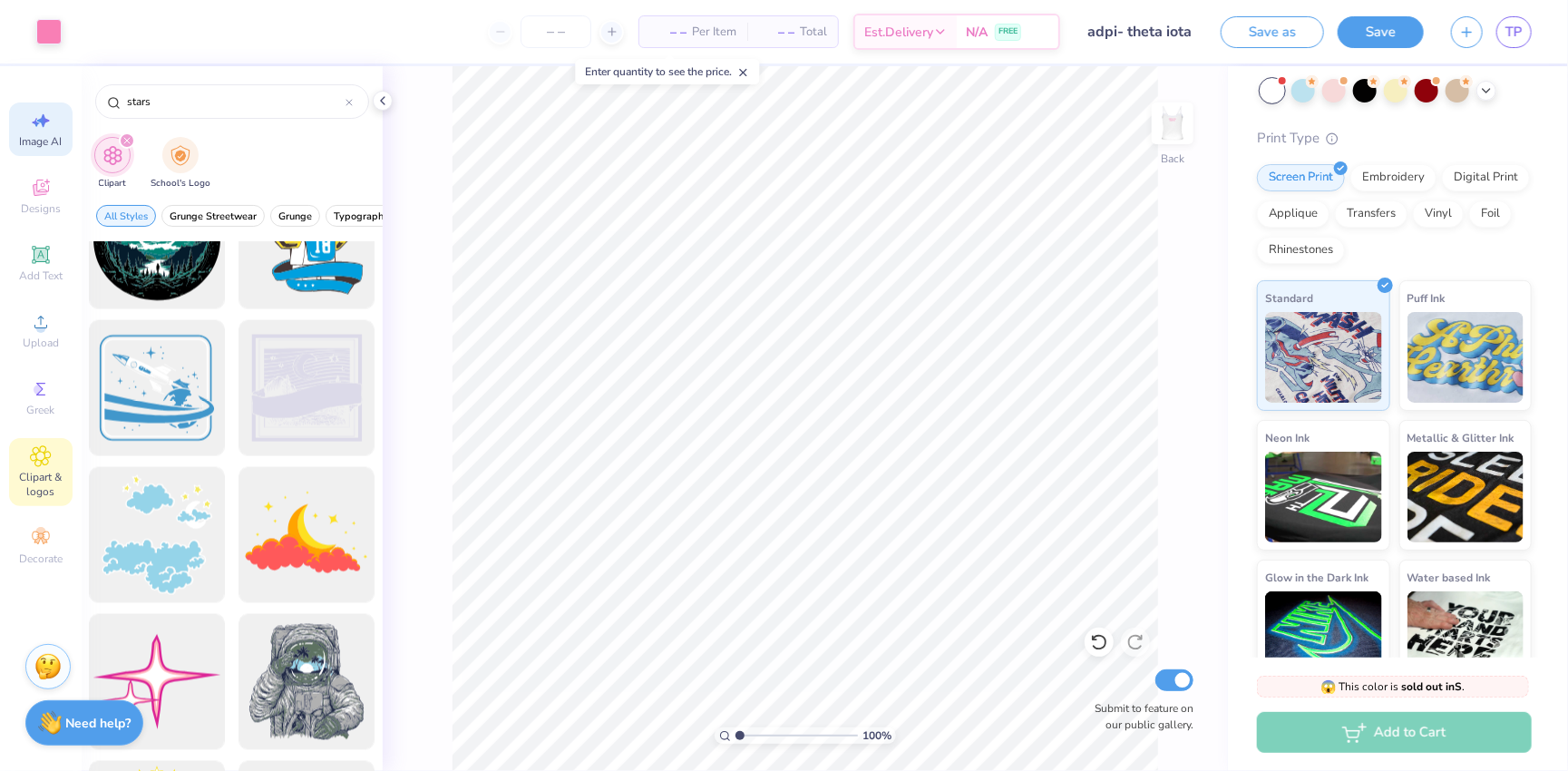
drag, startPoint x: 179, startPoint y: 108, endPoint x: 67, endPoint y: 107, distance: 112.0
click at [67, 107] on div "Art colors – – Per Item – – Total Est. Delivery N/A FREE Design Title adpi- the…" at bounding box center [784, 386] width 1568 height 771
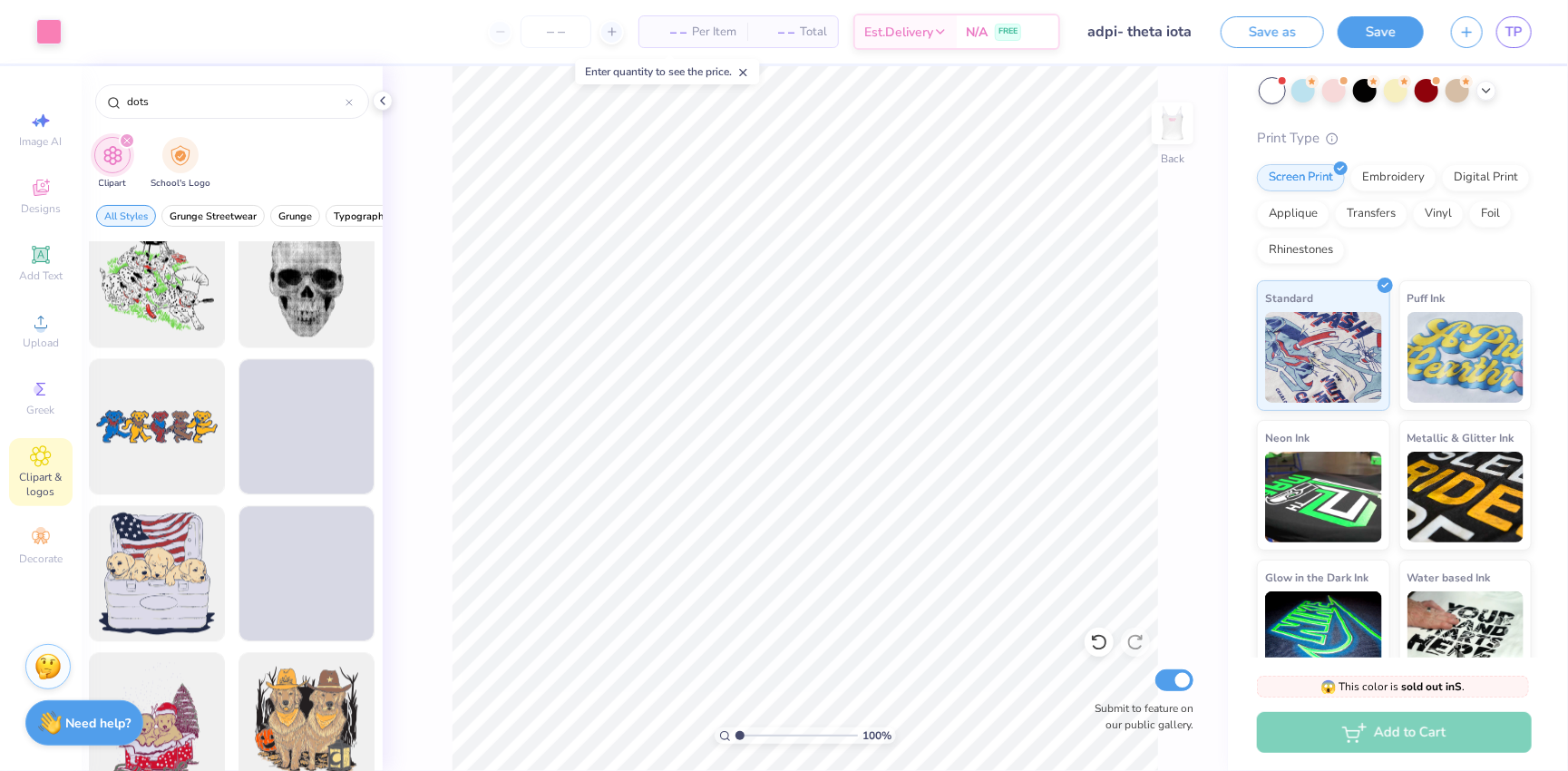
scroll to position [2230, 0]
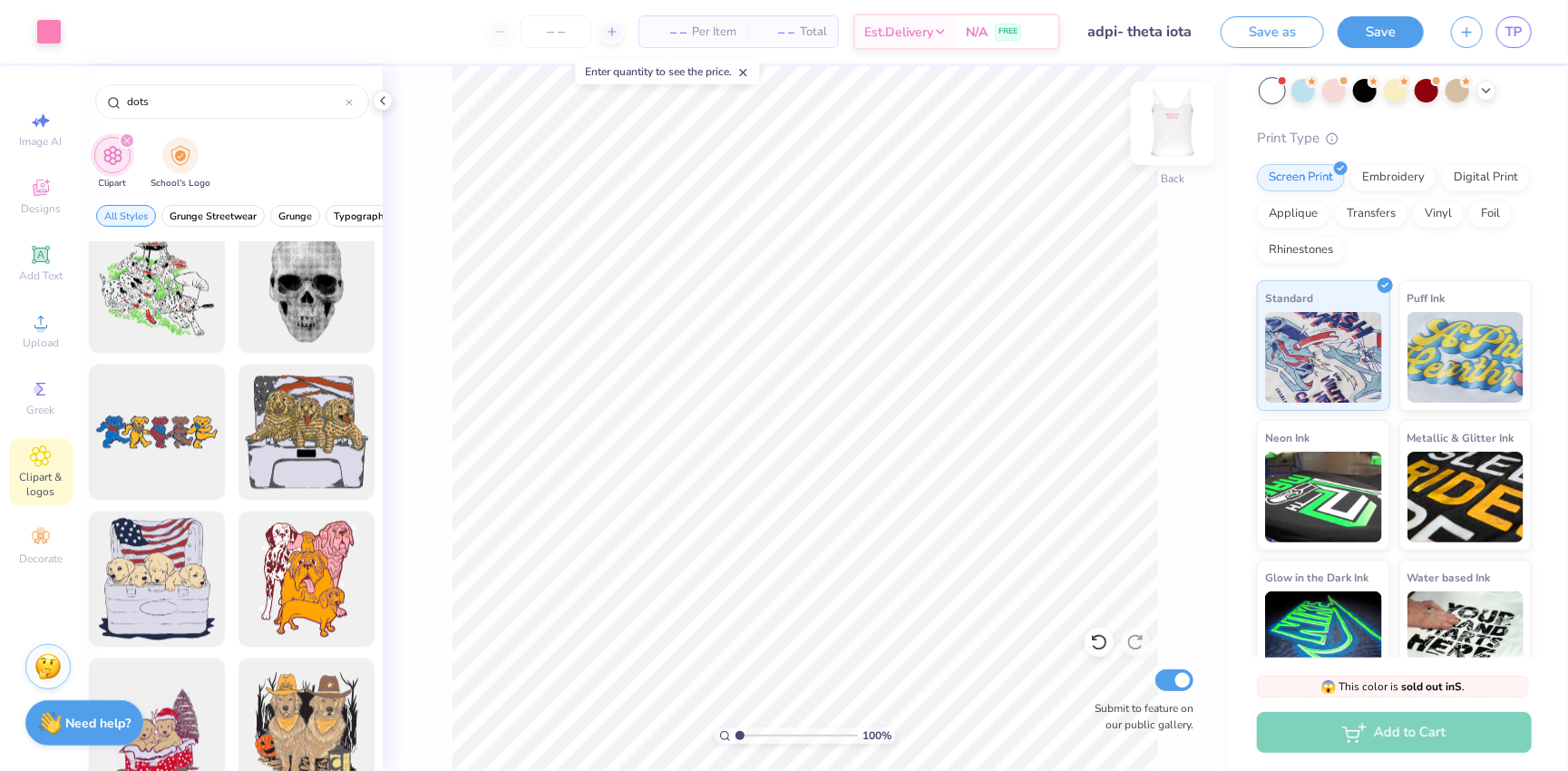
click at [1097, 130] on img at bounding box center [1172, 122] width 72 height 72
click at [138, 443] on div at bounding box center [157, 432] width 149 height 149
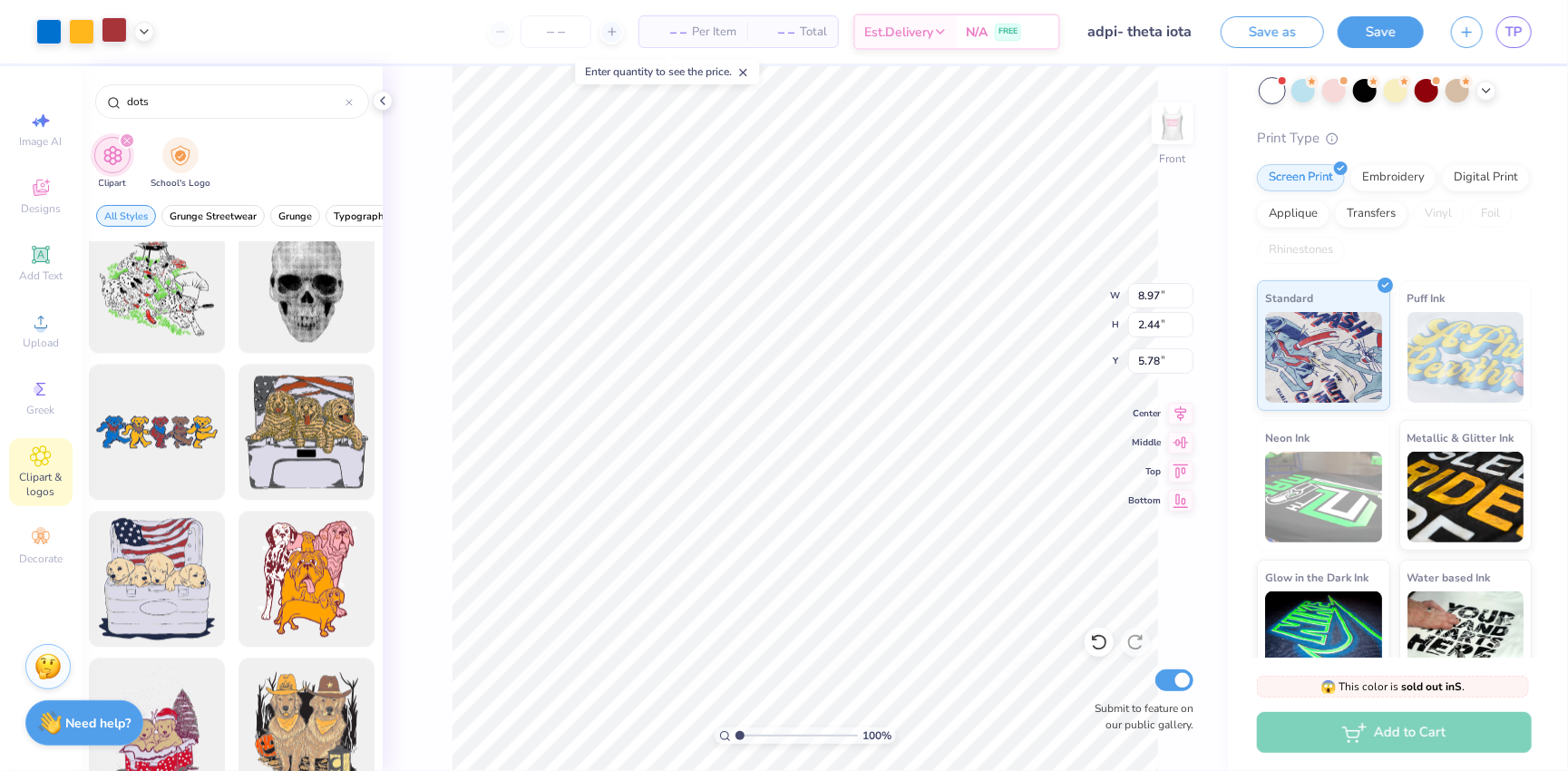
click at [113, 26] on div at bounding box center [114, 30] width 25 height 25
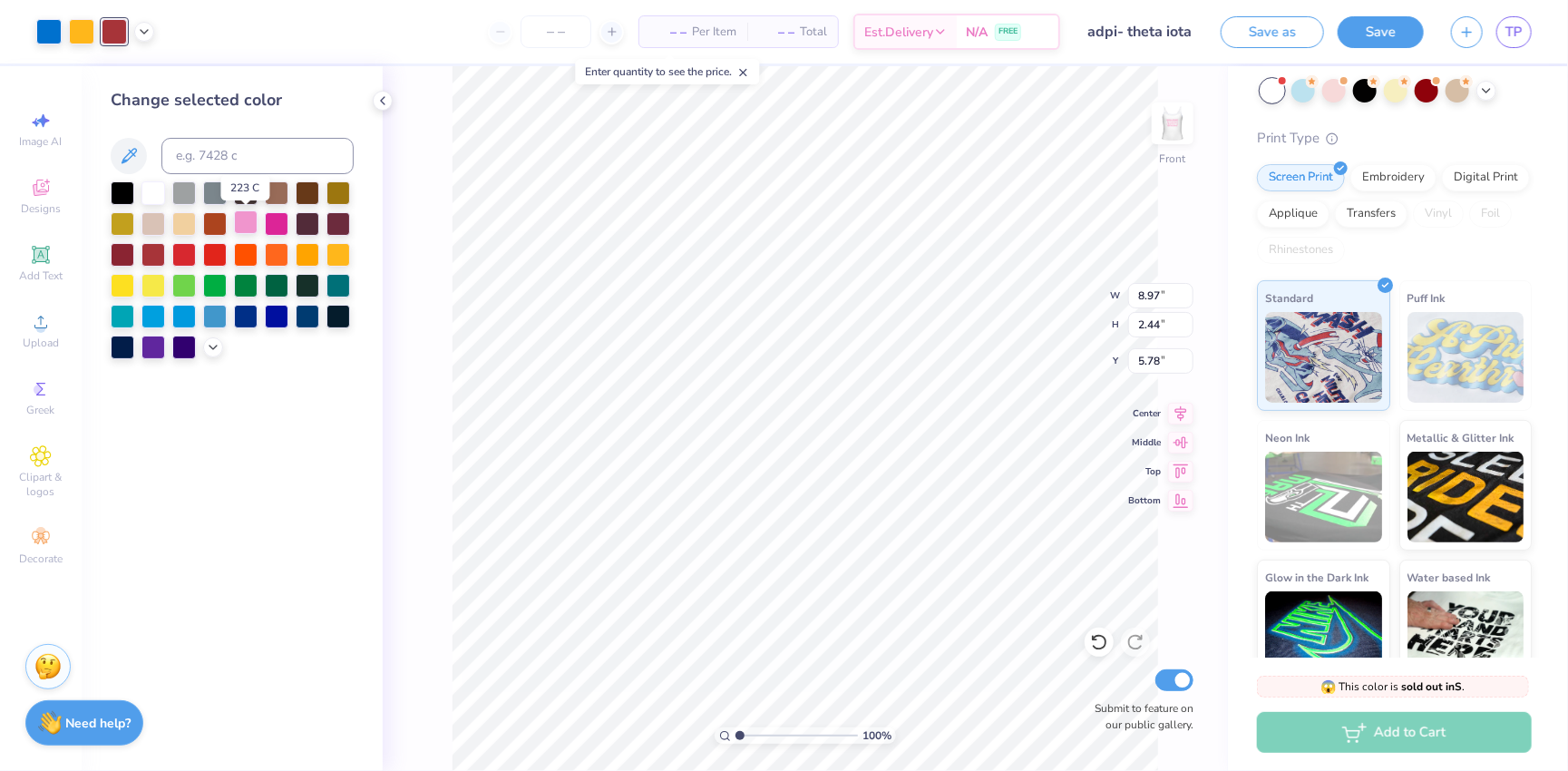
click at [248, 226] on div at bounding box center [246, 222] width 23 height 23
click at [91, 40] on div at bounding box center [82, 30] width 25 height 25
click at [209, 356] on div at bounding box center [213, 345] width 20 height 20
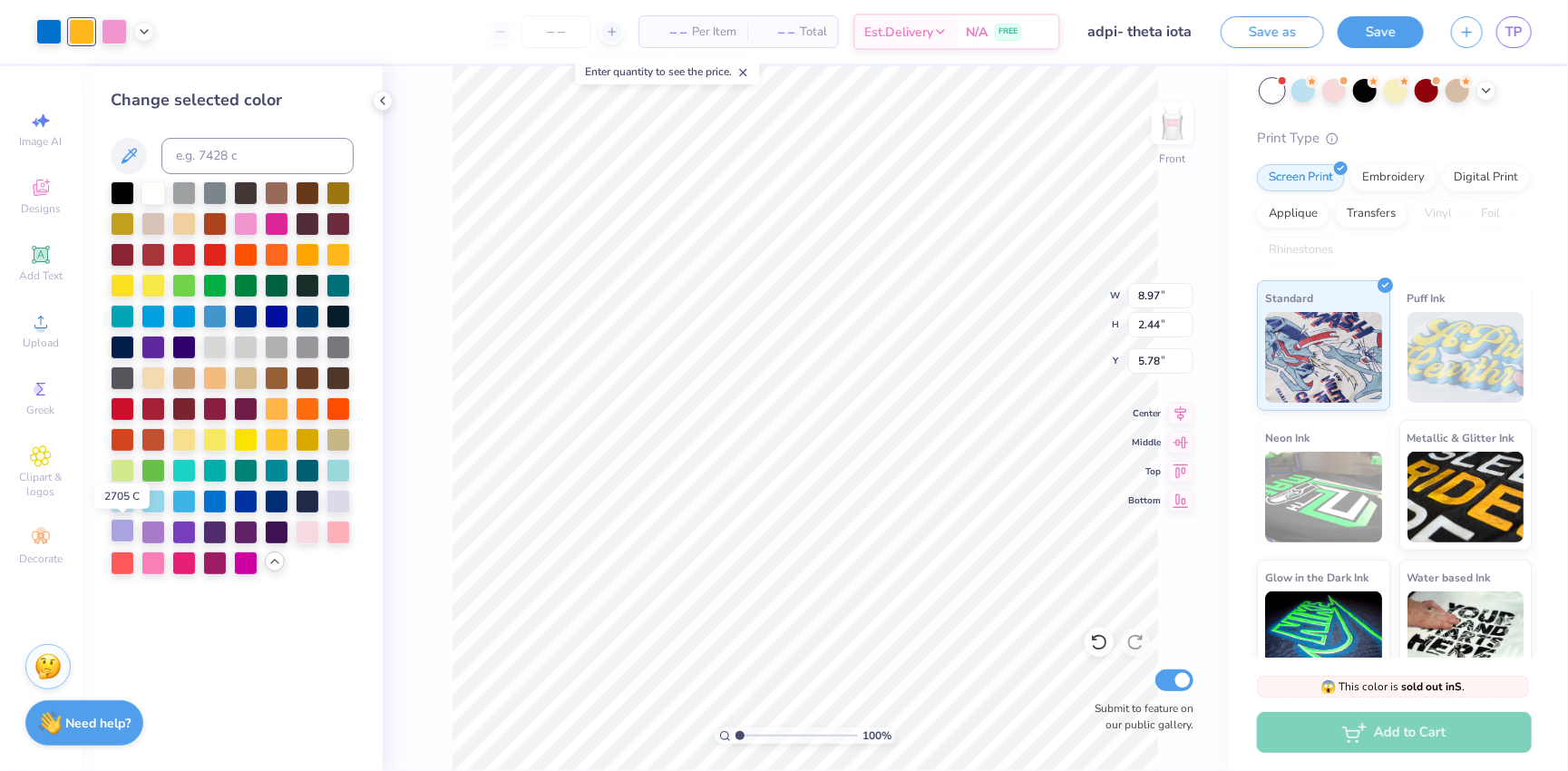
click at [128, 531] on div at bounding box center [122, 531] width 23 height 23
click at [343, 498] on div at bounding box center [338, 500] width 23 height 23
click at [122, 536] on div at bounding box center [122, 531] width 23 height 23
click at [55, 35] on div at bounding box center [49, 30] width 25 height 25
click at [305, 535] on div at bounding box center [307, 531] width 23 height 23
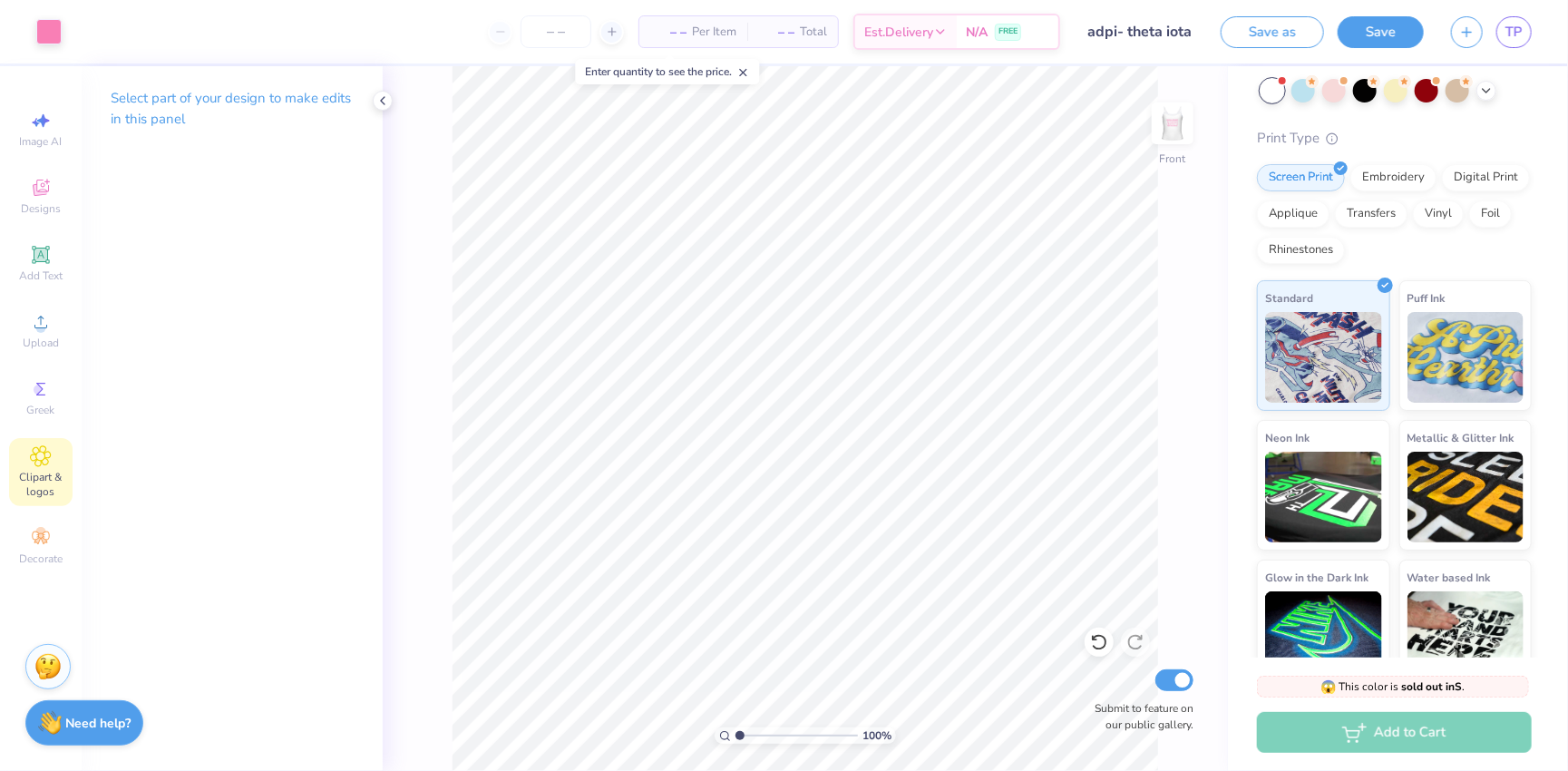
click at [39, 457] on icon at bounding box center [40, 456] width 9 height 9
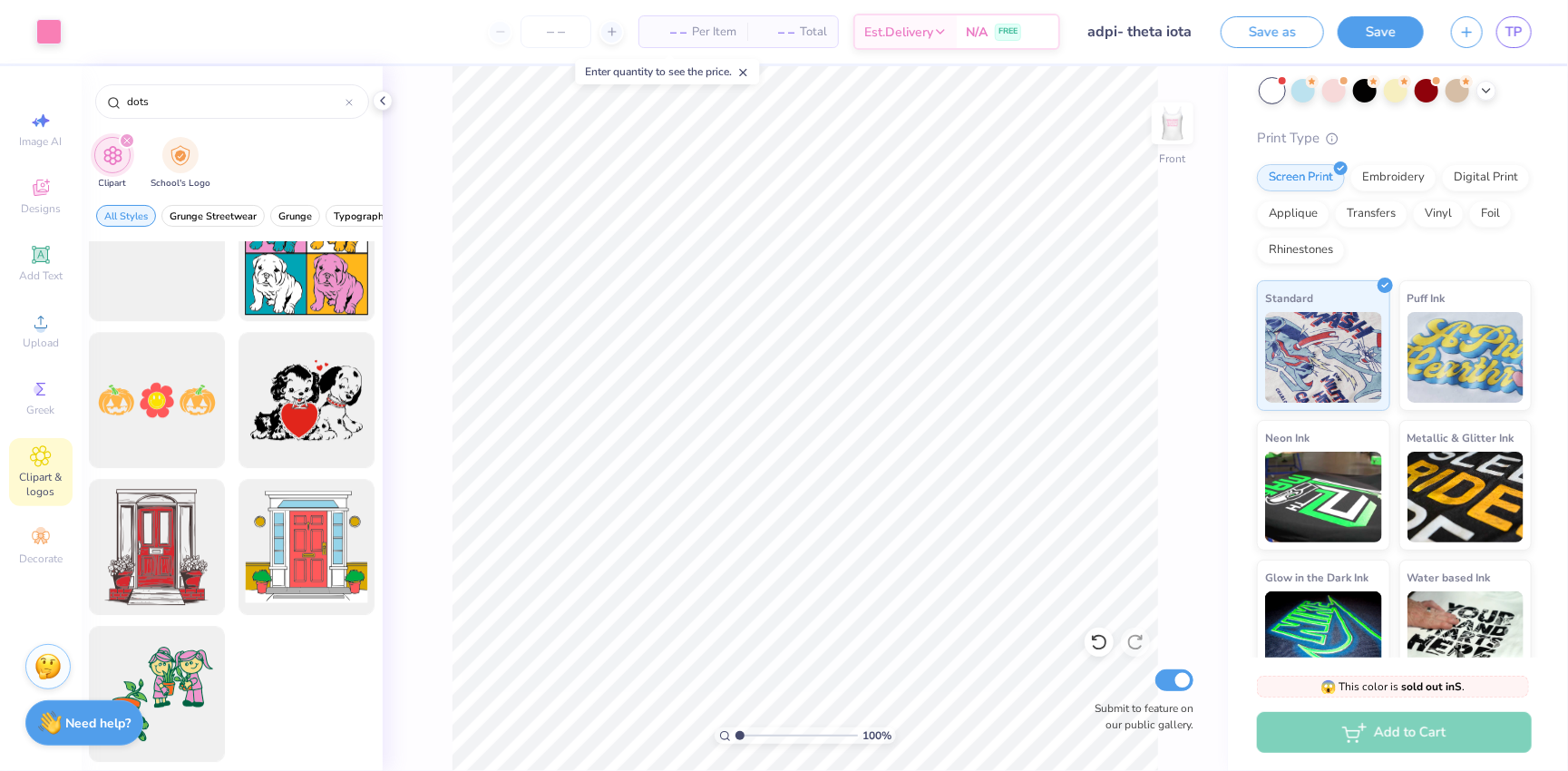
scroll to position [2996, 0]
drag, startPoint x: 204, startPoint y: 101, endPoint x: 114, endPoint y: 103, distance: 90.0
click at [114, 103] on div "dots" at bounding box center [232, 102] width 274 height 35
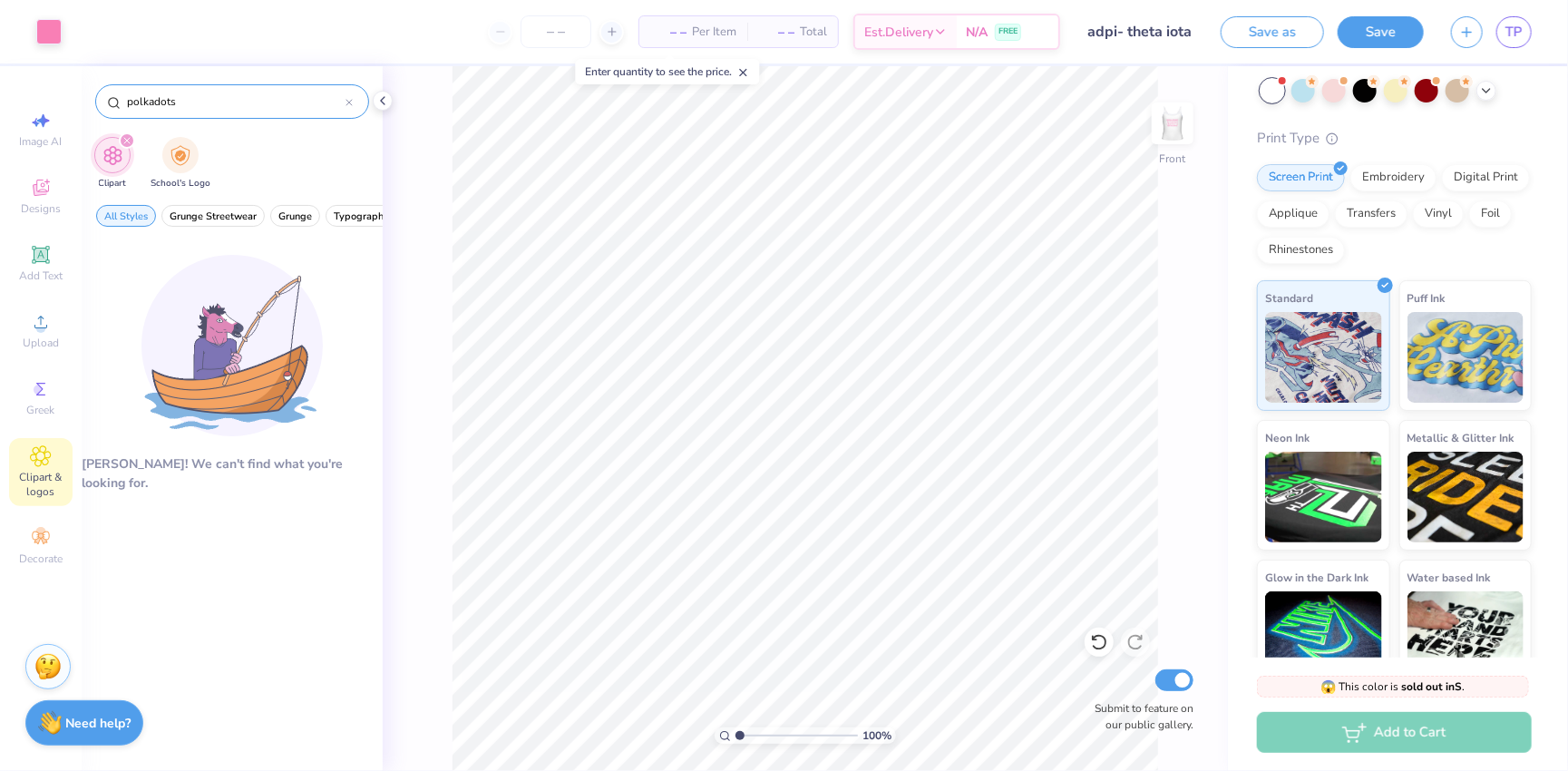
drag, startPoint x: 227, startPoint y: 107, endPoint x: 110, endPoint y: 97, distance: 117.4
click at [110, 97] on div "polkadots" at bounding box center [232, 102] width 274 height 35
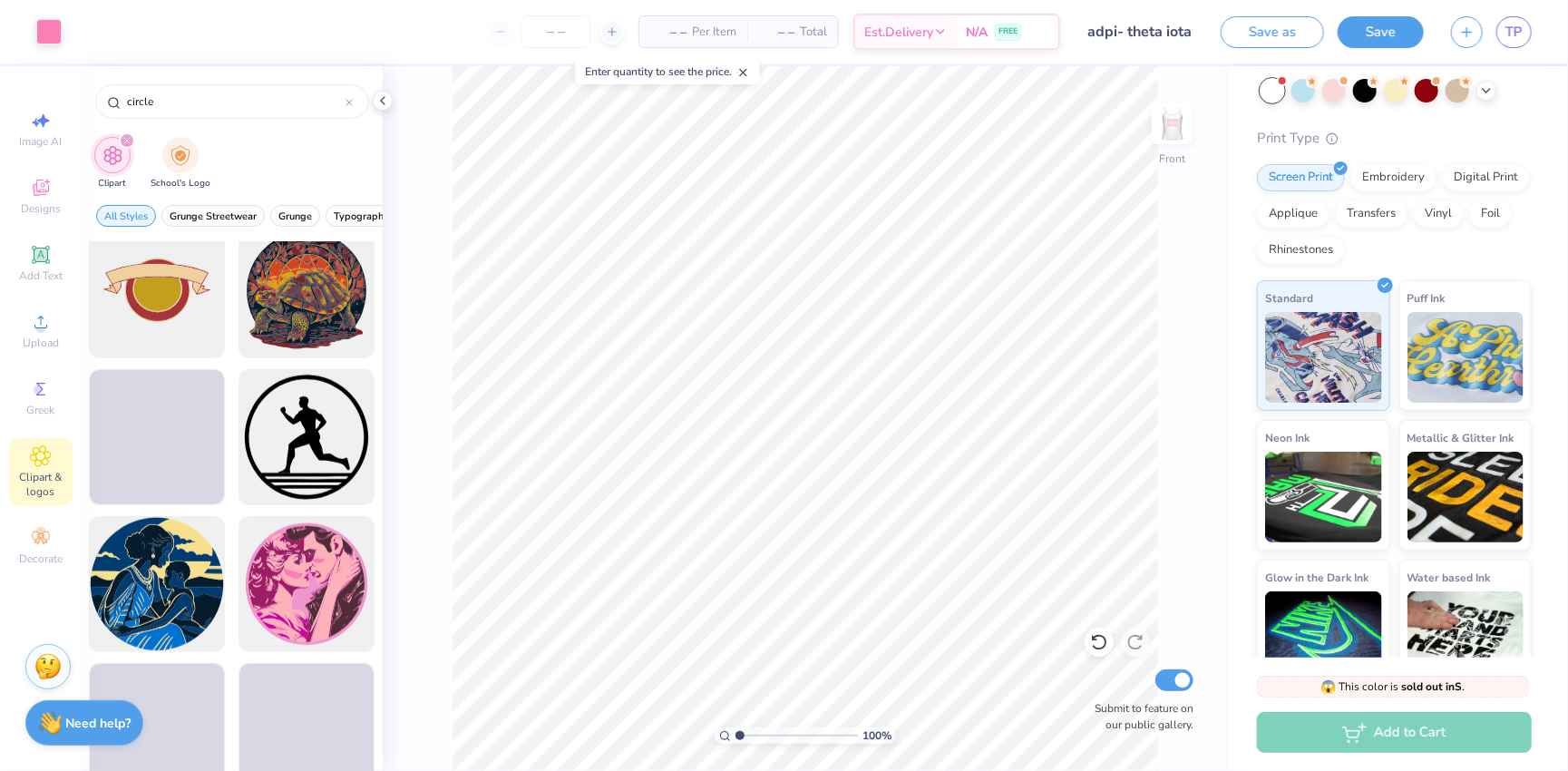
scroll to position [606, 0]
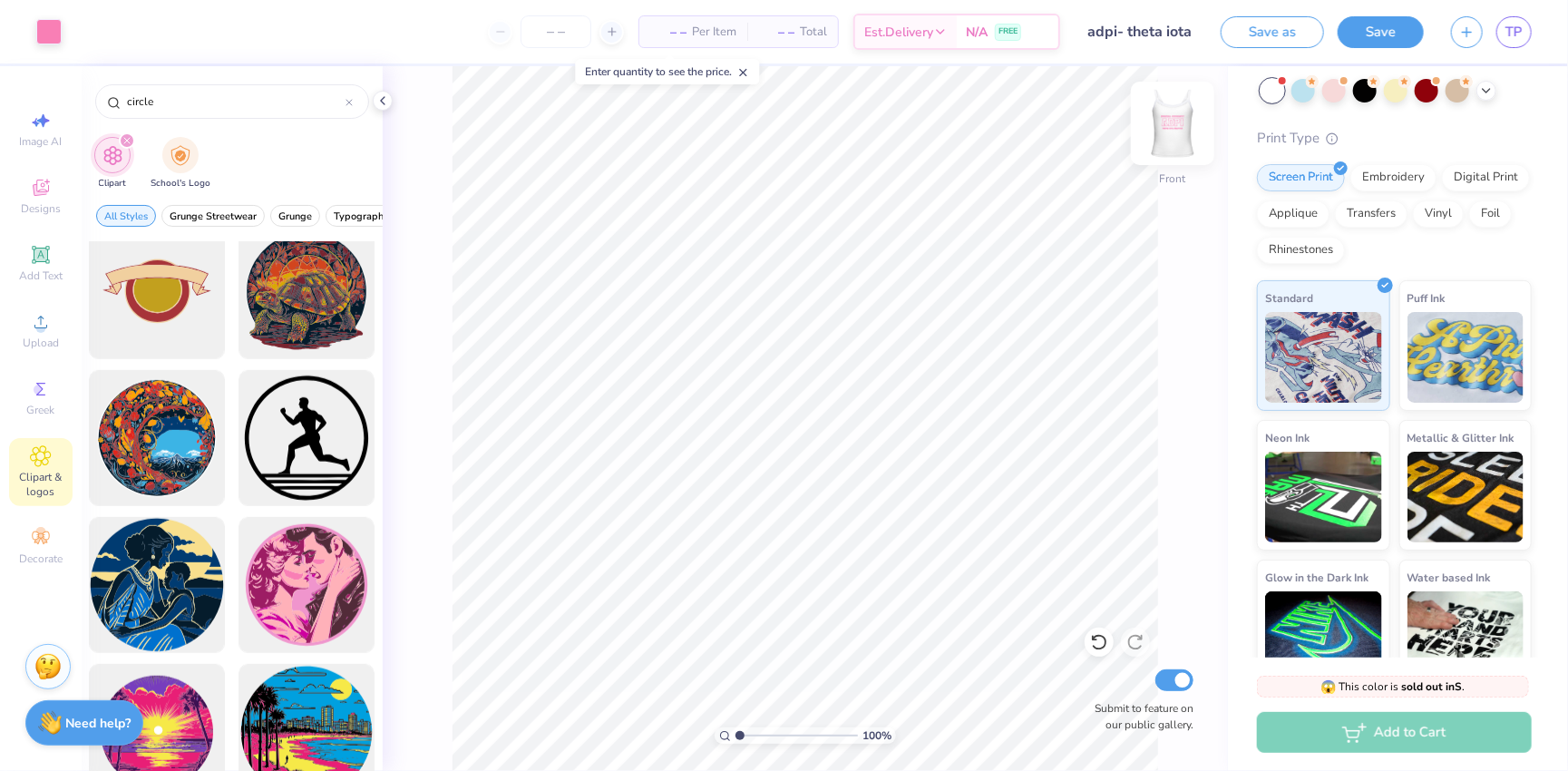
click at [1097, 117] on img at bounding box center [1172, 122] width 72 height 72
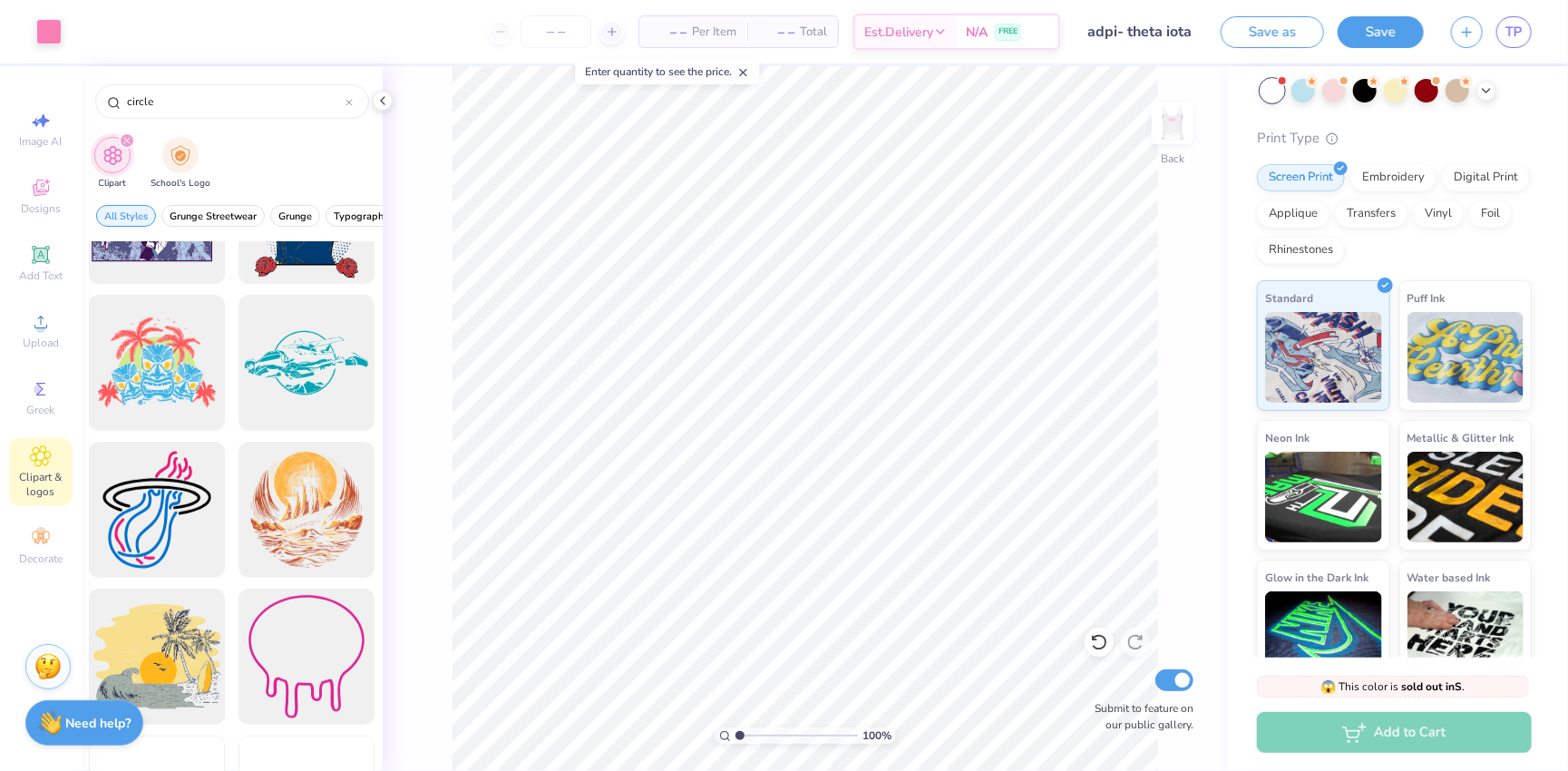
scroll to position [4451, 0]
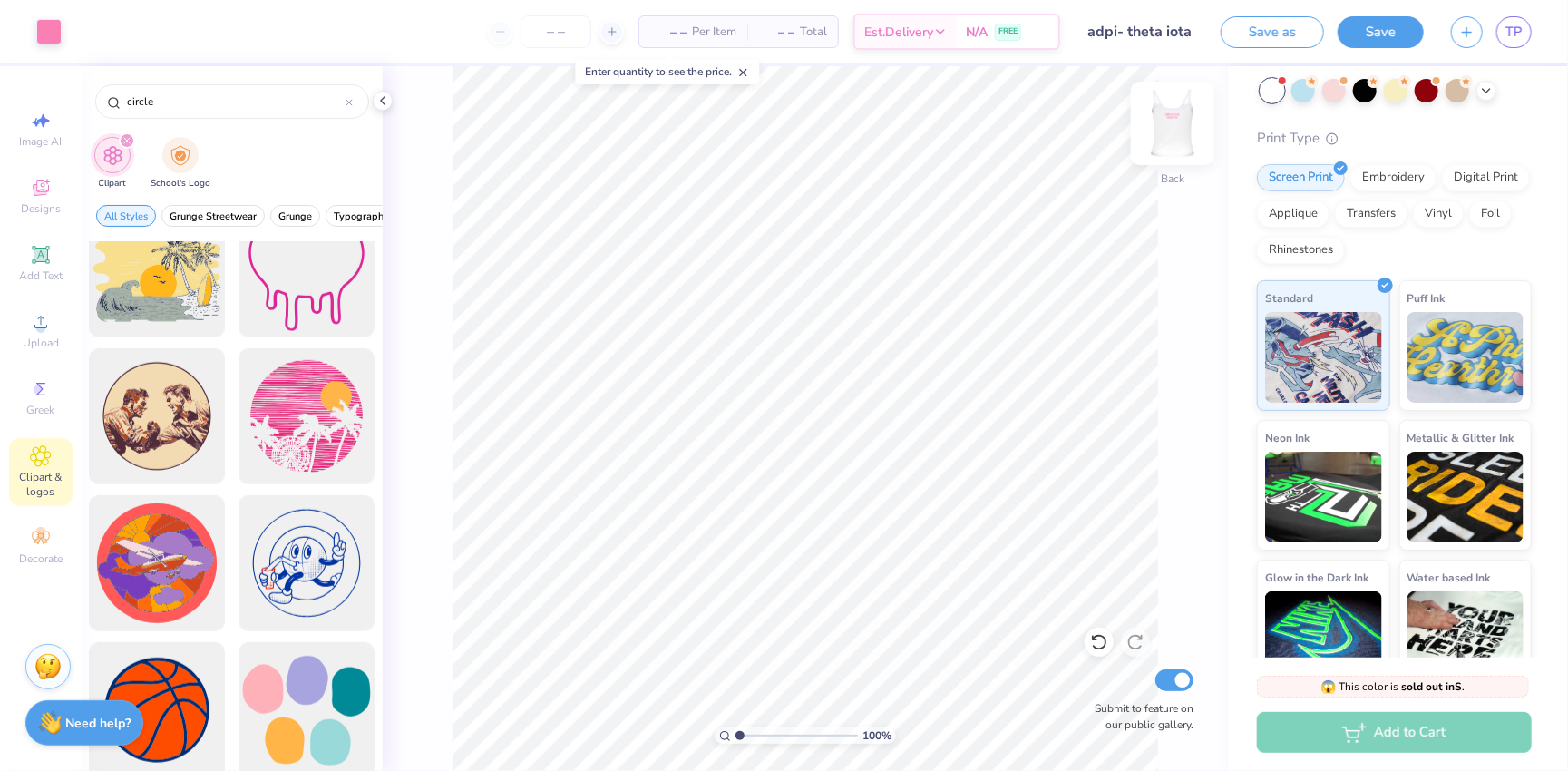
click at [1097, 133] on img at bounding box center [1172, 122] width 72 height 72
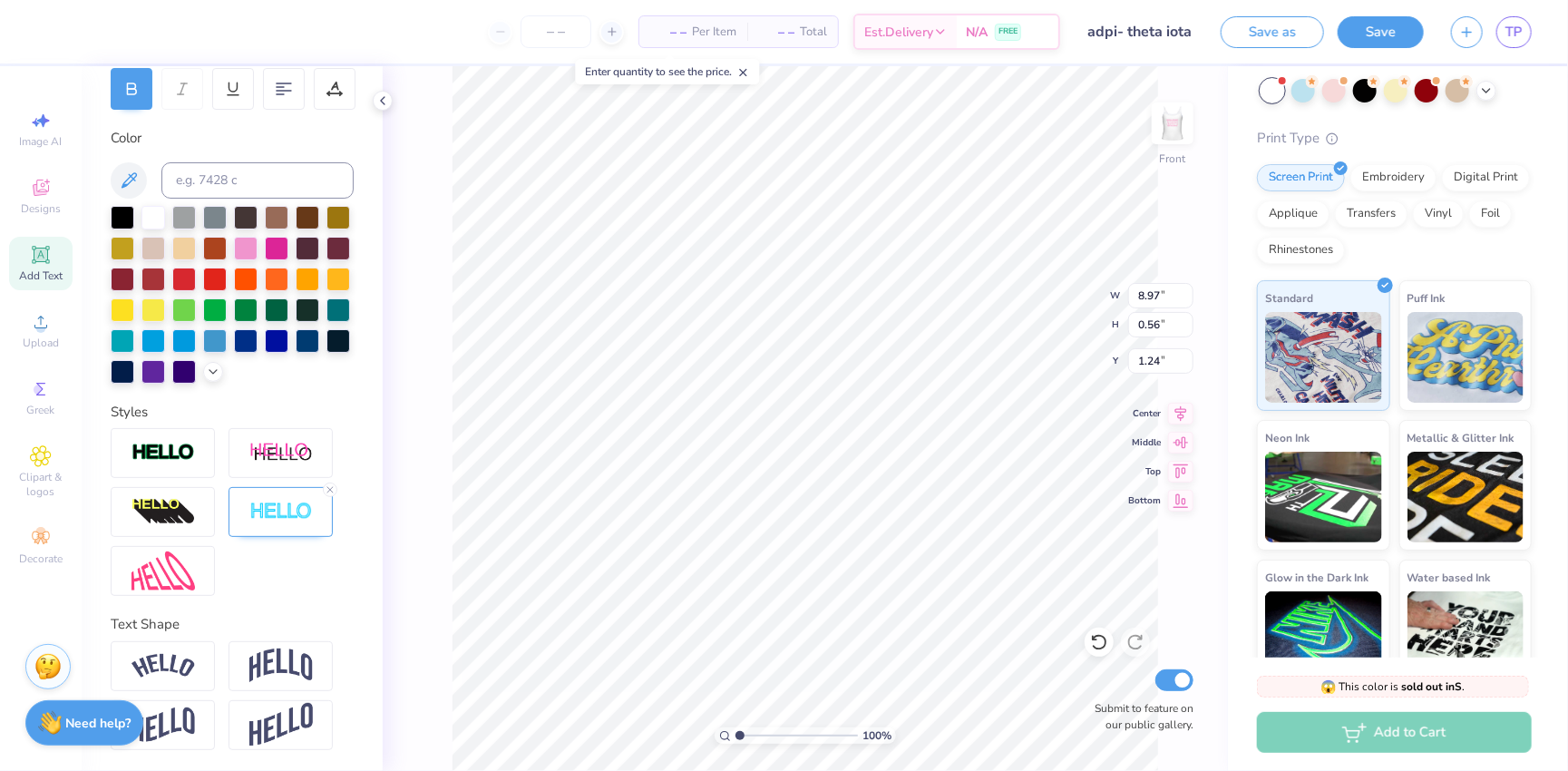
scroll to position [281, 0]
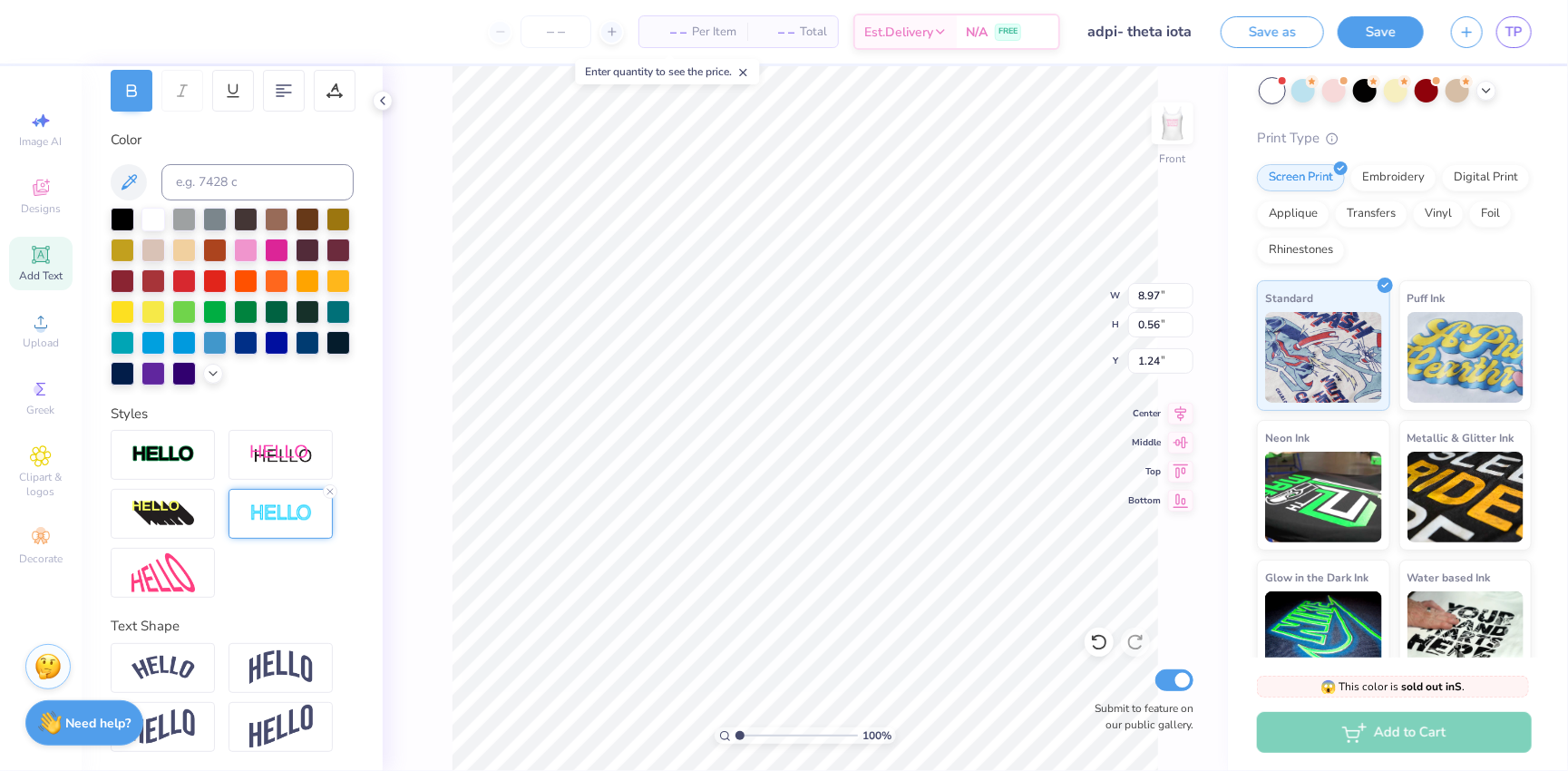
click at [289, 518] on img at bounding box center [281, 515] width 64 height 21
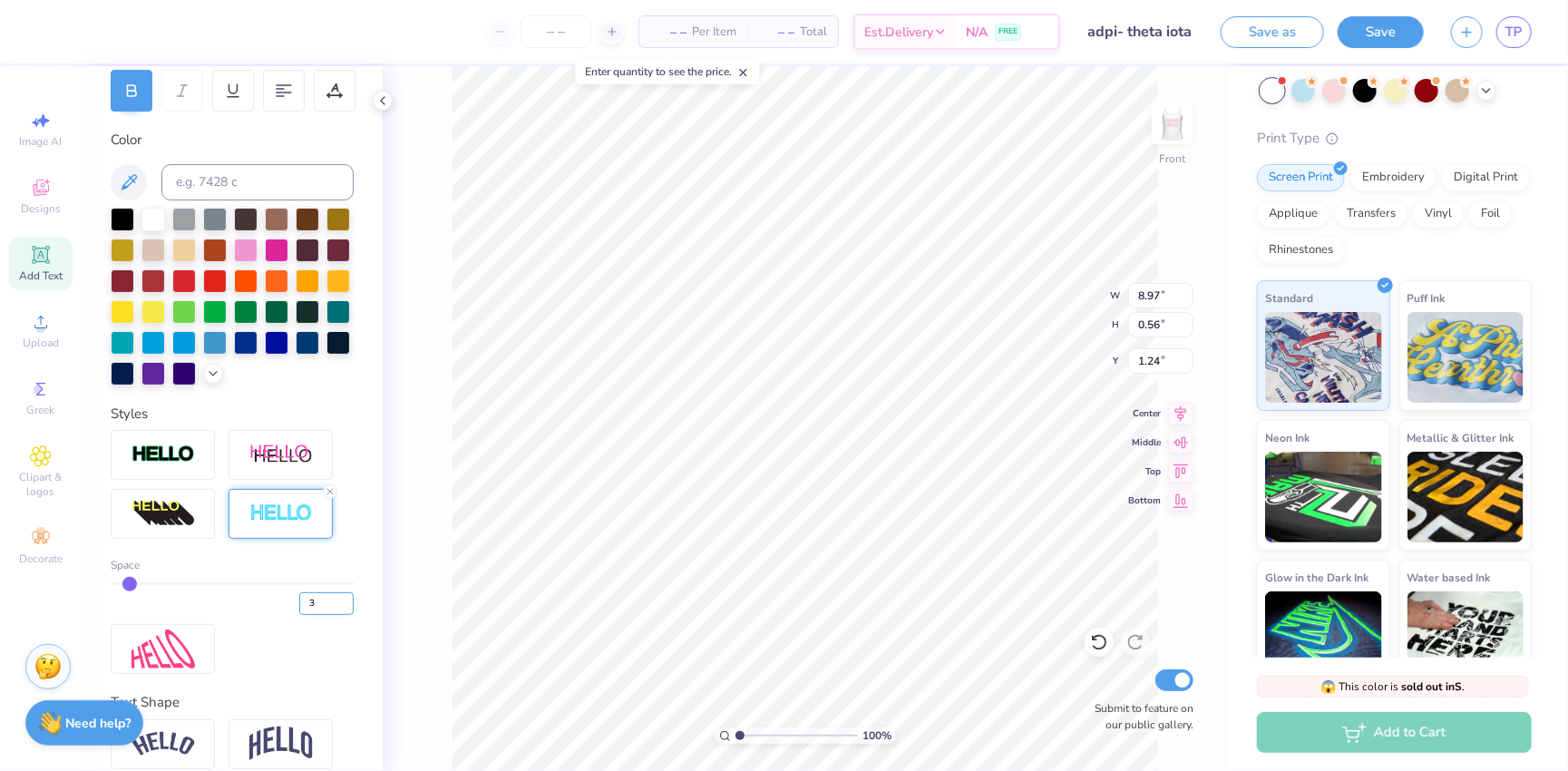
click at [346, 597] on input "3" at bounding box center [327, 604] width 55 height 23
click at [348, 607] on input "2" at bounding box center [327, 604] width 55 height 23
click at [1097, 130] on img at bounding box center [1172, 122] width 72 height 72
click at [1097, 34] on button "Save as" at bounding box center [1271, 29] width 103 height 32
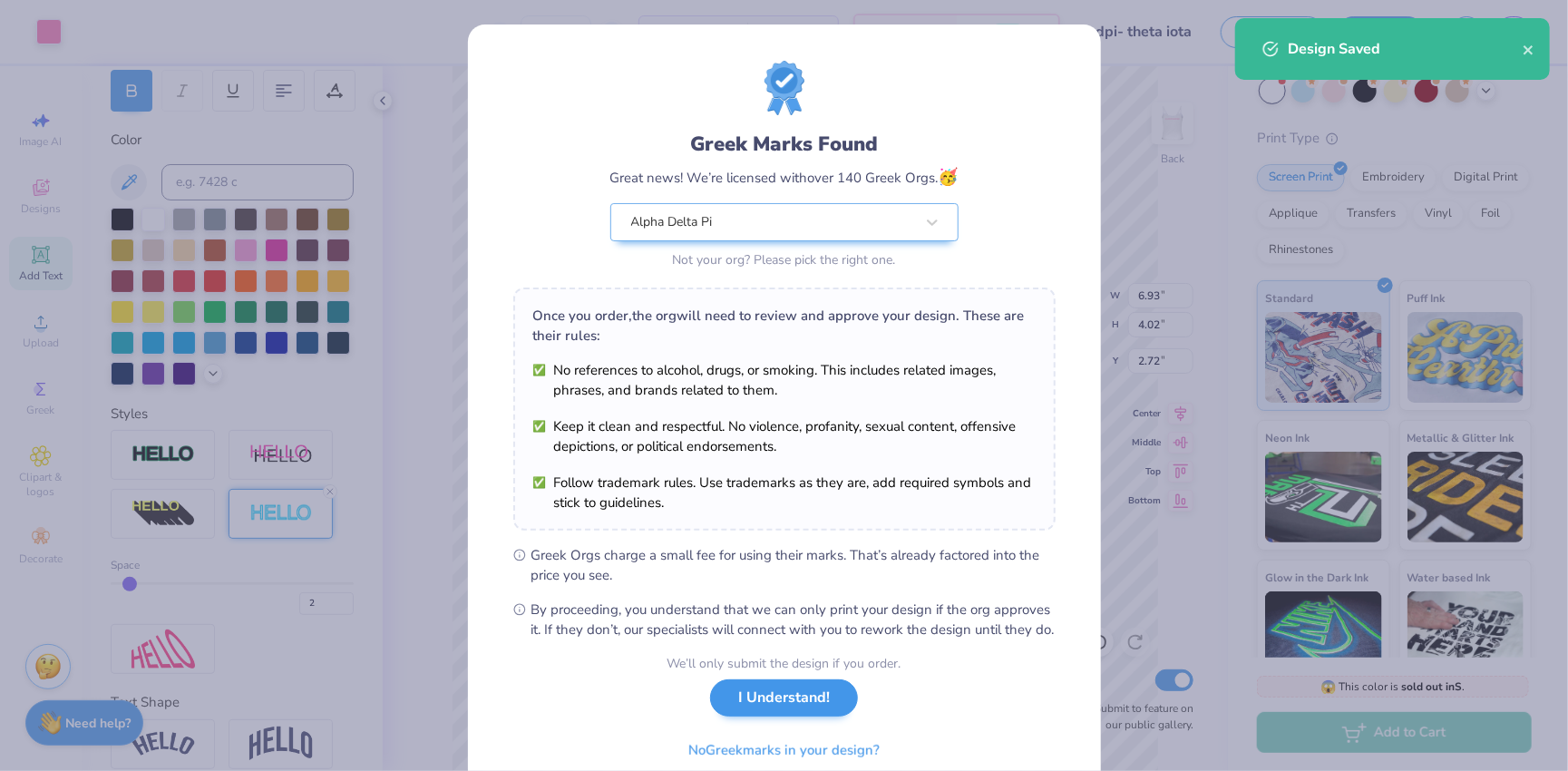
click at [764, 716] on button "I Understand!" at bounding box center [783, 698] width 147 height 38
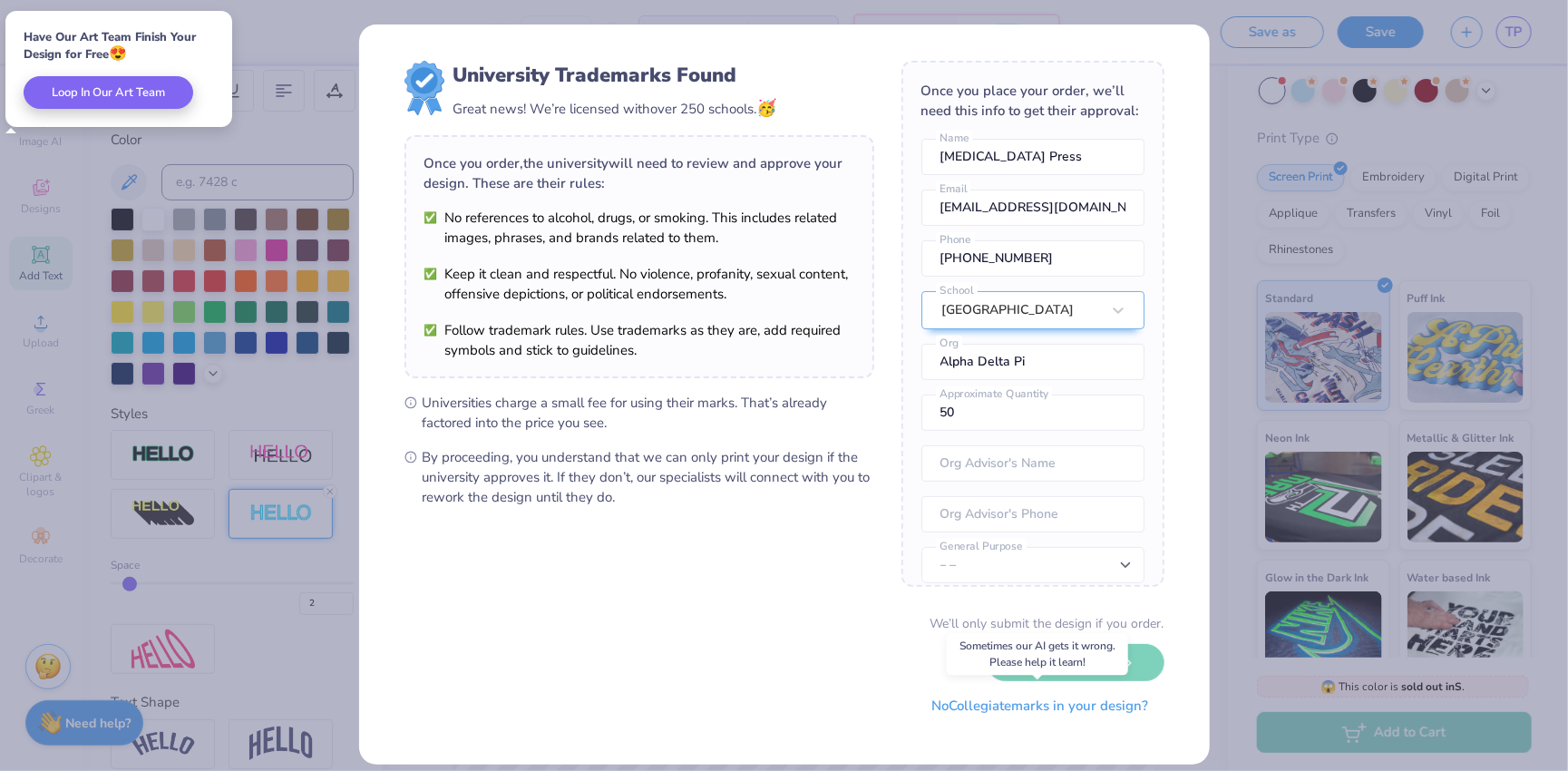
click at [1079, 707] on button "No Collegiate marks in your design?" at bounding box center [1040, 706] width 248 height 38
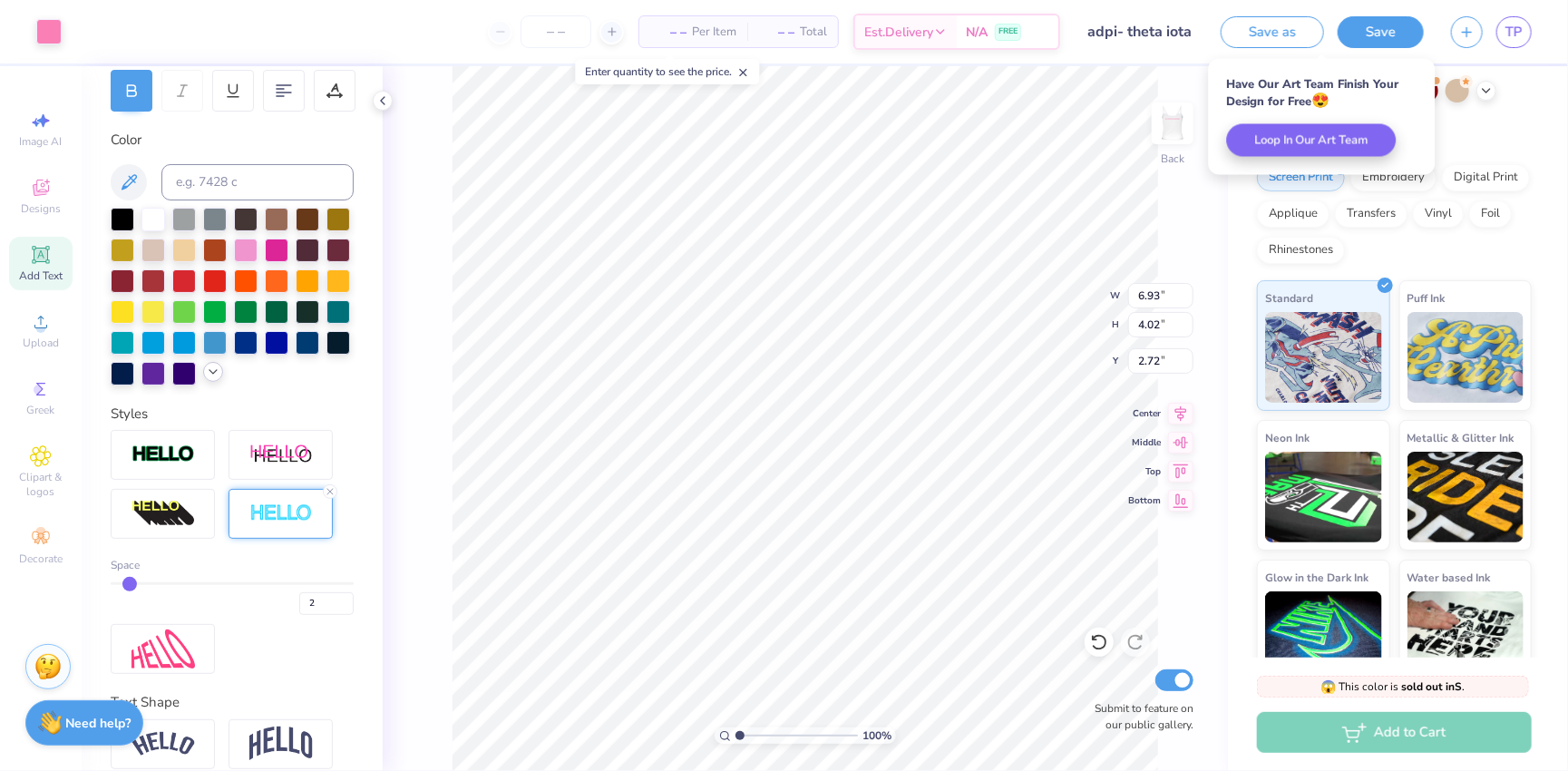
click at [210, 371] on icon at bounding box center [213, 372] width 14 height 14
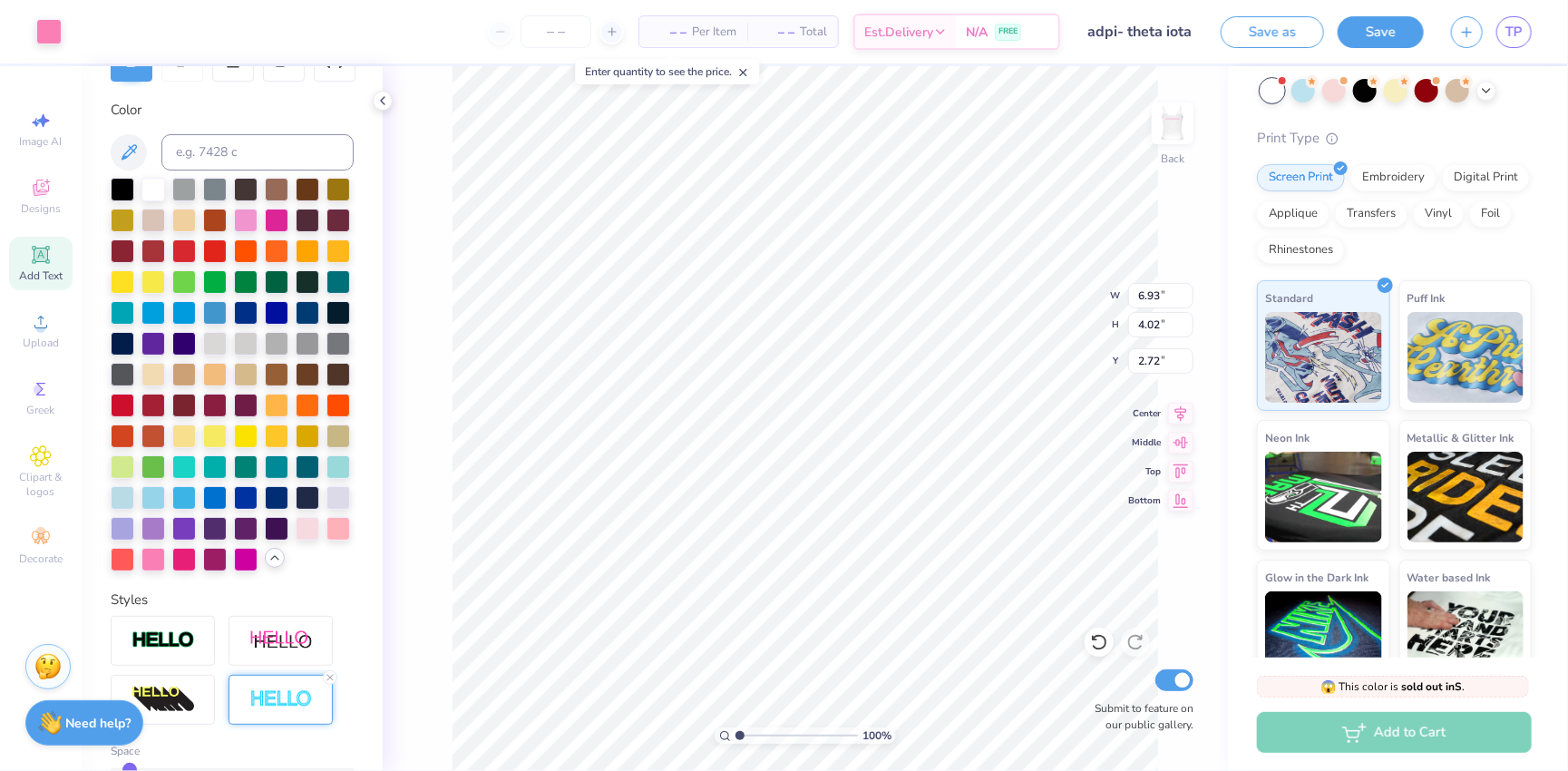
scroll to position [312, 0]
click at [152, 525] on div at bounding box center [153, 526] width 23 height 23
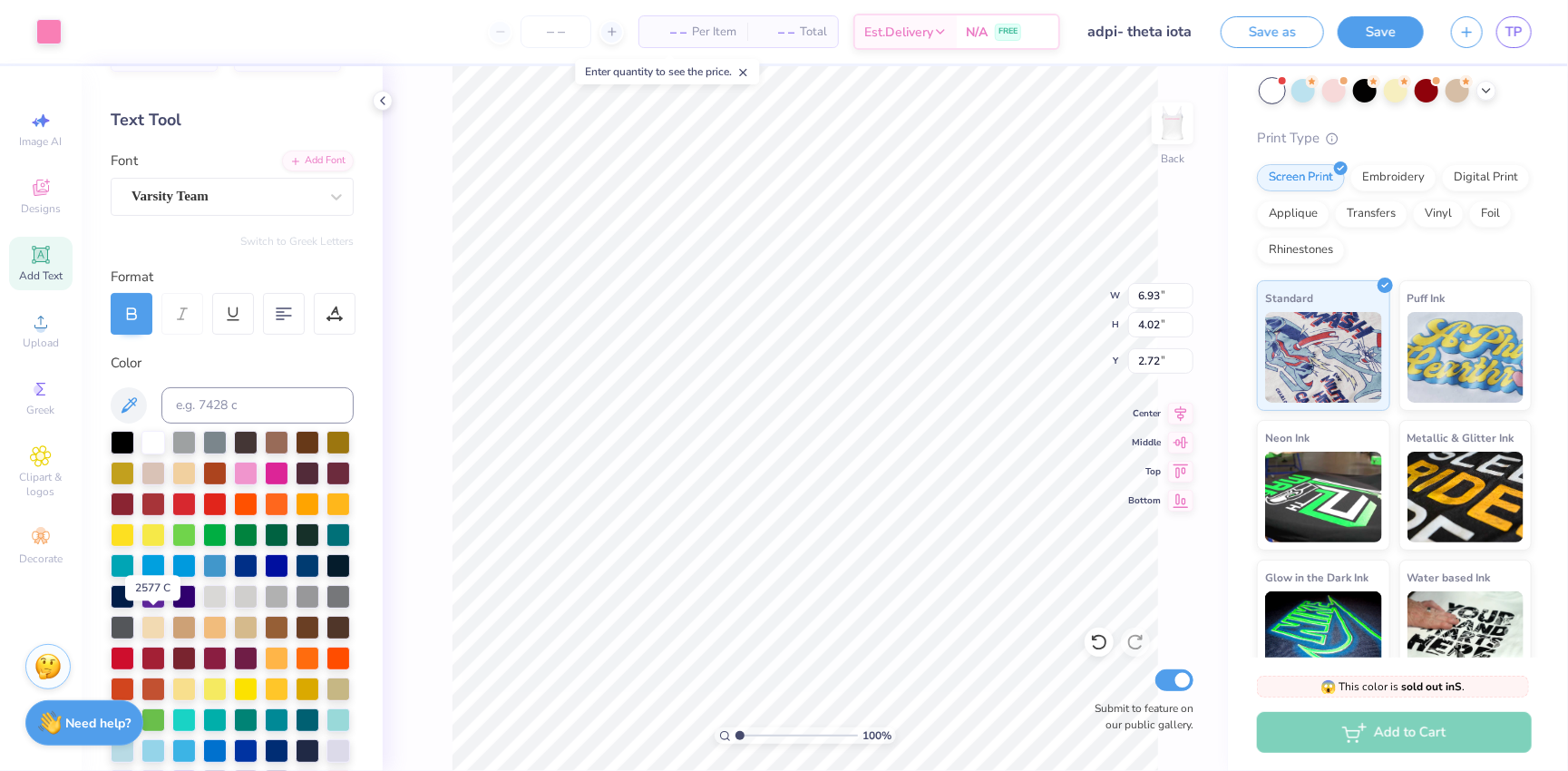
scroll to position [58, 0]
click at [54, 31] on div at bounding box center [49, 30] width 25 height 25
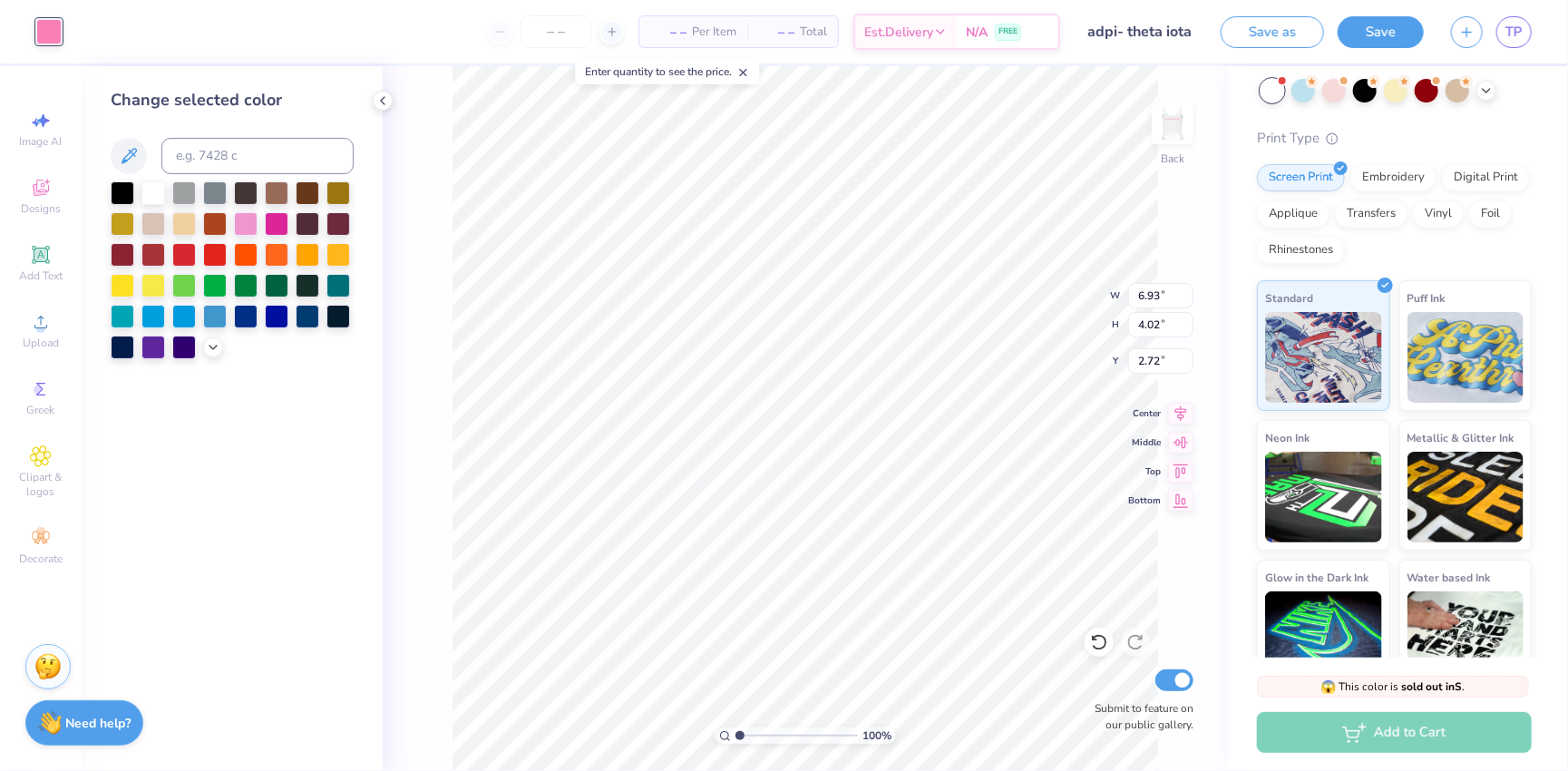
click at [198, 356] on div at bounding box center [232, 270] width 243 height 178
click at [210, 352] on icon at bounding box center [213, 345] width 14 height 14
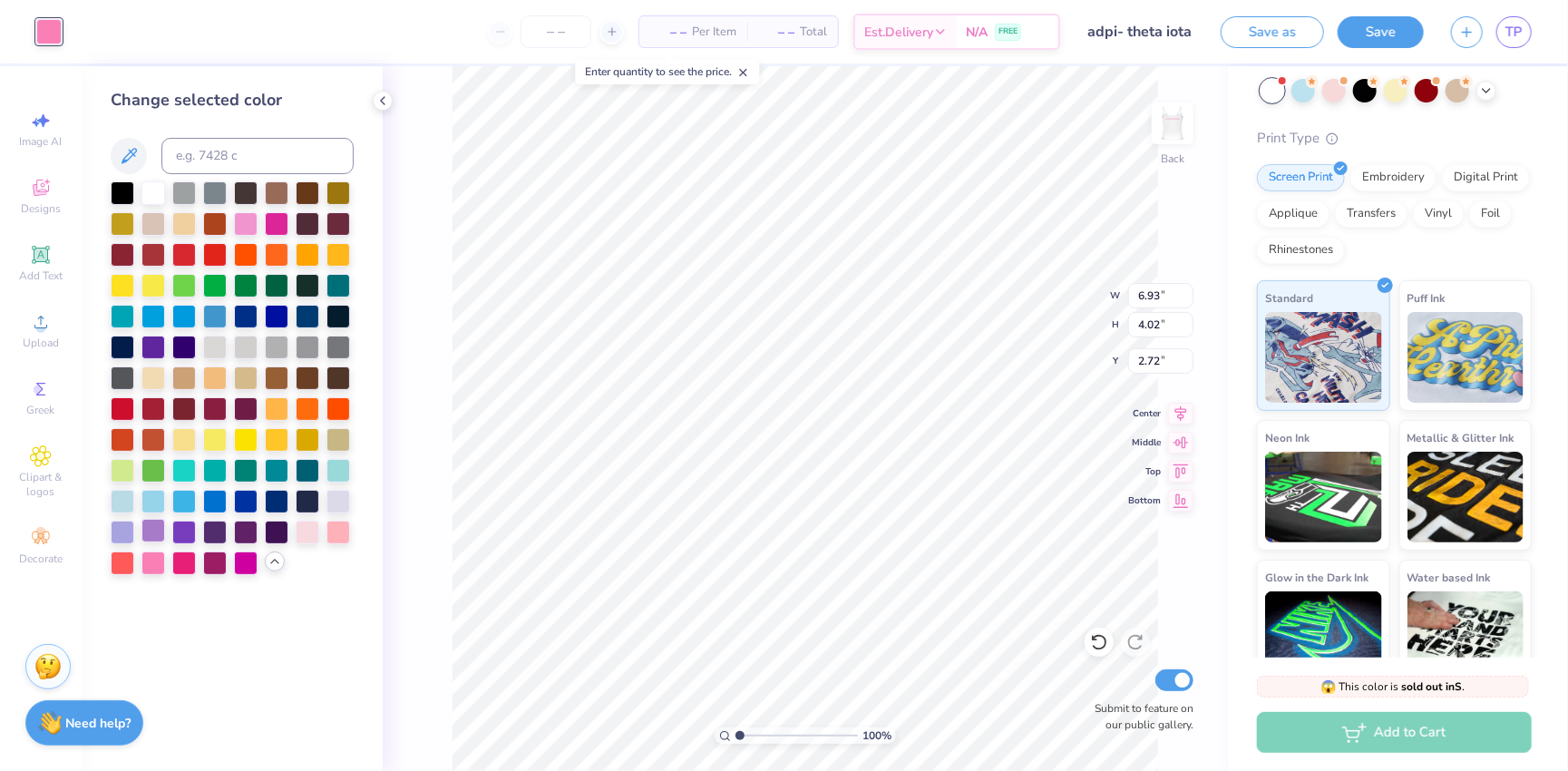
click at [151, 533] on div at bounding box center [153, 531] width 23 height 23
click at [403, 600] on div "100 % Back W 6.93 6.93 " H 4.02 4.02 " Y 2.72 2.72 " Center Middle Top Bottom S…" at bounding box center [805, 419] width 846 height 705
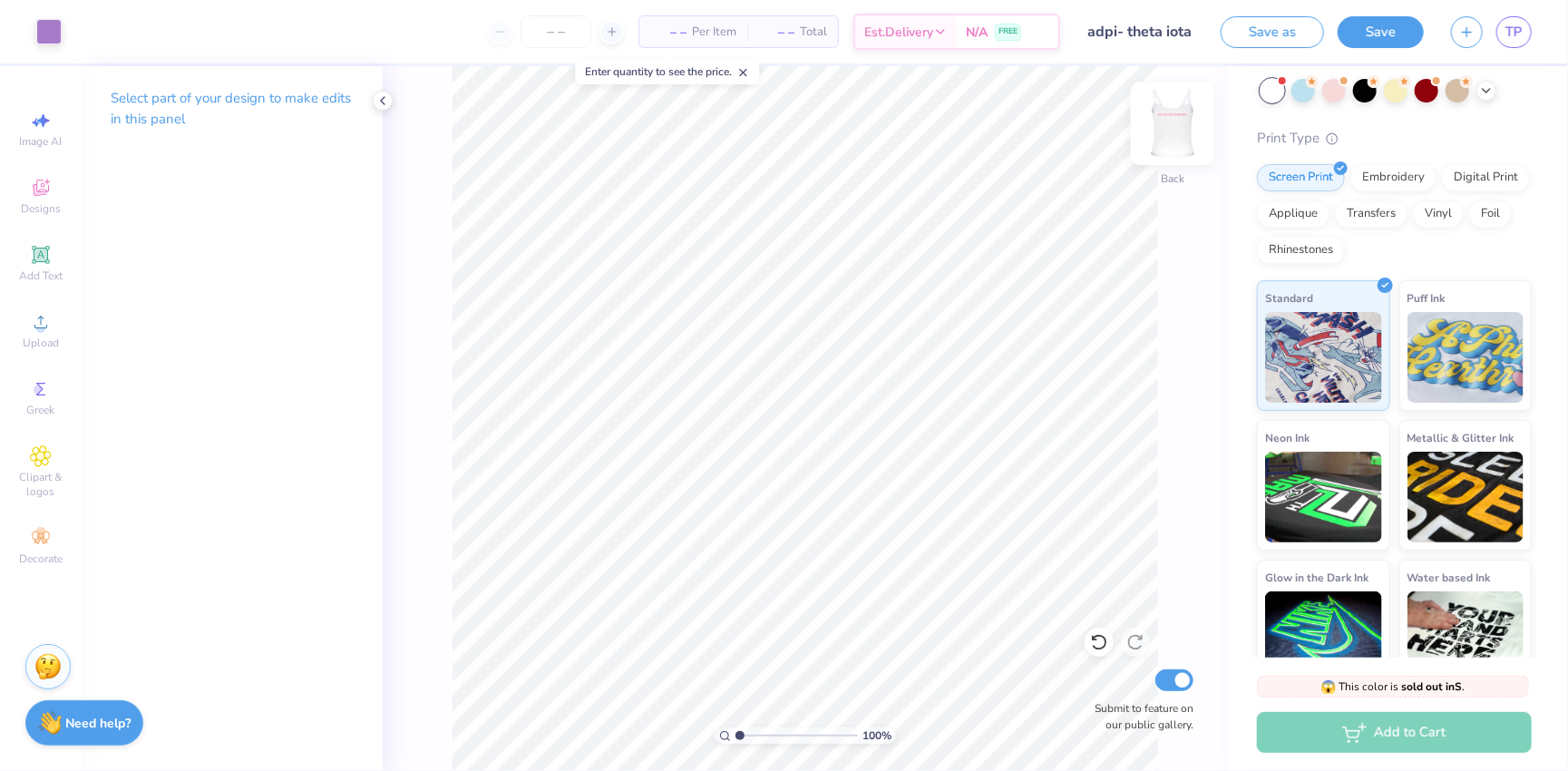
click at [1097, 140] on img at bounding box center [1172, 122] width 72 height 72
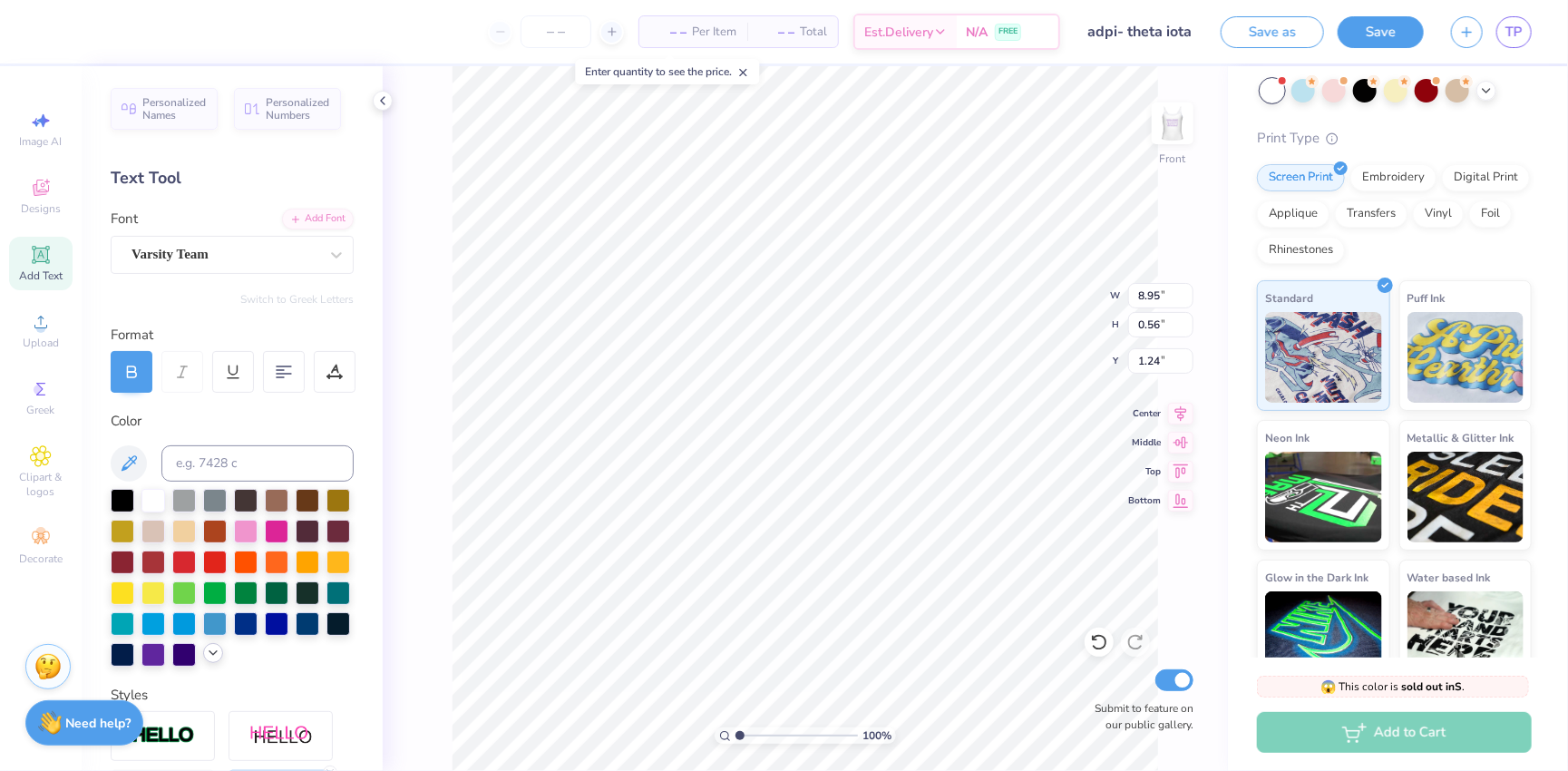
click at [217, 655] on icon at bounding box center [213, 652] width 14 height 14
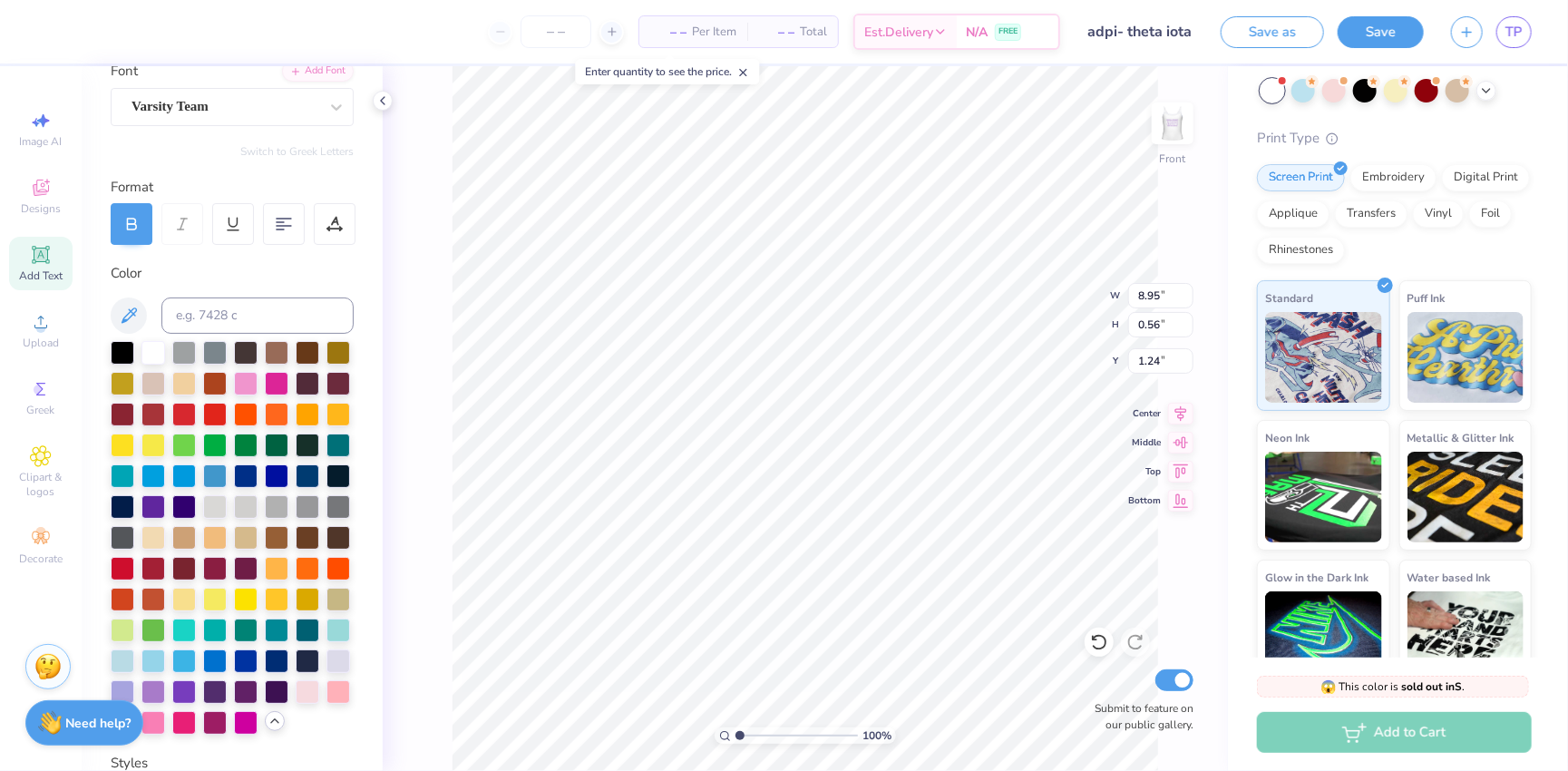
scroll to position [177, 0]
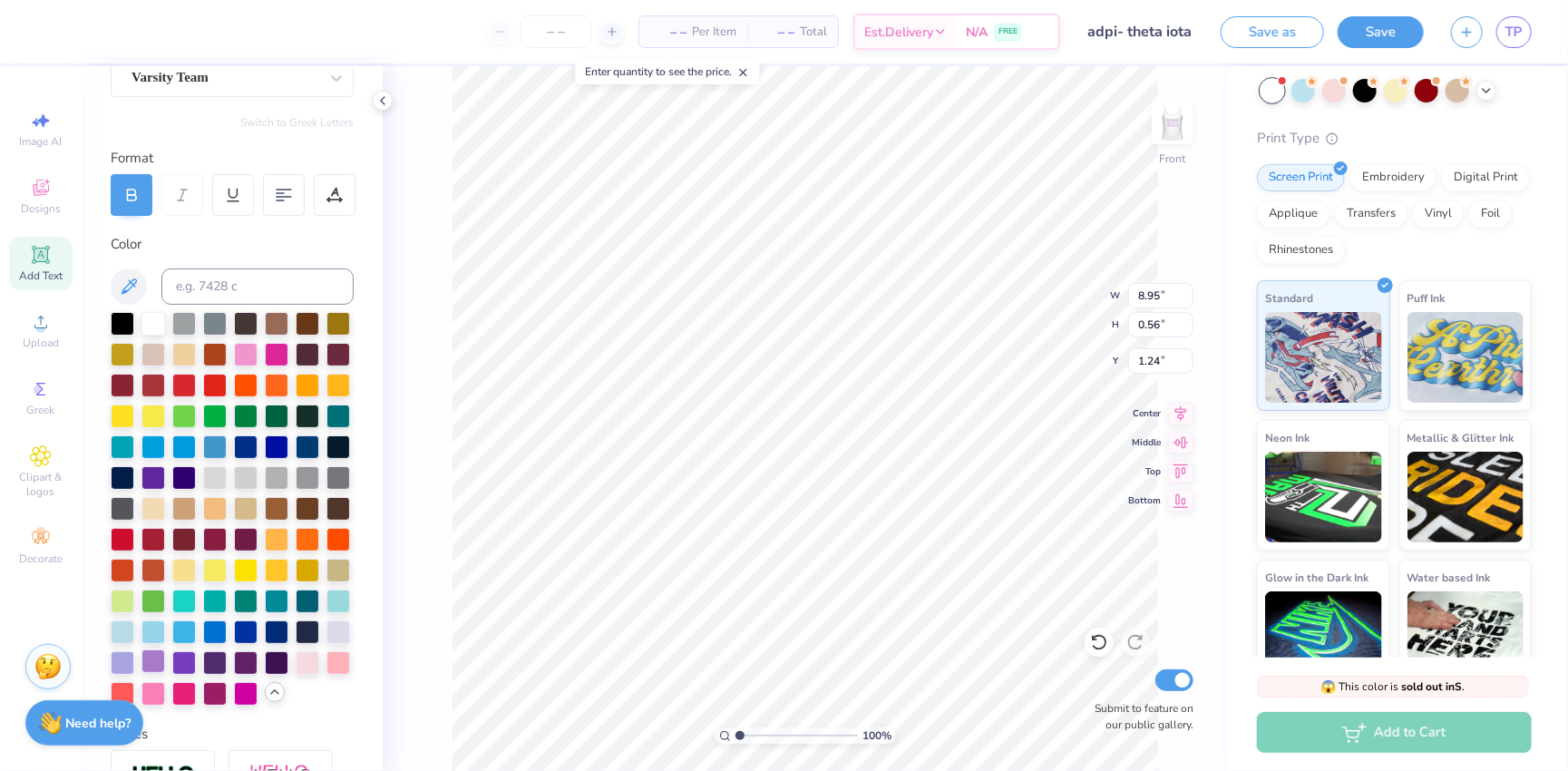
click at [151, 660] on div at bounding box center [153, 661] width 23 height 23
click at [276, 704] on div at bounding box center [232, 509] width 243 height 394
click at [273, 688] on icon at bounding box center [274, 692] width 14 height 14
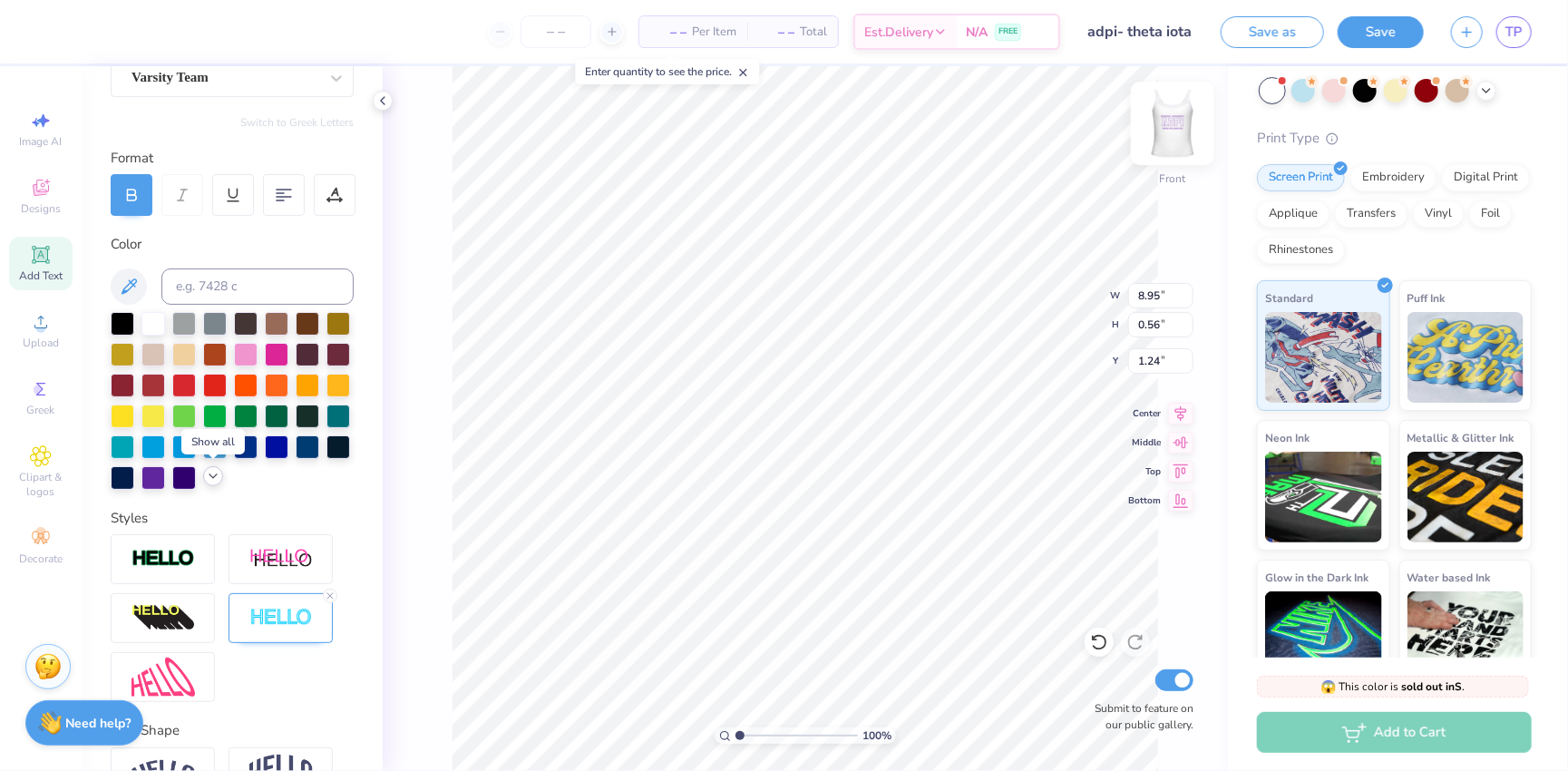
click at [1097, 134] on img at bounding box center [1172, 122] width 72 height 72
click at [213, 485] on div at bounding box center [213, 476] width 20 height 20
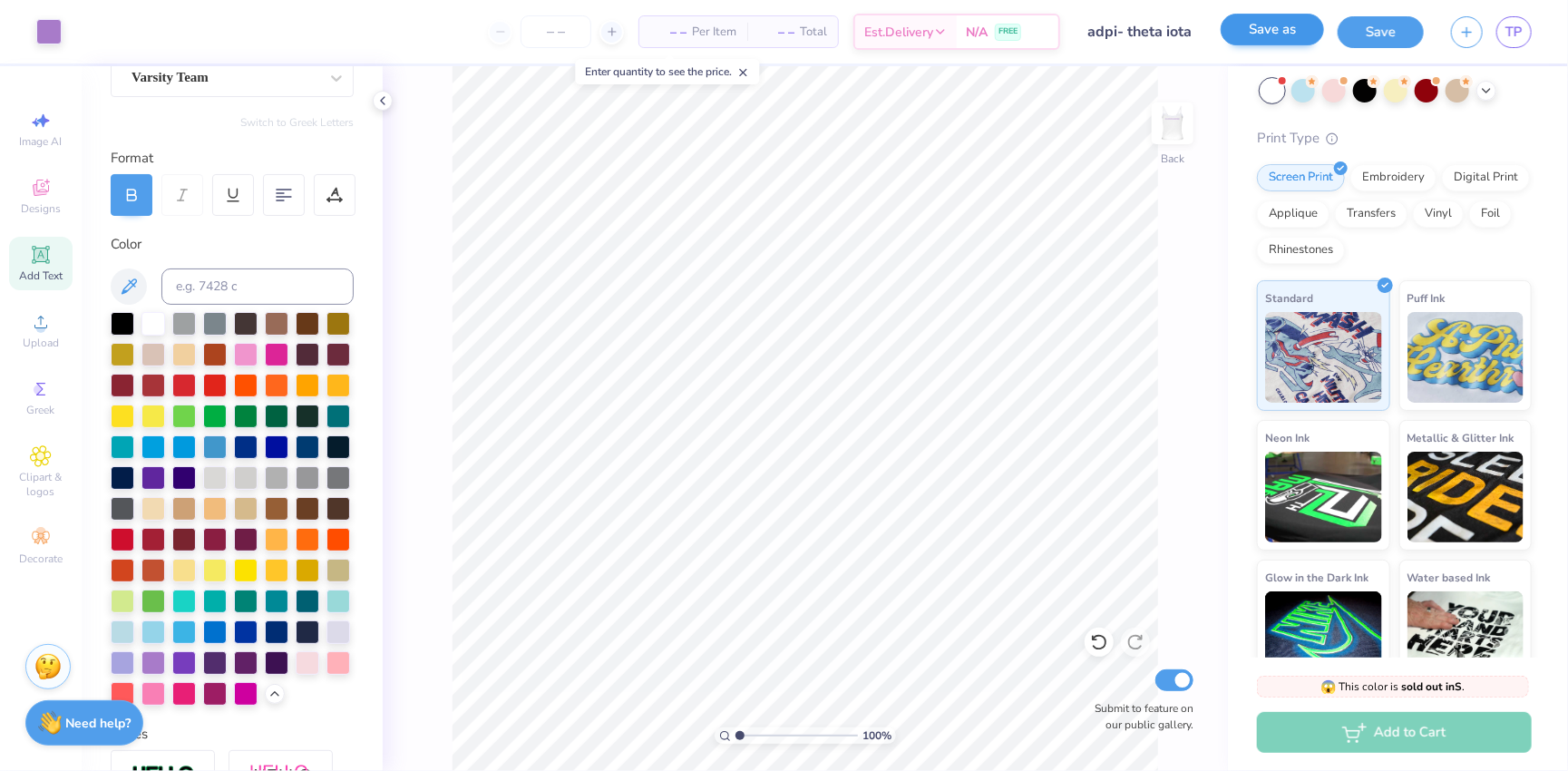
click at [1097, 35] on button "Save as" at bounding box center [1271, 29] width 103 height 32
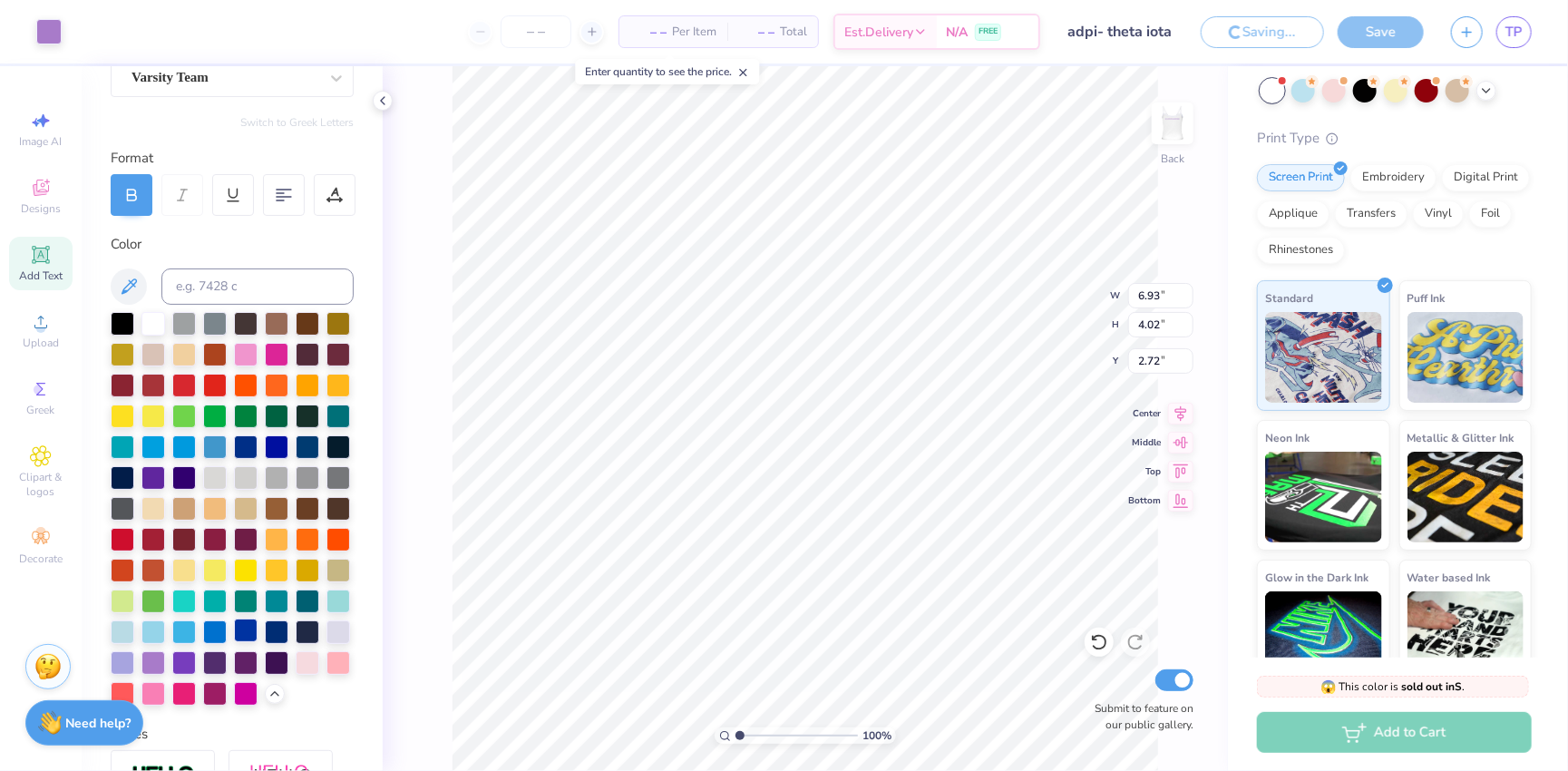
click at [248, 633] on div at bounding box center [246, 630] width 23 height 23
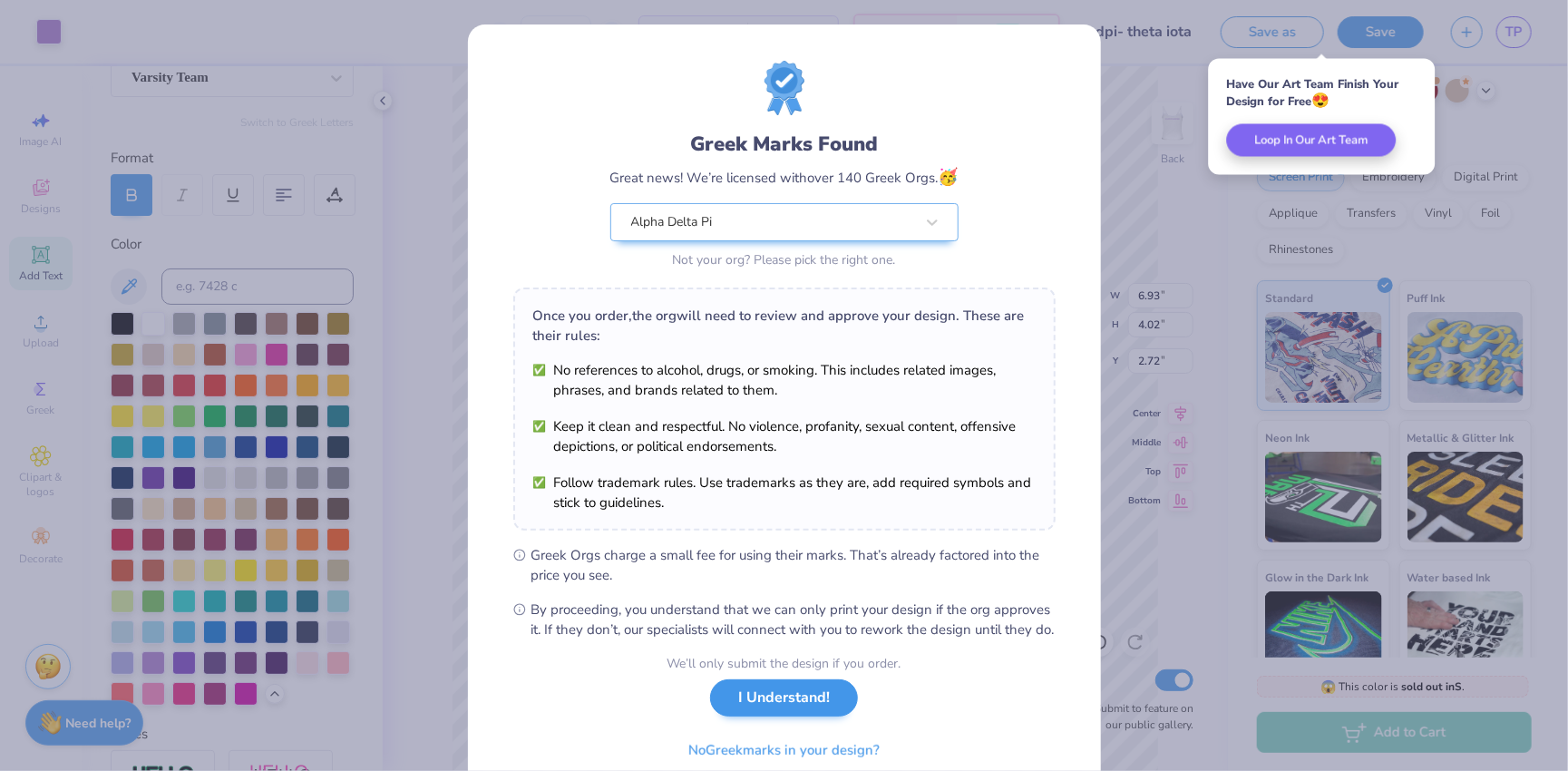
click at [745, 706] on button "I Understand!" at bounding box center [783, 698] width 147 height 38
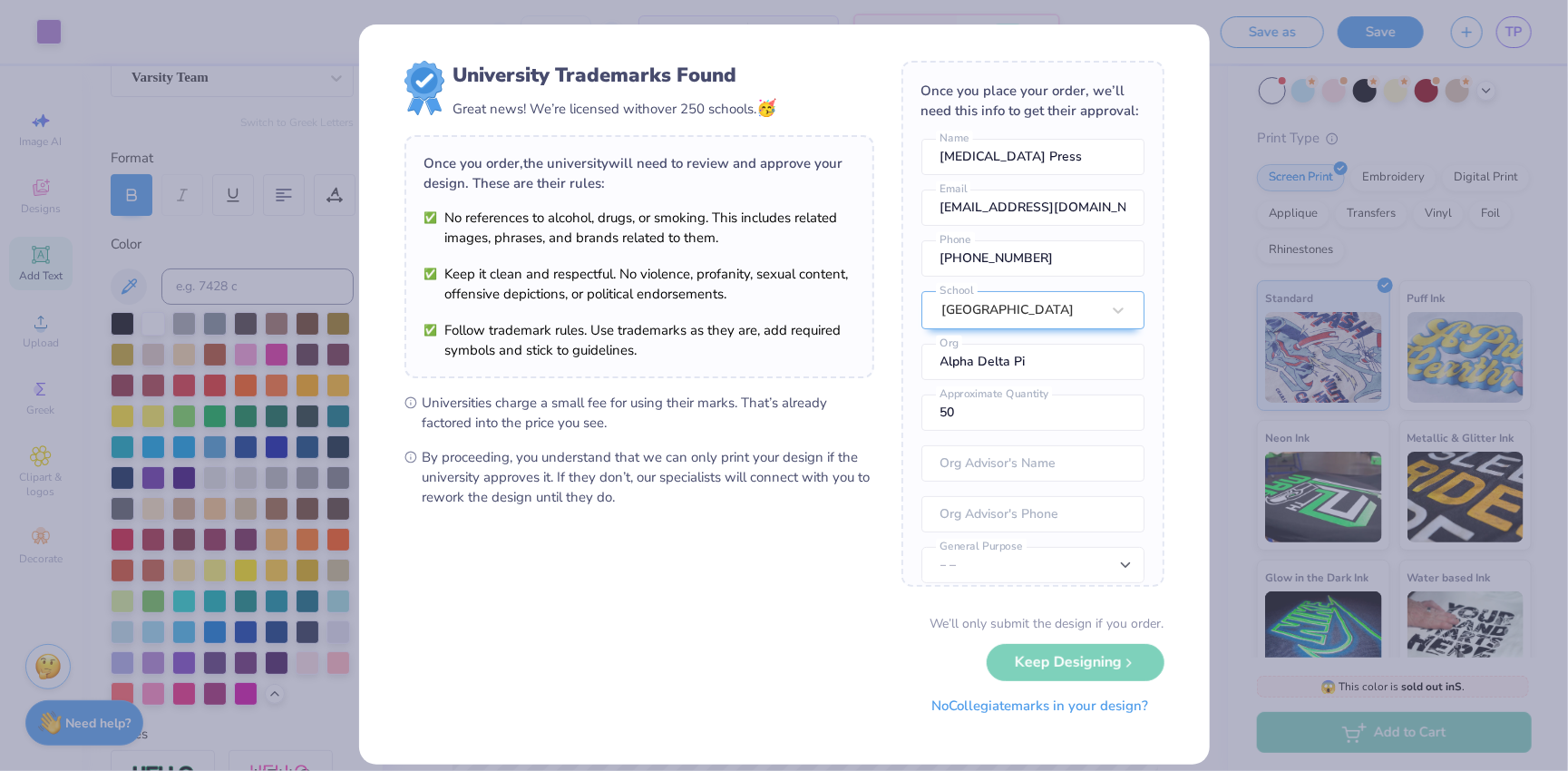
click at [1040, 712] on button "No Collegiate marks in your design?" at bounding box center [1040, 706] width 248 height 38
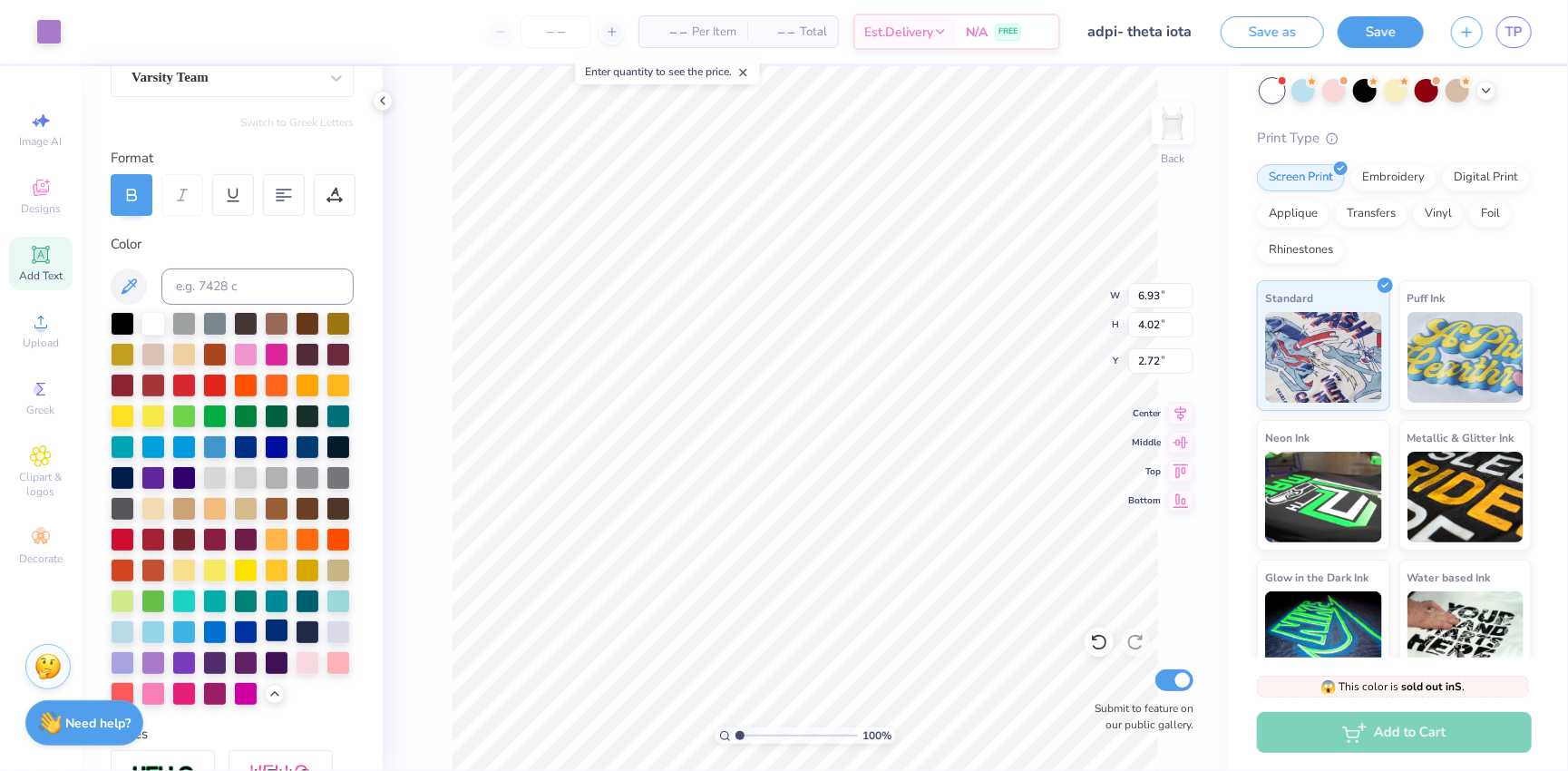
click at [279, 626] on div at bounding box center [276, 630] width 23 height 23
click at [49, 31] on div at bounding box center [49, 30] width 25 height 25
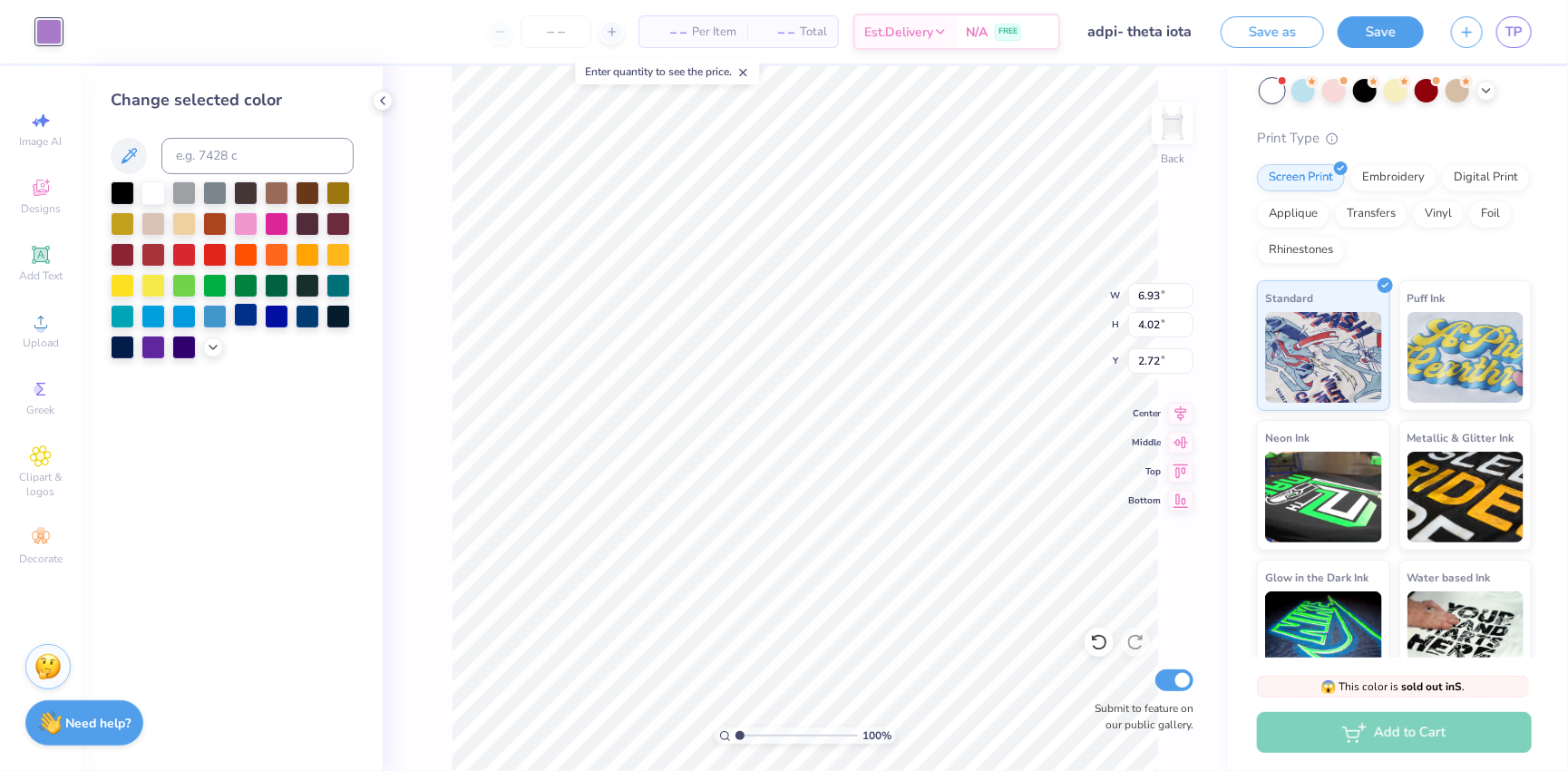
click at [248, 319] on div at bounding box center [246, 315] width 23 height 23
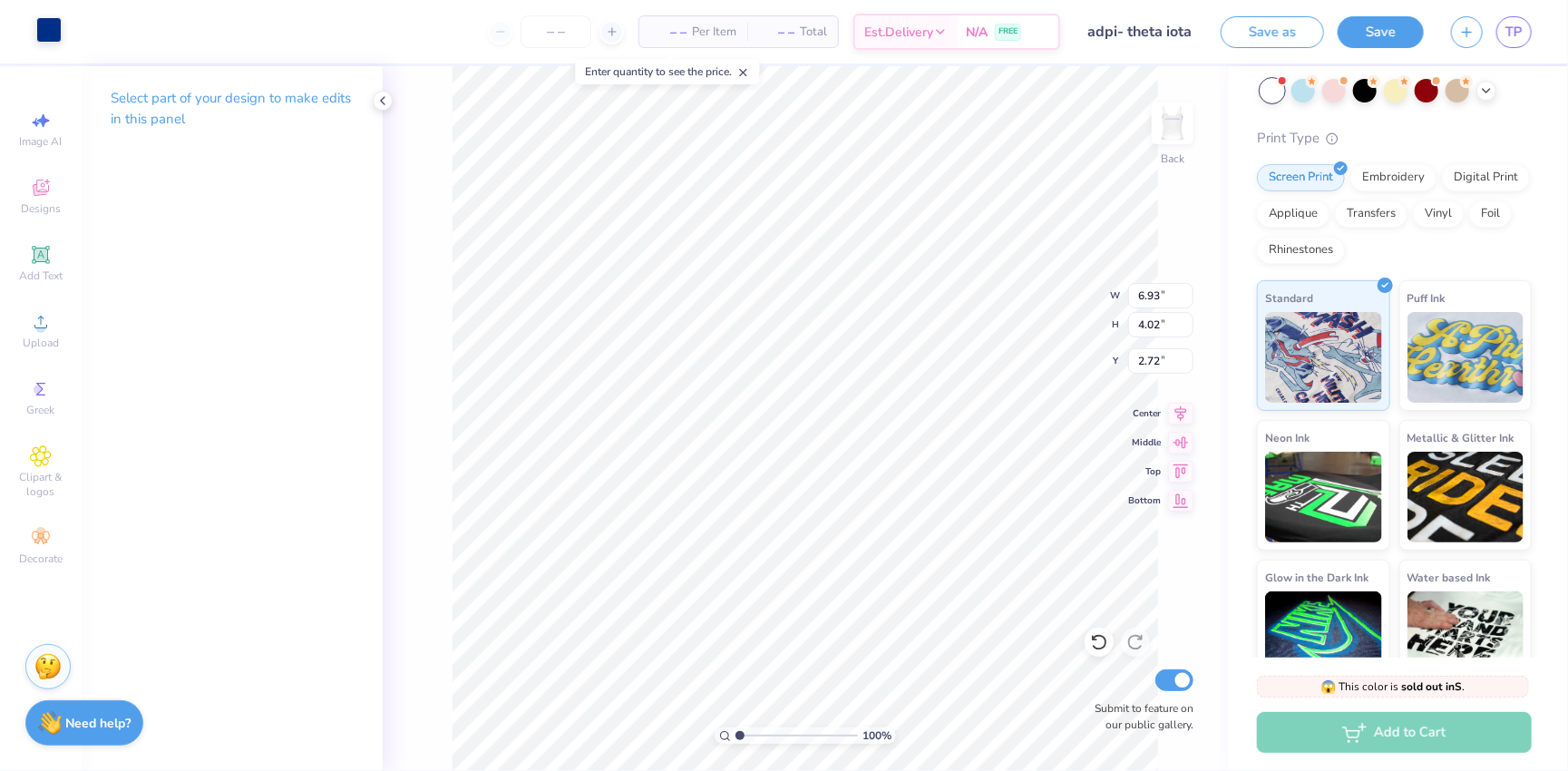
click at [44, 35] on div at bounding box center [49, 30] width 25 height 25
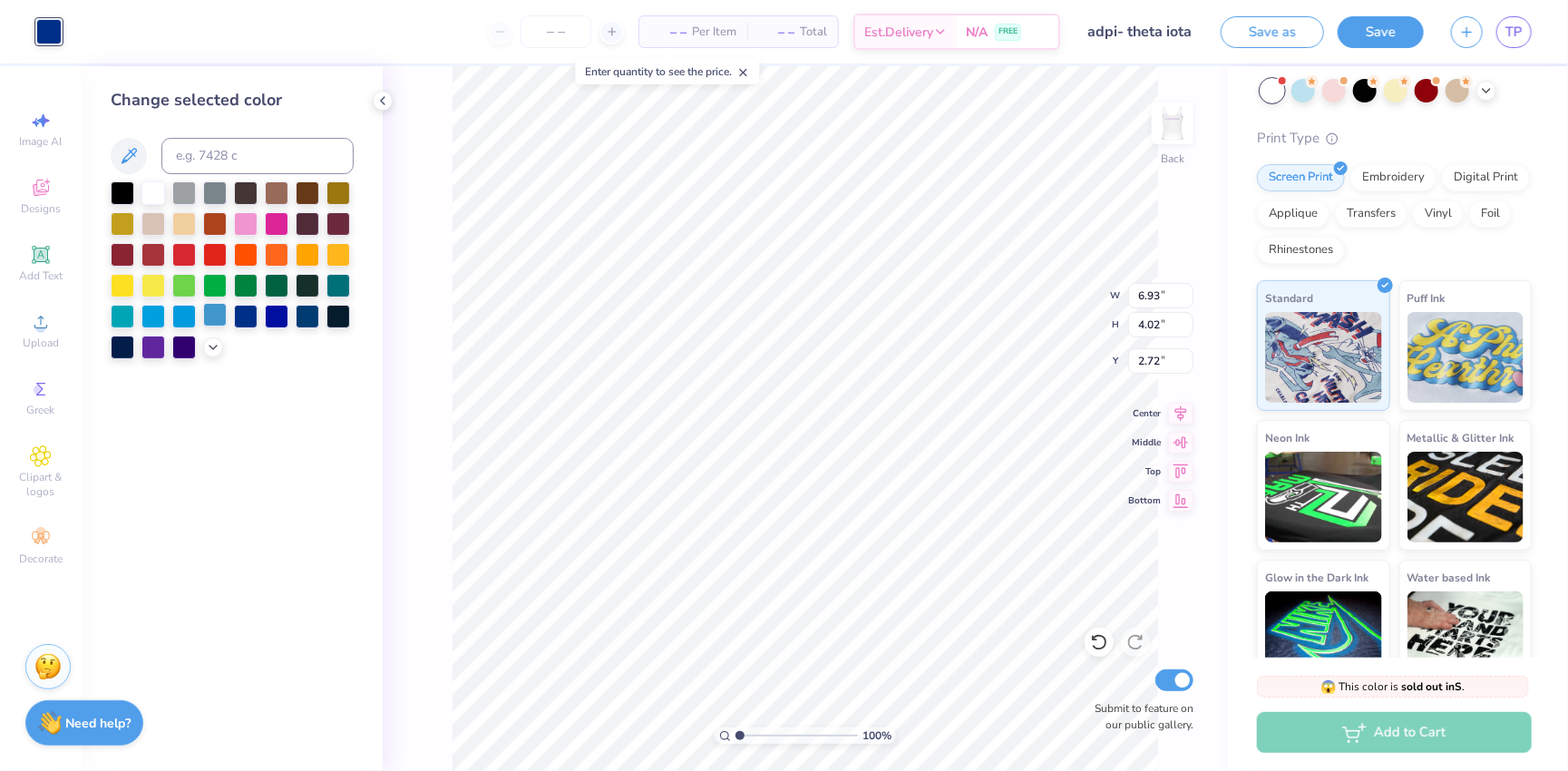
click at [208, 315] on div at bounding box center [215, 315] width 23 height 23
click at [305, 319] on div at bounding box center [307, 315] width 23 height 23
click at [337, 281] on div at bounding box center [338, 284] width 23 height 23
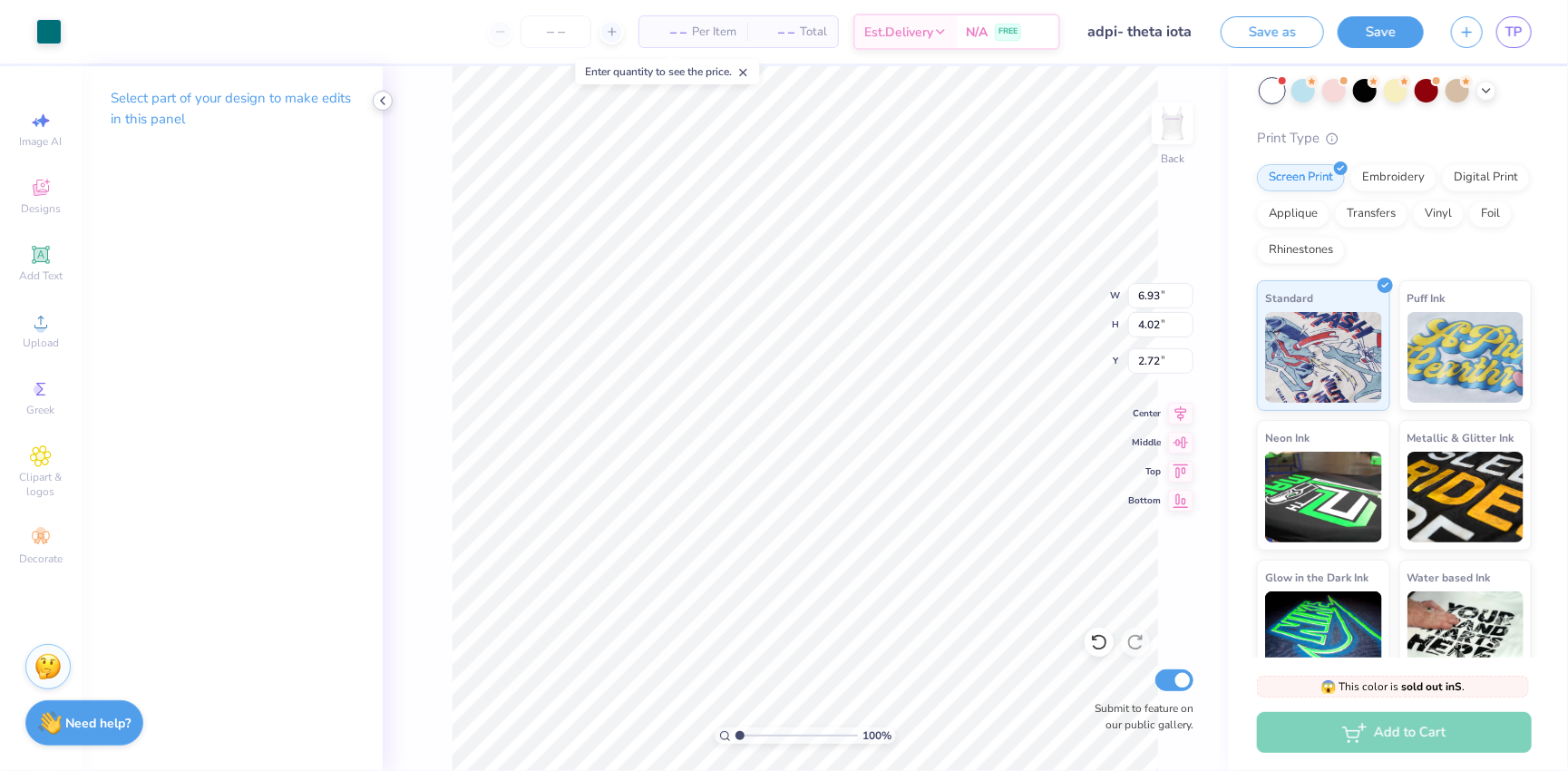
click at [384, 103] on icon at bounding box center [382, 100] width 14 height 14
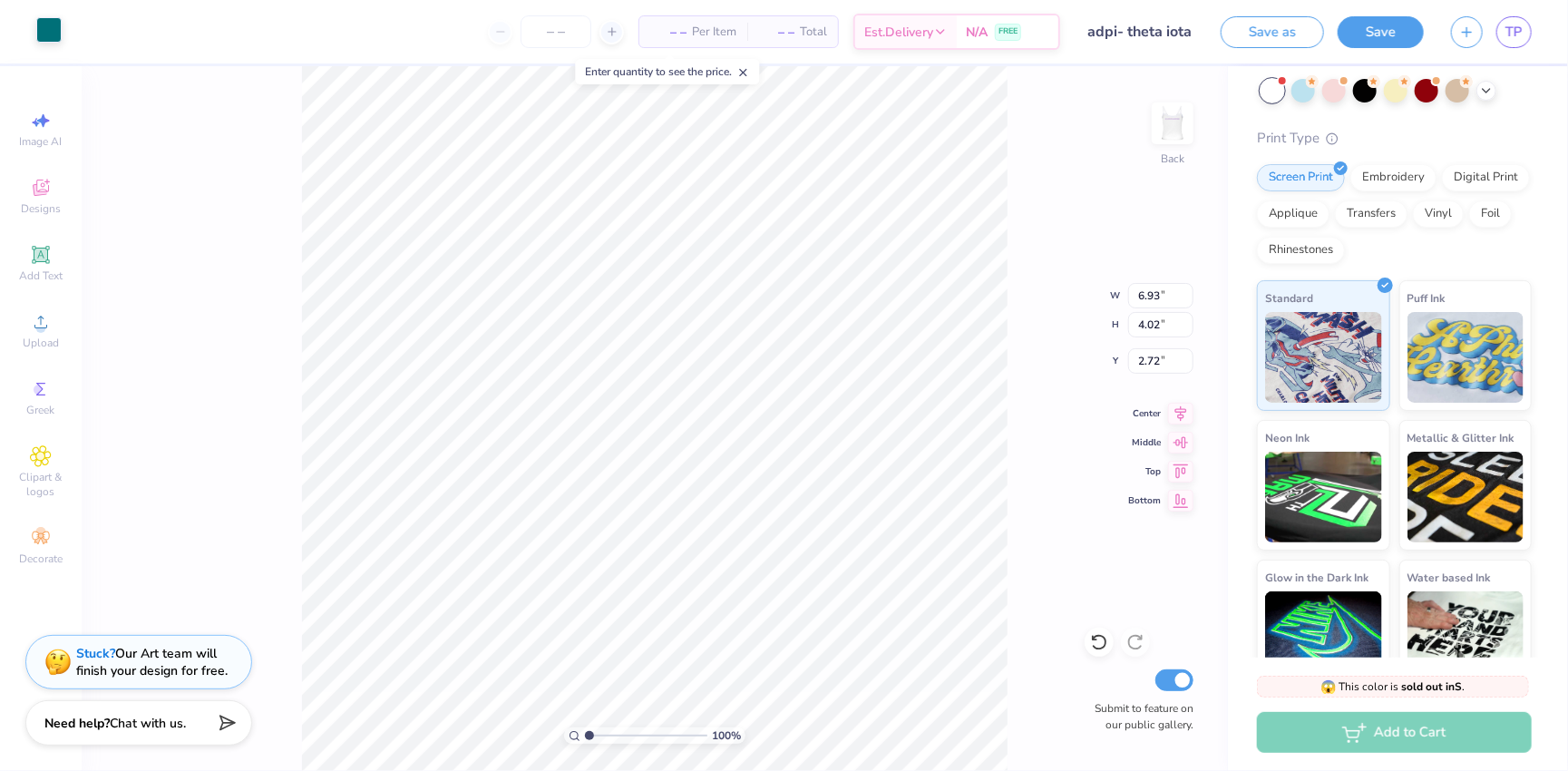
click at [50, 28] on div at bounding box center [49, 30] width 25 height 25
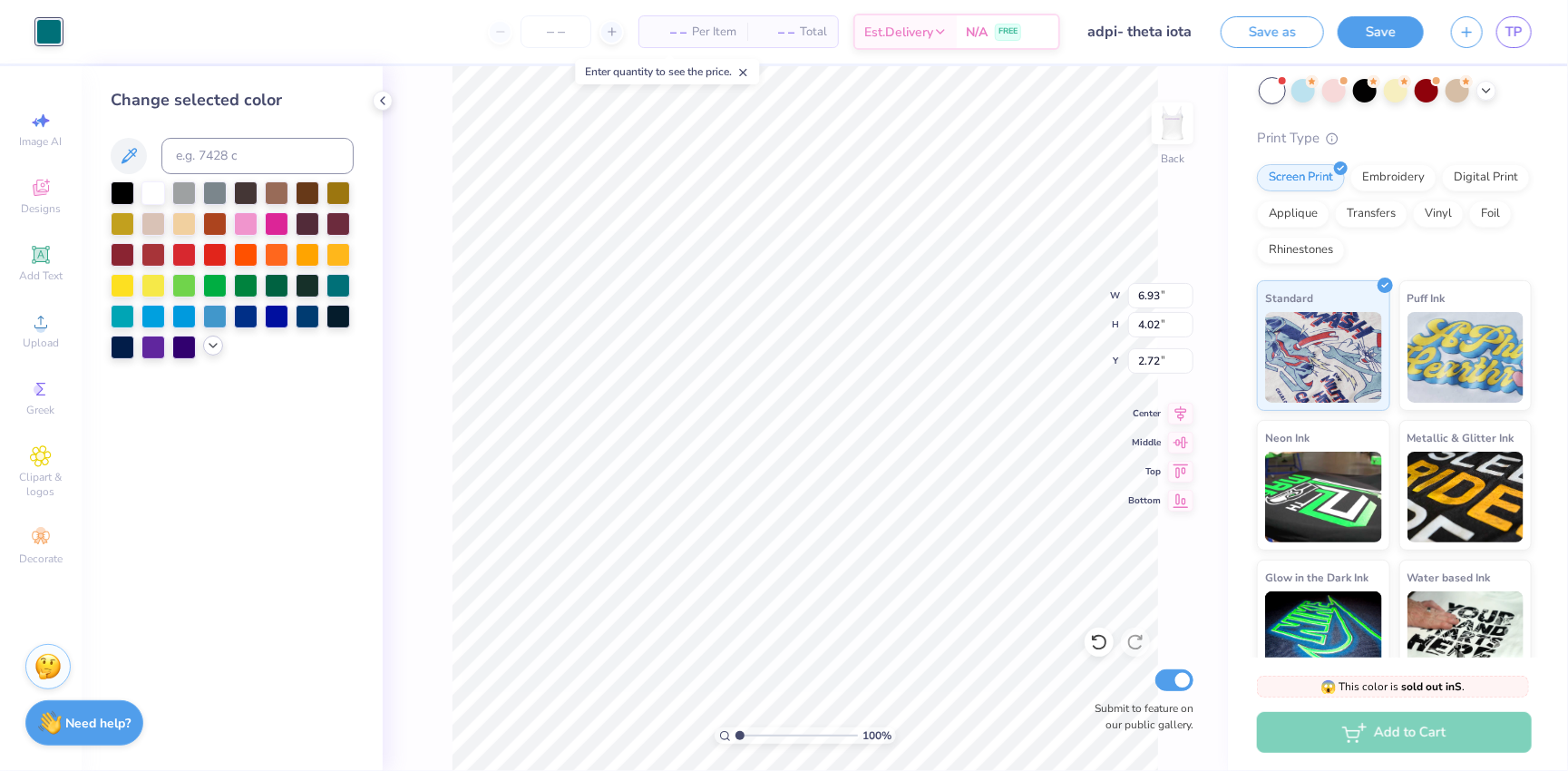
click at [210, 351] on icon at bounding box center [213, 345] width 14 height 14
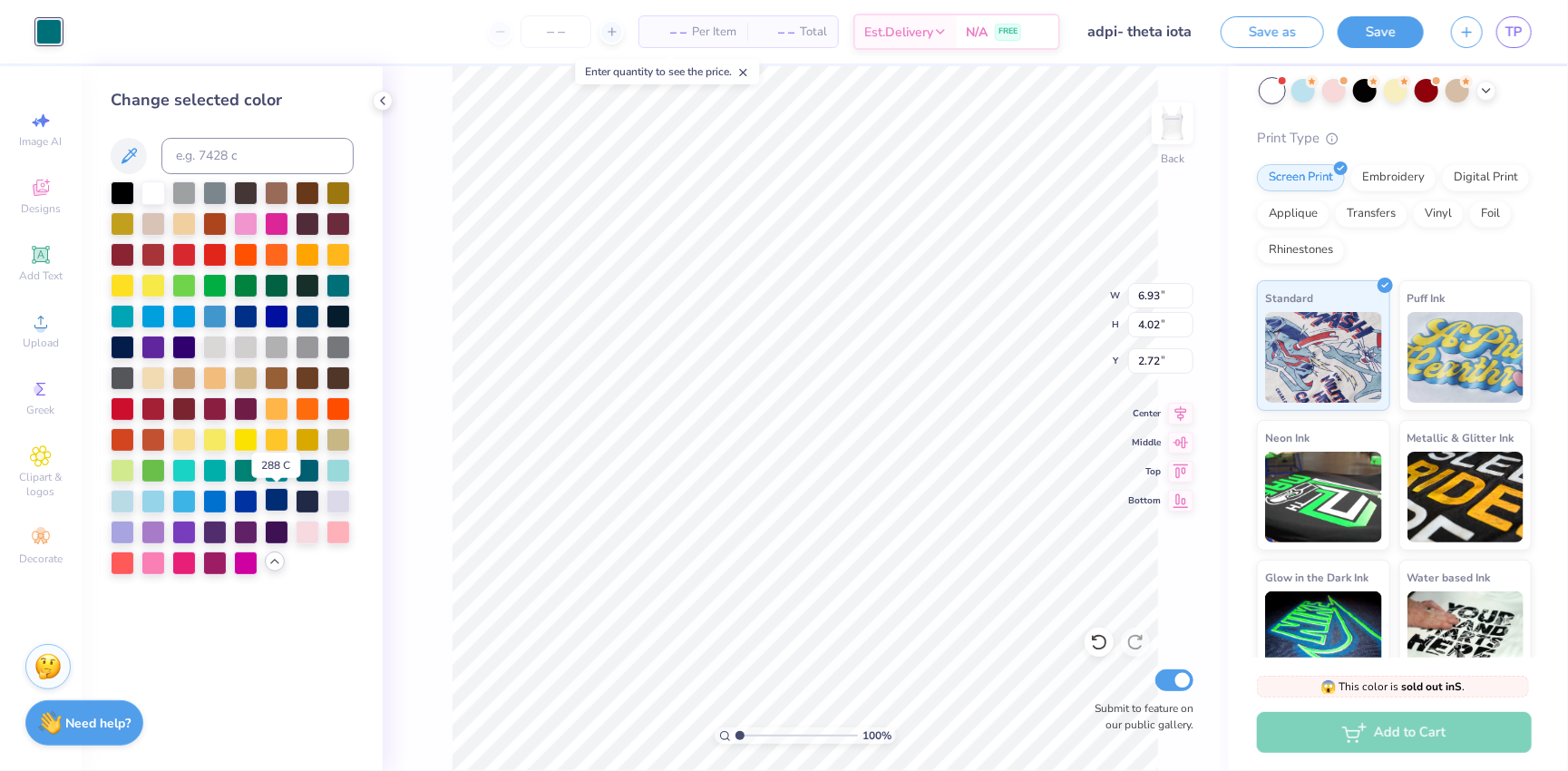
click at [275, 503] on div at bounding box center [276, 500] width 23 height 23
click at [248, 505] on div at bounding box center [246, 500] width 23 height 23
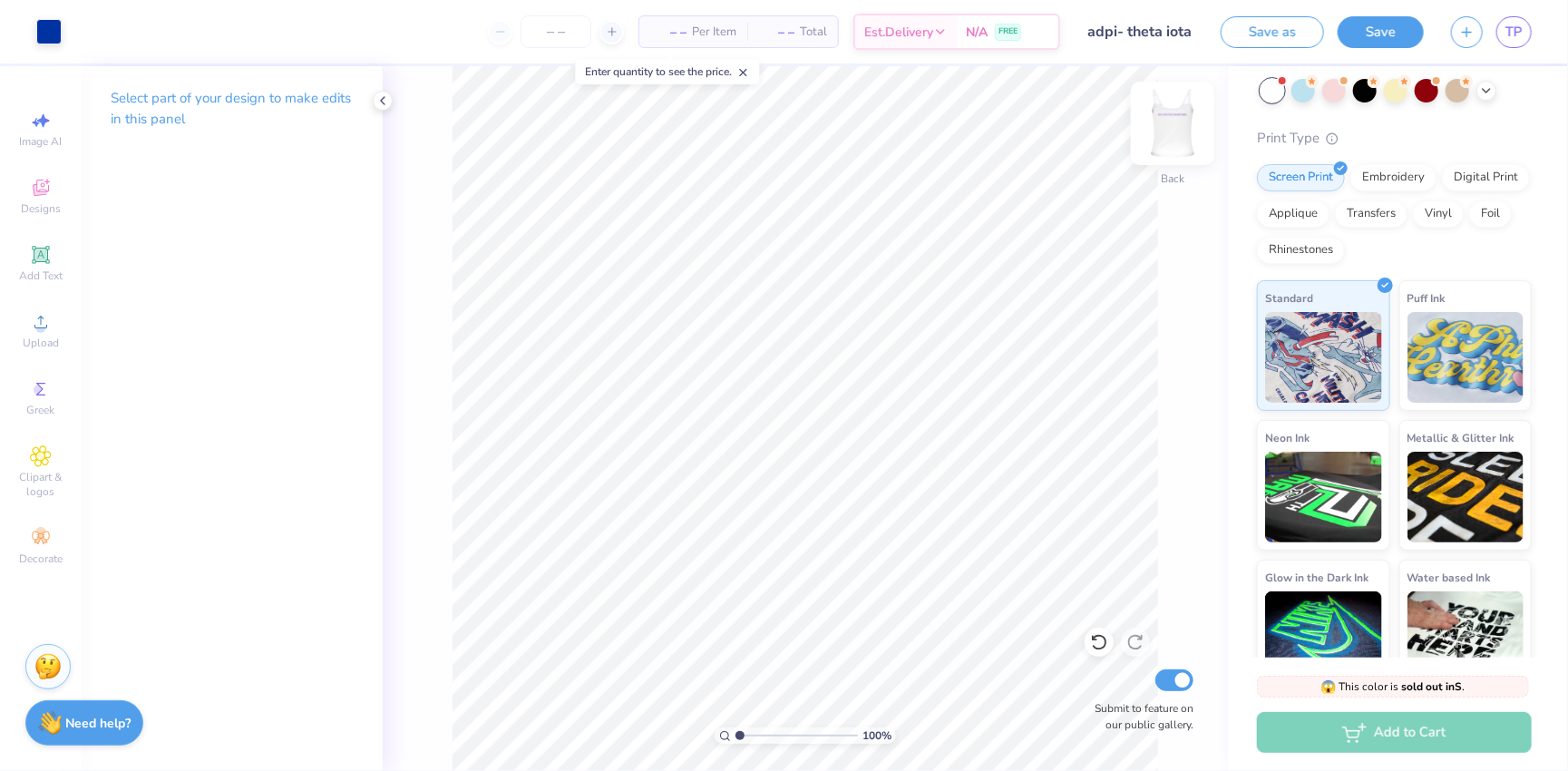
click at [1097, 113] on img at bounding box center [1172, 122] width 72 height 72
click at [1097, 142] on img at bounding box center [1172, 122] width 72 height 72
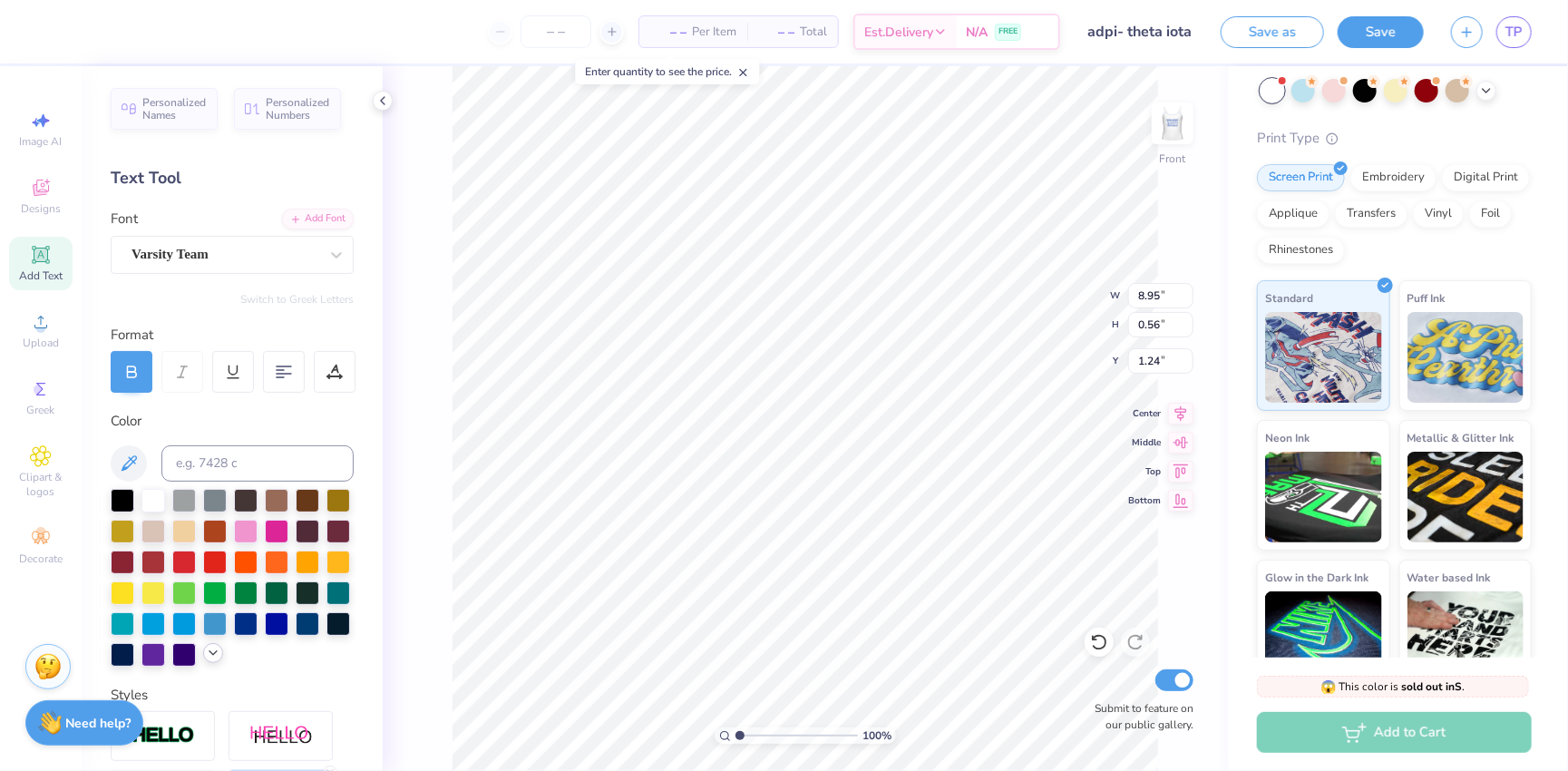
click at [212, 649] on icon at bounding box center [213, 652] width 14 height 14
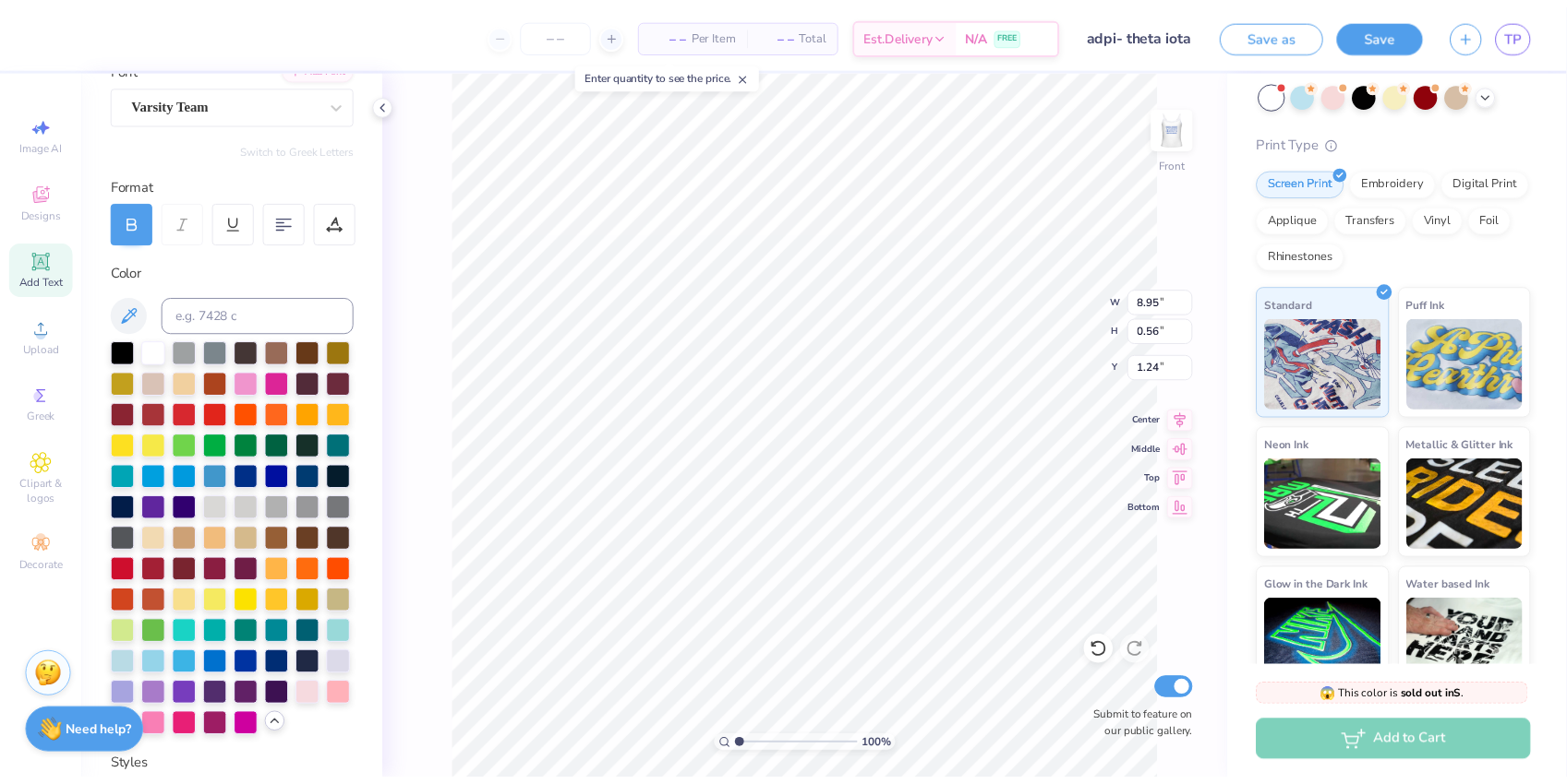
scroll to position [176, 0]
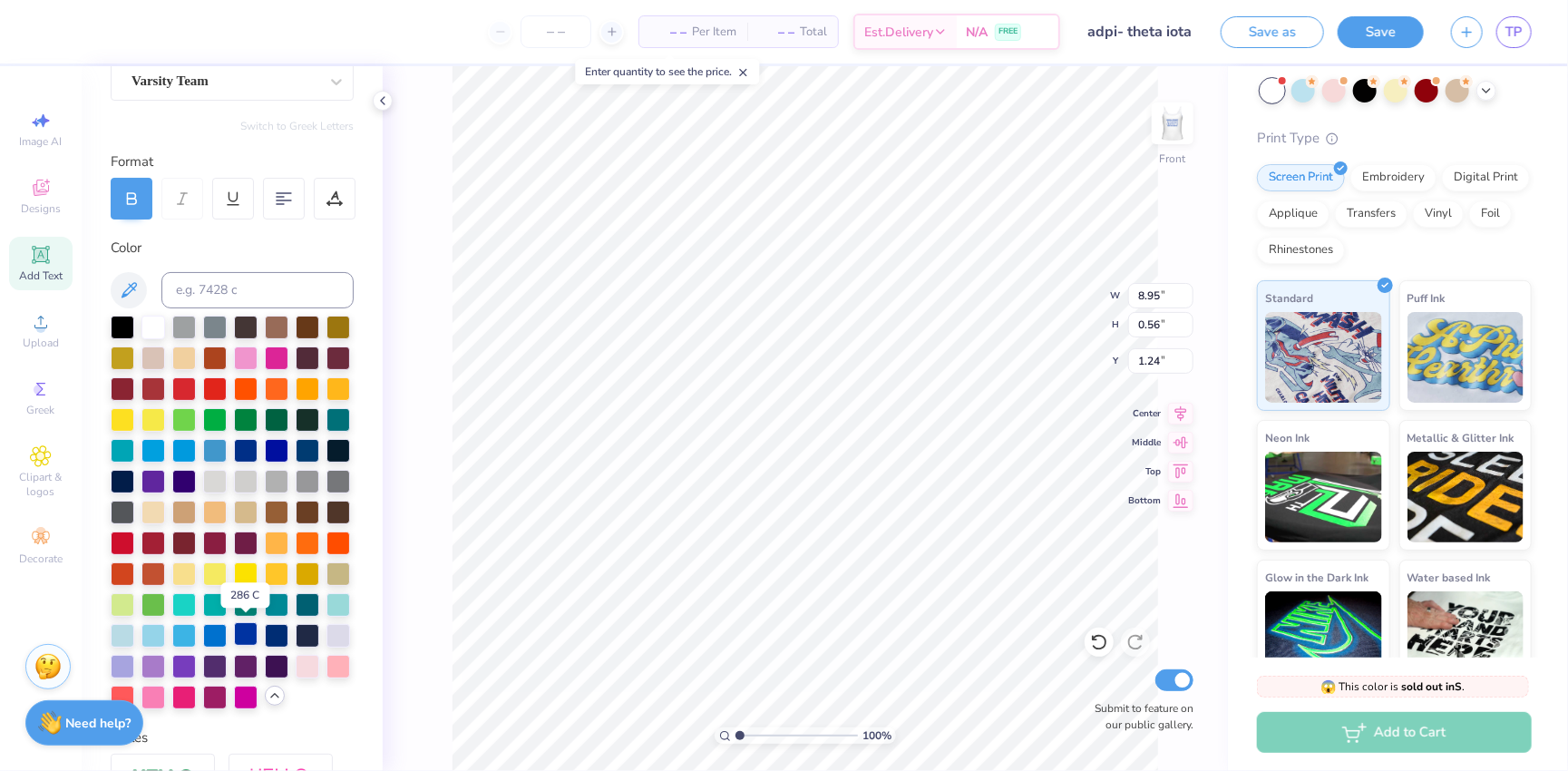
click at [252, 631] on div at bounding box center [246, 634] width 23 height 23
click at [1097, 120] on img at bounding box center [1172, 122] width 72 height 72
click at [1097, 136] on img at bounding box center [1172, 122] width 72 height 72
click at [1097, 133] on img at bounding box center [1172, 122] width 72 height 72
click at [1097, 412] on icon at bounding box center [1181, 411] width 25 height 22
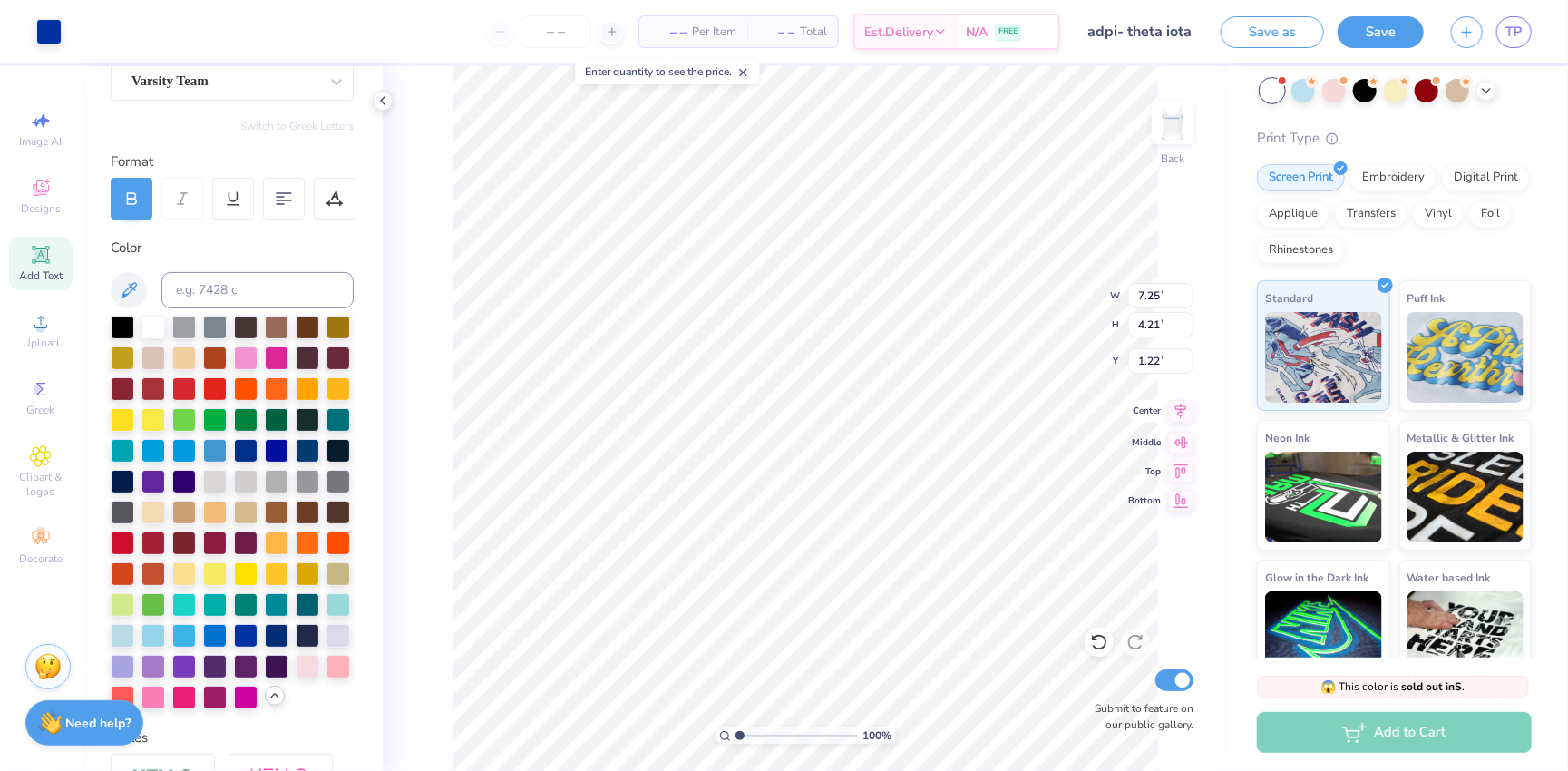
click at [1097, 411] on icon at bounding box center [1181, 411] width 25 height 22
click at [1097, 33] on button "Save as" at bounding box center [1271, 29] width 103 height 32
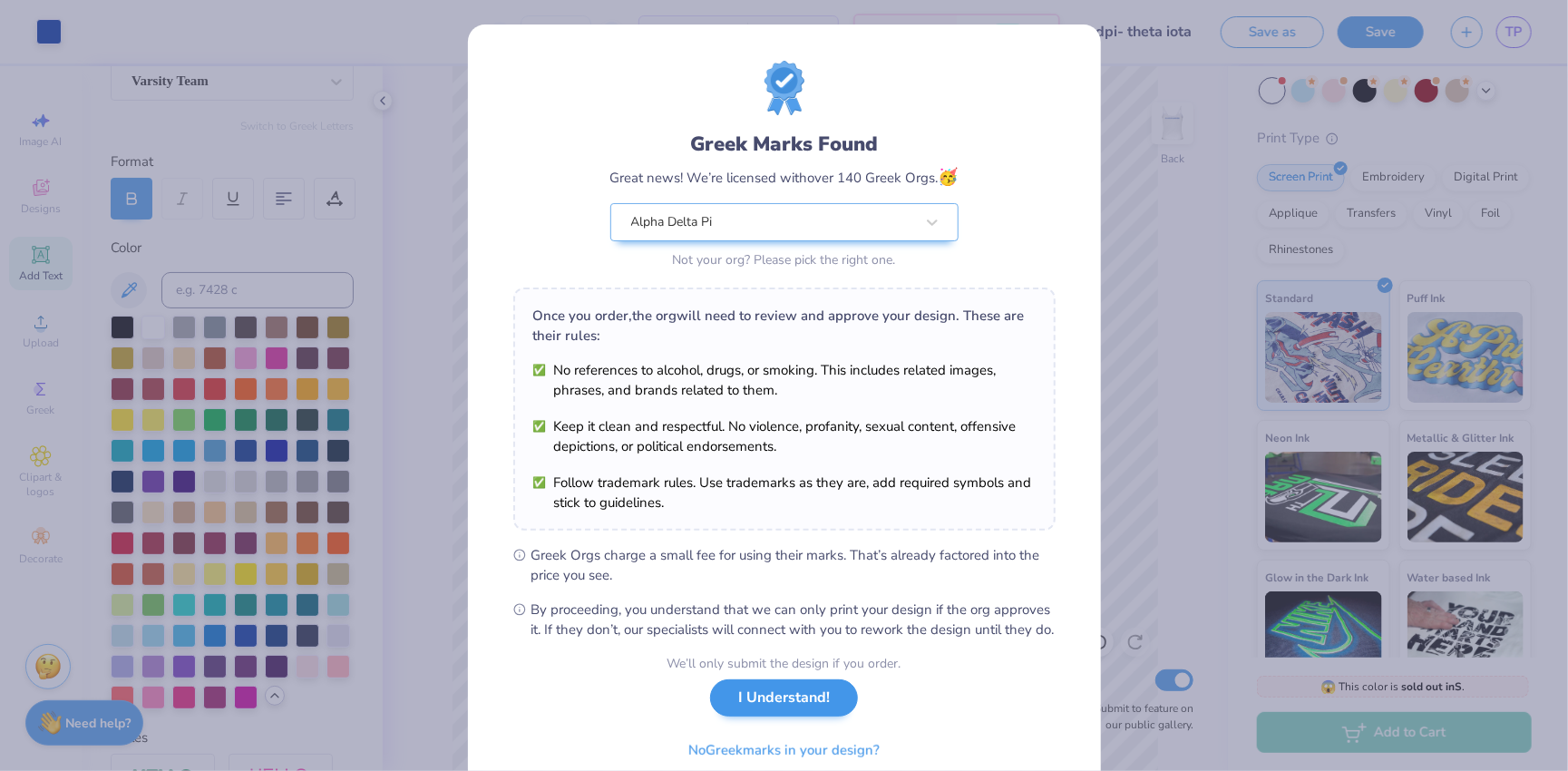
click at [787, 699] on button "I Understand!" at bounding box center [783, 698] width 147 height 38
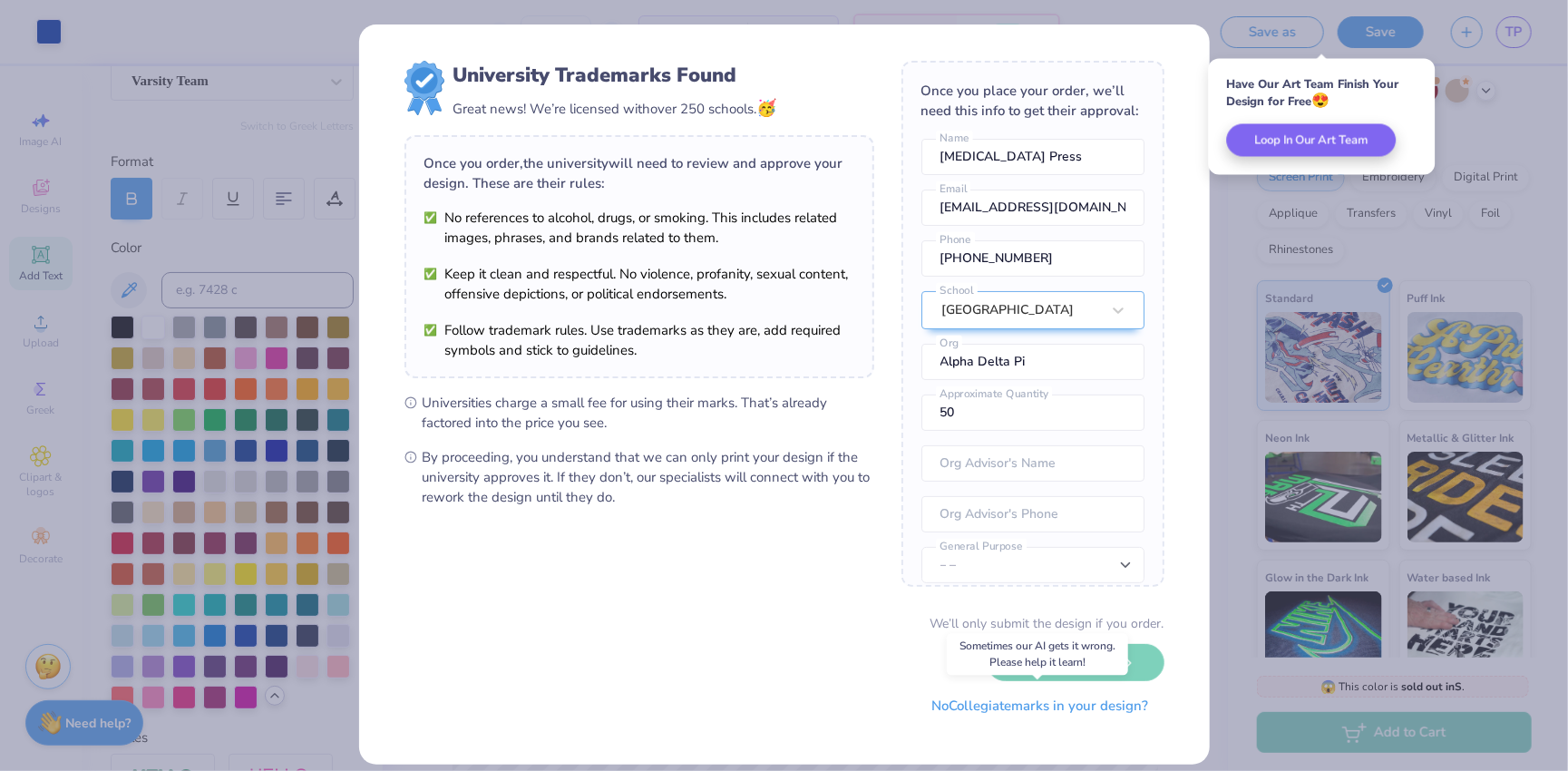
click at [1018, 705] on button "No Collegiate marks in your design?" at bounding box center [1040, 706] width 248 height 38
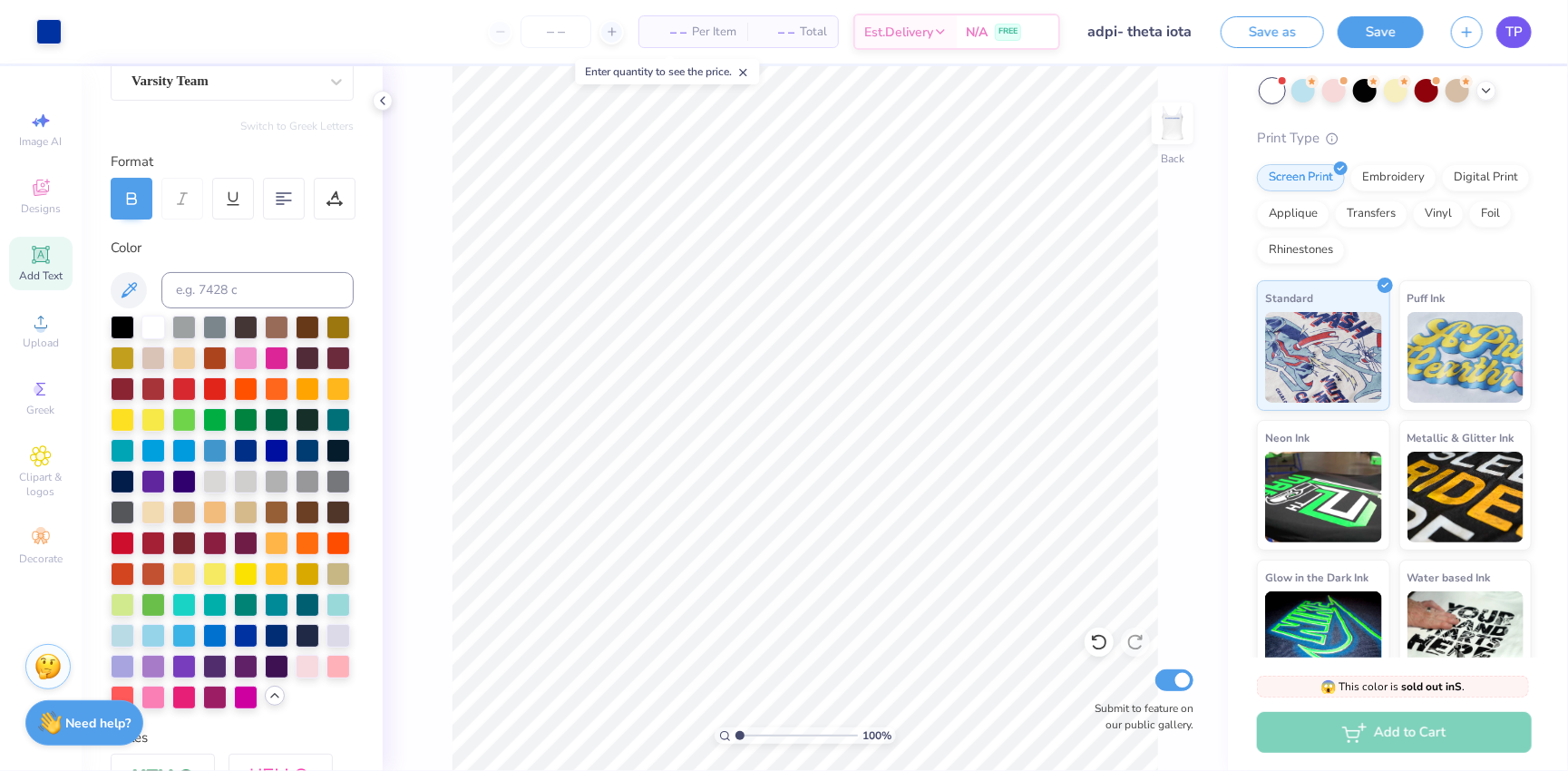
click at [1097, 29] on span "TP" at bounding box center [1514, 33] width 17 height 21
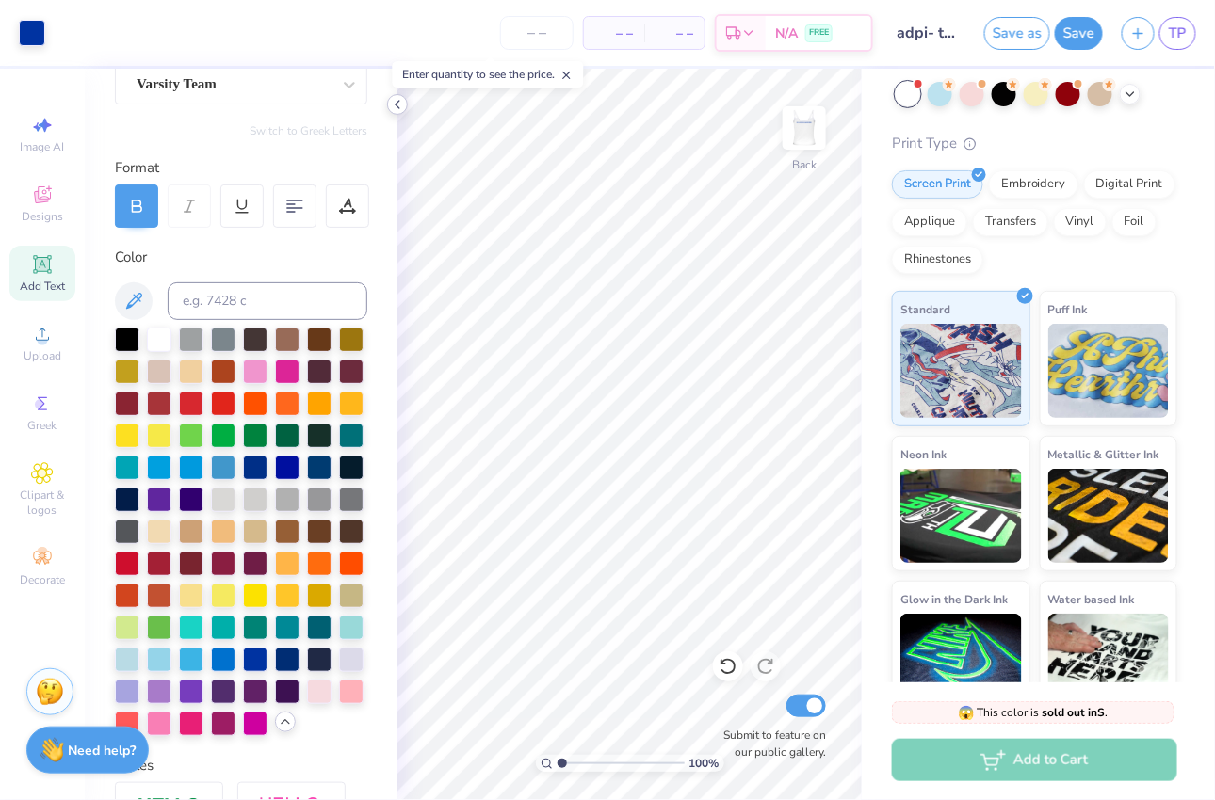
click at [402, 102] on icon at bounding box center [397, 104] width 15 height 15
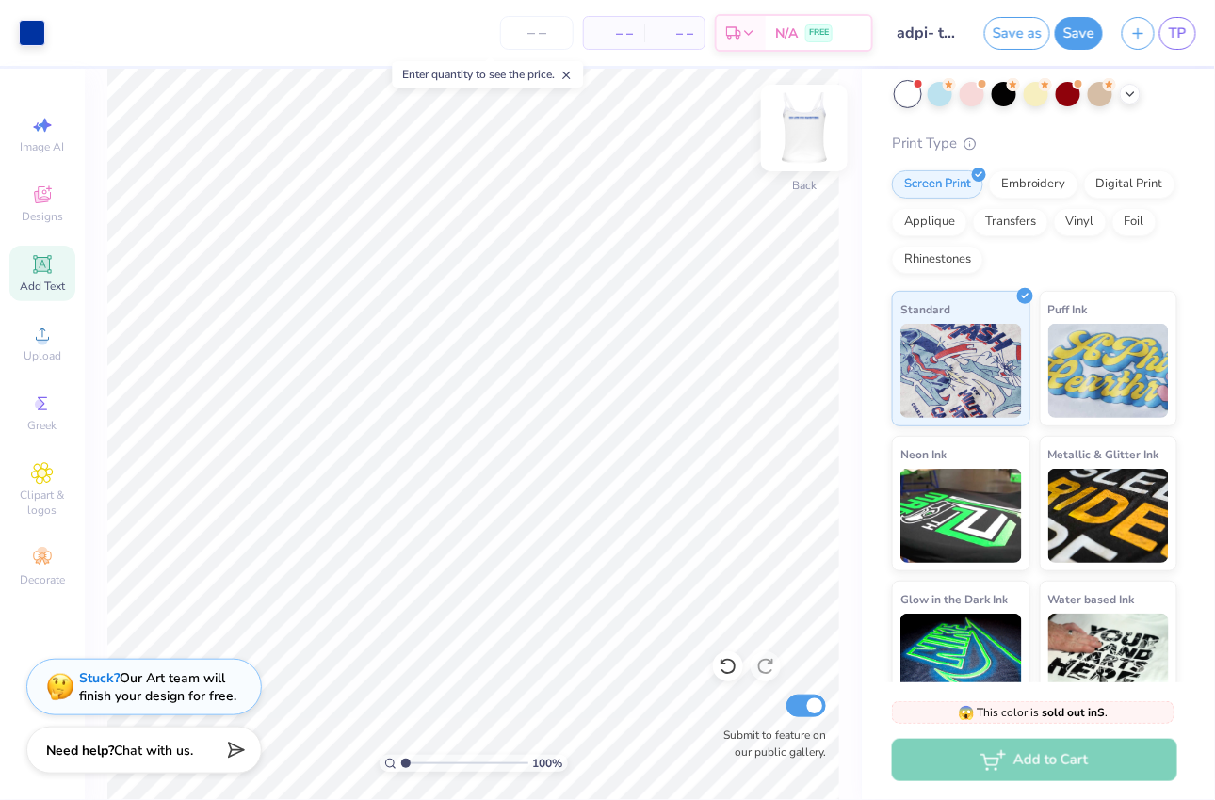
click at [794, 127] on img at bounding box center [804, 127] width 75 height 75
click at [808, 135] on img at bounding box center [804, 127] width 75 height 75
click at [813, 131] on img at bounding box center [804, 127] width 75 height 75
click at [805, 149] on img at bounding box center [804, 127] width 75 height 75
click at [27, 148] on span "Image AI" at bounding box center [43, 146] width 44 height 15
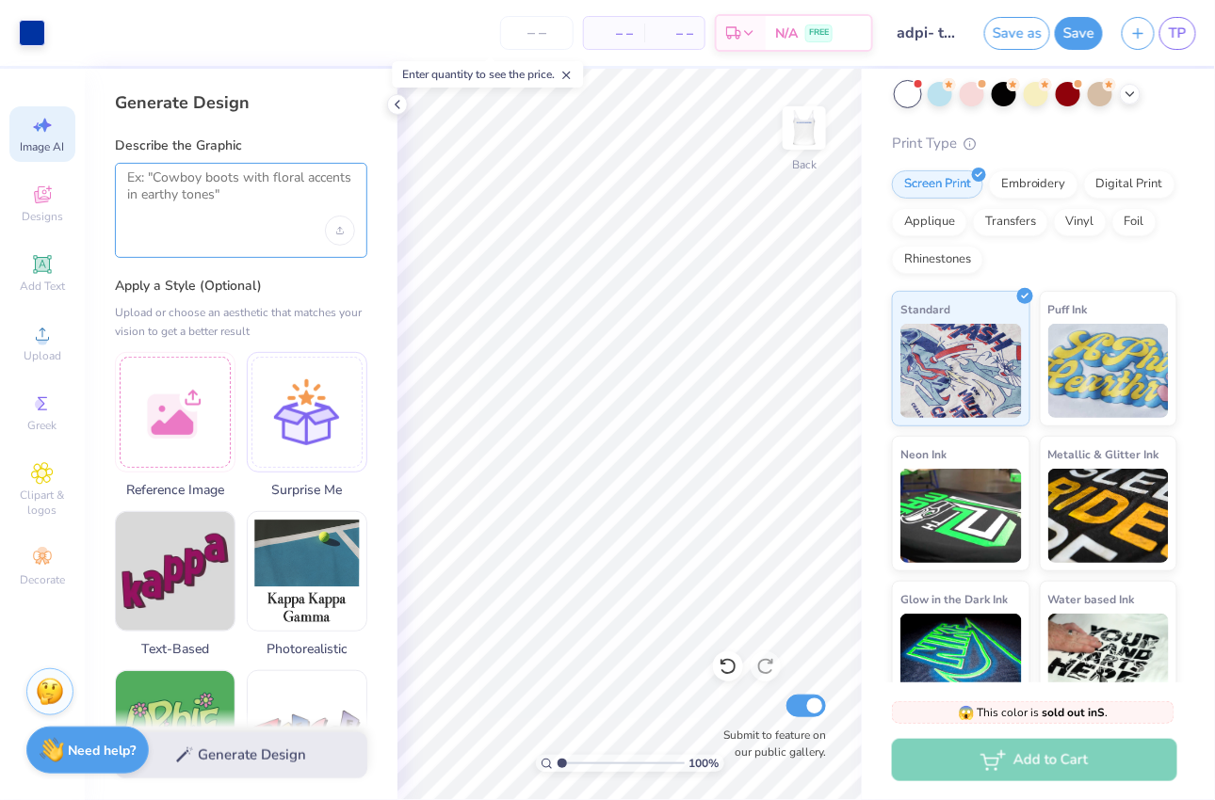
click at [190, 185] on textarea at bounding box center [241, 193] width 228 height 47
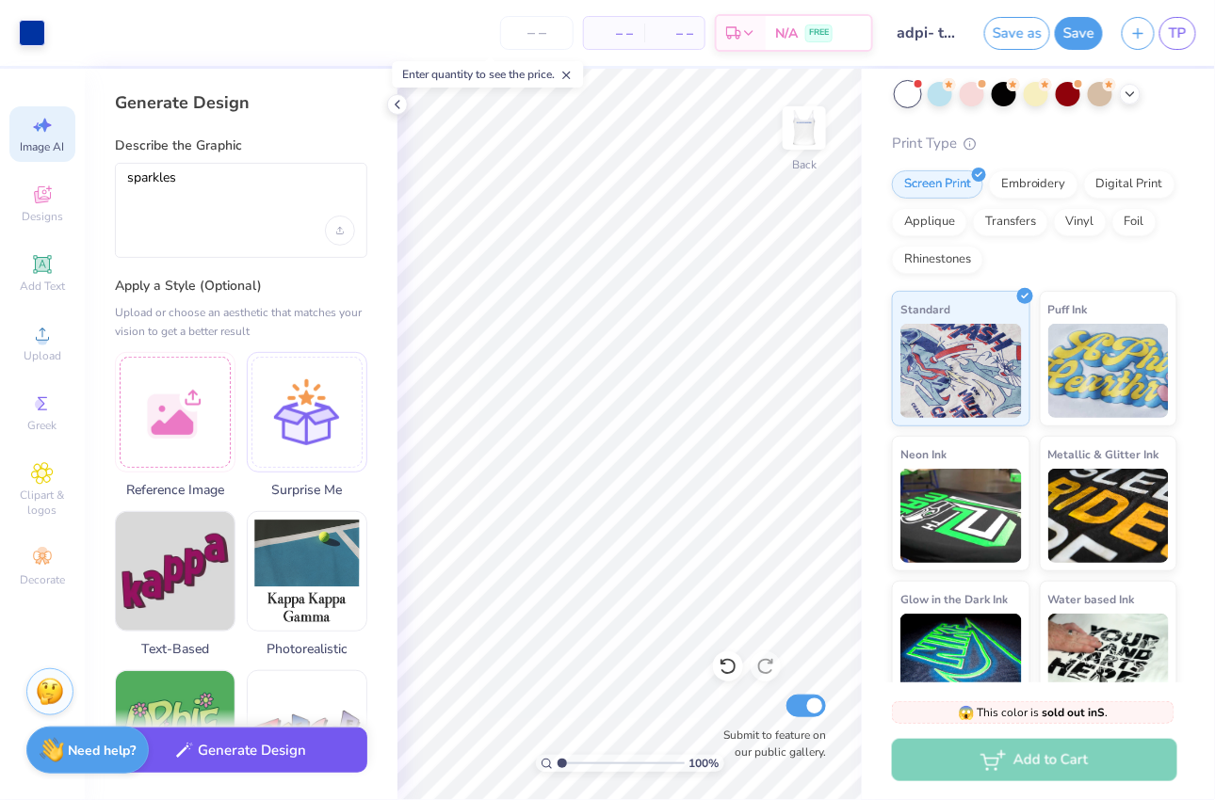
click at [228, 743] on button "Generate Design" at bounding box center [241, 751] width 252 height 46
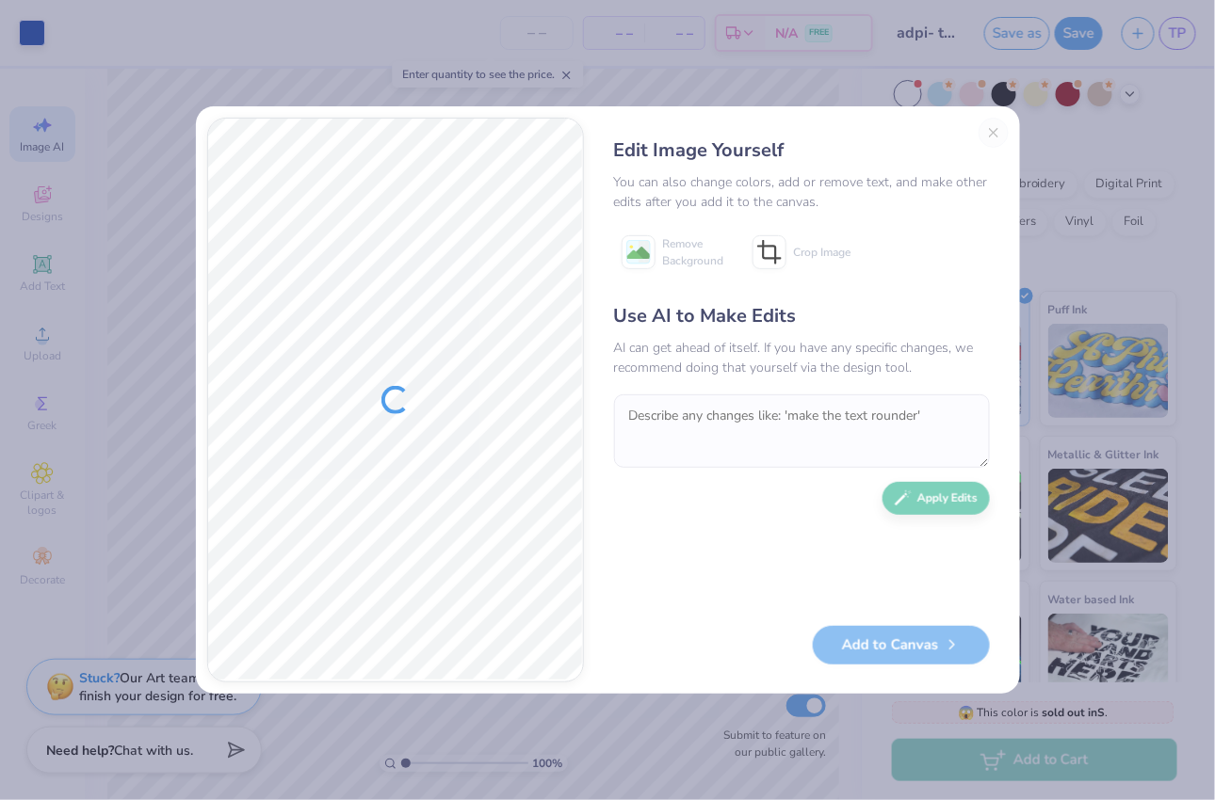
click at [491, 406] on div at bounding box center [395, 400] width 375 height 563
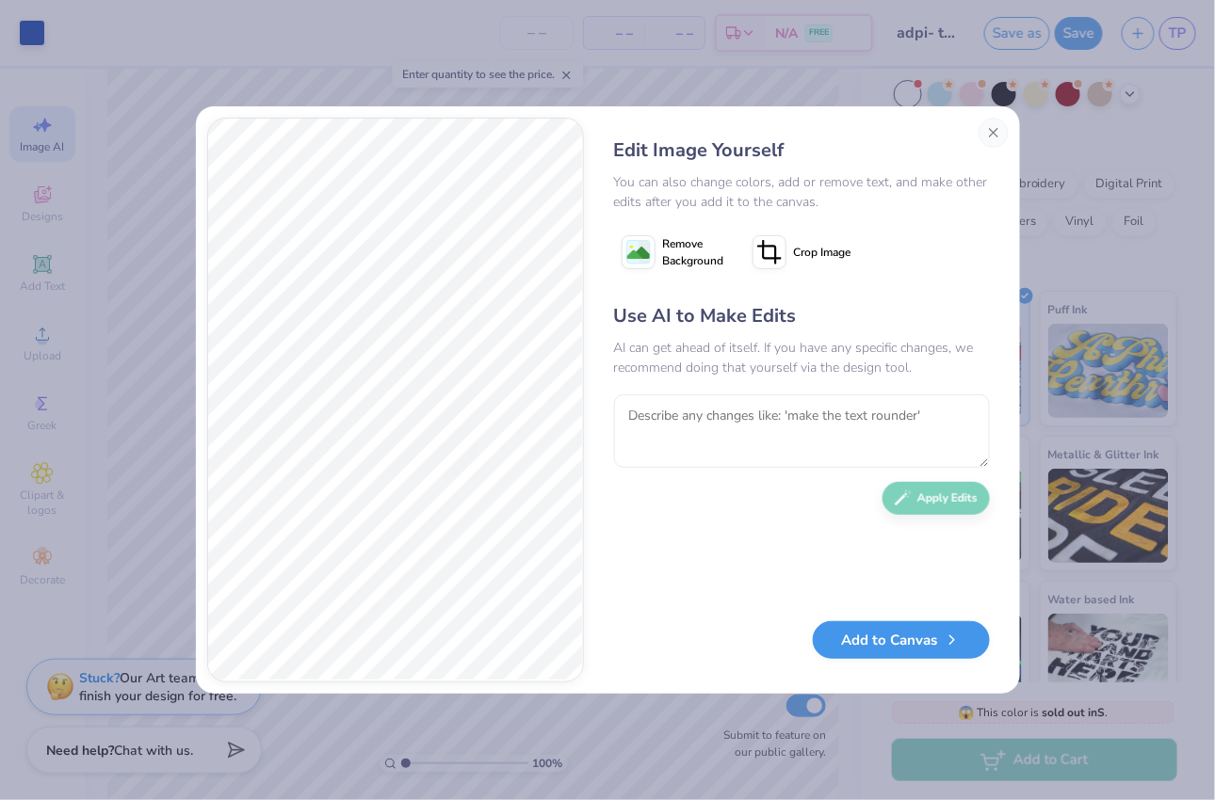
click at [862, 642] on button "Add to Canvas" at bounding box center [901, 641] width 177 height 39
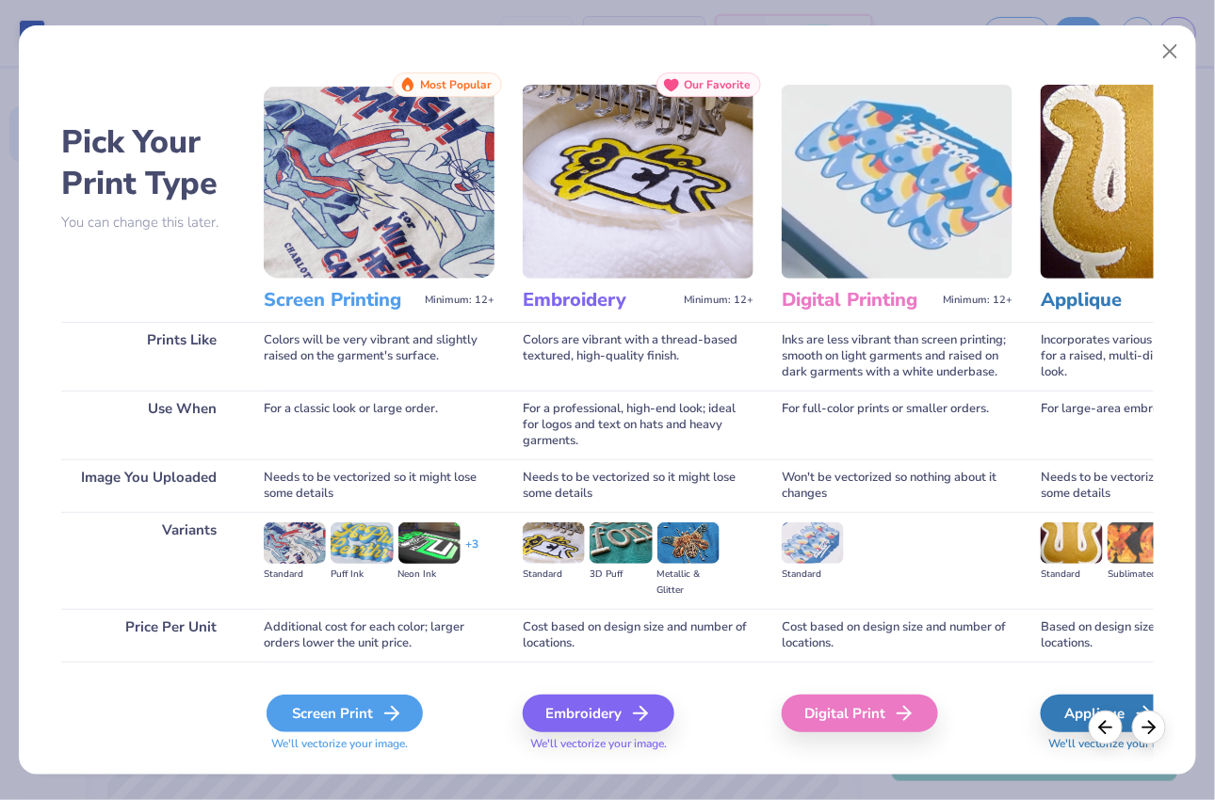
click at [299, 710] on div "Screen Print" at bounding box center [344, 714] width 156 height 38
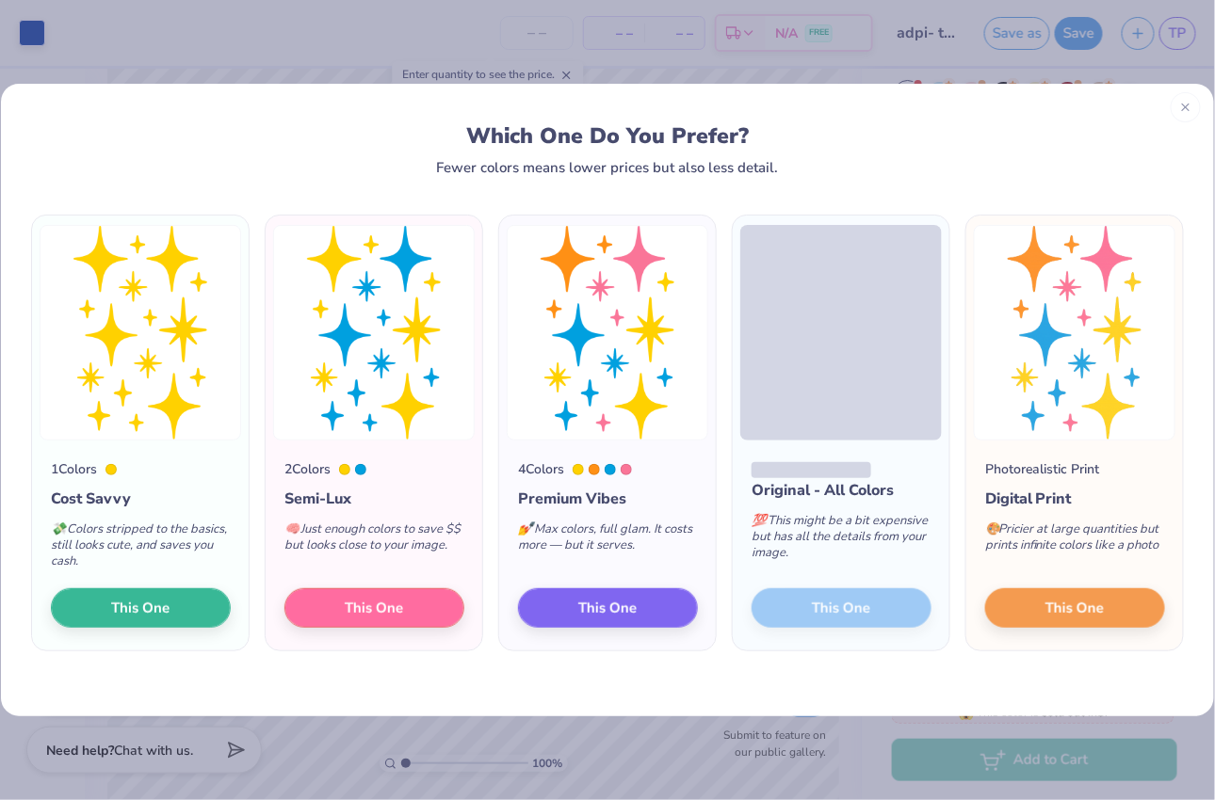
click at [1139, 114] on icon at bounding box center [1185, 107] width 13 height 13
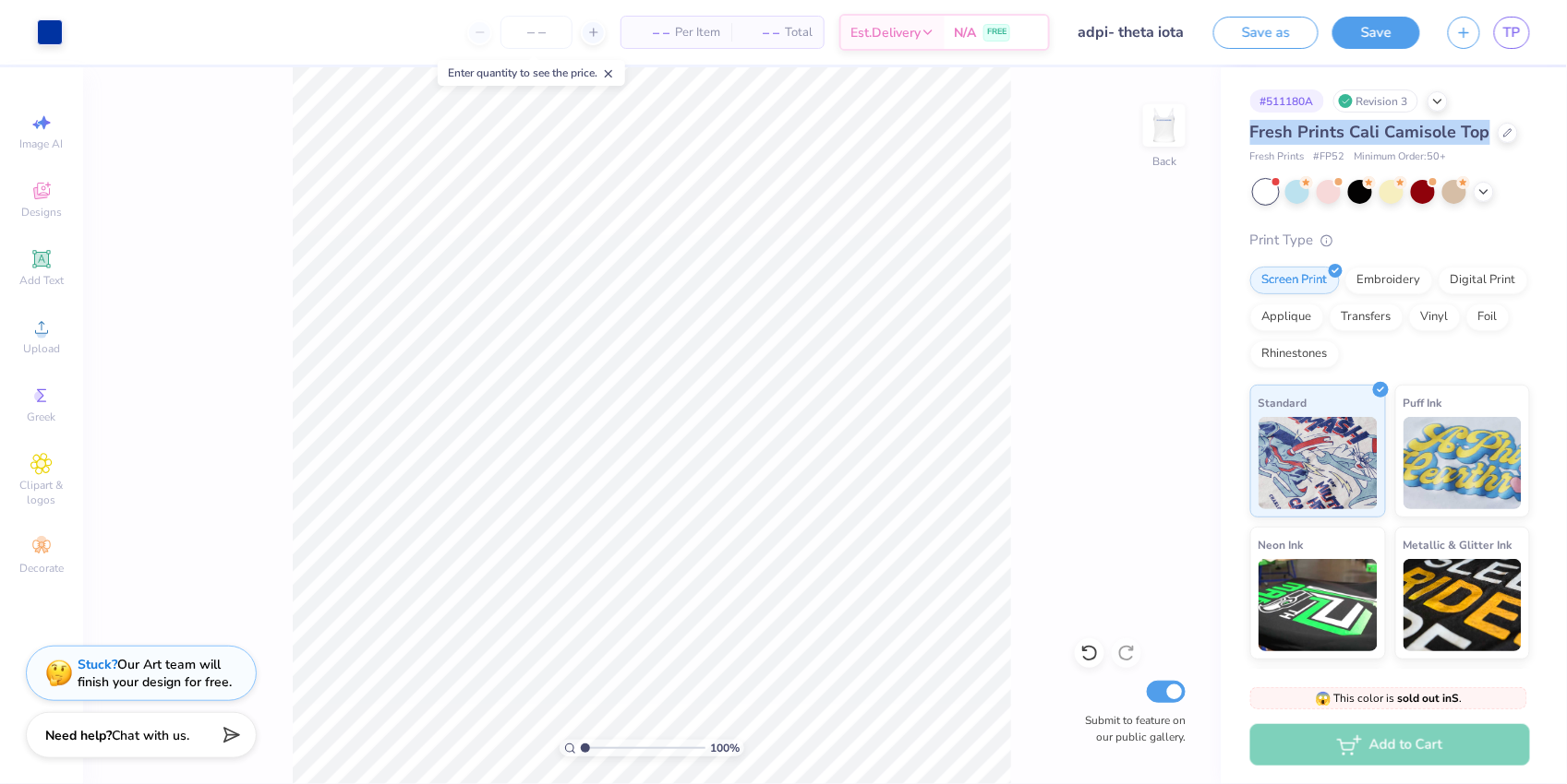
drag, startPoint x: 1252, startPoint y: 135, endPoint x: 1489, endPoint y: 137, distance: 237.0
click at [1117, 137] on div "Fresh Prints Cali Camisole Top" at bounding box center [1390, 131] width 279 height 24
copy span "Fresh Prints Cali Camisole Top"
click at [1117, 130] on img at bounding box center [1164, 124] width 74 height 74
click at [1117, 124] on img at bounding box center [1164, 124] width 74 height 74
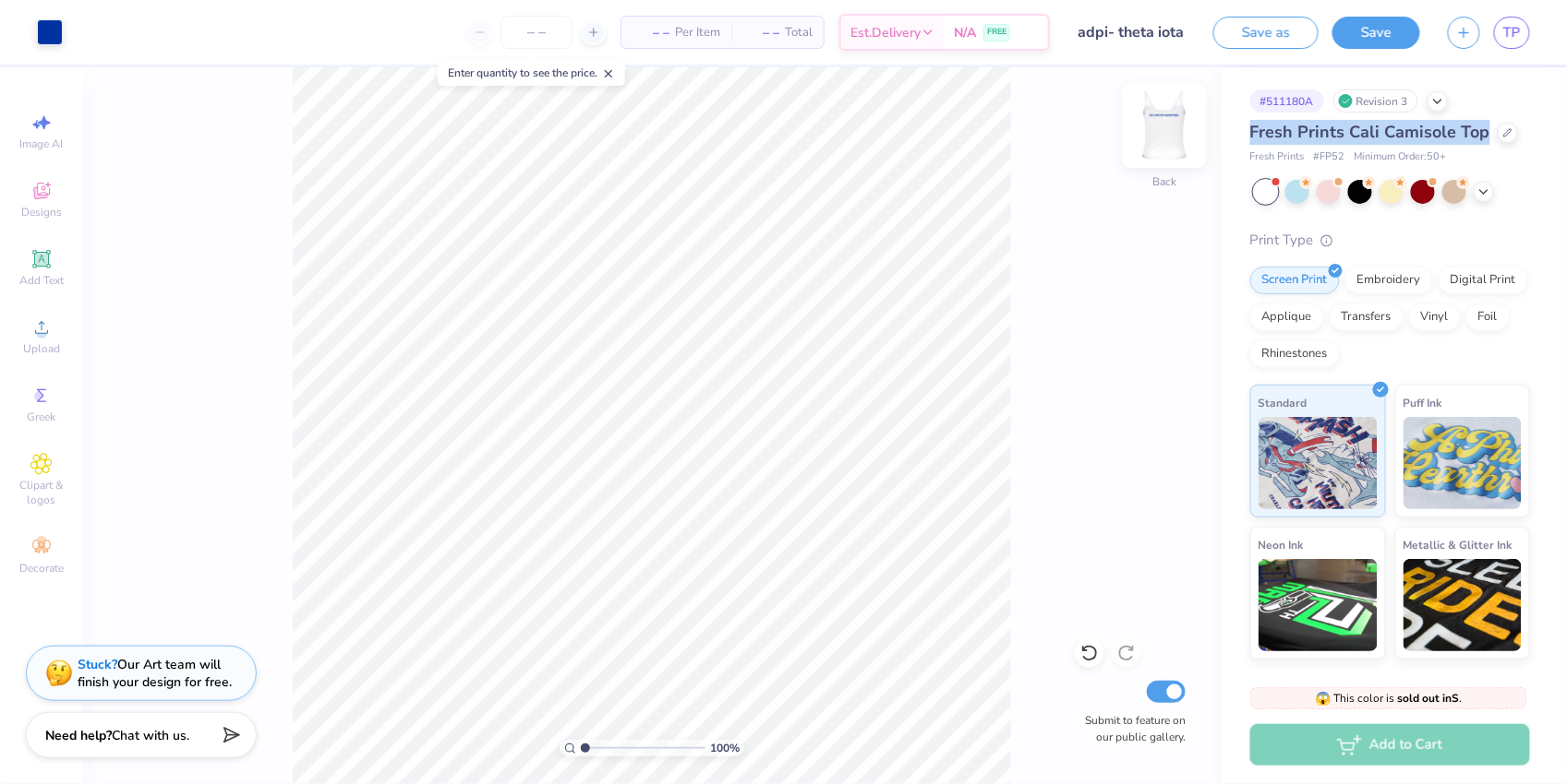
click at [1117, 128] on img at bounding box center [1164, 124] width 74 height 74
click at [1117, 134] on img at bounding box center [1164, 124] width 74 height 74
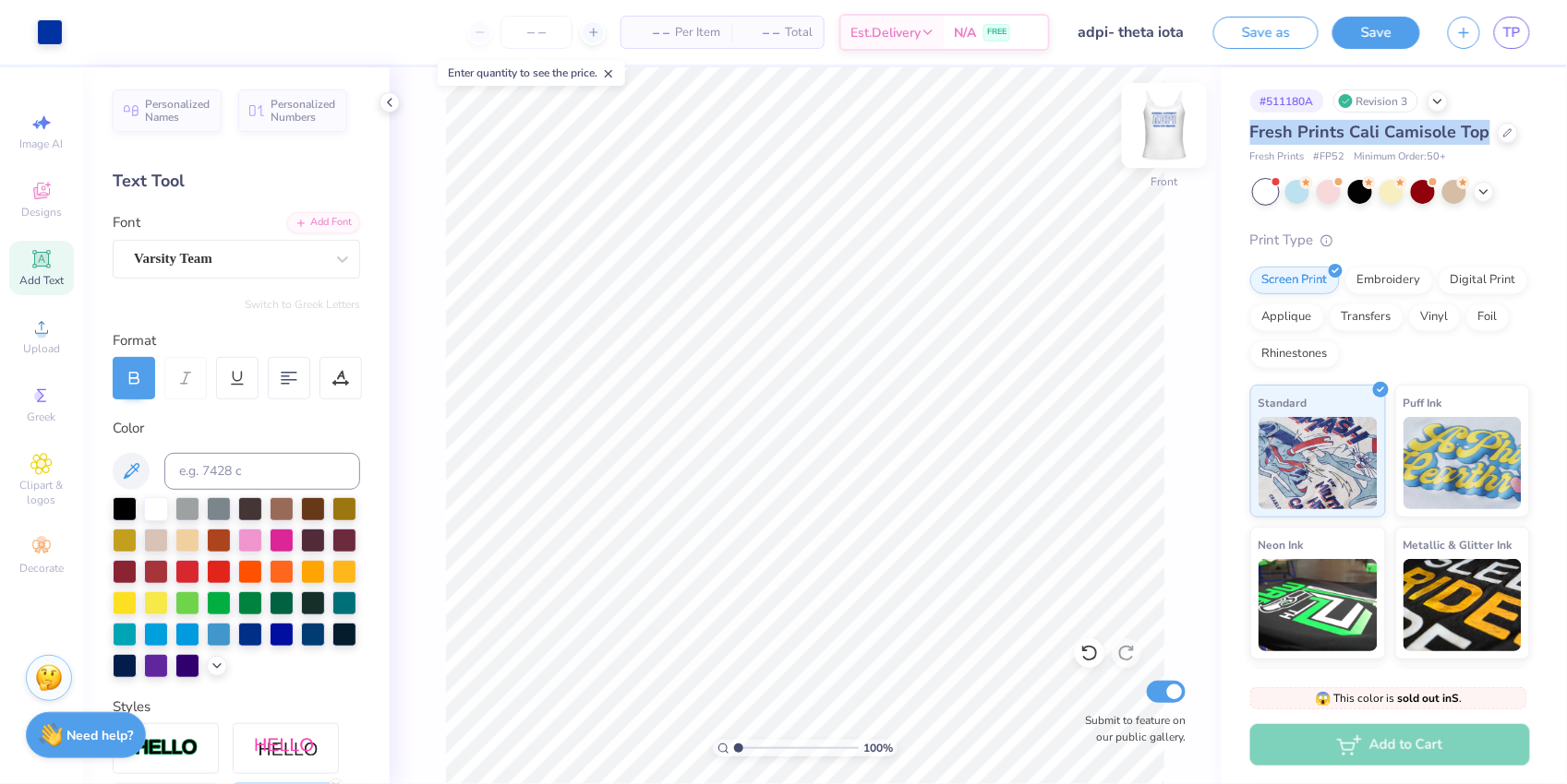
click at [1117, 135] on img at bounding box center [1164, 124] width 74 height 74
click at [1117, 195] on div at bounding box center [1297, 190] width 24 height 24
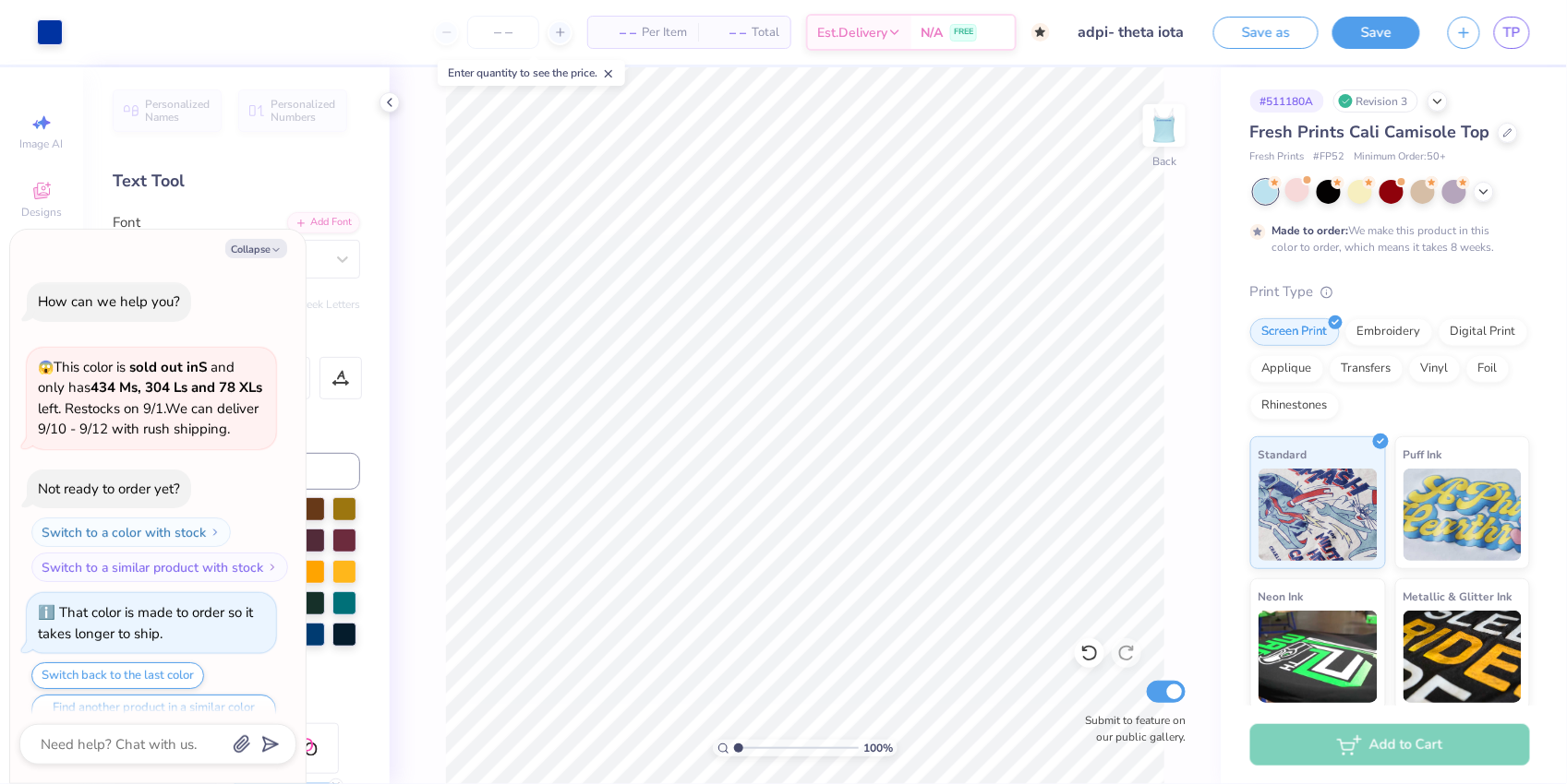
scroll to position [52, 0]
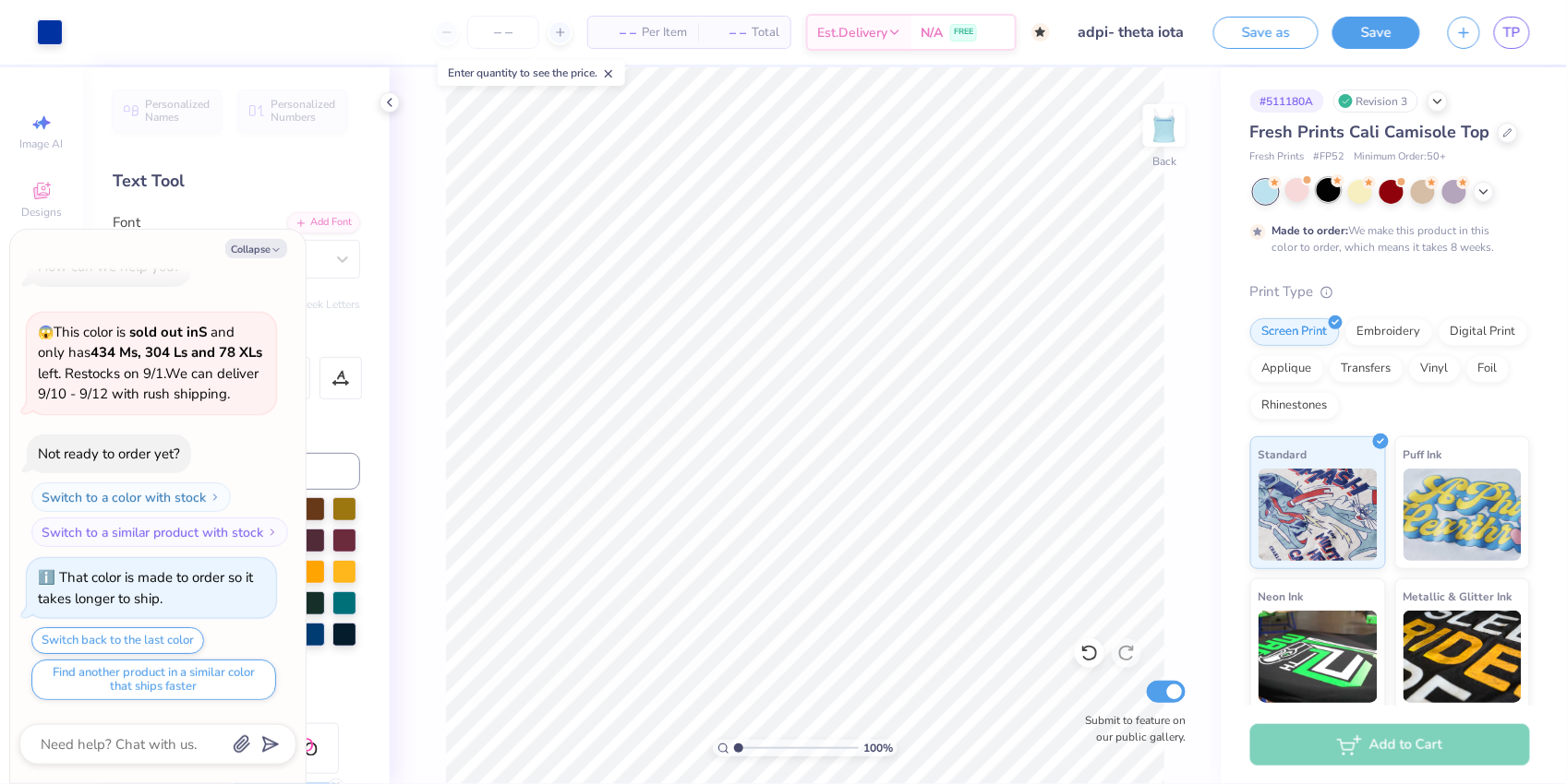
click at [1117, 198] on div at bounding box center [1329, 190] width 24 height 24
click at [1117, 191] on icon at bounding box center [1484, 189] width 15 height 15
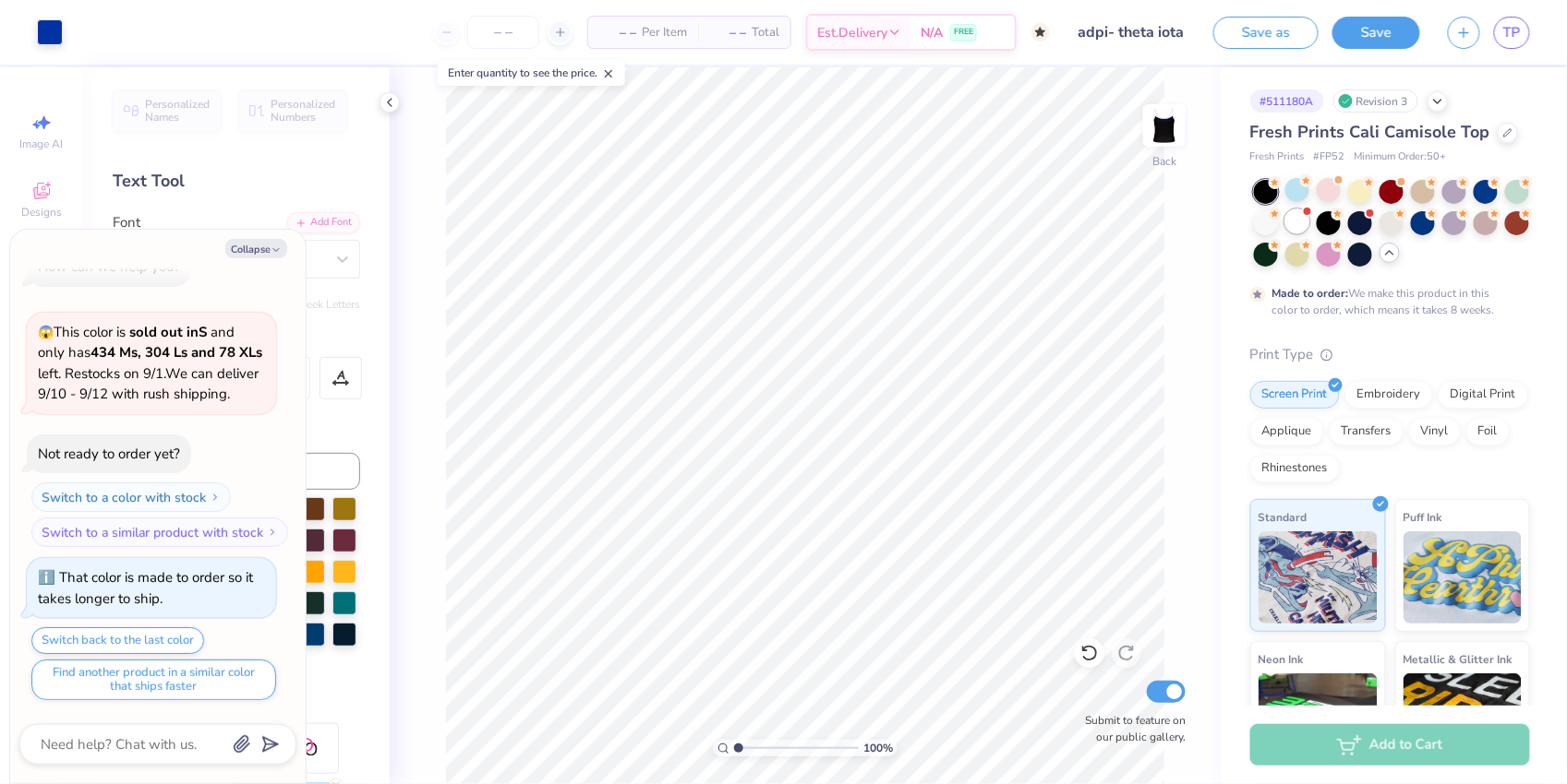
click at [1117, 220] on div at bounding box center [1297, 221] width 24 height 24
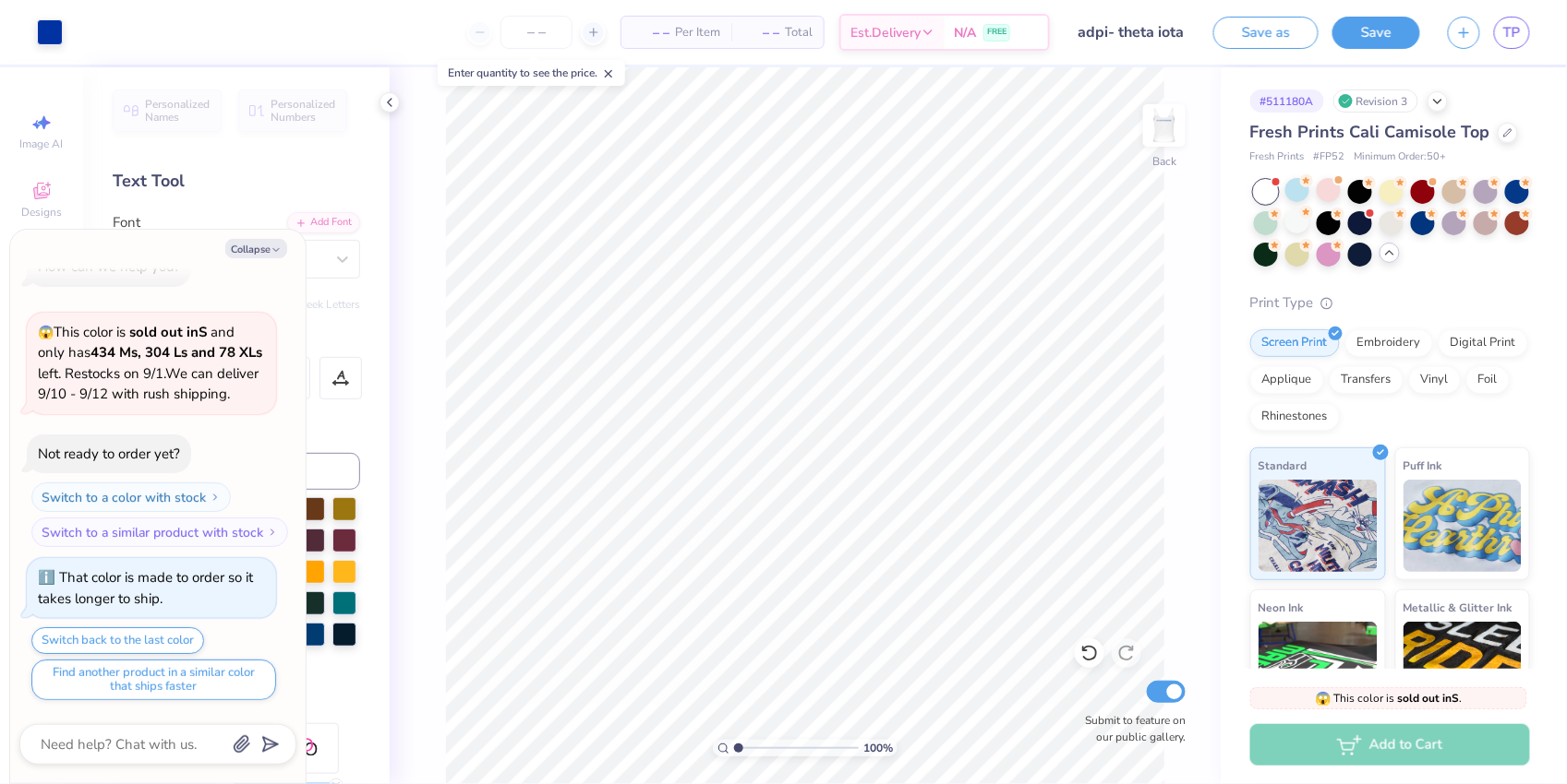
click at [1117, 219] on div at bounding box center [1266, 223] width 24 height 24
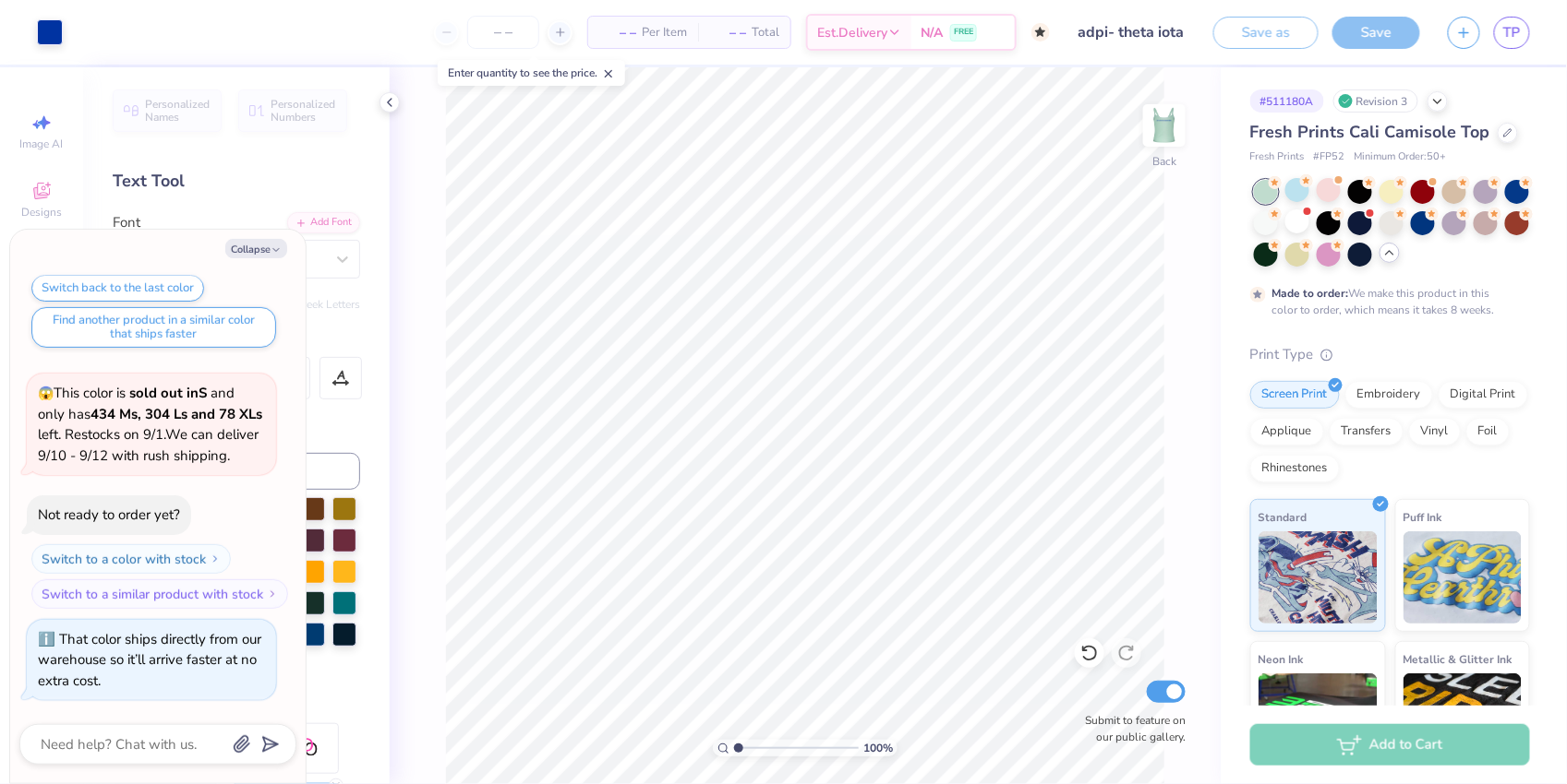
scroll to position [575, 0]
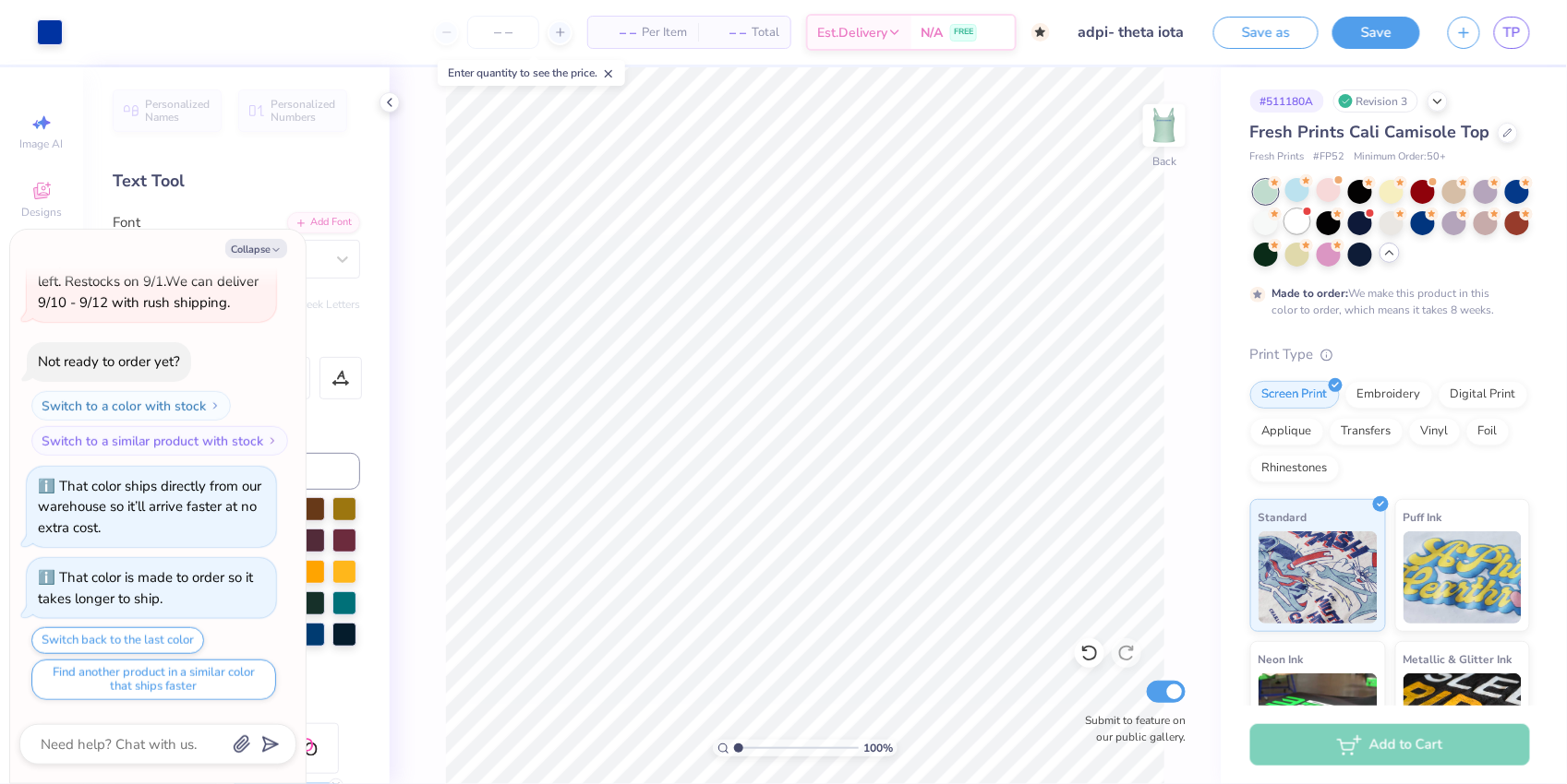
click at [1117, 219] on div at bounding box center [1297, 221] width 24 height 24
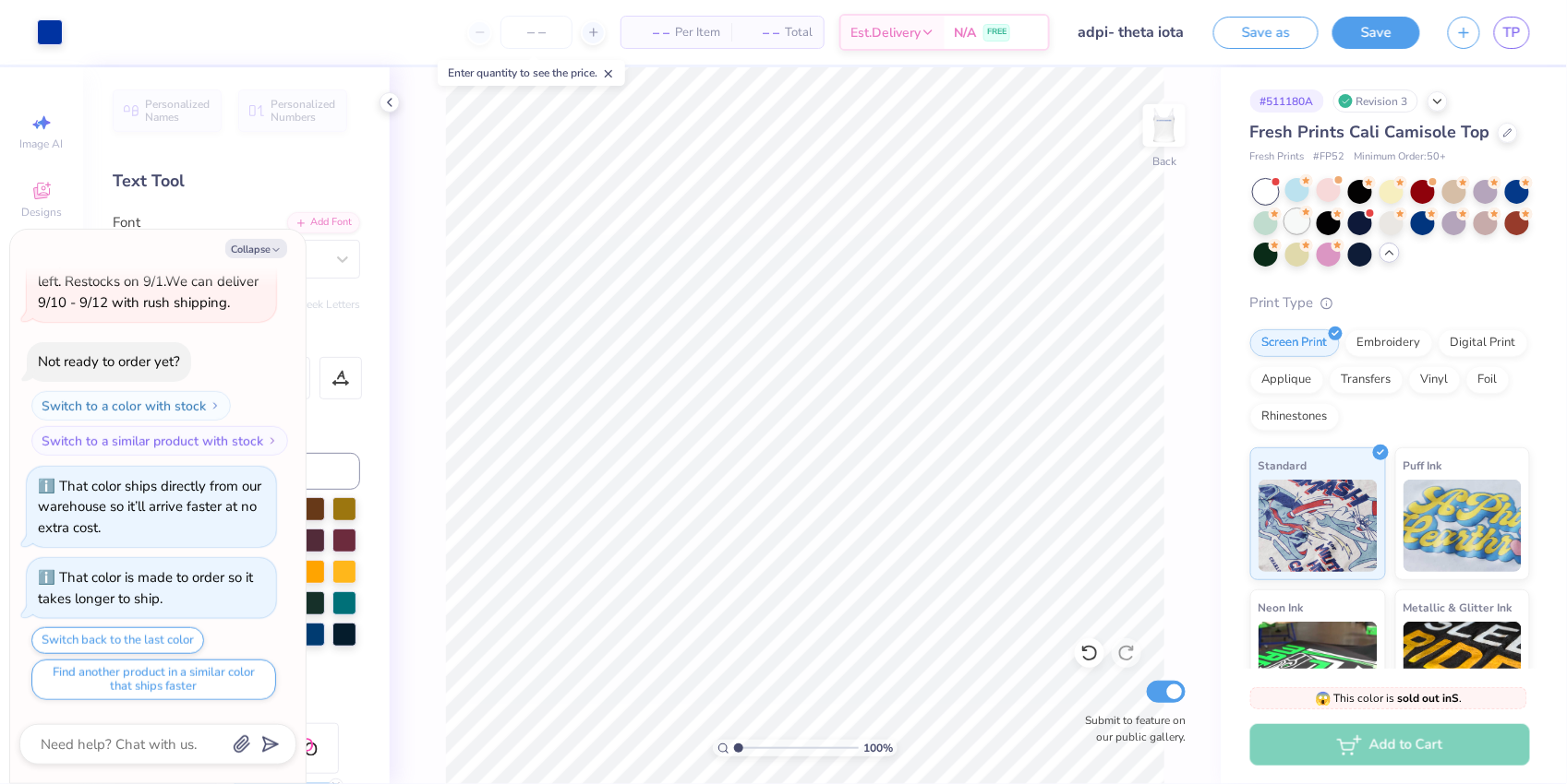
scroll to position [946, 0]
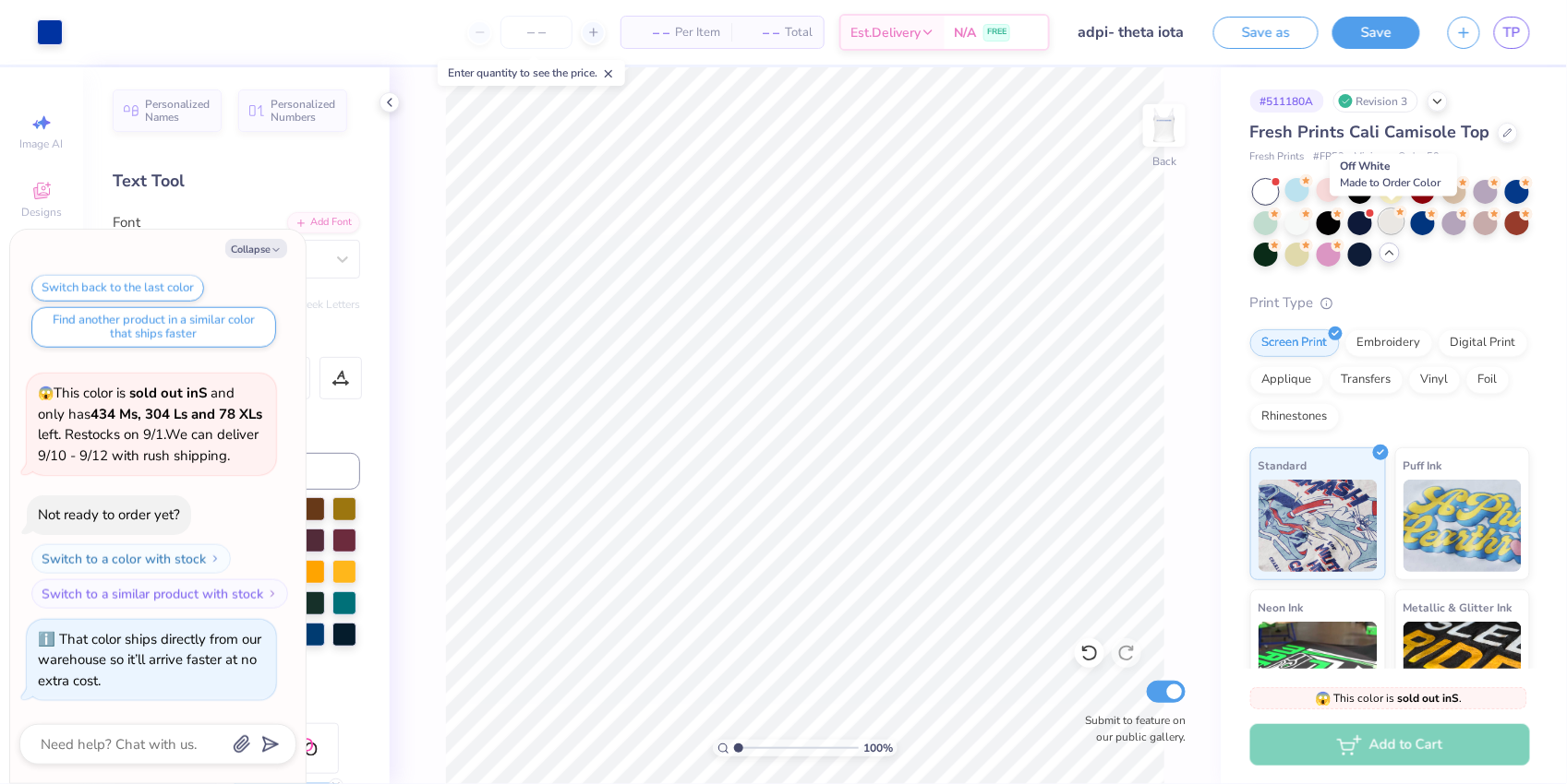
click at [1117, 223] on div at bounding box center [1391, 221] width 24 height 24
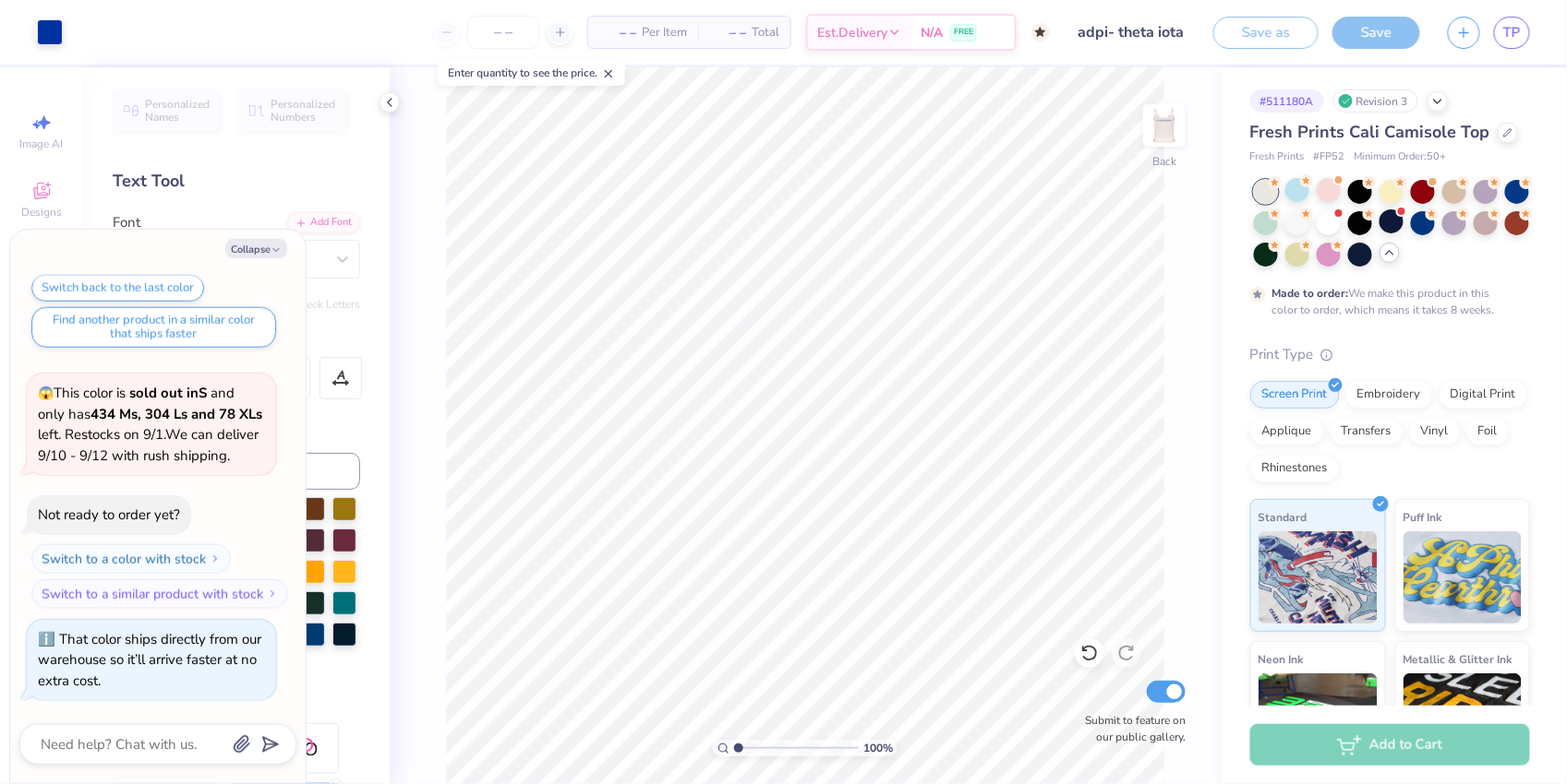
scroll to position [1098, 0]
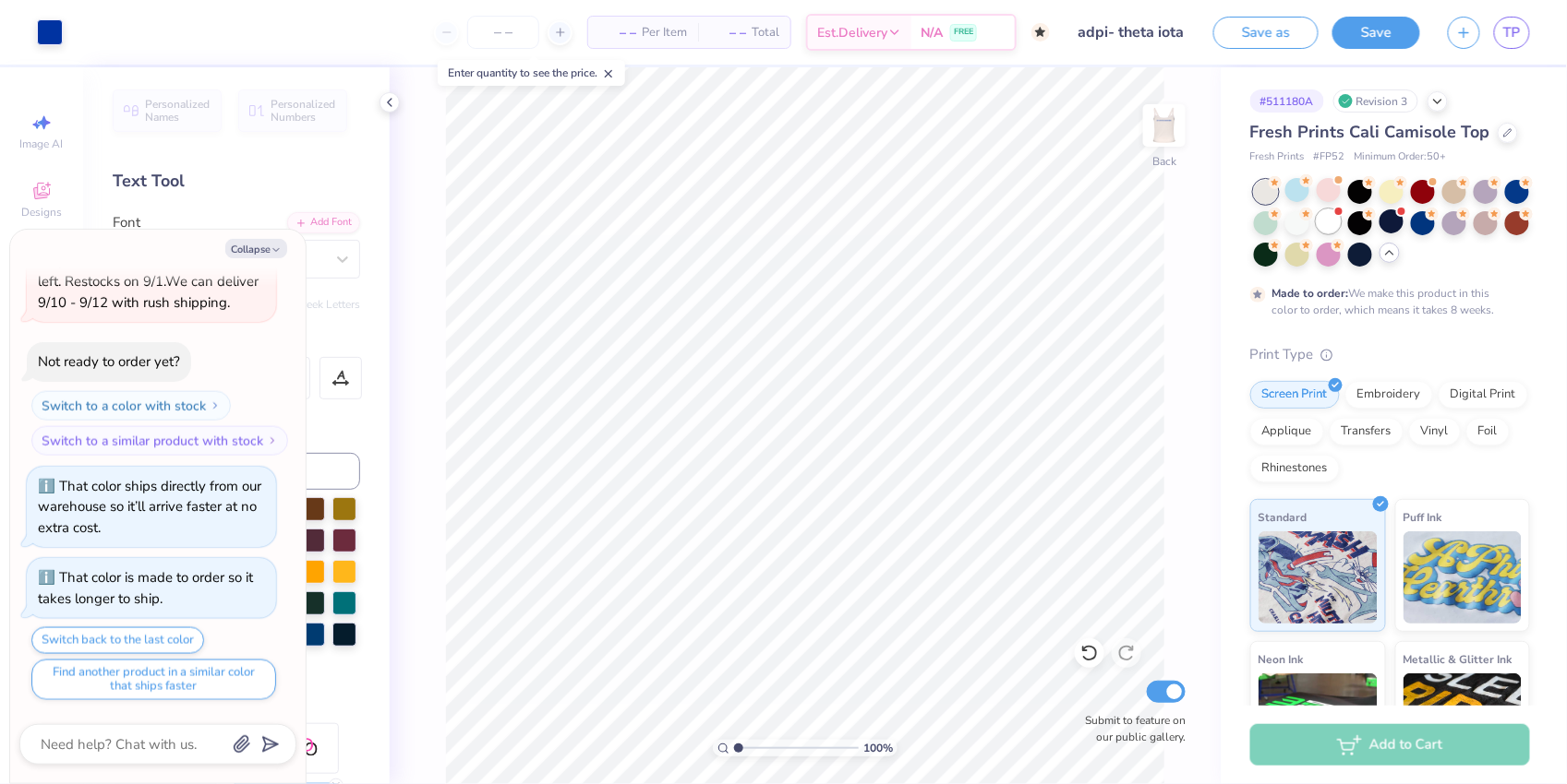
click at [1117, 219] on div at bounding box center [1329, 221] width 24 height 24
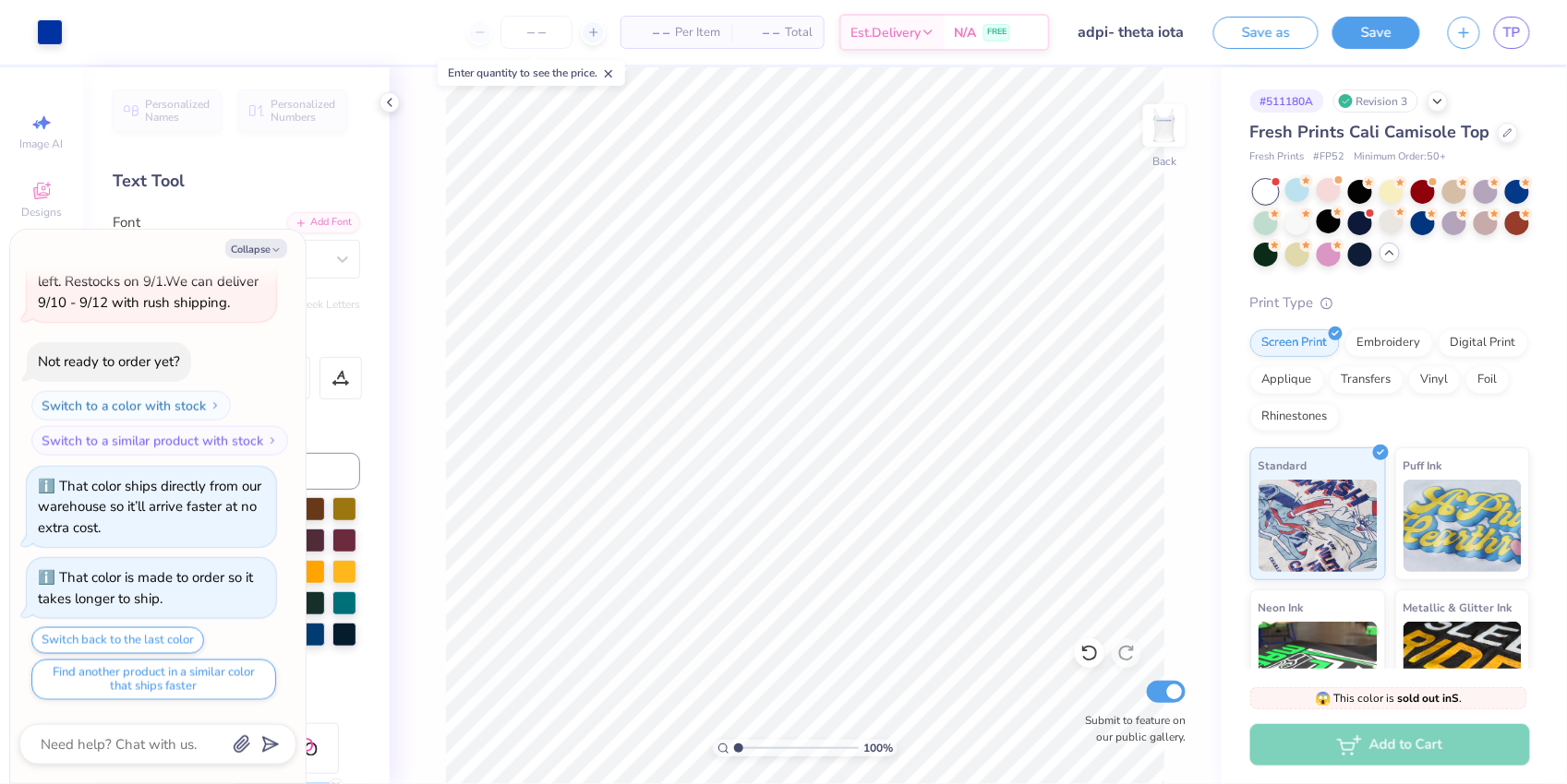
scroll to position [1469, 0]
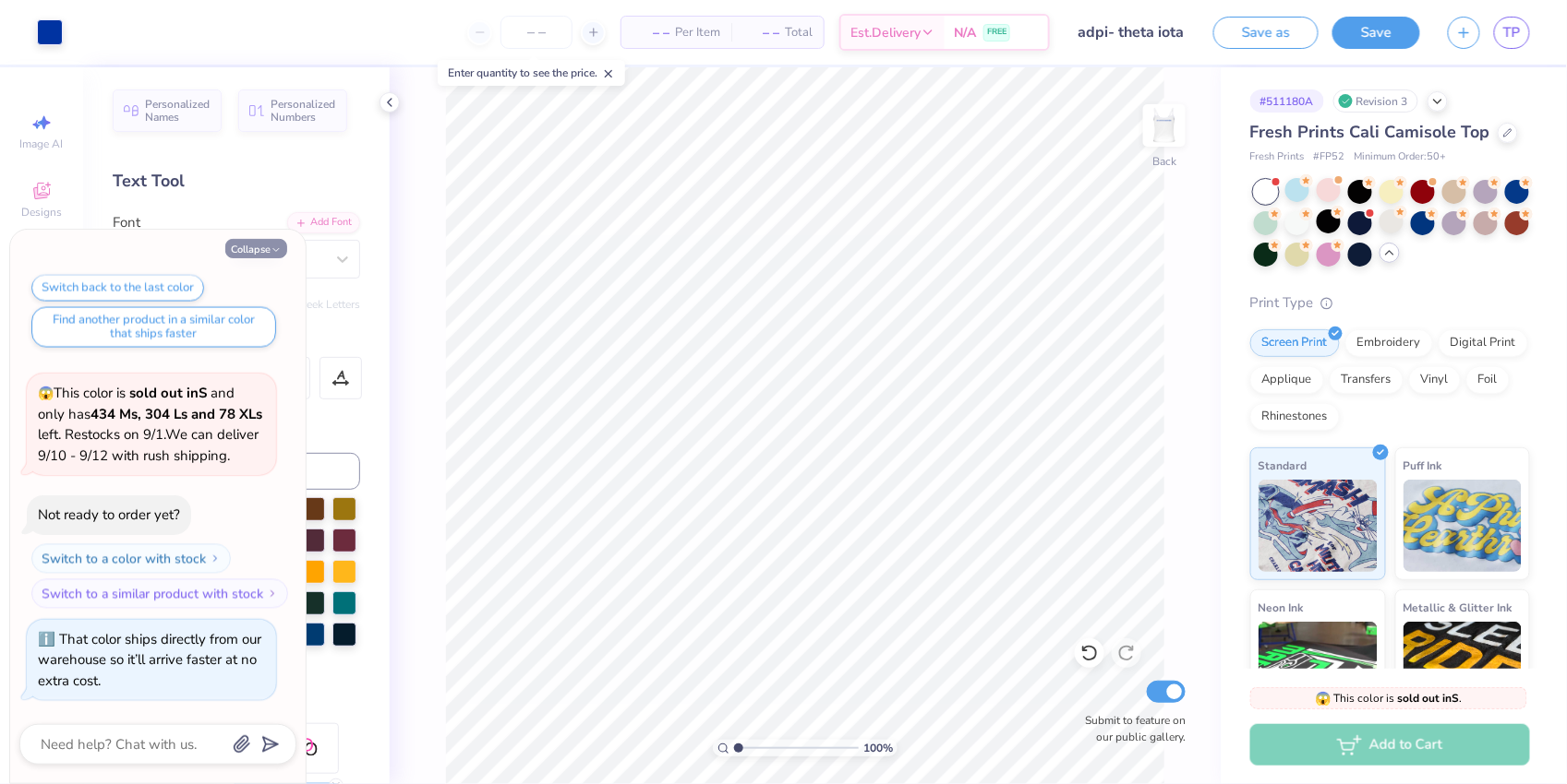
click at [254, 245] on button "Collapse" at bounding box center [256, 249] width 62 height 20
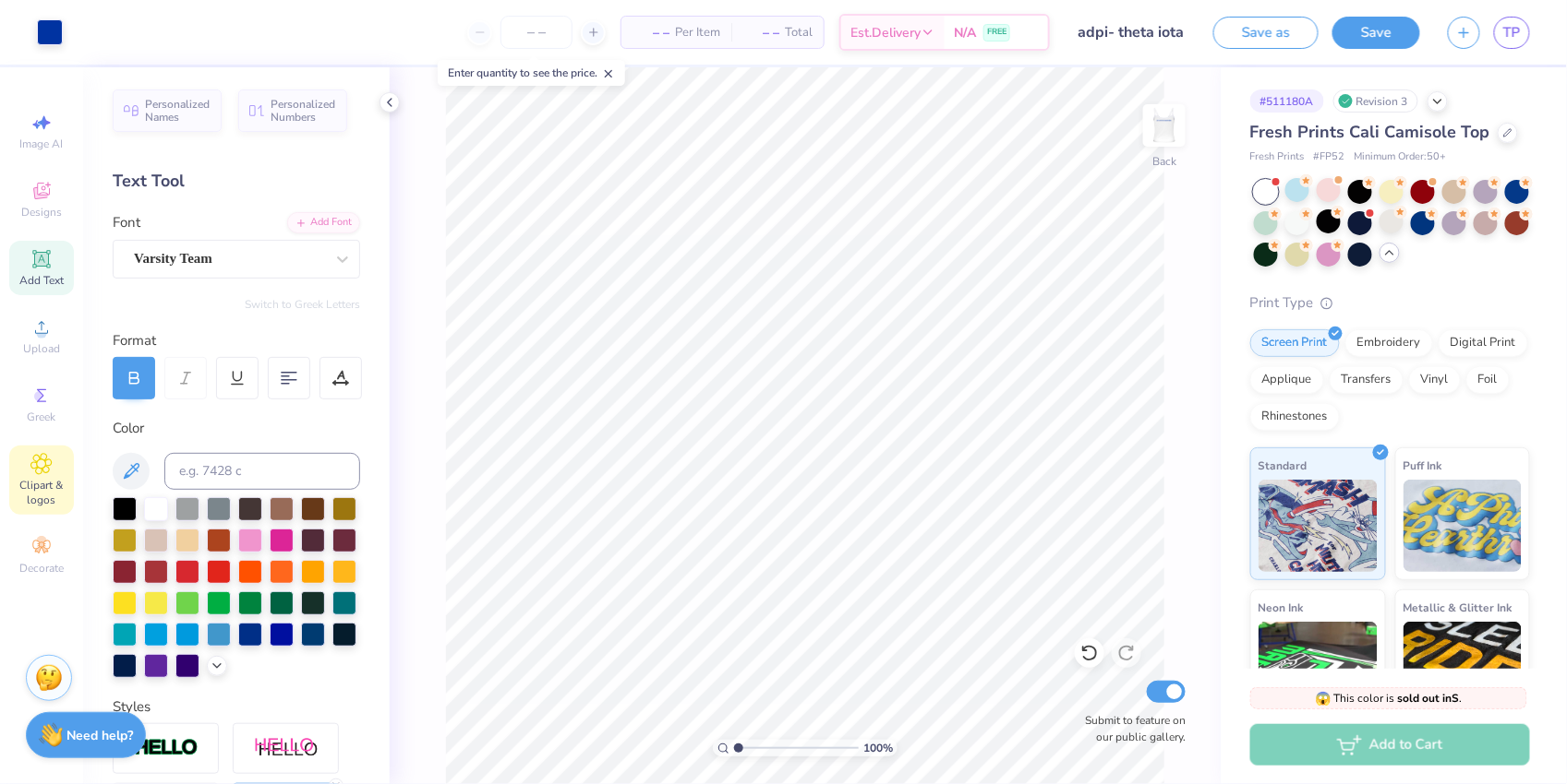
click at [40, 468] on icon at bounding box center [41, 464] width 9 height 9
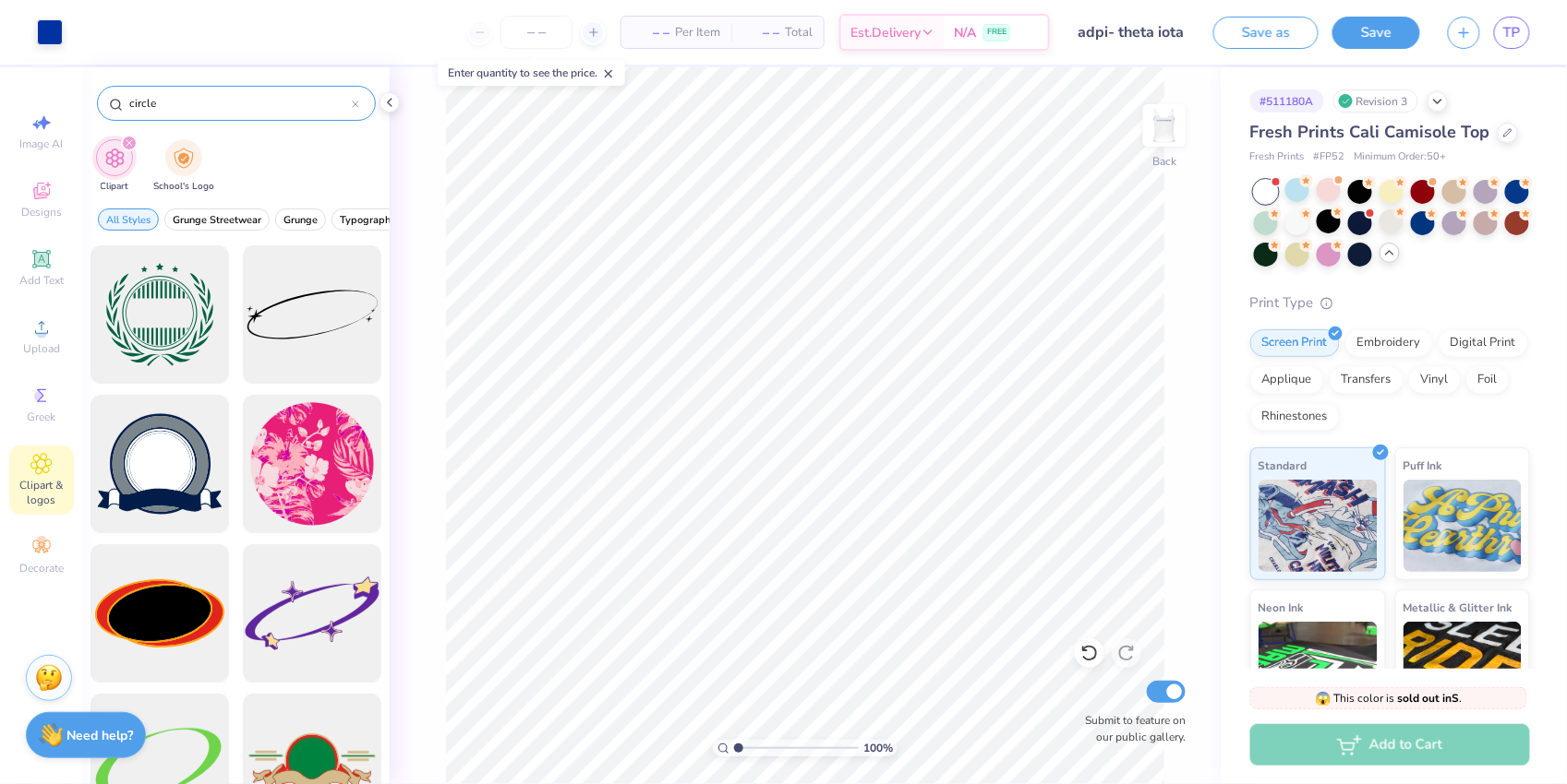
drag, startPoint x: 198, startPoint y: 97, endPoint x: 108, endPoint y: 103, distance: 90.2
click at [108, 103] on div "circle" at bounding box center [236, 104] width 278 height 35
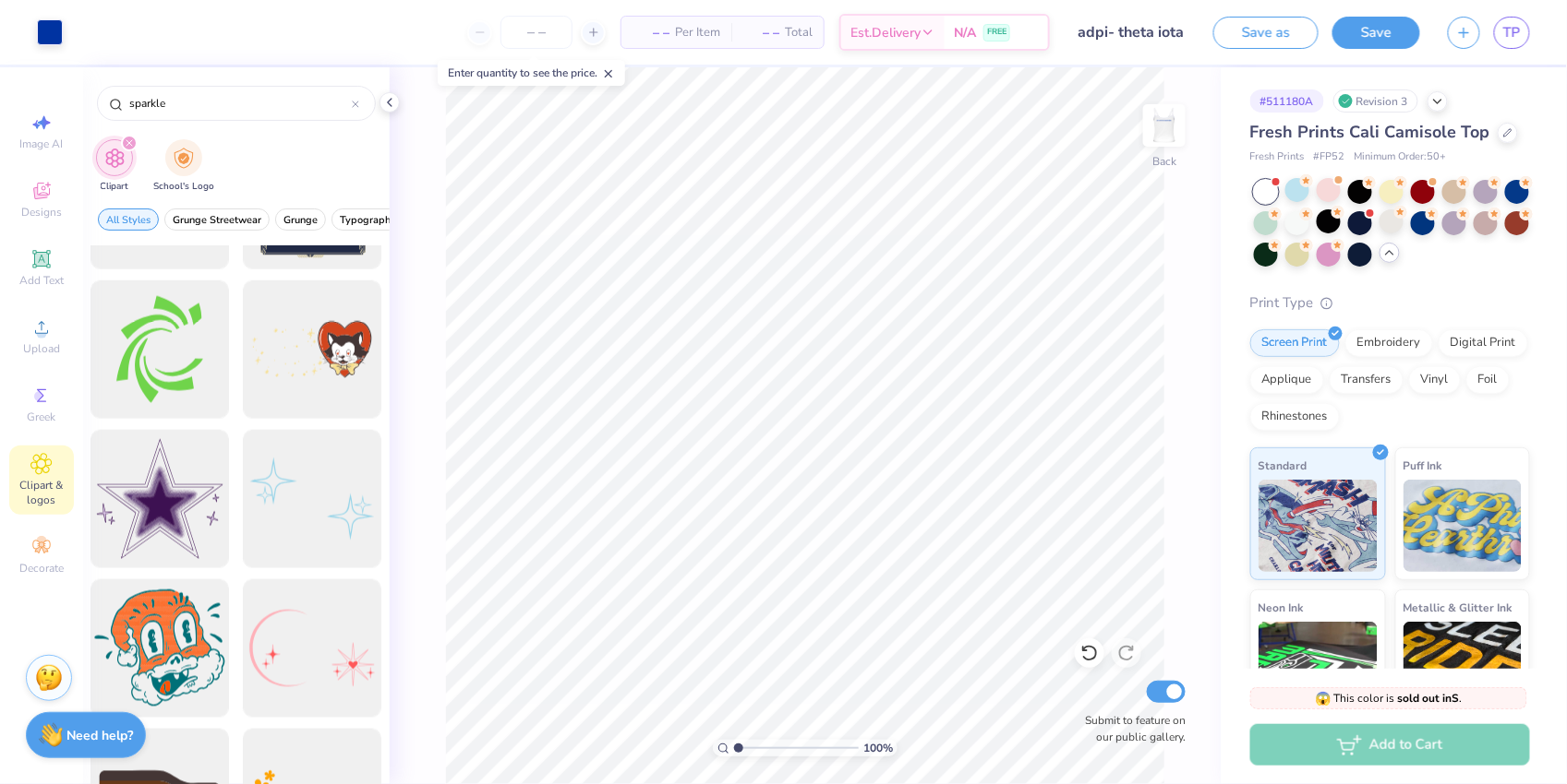
scroll to position [897, 0]
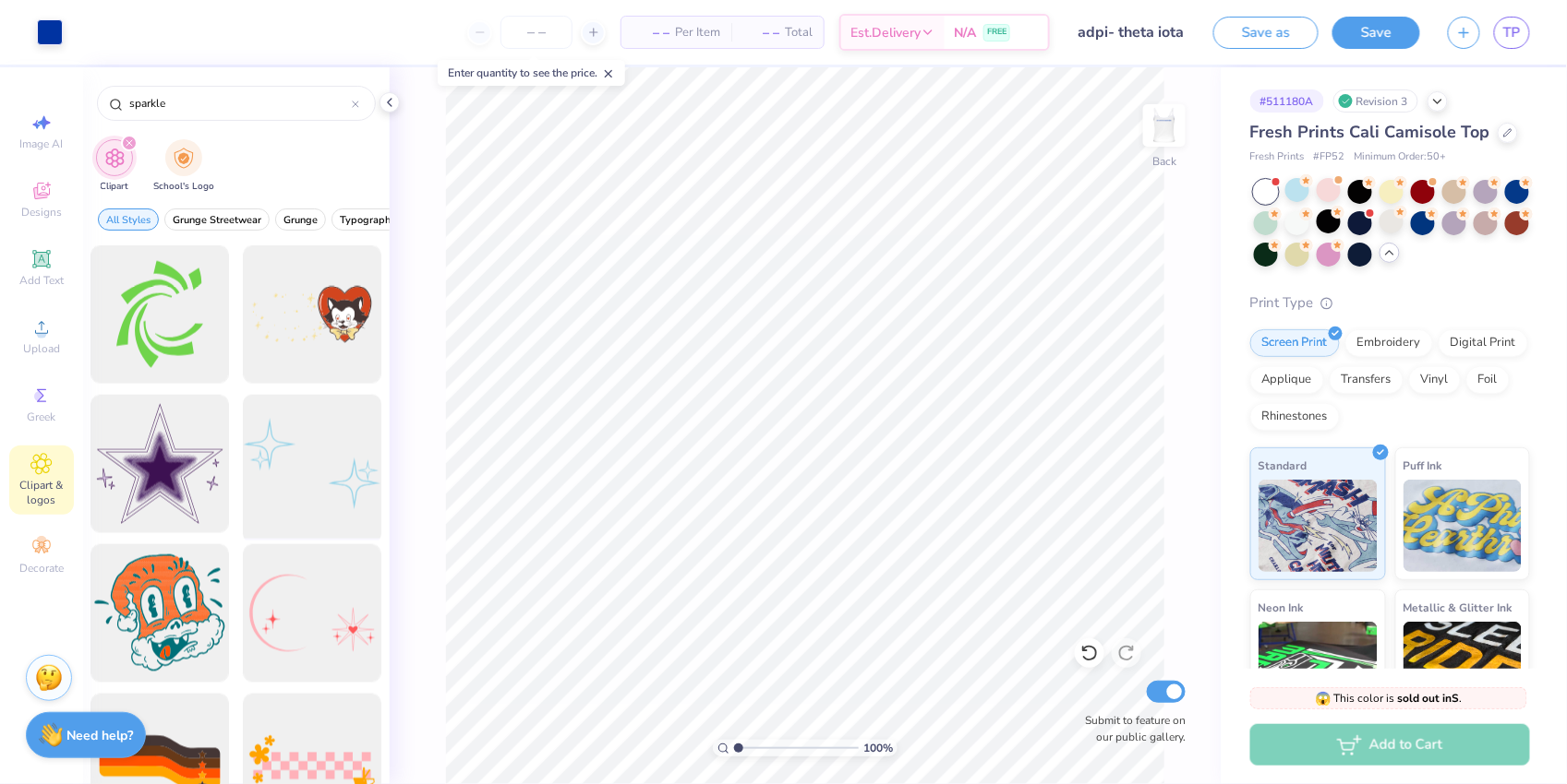
click at [305, 453] on div at bounding box center [312, 464] width 152 height 152
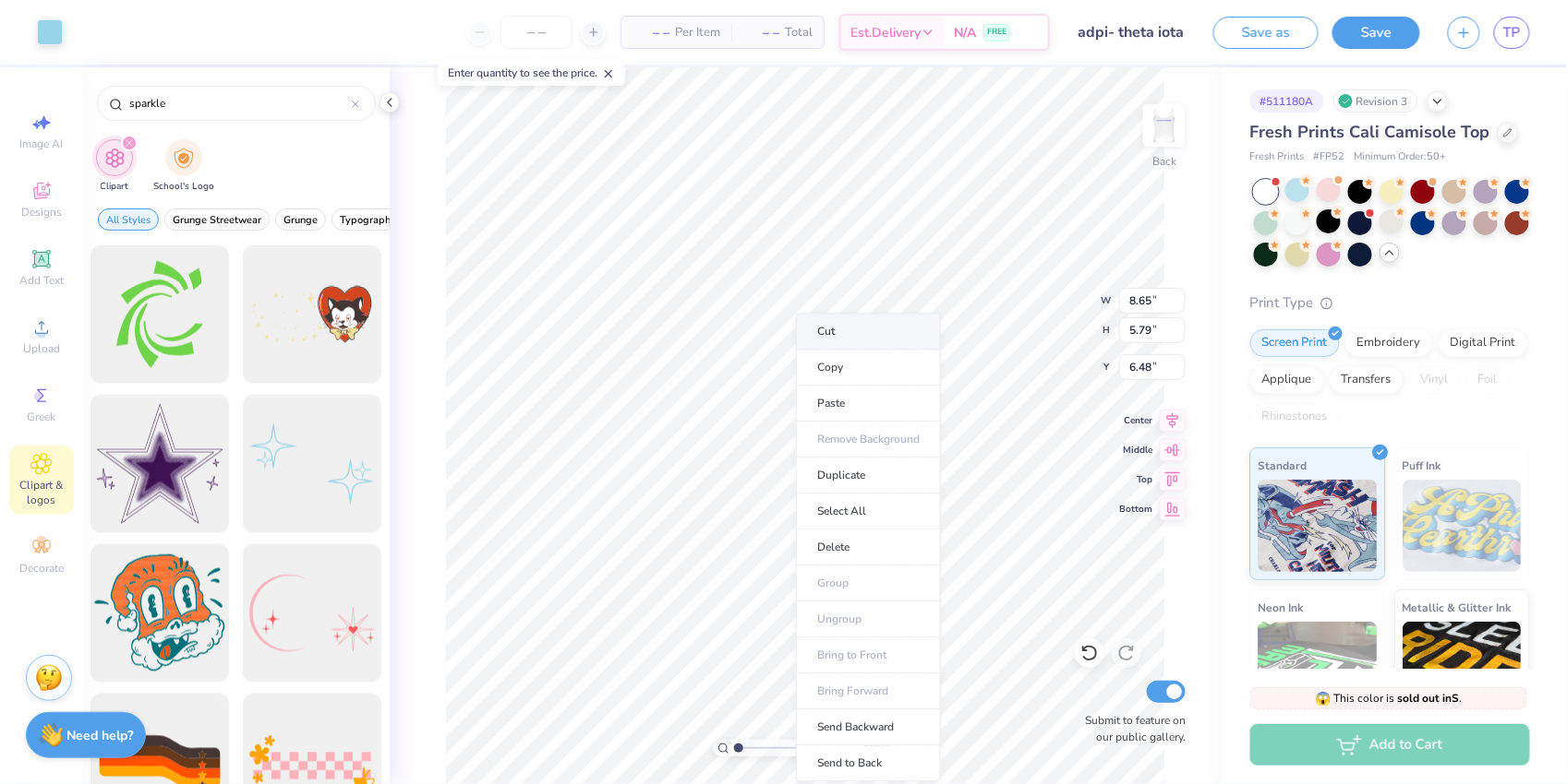
click at [844, 334] on li "Cut" at bounding box center [869, 332] width 145 height 37
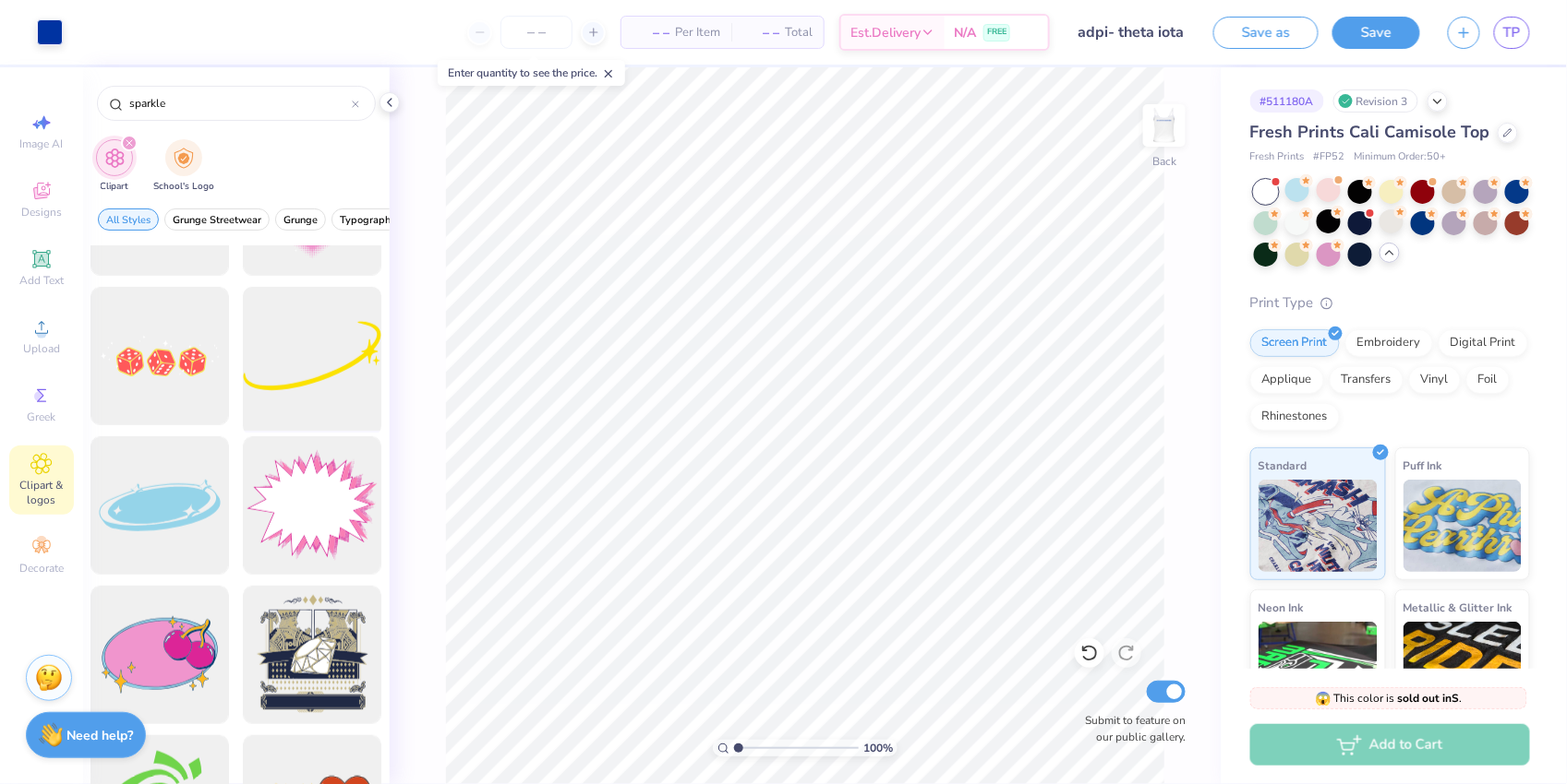
scroll to position [416, 0]
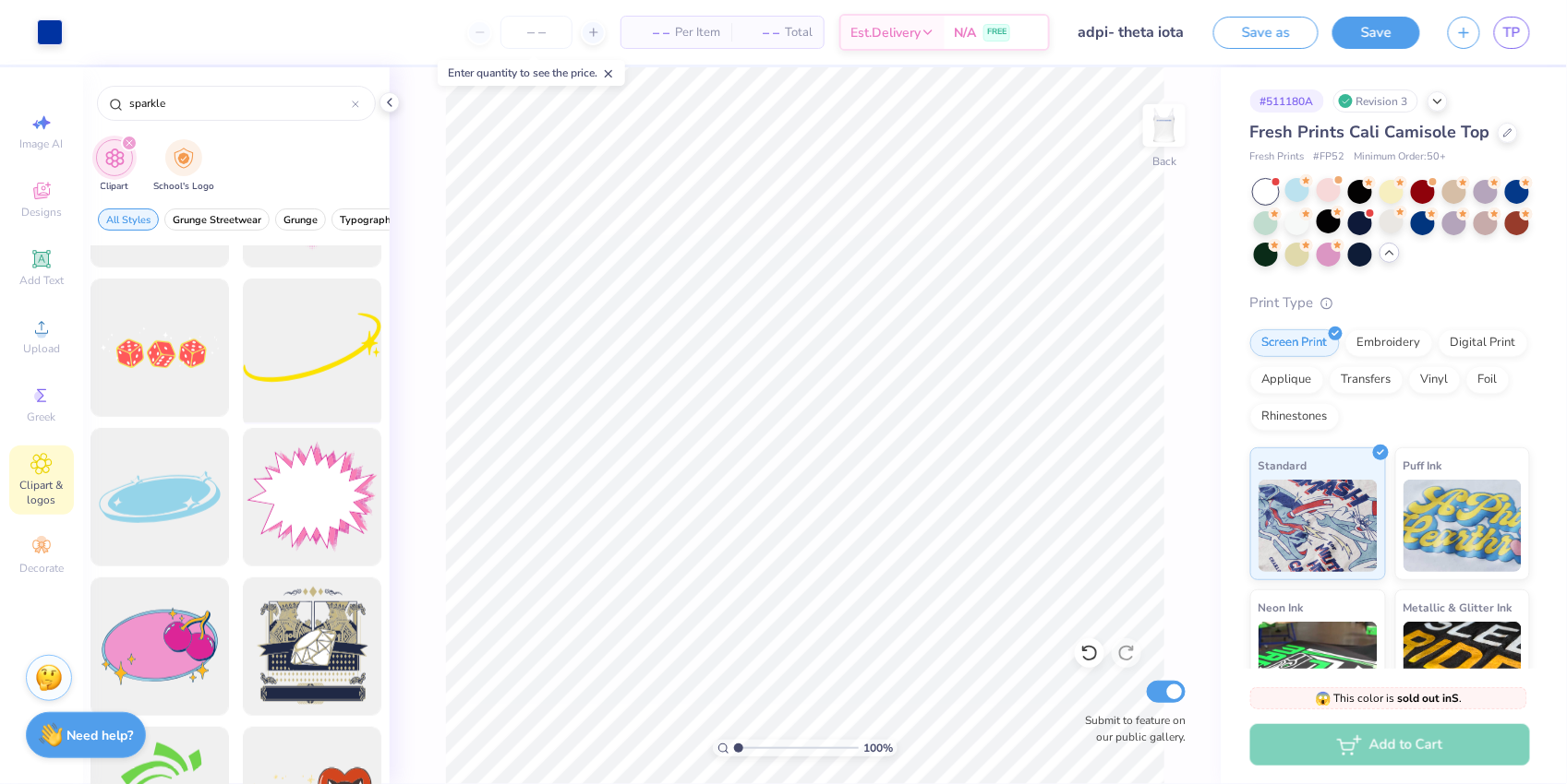
click at [328, 328] on div at bounding box center [312, 348] width 152 height 152
click at [55, 35] on div at bounding box center [50, 30] width 25 height 25
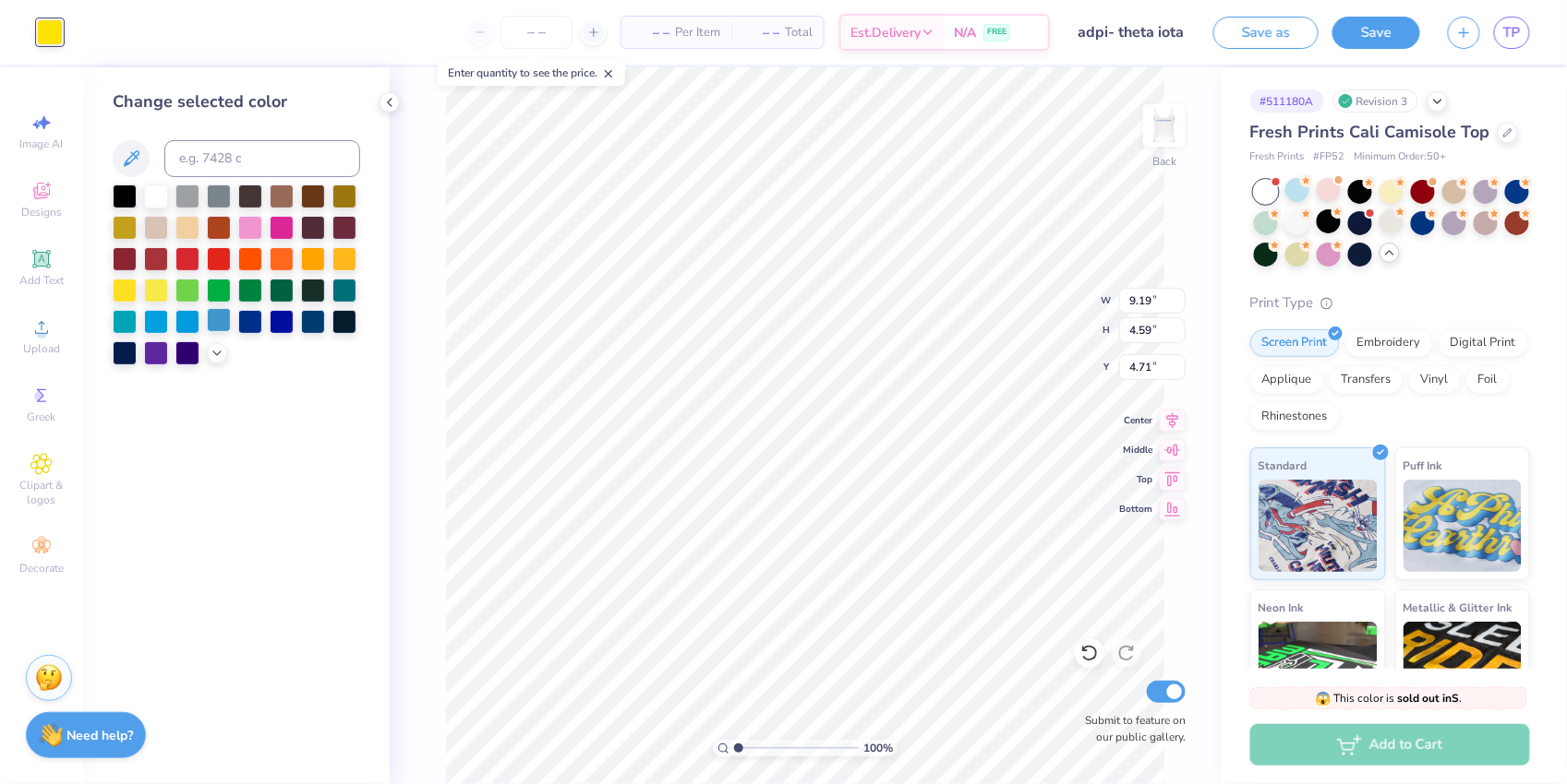
click at [214, 324] on div at bounding box center [219, 320] width 24 height 24
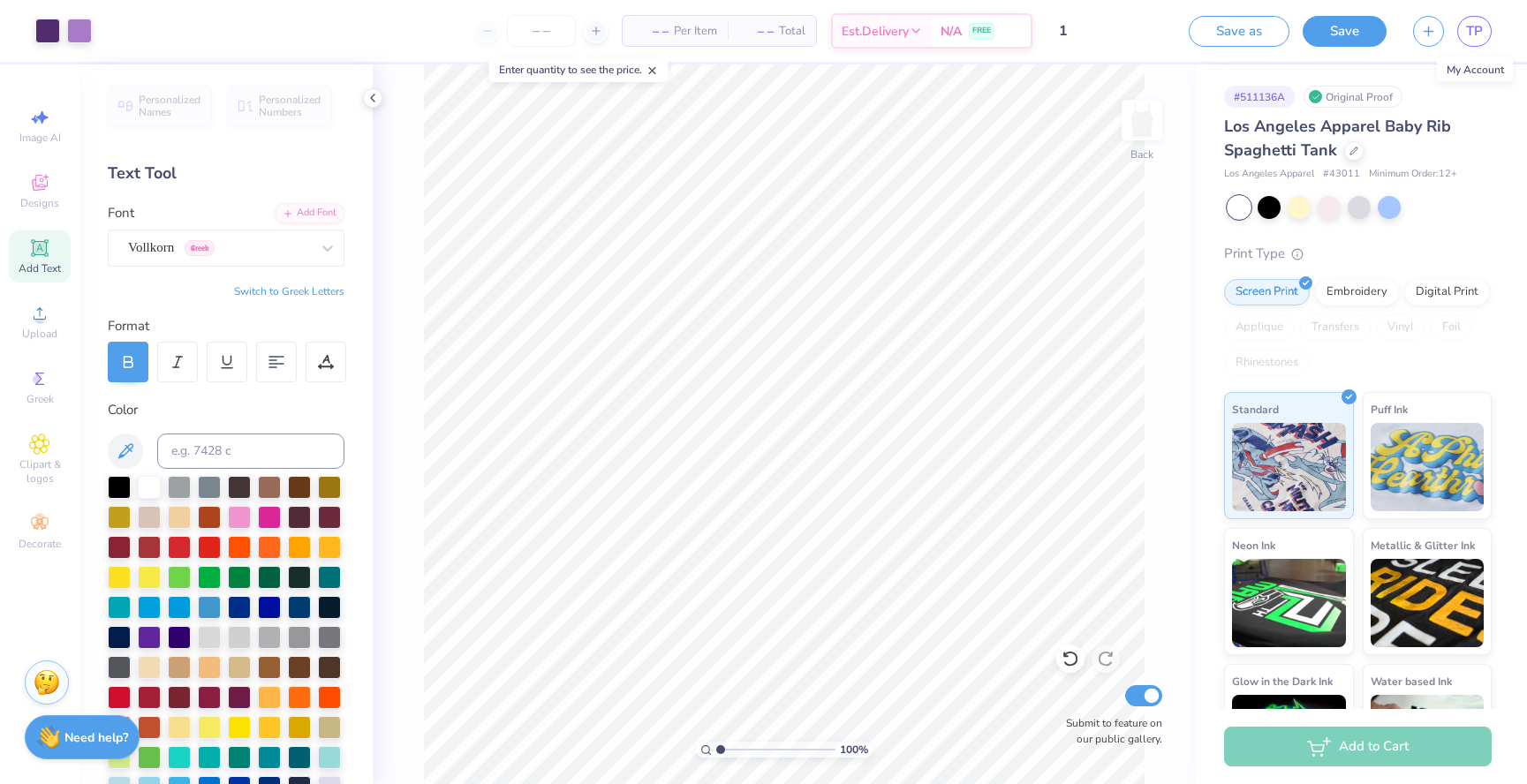
click at [1473, 33] on span "TP" at bounding box center [1474, 32] width 17 height 21
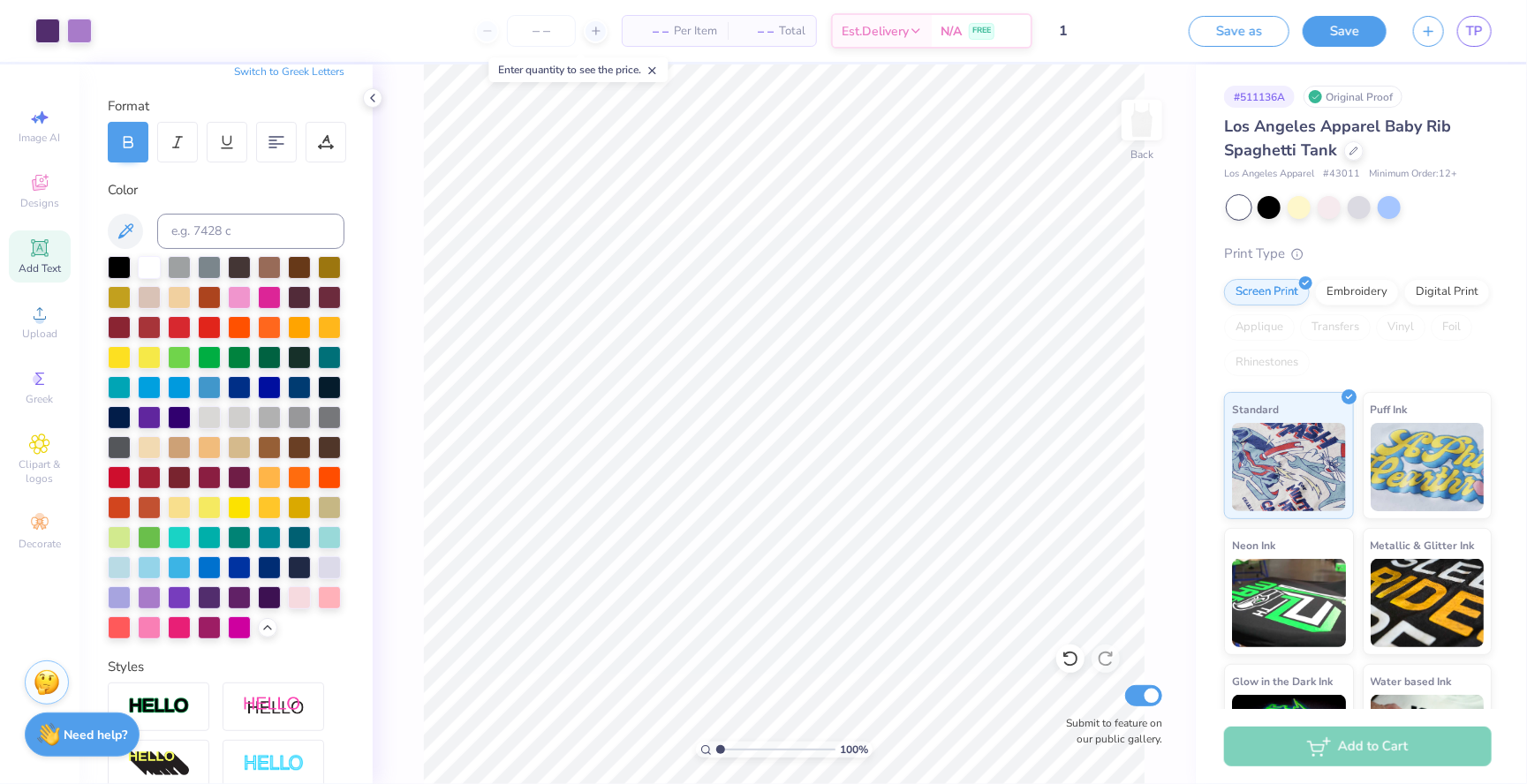
click at [93, 732] on strong "Need help?" at bounding box center [97, 735] width 64 height 17
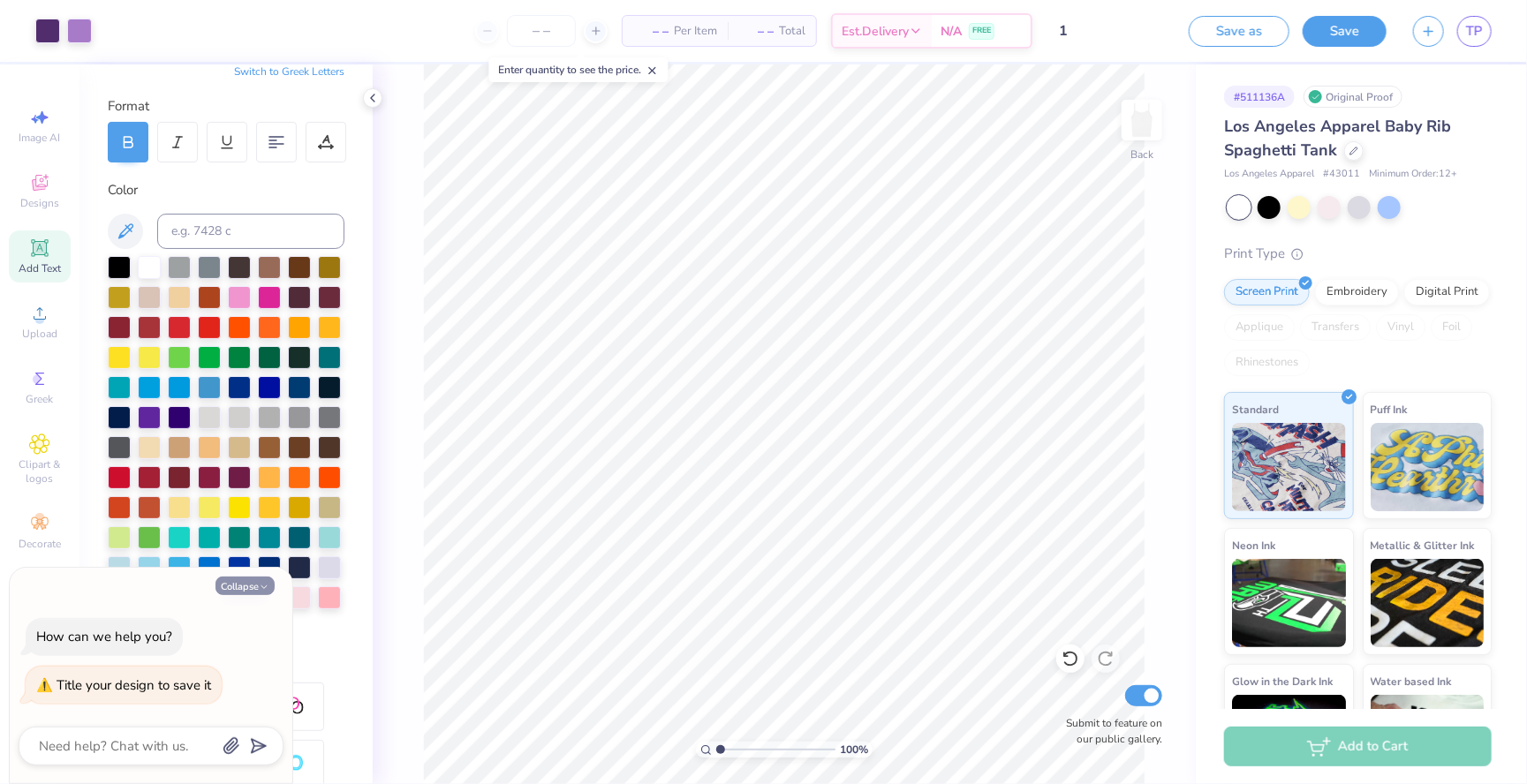
click at [253, 583] on button "Collapse" at bounding box center [245, 586] width 59 height 19
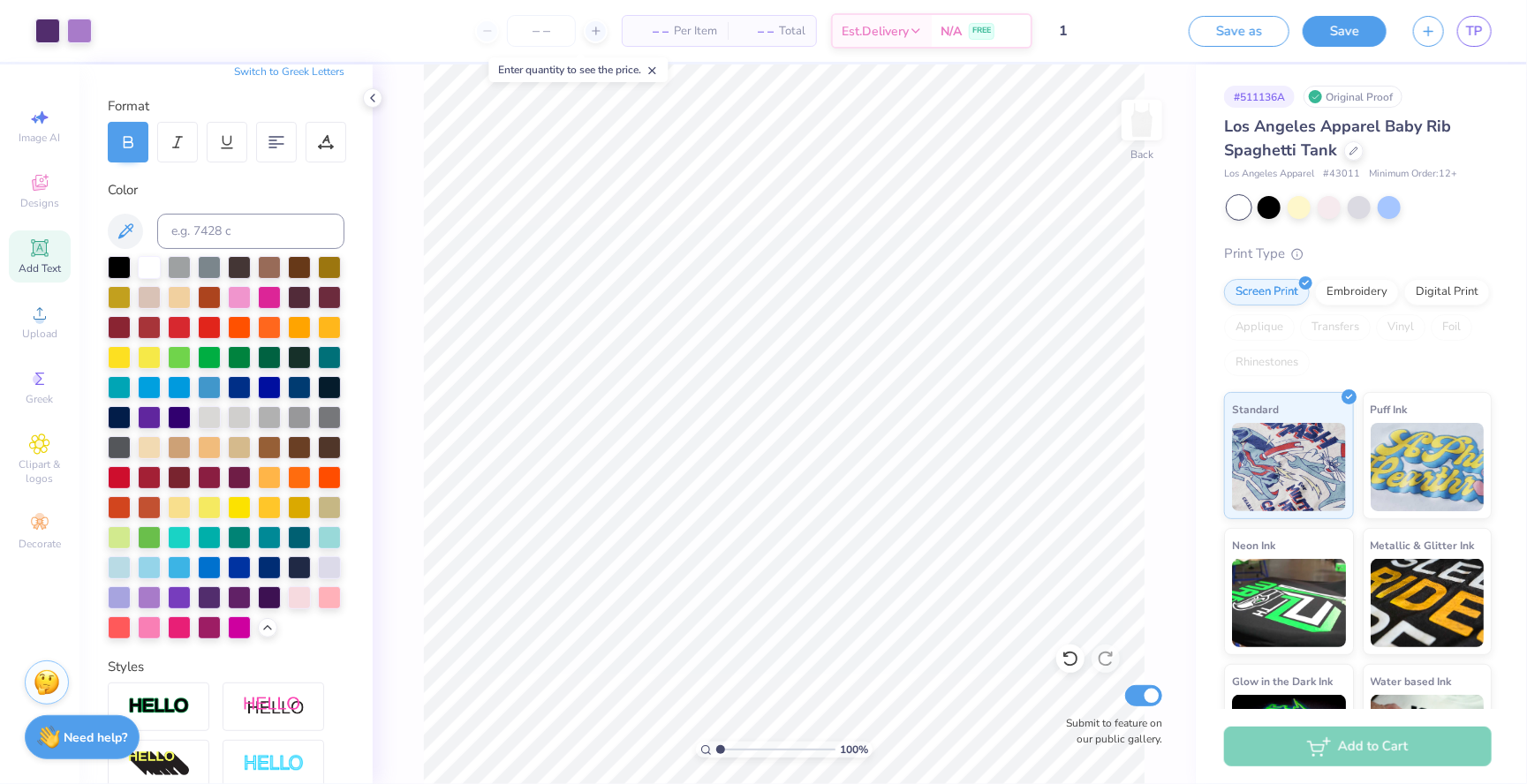
type textarea "x"
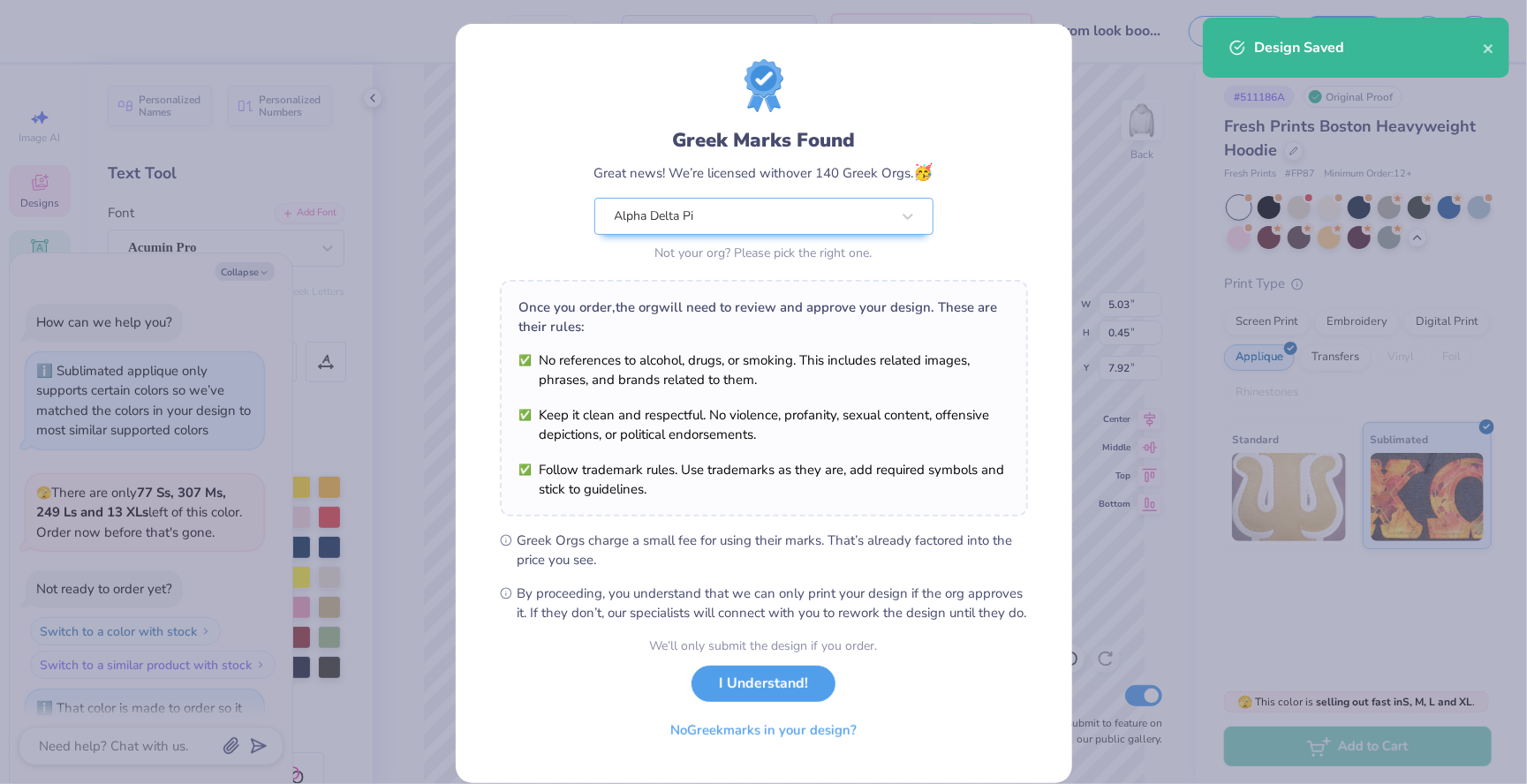
scroll to position [481, 0]
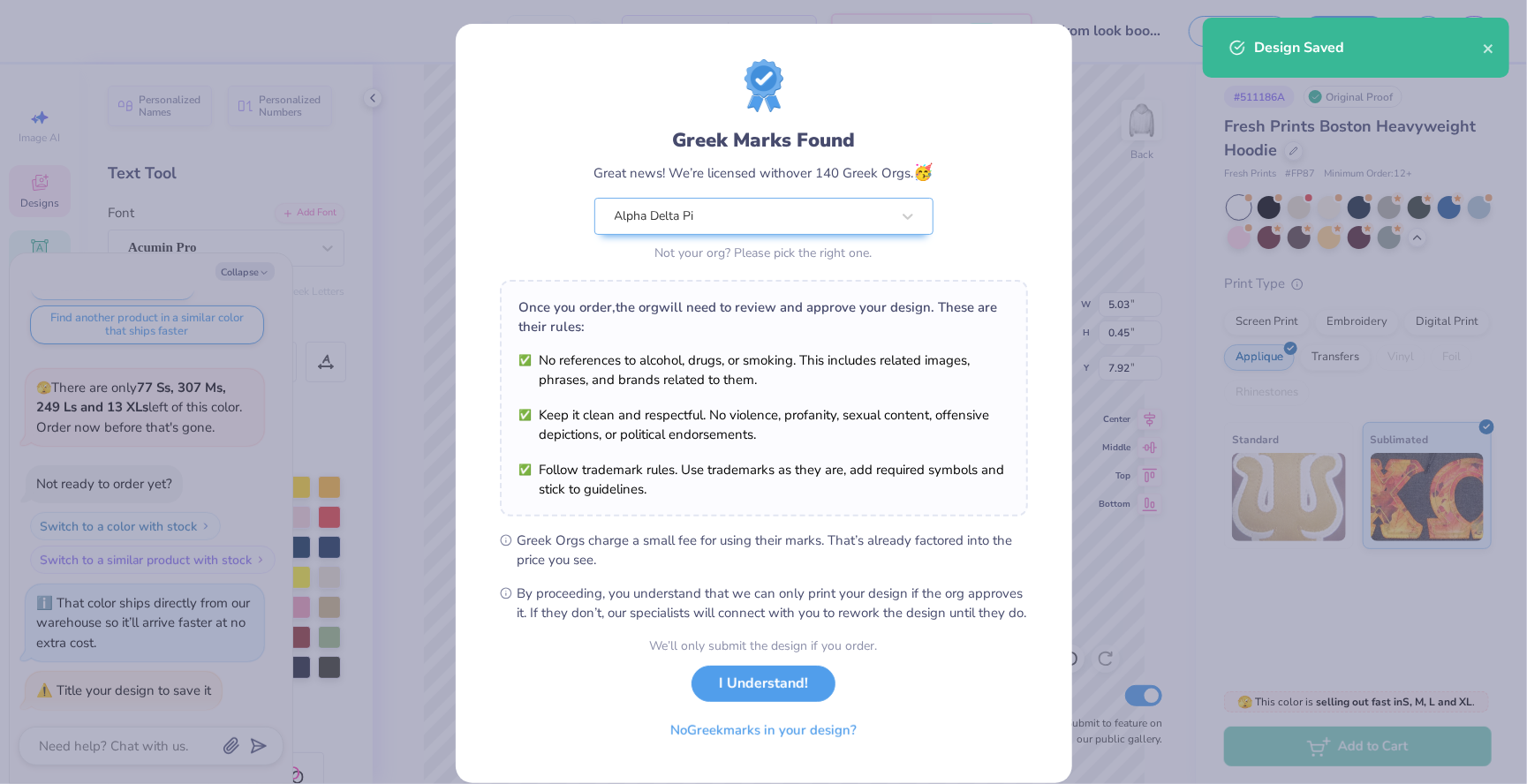
click at [734, 1] on div "Greek Marks Found Great news! We’re licensed with over 140 Greek Orgs. 🥳 Alpha …" at bounding box center [764, 392] width 1527 height 784
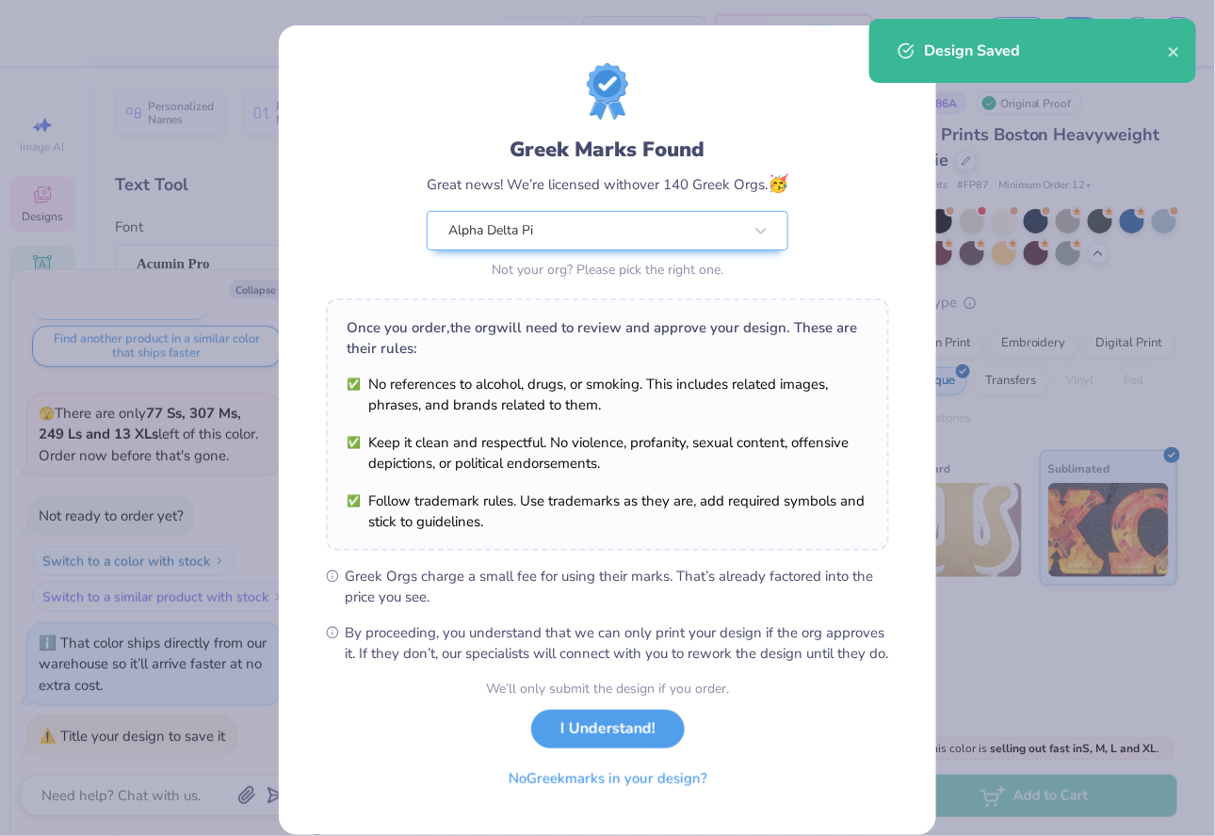
type textarea "x"
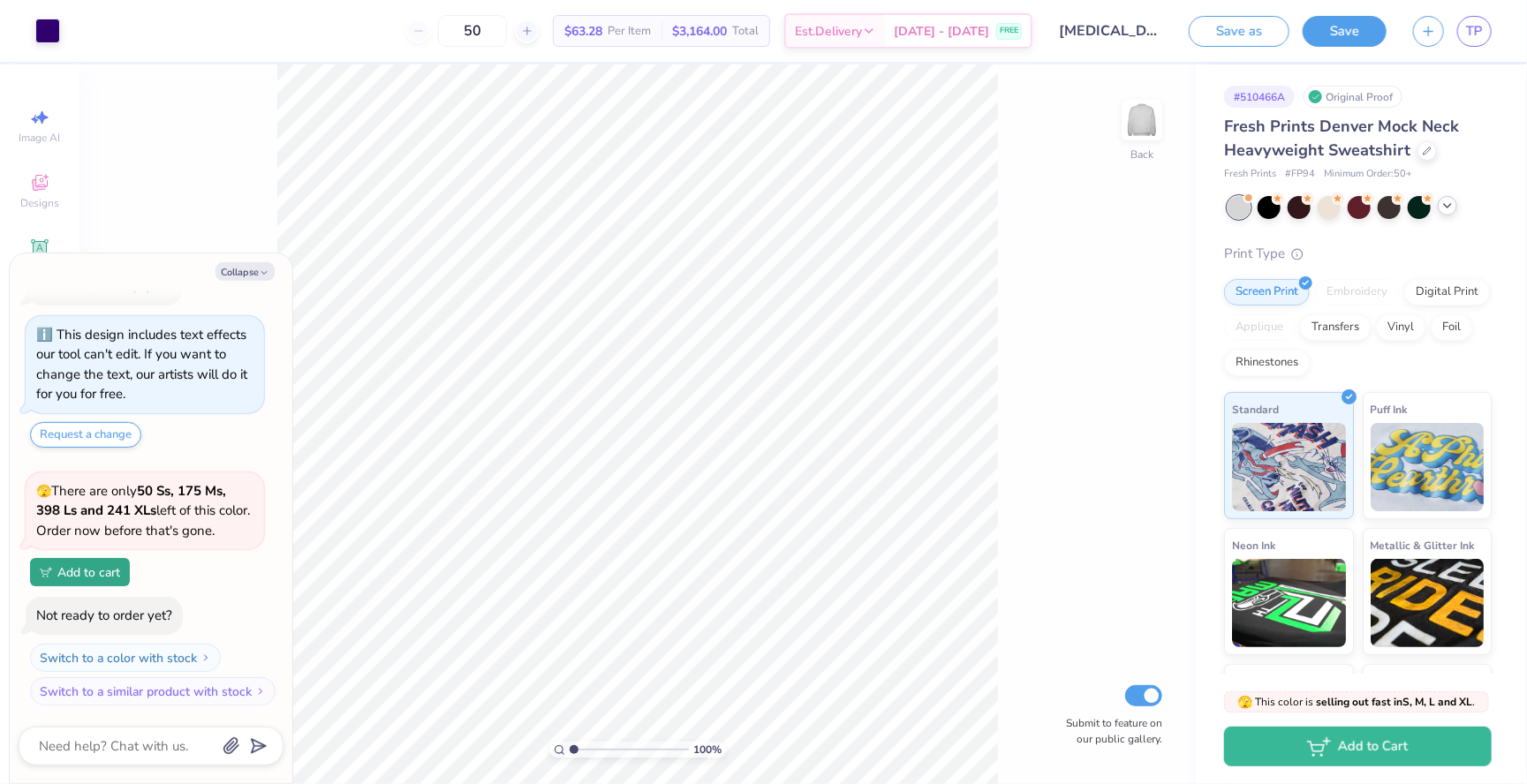
click at [1446, 204] on icon at bounding box center [1447, 205] width 14 height 14
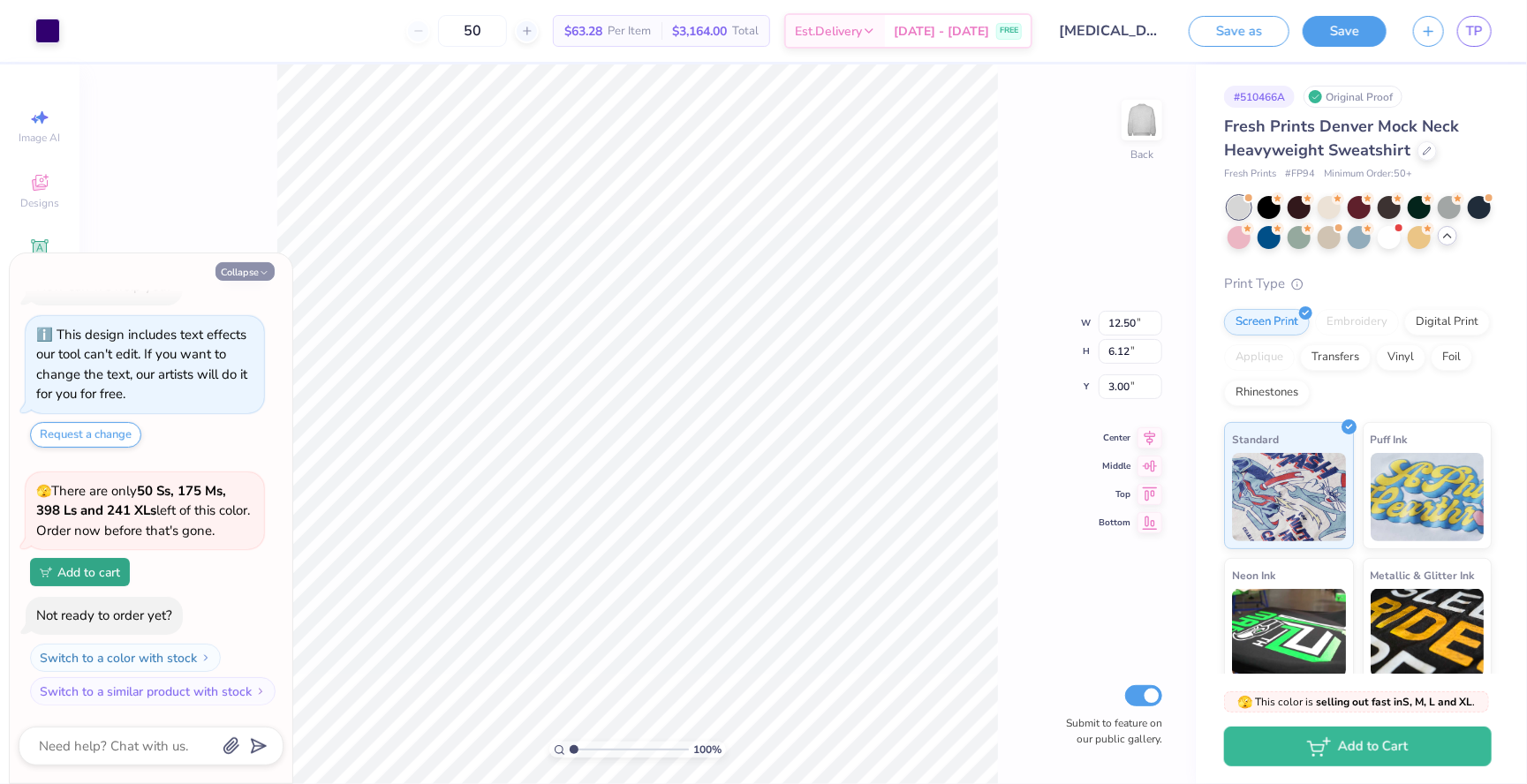
click at [263, 272] on icon "button" at bounding box center [264, 272] width 10 height 10
type textarea "x"
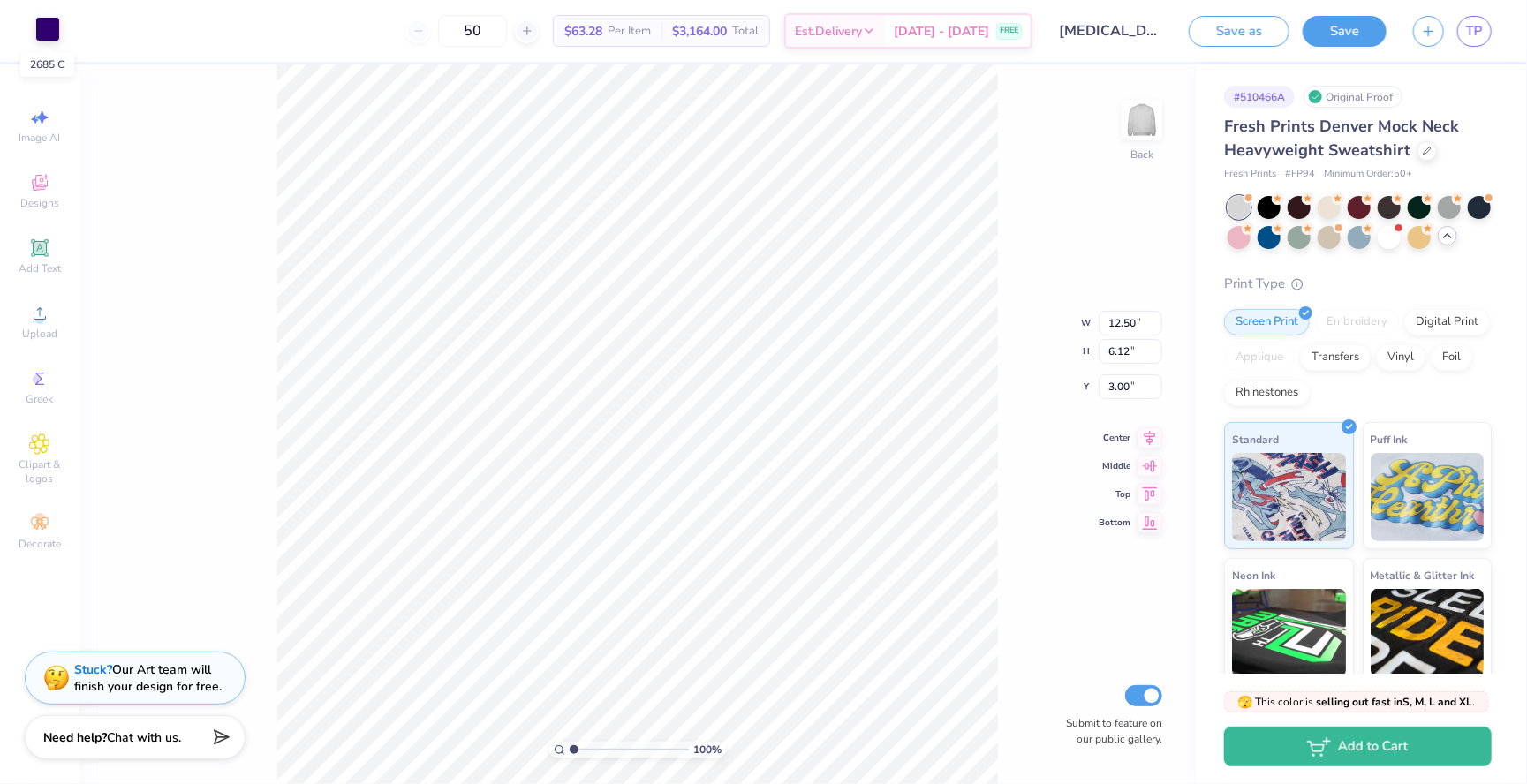
click at [45, 41] on div at bounding box center [48, 29] width 24 height 24
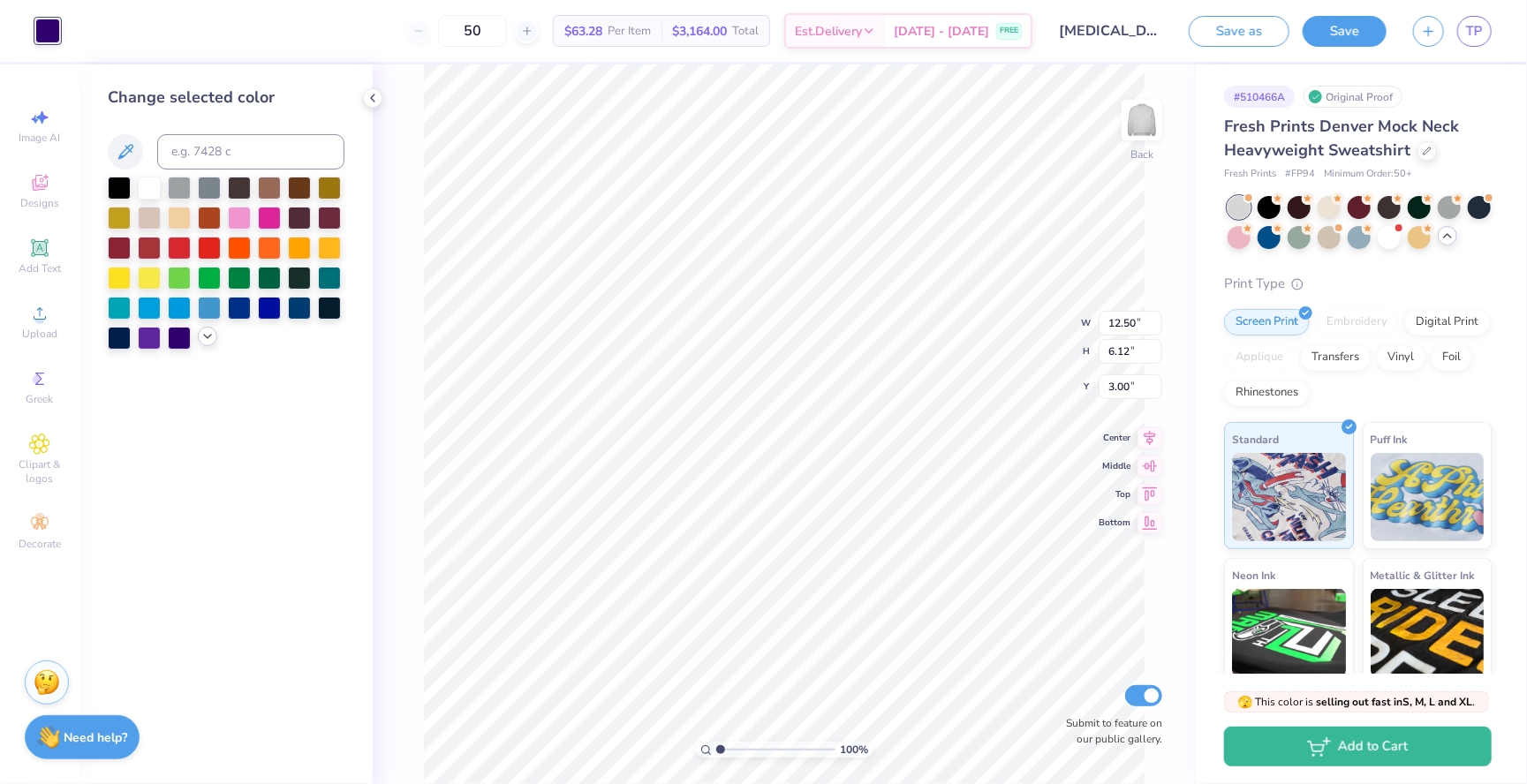
click at [204, 337] on icon at bounding box center [207, 336] width 14 height 14
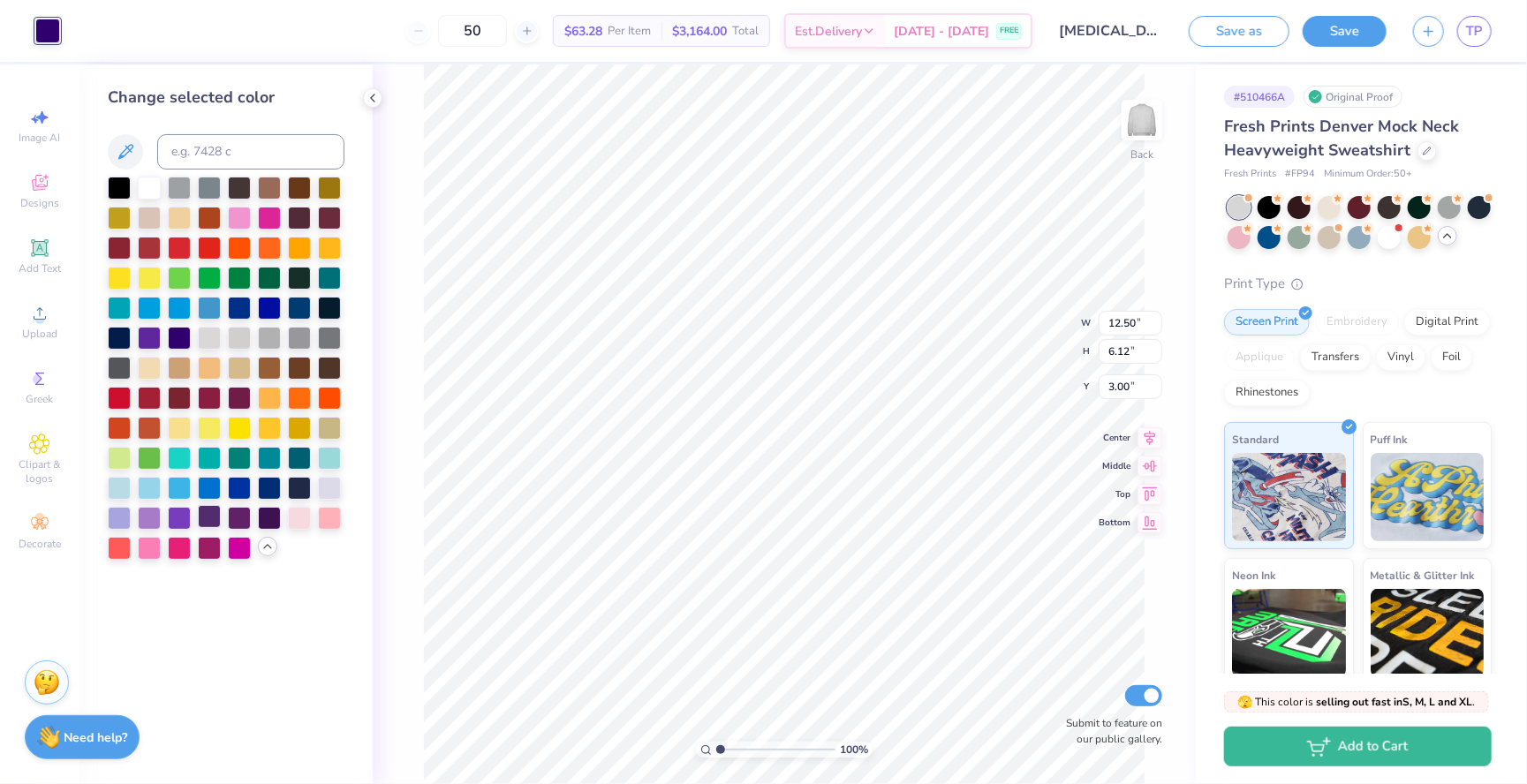
click at [208, 520] on div at bounding box center [209, 517] width 23 height 23
click at [174, 516] on div at bounding box center [179, 517] width 23 height 23
click at [147, 513] on div at bounding box center [149, 517] width 23 height 23
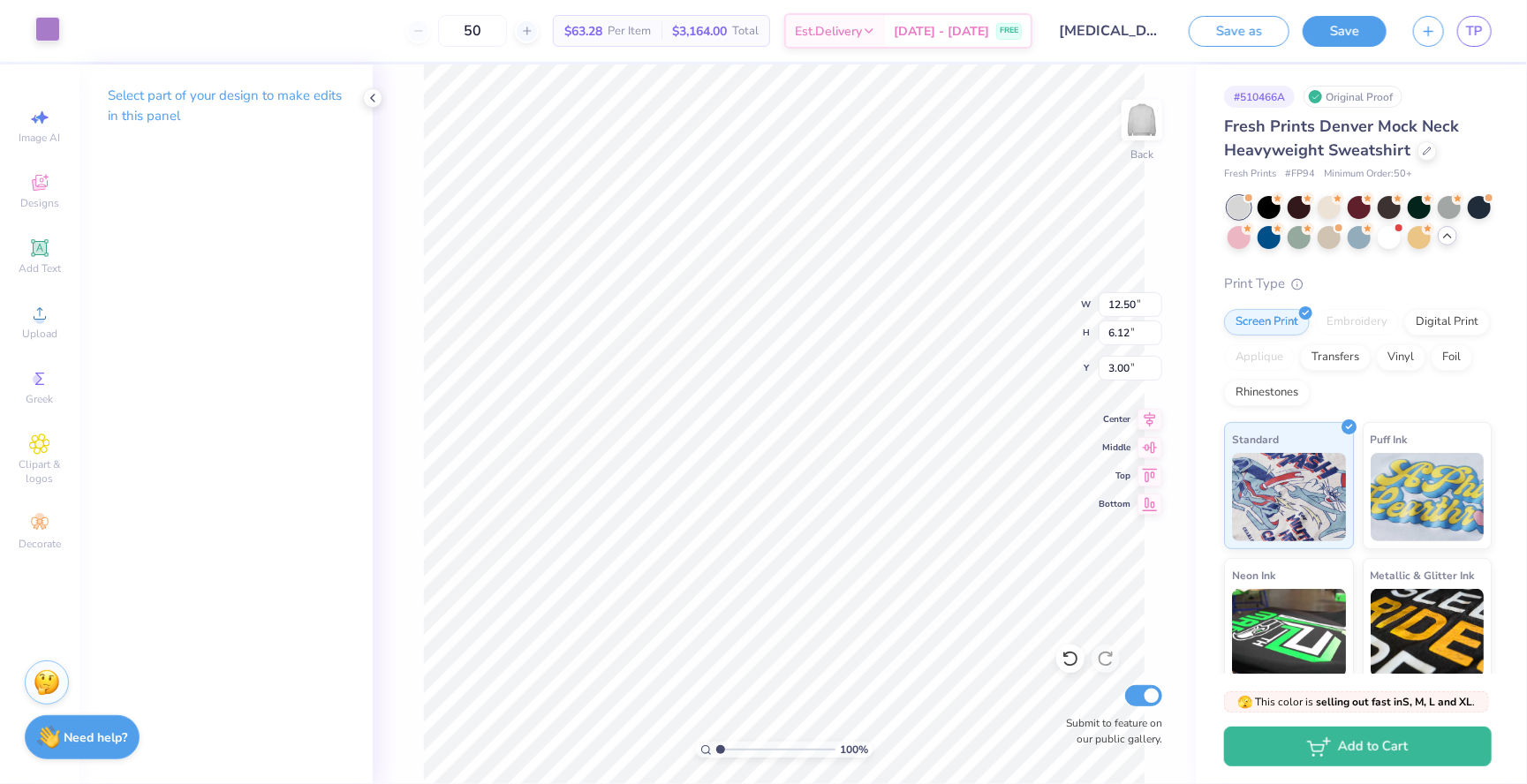
click at [43, 35] on div at bounding box center [48, 29] width 24 height 24
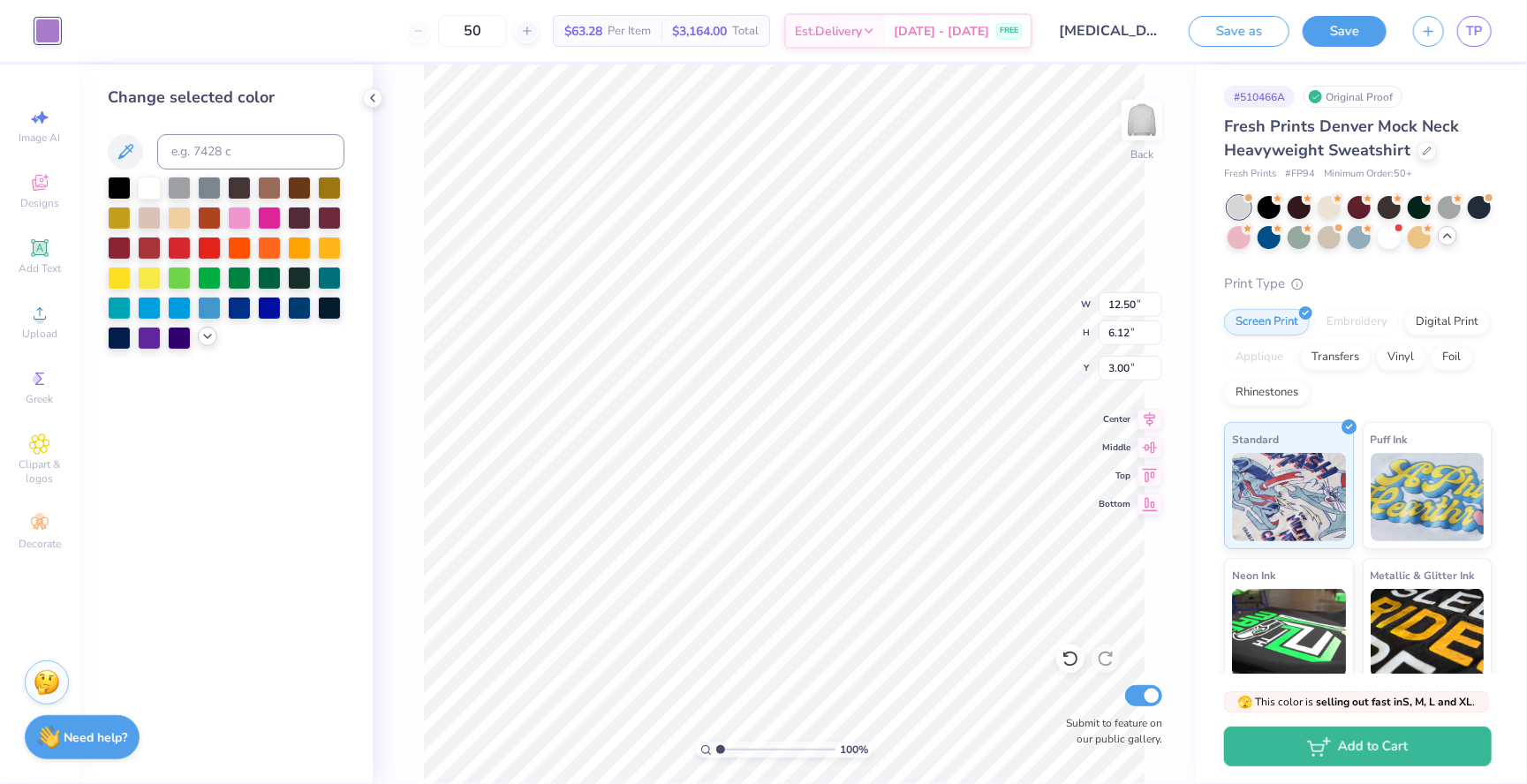
click at [201, 341] on icon at bounding box center [207, 336] width 14 height 14
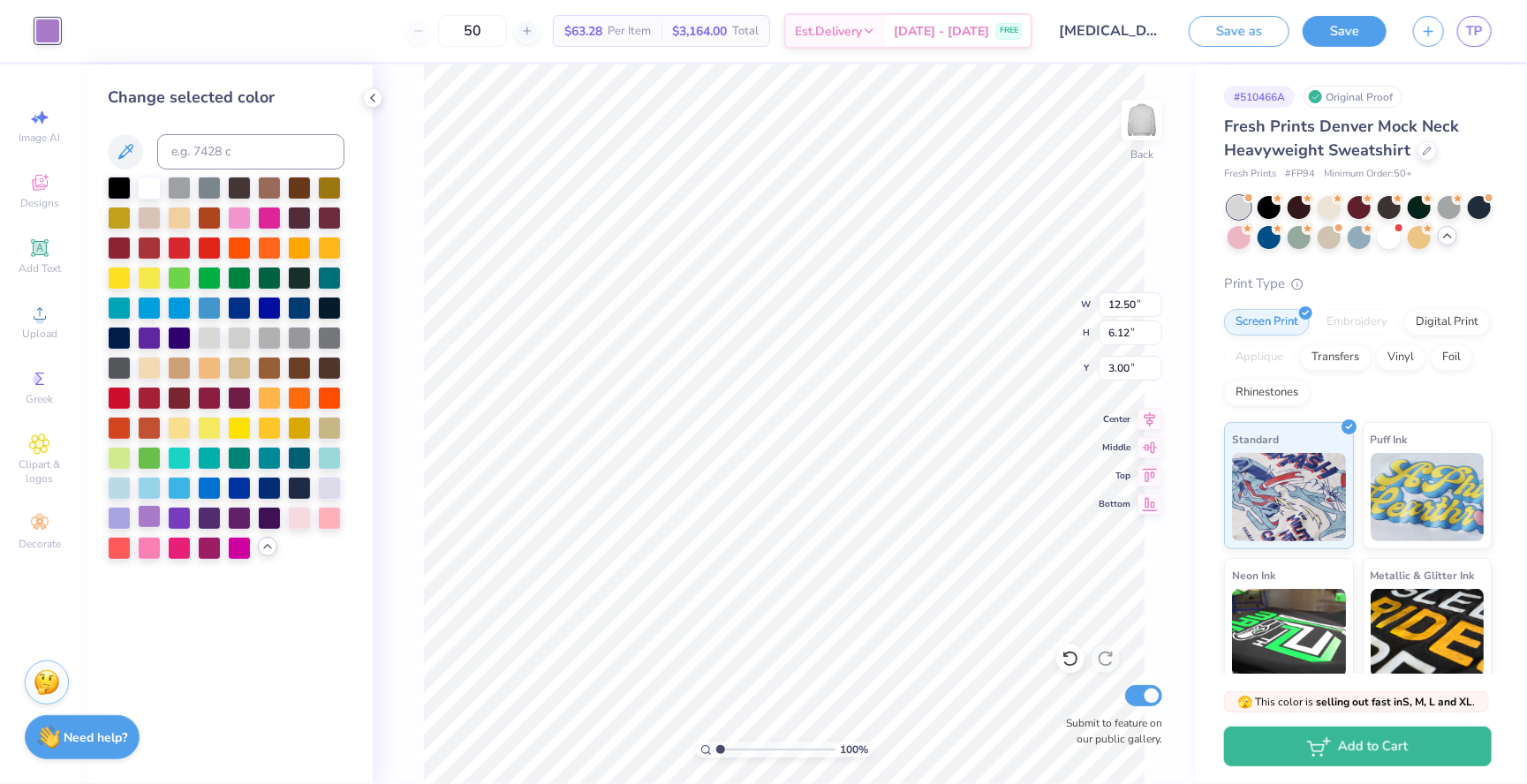
click at [147, 517] on div at bounding box center [149, 517] width 23 height 23
click at [181, 510] on div at bounding box center [179, 517] width 23 height 23
click at [208, 517] on div at bounding box center [209, 517] width 23 height 23
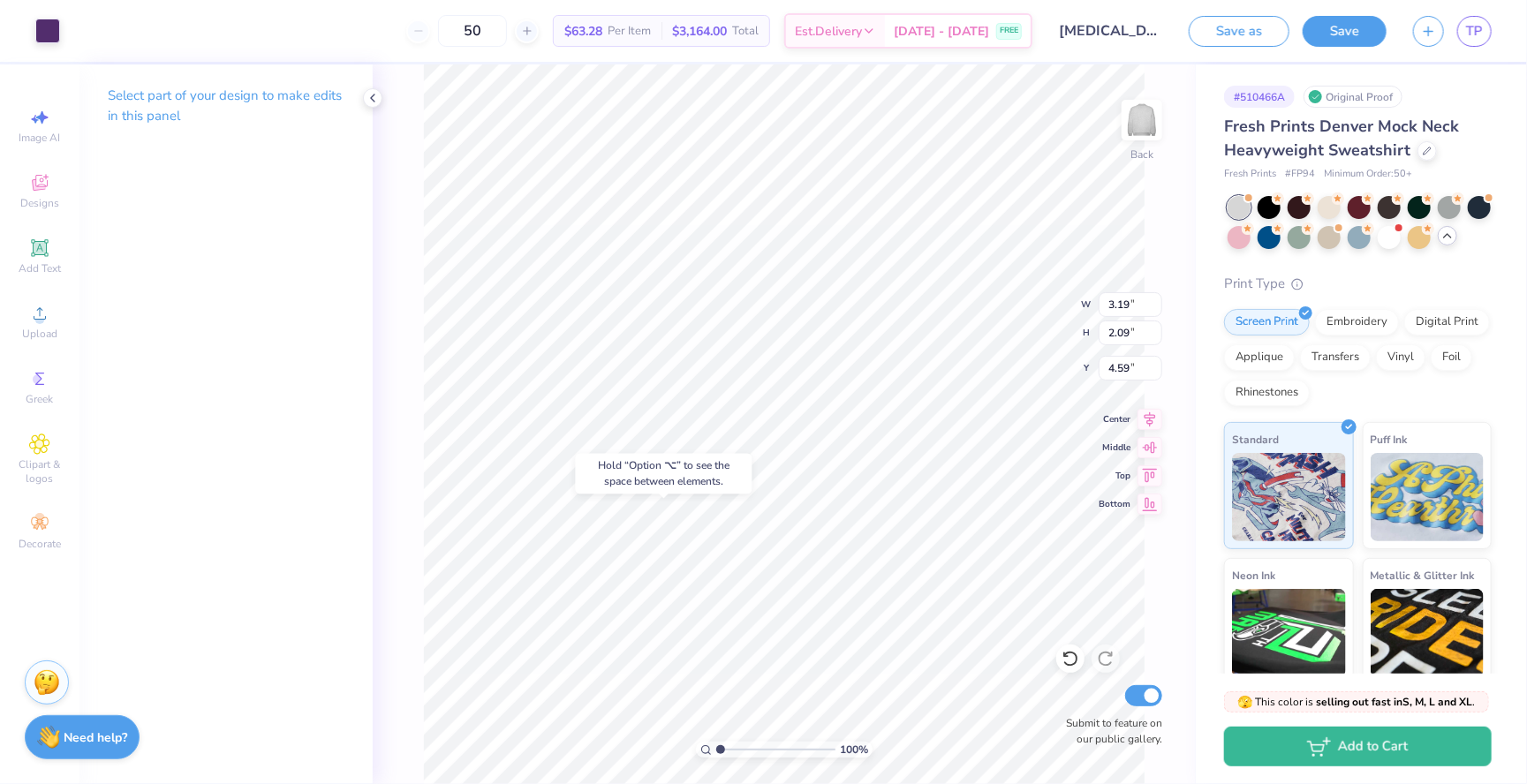
type input "12.31"
click at [41, 235] on div "Add Text" at bounding box center [39, 257] width 62 height 53
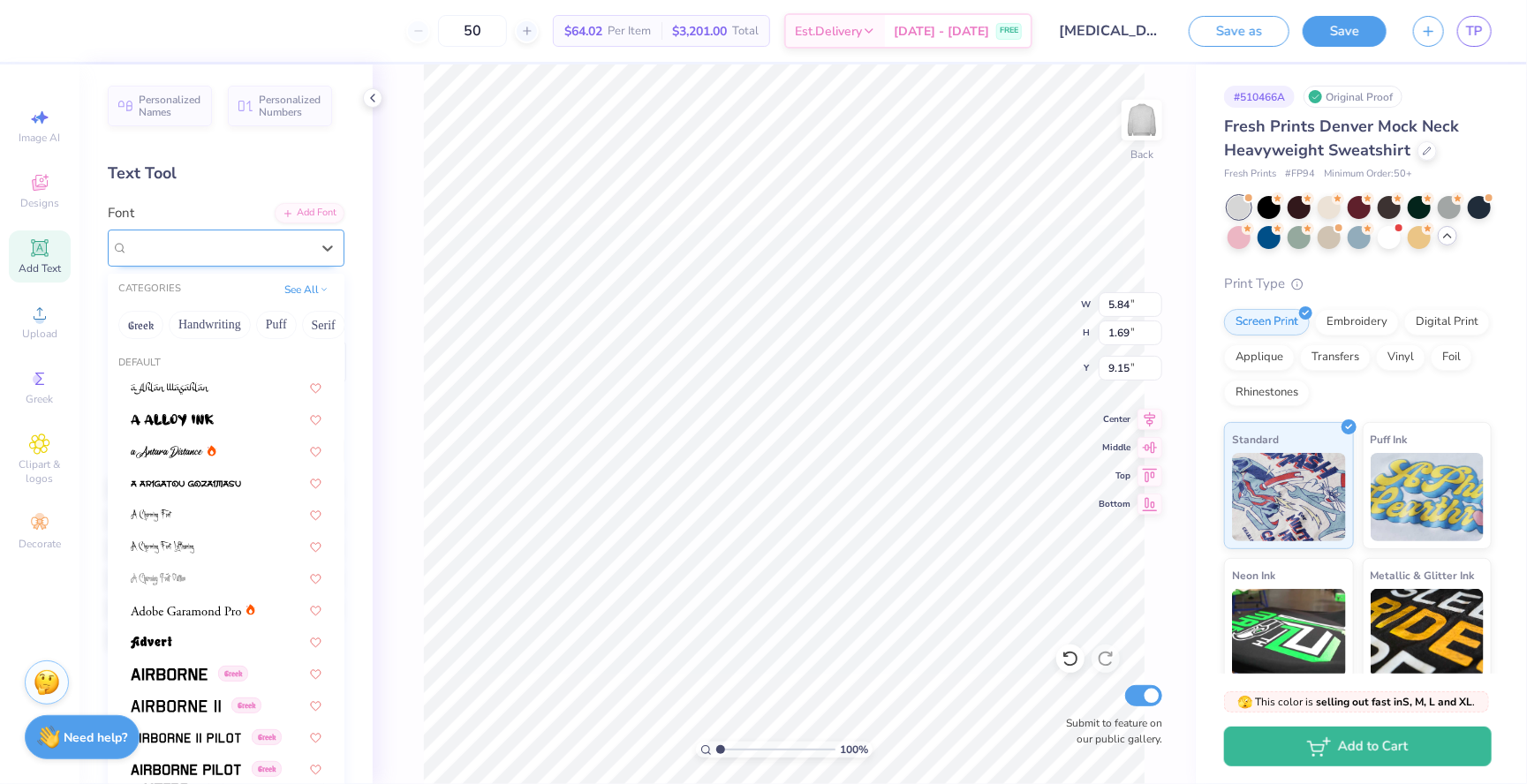
click at [238, 245] on div "Super Dream" at bounding box center [219, 248] width 186 height 27
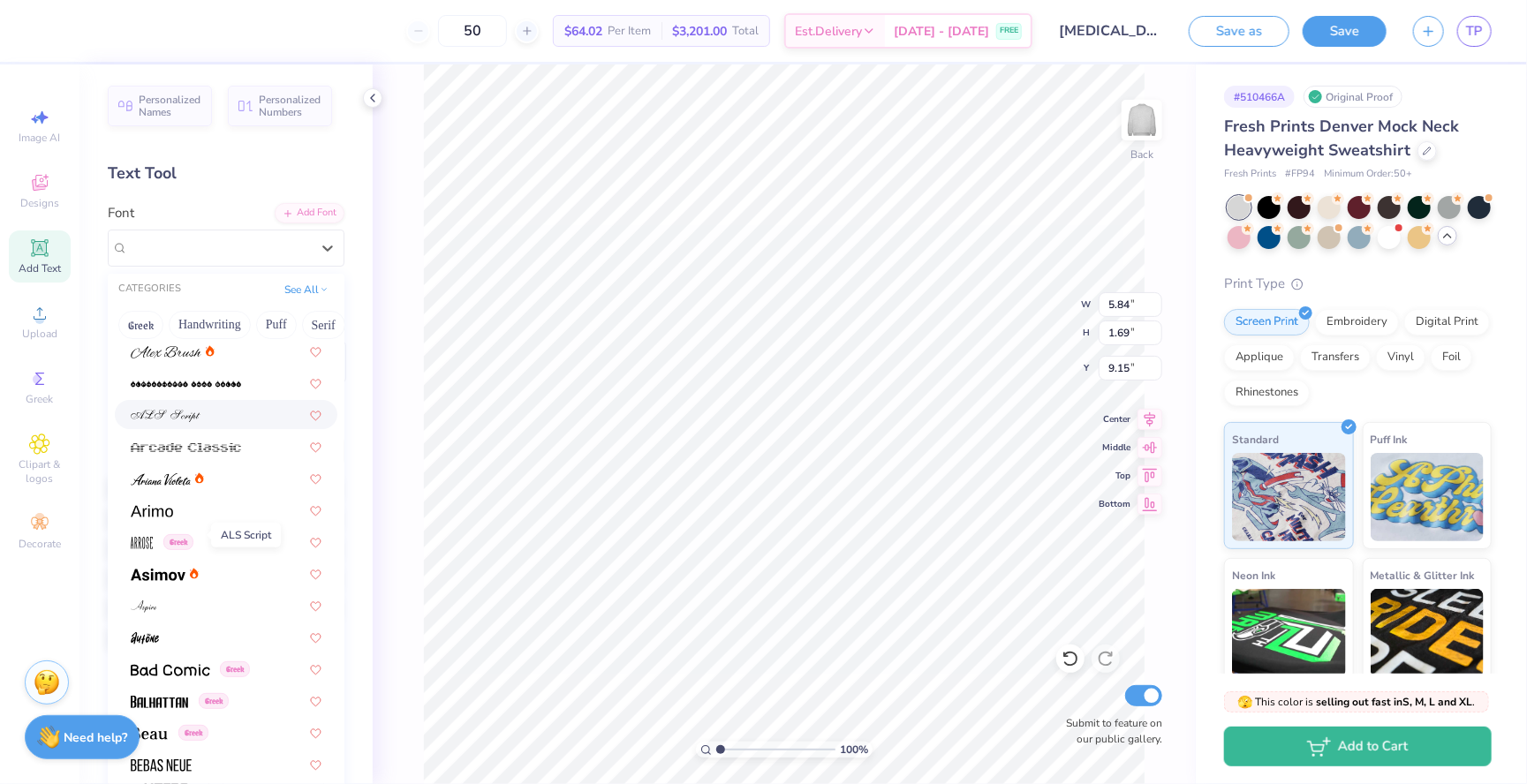
scroll to position [477, 0]
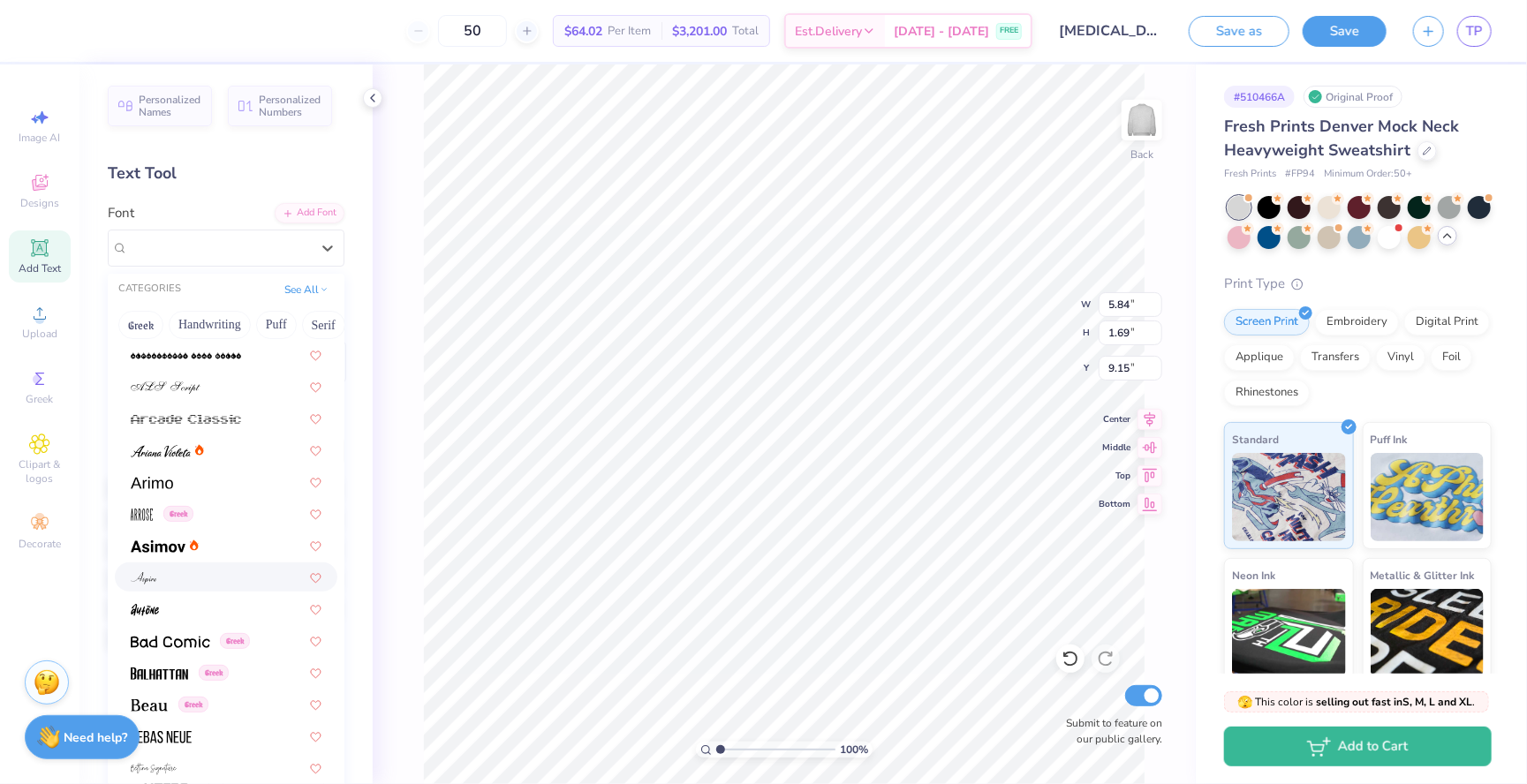
click at [174, 567] on div at bounding box center [225, 577] width 190 height 19
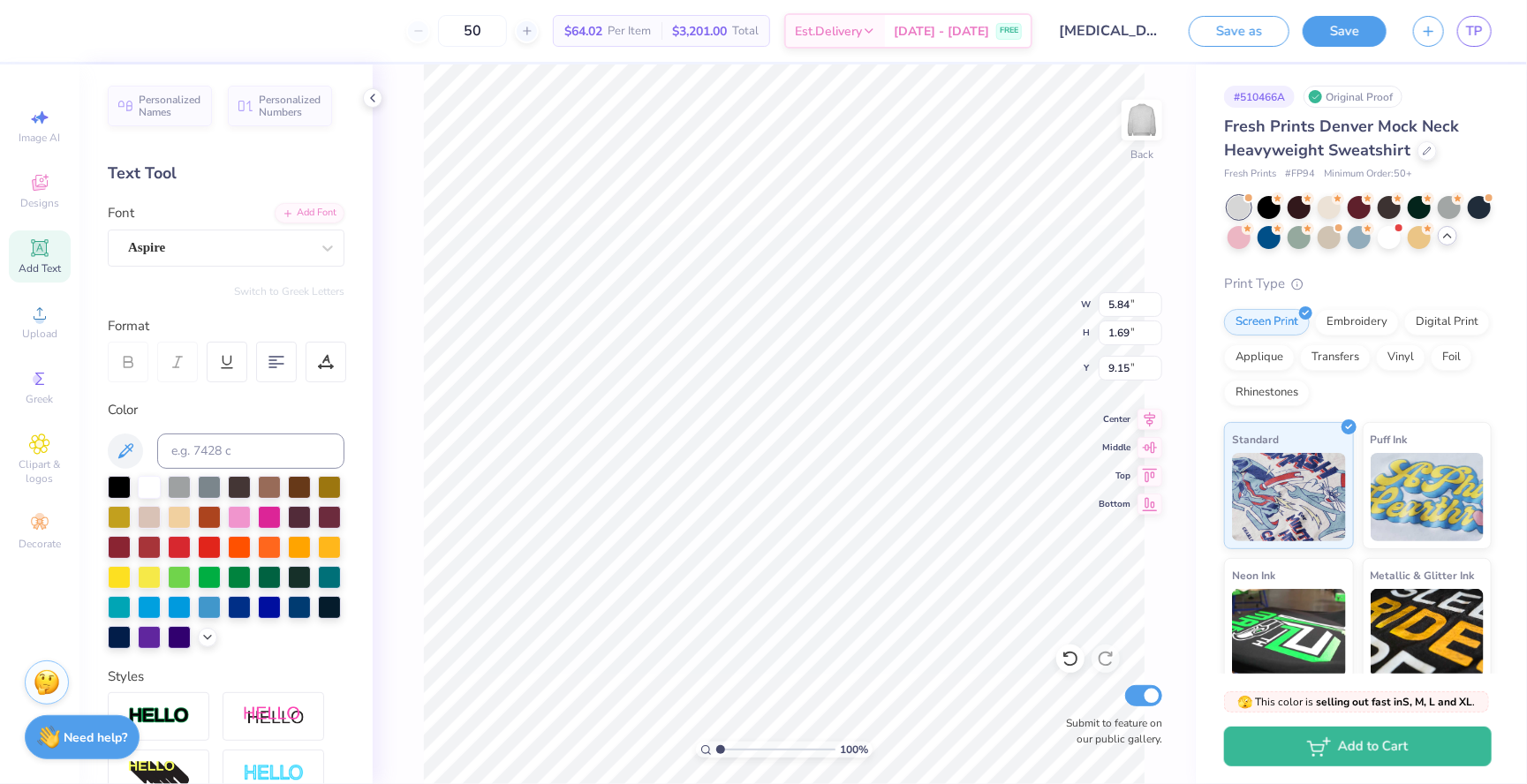
type input "5.35"
type input "1.71"
type textarea "We Live for Eachother"
type input "14.15"
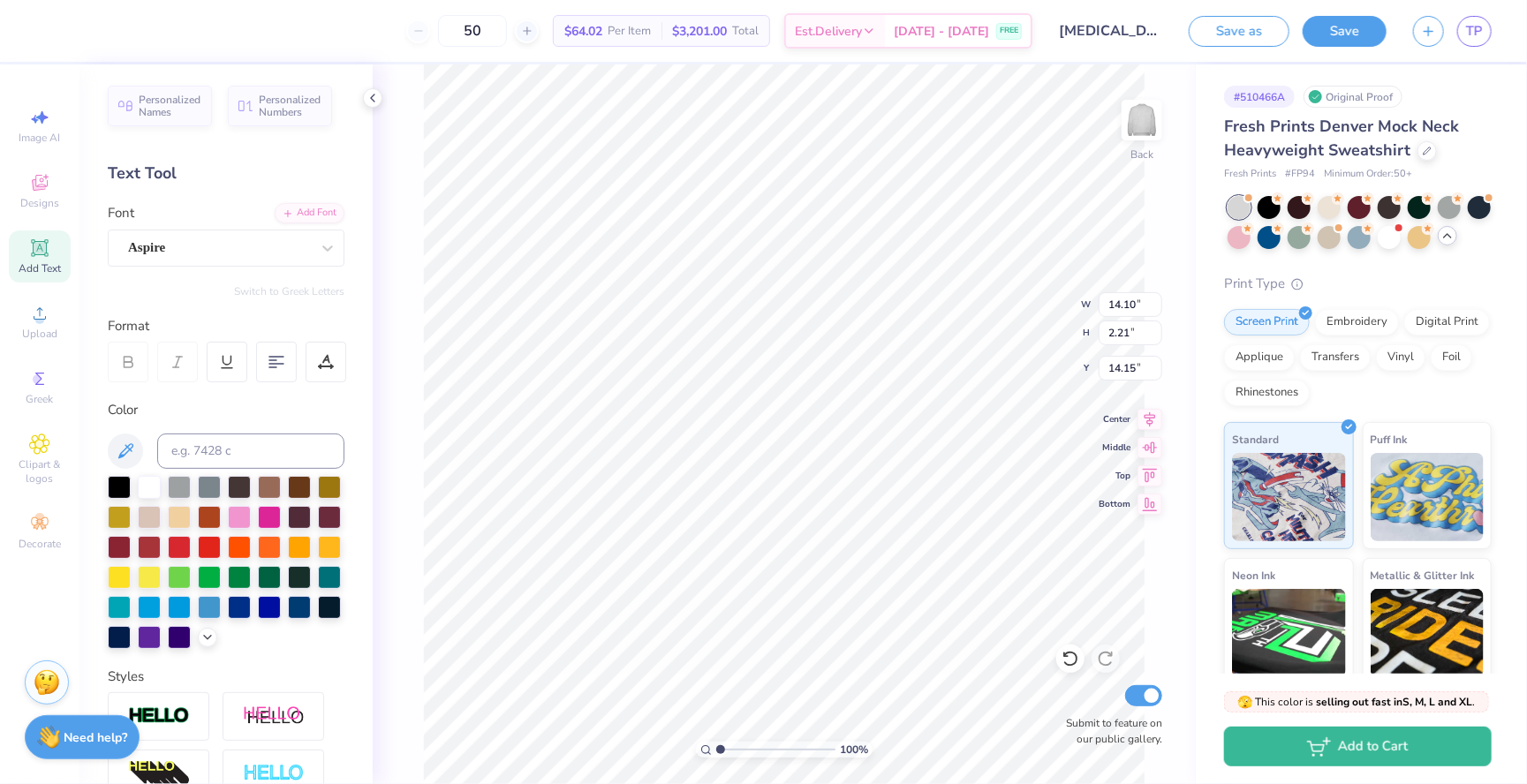
type input "8.26"
type input "1.30"
type input "7.42"
type input "4.45"
type input "12.63"
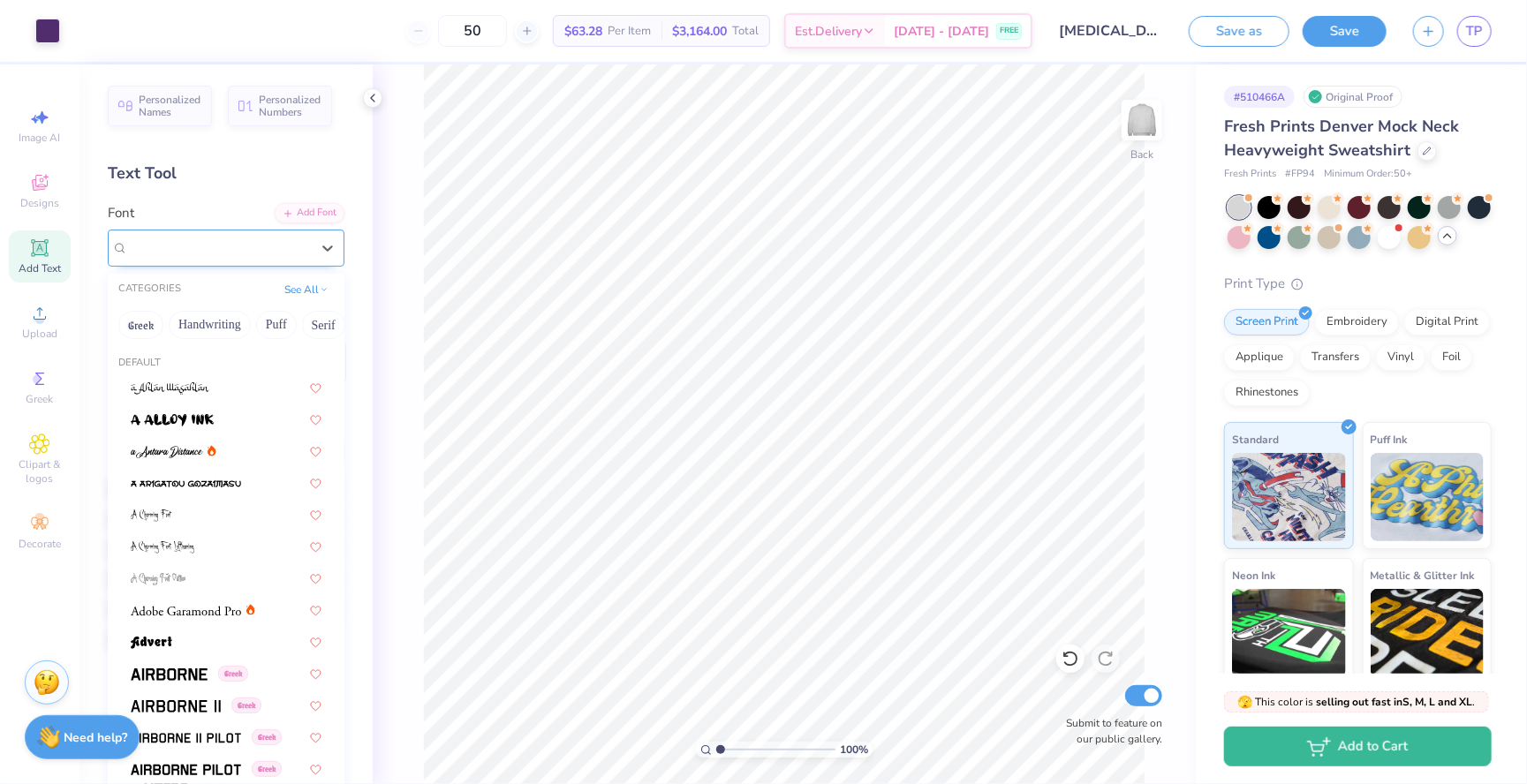
click at [224, 256] on div at bounding box center [219, 247] width 182 height 23
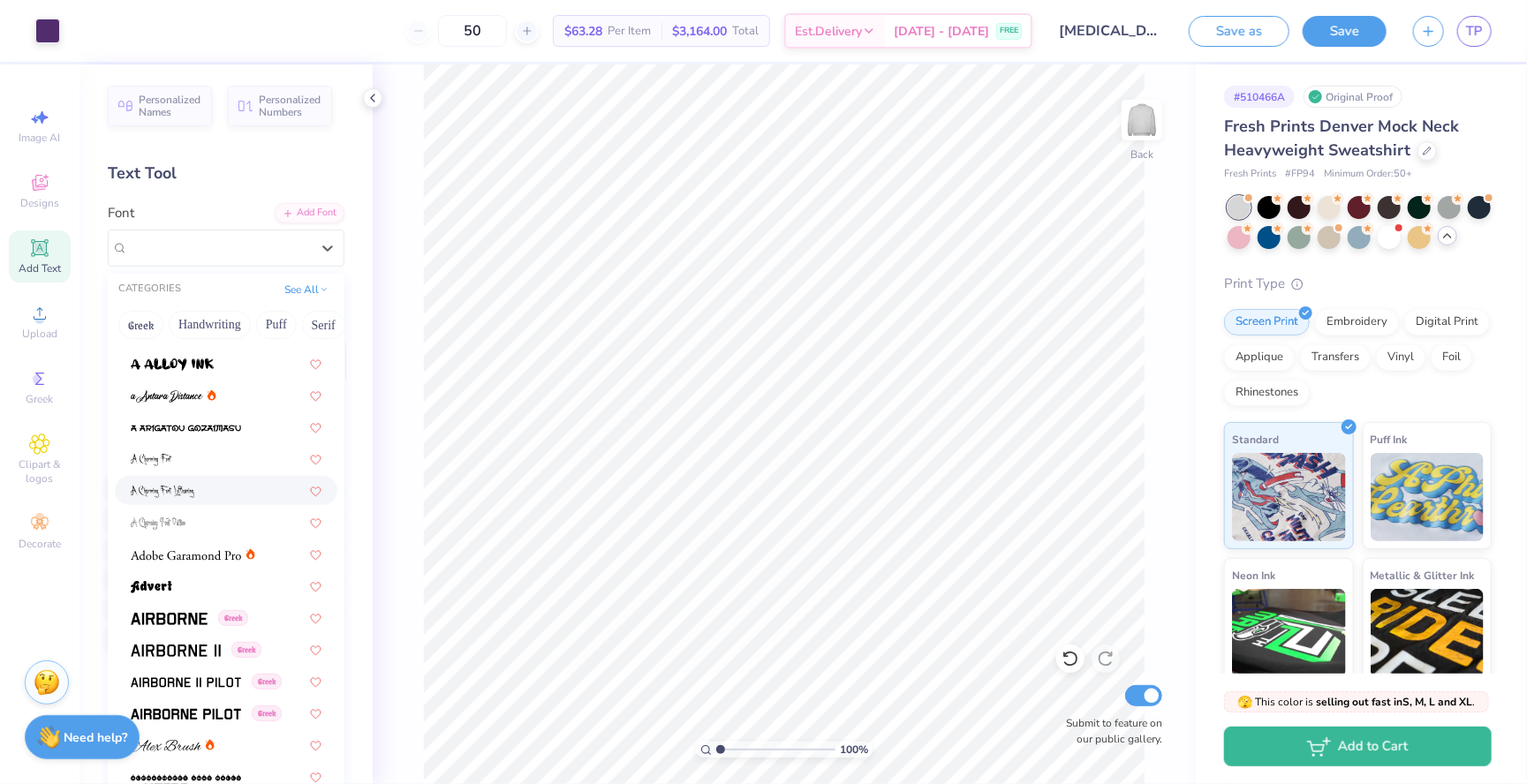
scroll to position [57, 0]
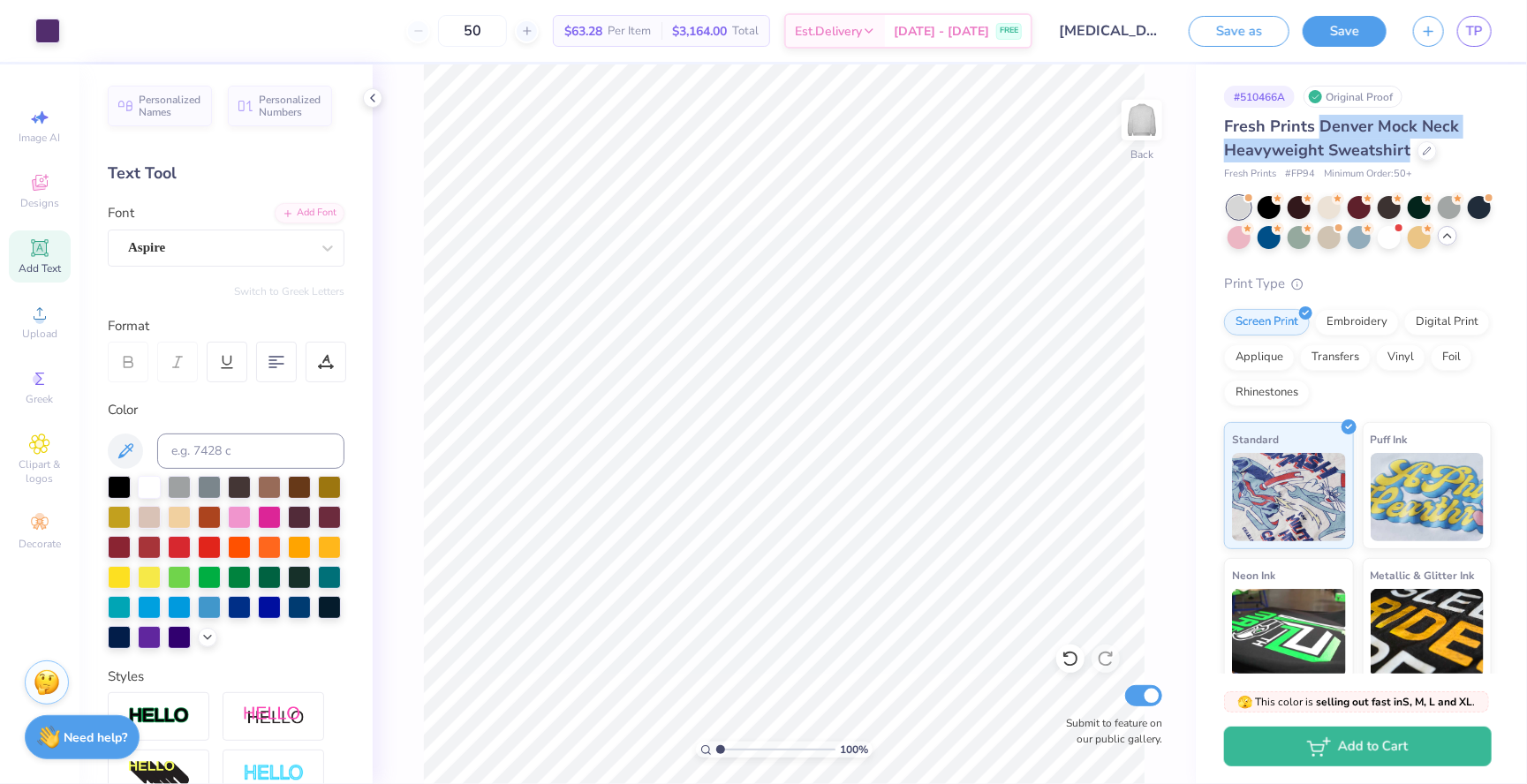
drag, startPoint x: 1320, startPoint y: 127, endPoint x: 1410, endPoint y: 149, distance: 92.6
click at [1410, 149] on div "Fresh Prints Denver Mock Neck Heavyweight Sweatshirt" at bounding box center [1357, 138] width 267 height 48
copy span "Denver Mock Neck Heavyweight Sweatshirt"
drag, startPoint x: 1222, startPoint y: 127, endPoint x: 1411, endPoint y: 155, distance: 191.1
click at [1411, 155] on div "# 510466A Original Proof Fresh Prints Denver Mock Neck Heavyweight Sweatshirt F…" at bounding box center [1361, 443] width 331 height 757
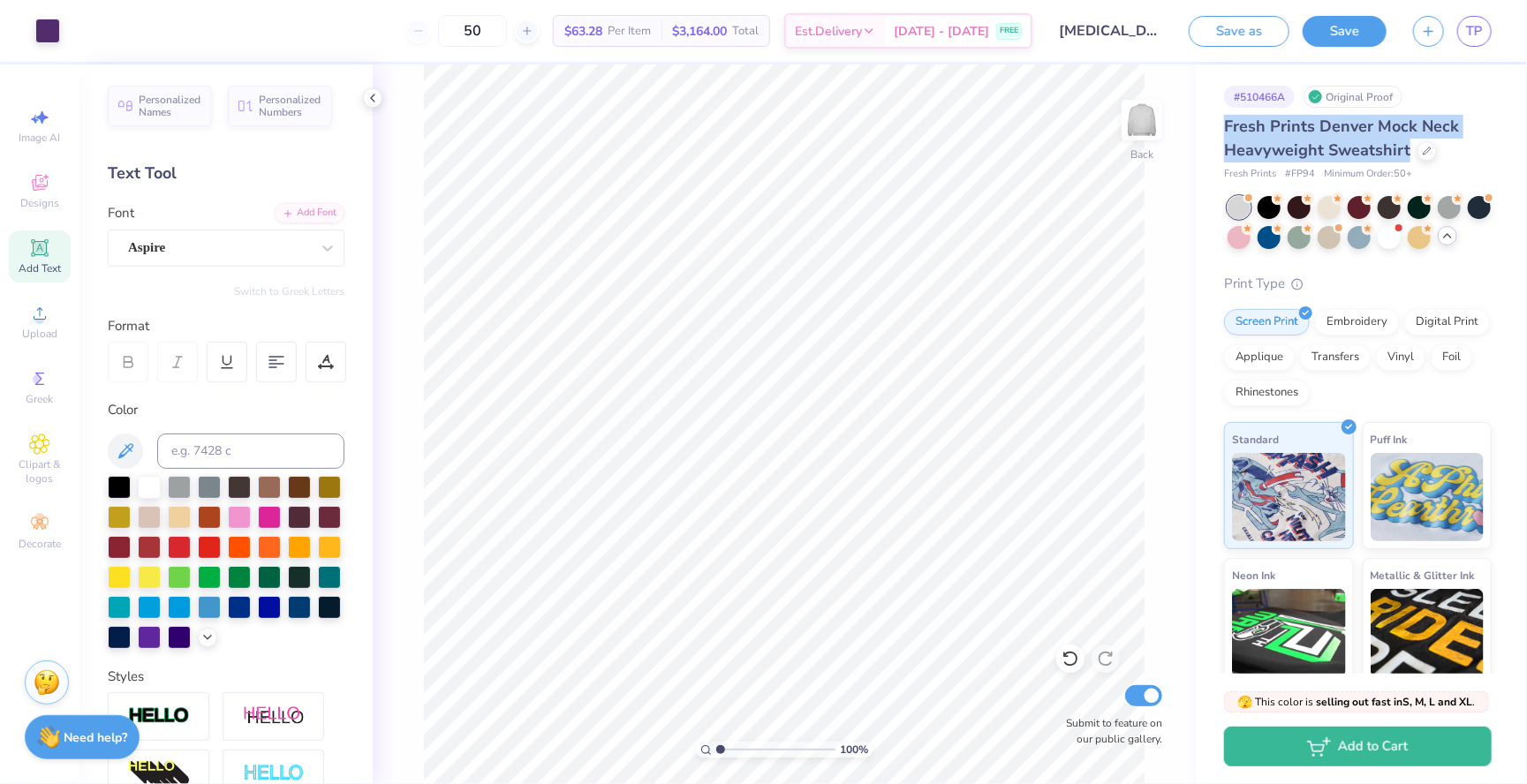
copy span "Fresh Prints Denver Mock Neck Heavyweight Sweatshirt"
click at [1362, 209] on div at bounding box center [1359, 205] width 23 height 23
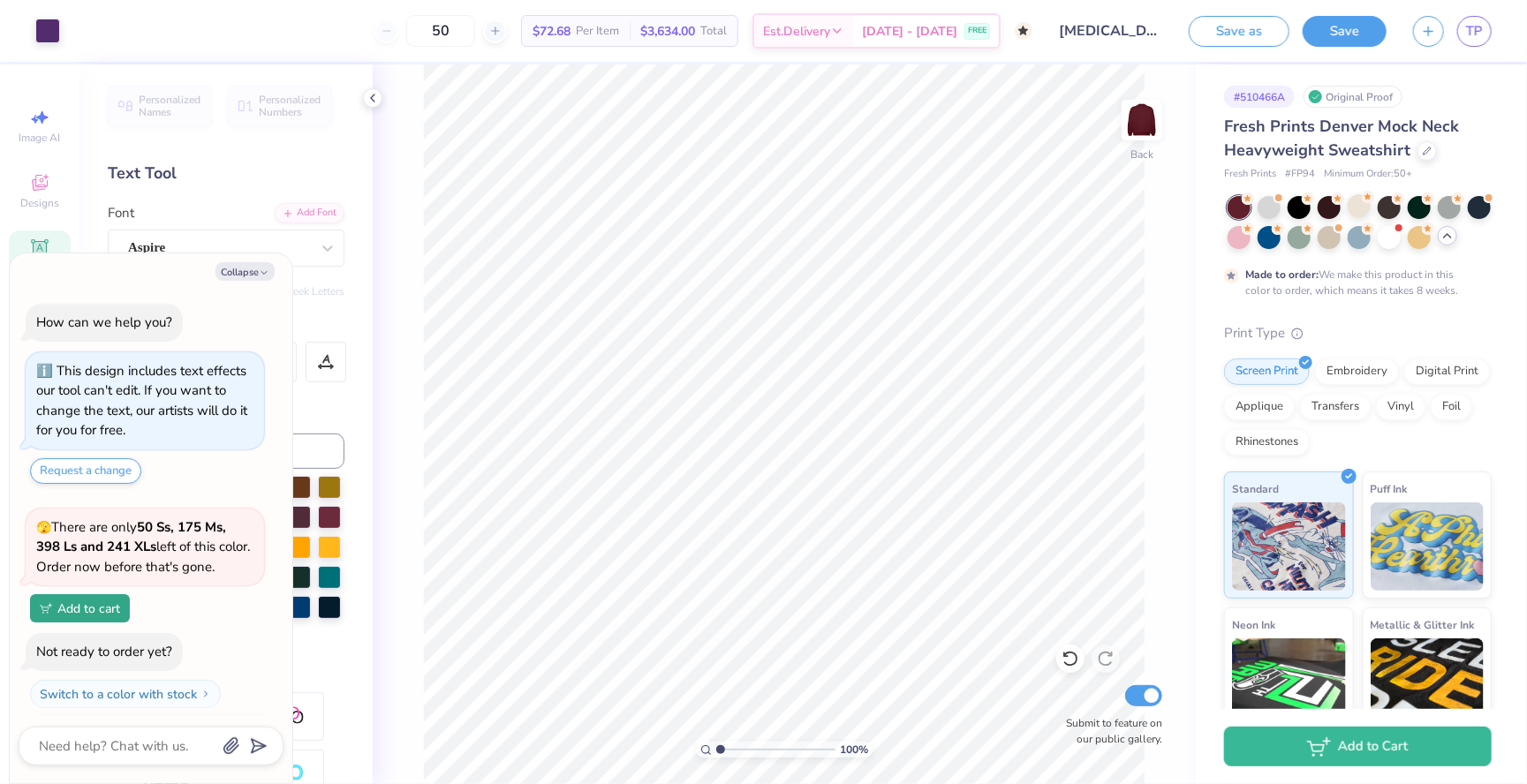
scroll to position [199, 0]
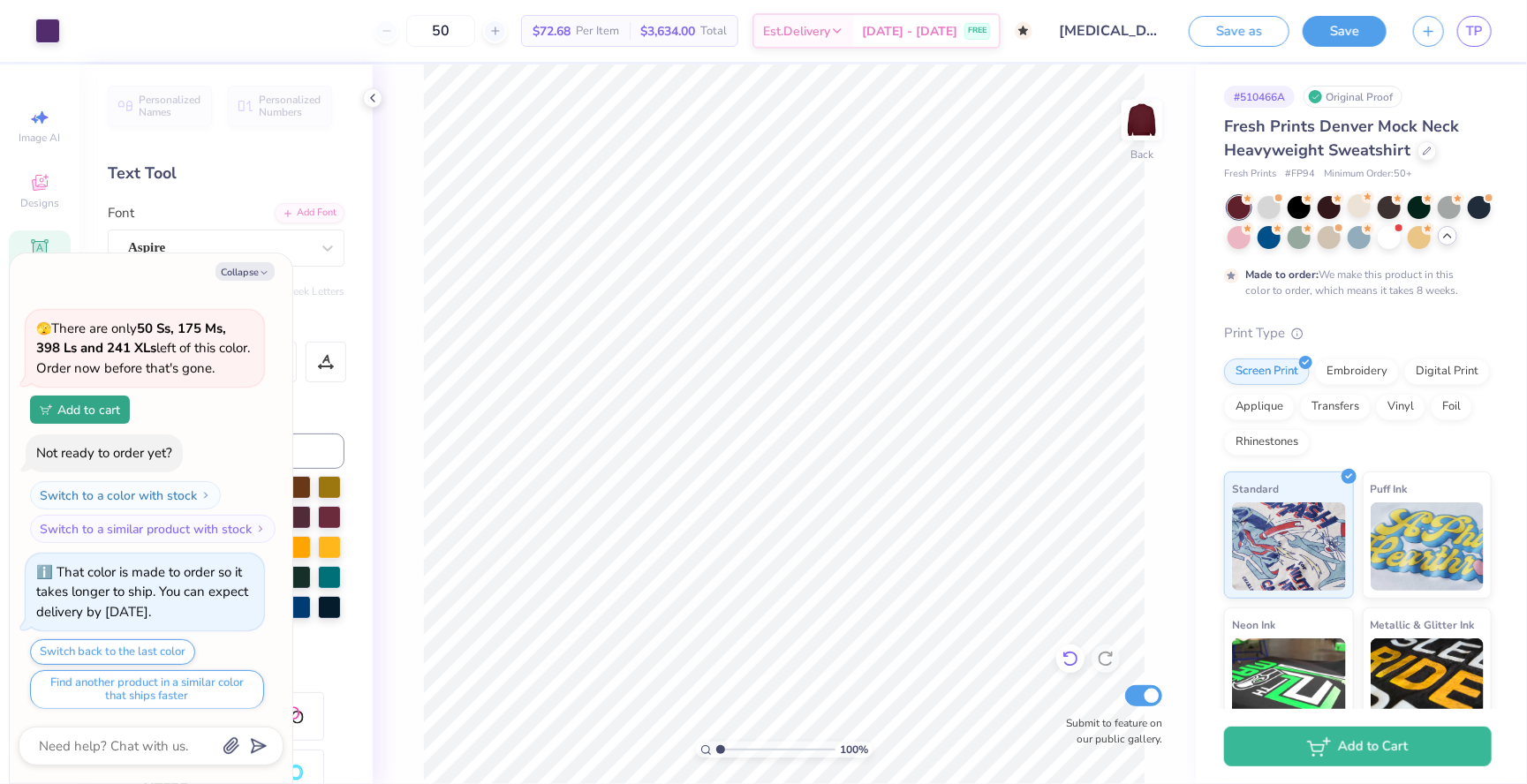
click at [1066, 662] on icon at bounding box center [1070, 658] width 18 height 18
click at [1065, 662] on icon at bounding box center [1070, 658] width 18 height 18
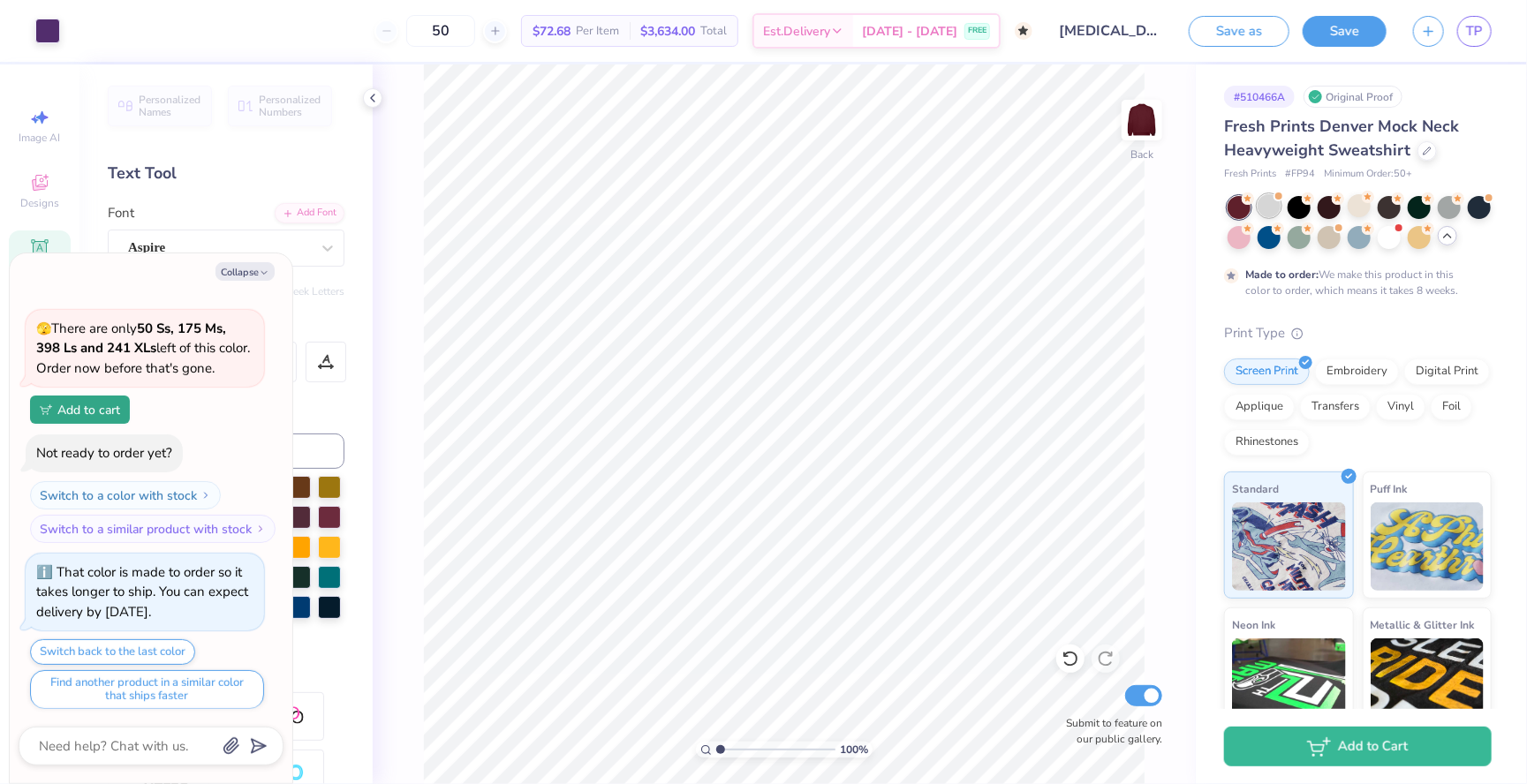
click at [1269, 206] on div at bounding box center [1269, 205] width 23 height 23
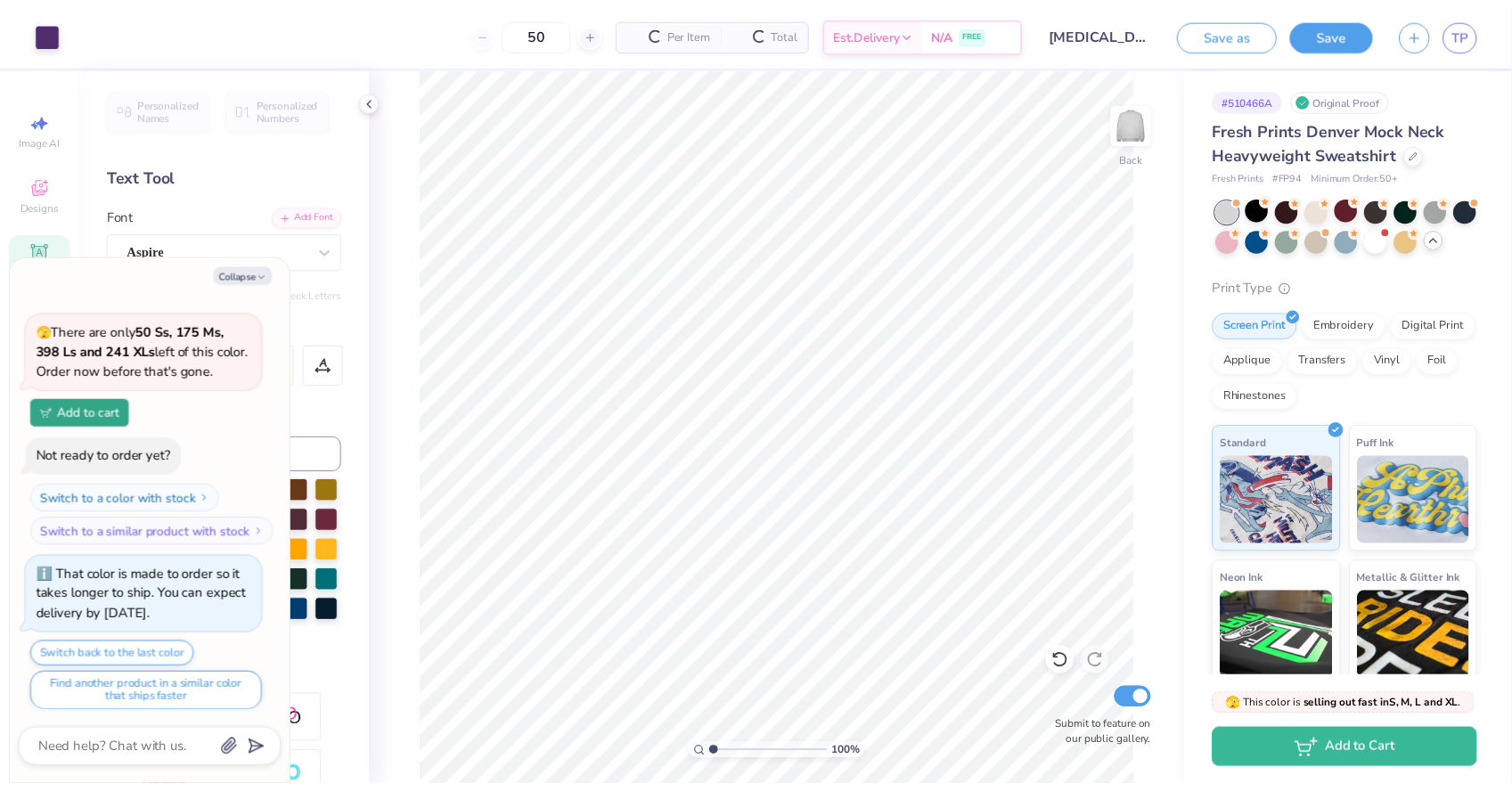
scroll to position [569, 0]
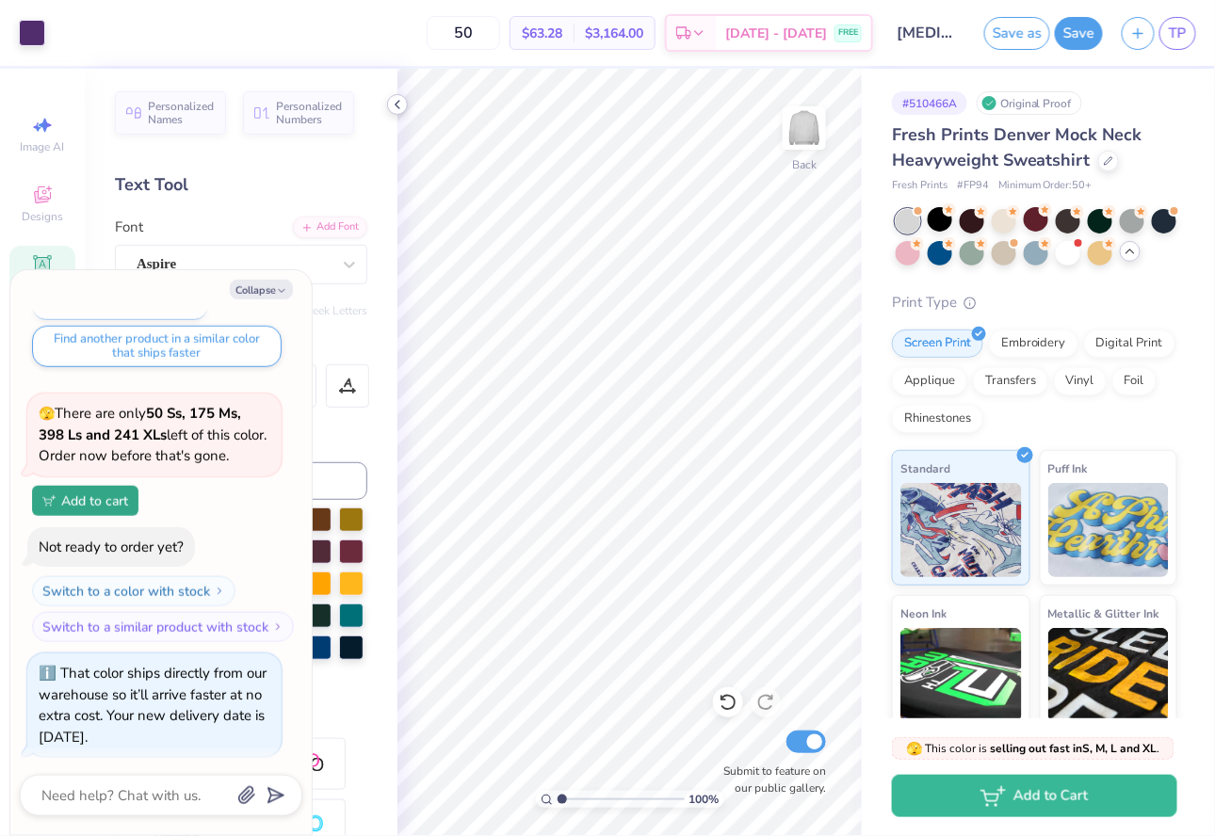
click at [404, 103] on icon at bounding box center [397, 104] width 15 height 15
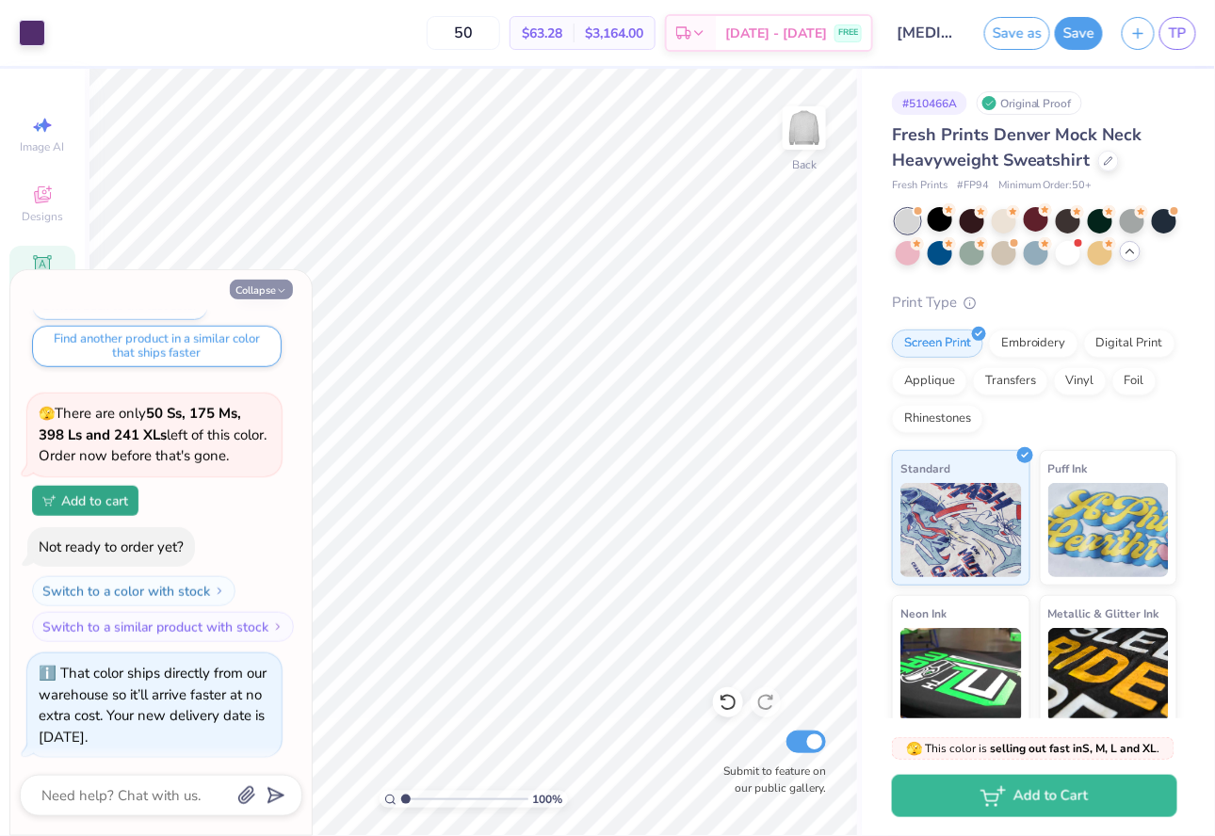
click at [280, 289] on icon "button" at bounding box center [281, 290] width 11 height 11
type textarea "x"
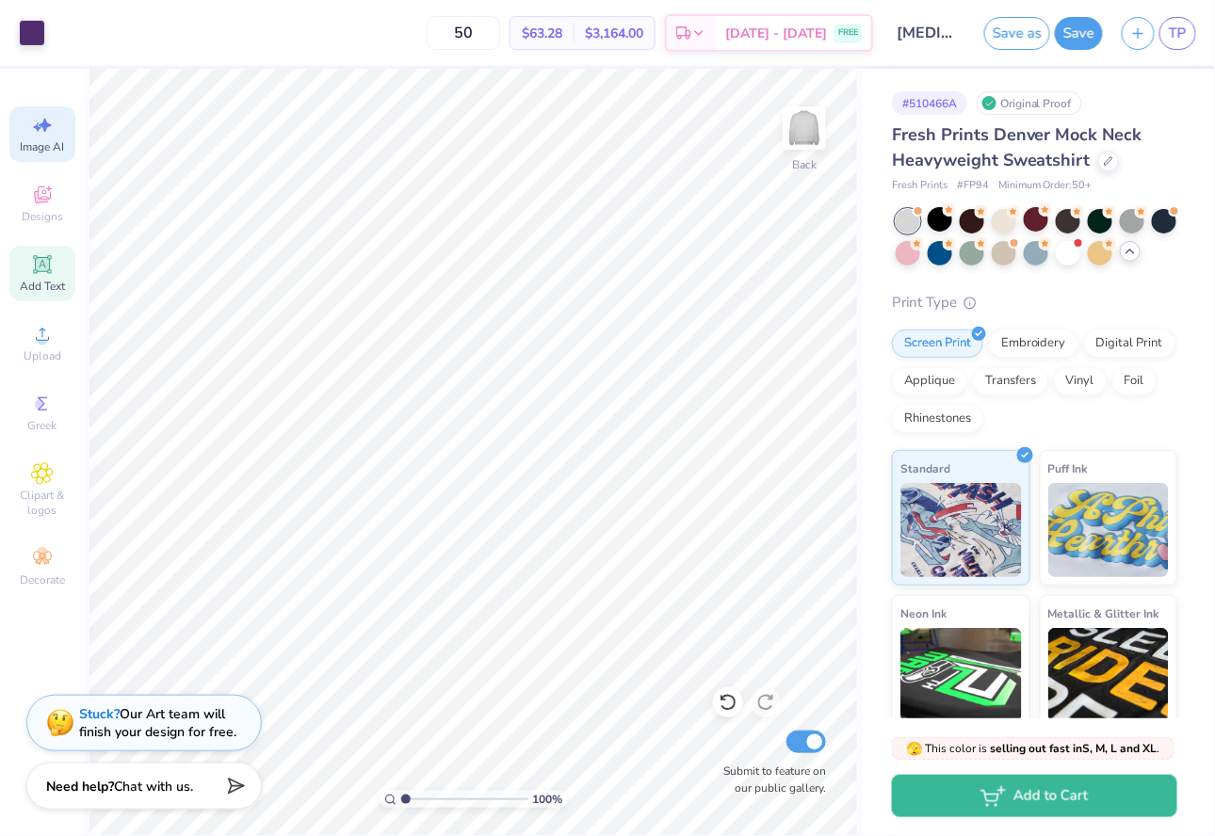
click at [40, 131] on icon at bounding box center [42, 125] width 23 height 23
select select "4"
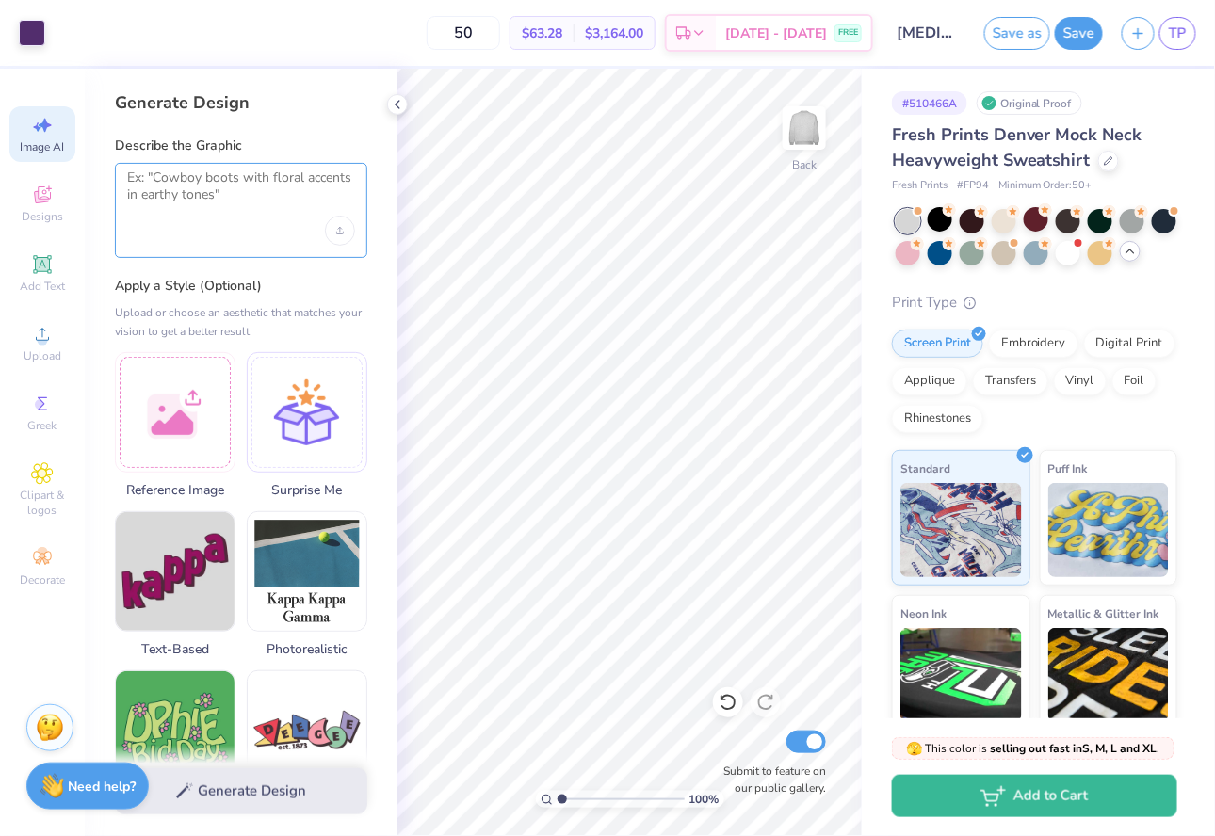
click at [208, 217] on textarea at bounding box center [241, 193] width 228 height 47
click at [399, 101] on polyline at bounding box center [398, 105] width 4 height 8
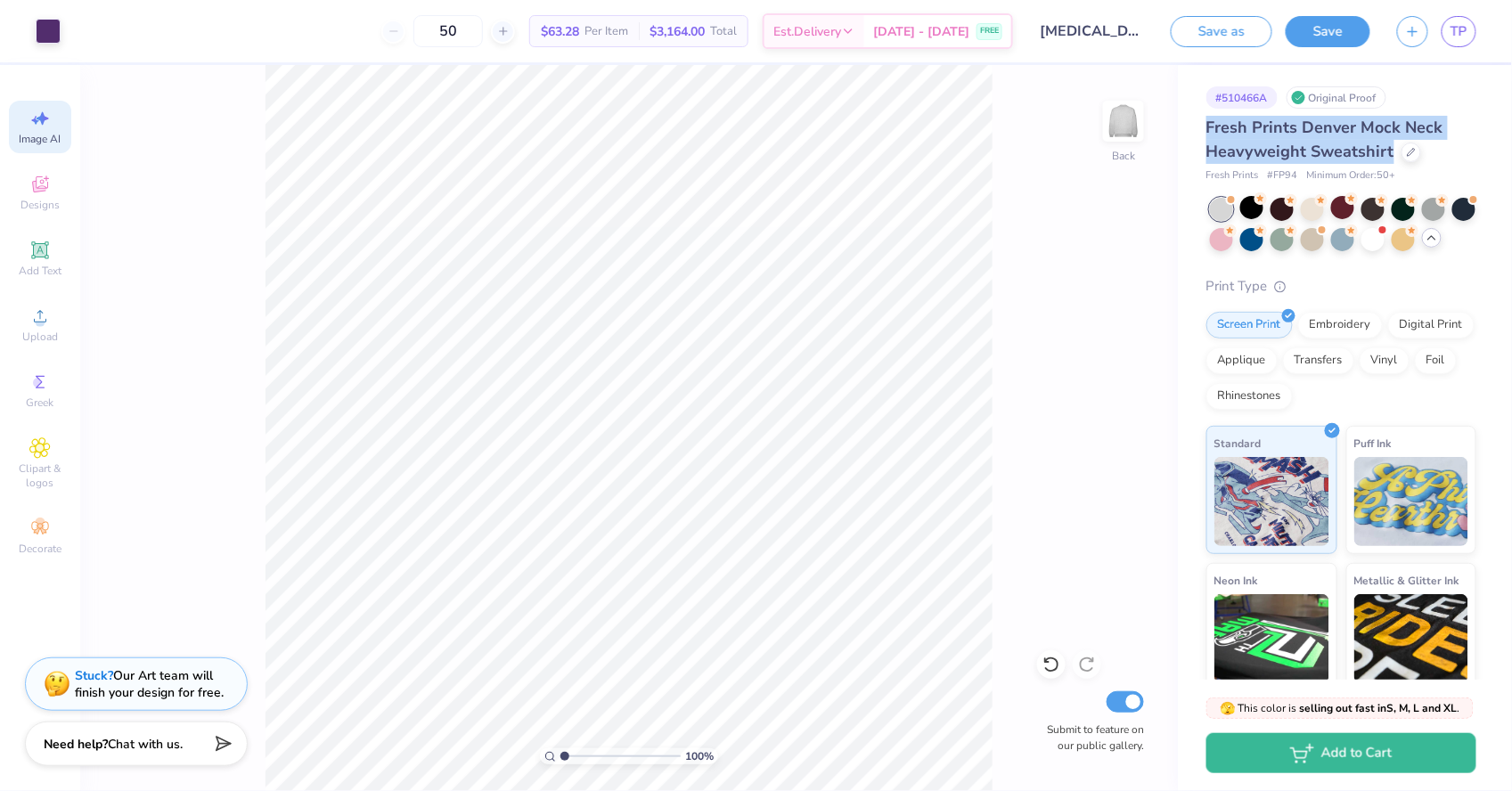
drag, startPoint x: 1206, startPoint y: 128, endPoint x: 1395, endPoint y: 153, distance: 190.6
click at [1395, 153] on div "Fresh Prints Denver Mock Neck Heavyweight Sweatshirt" at bounding box center [1341, 139] width 270 height 48
copy span "Fresh Prints Denver Mock Neck Heavyweight Sweatshirt"
click at [157, 749] on span "Chat with us." at bounding box center [145, 742] width 75 height 17
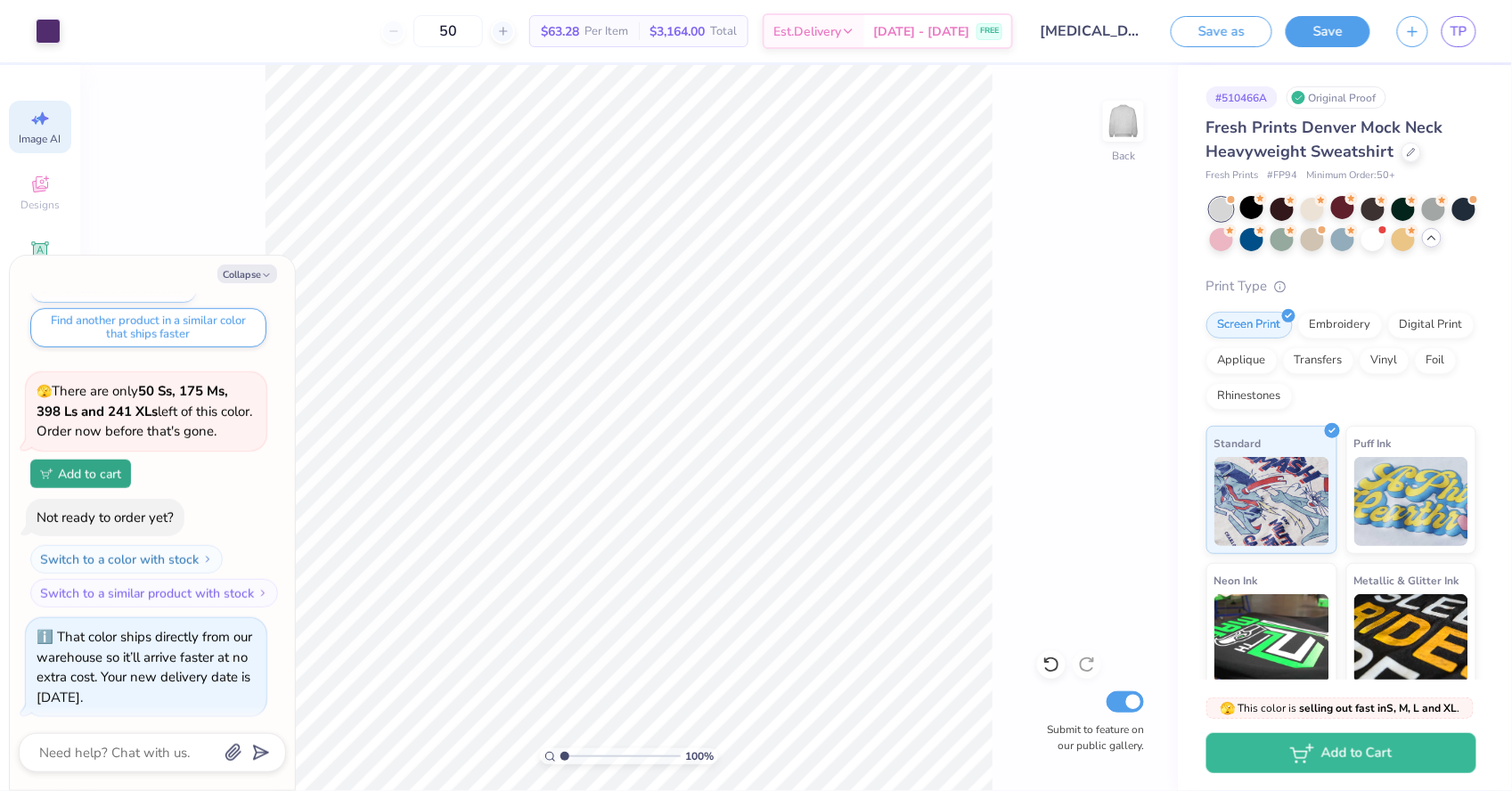
click at [133, 739] on div at bounding box center [152, 752] width 268 height 39
click at [138, 752] on textarea at bounding box center [128, 752] width 181 height 23
type textarea "x"
type textarea "c"
type textarea "x"
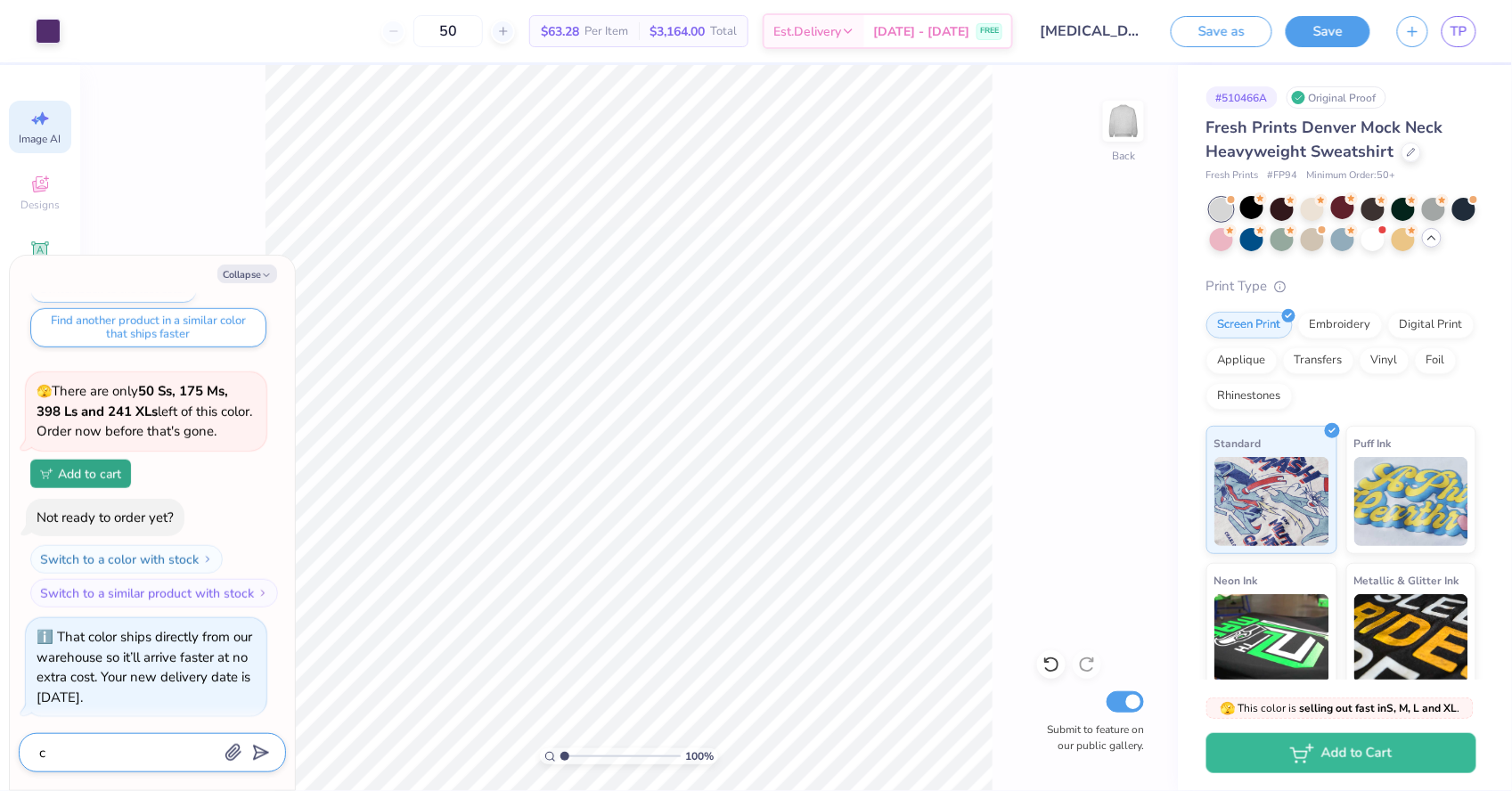
type textarea "ca"
type textarea "x"
type textarea "can"
type textarea "x"
type textarea "can"
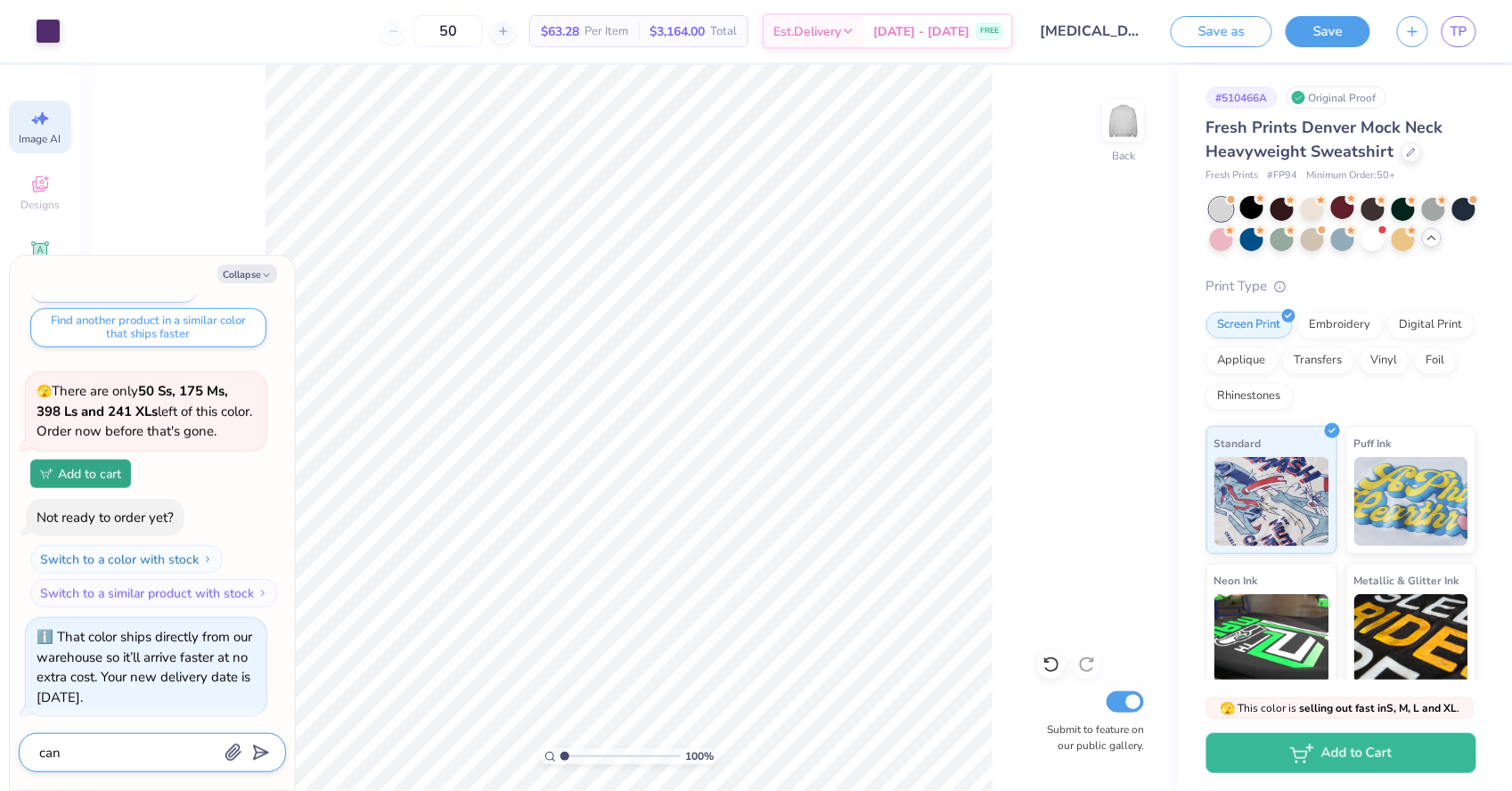
type textarea "x"
type textarea "can y"
type textarea "x"
type textarea "can yo"
type textarea "x"
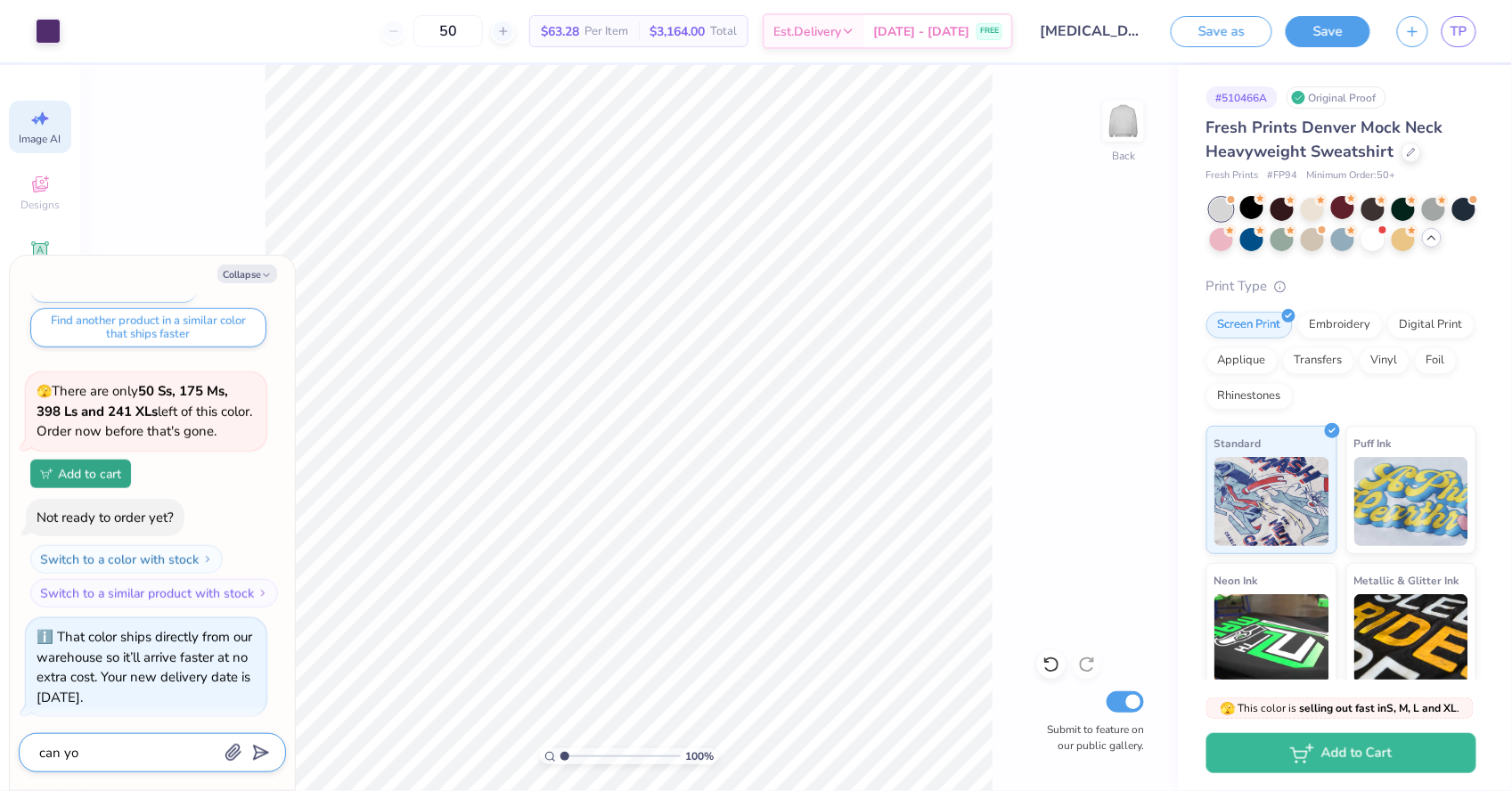
type textarea "can you"
type textarea "x"
type textarea "can you"
type textarea "x"
type textarea "can you a"
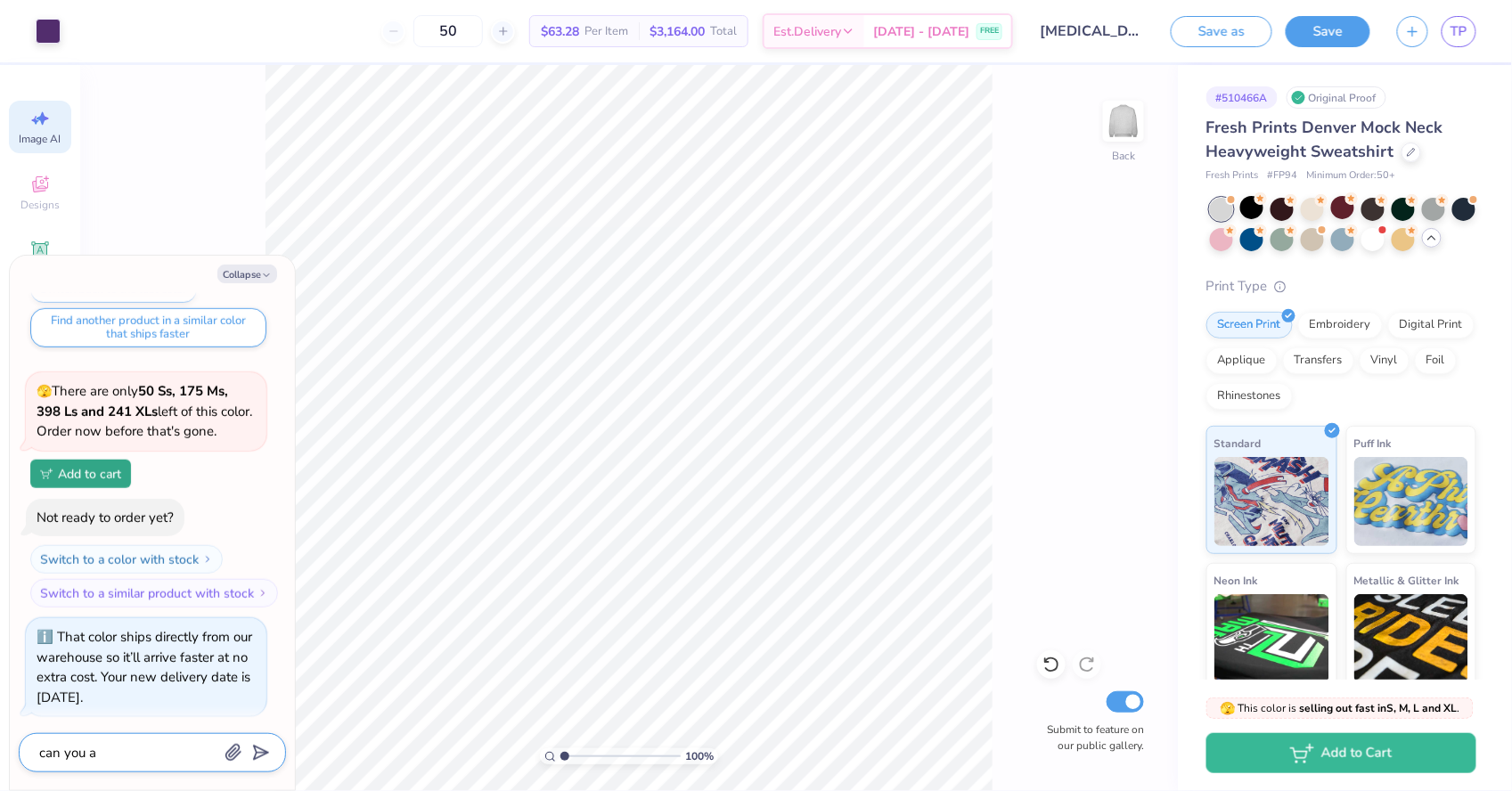
type textarea "x"
type textarea "can you ad"
type textarea "x"
type textarea "can you add"
type textarea "x"
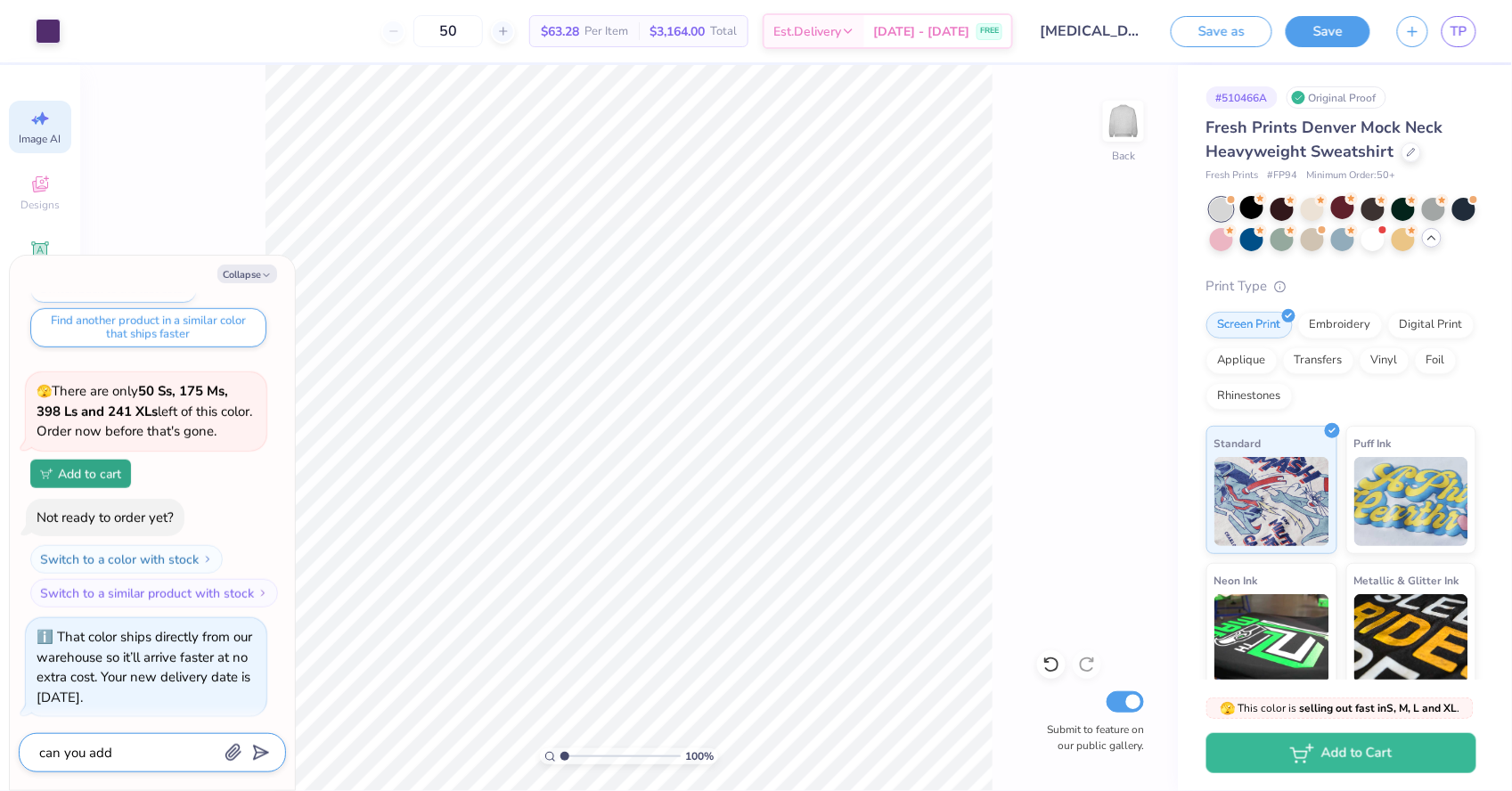
type textarea "can you add"
type textarea "x"
type textarea "can you add u"
type textarea "x"
type textarea "can you add un"
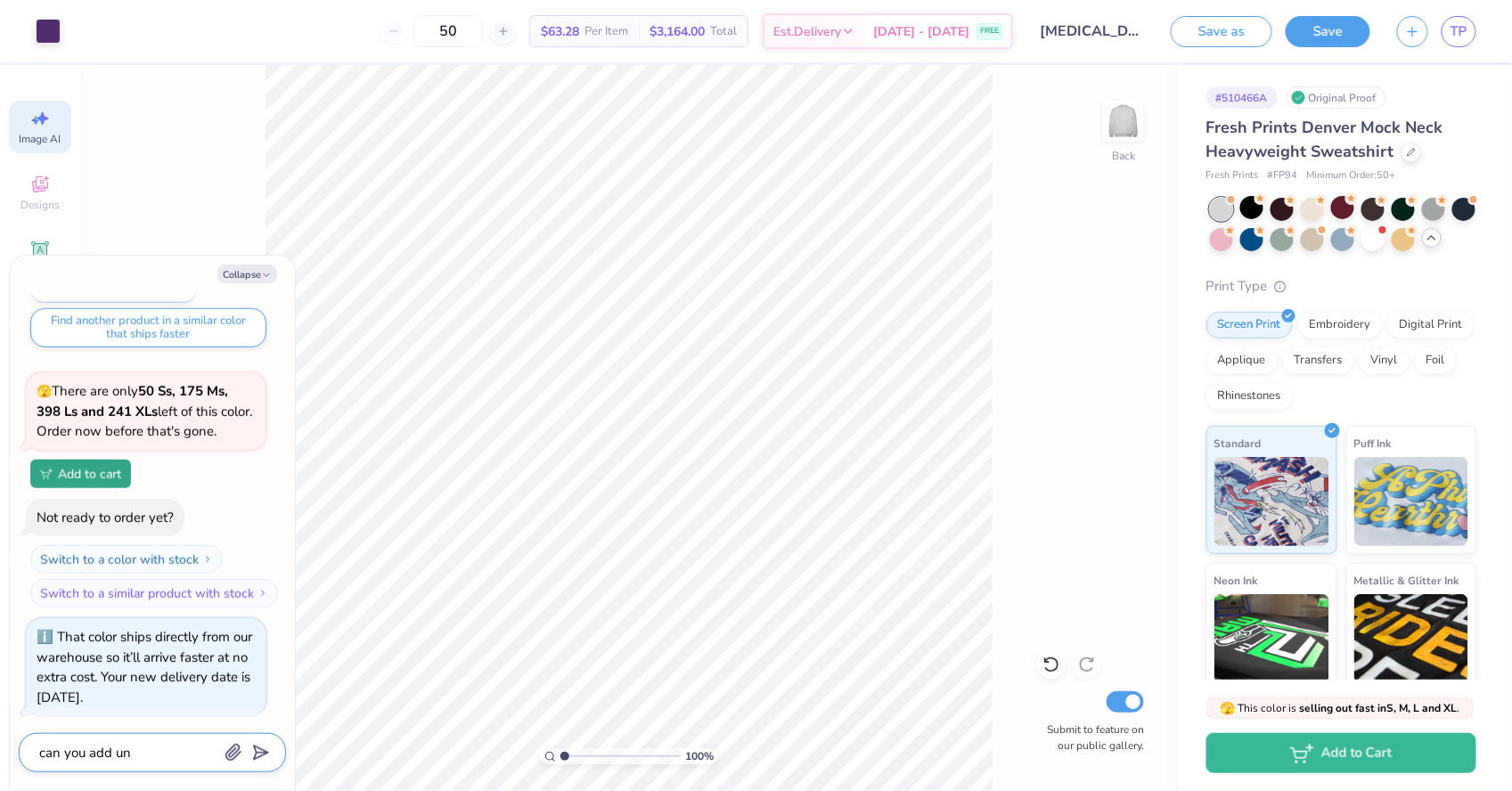
type textarea "x"
type textarea "can you add und"
type textarea "x"
type textarea "can you add unde"
type textarea "x"
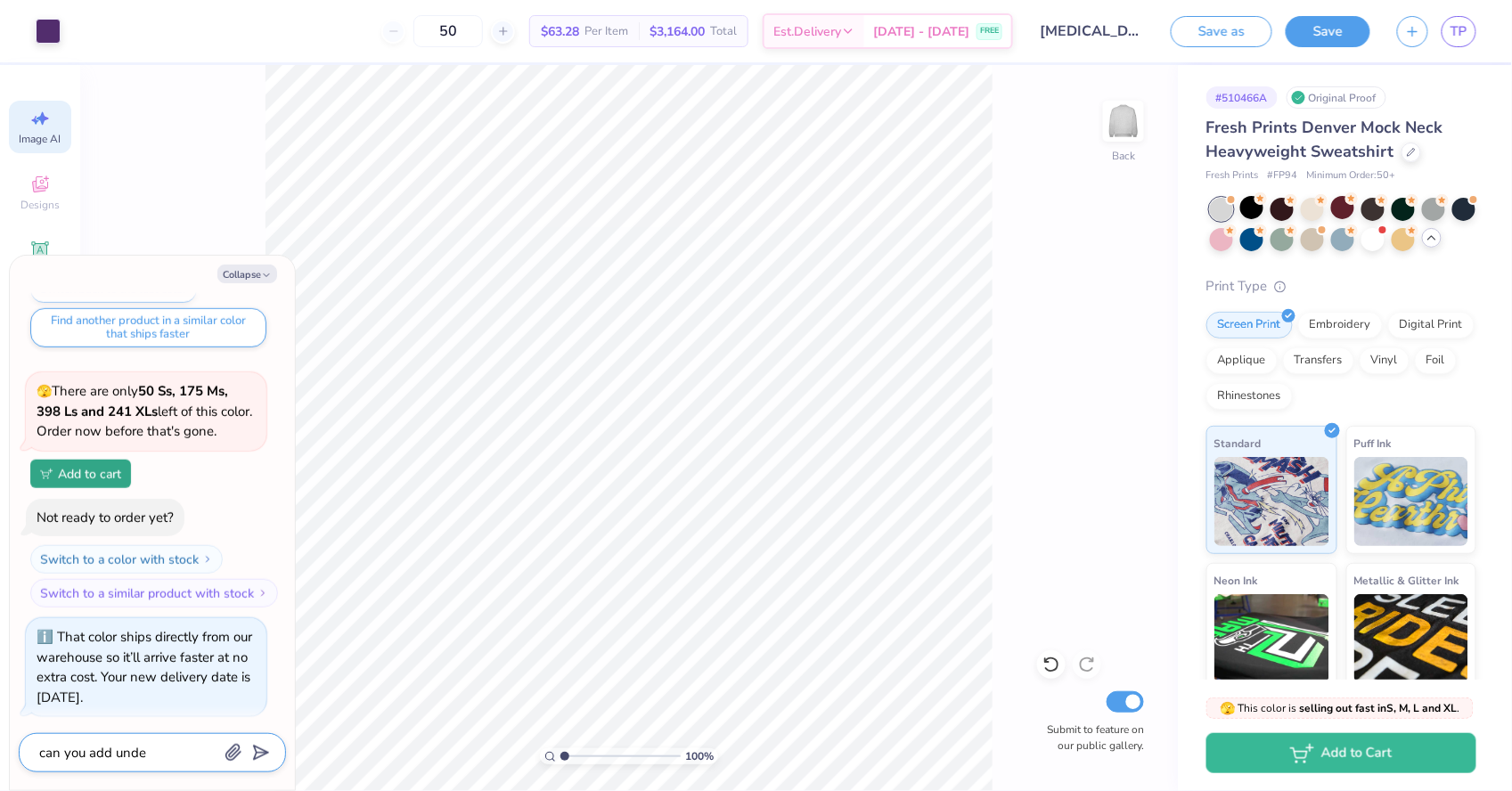
type textarea "can you add under"
type textarea "x"
type textarea "can you add under"
type textarea "x"
type textarea "can you add under d"
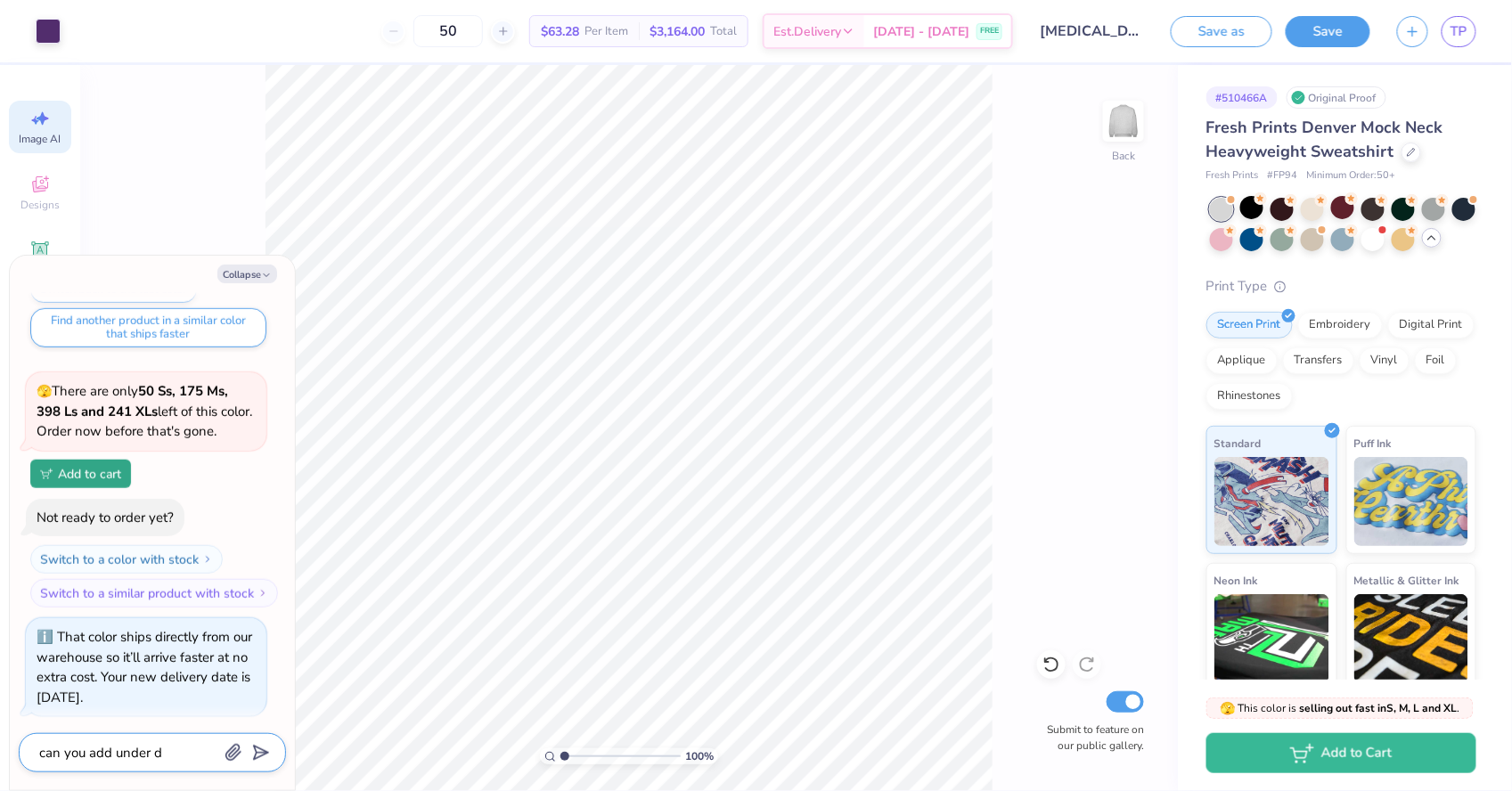
type textarea "x"
type textarea "can you add under"
type textarea "x"
type textarea "can you add under a"
type textarea "x"
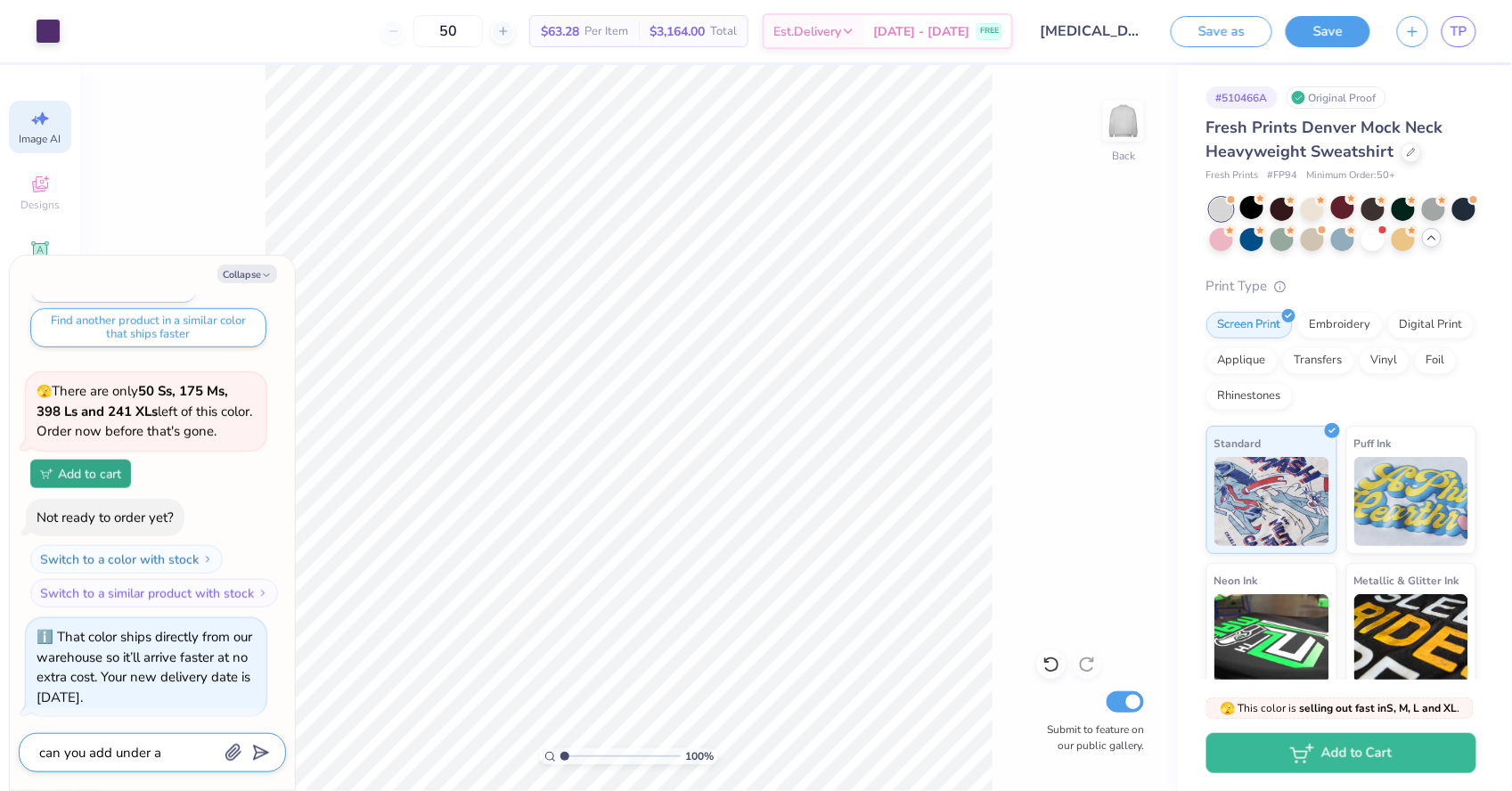
type textarea "can you add under al"
type textarea "x"
type textarea "can you add under alp"
type textarea "x"
type textarea "can you add under alph"
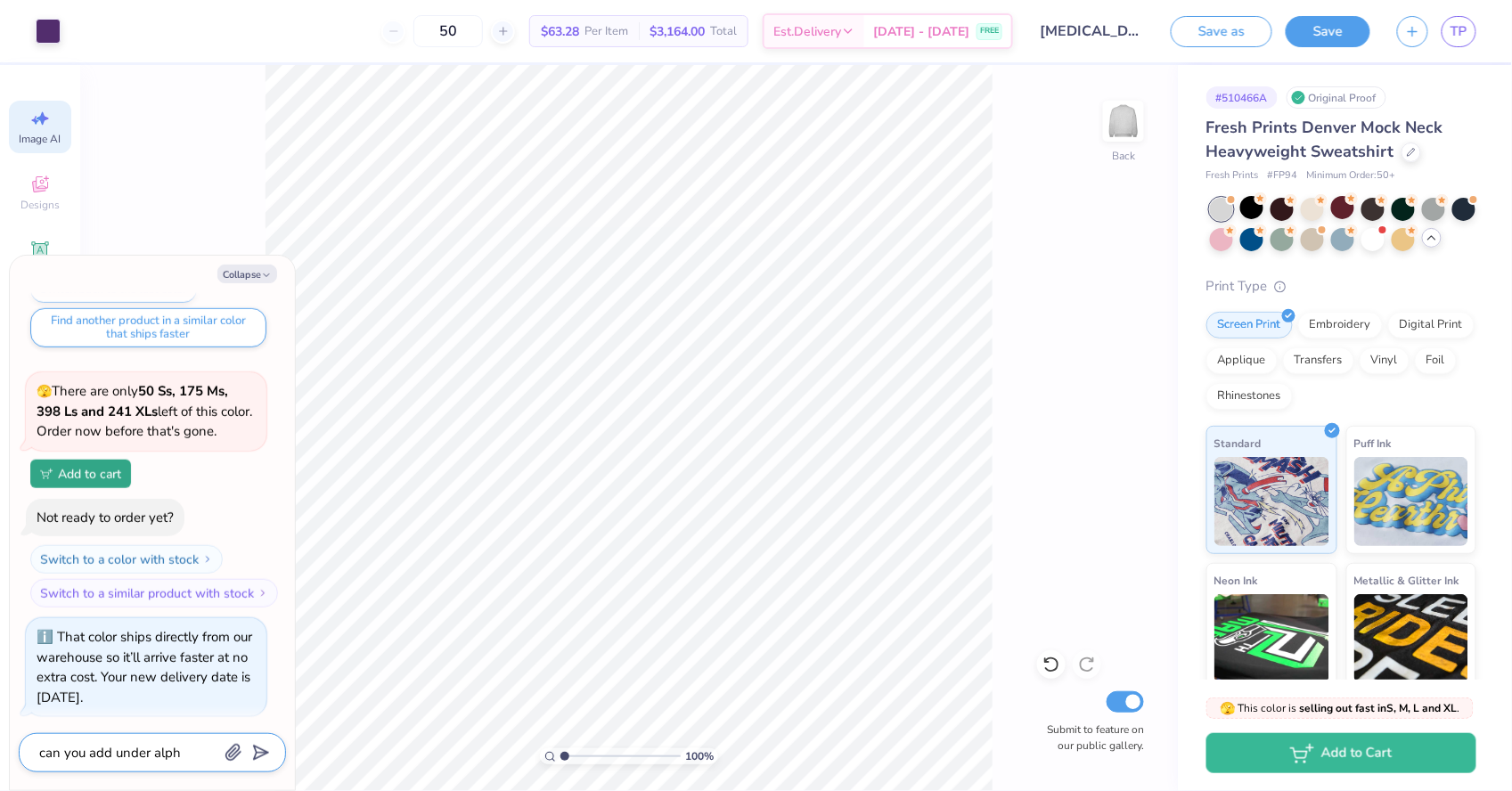
type textarea "x"
type textarea "can you add under alpha"
type textarea "x"
type textarea "can you add under alpha"
type textarea "x"
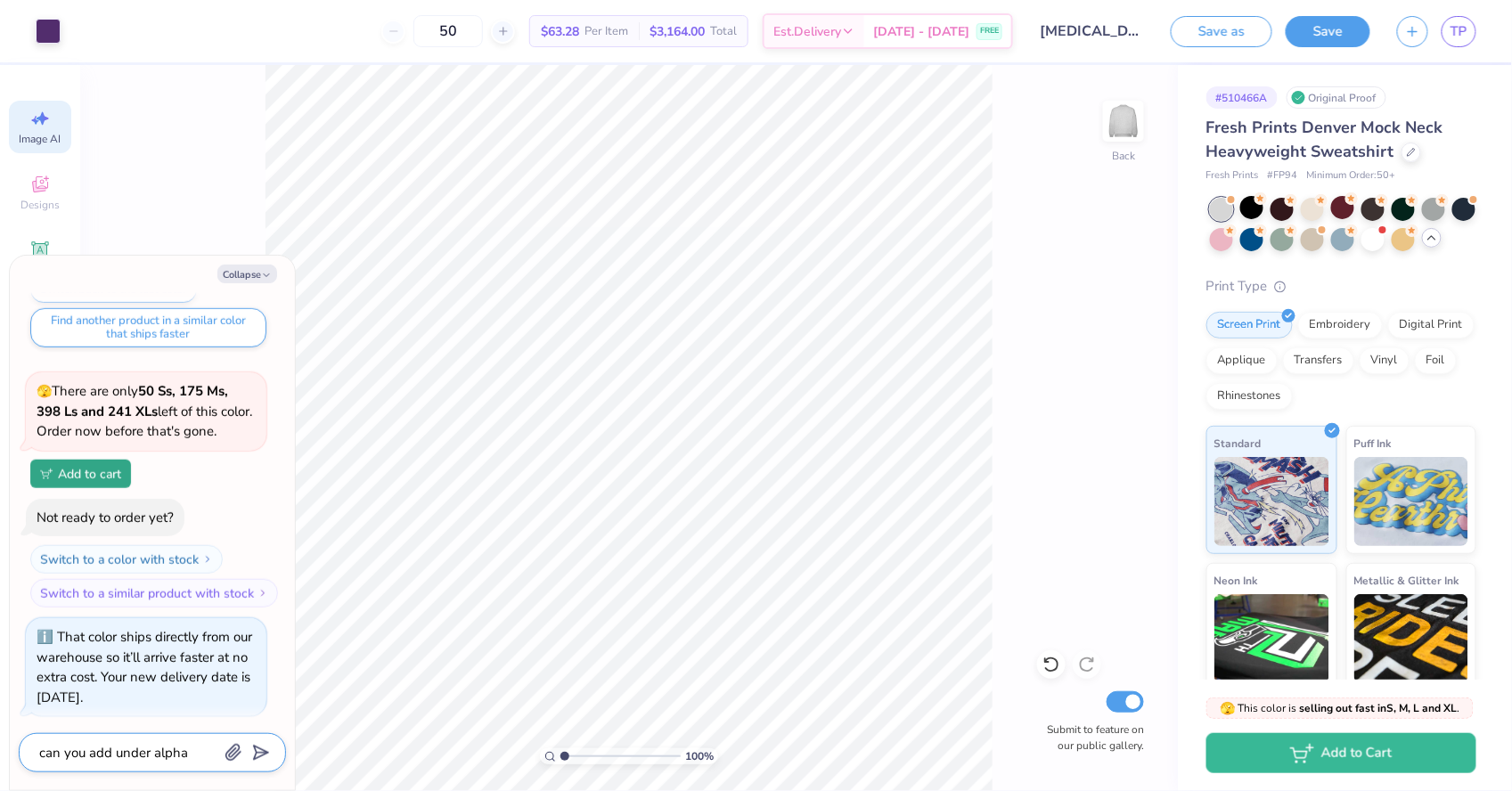
type textarea "can you add under alpha d"
type textarea "x"
type textarea "can you add under alpha de"
type textarea "x"
type textarea "can you add under alpha del"
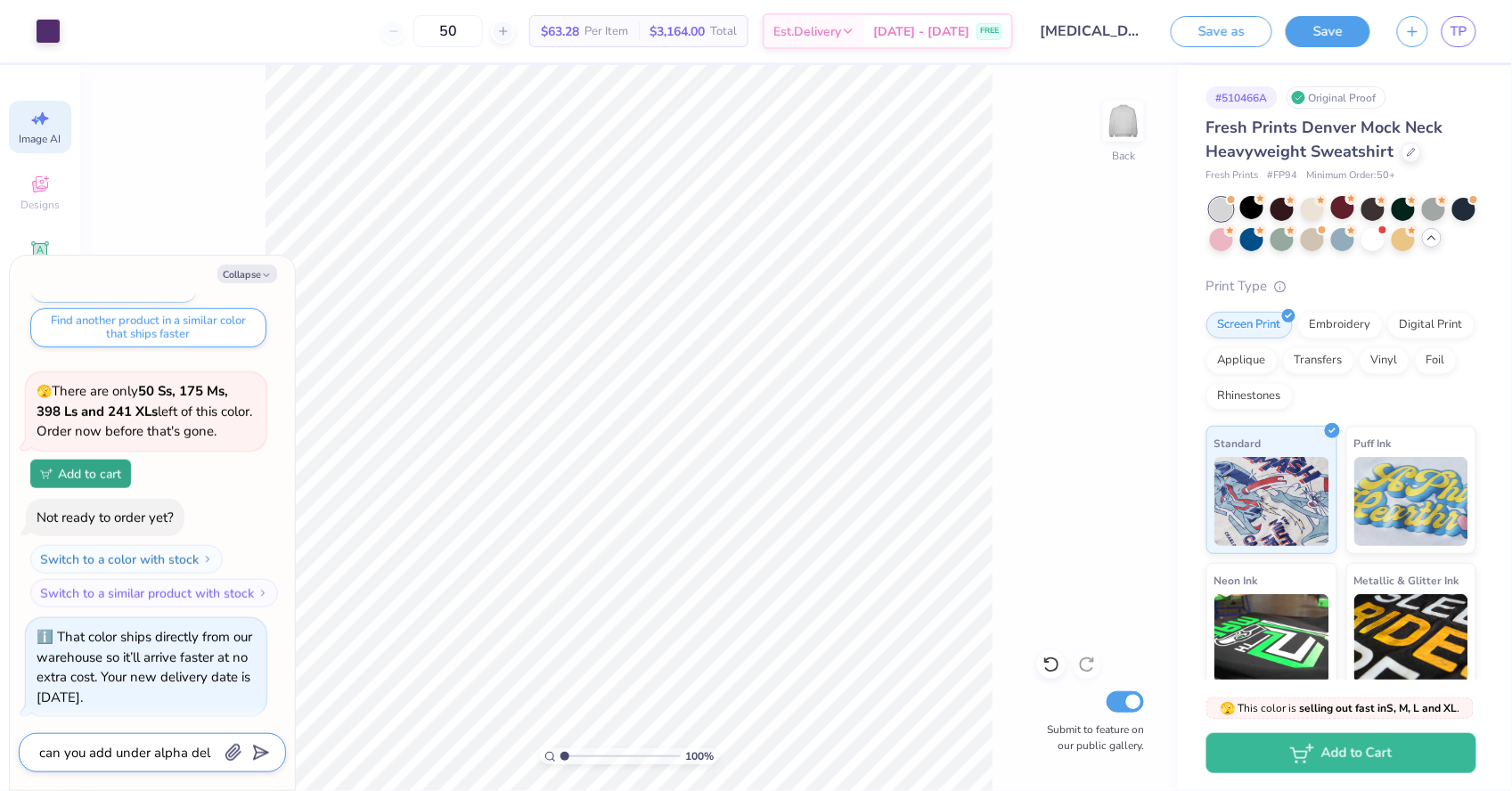
type textarea "x"
type textarea "can you add under alpha delt"
type textarea "x"
type textarea "can you add under alpha delta"
type textarea "x"
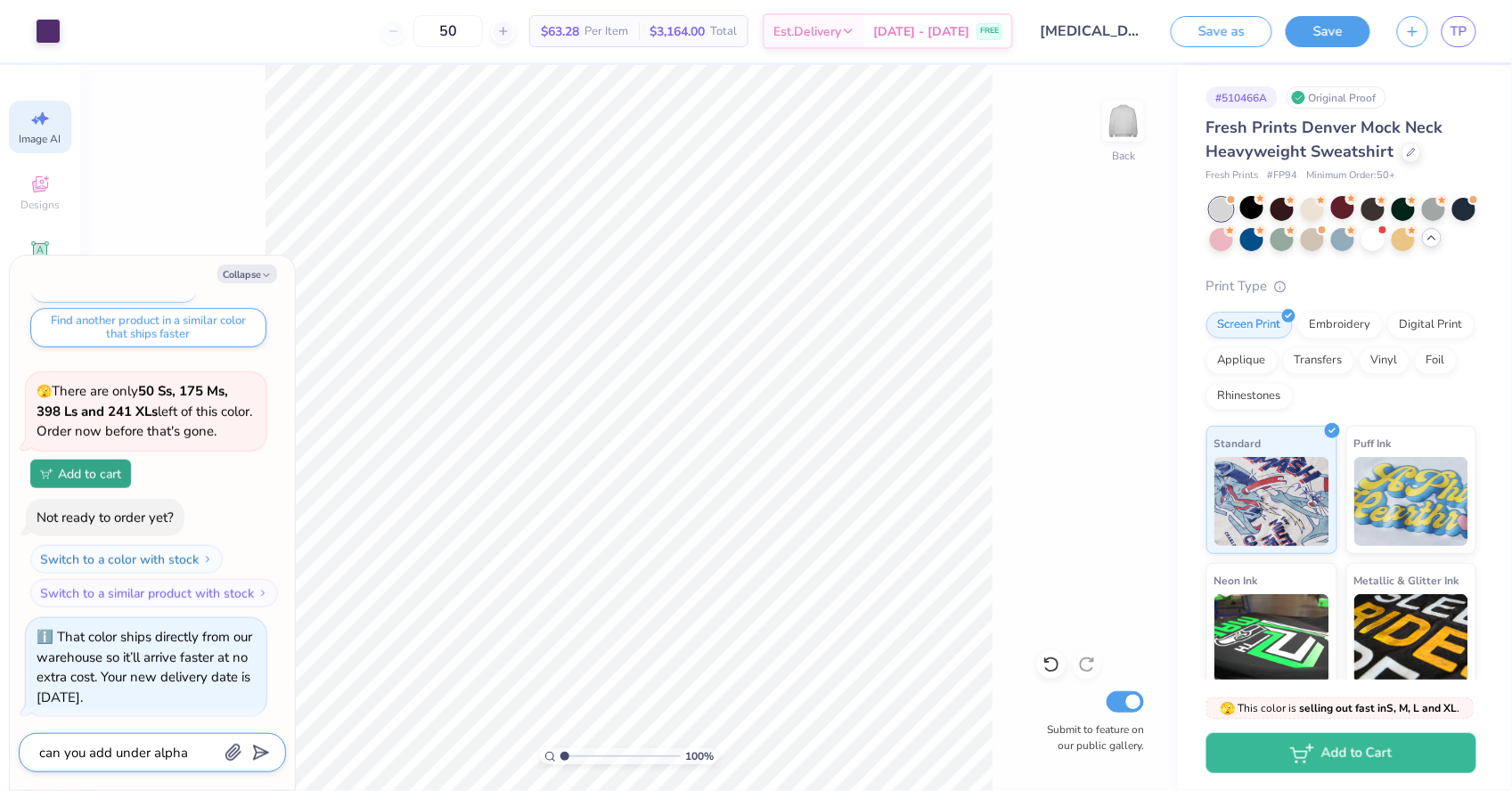
type textarea "can you add under alpha delta"
type textarea "x"
type textarea "can you add under alpha delta b"
type textarea "x"
type textarea "can you add under alpha delta"
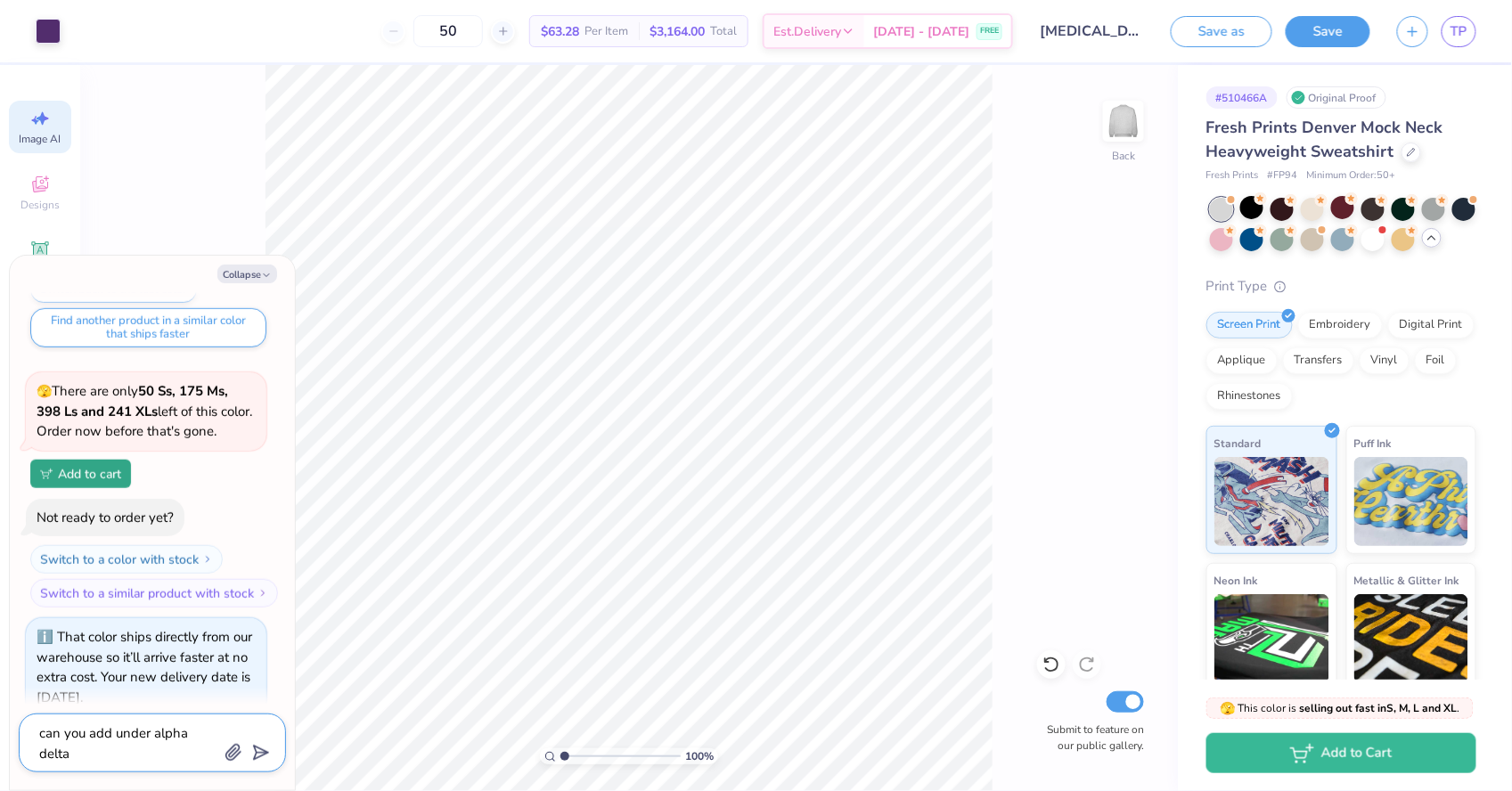
type textarea "x"
type textarea "can you add under alpha delta p"
type textarea "x"
type textarea "can you add under alpha delta pu"
type textarea "x"
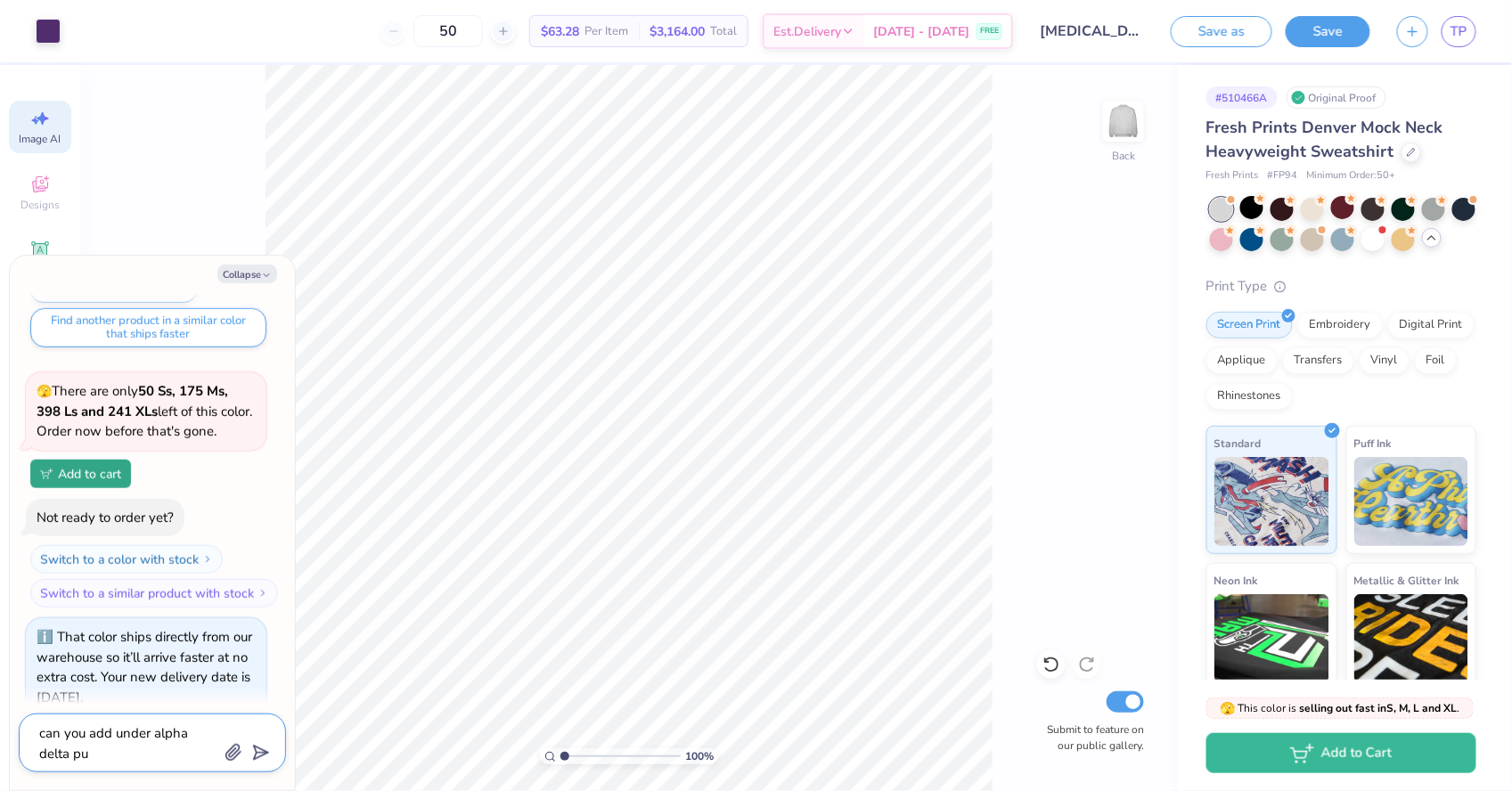
type textarea "can you add under alpha delta pu"
type textarea "x"
type textarea "can you add under alpha delta pu"
type textarea "x"
type textarea "can you add under alpha delta p"
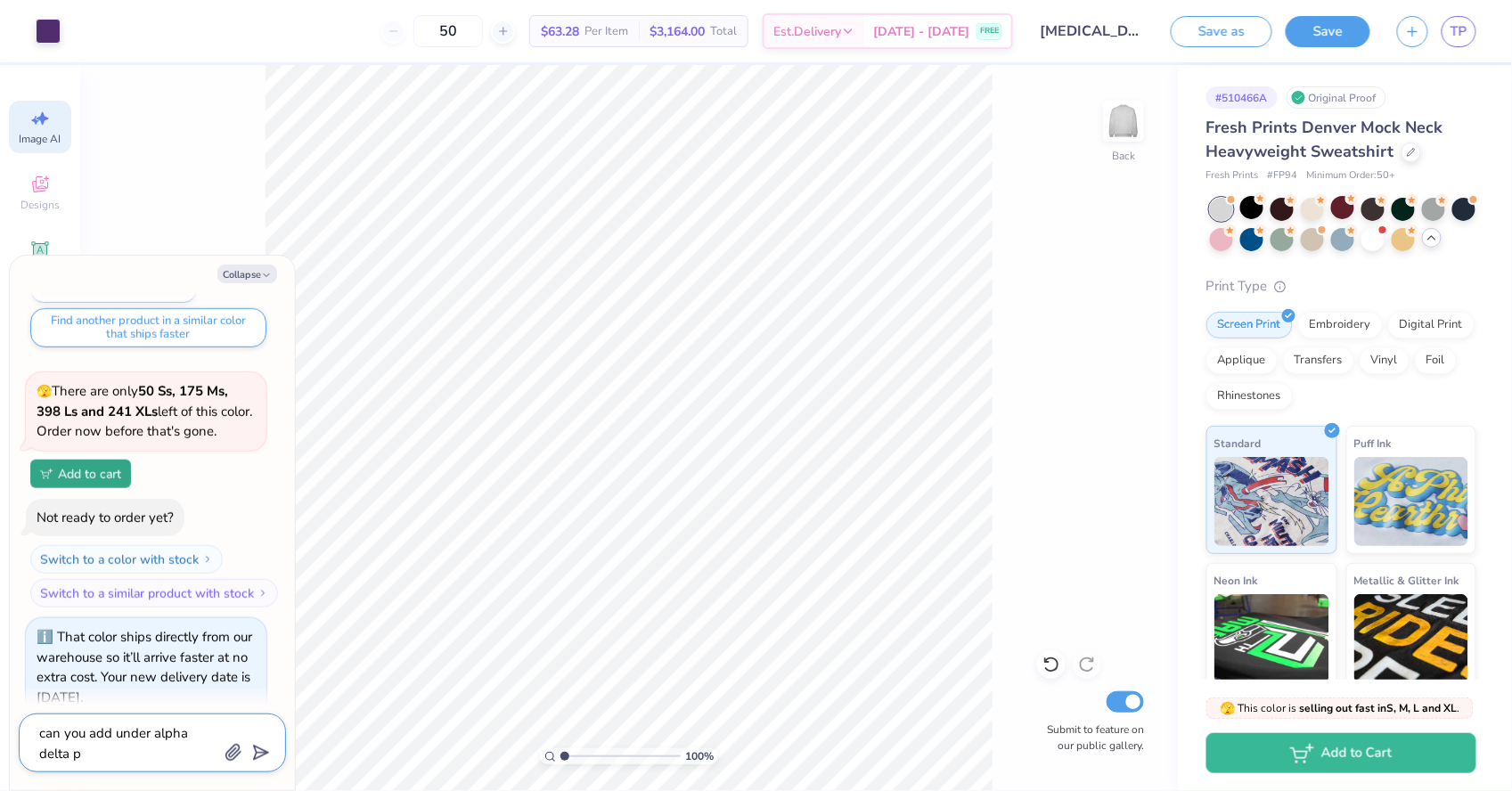
type textarea "x"
type textarea "can you add under alpha delta pi"
type textarea "x"
type textarea "can you add under alpha delta pi"
type textarea "x"
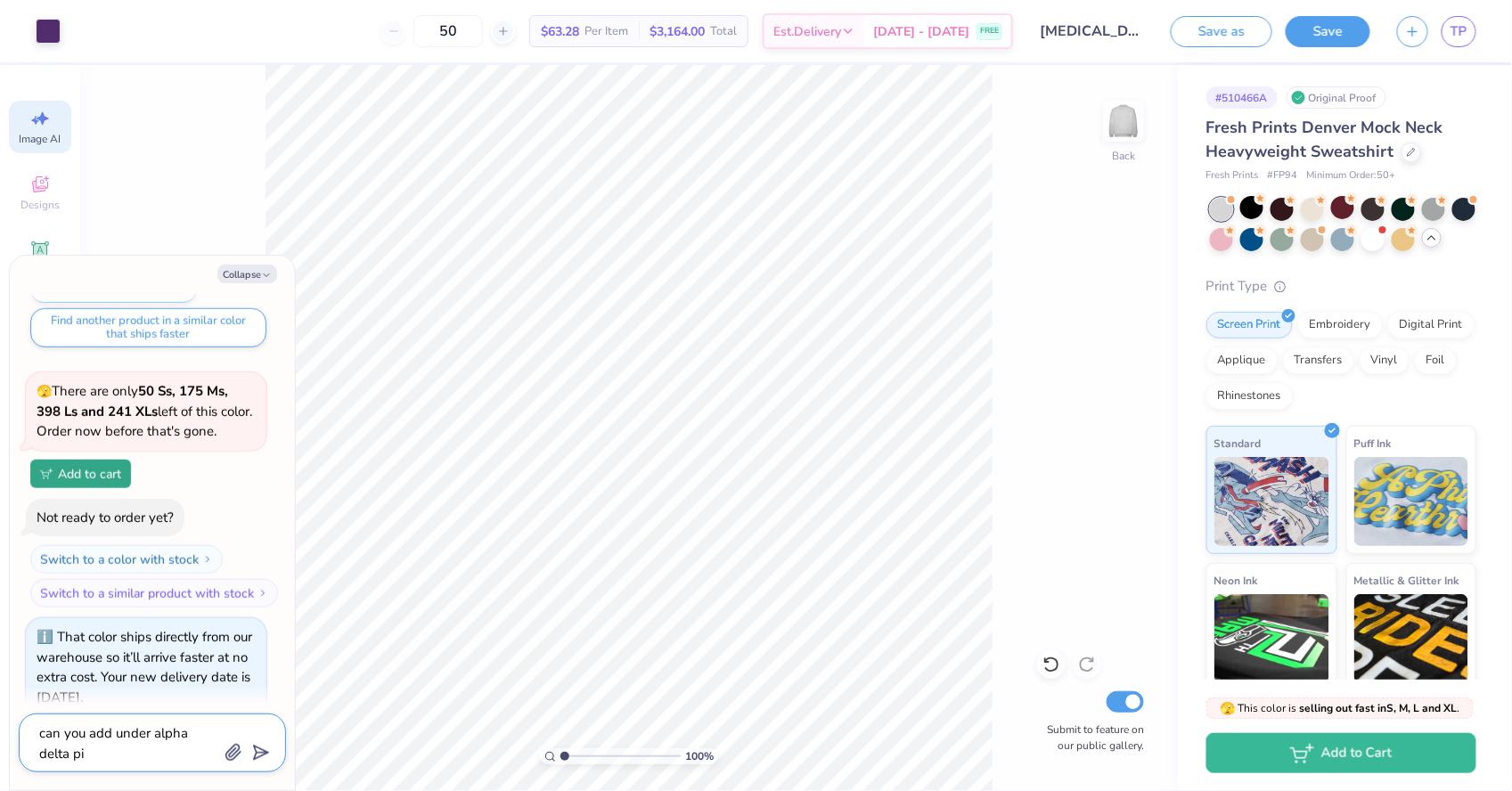
type textarea "can you add under alpha delta pi i"
type textarea "x"
type textarea "can you add under alpha delta pi in"
type textarea "x"
type textarea "can you add under alpha delta pi in"
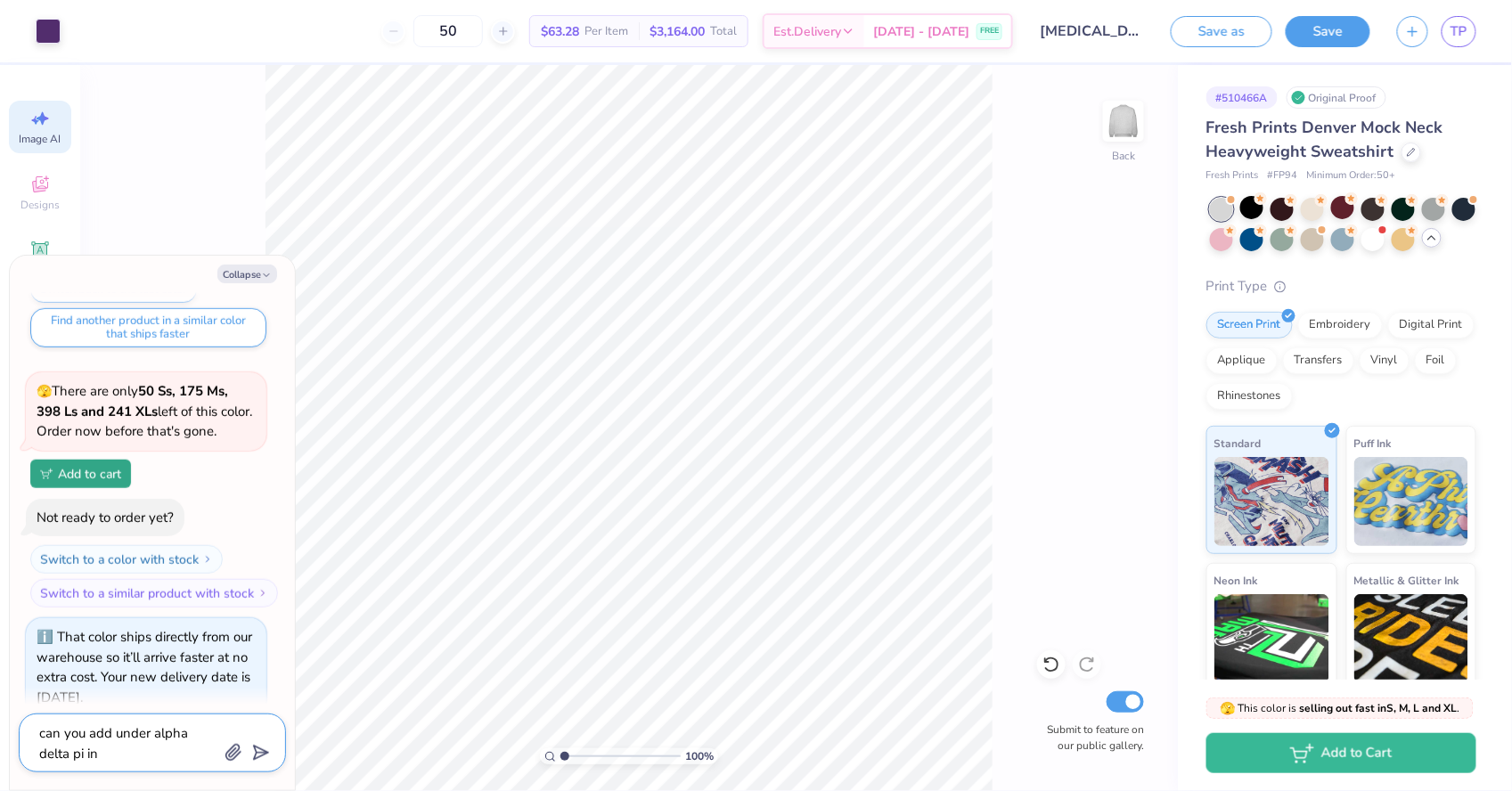
type textarea "x"
type textarea "can you add under alpha delta pi in t"
type textarea "x"
type textarea "can you add under alpha delta pi in th"
type textarea "x"
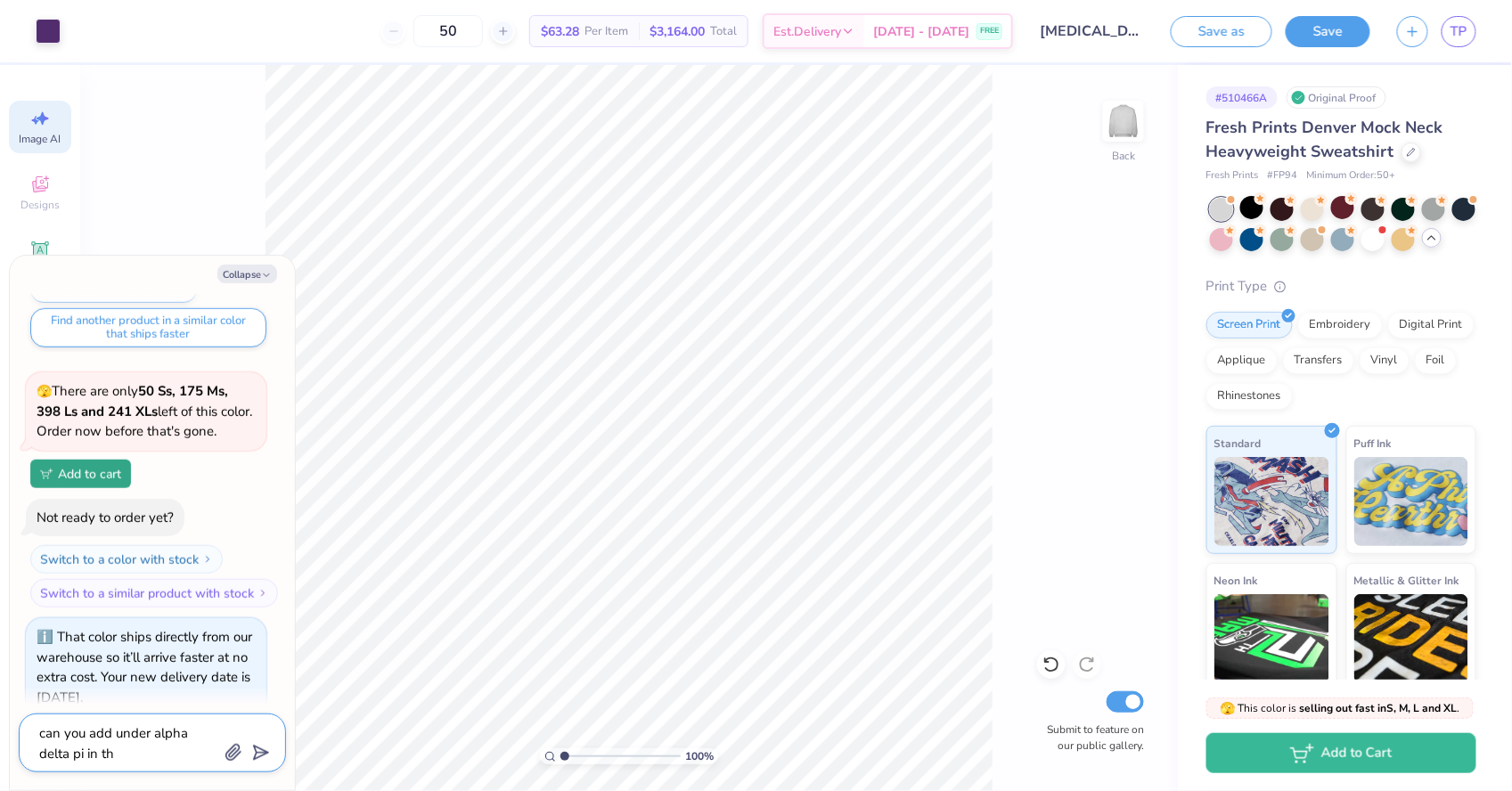
type textarea "can you add under alpha delta pi in the"
type textarea "x"
type textarea "can you add under alpha delta pi in th"
type textarea "x"
type textarea "can you add under alpha delta pi in the"
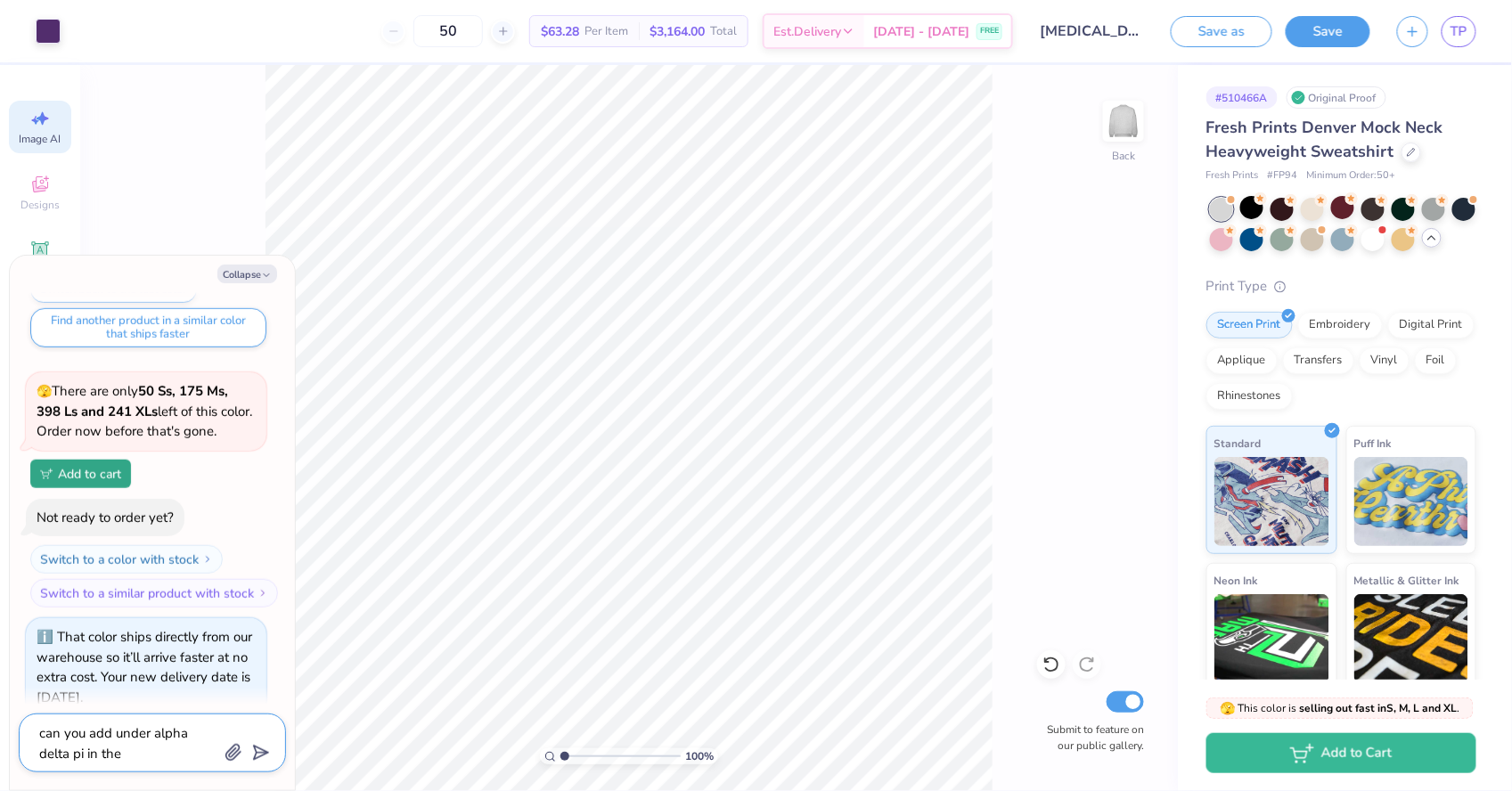
type textarea "x"
type textarea "can you add under alpha delta pi in the"
type textarea "x"
type textarea "can you add under alpha delta pi in the s"
type textarea "x"
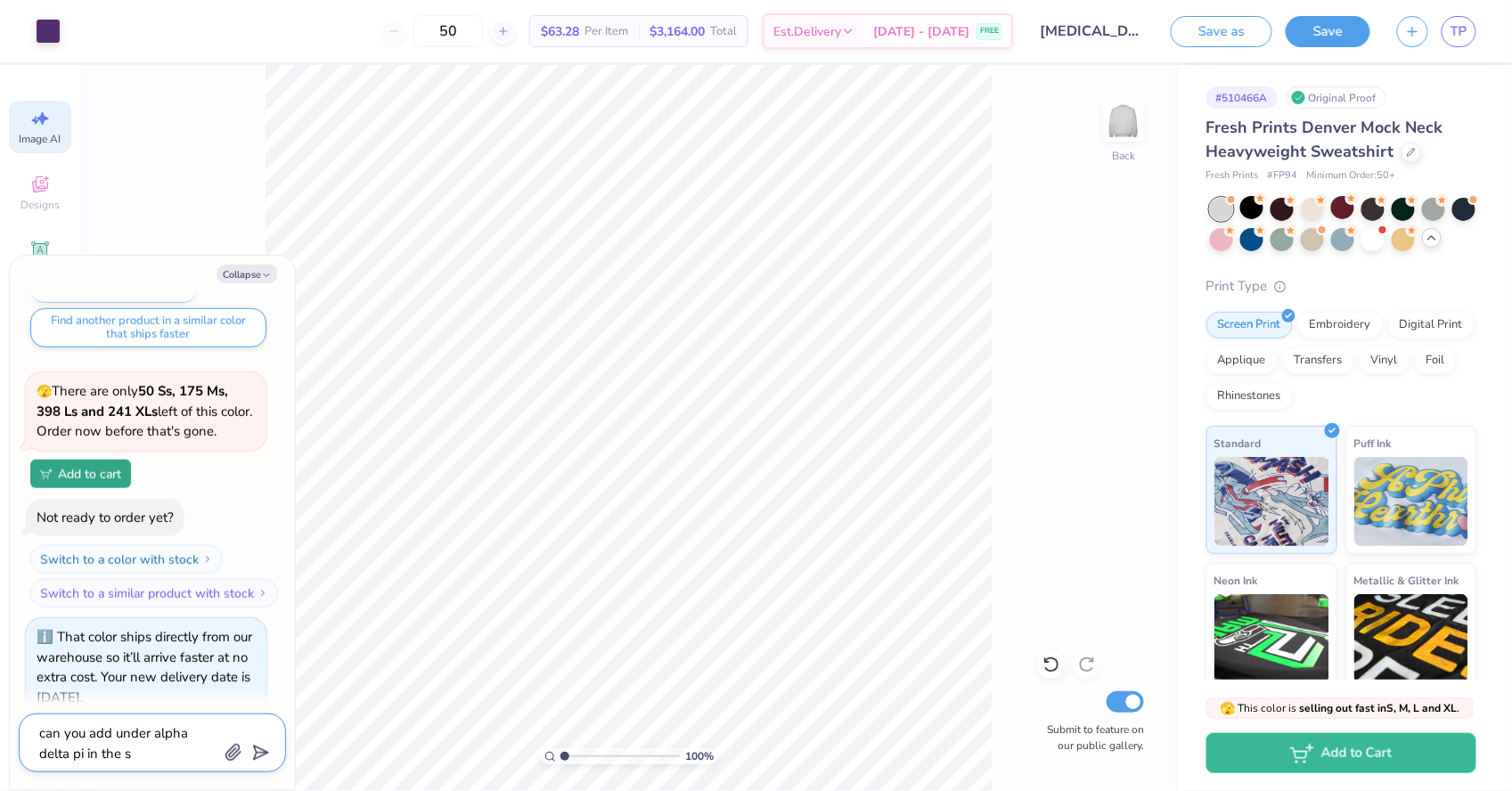
type textarea "can you add under alpha delta pi in the sa"
type textarea "x"
type textarea "can you add under alpha delta pi in the sam"
type textarea "x"
type textarea "can you add under alpha delta pi in the same"
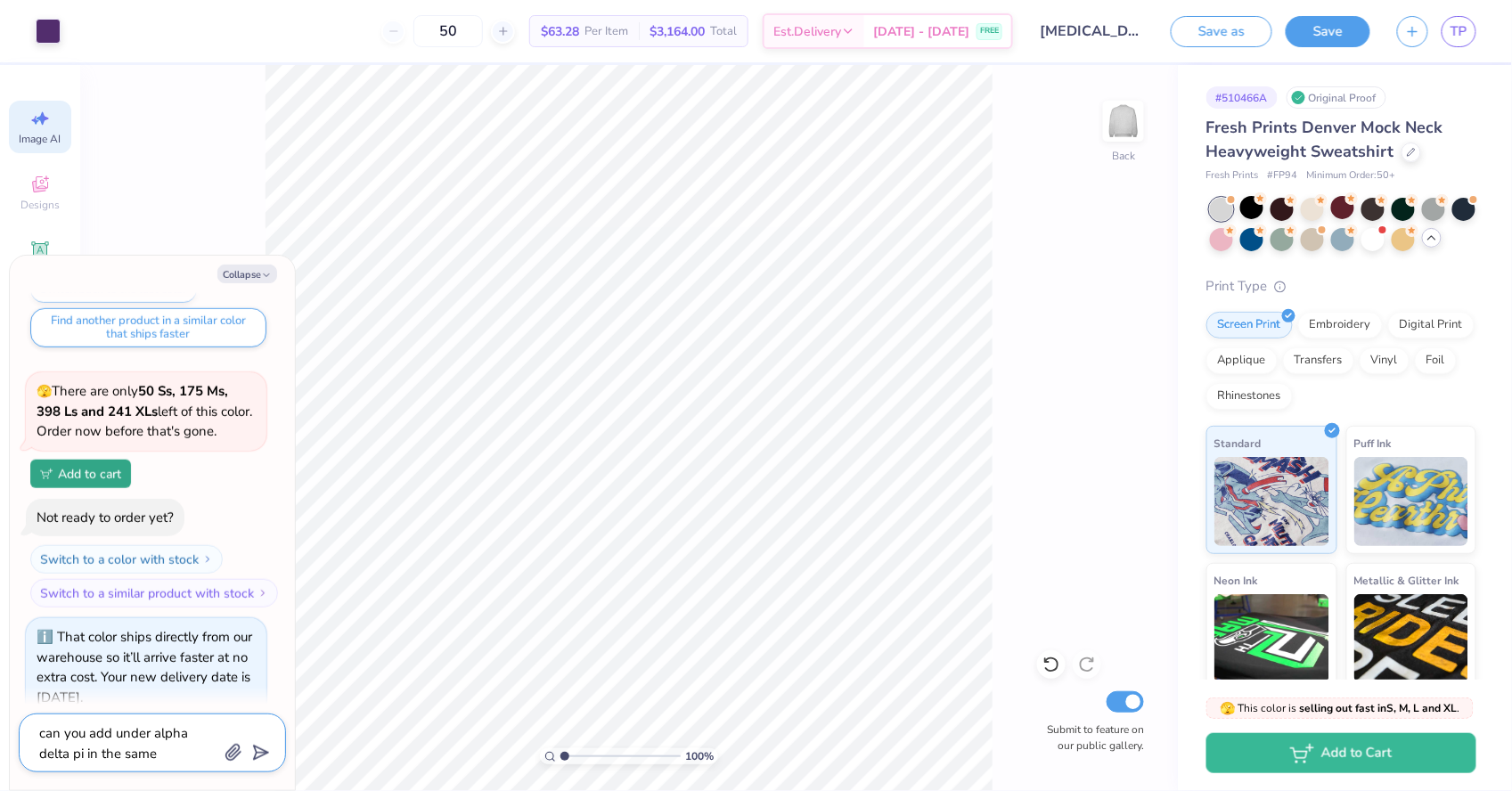
type textarea "x"
type textarea "can you add under alpha delta pi in the same"
type textarea "x"
type textarea "can you add under alpha delta pi in the same f"
type textarea "x"
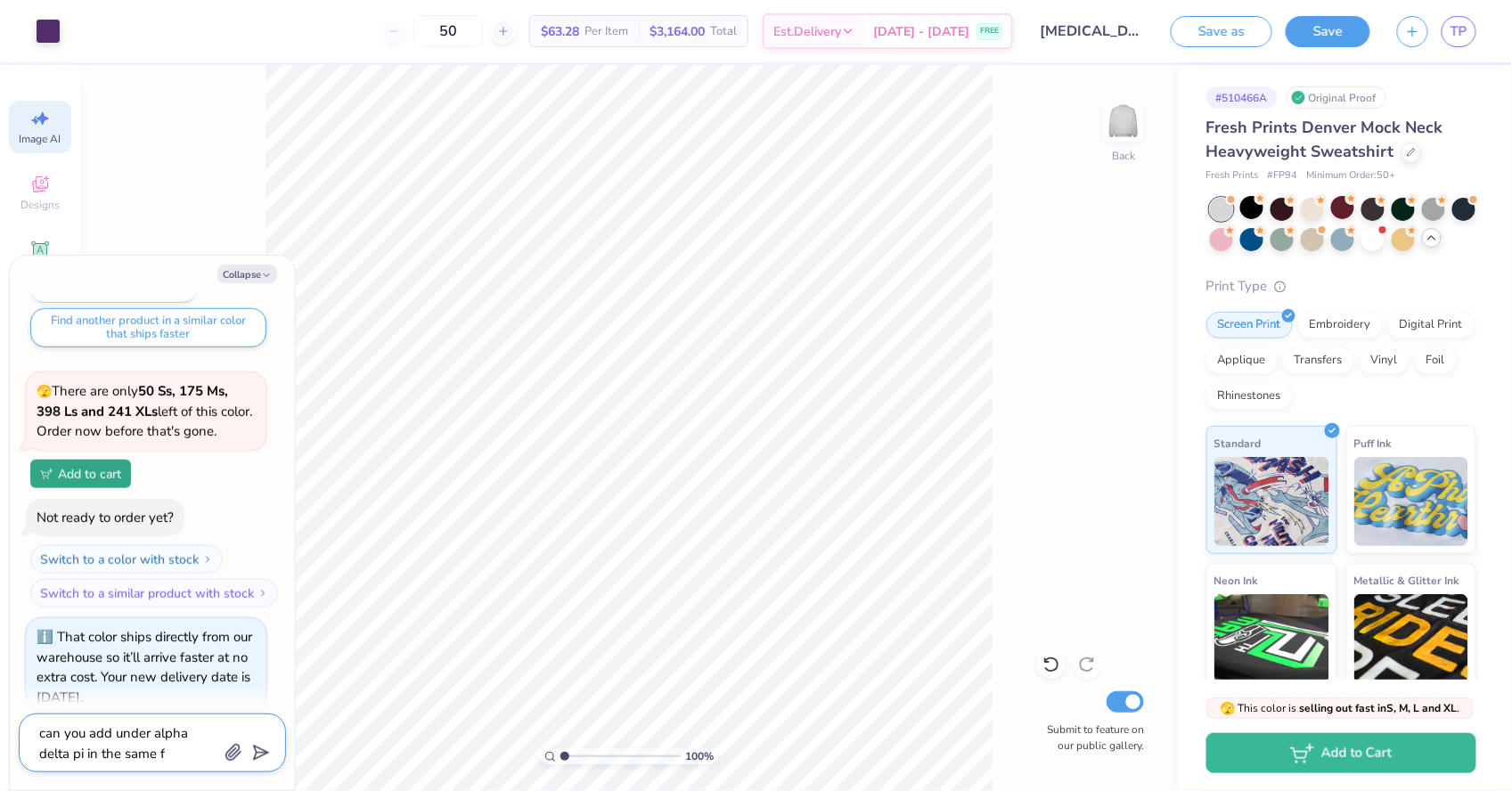
type textarea "can you add under alpha delta pi in the same fo"
type textarea "x"
type textarea "can you add under alpha delta pi in the same fon"
type textarea "x"
type textarea "can you add under alpha delta pi in the same font"
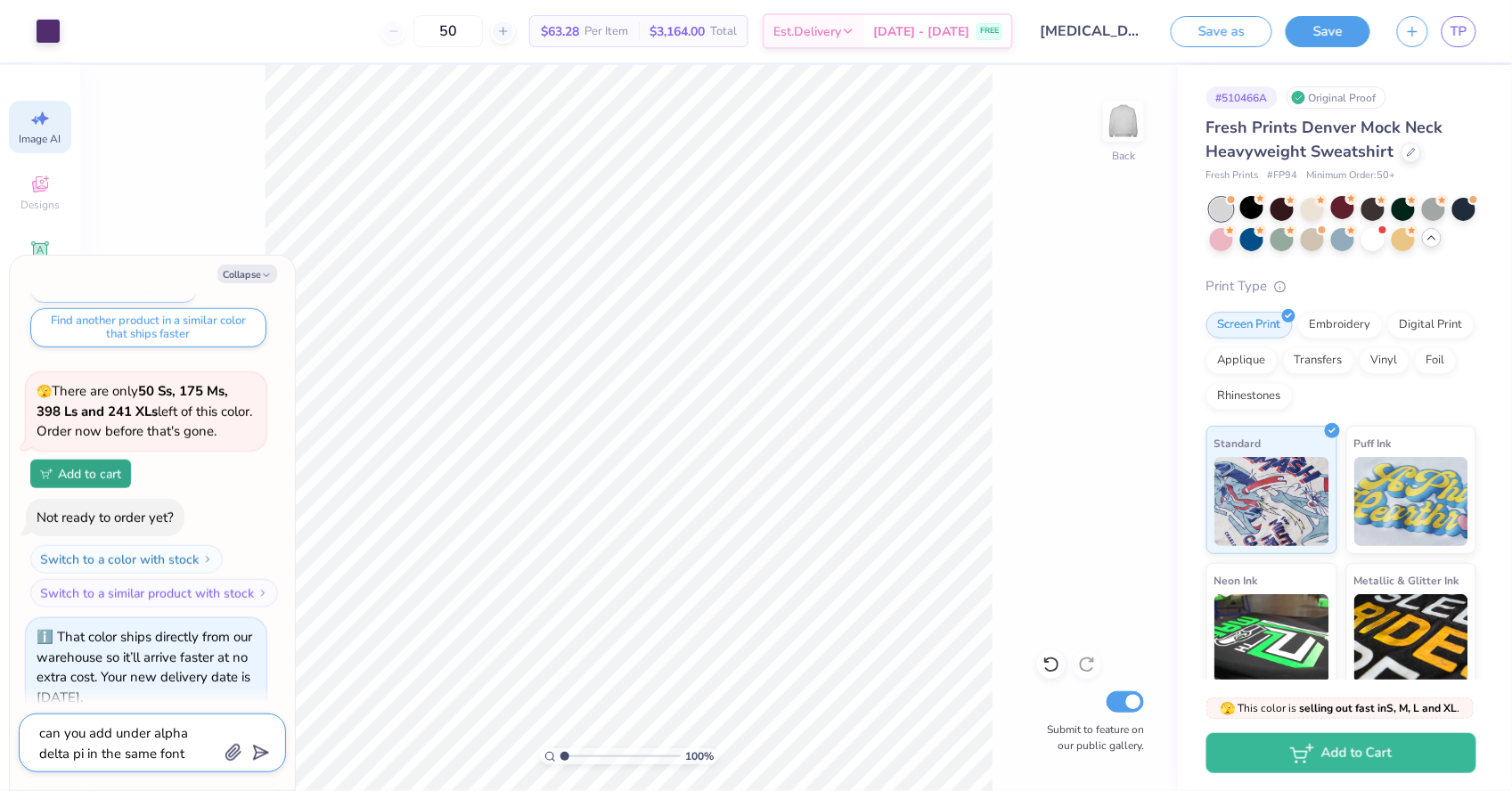
type textarea "x"
type textarea "can you add under alpha delta pi in the same font"
type textarea "x"
type textarea "can you add under alpha delta pi in the same font b"
type textarea "x"
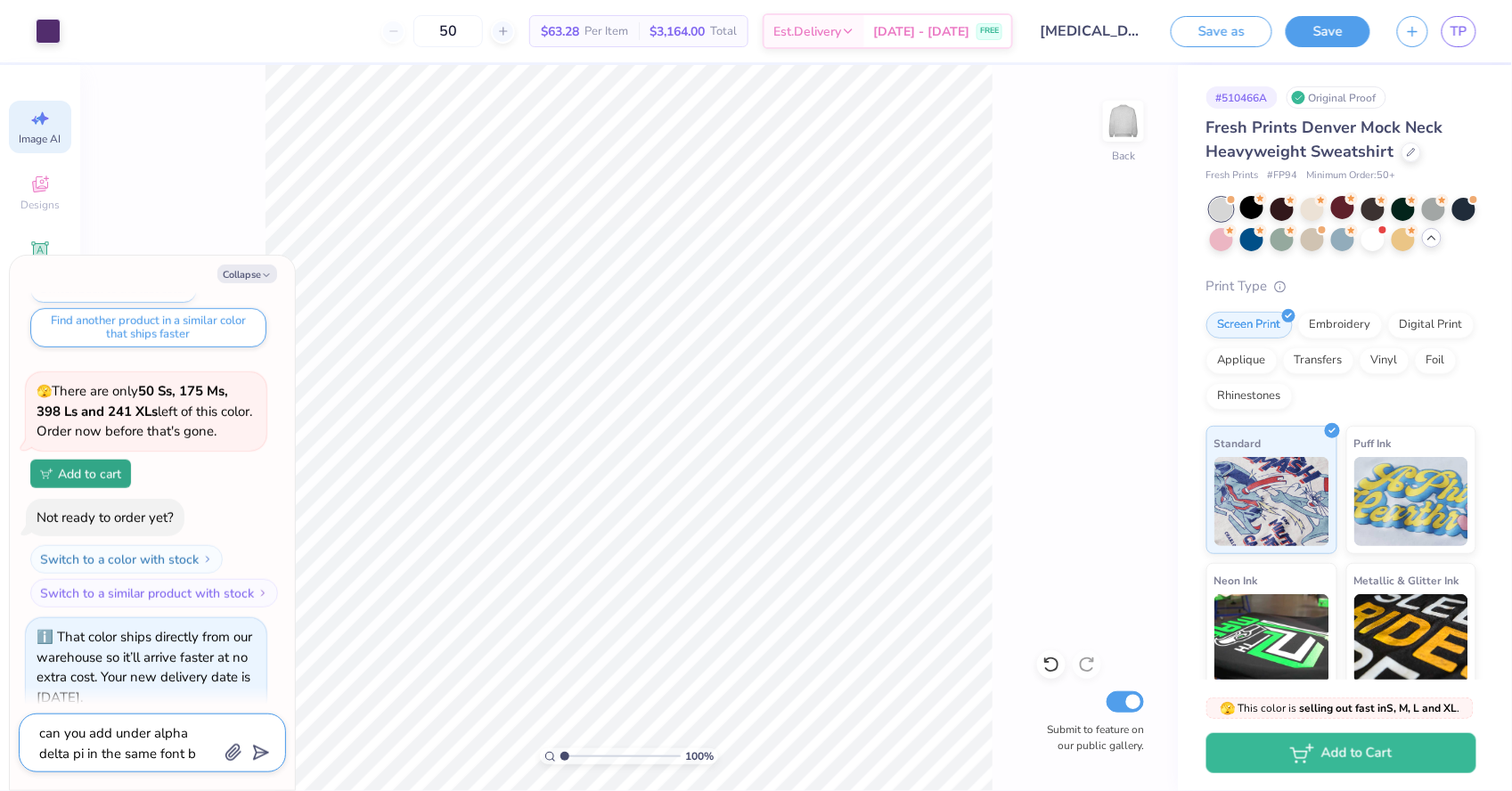
type textarea "can you add under alpha delta pi in the same font bu"
type textarea "x"
type textarea "can you add under alpha delta pi in the same font but"
type textarea "x"
type textarea "can you add under alpha delta pi in the same font but"
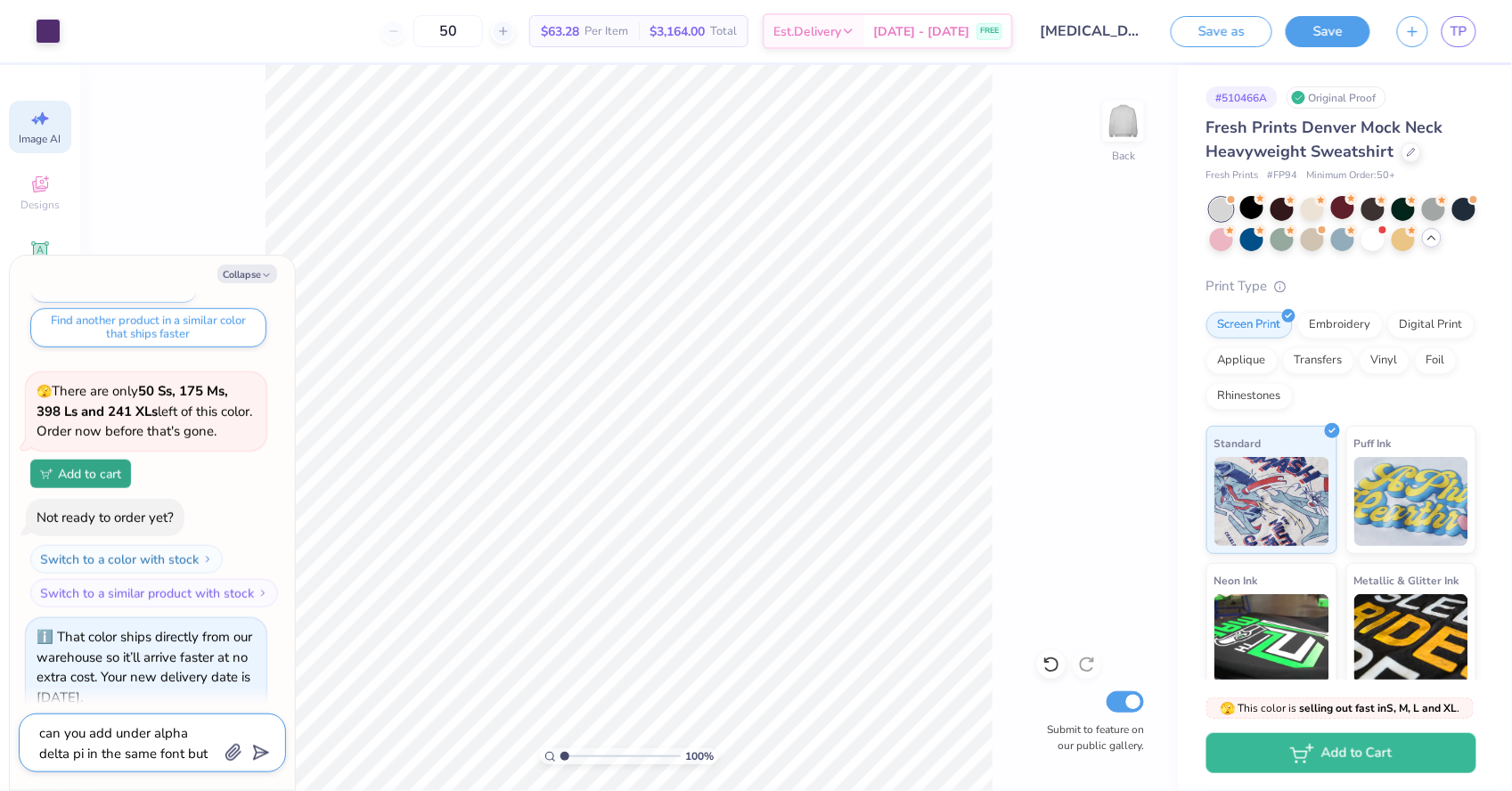
type textarea "x"
type textarea "can you add under alpha delta pi in the same font but m"
type textarea "x"
type textarea "can you add under alpha delta pi in the same font but mu"
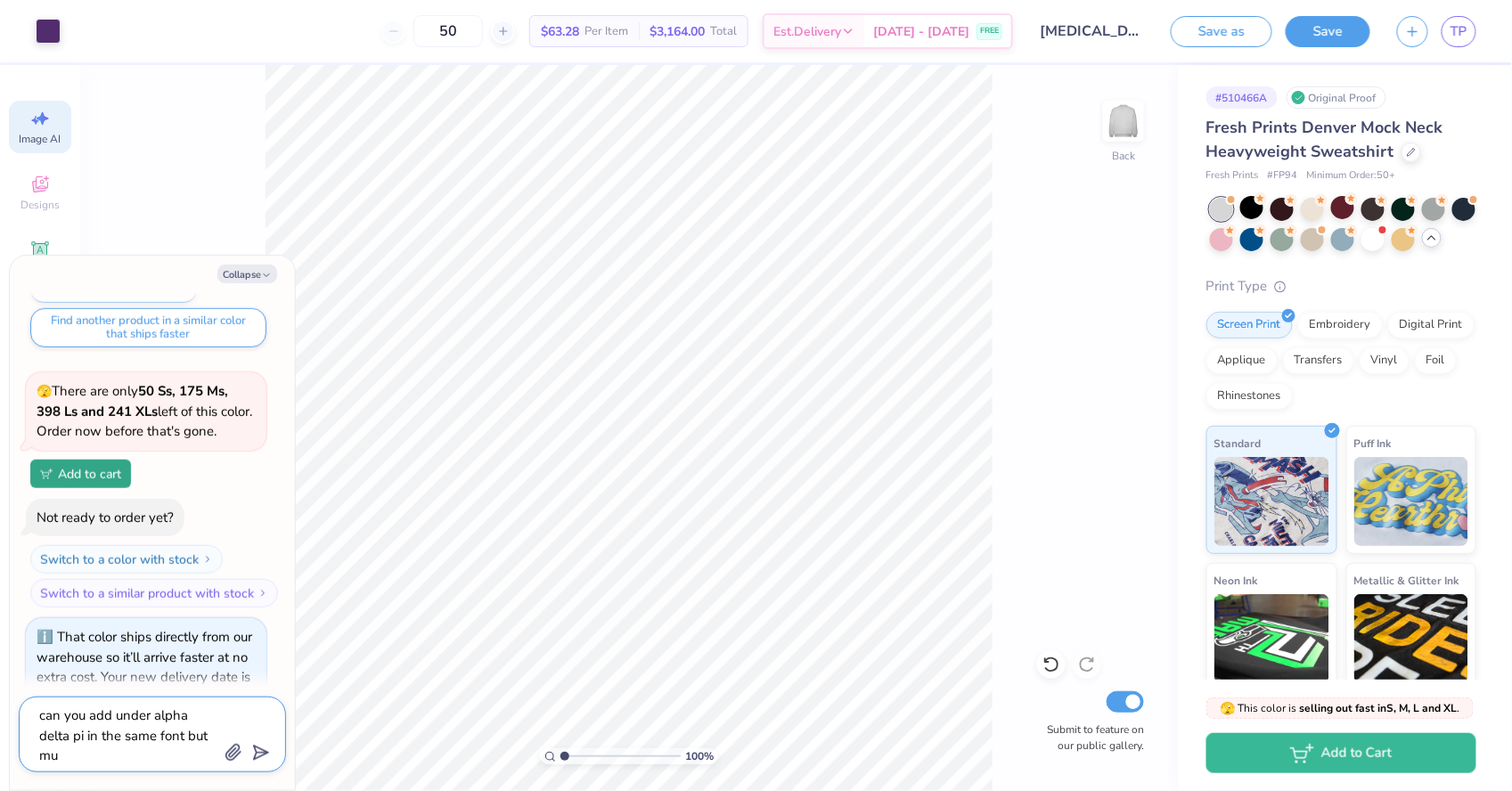
type textarea "x"
type textarea "can you add under alpha delta pi in the same font but muc"
type textarea "x"
type textarea "can you add under alpha delta pi in the same font but much"
type textarea "x"
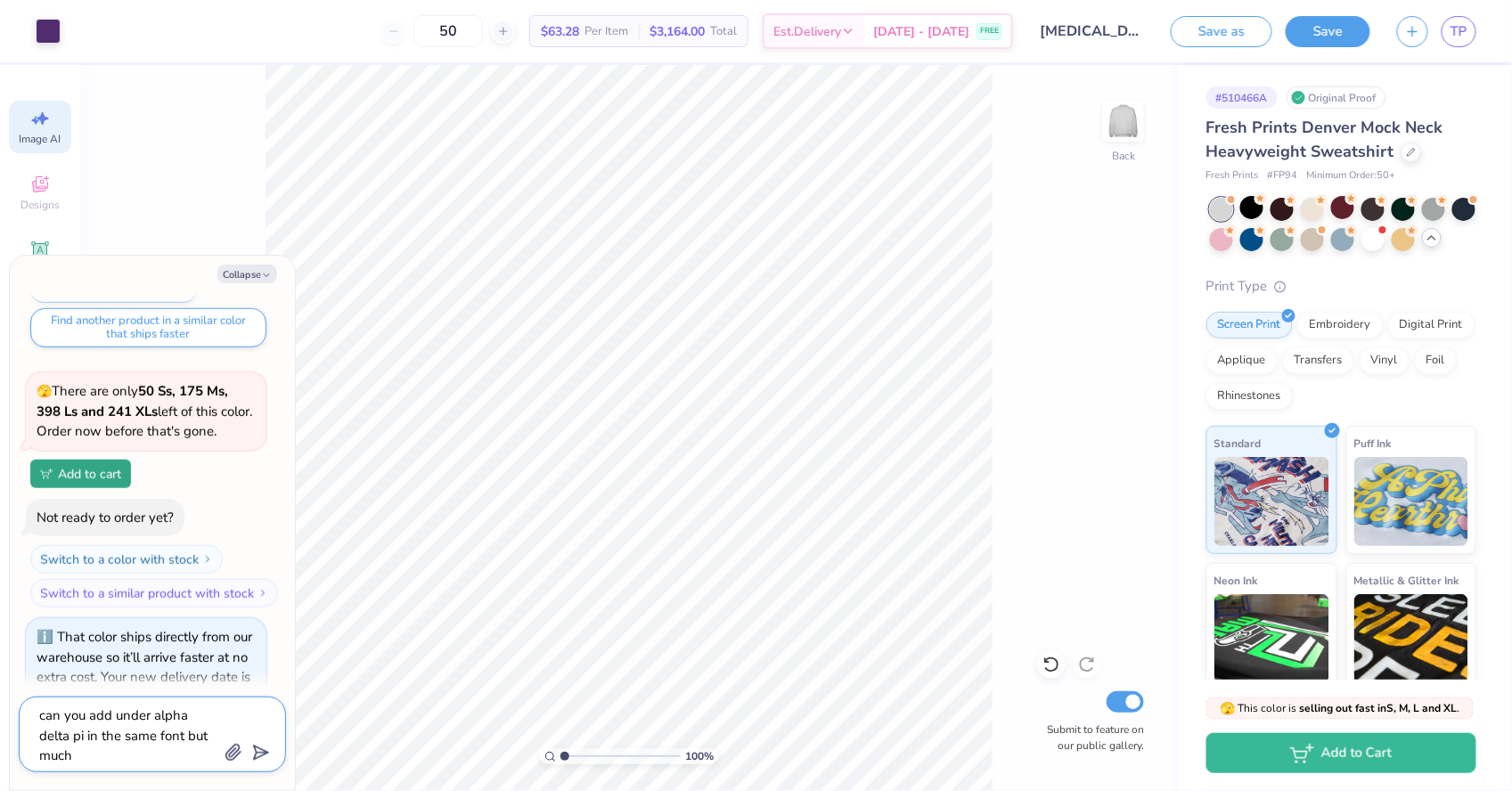
type textarea "can you add under alpha delta pi in the same font but much"
type textarea "x"
type textarea "can you add under alpha delta pi in the same font but much s"
type textarea "x"
type textarea "can you add under alpha delta pi in the same font but much sm"
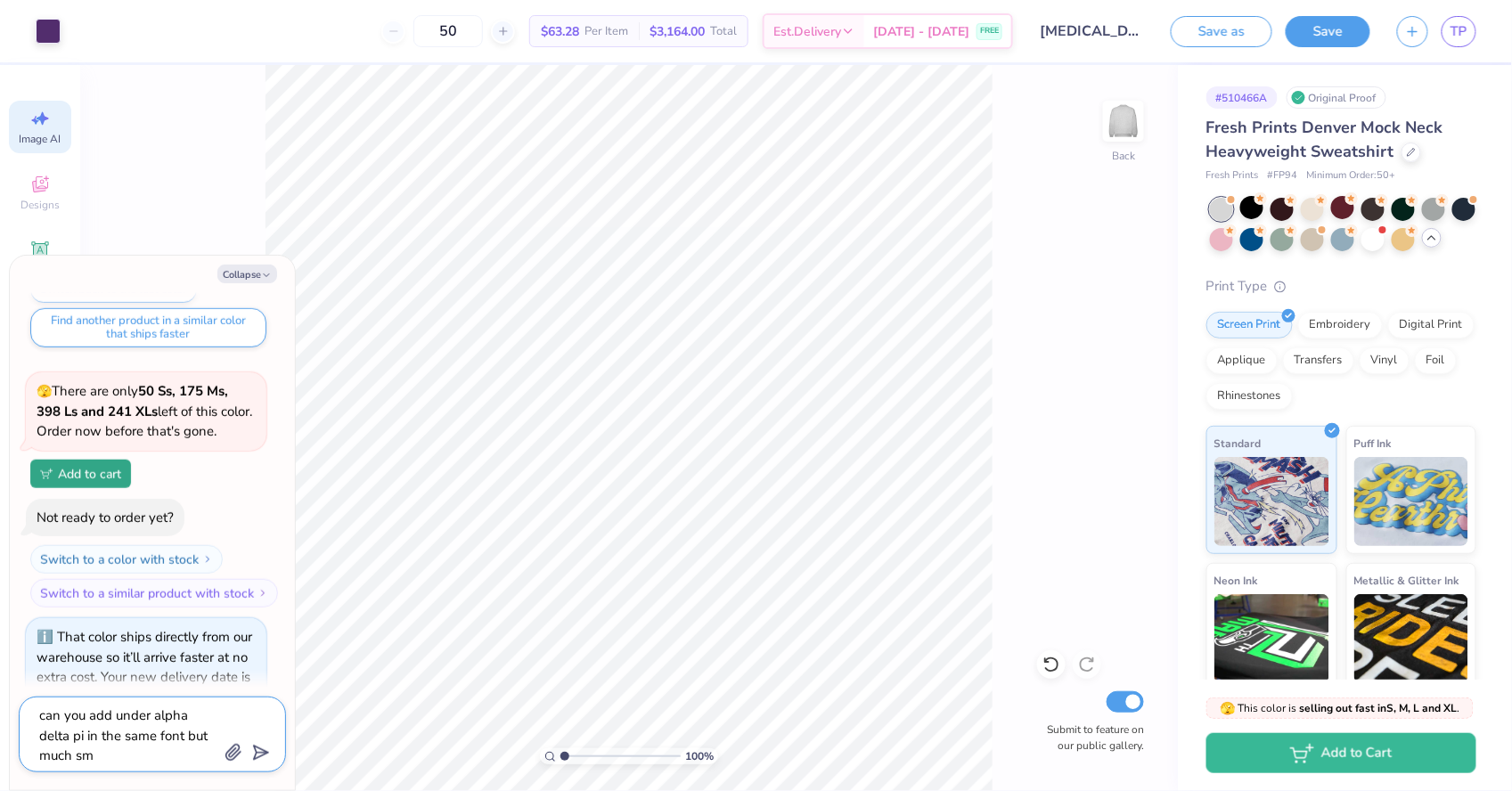
type textarea "x"
type textarea "can you add under alpha delta pi in the same font but much sma"
type textarea "x"
type textarea "can you add under alpha delta pi in the same font but much smal"
type textarea "x"
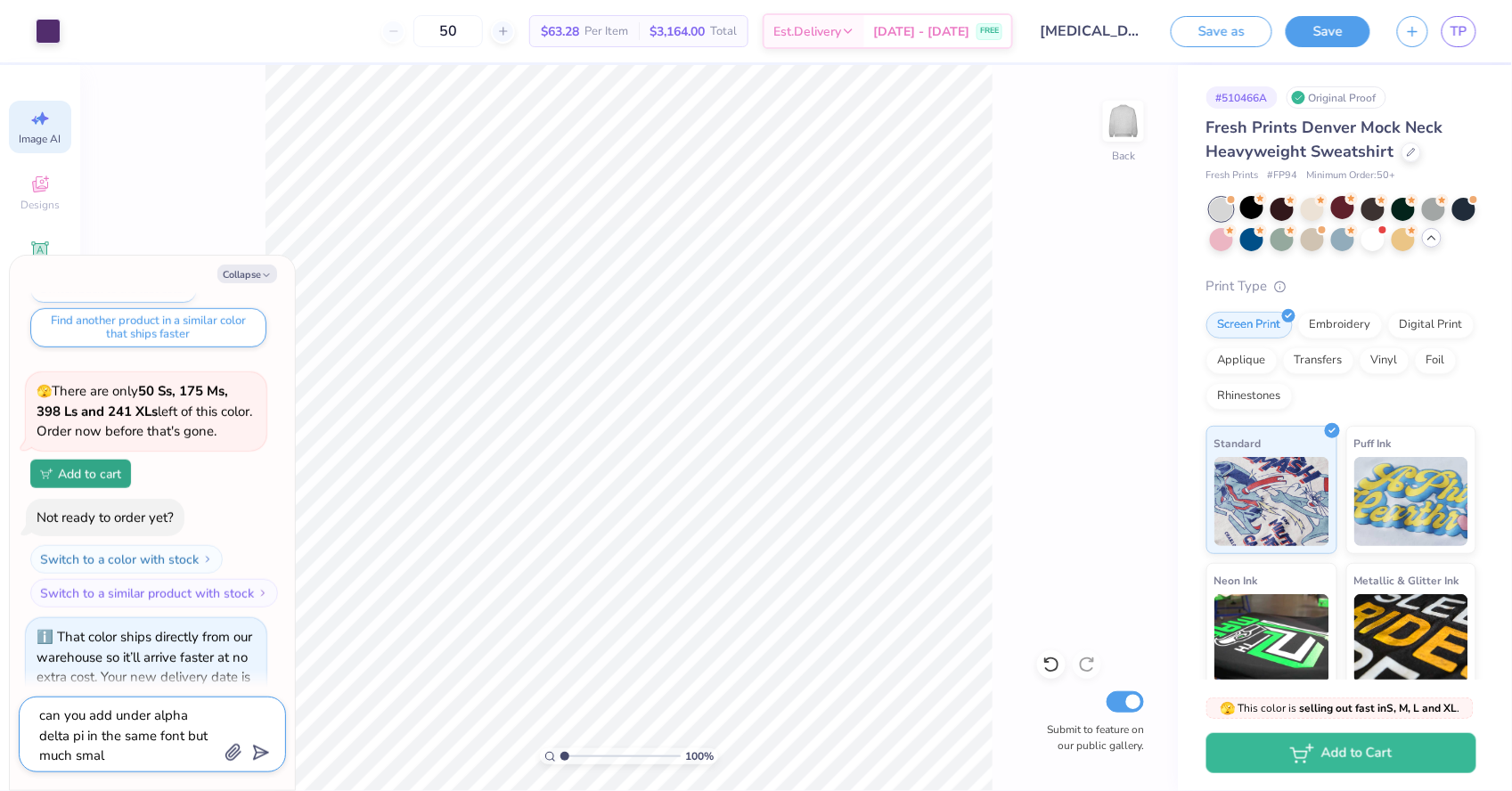
type textarea "can you add under alpha delta pi in the same font but much small"
type textarea "x"
type textarea "can you add under alpha delta pi in the same font but much smalle"
type textarea "x"
type textarea "can you add under alpha delta pi in the same font but much smaller"
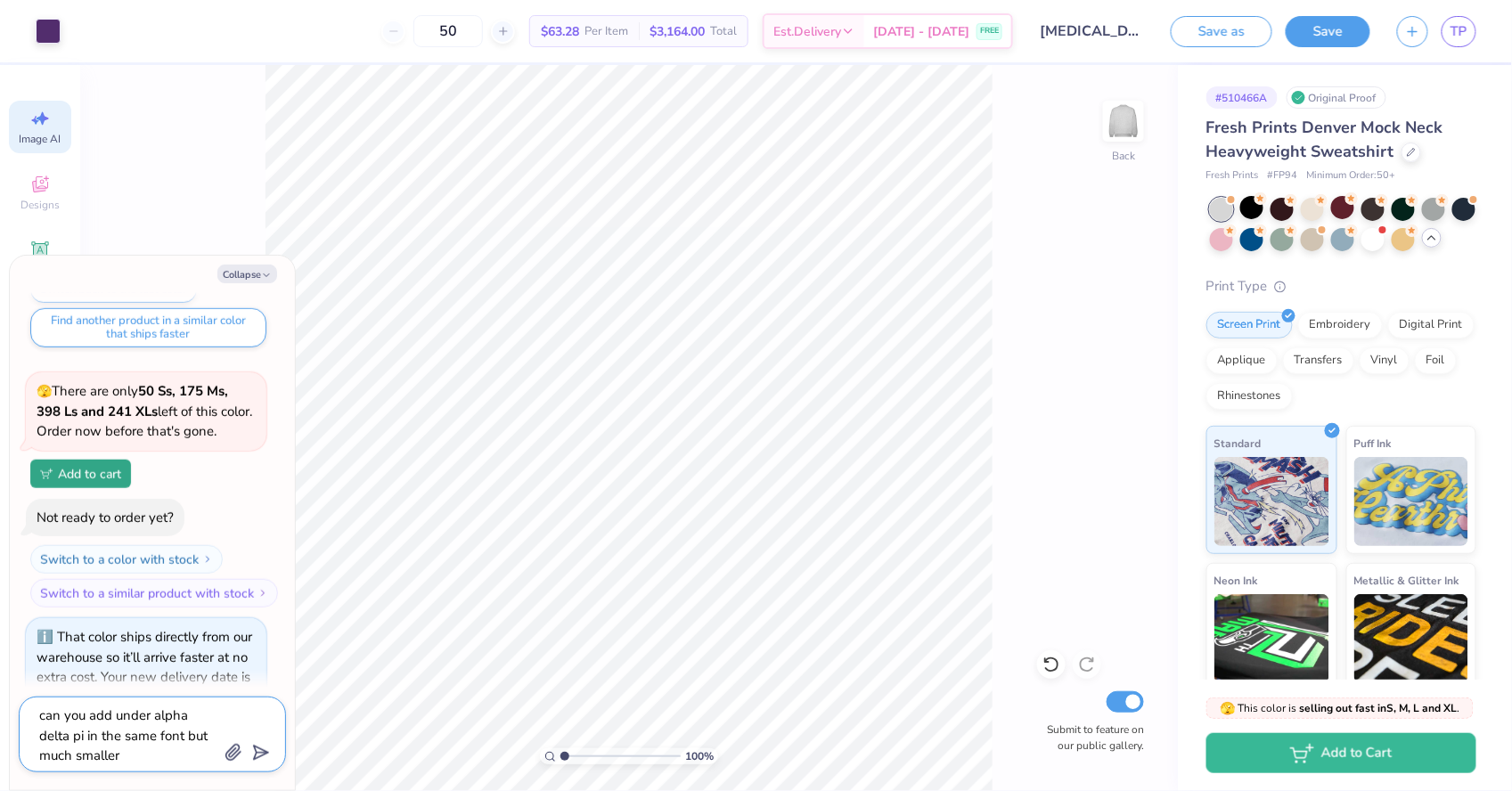
type textarea "x"
type textarea "can you add under alpha delta pi in the same font but much smaller"
type textarea "x"
type textarea "can you add under alpha delta pi in the same font but much smaller B"
type textarea "x"
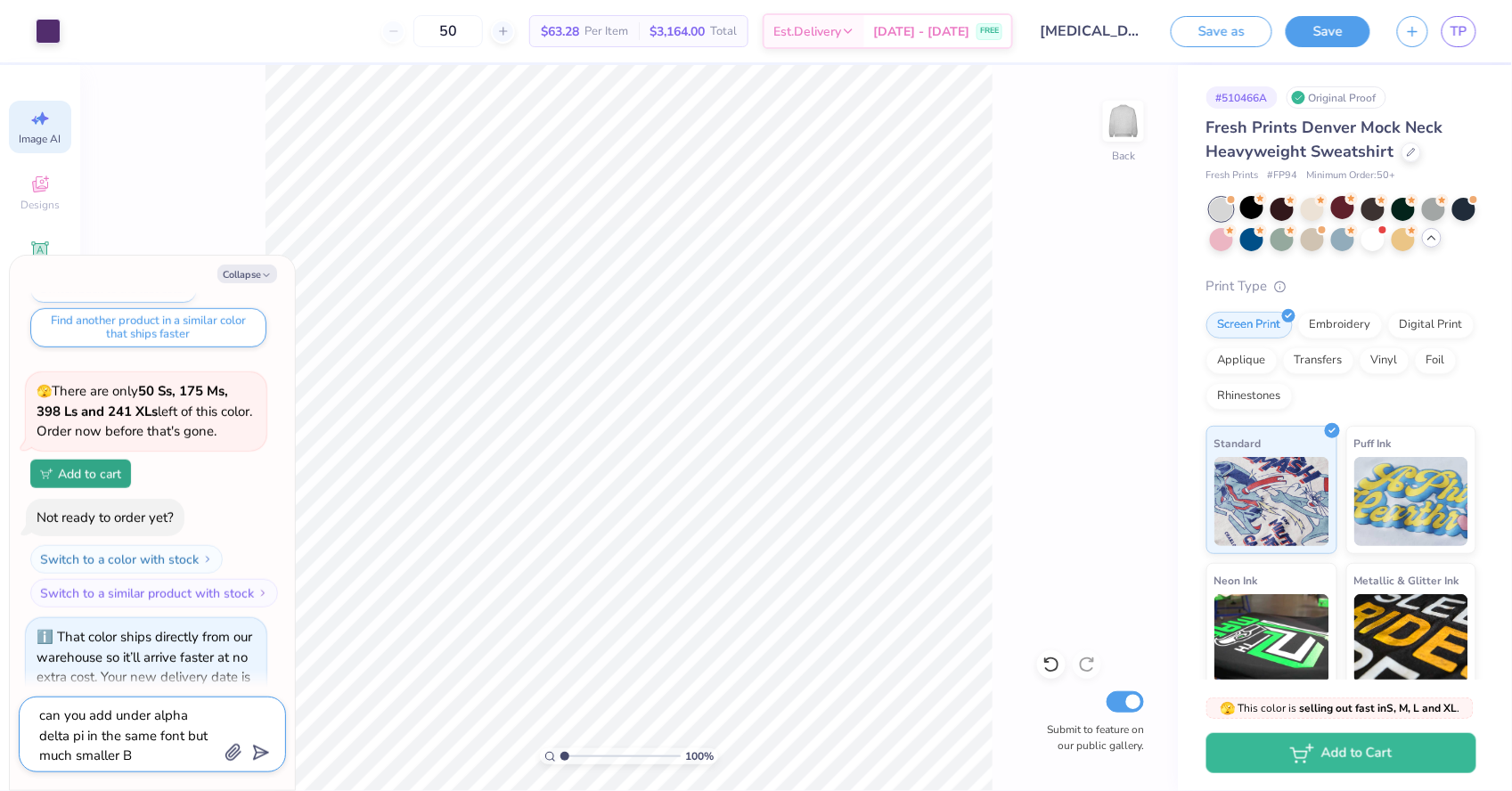
type textarea "can you add under alpha delta pi in the same font but much smaller Bu"
type textarea "x"
type textarea "can you add under alpha delta pi in the same font but much smaller Buc"
type textarea "x"
type textarea "can you add under alpha delta pi in the same font but much smaller Buck"
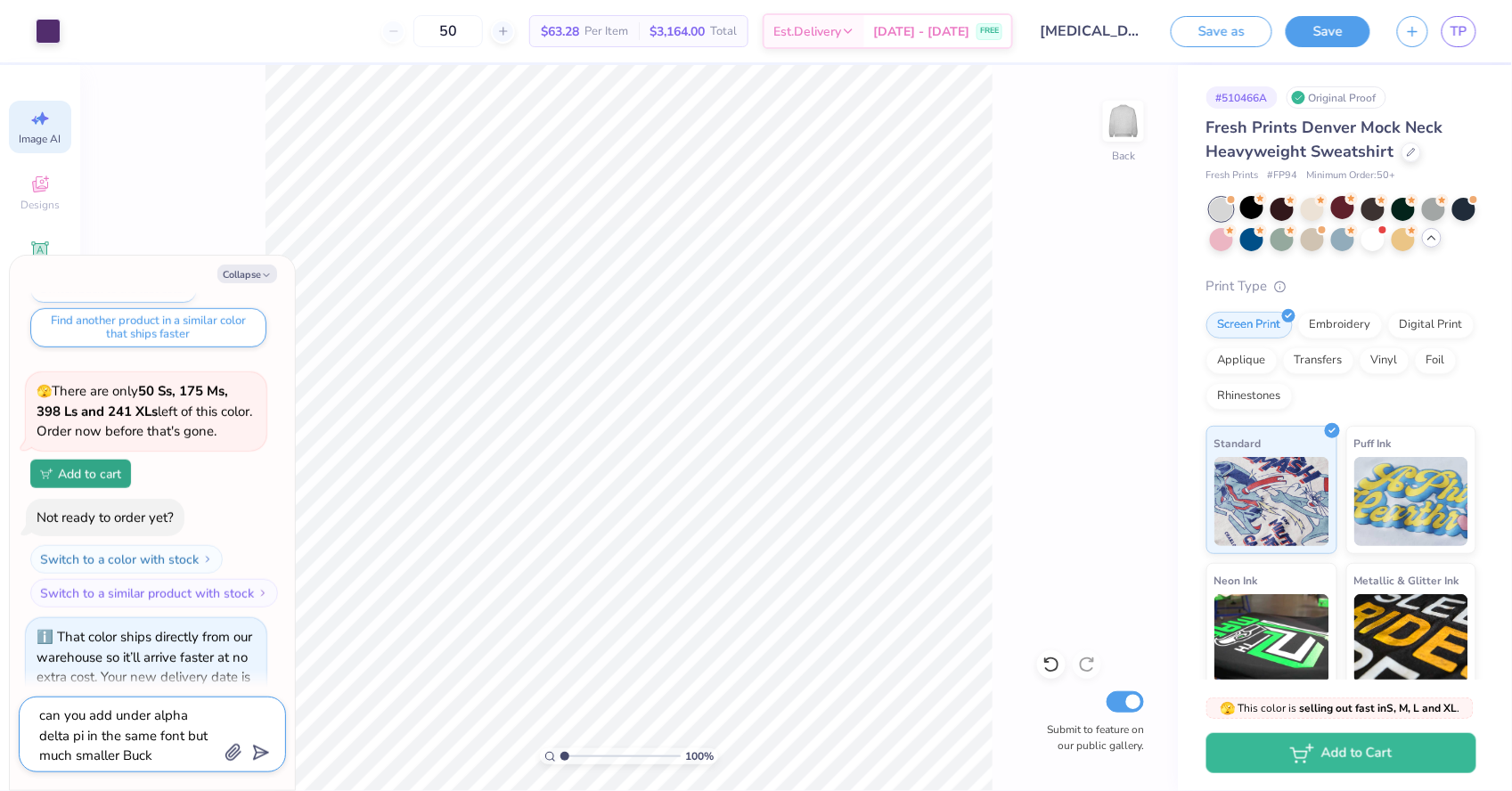
type textarea "x"
type textarea "can you add under alpha delta pi in the same font but much smaller Buckn"
type textarea "x"
type textarea "can you add under alpha delta pi in the same font but much smaller Buckne"
type textarea "x"
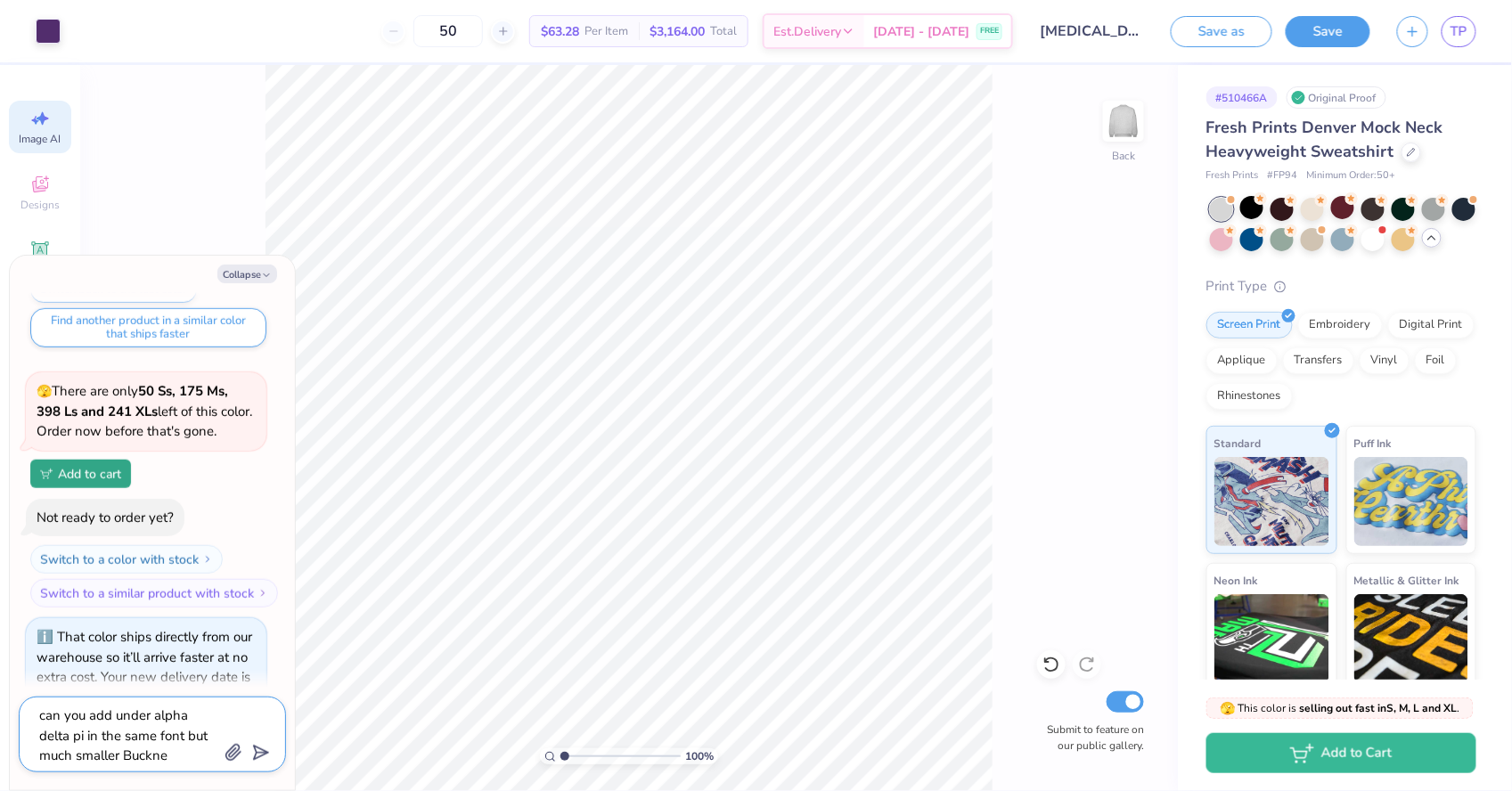
type textarea "can you add under alpha delta pi in the same font but much smaller Bucknel"
type textarea "x"
type textarea "can you add under alpha delta pi in the same font but much smaller Bucknell"
type textarea "x"
type textarea "can you add under alpha delta pi in the same font but much smaller Bucknell"
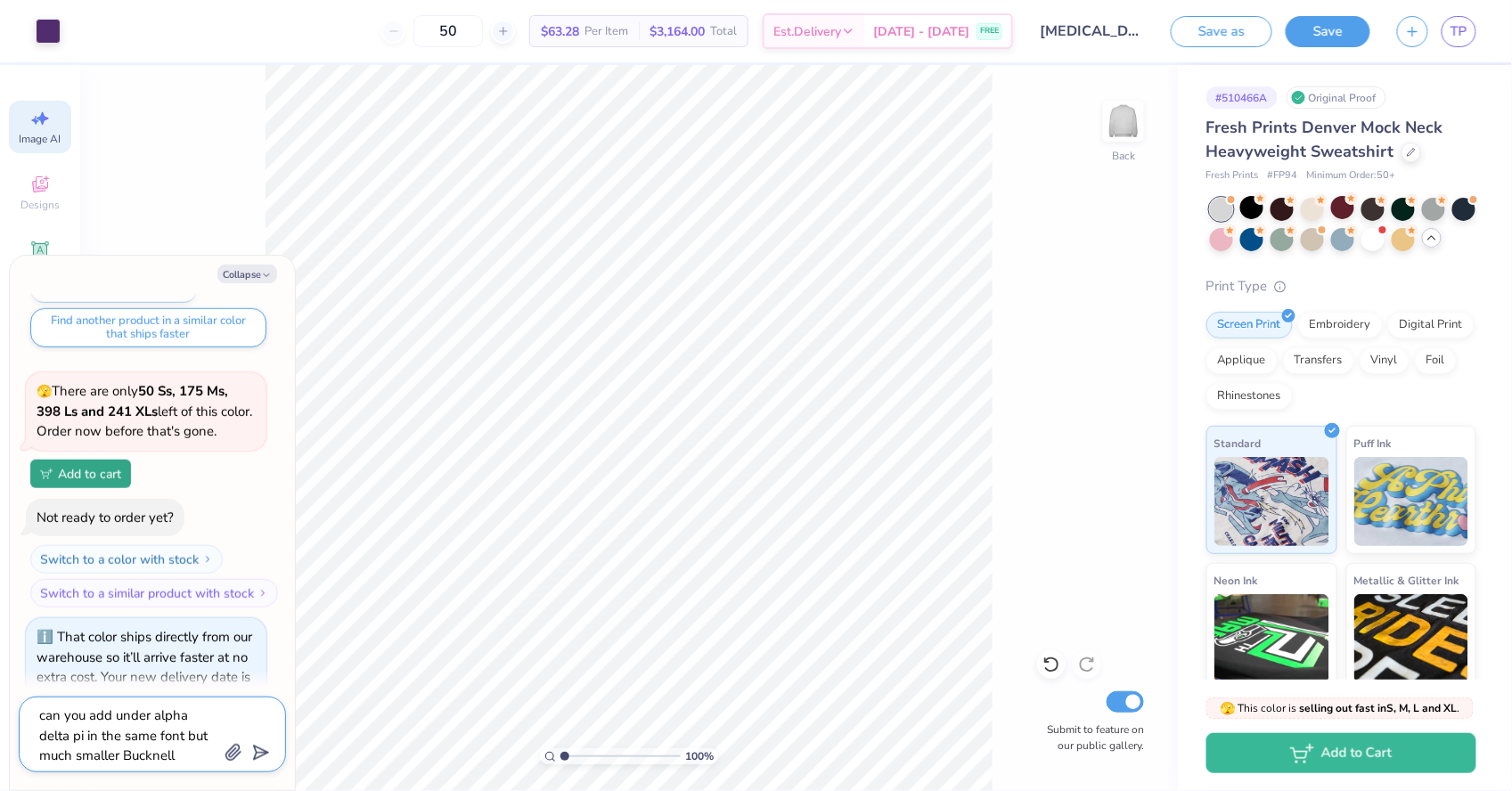
type textarea "x"
type textarea "can you add under alpha delta pi in the same font but much smaller Bucknell"
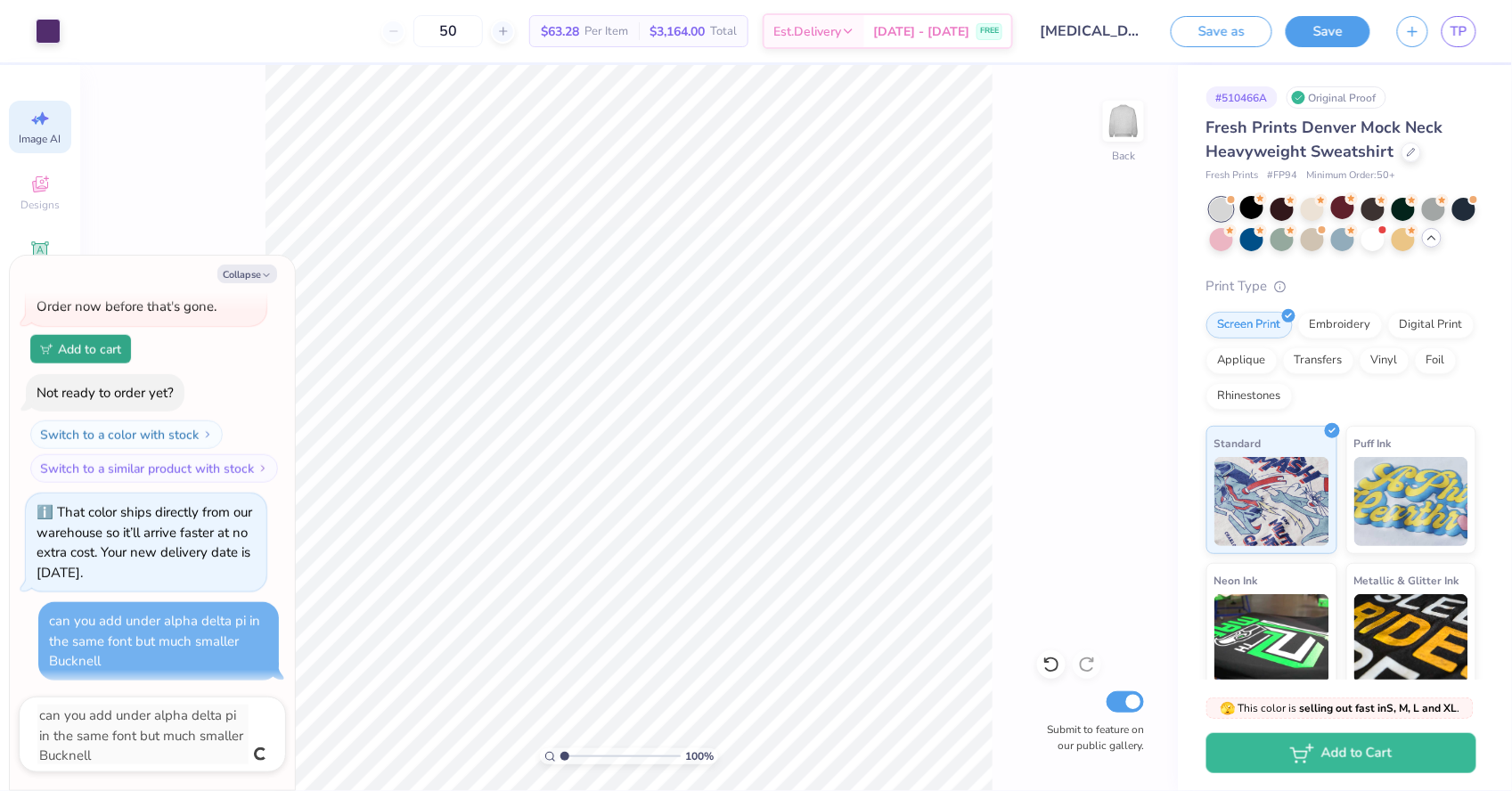
type textarea "x"
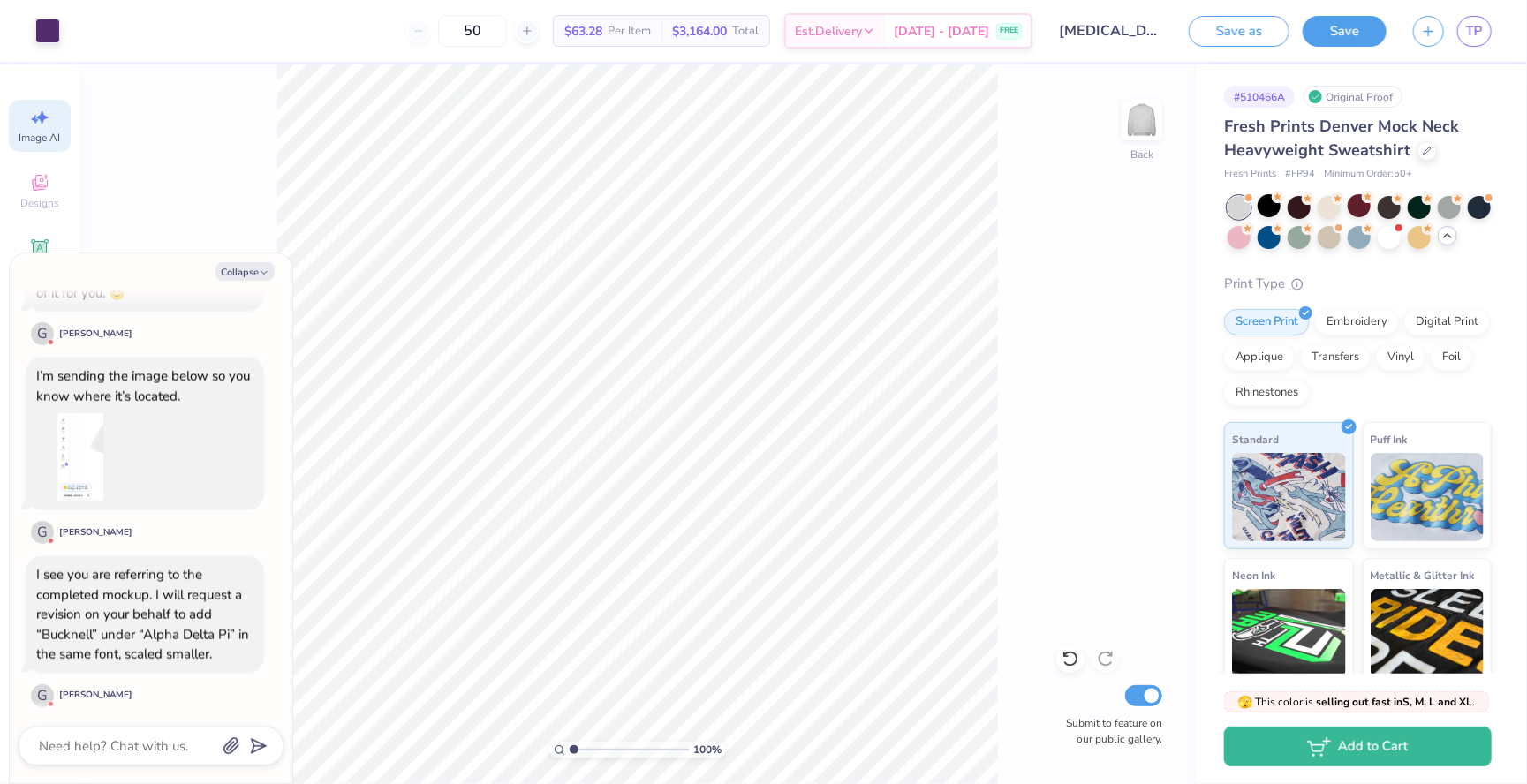
scroll to position [1420, 0]
click at [267, 209] on div "100 % Back Submit to feature on our public gallery." at bounding box center [638, 424] width 1116 height 719
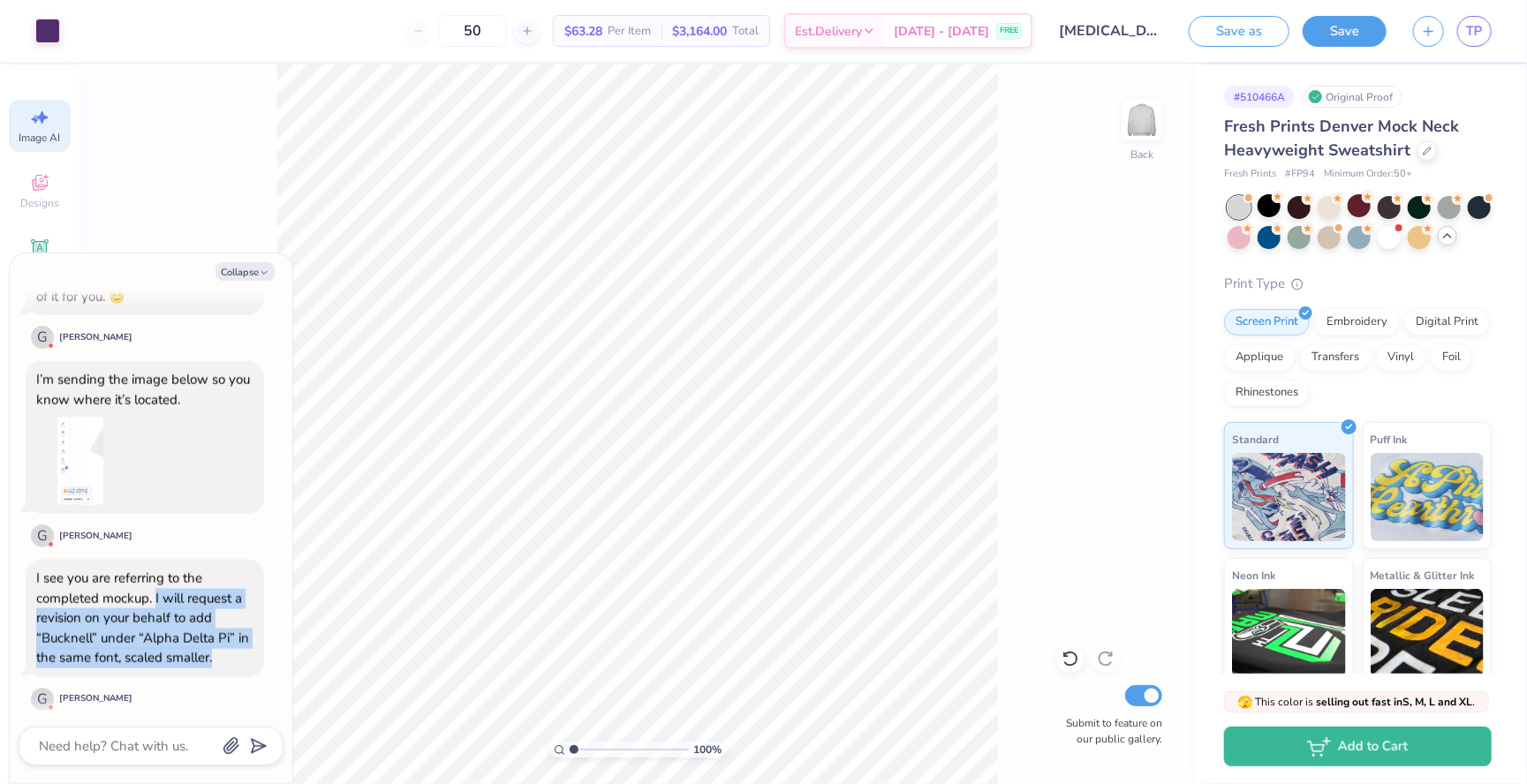
drag, startPoint x: 156, startPoint y: 589, endPoint x: 247, endPoint y: 646, distance: 107.4
click at [247, 646] on div "I see you are referring to the completed mockup. I will request a revision on y…" at bounding box center [145, 618] width 218 height 99
copy div "I will request a revision on your behalf to add “Bucknell” under “Alpha Delta P…"
click at [265, 173] on div "100 % Back Submit to feature on our public gallery." at bounding box center [638, 424] width 1116 height 719
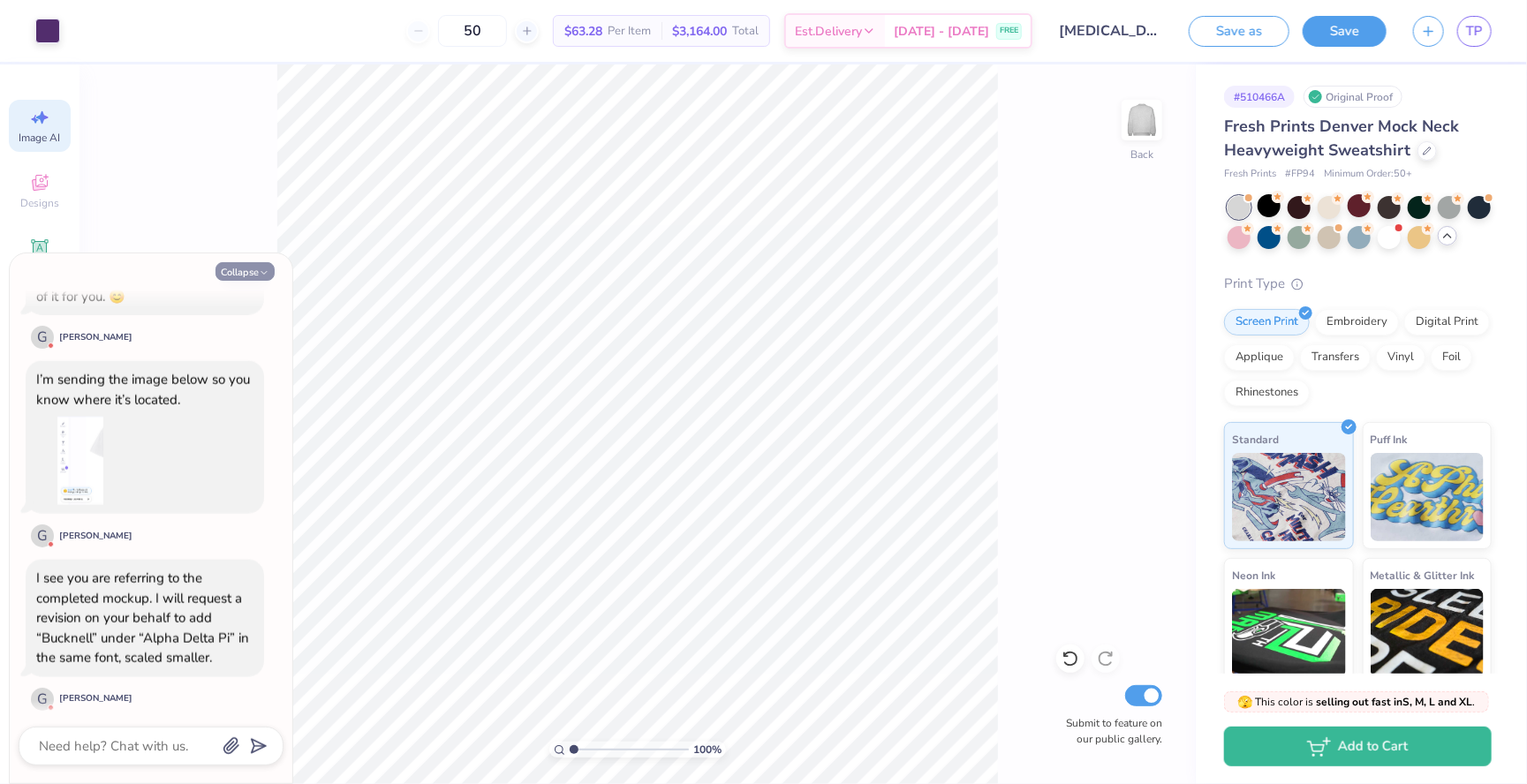
click at [263, 264] on button "Collapse" at bounding box center [245, 272] width 59 height 19
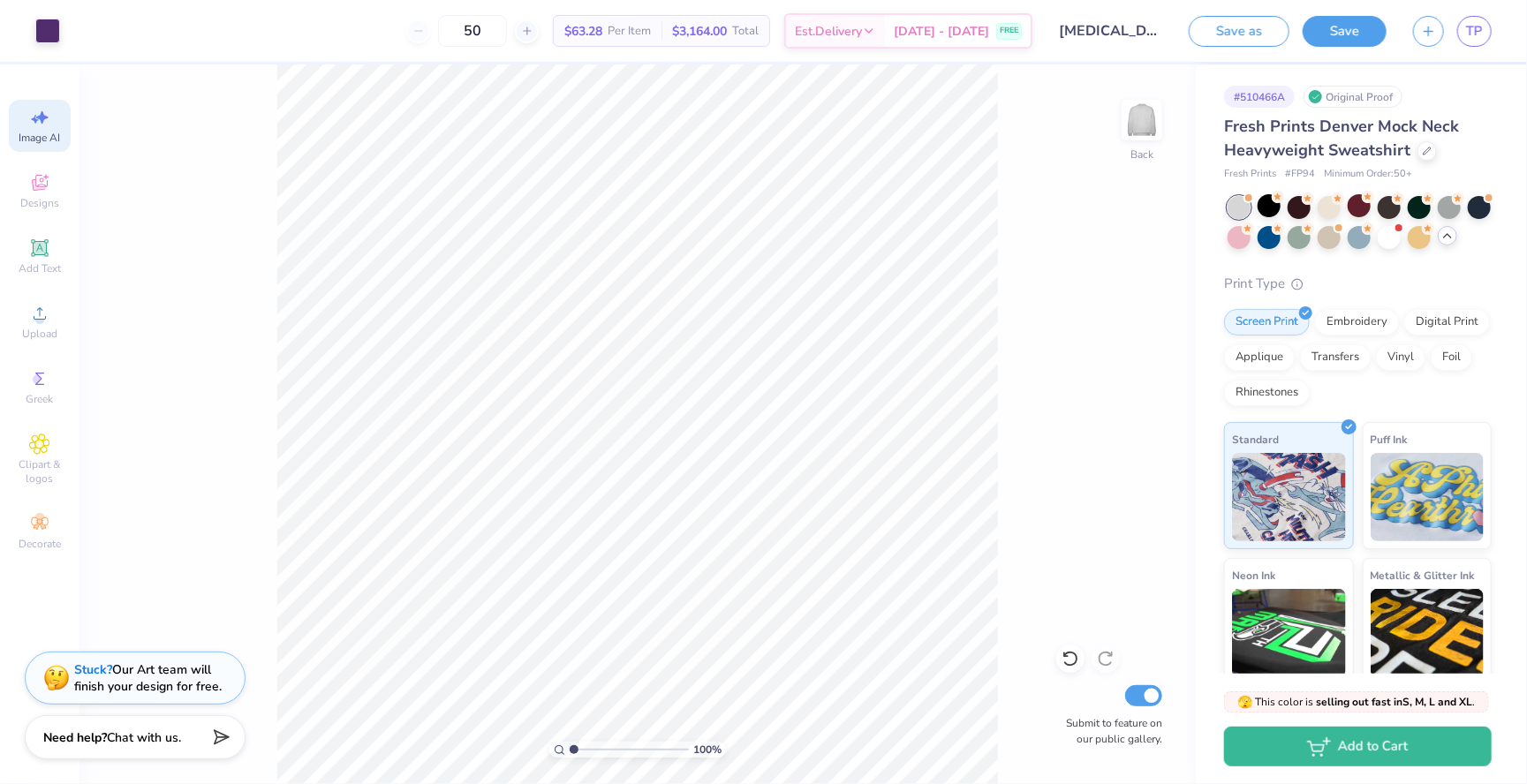
type textarea "x"
click at [54, 678] on img at bounding box center [56, 675] width 26 height 26
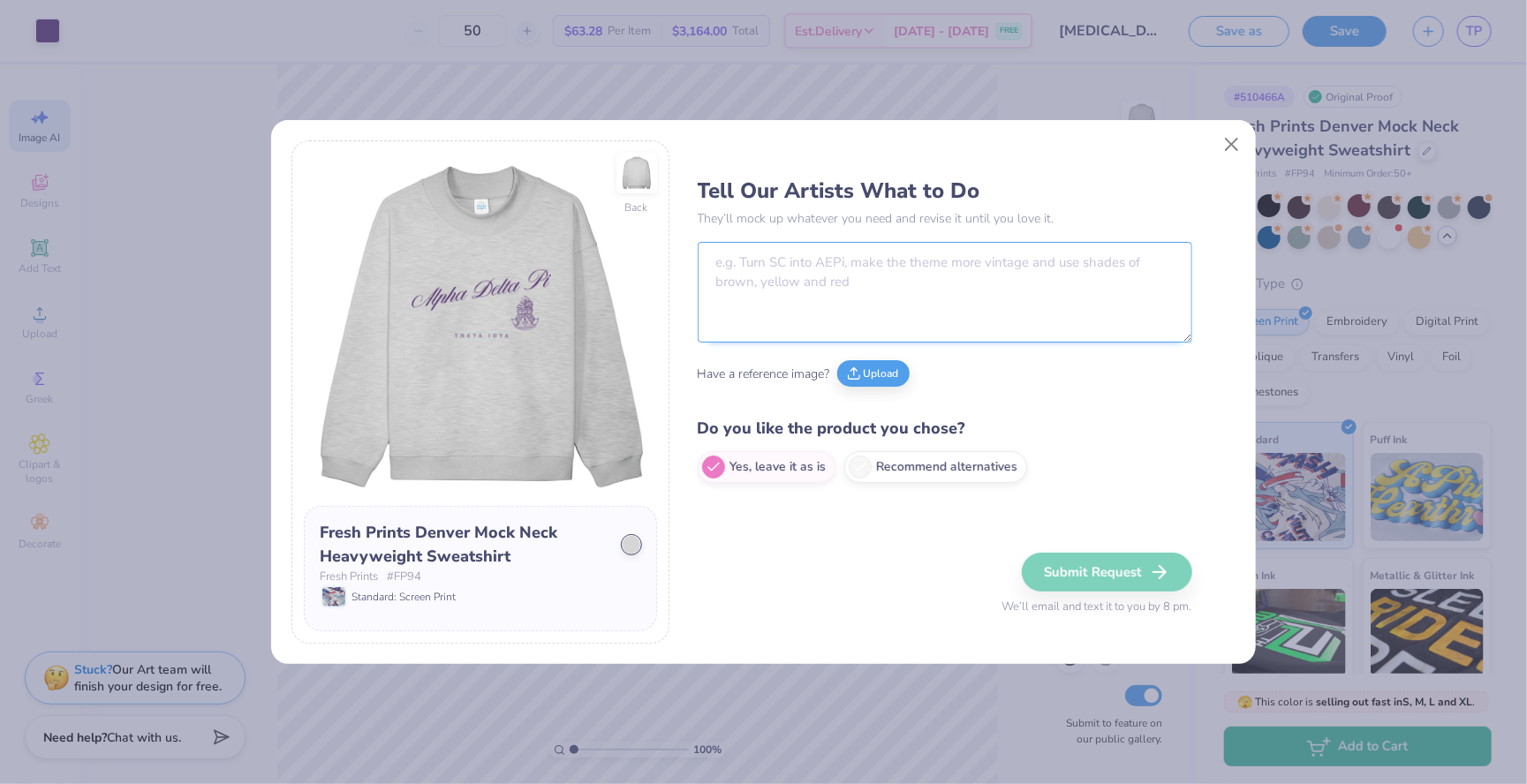
click at [775, 263] on textarea at bounding box center [945, 292] width 494 height 100
paste textarea "I will request a revision on your behalf to add “Bucknell” under “Alpha Delta P…"
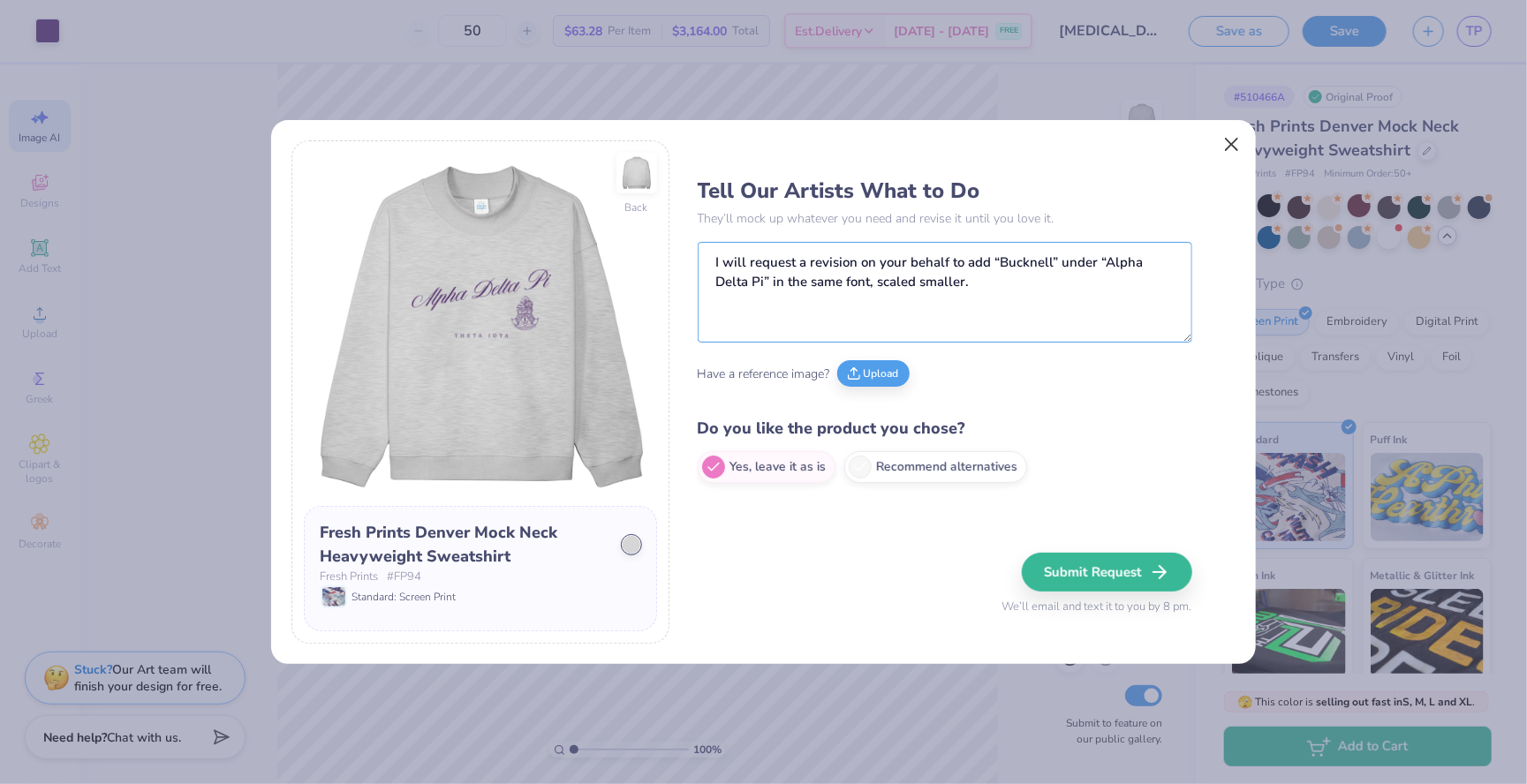
type textarea "I will request a revision on your behalf to add “Bucknell” under “Alpha Delta P…"
click at [1239, 138] on button "Close" at bounding box center [1232, 145] width 34 height 34
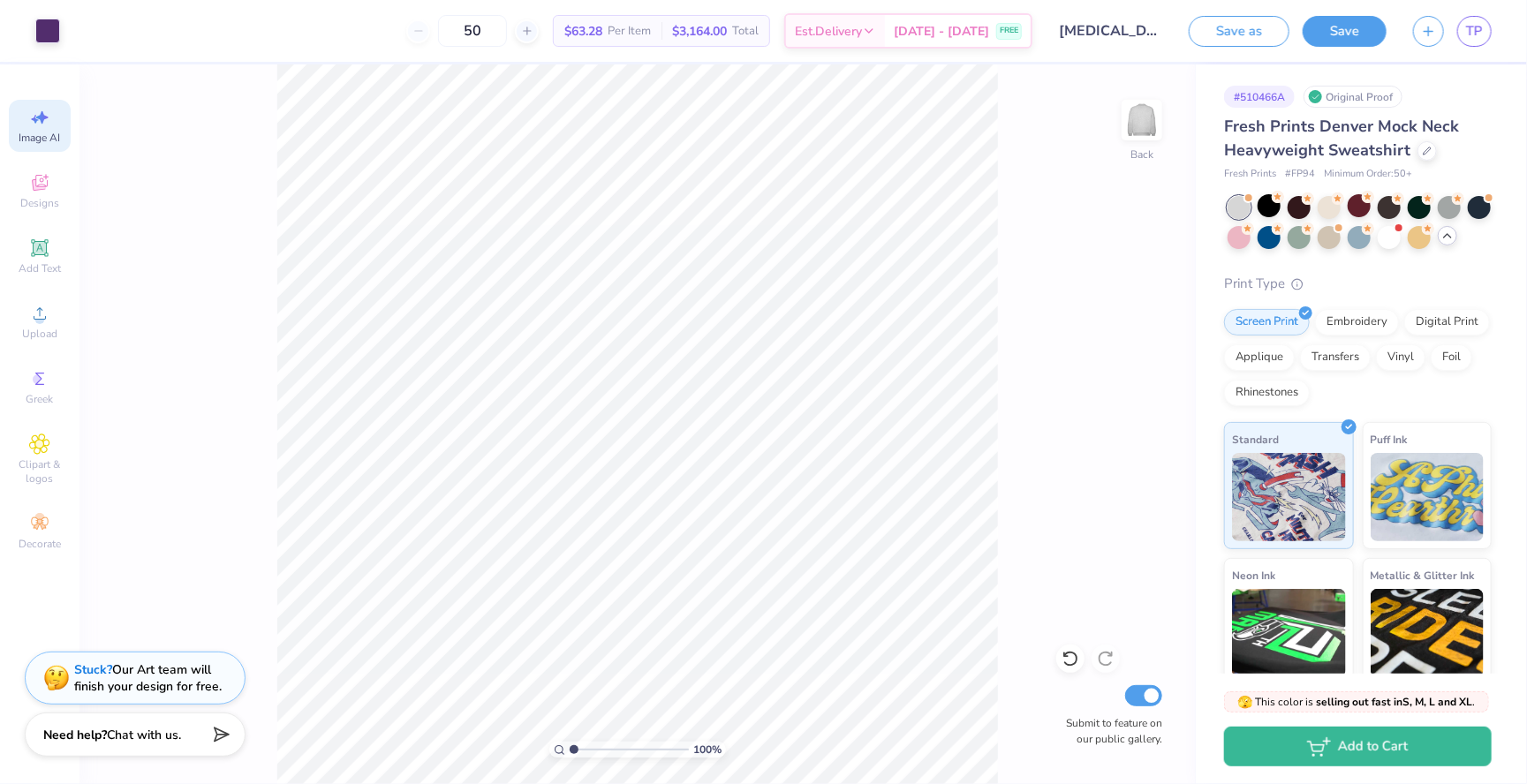
click at [72, 737] on strong "Need help?" at bounding box center [75, 735] width 64 height 17
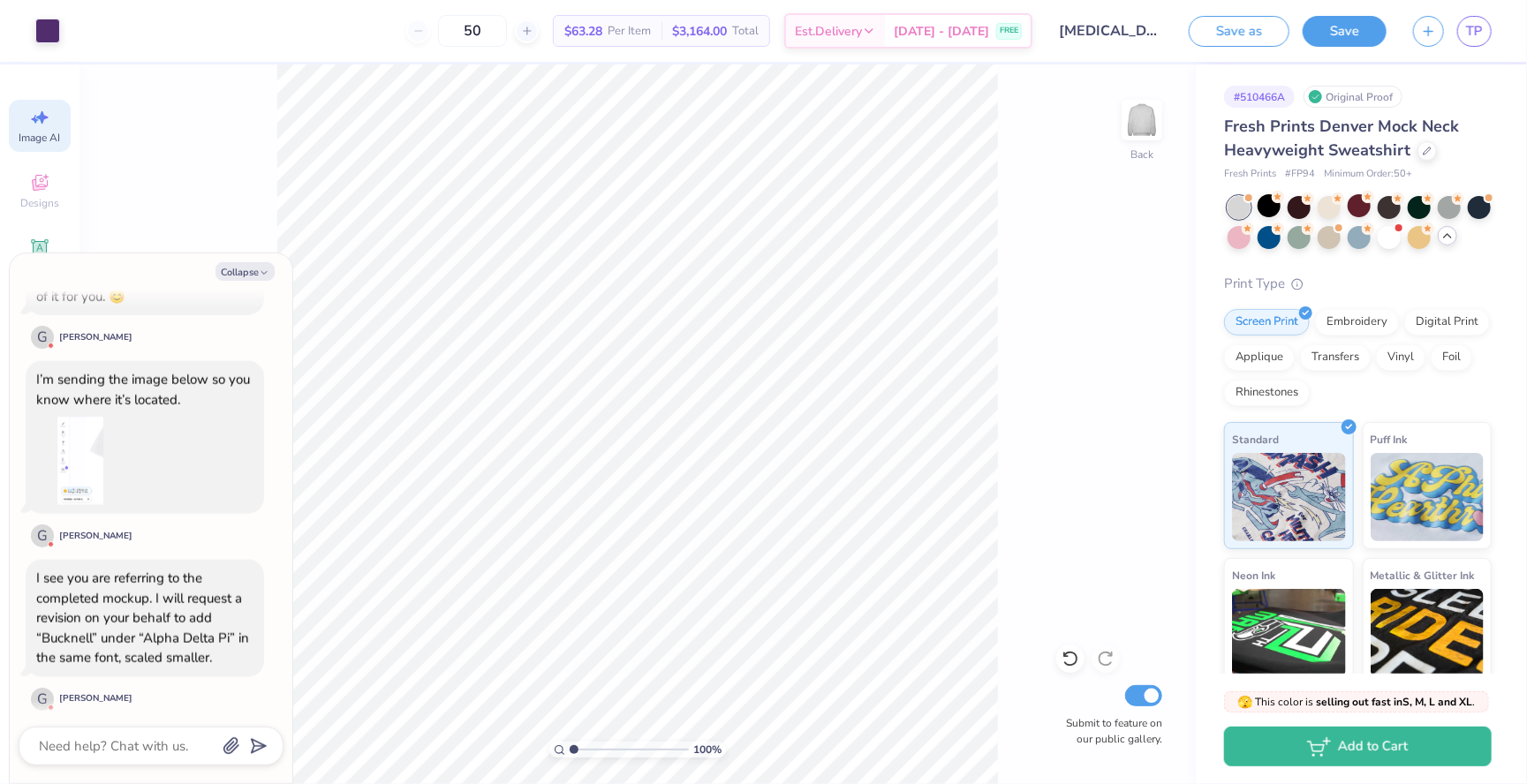
click at [98, 763] on div at bounding box center [151, 746] width 265 height 38
click at [91, 749] on textarea at bounding box center [127, 746] width 179 height 23
type textarea "x"
type textarea "o"
type textarea "x"
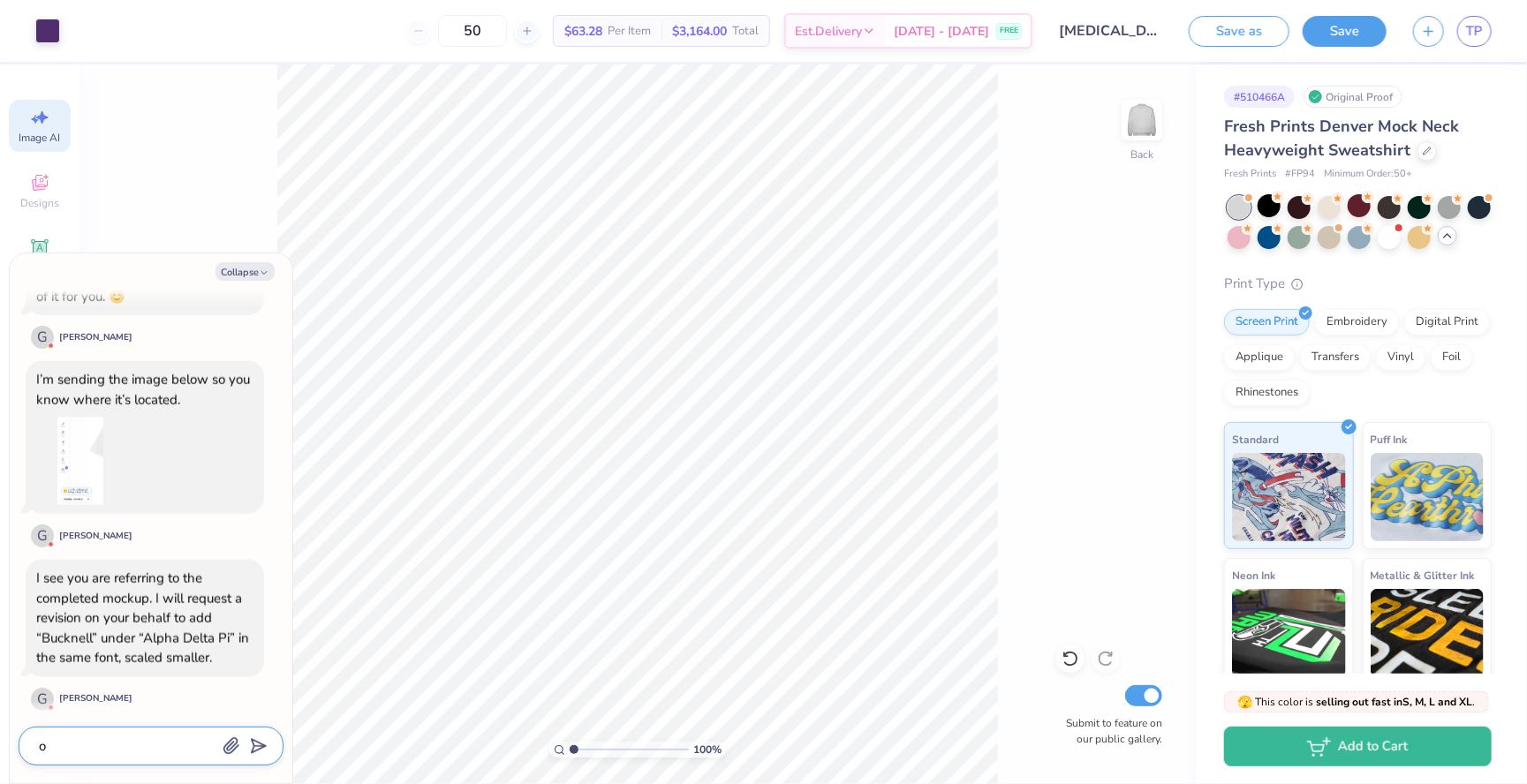
type textarea "ok"
type textarea "x"
type textarea "ok"
type textarea "x"
type textarea "ok g"
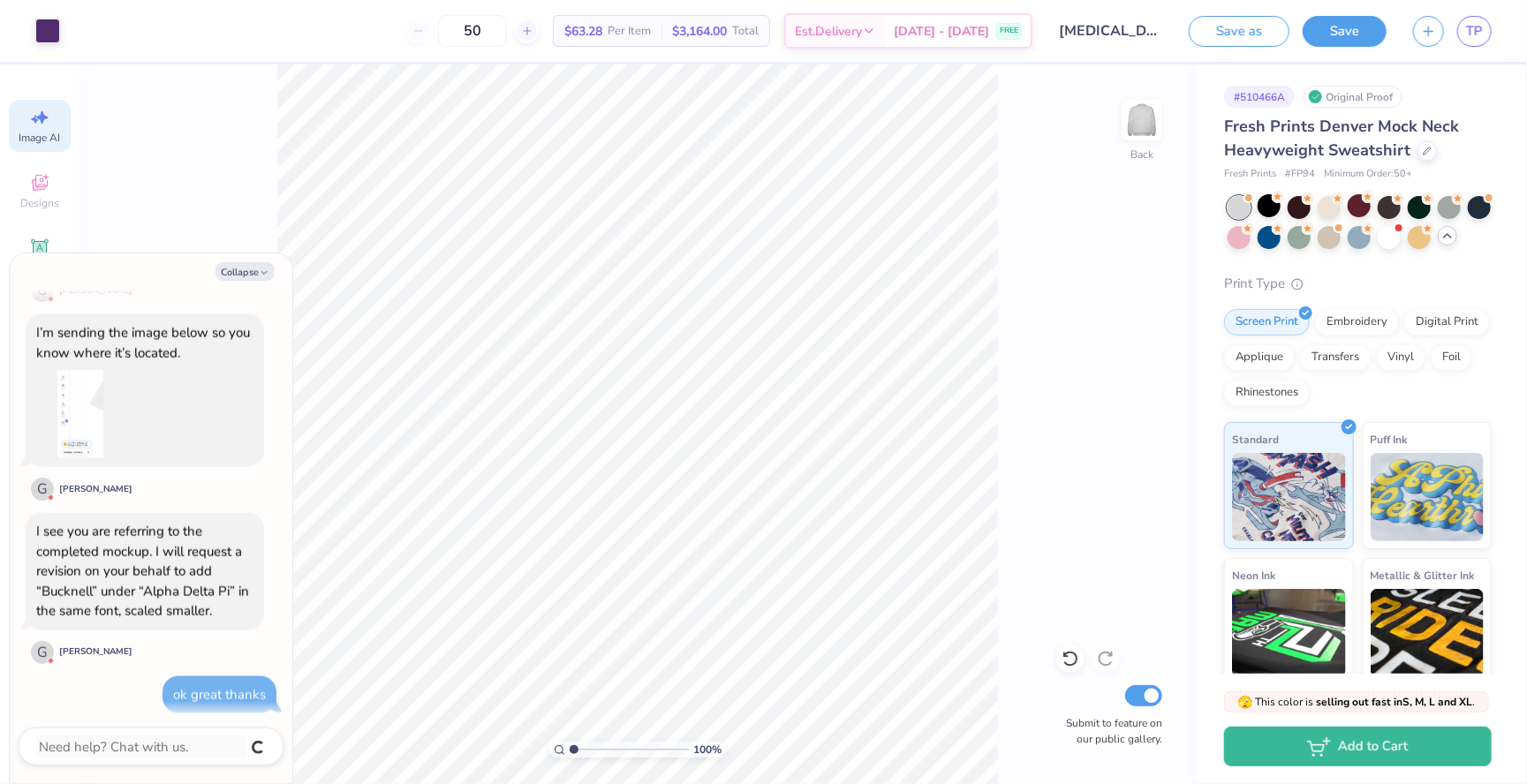
scroll to position [1468, 0]
click at [269, 265] on button "Collapse" at bounding box center [245, 272] width 59 height 19
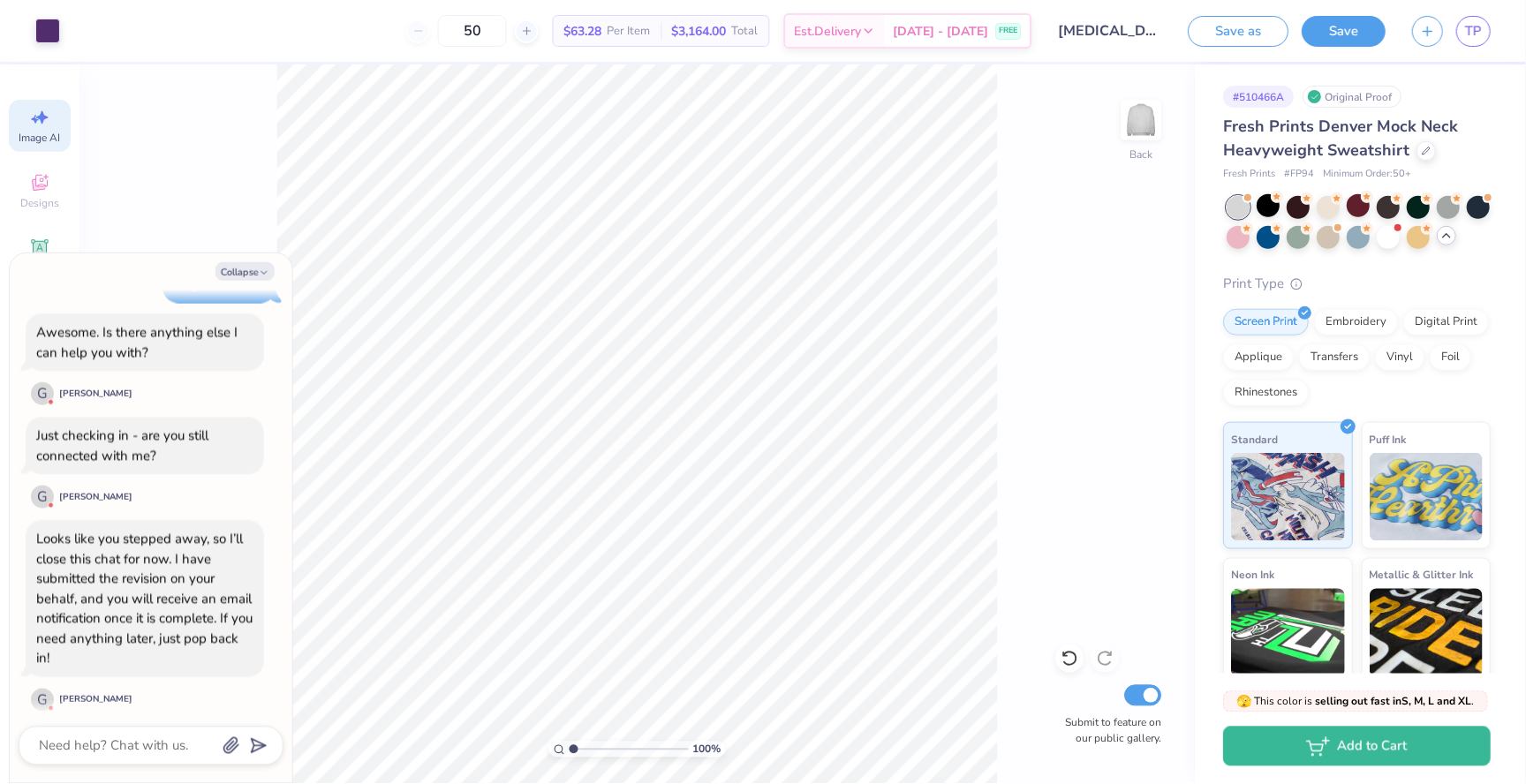
scroll to position [1876, 0]
click at [251, 271] on button "Collapse" at bounding box center [245, 272] width 59 height 19
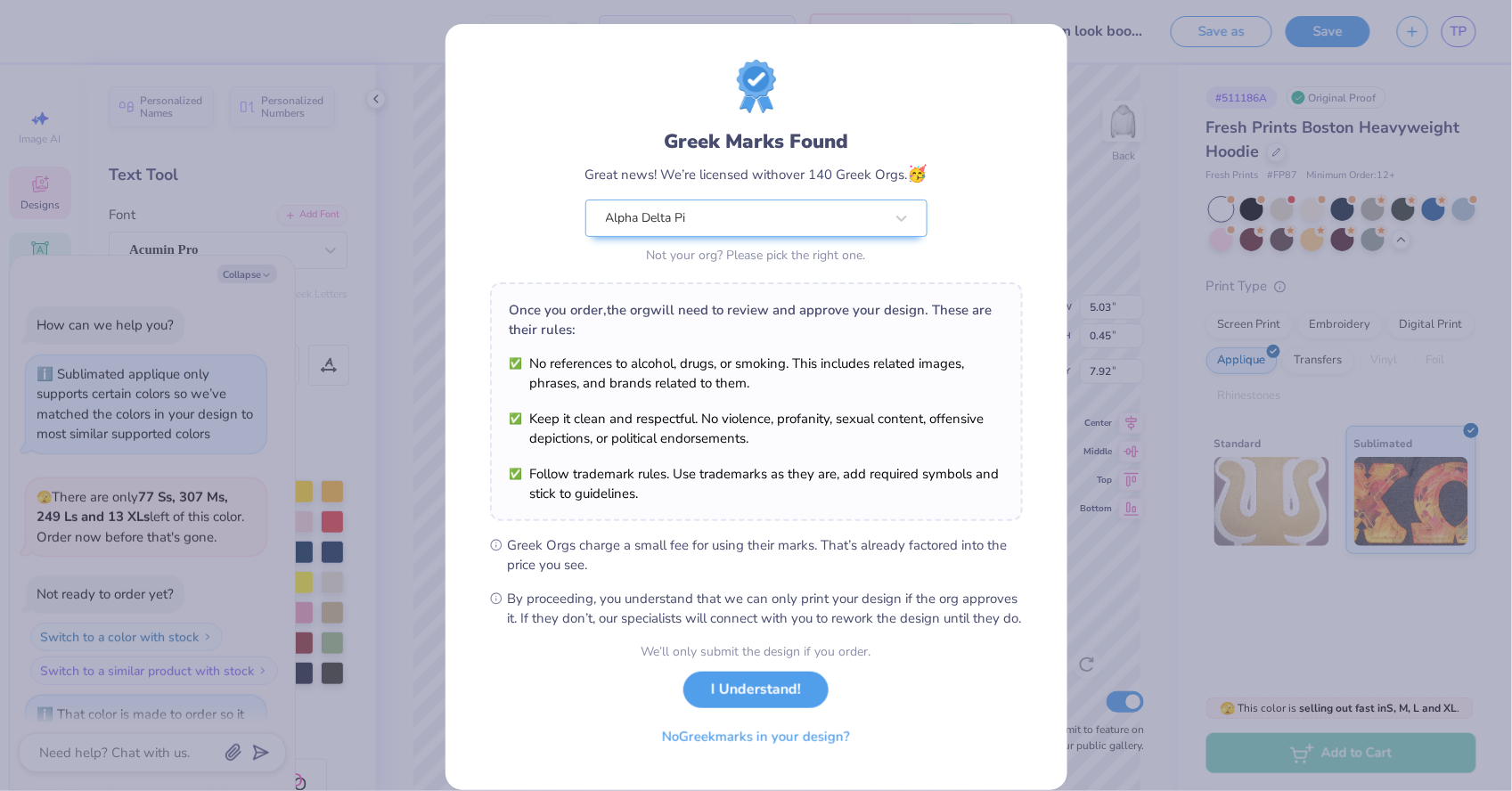
scroll to position [485, 0]
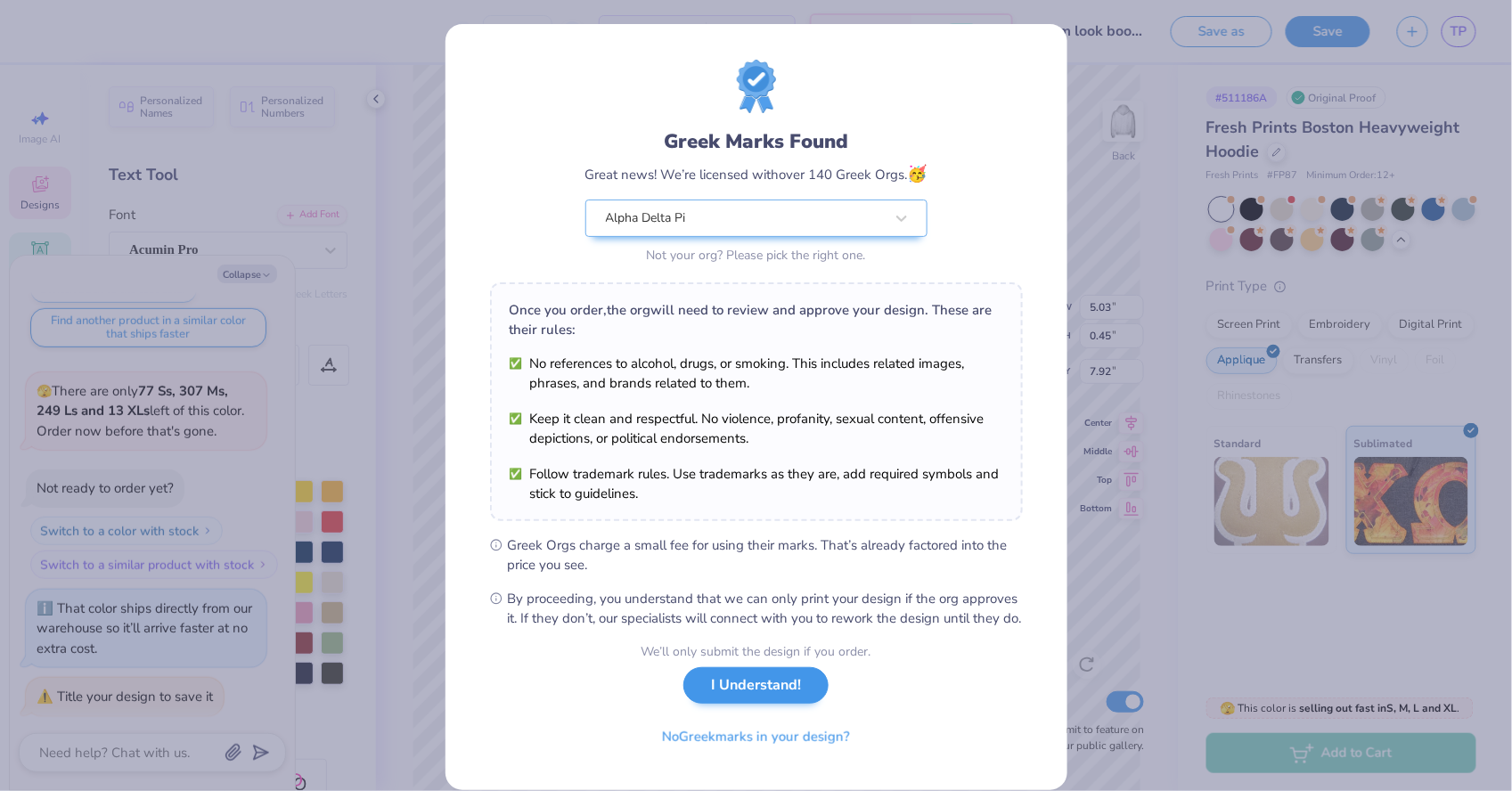
click at [723, 701] on button "I Understand!" at bounding box center [755, 685] width 145 height 37
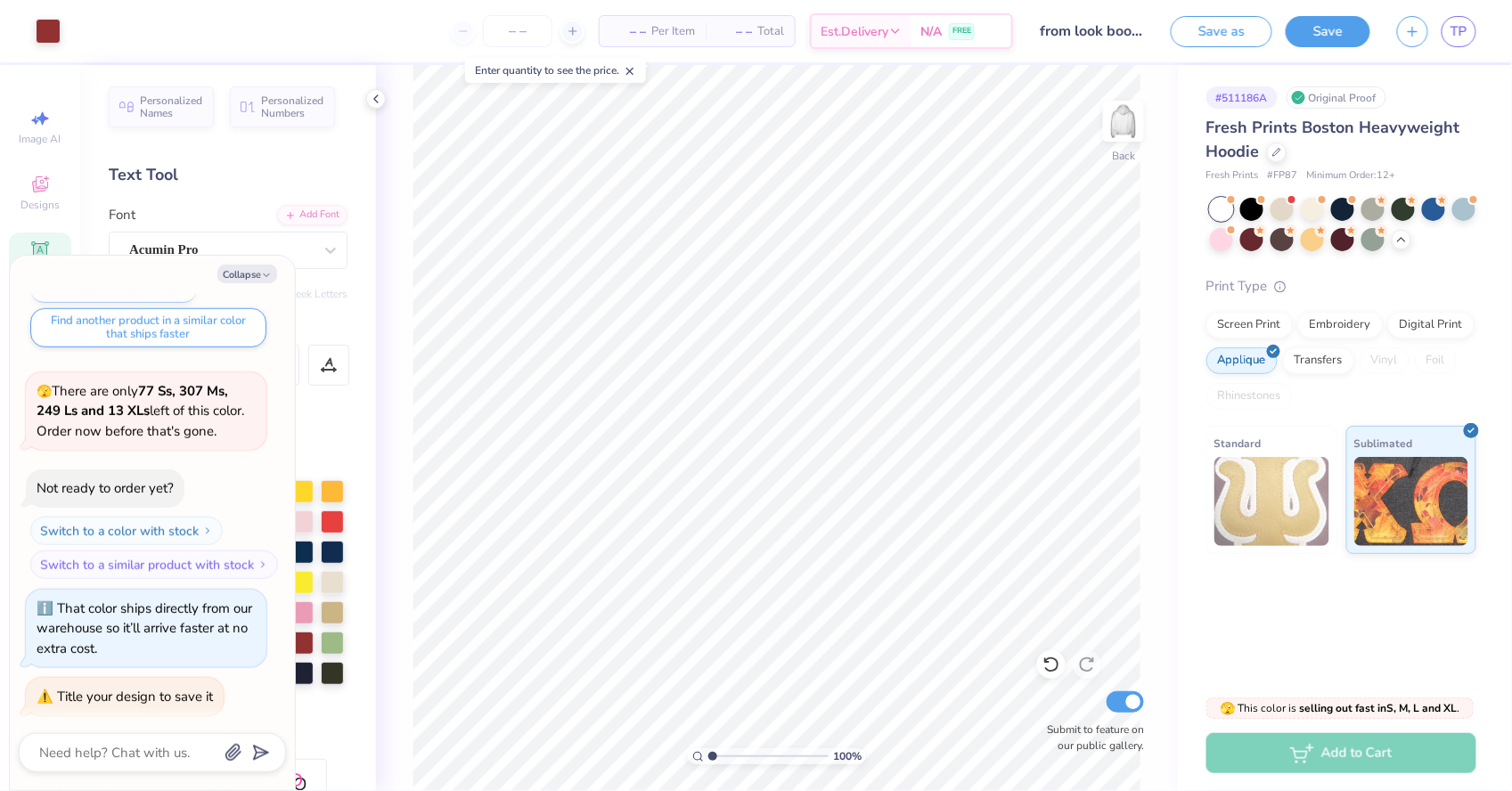
type textarea "x"
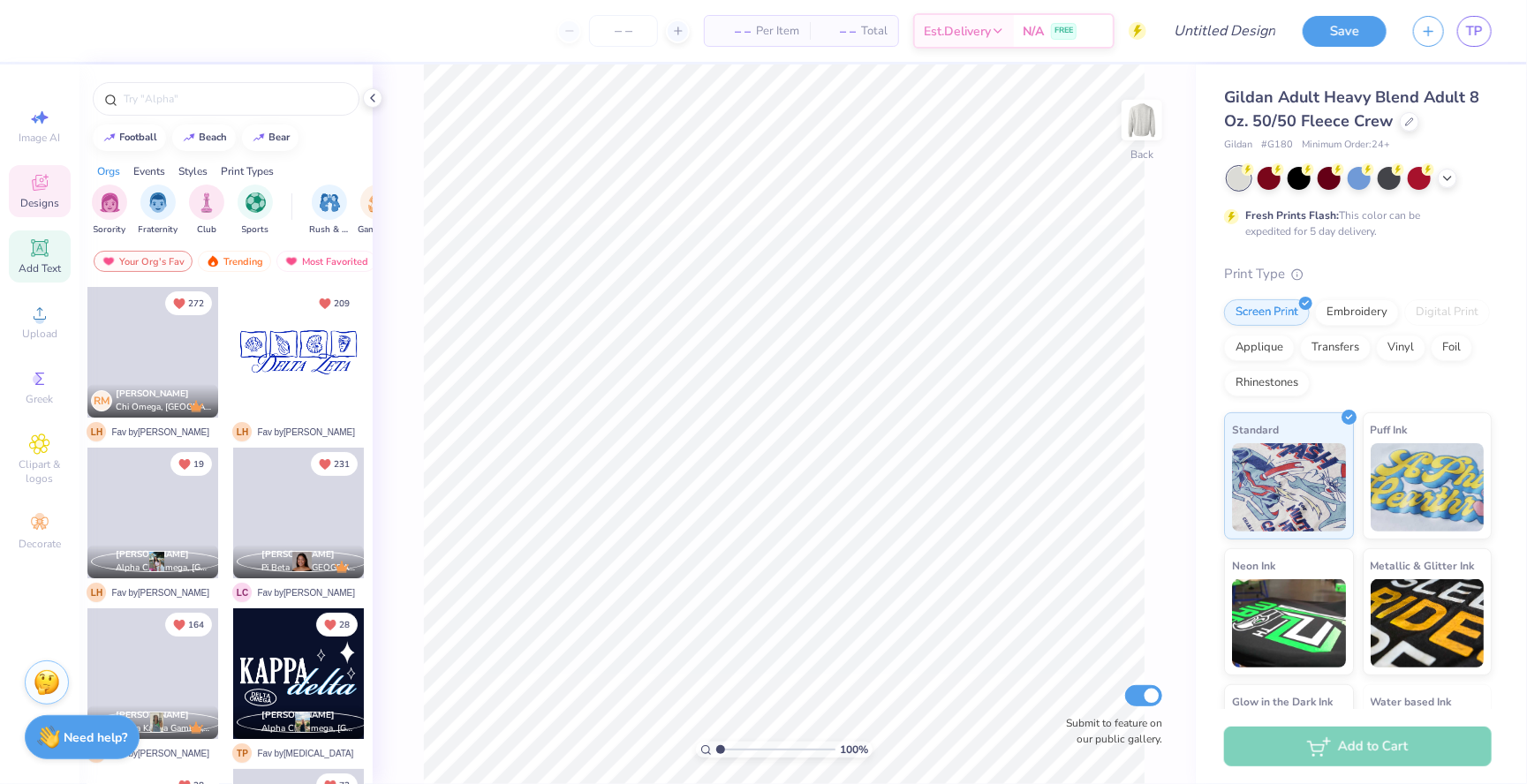
click at [42, 254] on icon at bounding box center [39, 248] width 22 height 22
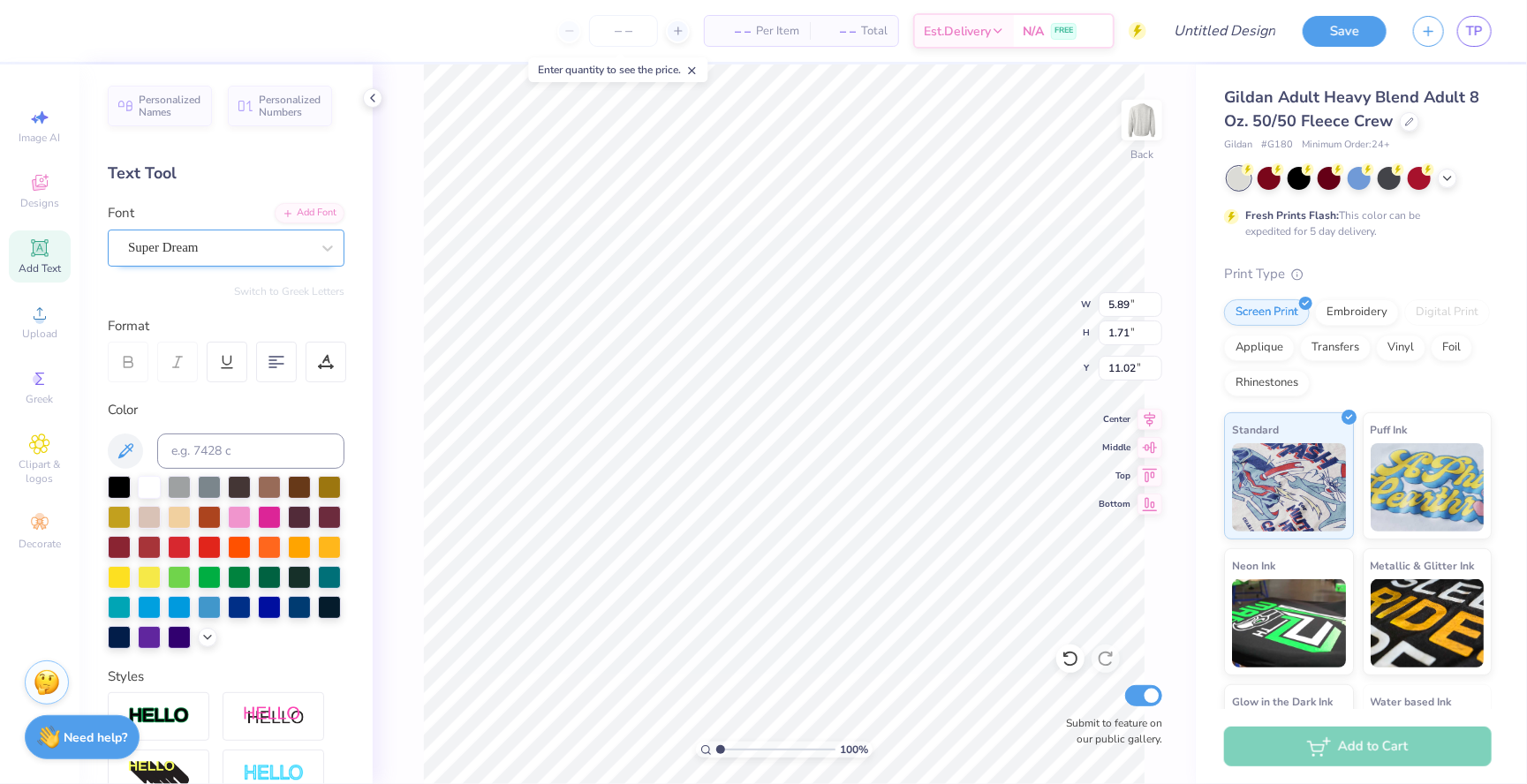
click at [199, 249] on span "Super Dream" at bounding box center [163, 248] width 70 height 21
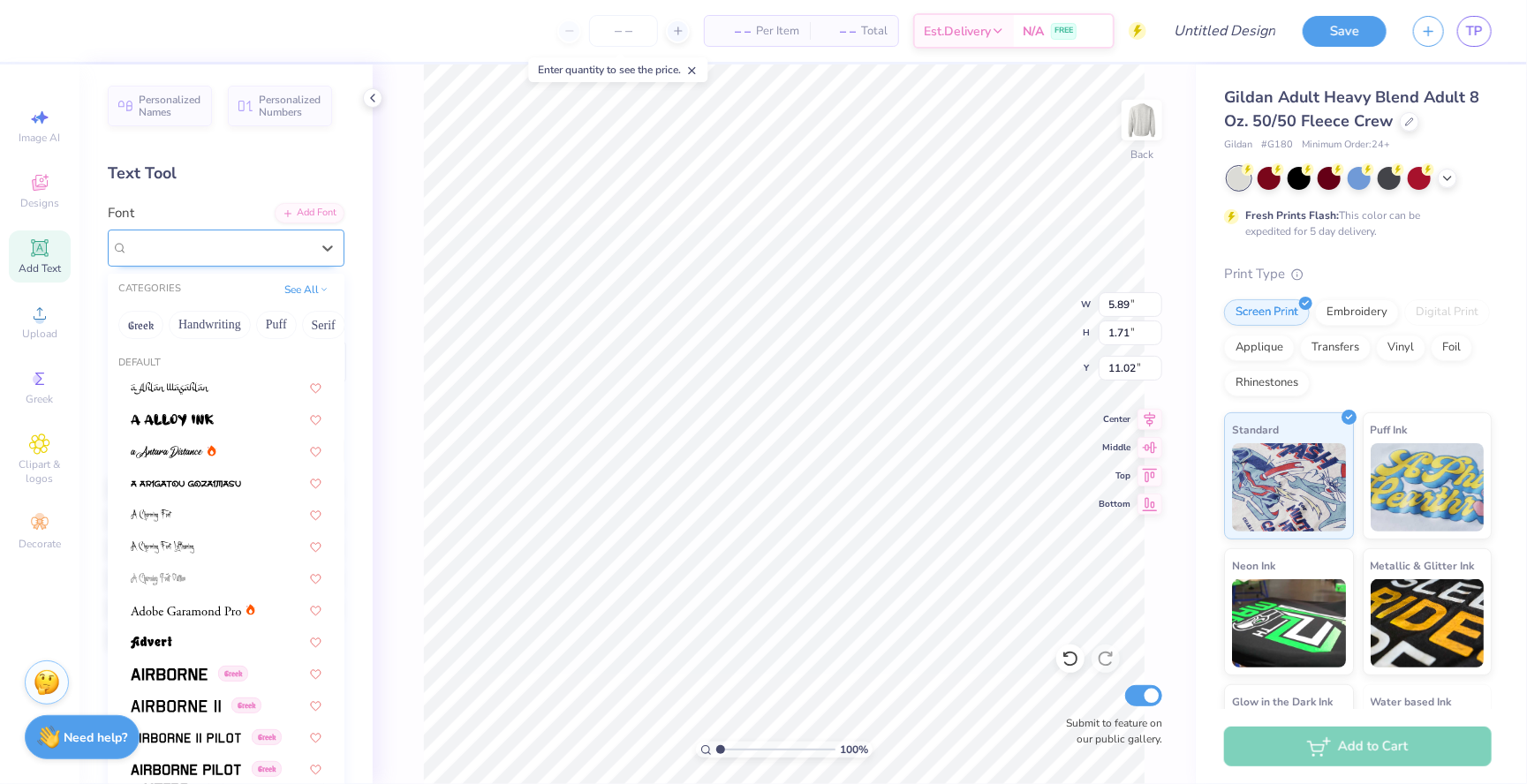
click at [196, 243] on span "Super Dream" at bounding box center [163, 248] width 70 height 21
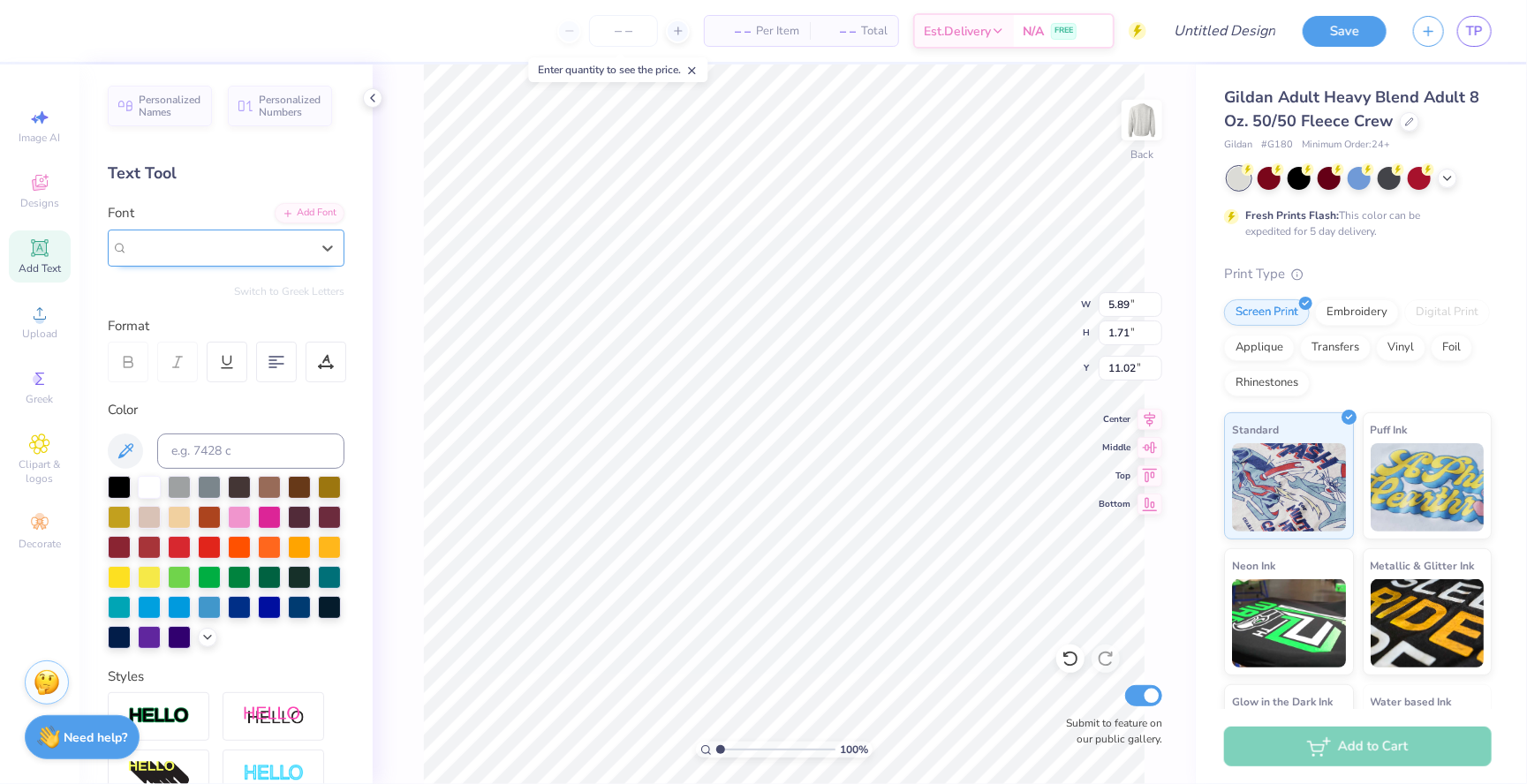
click at [196, 243] on span "Super Dream" at bounding box center [163, 248] width 70 height 21
click at [201, 380] on span "Varsity Team" at bounding box center [165, 387] width 69 height 19
type input "Var"
type input "5.85"
type input "1.70"
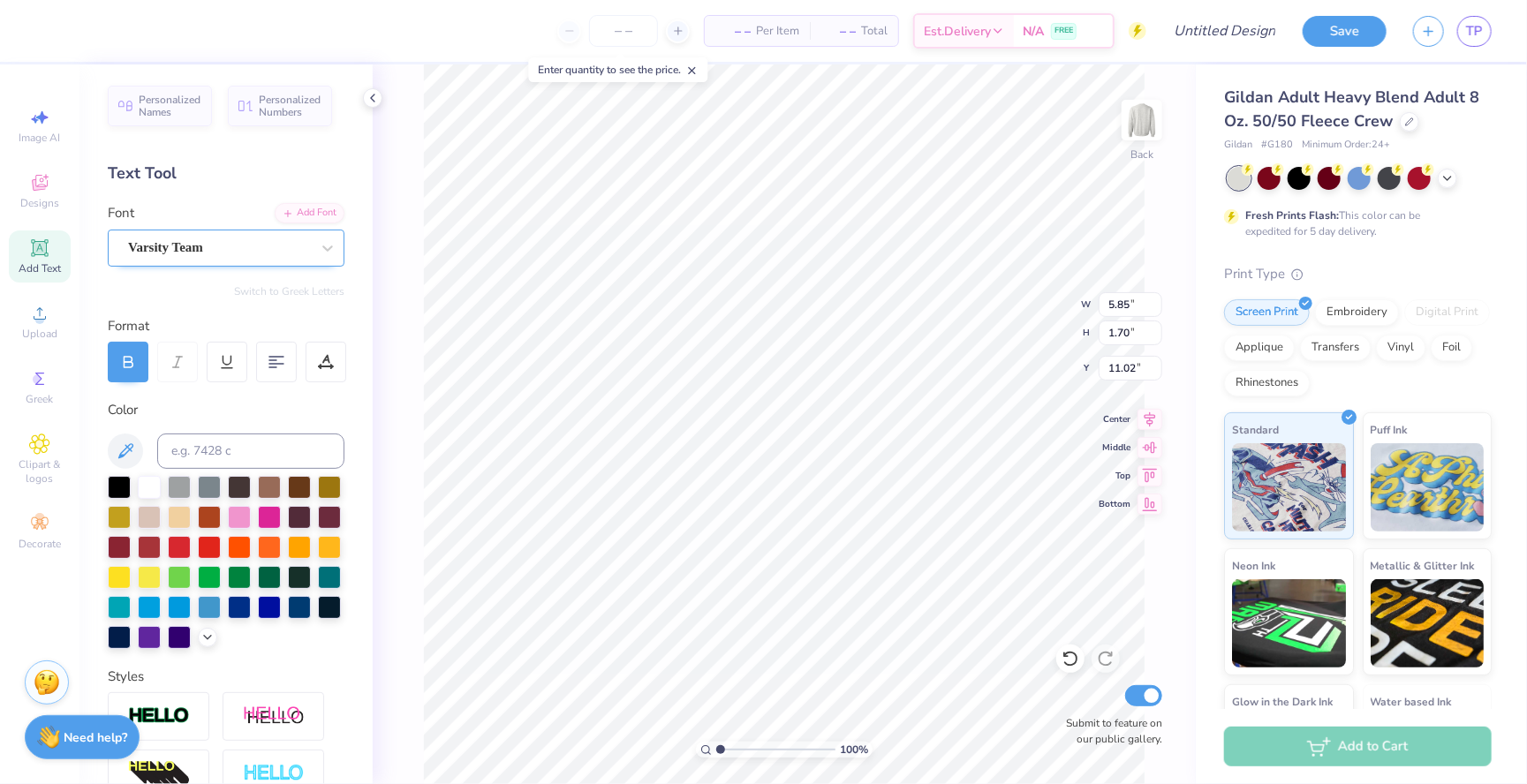
scroll to position [0, 7]
type textarea "[GEOGRAPHIC_DATA]"
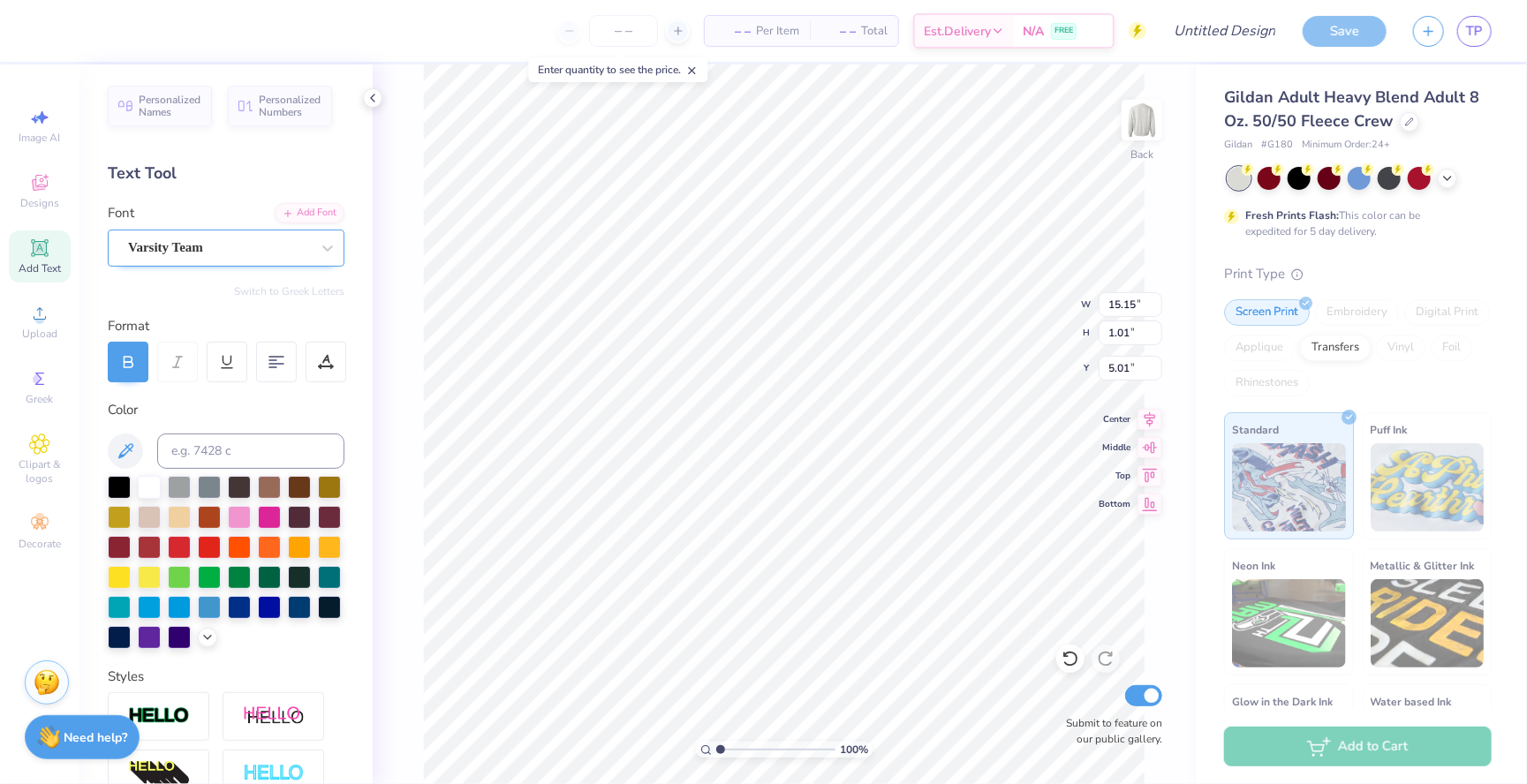
type input "5.01"
type input "15.00"
type input "1.00"
type input "7.80"
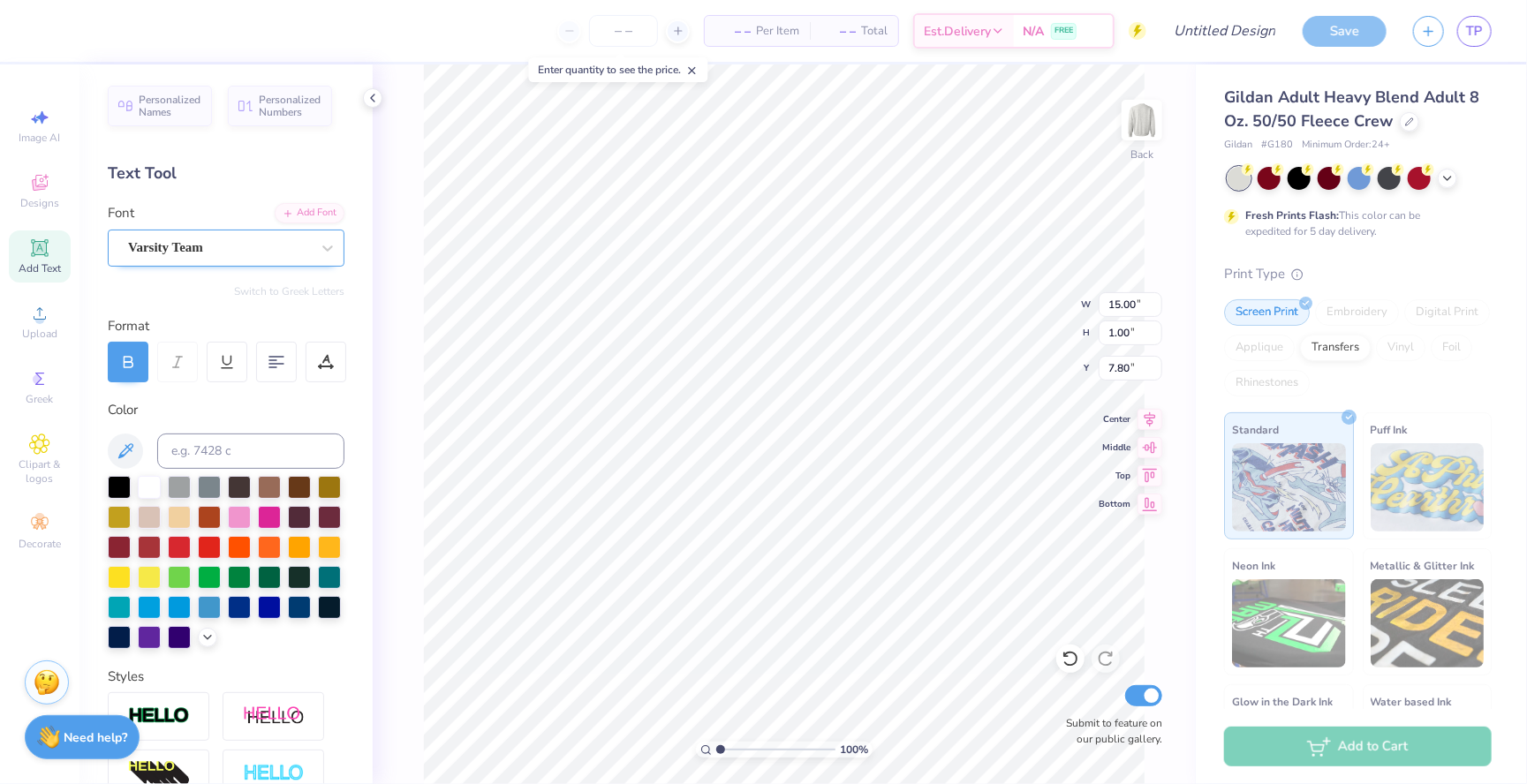
type textarea "ADPI"
type input "7.60"
type input "8.55"
type input "2.97"
type input "6.98"
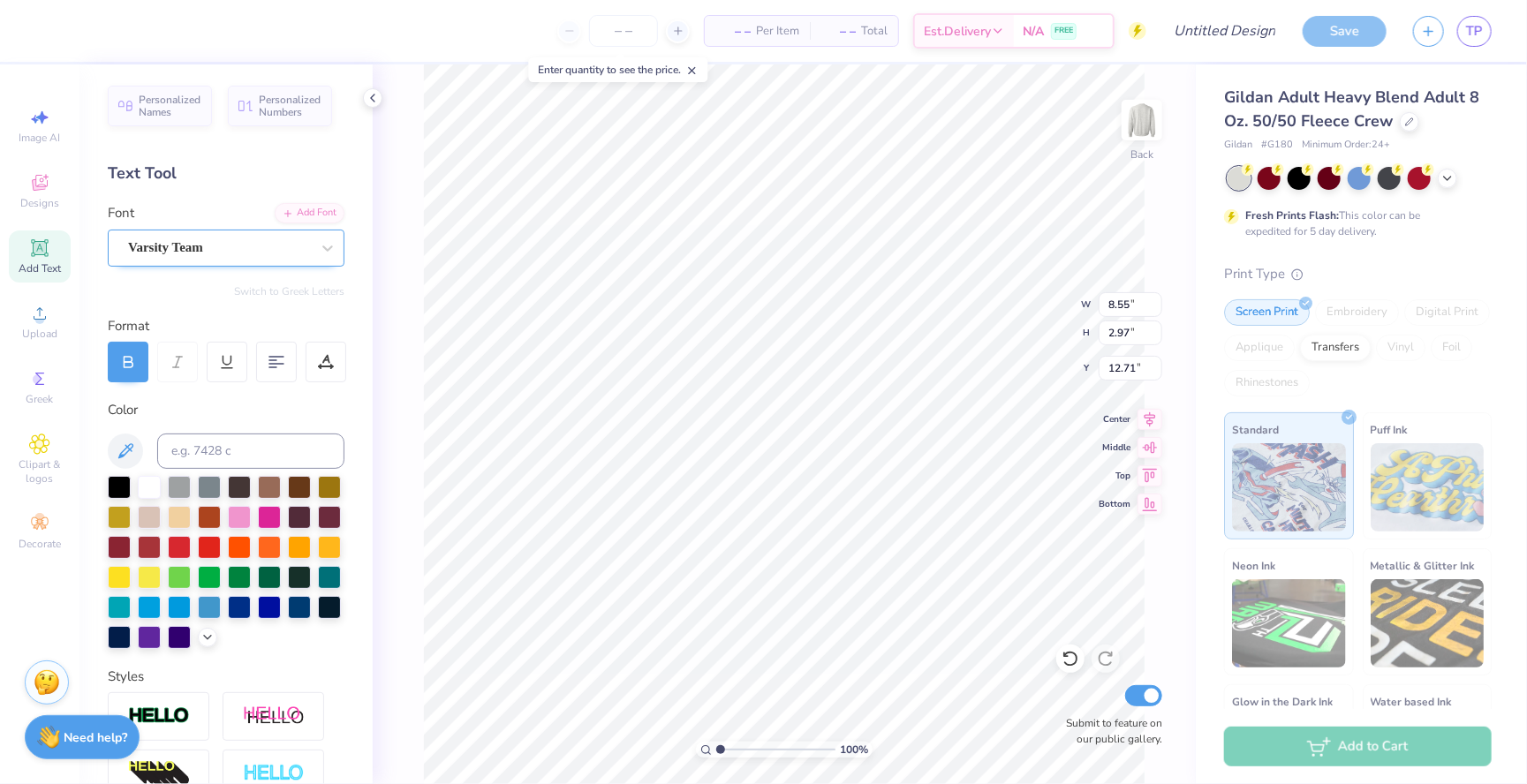
type input "12.71"
type textarea "Theta Iota chapter"
type input "8.55"
type input "2.97"
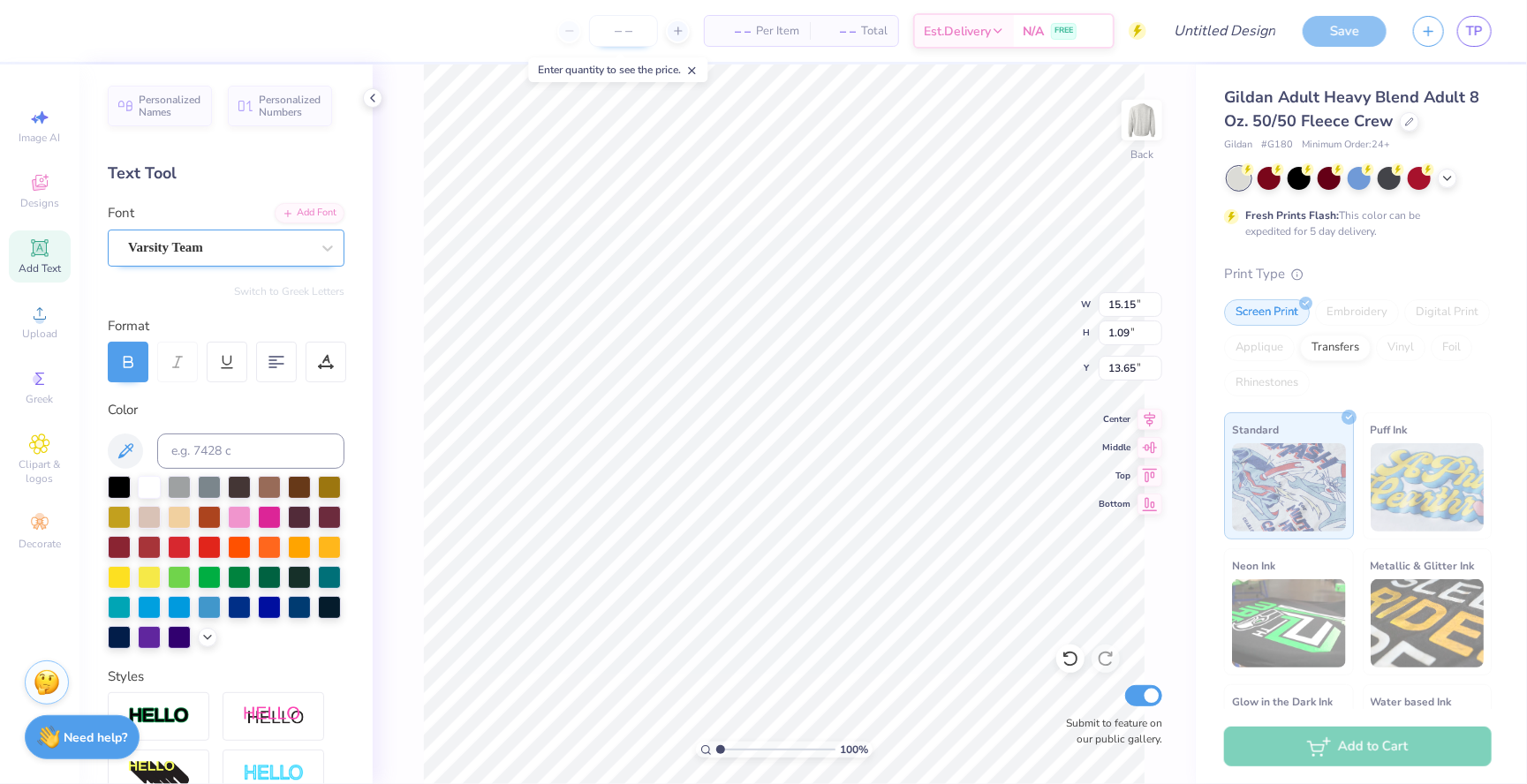
type input "6.98"
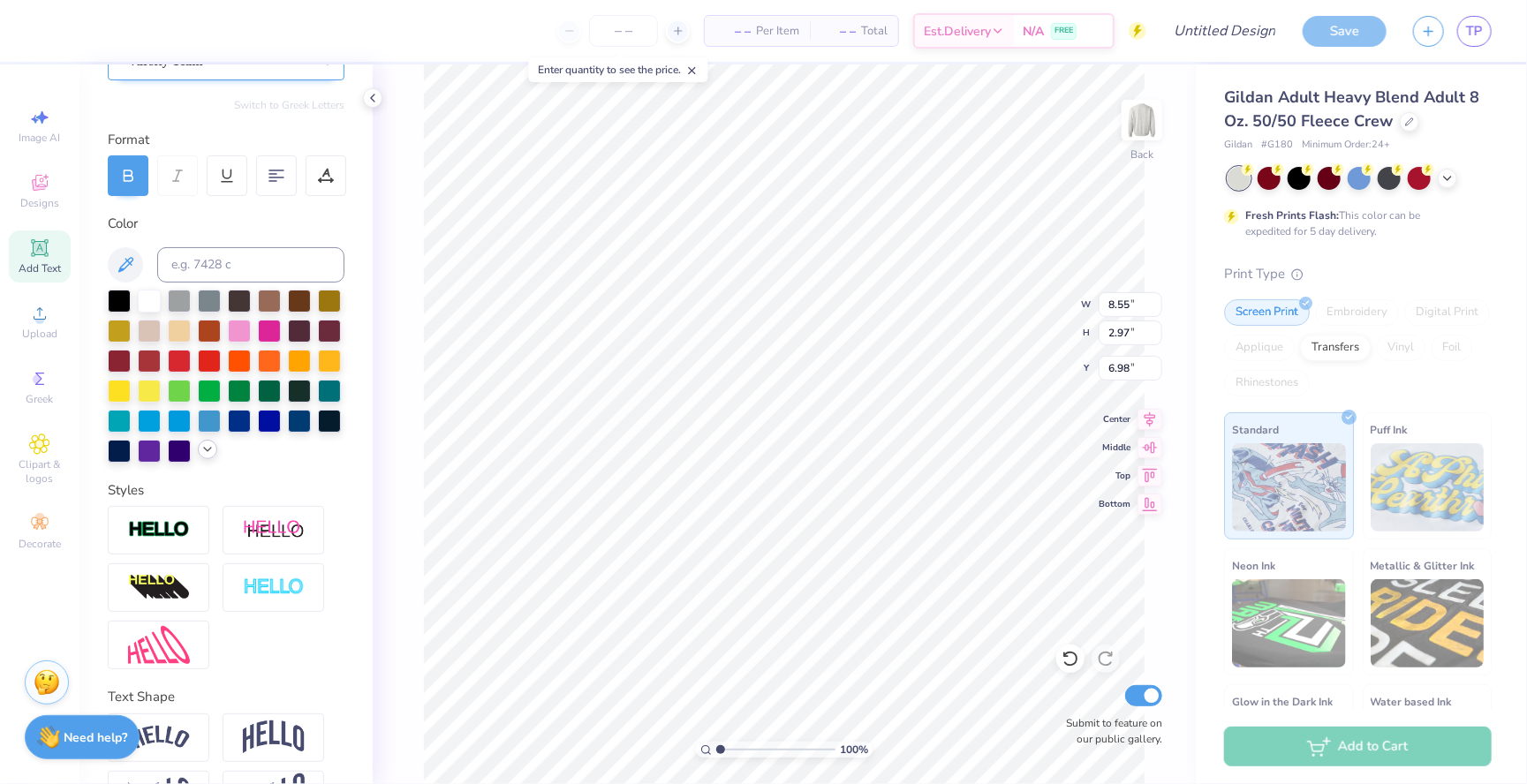
click at [204, 450] on icon at bounding box center [207, 449] width 14 height 14
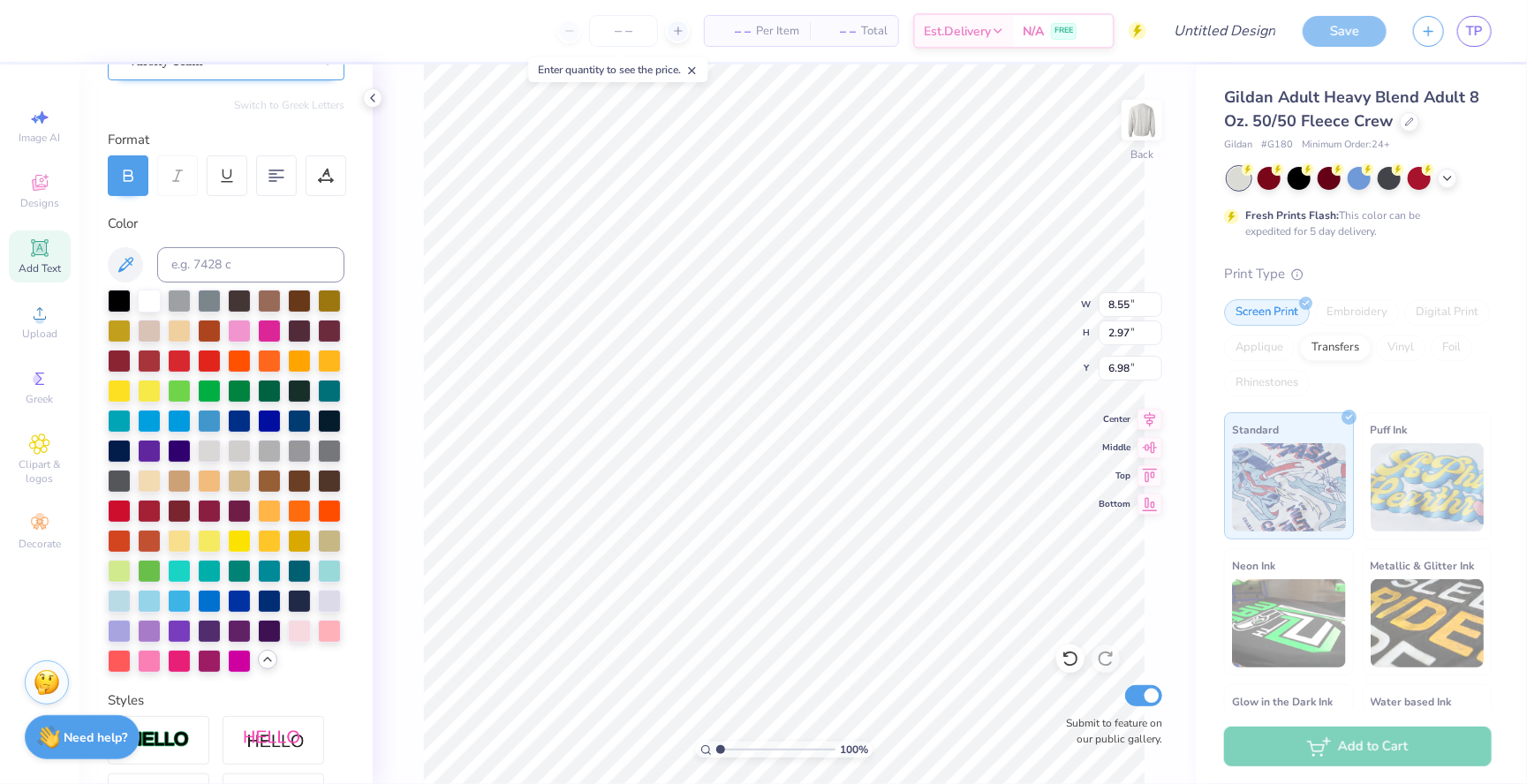
scroll to position [245, 0]
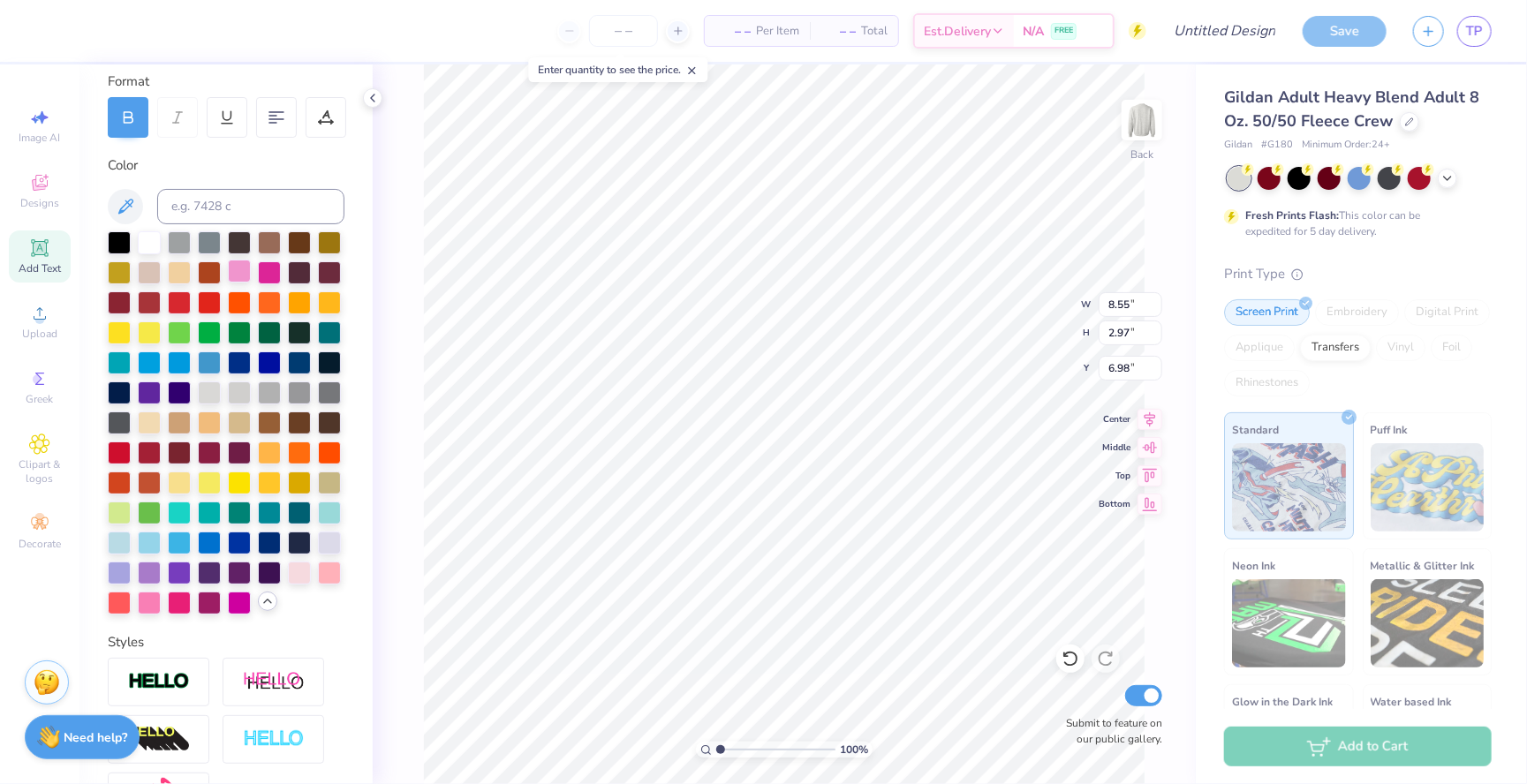
click at [245, 272] on div at bounding box center [239, 271] width 23 height 23
type input "15.15"
type input "1.01"
type input "5.01"
click at [293, 734] on img at bounding box center [274, 740] width 62 height 21
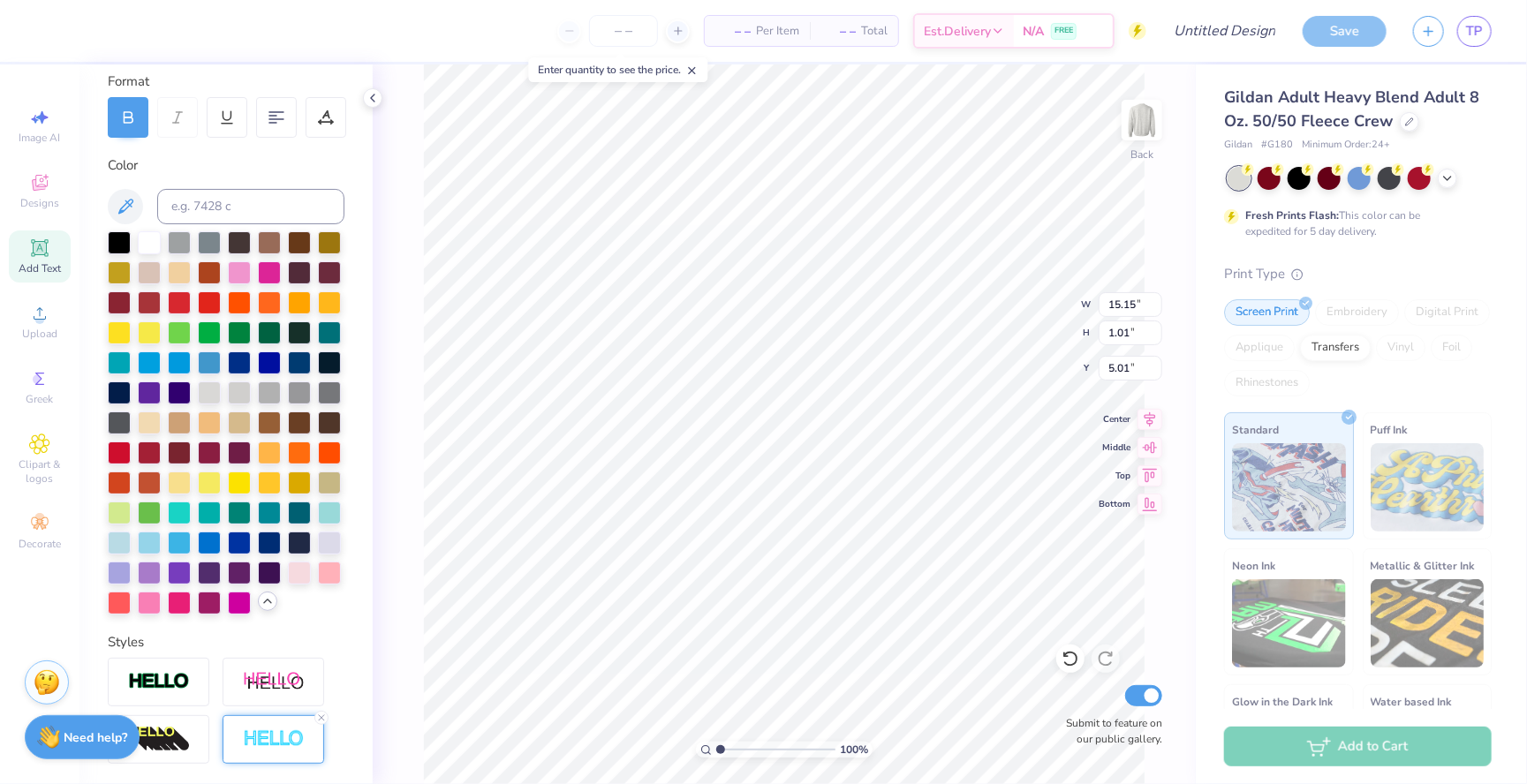
type input "1.03"
type input "5.00"
click at [244, 267] on div at bounding box center [239, 271] width 23 height 23
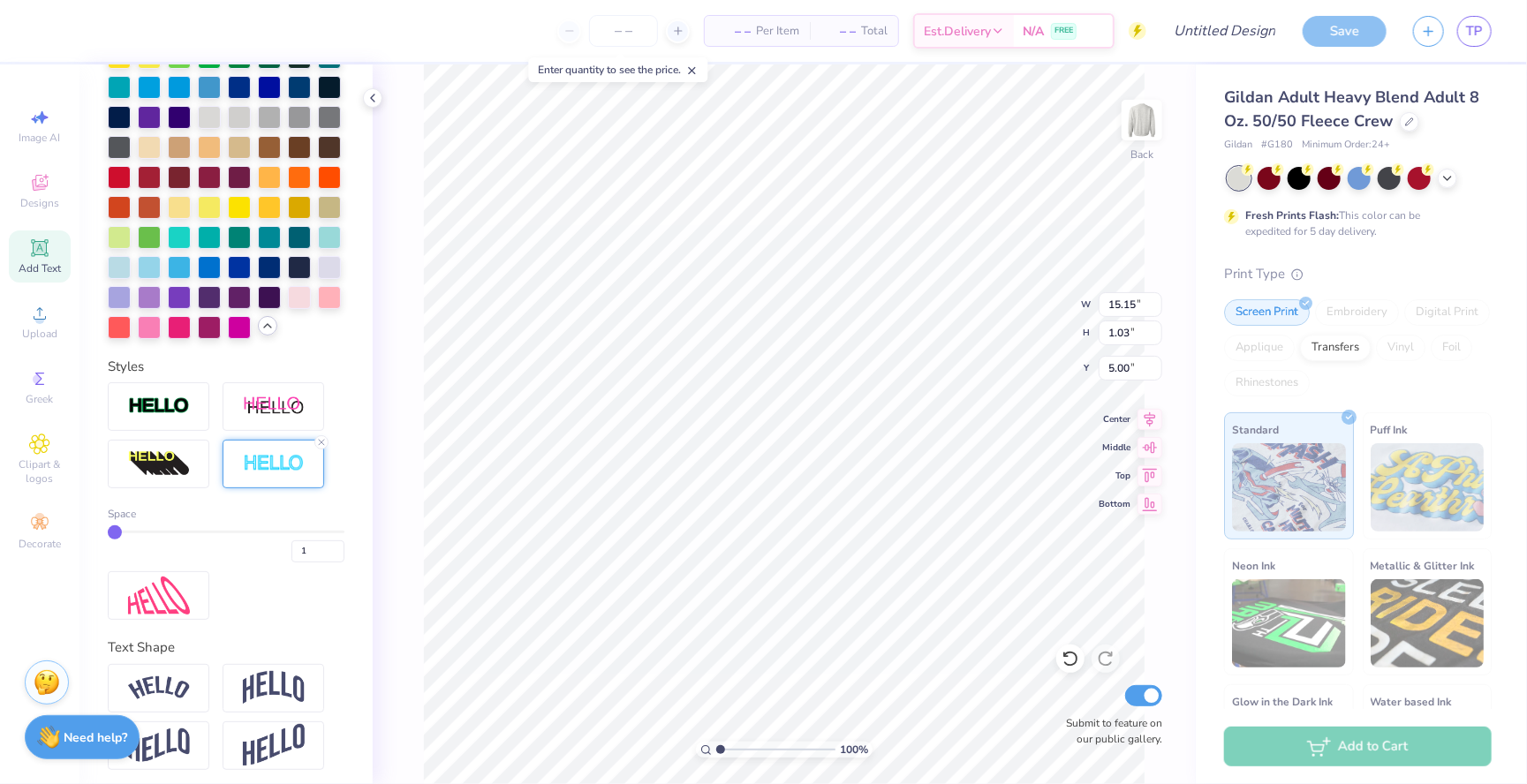
scroll to position [525, 0]
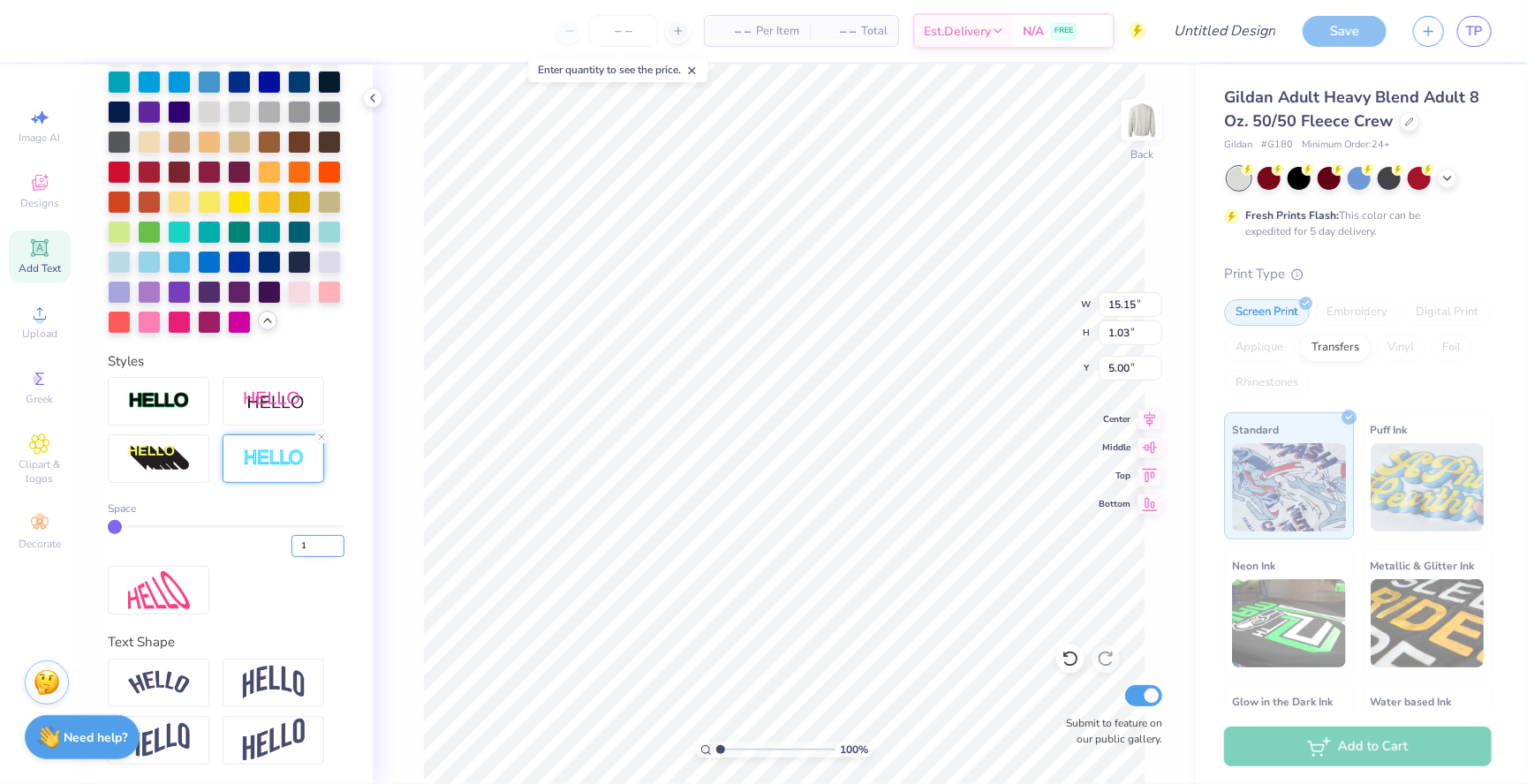
click at [316, 550] on input "1" at bounding box center [318, 547] width 53 height 23
type input "2"
click at [333, 540] on input "2" at bounding box center [318, 547] width 53 height 23
type input "2"
click at [332, 539] on input "2" at bounding box center [318, 547] width 53 height 23
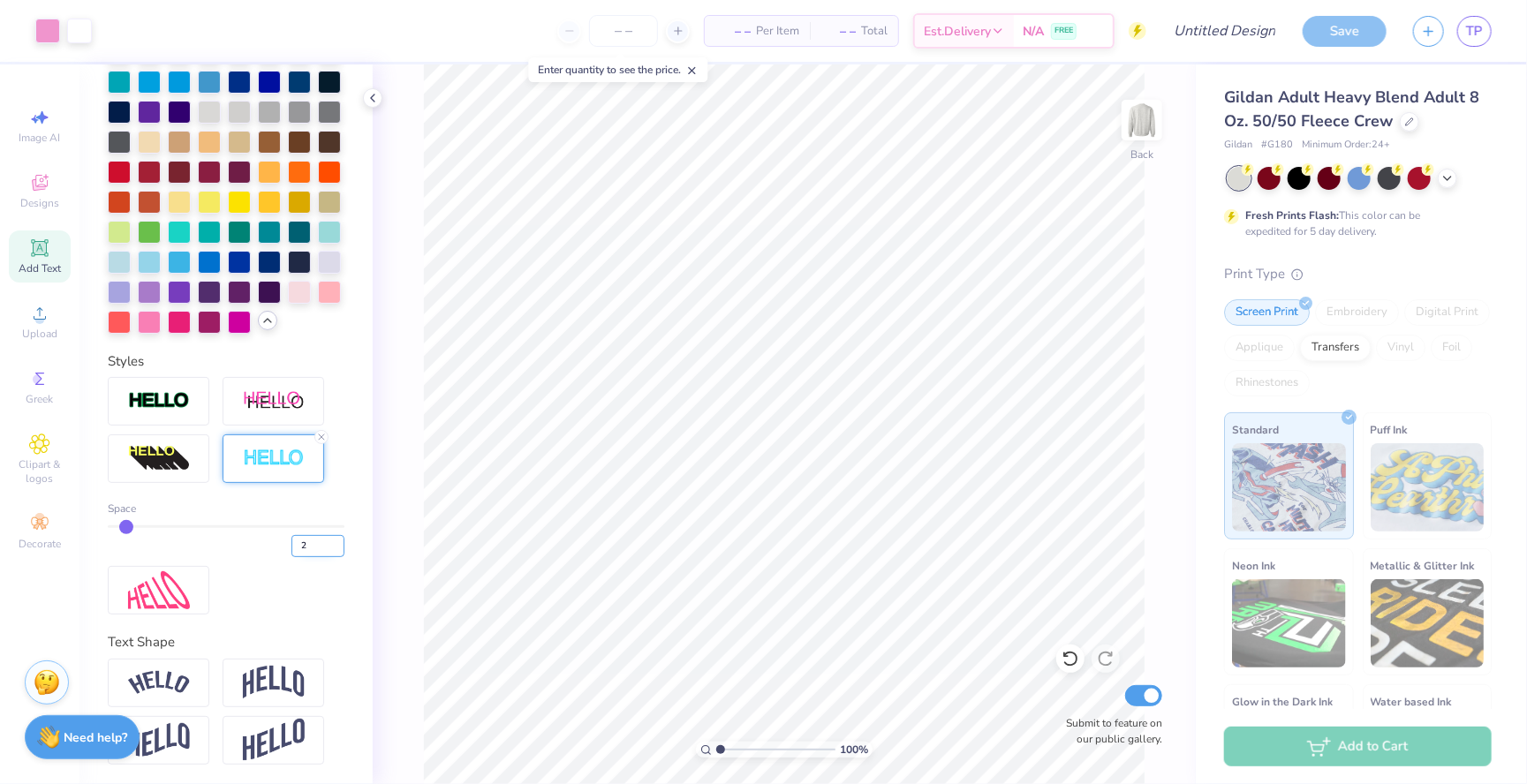
type input "3"
click at [338, 539] on input "3" at bounding box center [318, 547] width 53 height 23
click at [404, 550] on div "100 % Back Submit to feature on our public gallery." at bounding box center [784, 424] width 824 height 719
type input "3"
click at [1449, 175] on icon at bounding box center [1447, 176] width 14 height 14
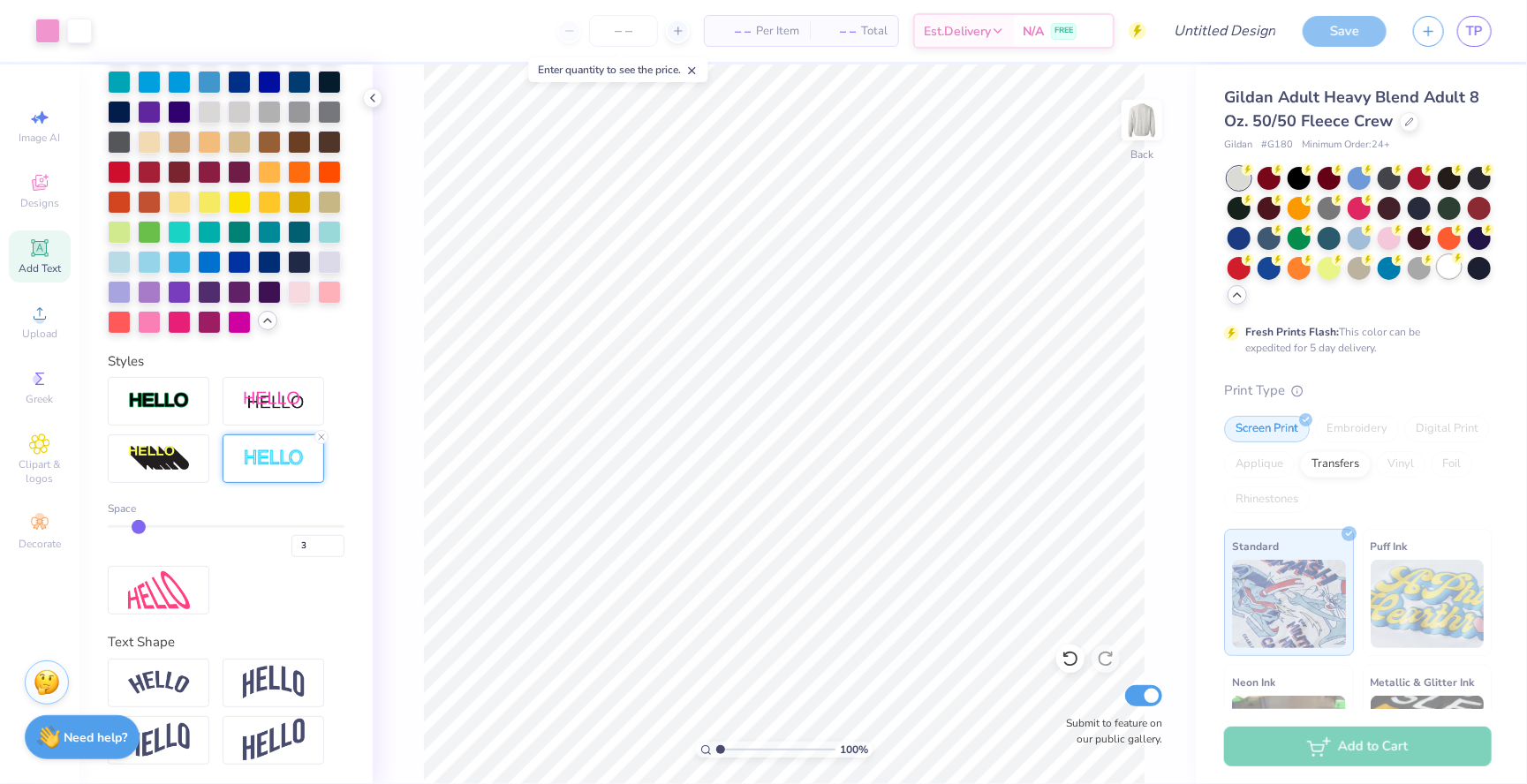
click at [1445, 273] on div at bounding box center [1449, 266] width 23 height 23
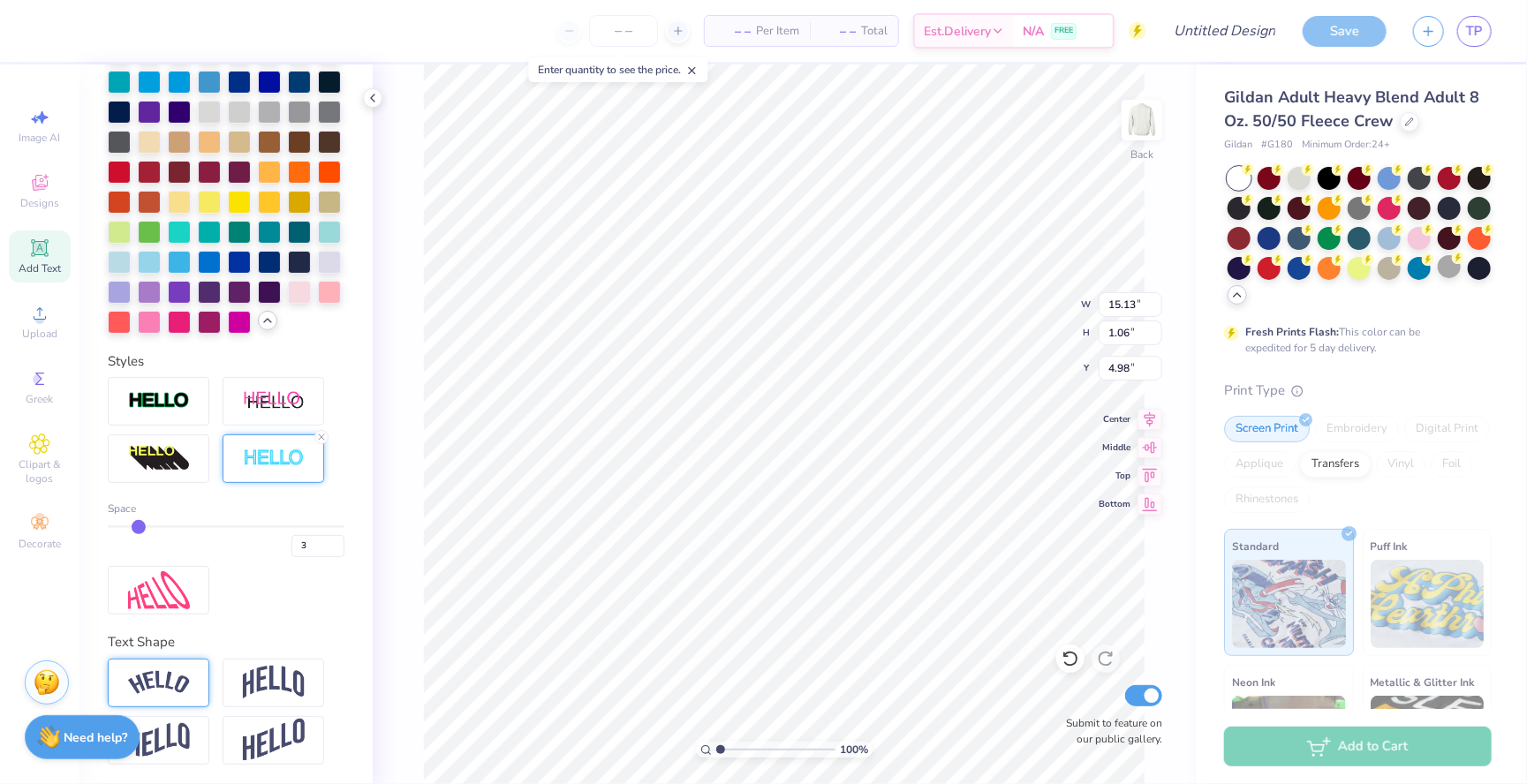
click at [161, 682] on img at bounding box center [159, 683] width 62 height 23
type input "15.15"
type input "2.99"
type input "4.01"
type input "4"
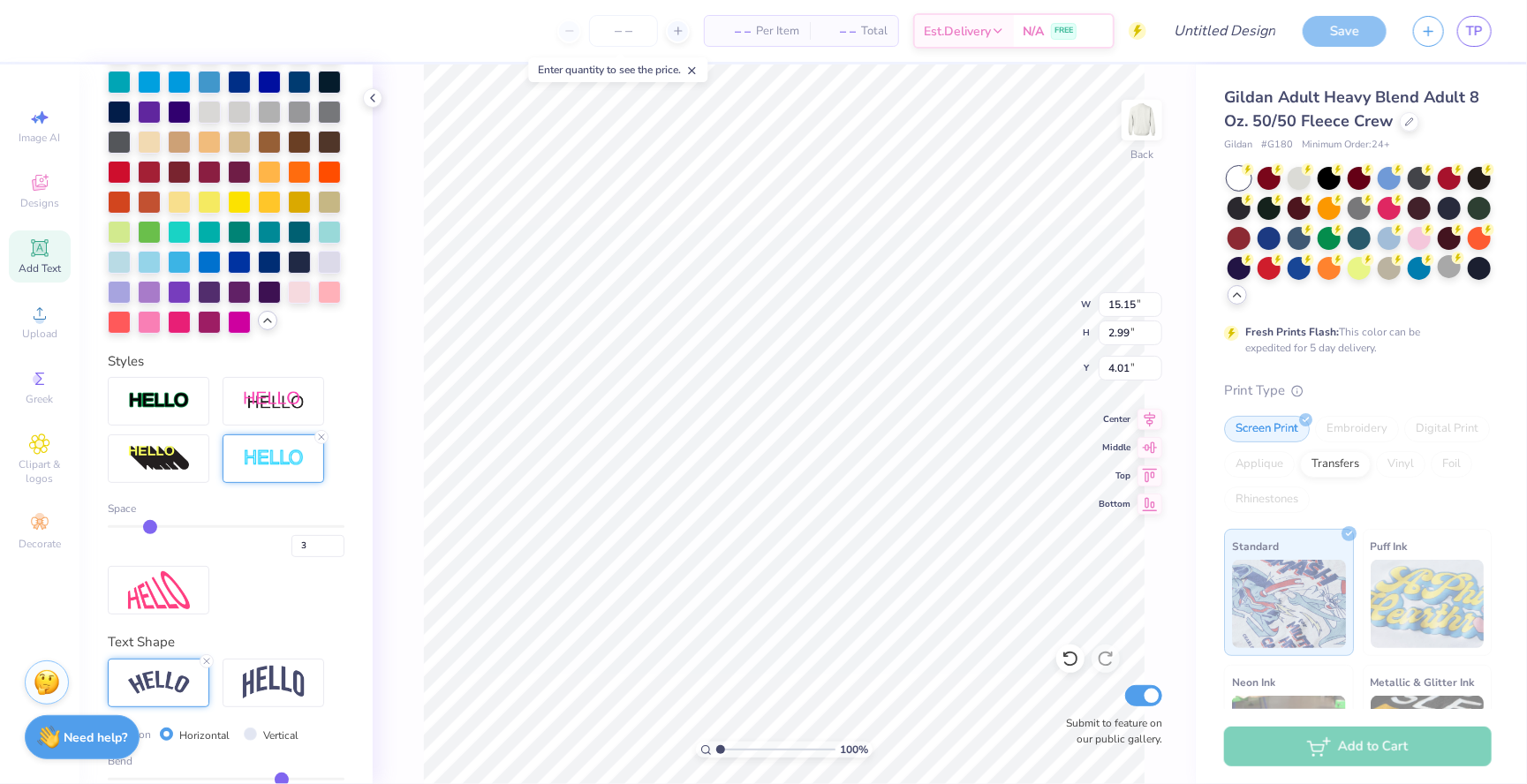
type input "4"
type input "5"
type input "3.01"
type input "6"
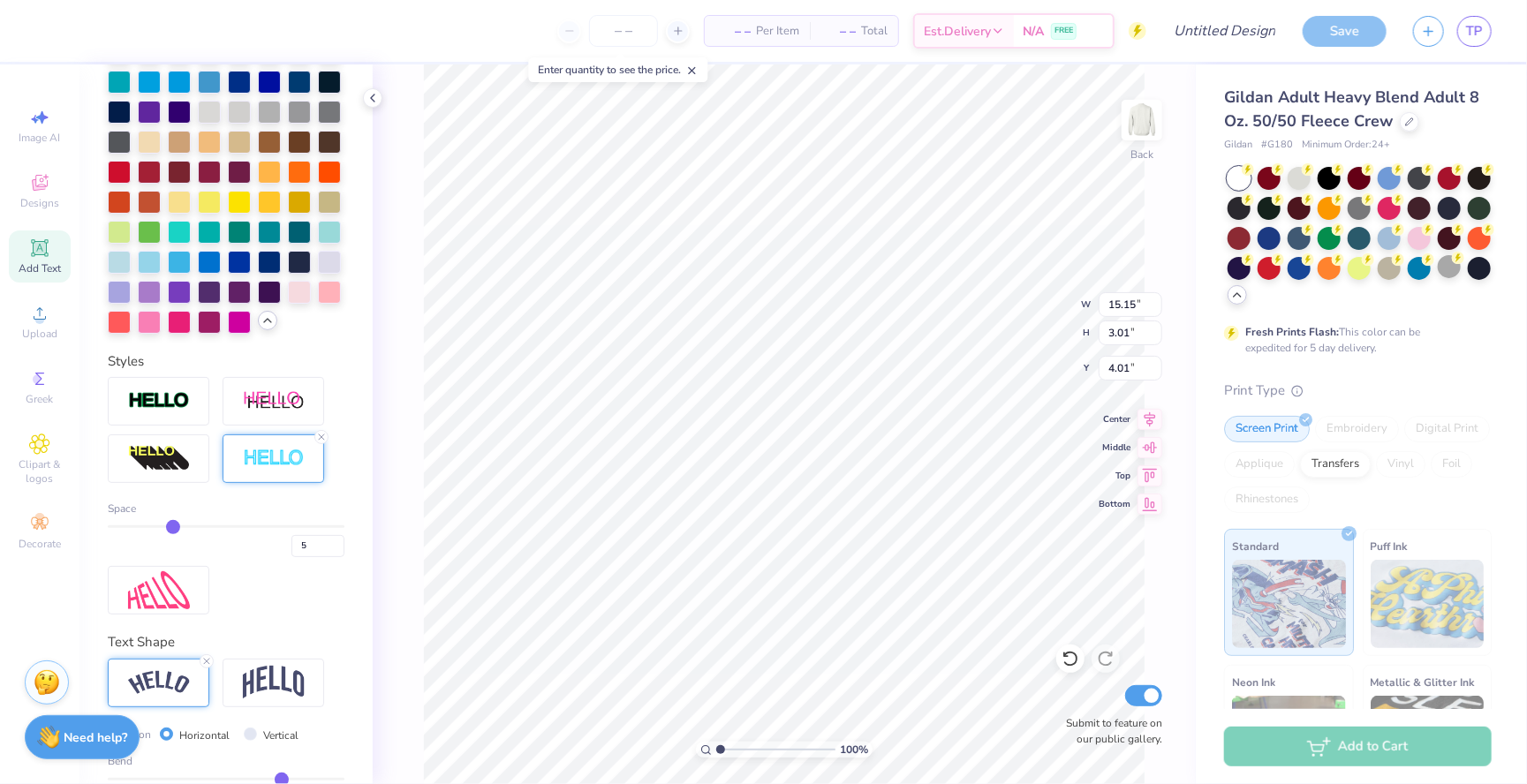
type input "6"
type input "4"
type input "5"
type input "3.03"
type input "3.99"
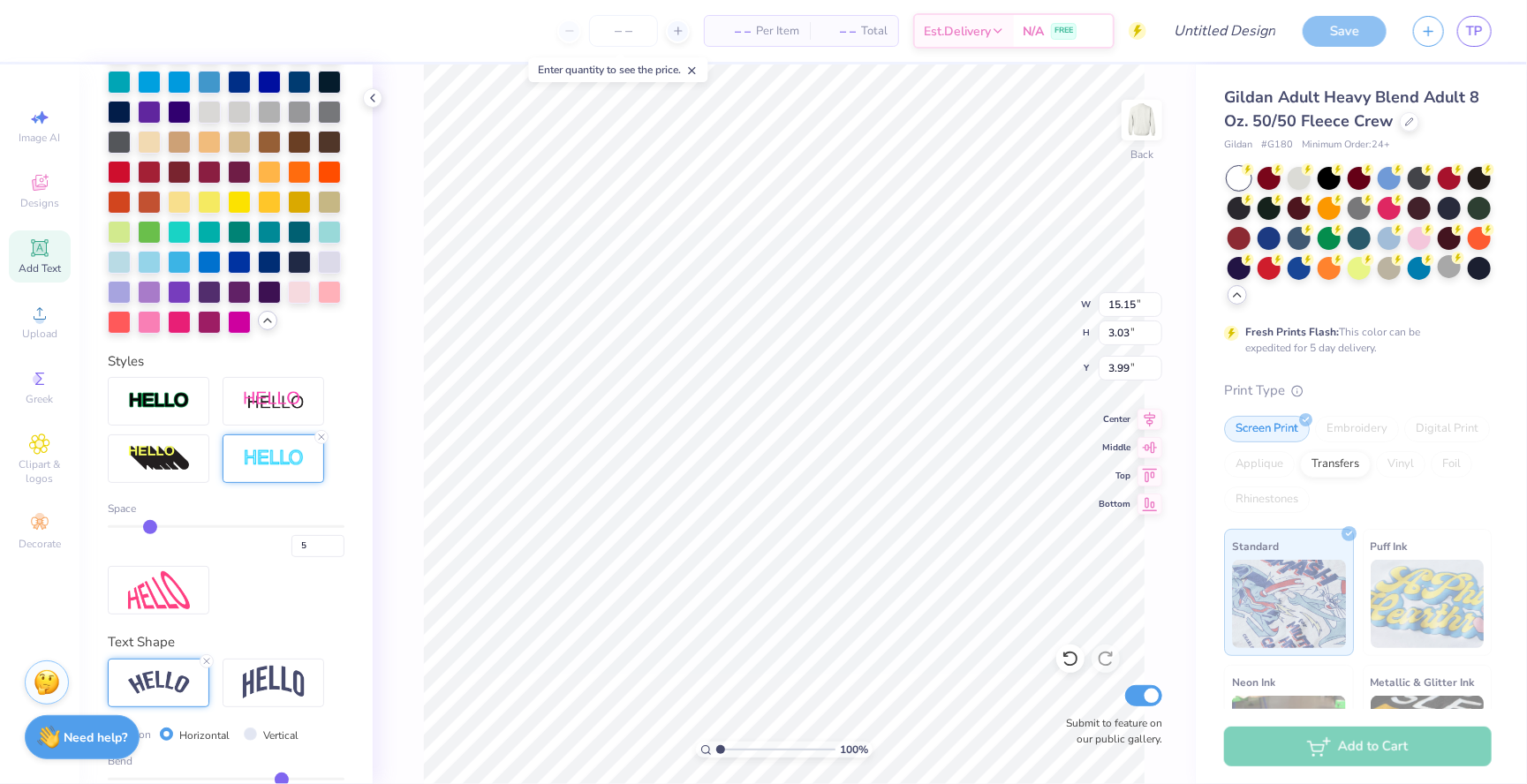
type input "4"
type input "3"
type input "15.12"
type input "3.00"
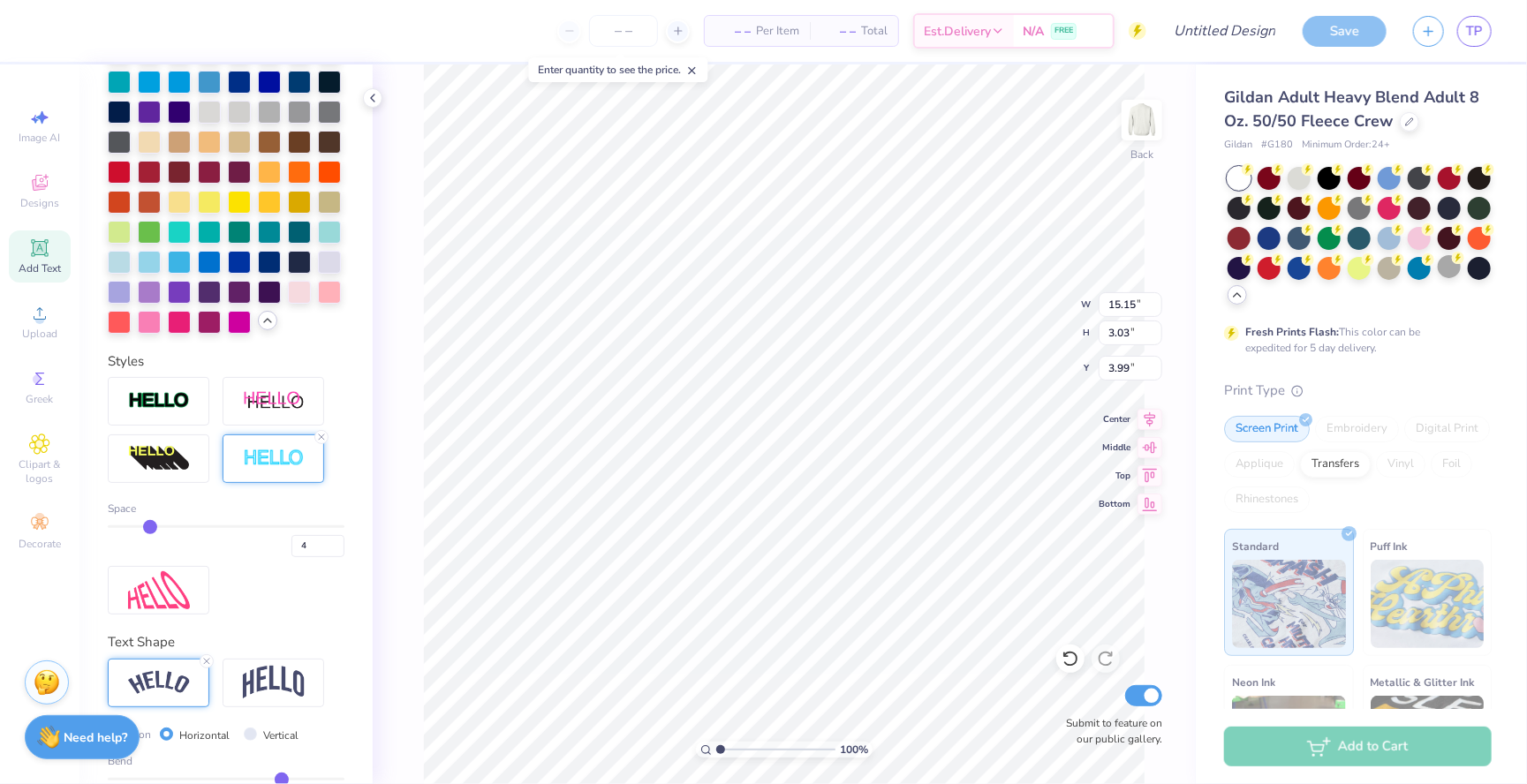
type input "4.01"
click at [141, 525] on input "range" at bounding box center [226, 526] width 236 height 3
type input "15.10"
type input "2.98"
type input "4.02"
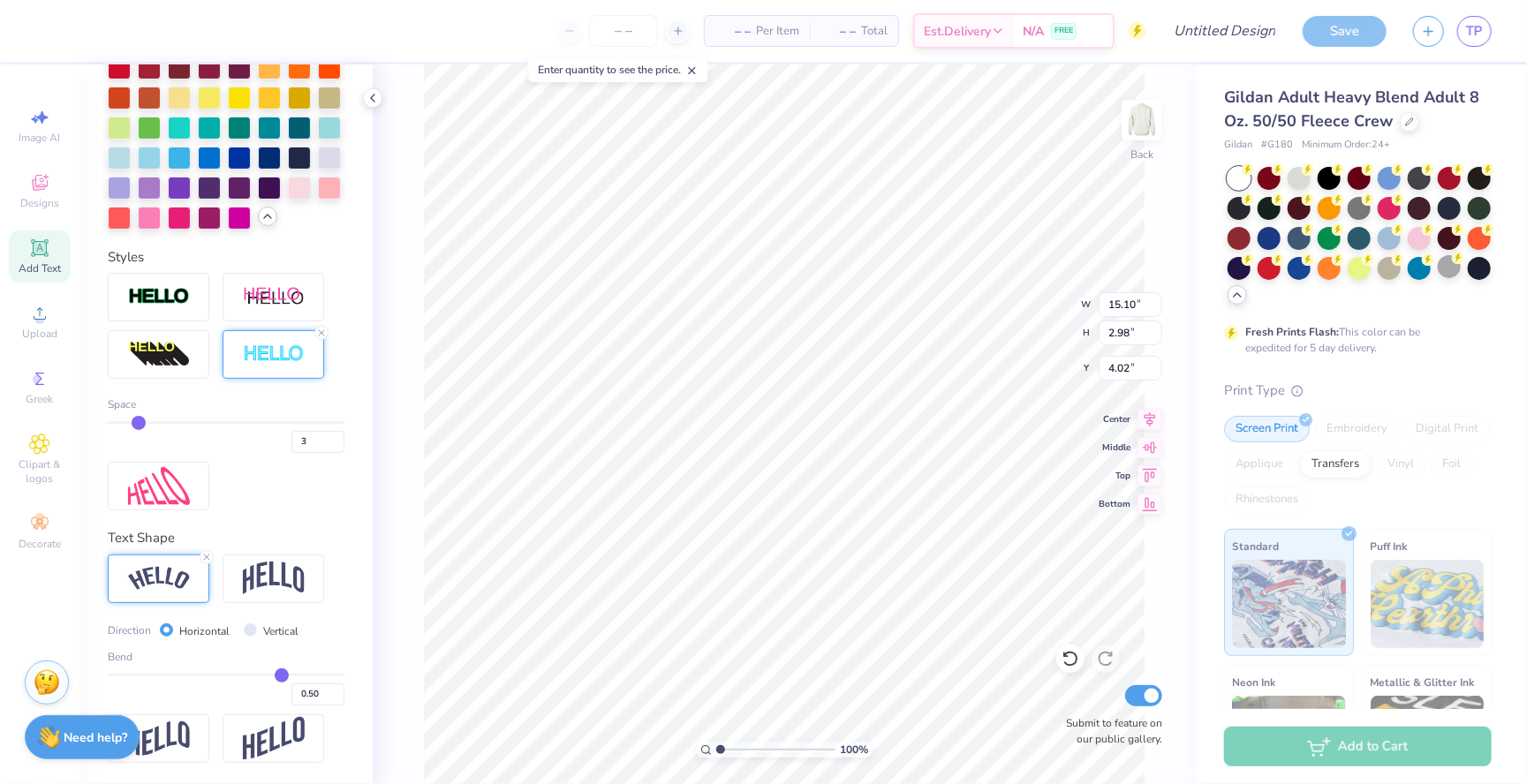
scroll to position [628, 0]
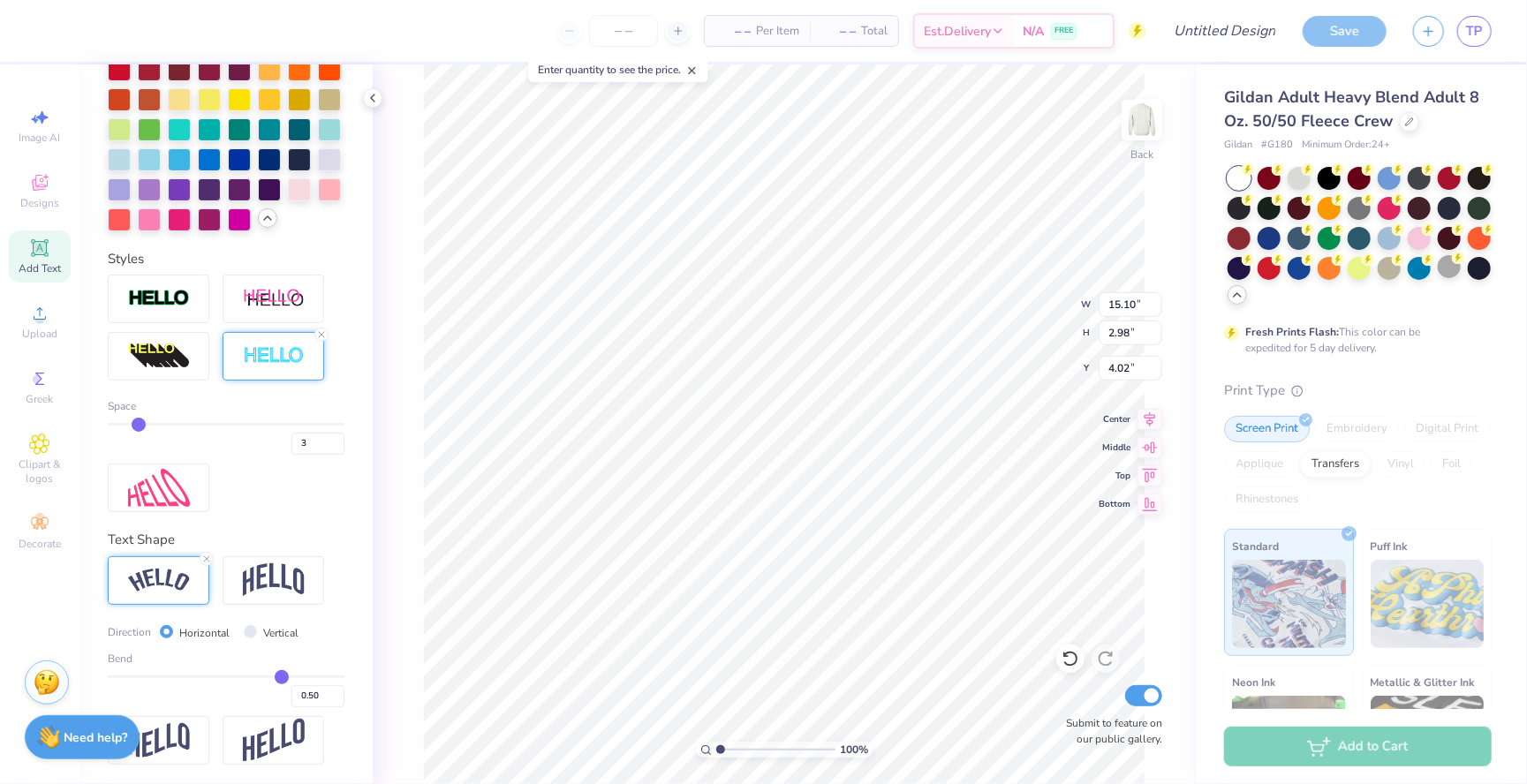
type input "-0.01"
click at [225, 675] on input "range" at bounding box center [226, 676] width 236 height 3
type input "-0.22"
click at [202, 675] on input "range" at bounding box center [226, 676] width 236 height 3
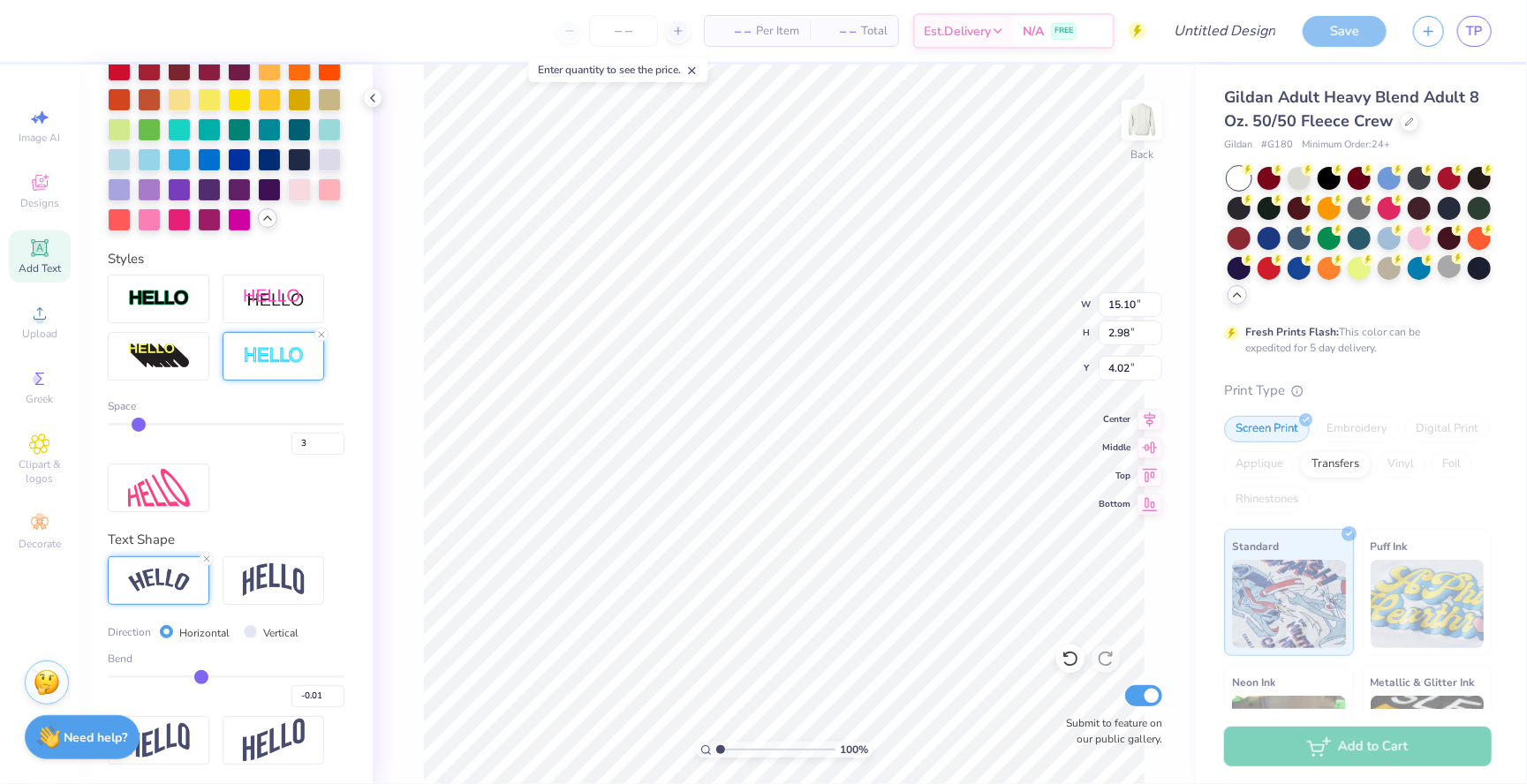
type input "13.82"
type input "0.97"
type input "5.03"
type input "-0.22"
type input "14.21"
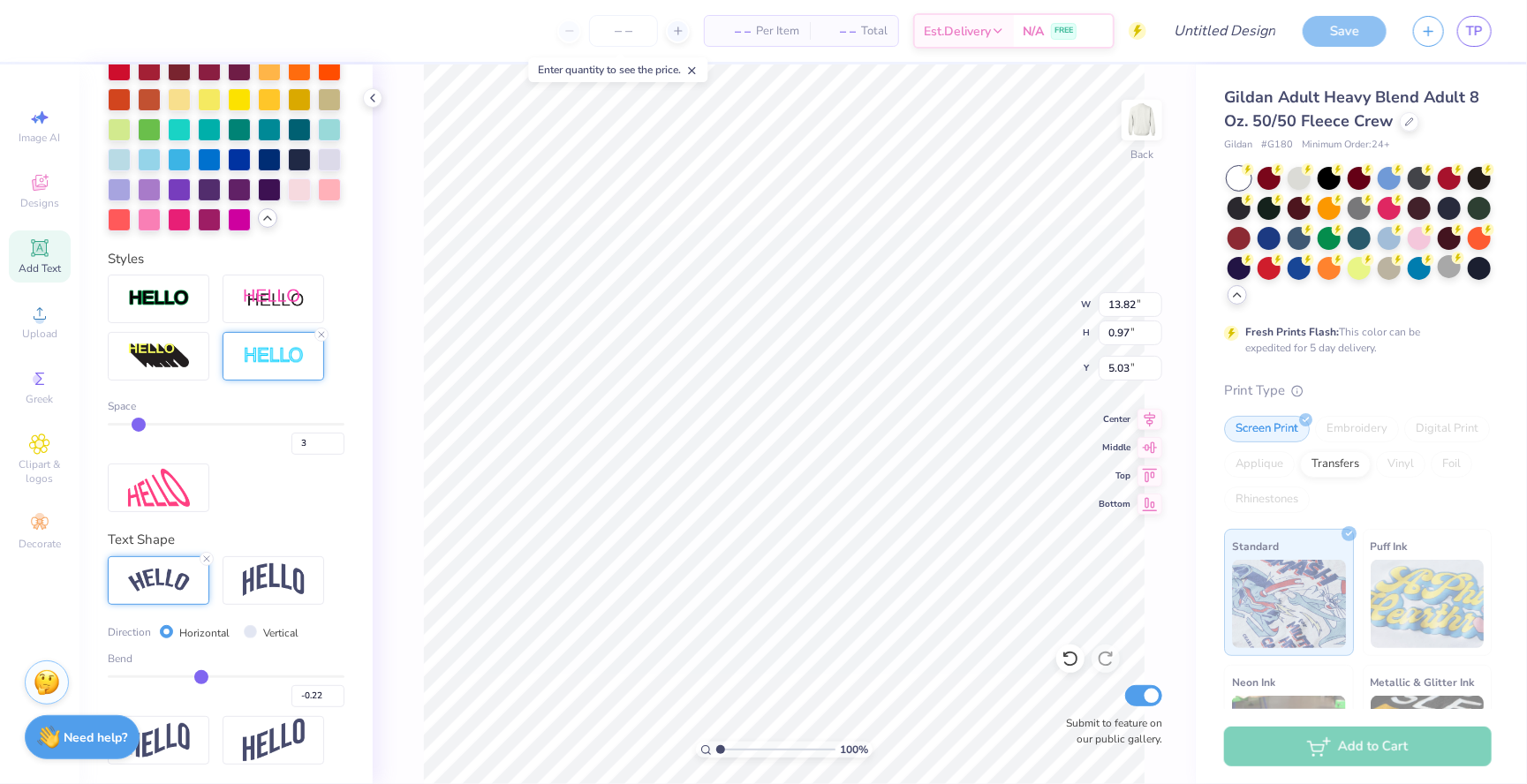
type input "1.37"
type input "4.82"
type input "-0.4"
type input "-0.40"
type input "-0.4"
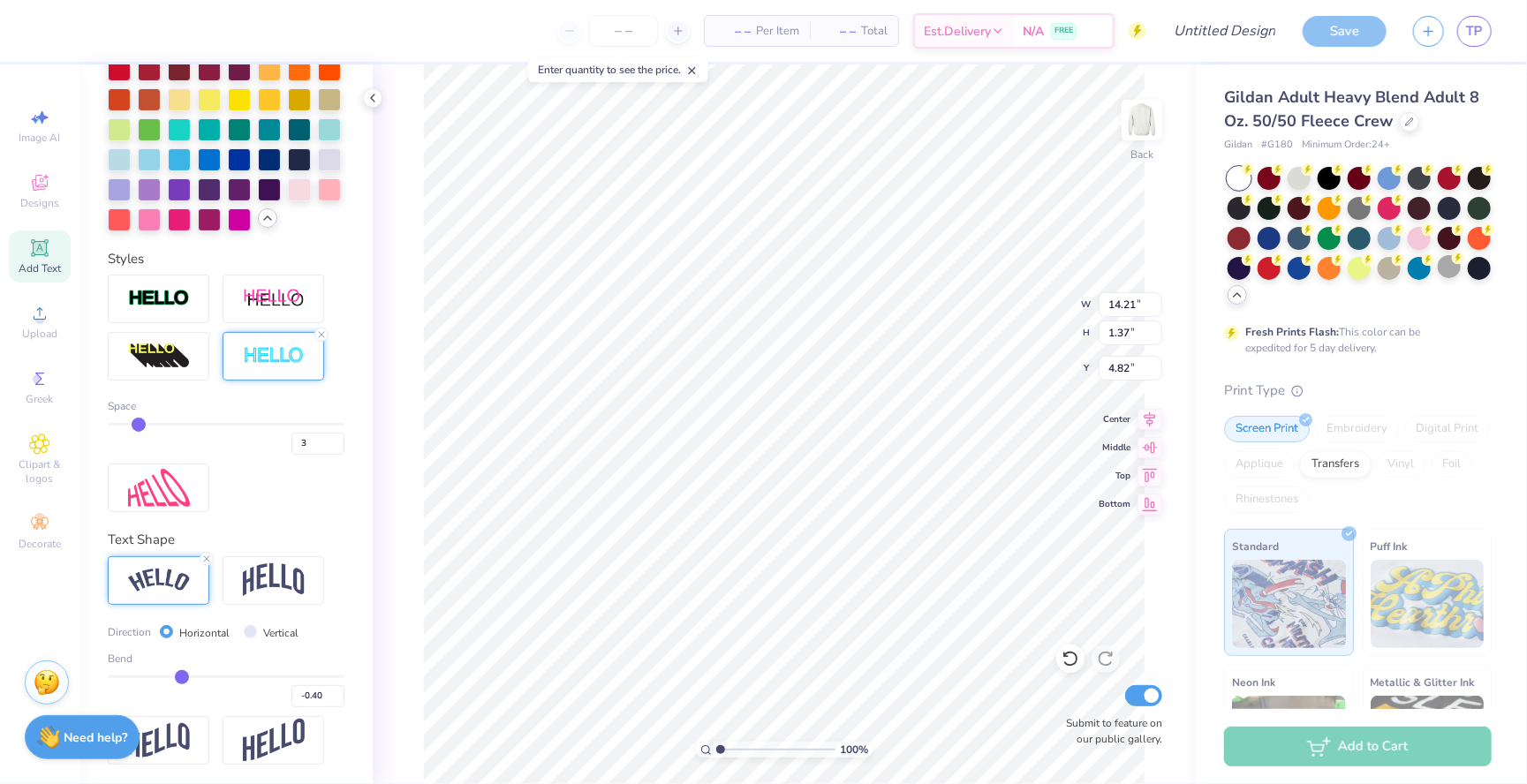
click at [181, 675] on input "range" at bounding box center [226, 676] width 236 height 3
type input "14.68"
type input "2.28"
type input "4.37"
click at [209, 673] on div "Bend -0.40" at bounding box center [226, 679] width 236 height 56
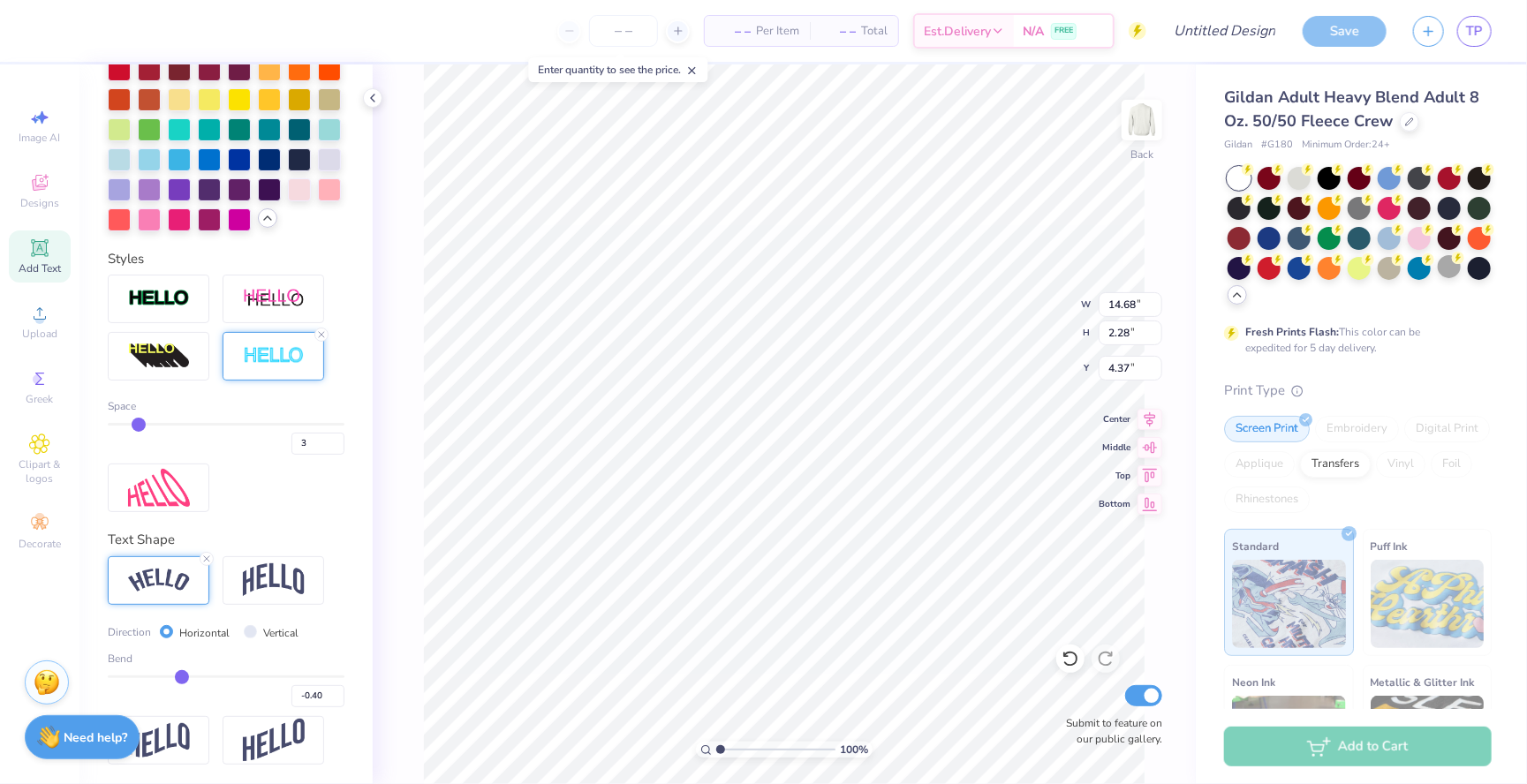
click at [204, 669] on div "Bend -0.40" at bounding box center [226, 679] width 236 height 56
click at [204, 672] on div "Bend -0.40" at bounding box center [226, 679] width 236 height 56
type input "-0.3"
type input "-0.30"
type input "-0.3"
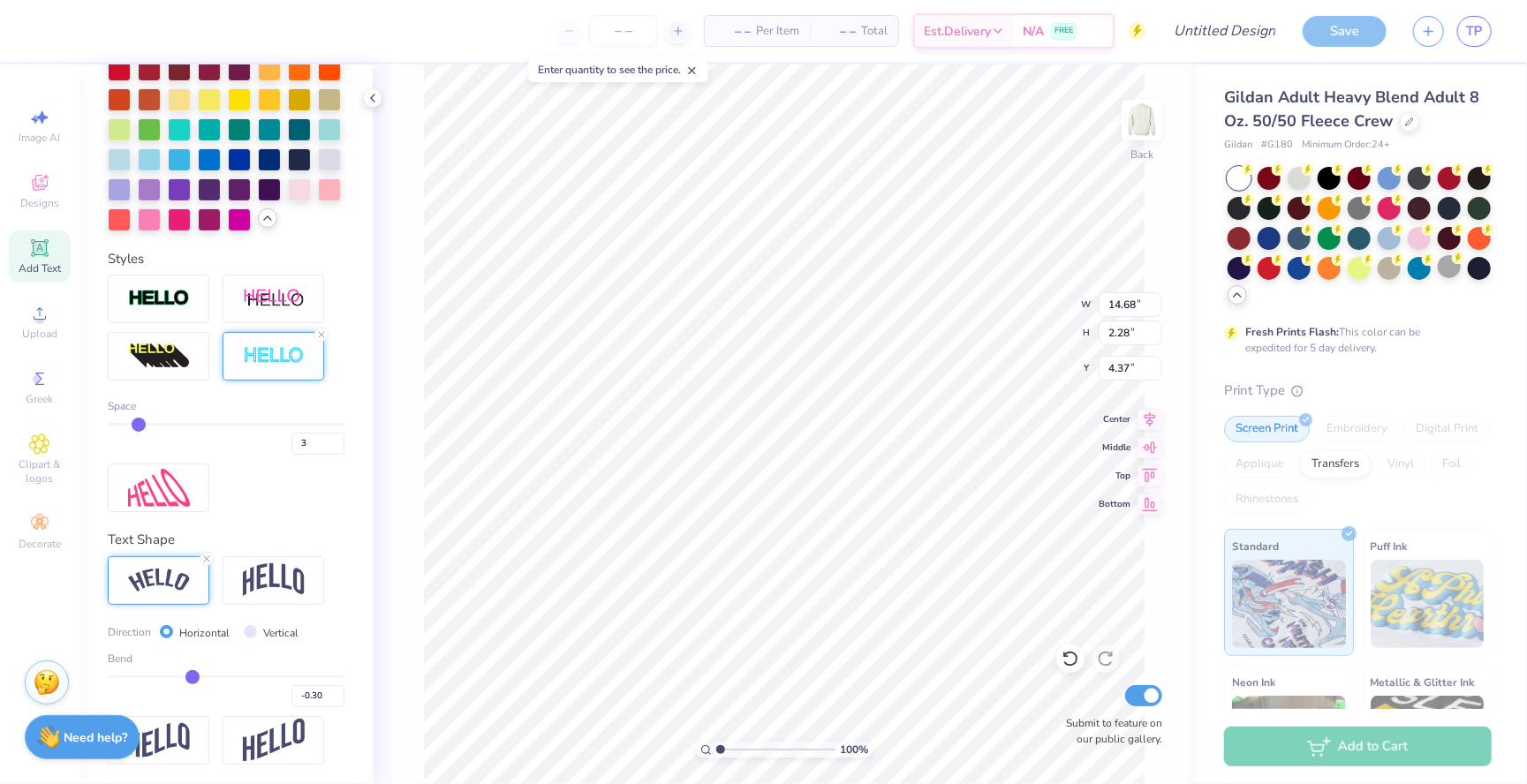
click at [191, 675] on input "range" at bounding box center [226, 676] width 236 height 3
type input "14.42"
type input "1.72"
type input "4.65"
type input "-0.11"
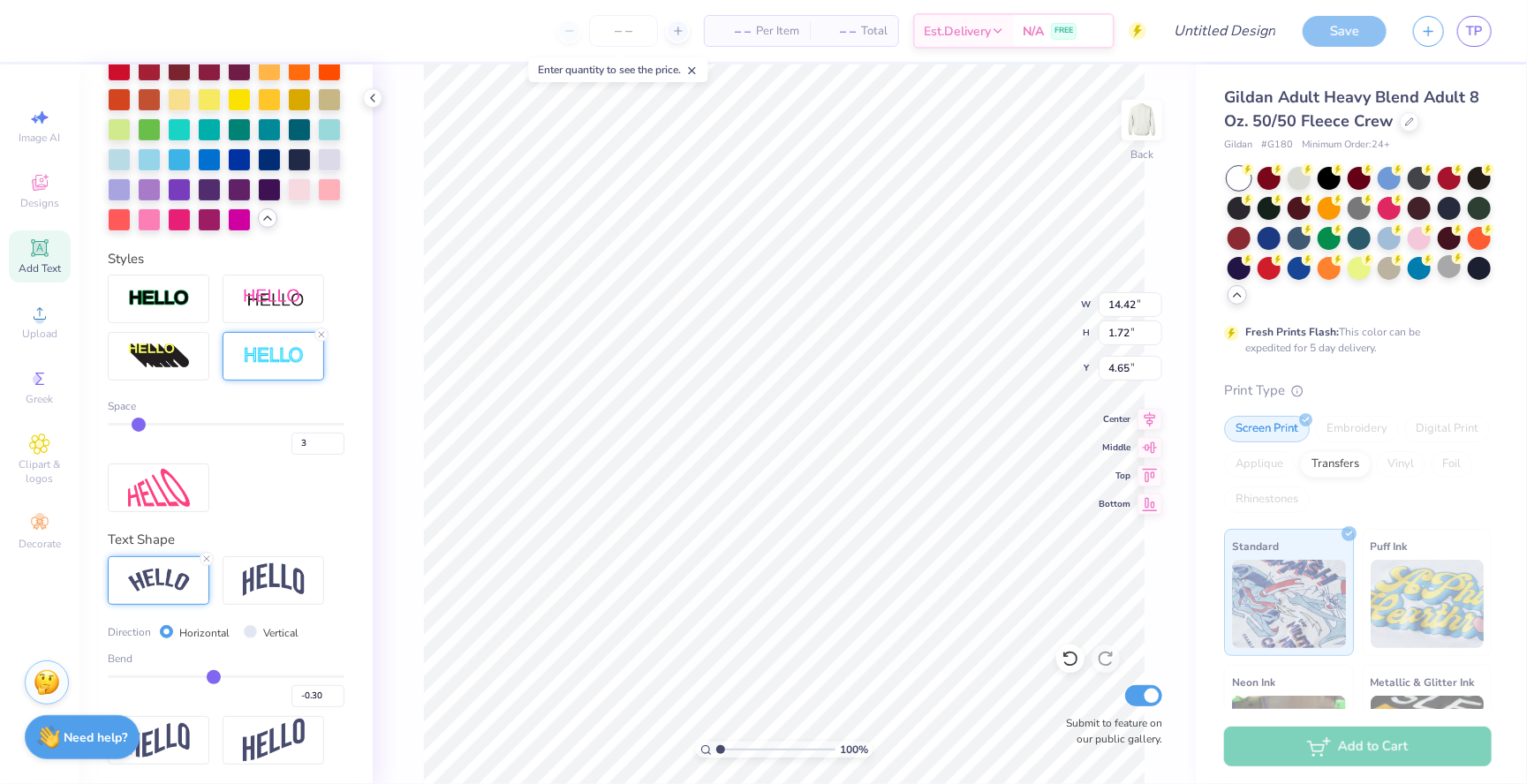
type input "-0.11"
click at [214, 675] on input "range" at bounding box center [226, 676] width 236 height 3
type input "14.00"
type input "1.07"
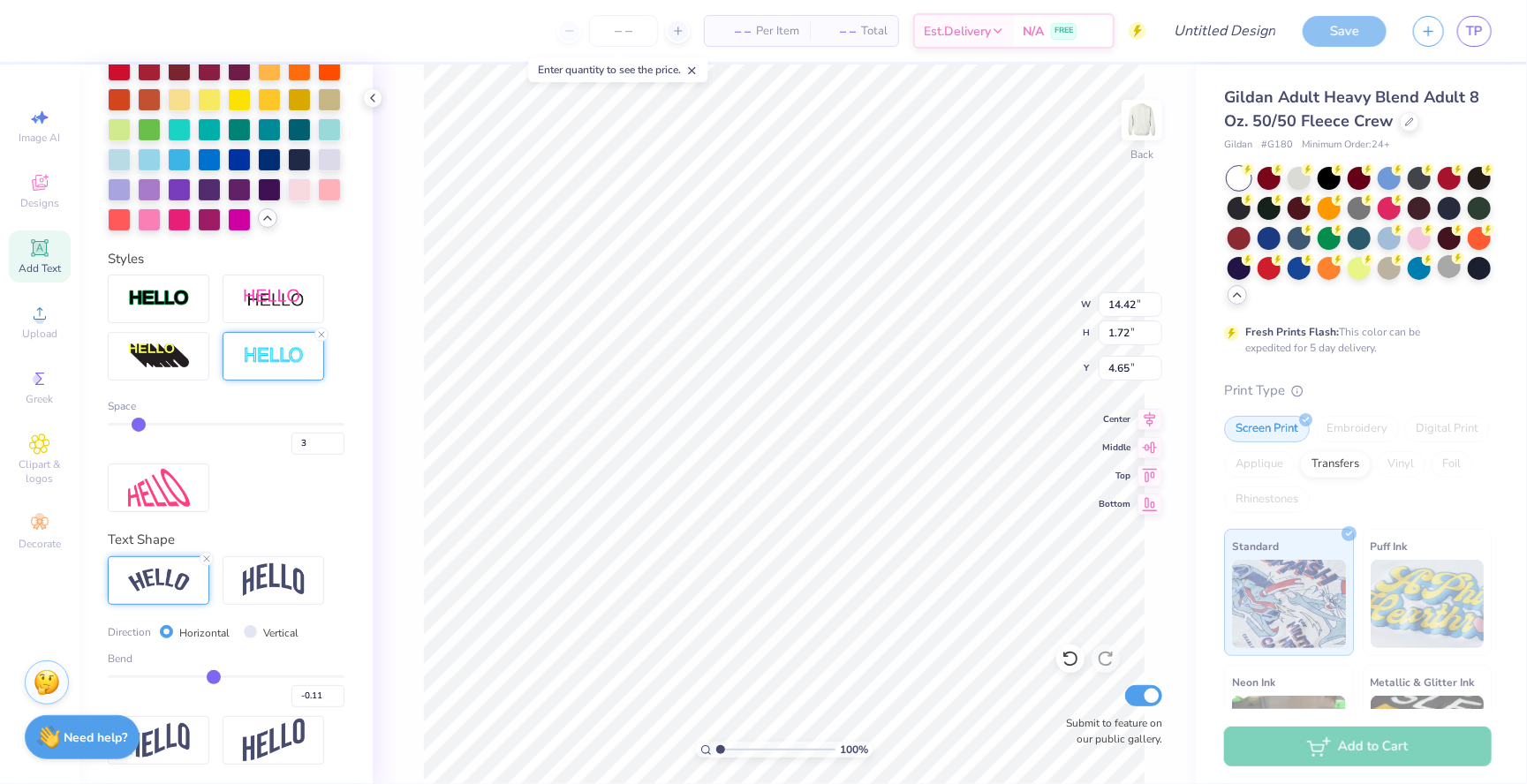
type input "4.97"
click at [236, 673] on div "Bend -0.11" at bounding box center [226, 679] width 236 height 56
type input "0.1"
type input "0.10"
type input "0.1"
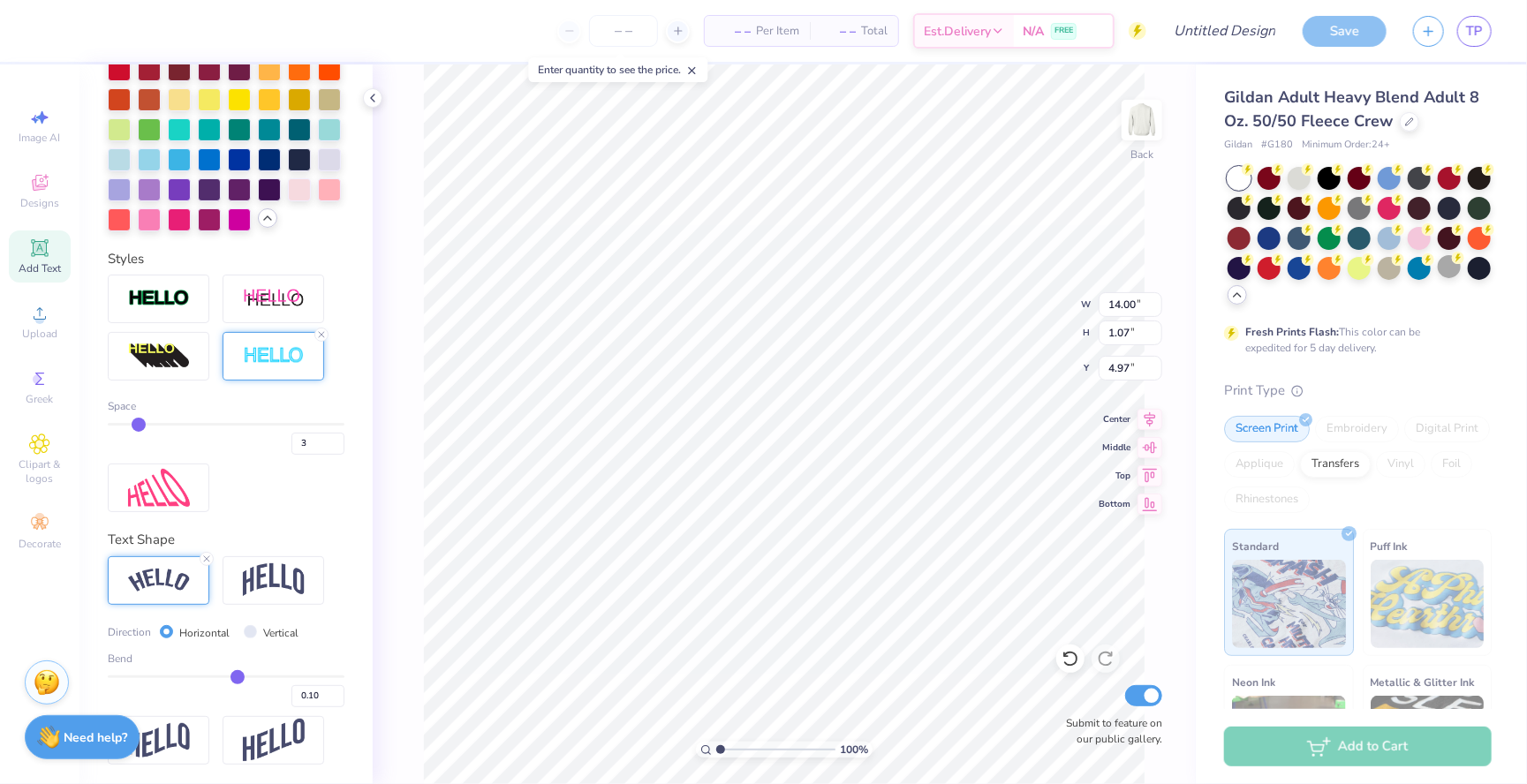
click at [236, 675] on input "range" at bounding box center [226, 676] width 236 height 3
type input "14.09"
type input "1.05"
type input "4.98"
click at [204, 561] on icon at bounding box center [206, 558] width 10 height 10
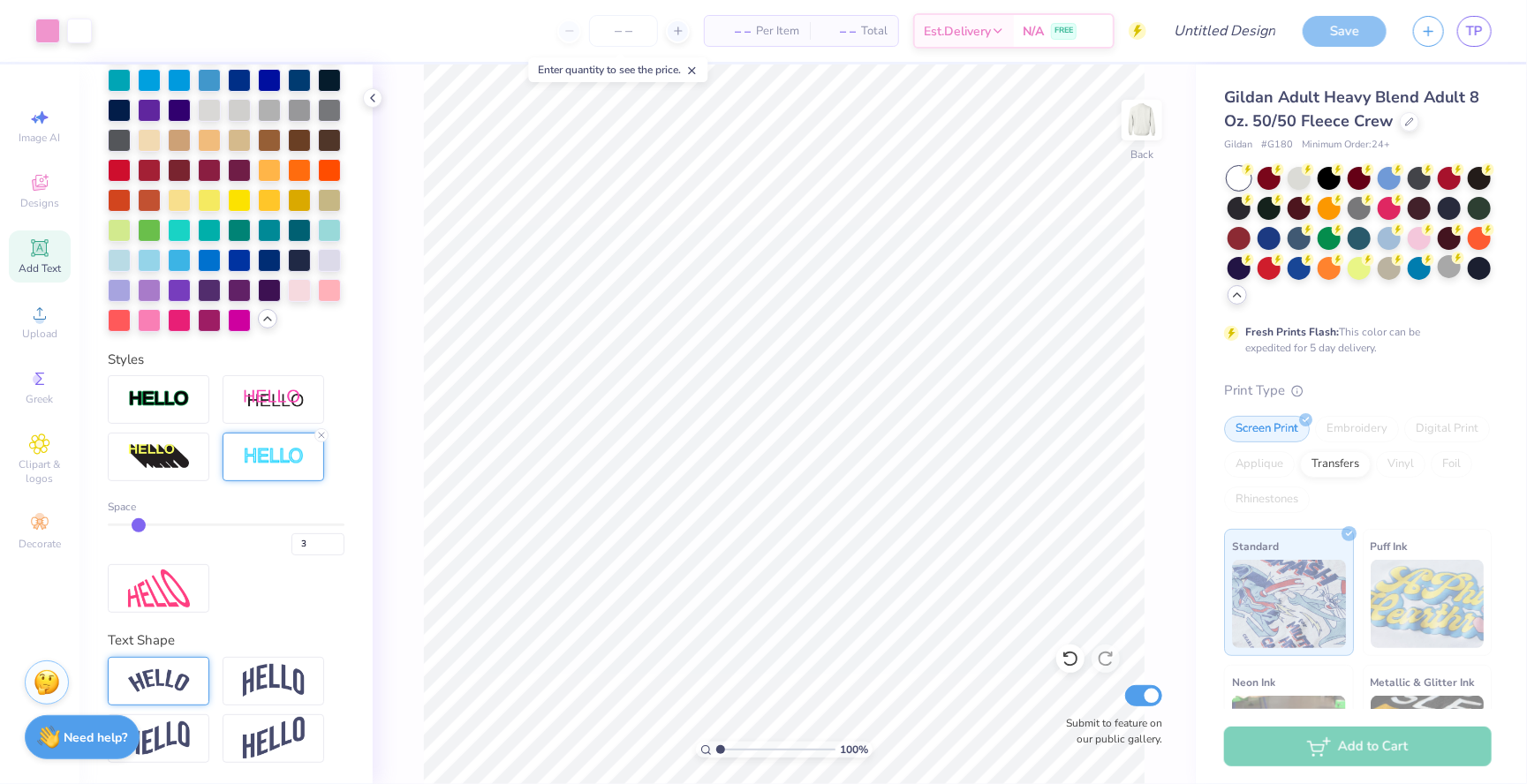
scroll to position [525, 0]
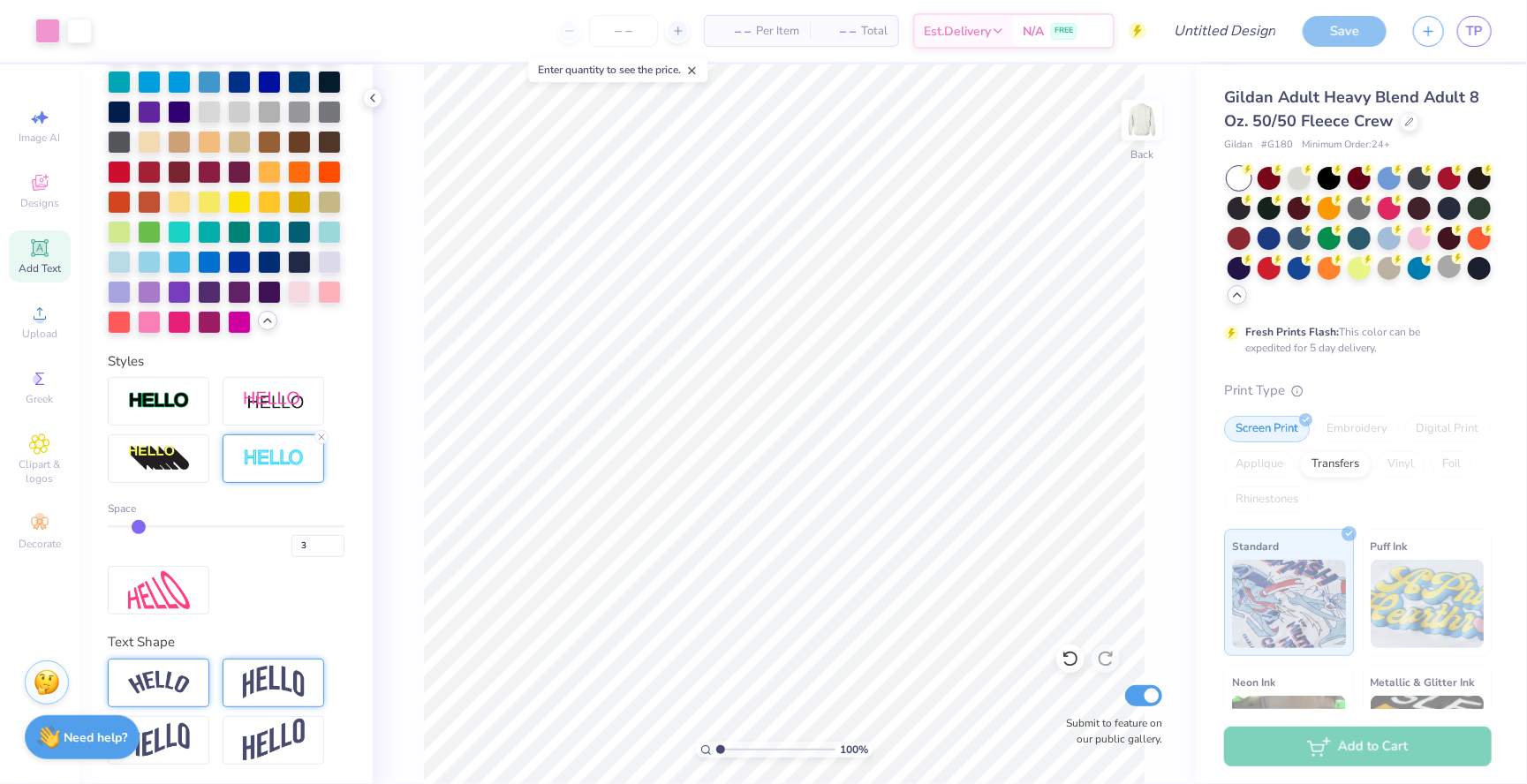
click at [275, 681] on img at bounding box center [274, 683] width 62 height 34
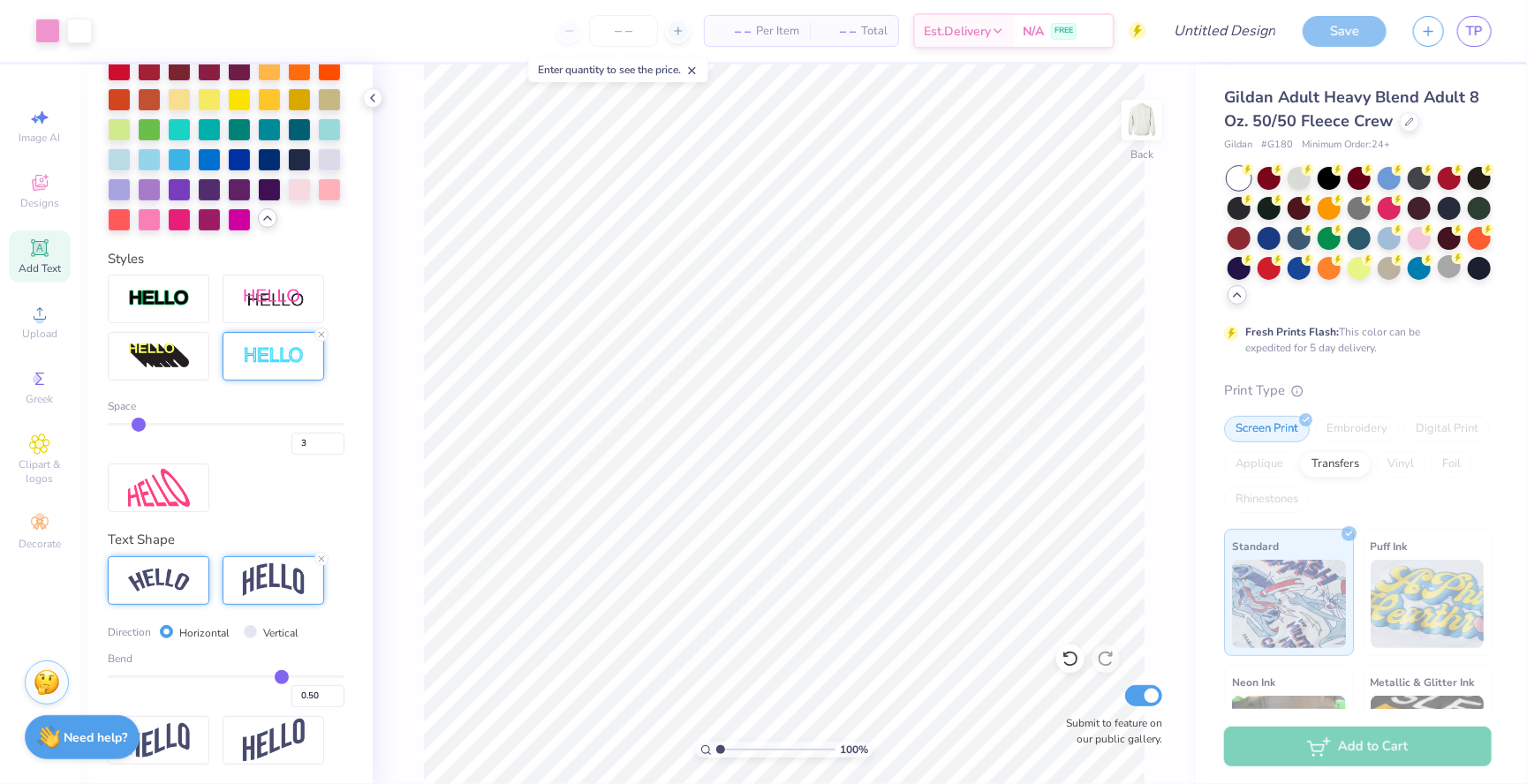
click at [237, 679] on div "0.50" at bounding box center [226, 691] width 236 height 32
click at [219, 678] on div "0.50" at bounding box center [226, 691] width 236 height 32
click at [209, 673] on div "Bend 0.50" at bounding box center [226, 679] width 236 height 56
click at [211, 677] on div "0.50" at bounding box center [226, 691] width 236 height 32
click at [206, 671] on div "Bend 0.50" at bounding box center [226, 679] width 236 height 56
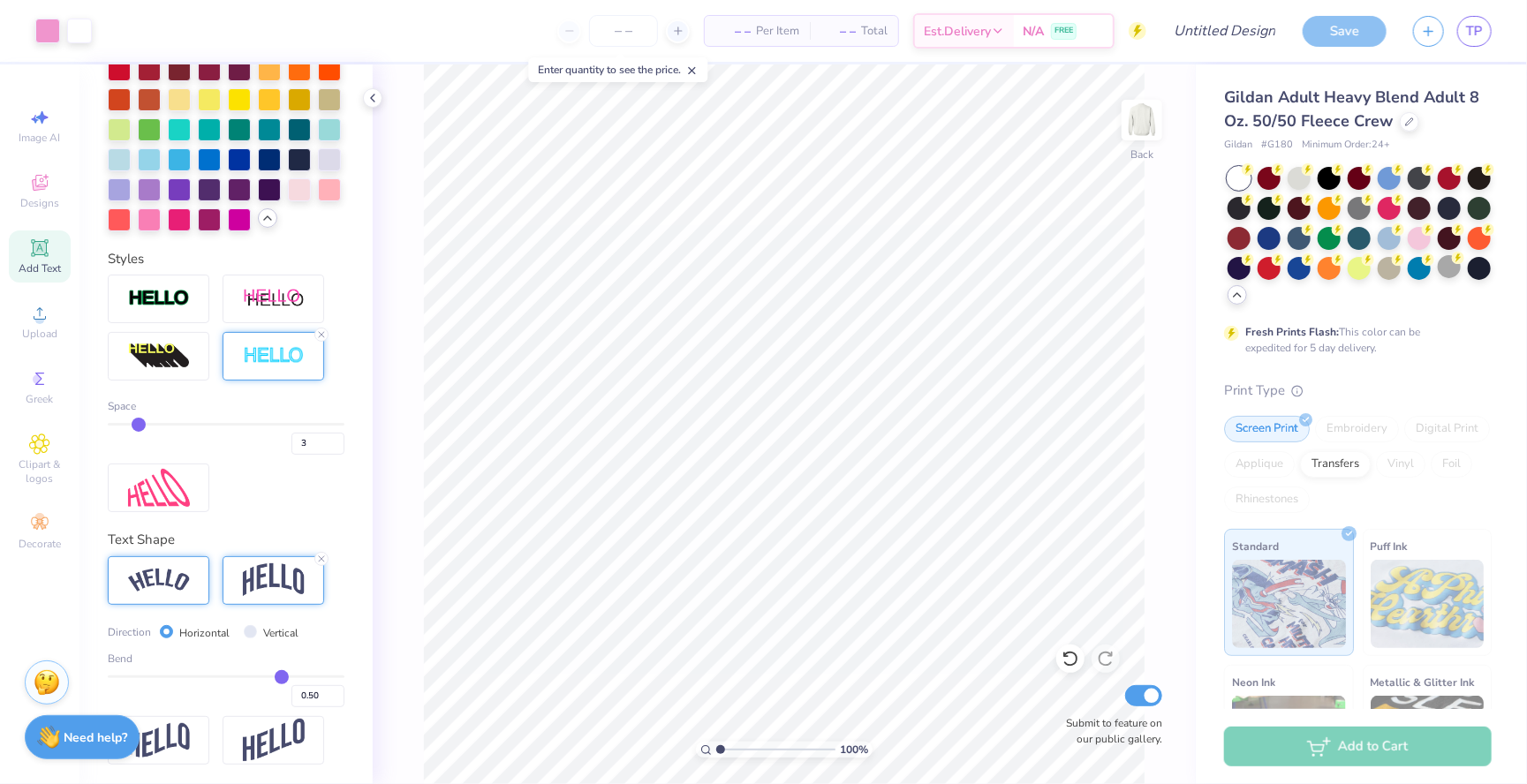
click at [206, 672] on div "Bend 0.50" at bounding box center [226, 679] width 236 height 56
type input "0.46"
type input "0.41"
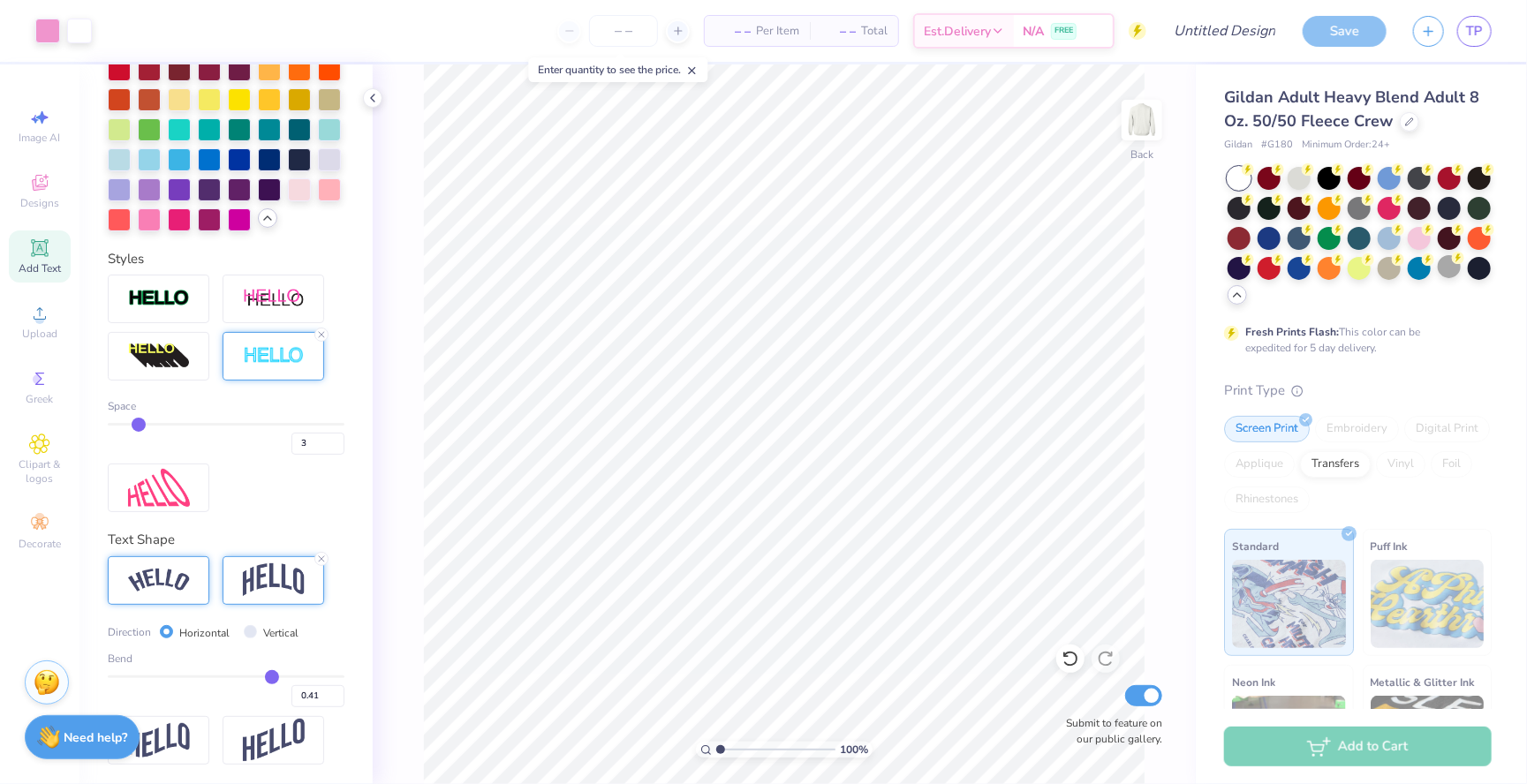
type input "0.36"
type input "0.31"
type input "0.27"
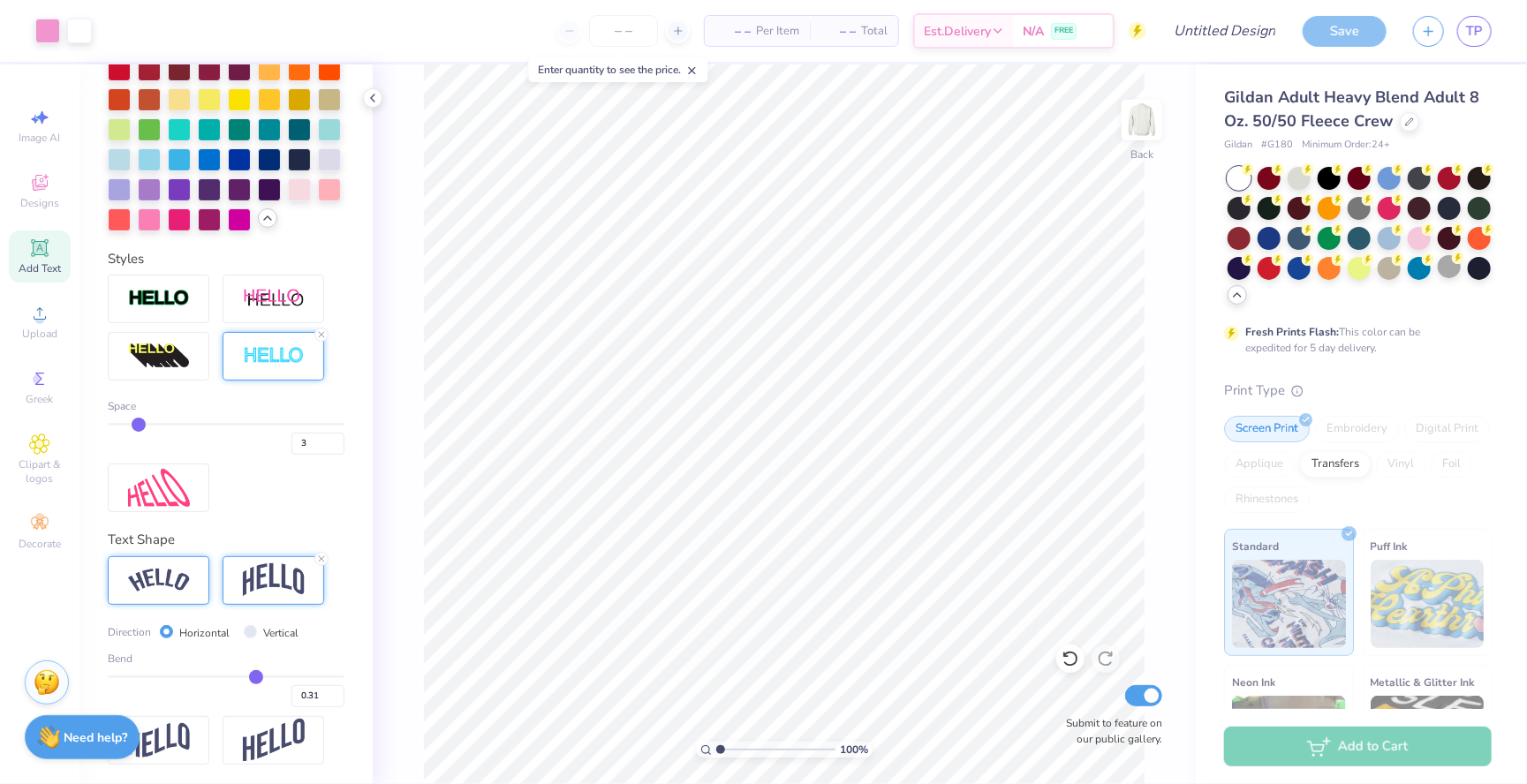
type input "0.27"
type input "0.24"
type input "0.22"
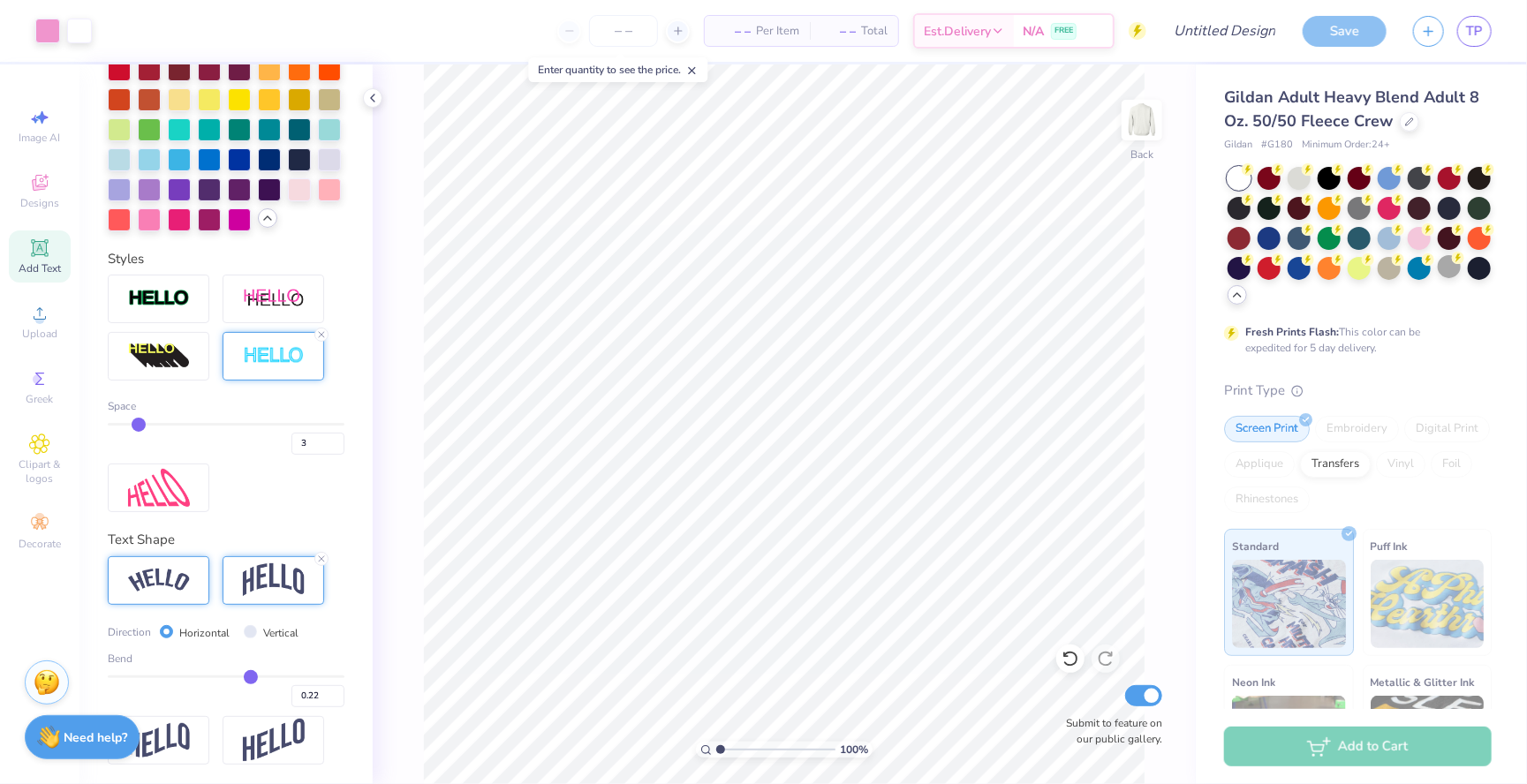
type input "0.14"
type input "0.1"
type input "0.10"
type input "0.06"
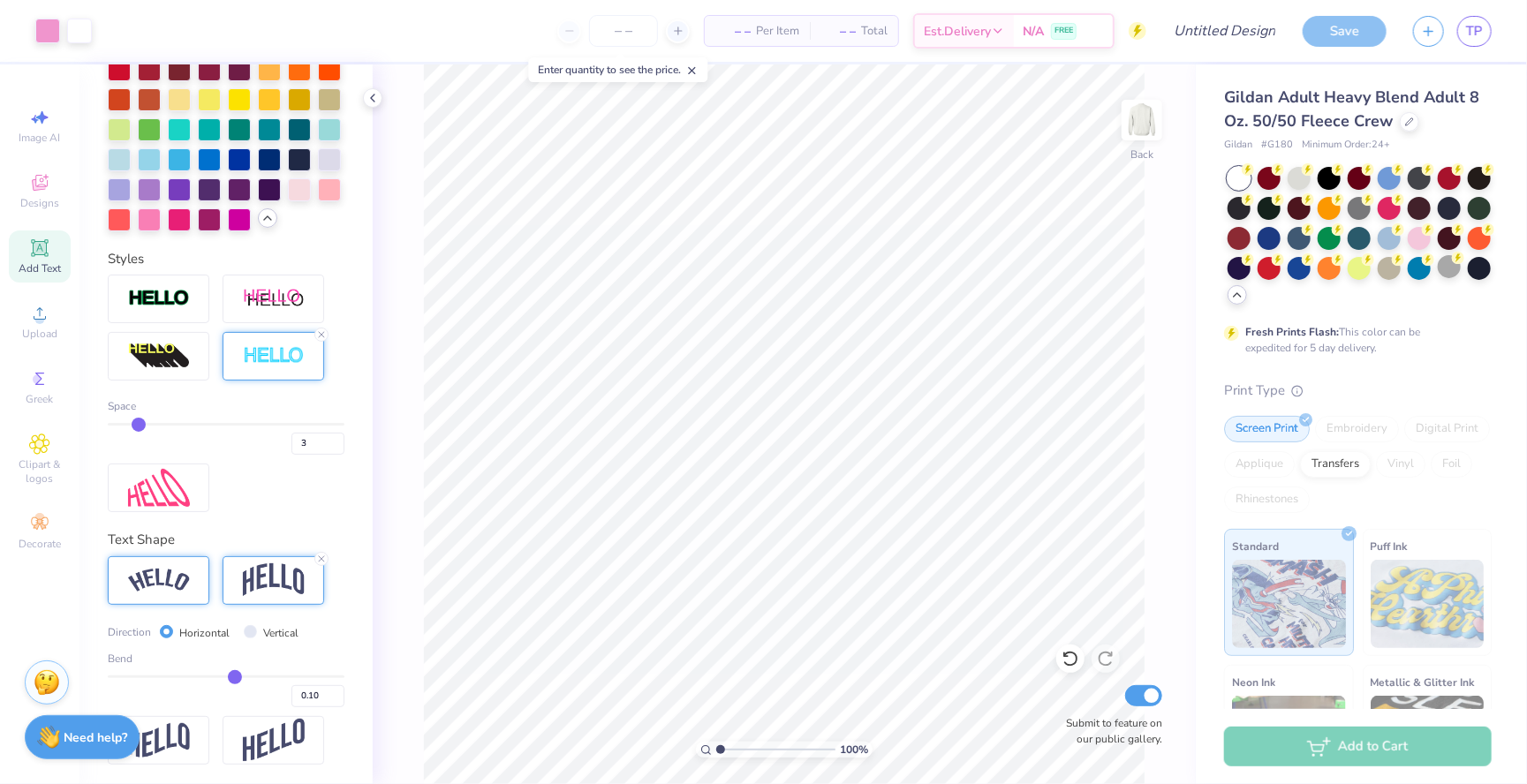
type input "0.06"
type input "0.04"
type input "0.03"
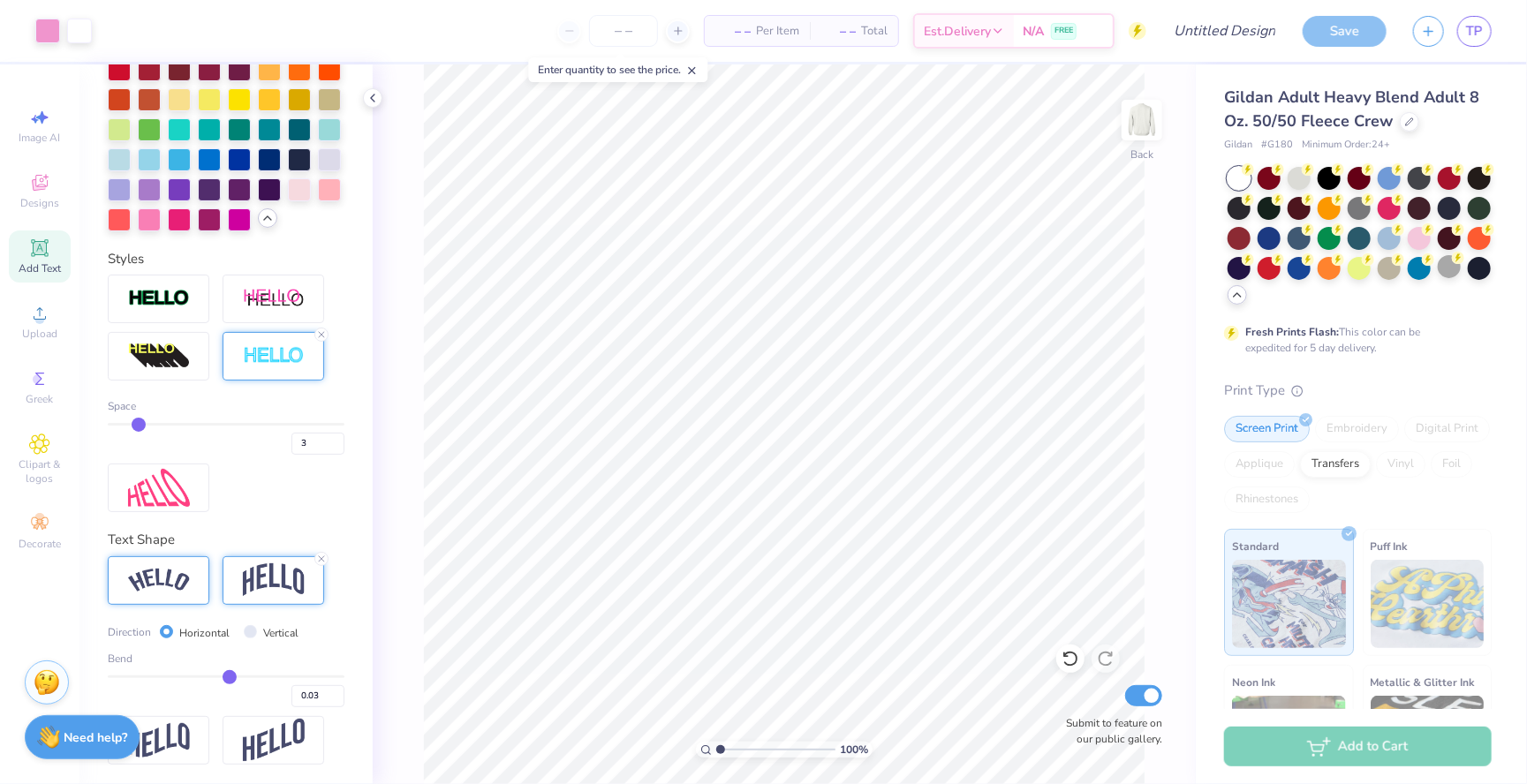
type input "0.01"
type input "0"
type input "0.00"
type input "-0.01"
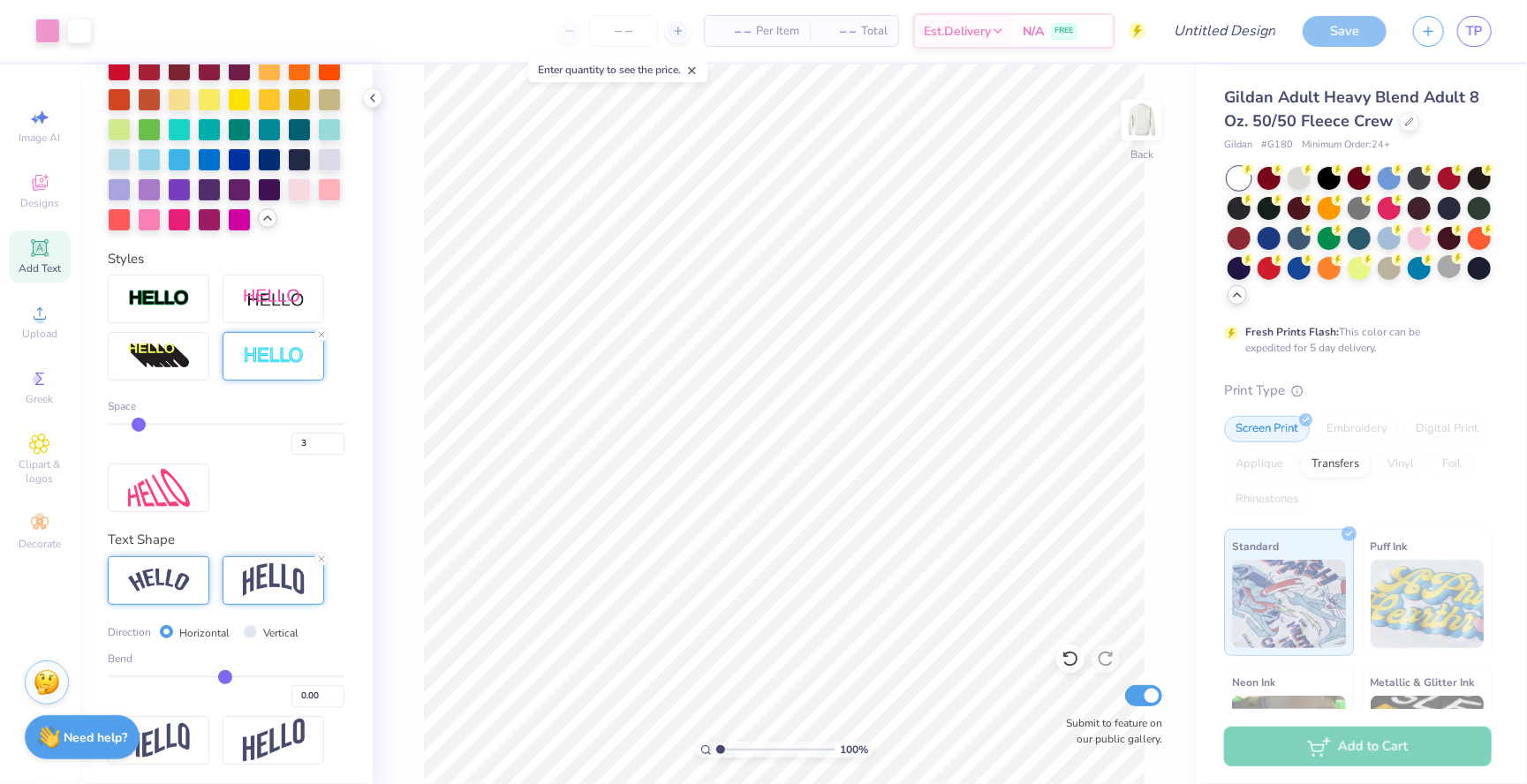
type input "-0.01"
type input "-0.02"
type input "-0.03"
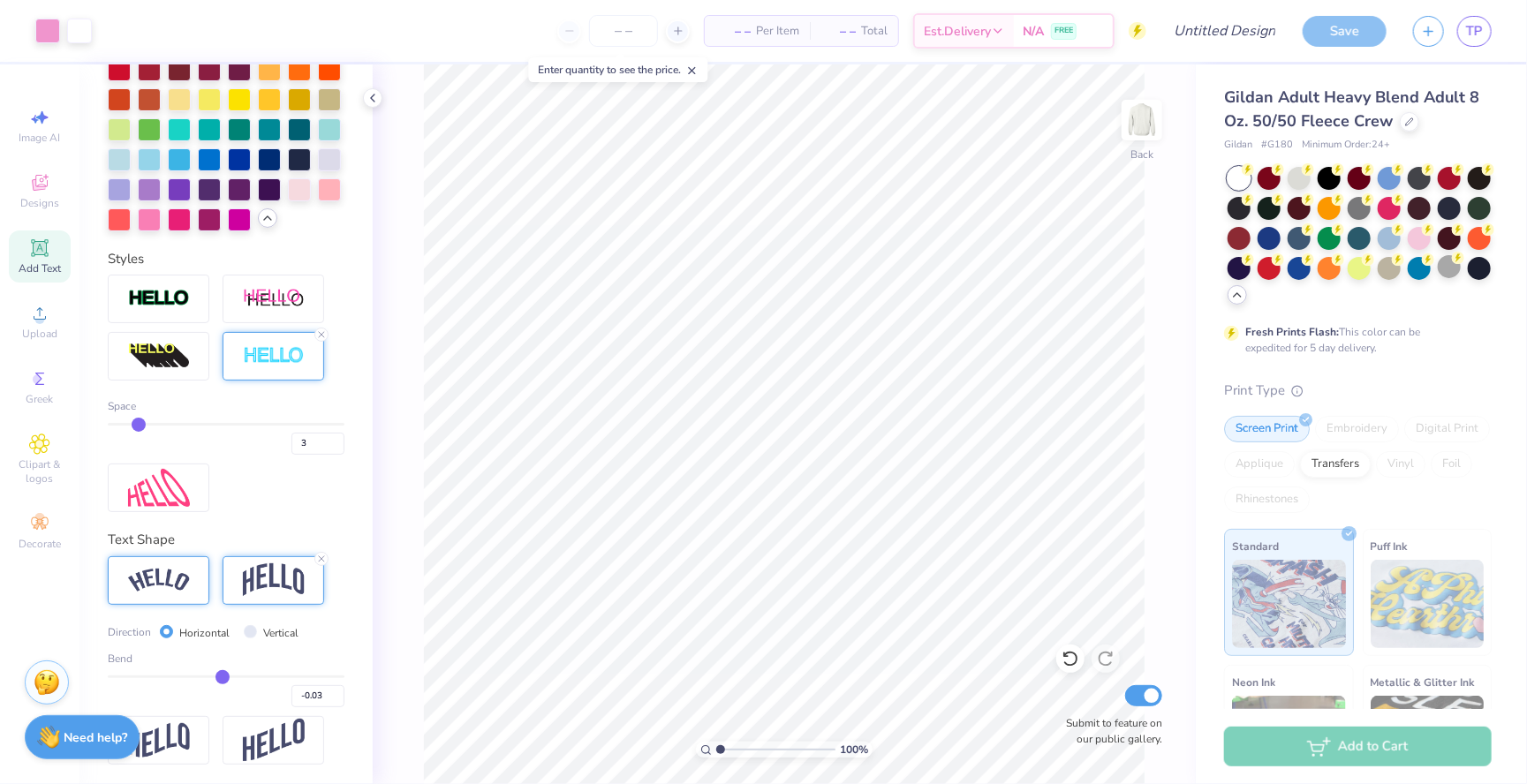
type input "-0.04"
type input "-0.05"
type input "-0.06"
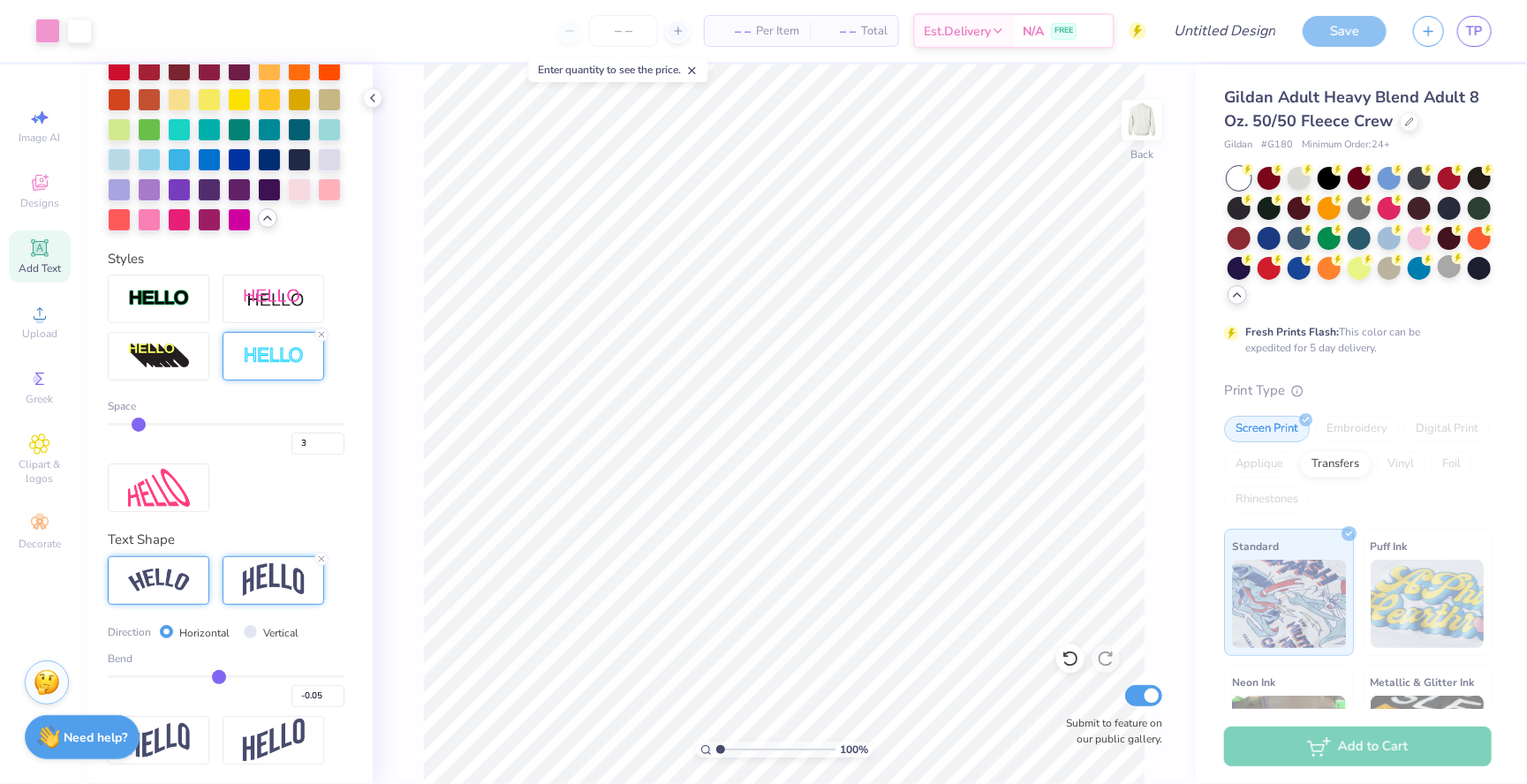
type input "-0.06"
type input "-0.07"
type input "-0.08"
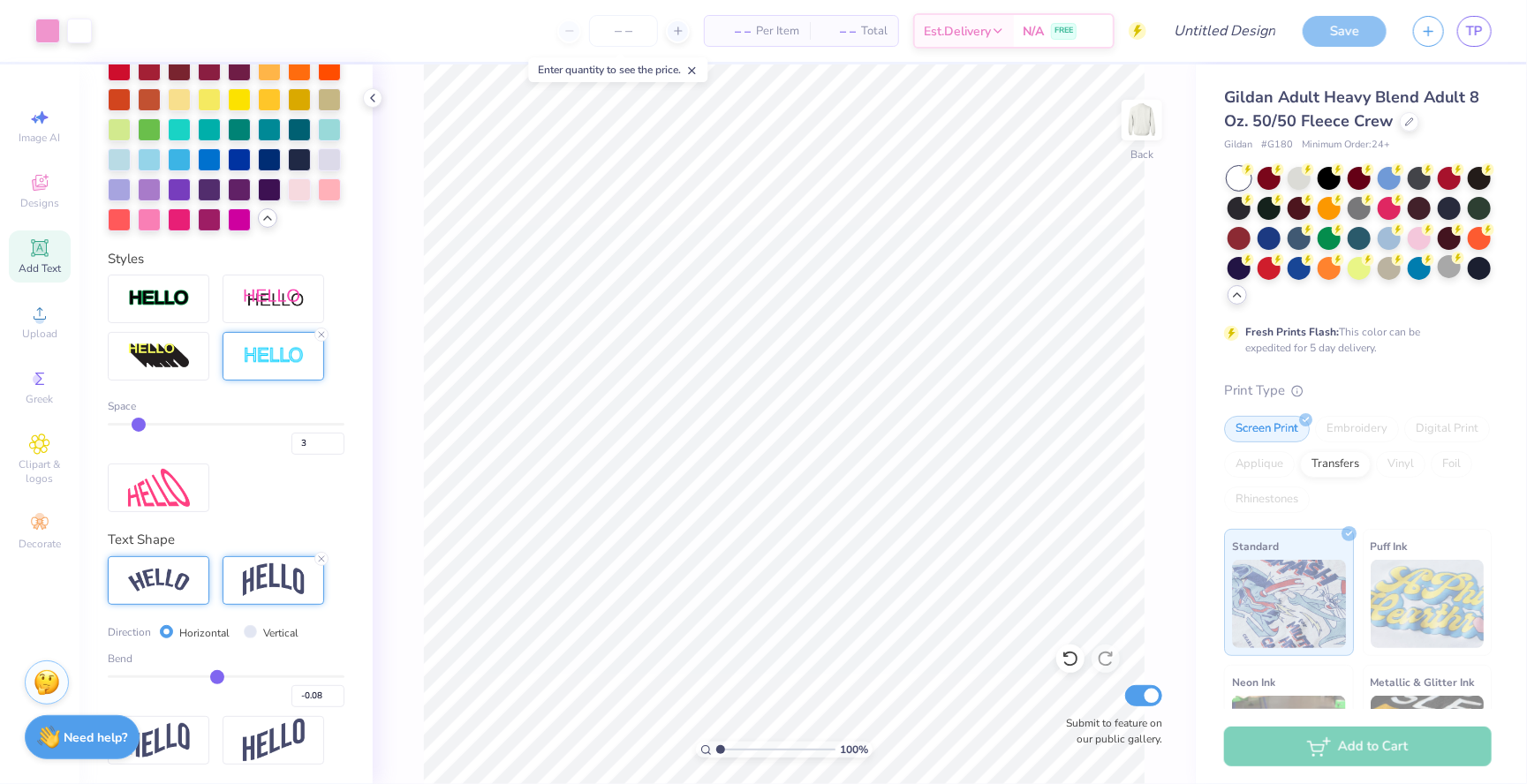
type input "-0.09"
type input "-0.11"
type input "-0.13"
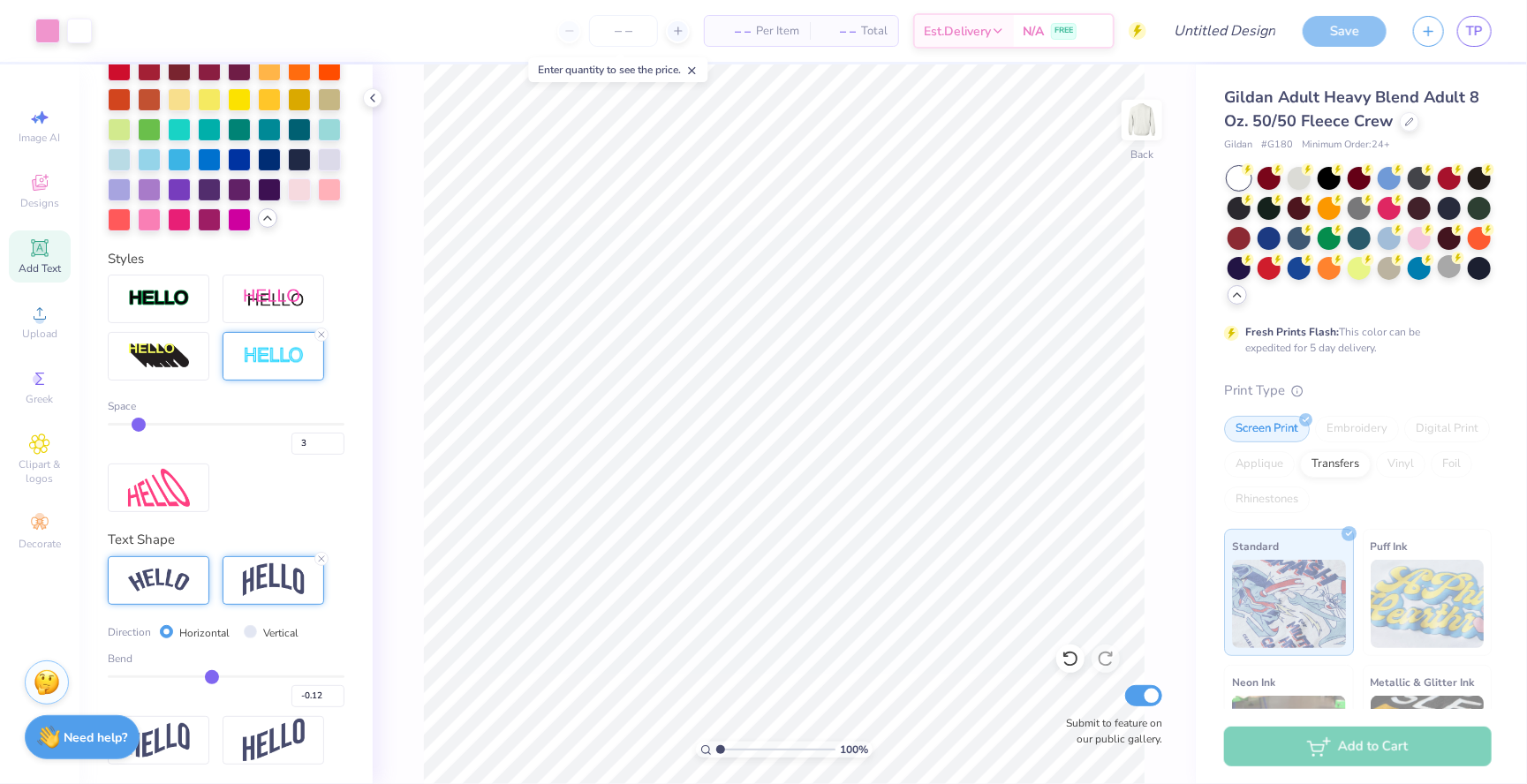
type input "-0.13"
type input "-0.14"
type input "-0.15"
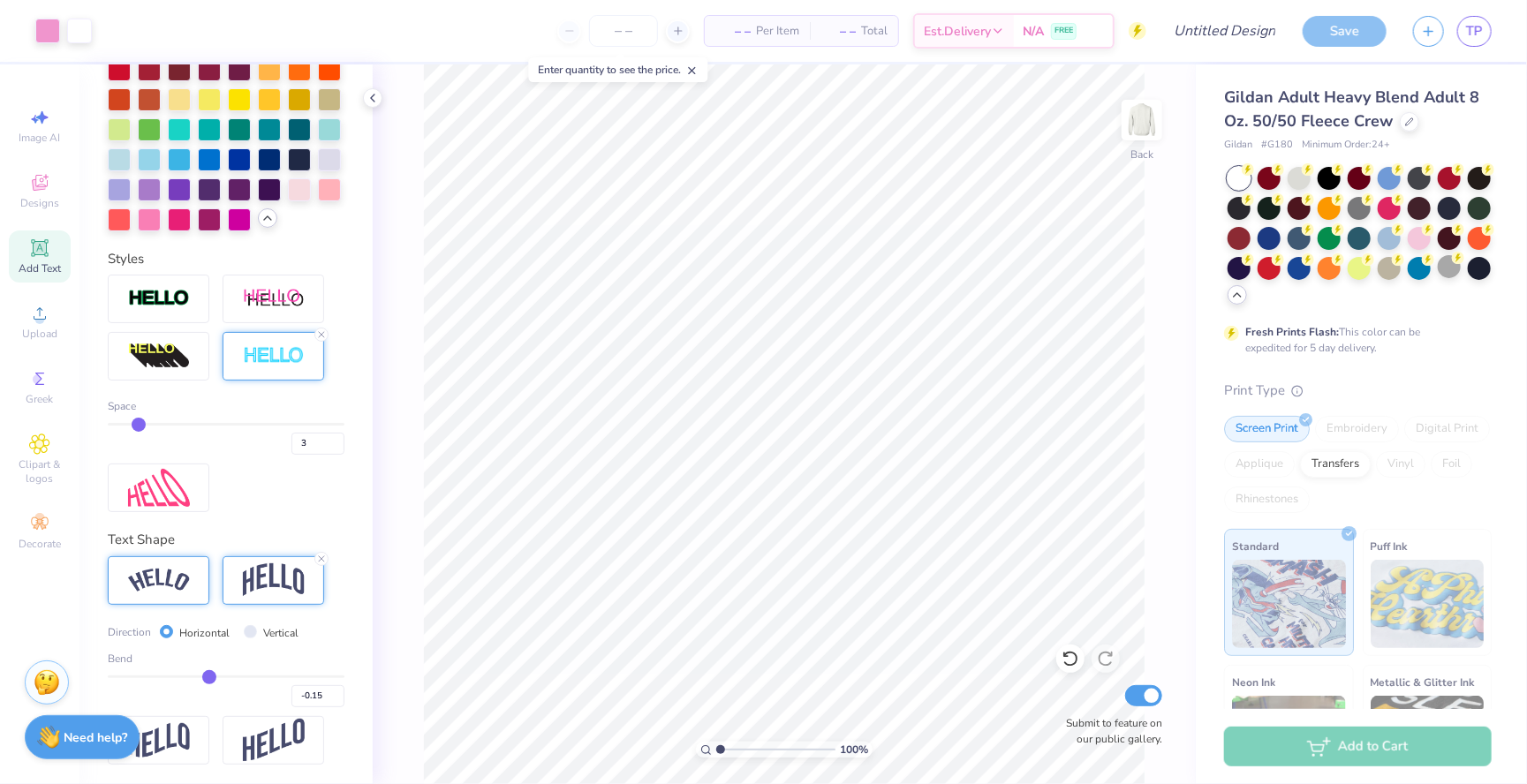
type input "-0.16"
drag, startPoint x: 285, startPoint y: 675, endPoint x: 207, endPoint y: 682, distance: 78.3
click at [207, 678] on input "range" at bounding box center [226, 676] width 236 height 3
type input "0.04"
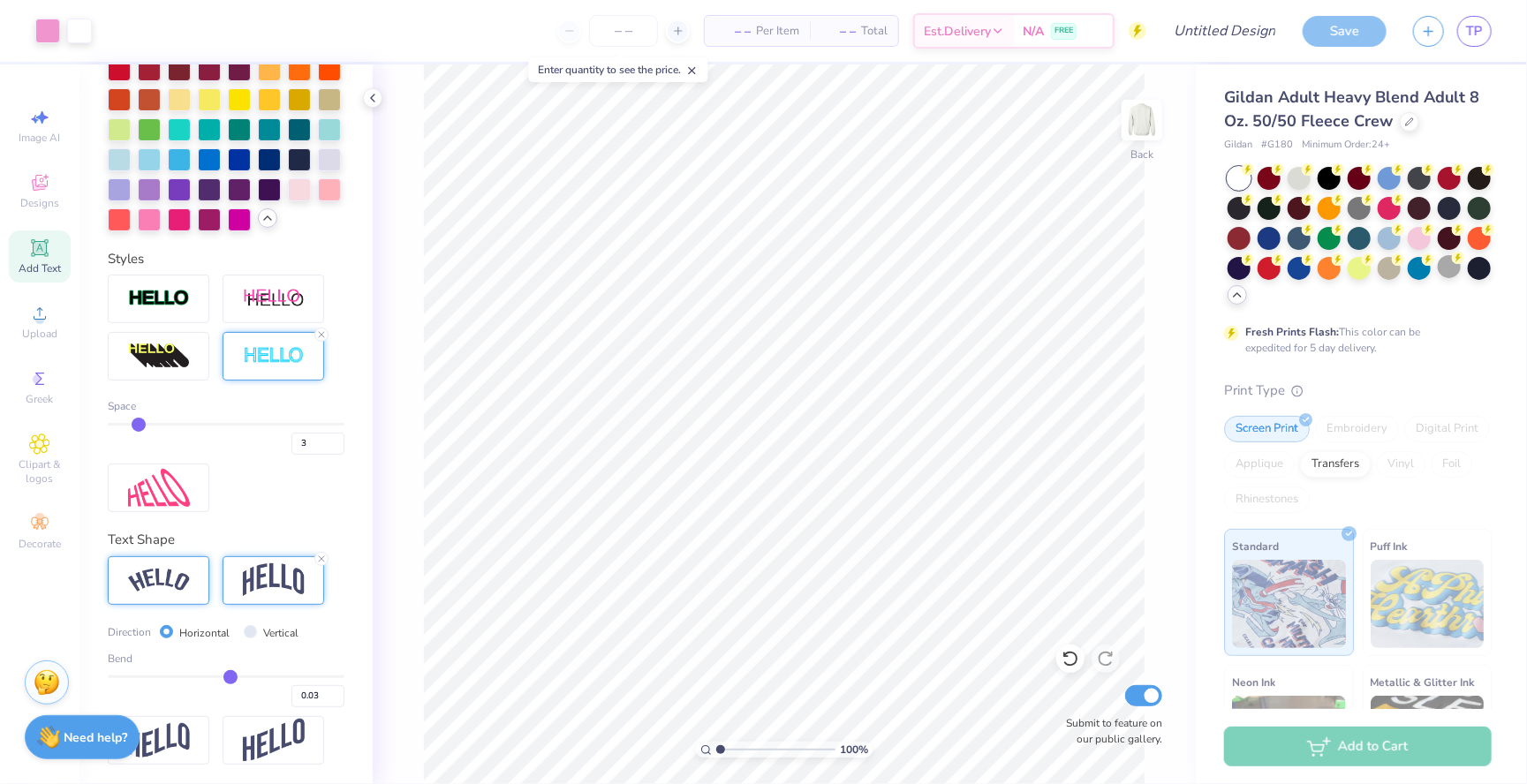
type input "0.04"
click at [231, 675] on input "range" at bounding box center [226, 676] width 236 height 3
type input "0.05"
type input "0.06"
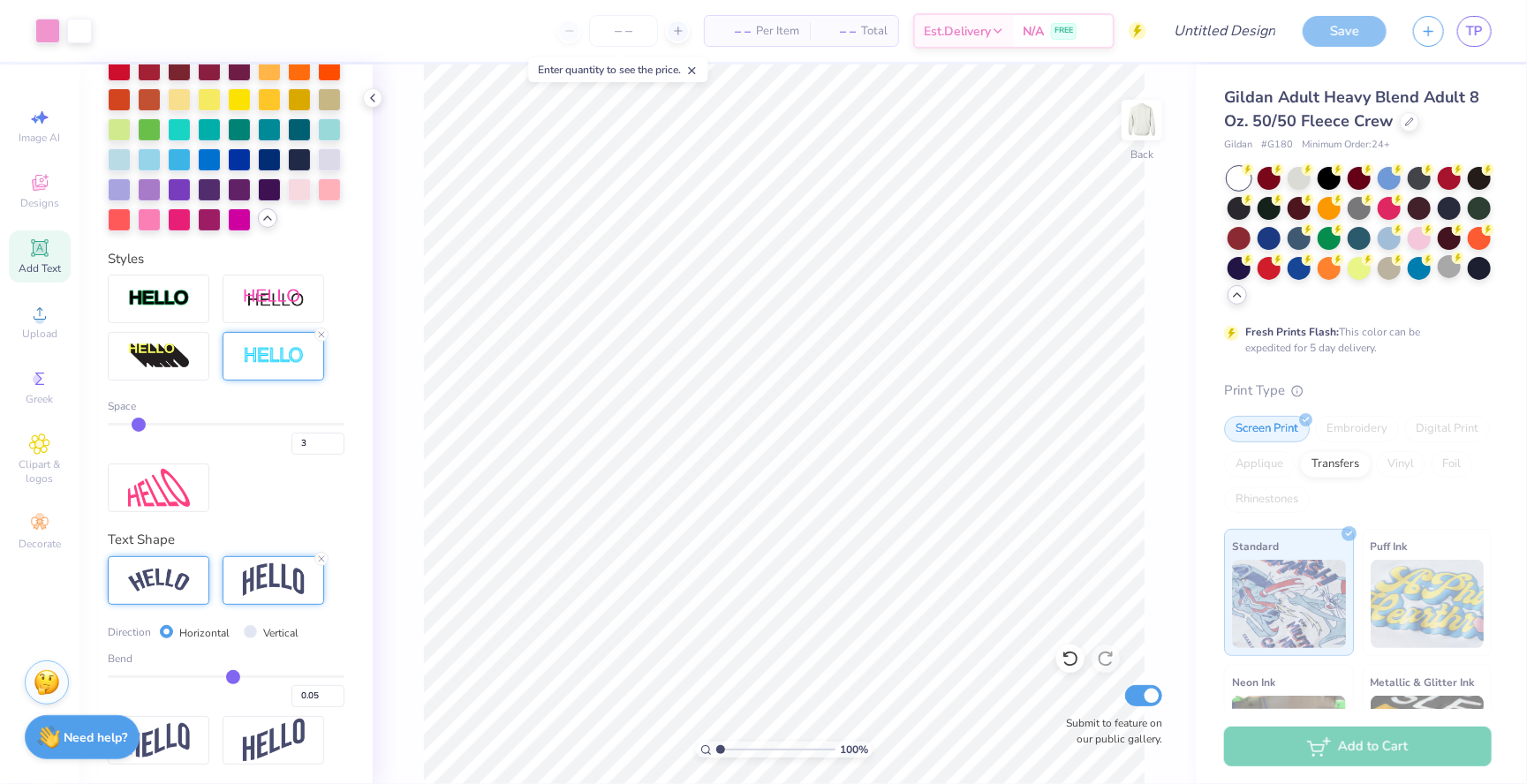
type input "0.06"
type input "0.07"
type input "0.08"
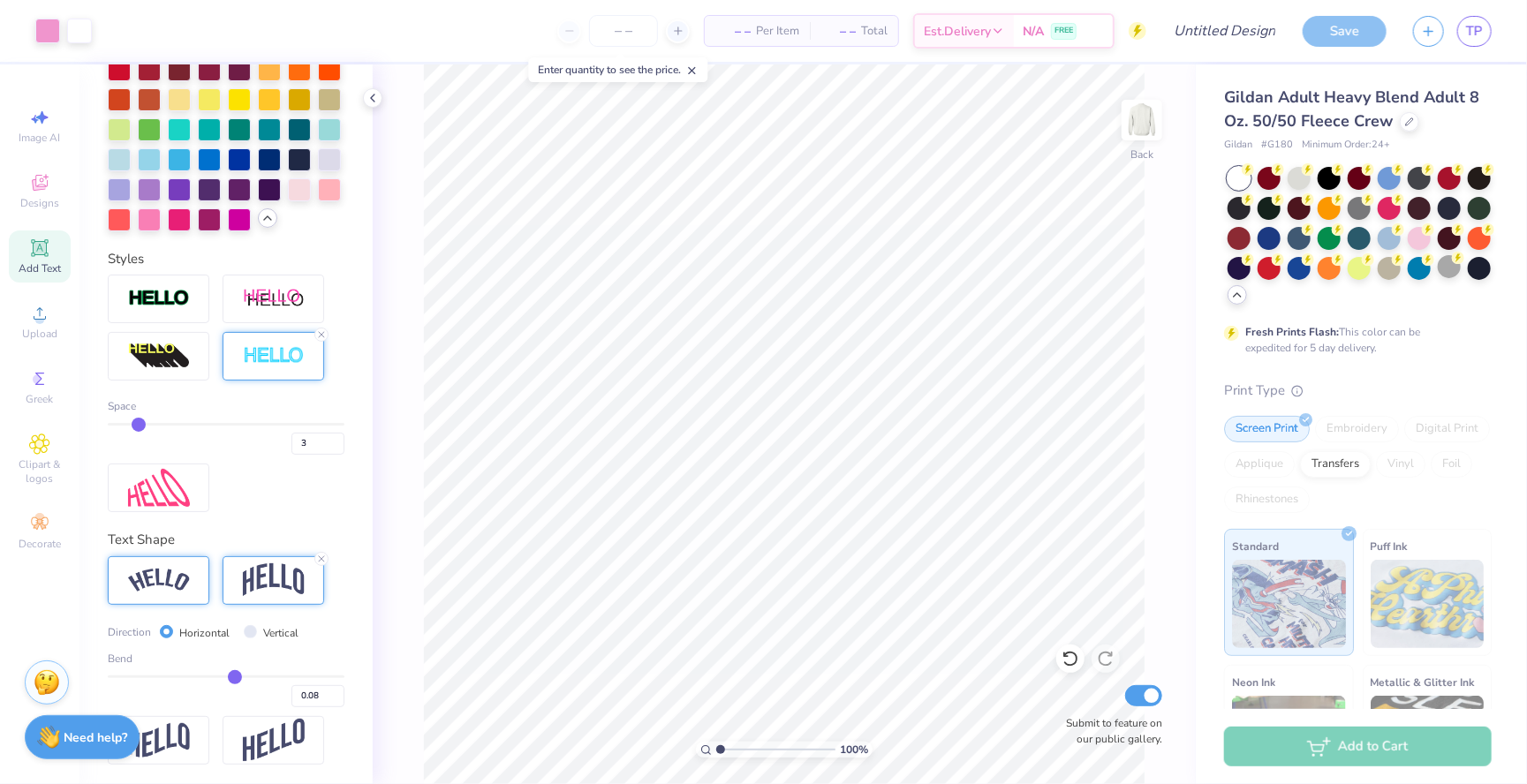
type input "0.1"
type input "0.10"
type input "0.11"
type input "0.13"
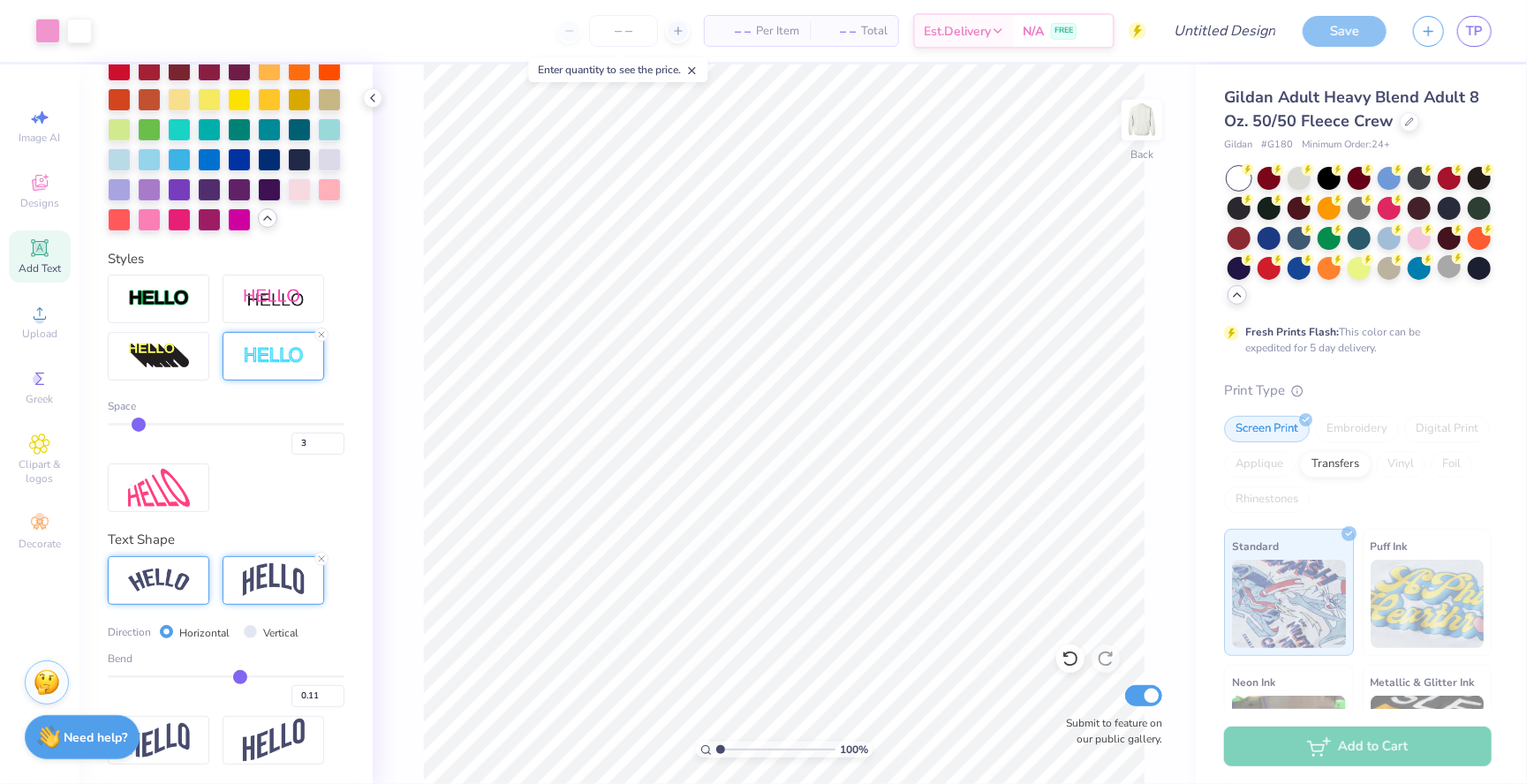
type input "0.13"
type input "0.15"
type input "0.16"
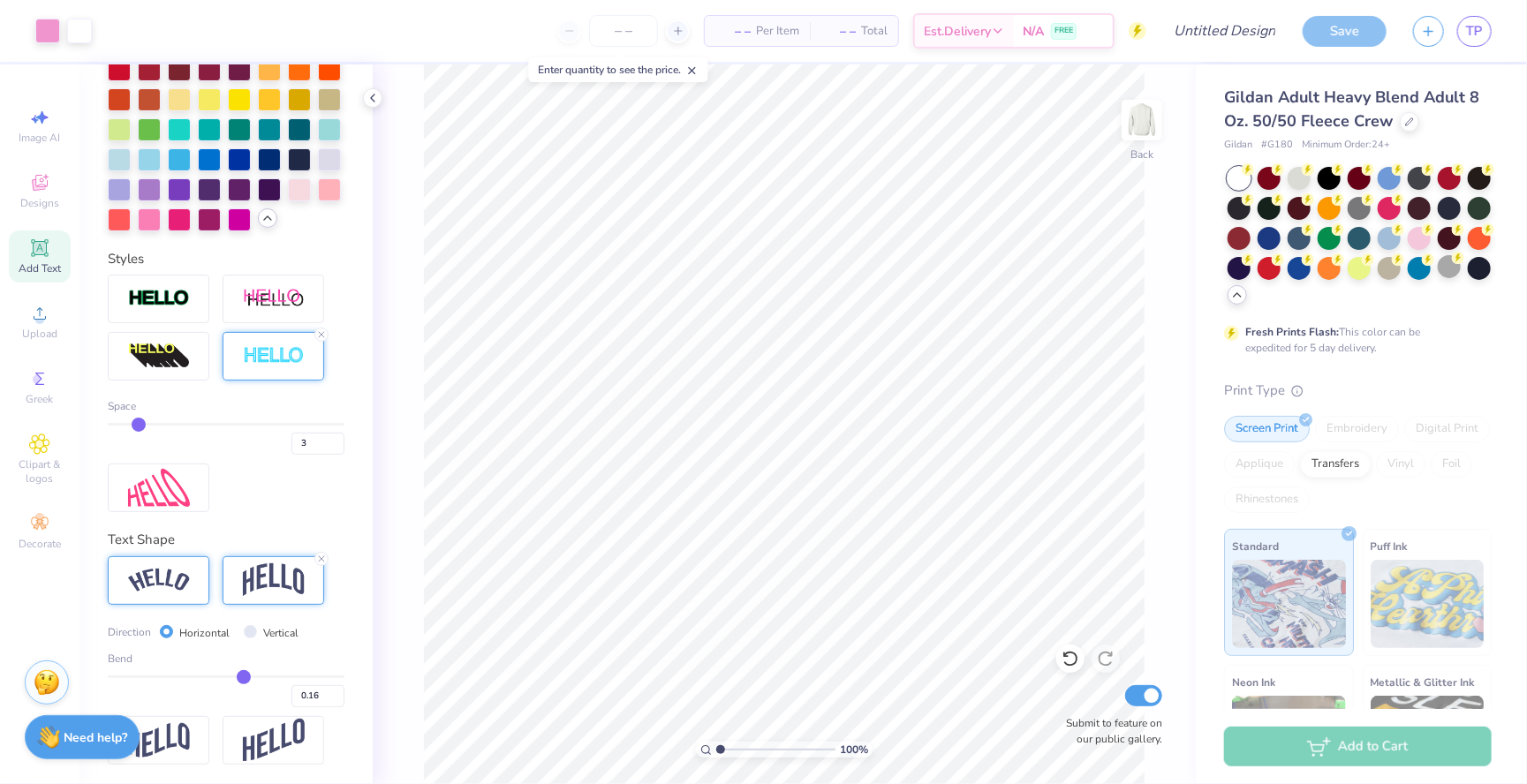
type input "0.18"
type input "0.19"
type input "0.2"
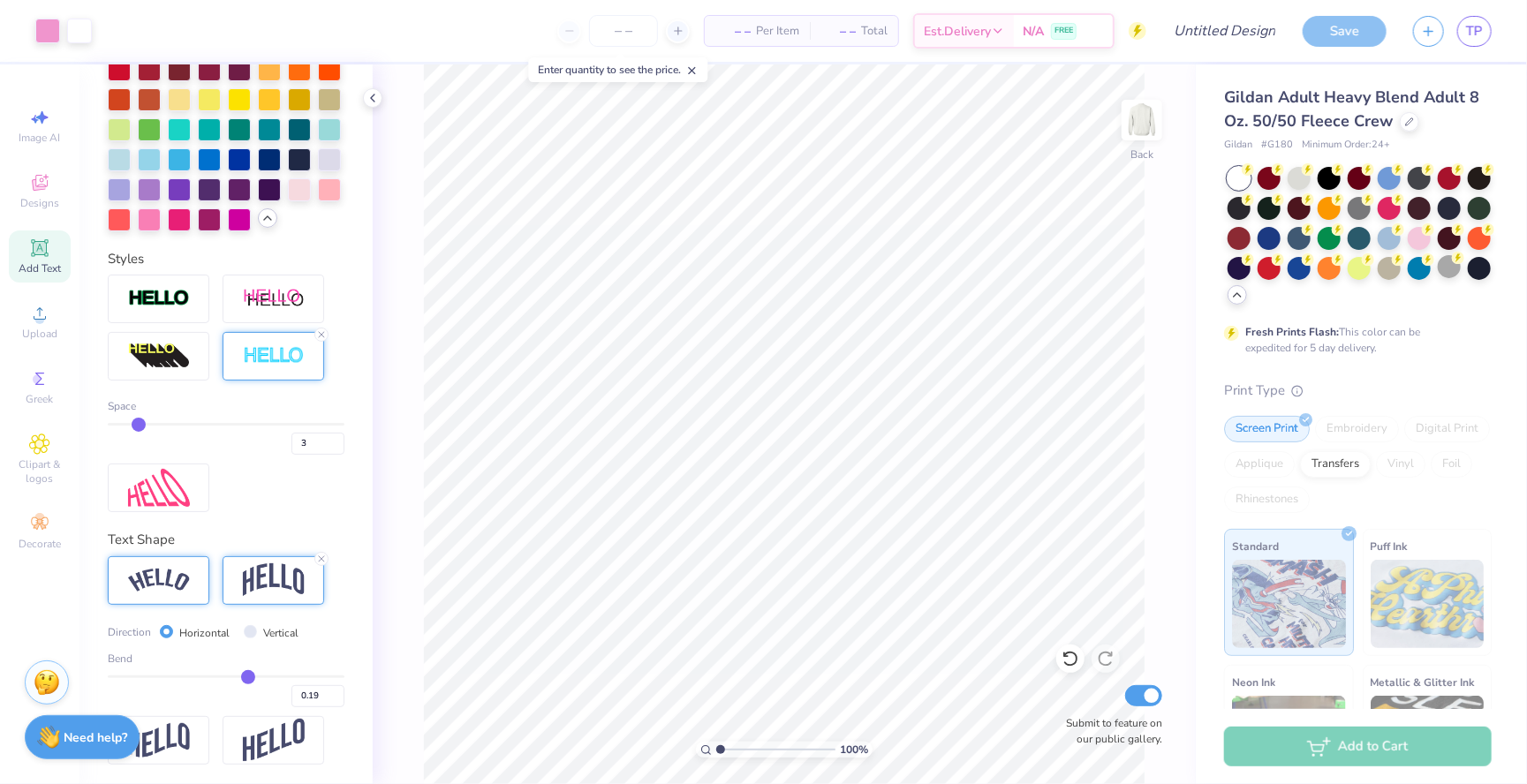
type input "0.20"
type input "0.21"
type input "0.22"
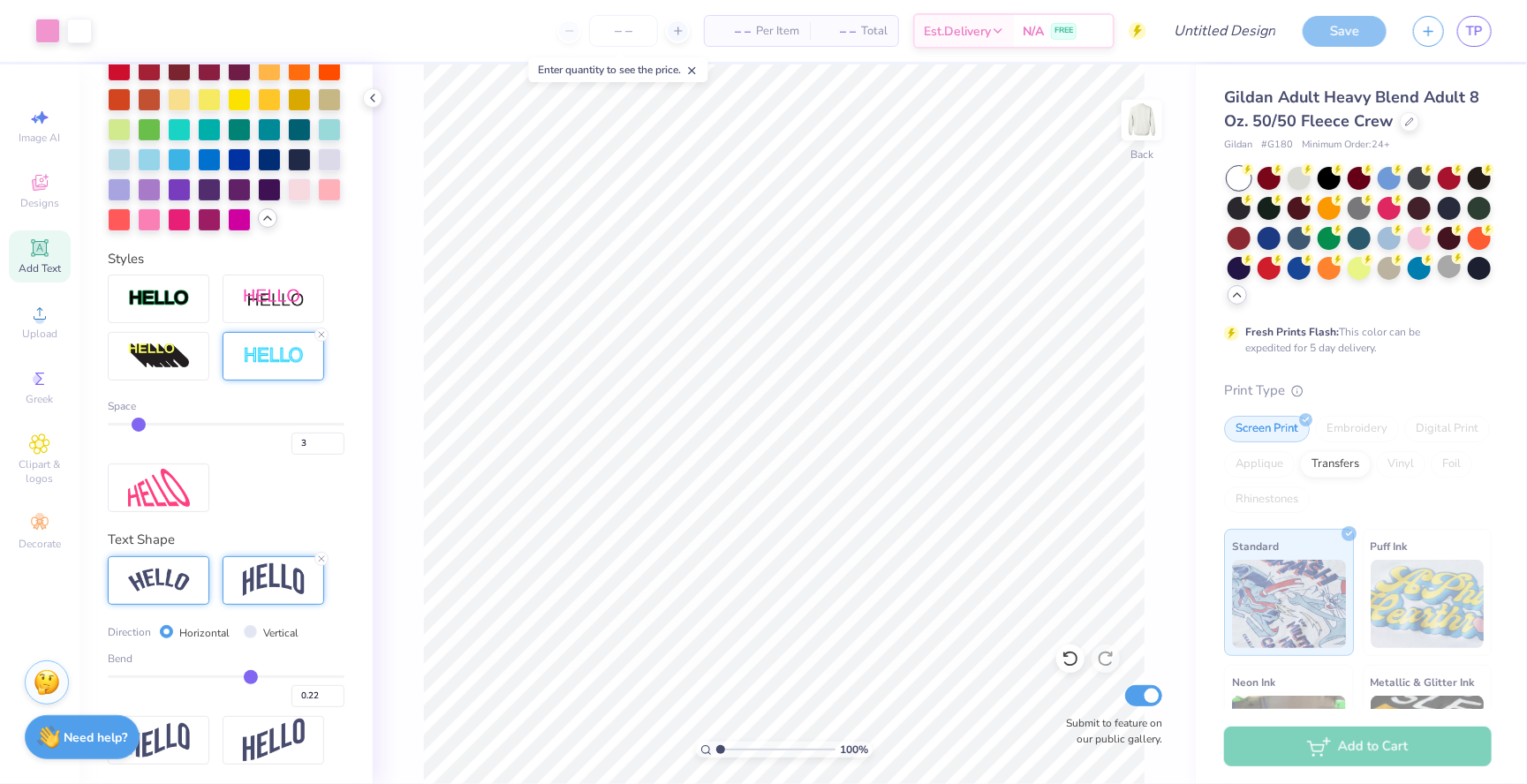
type input "0.23"
type input "0.24"
drag, startPoint x: 231, startPoint y: 675, endPoint x: 251, endPoint y: 675, distance: 20.0
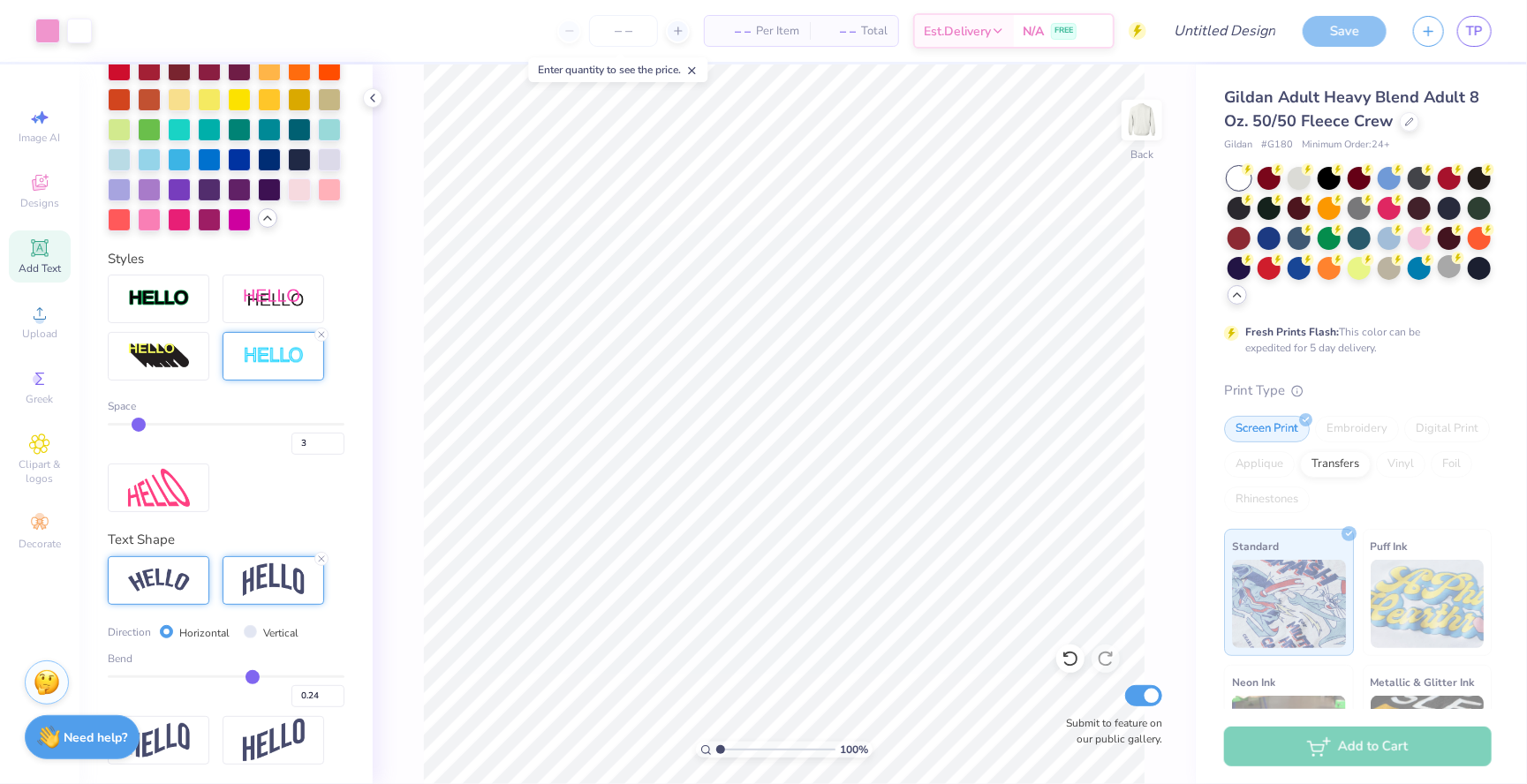
type input "0.24"
click at [251, 675] on input "range" at bounding box center [226, 676] width 236 height 3
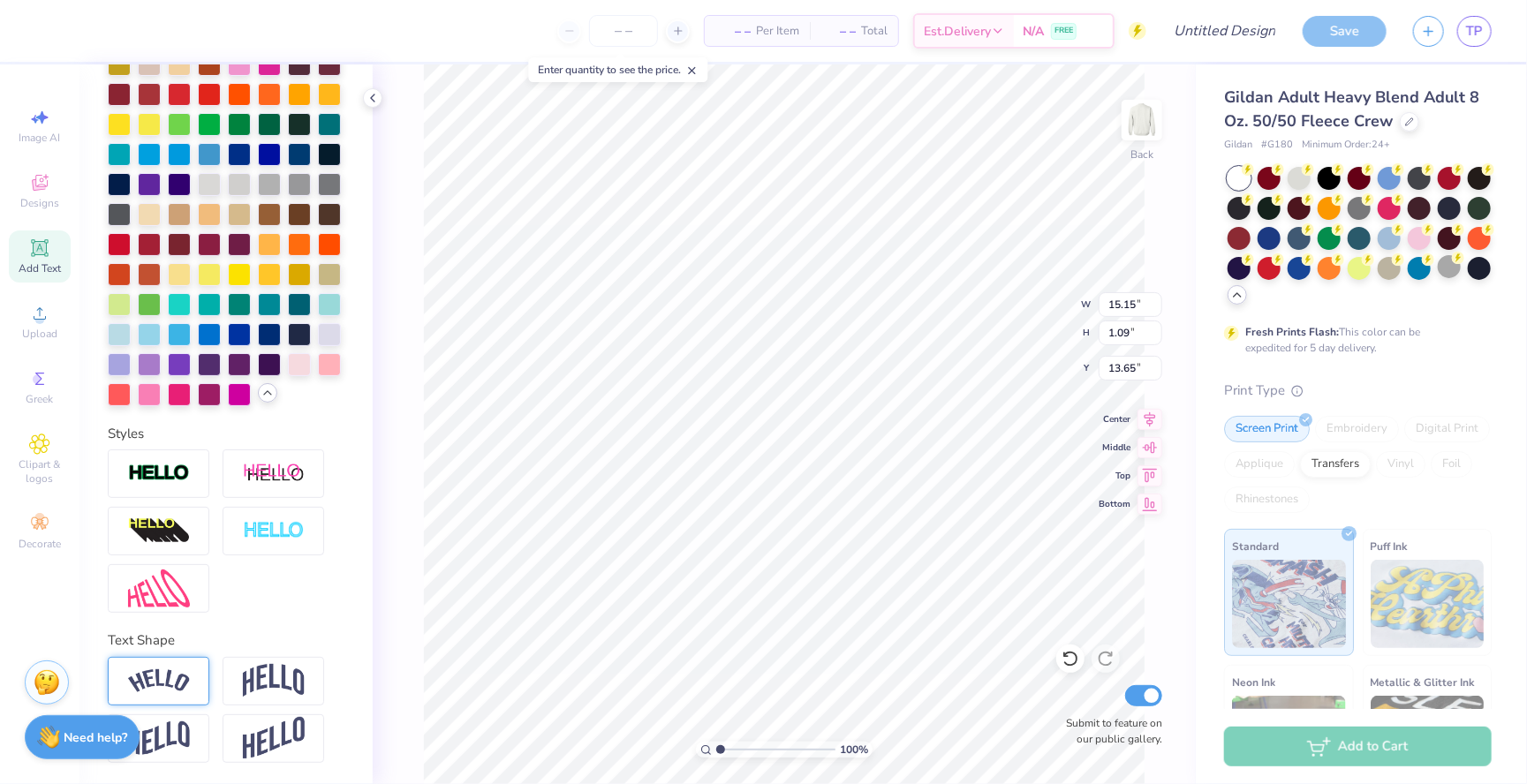
scroll to position [450, 0]
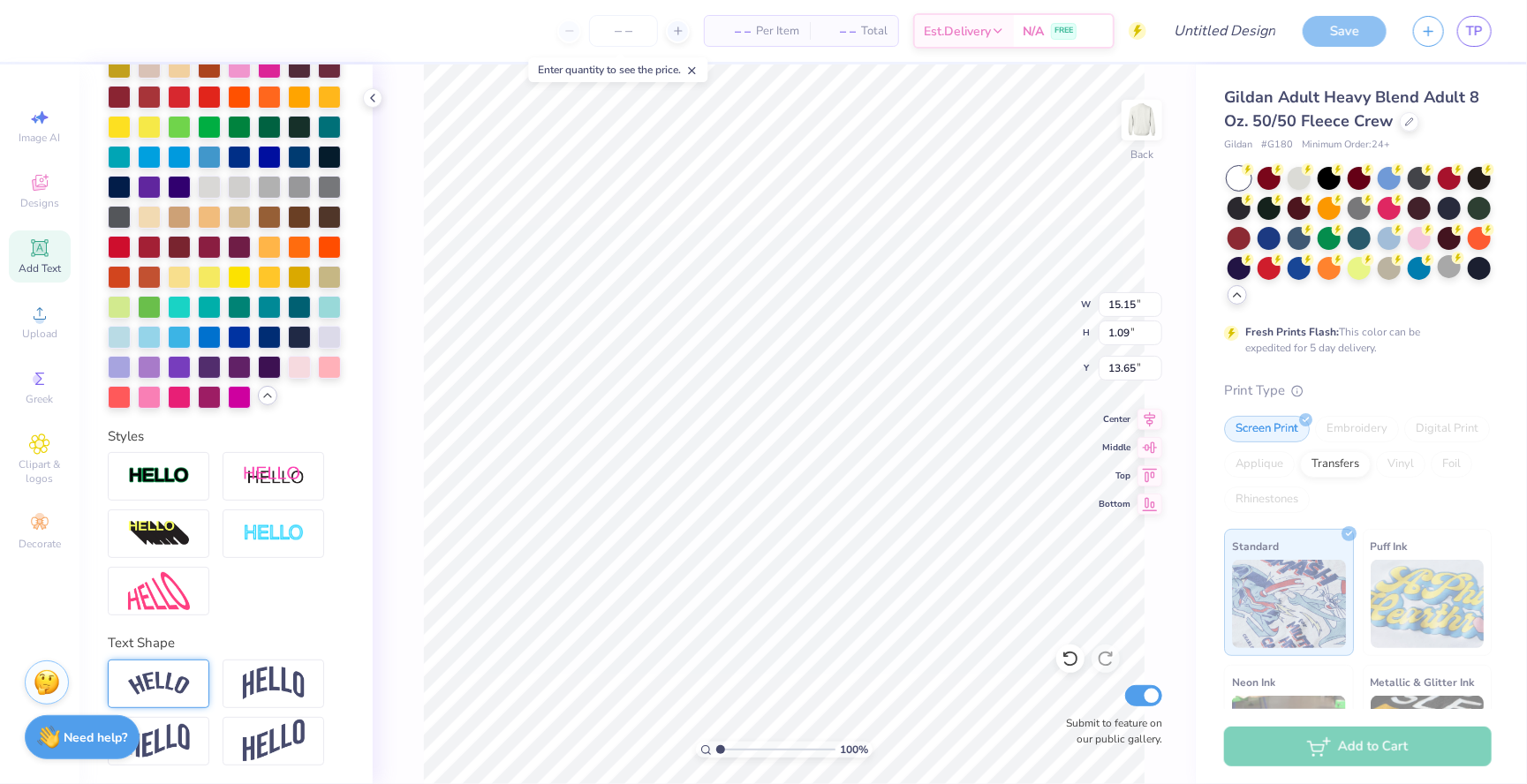
type input "8.55"
type input "2.97"
type input "6.98"
click at [264, 675] on img at bounding box center [274, 684] width 62 height 34
type input "4.74"
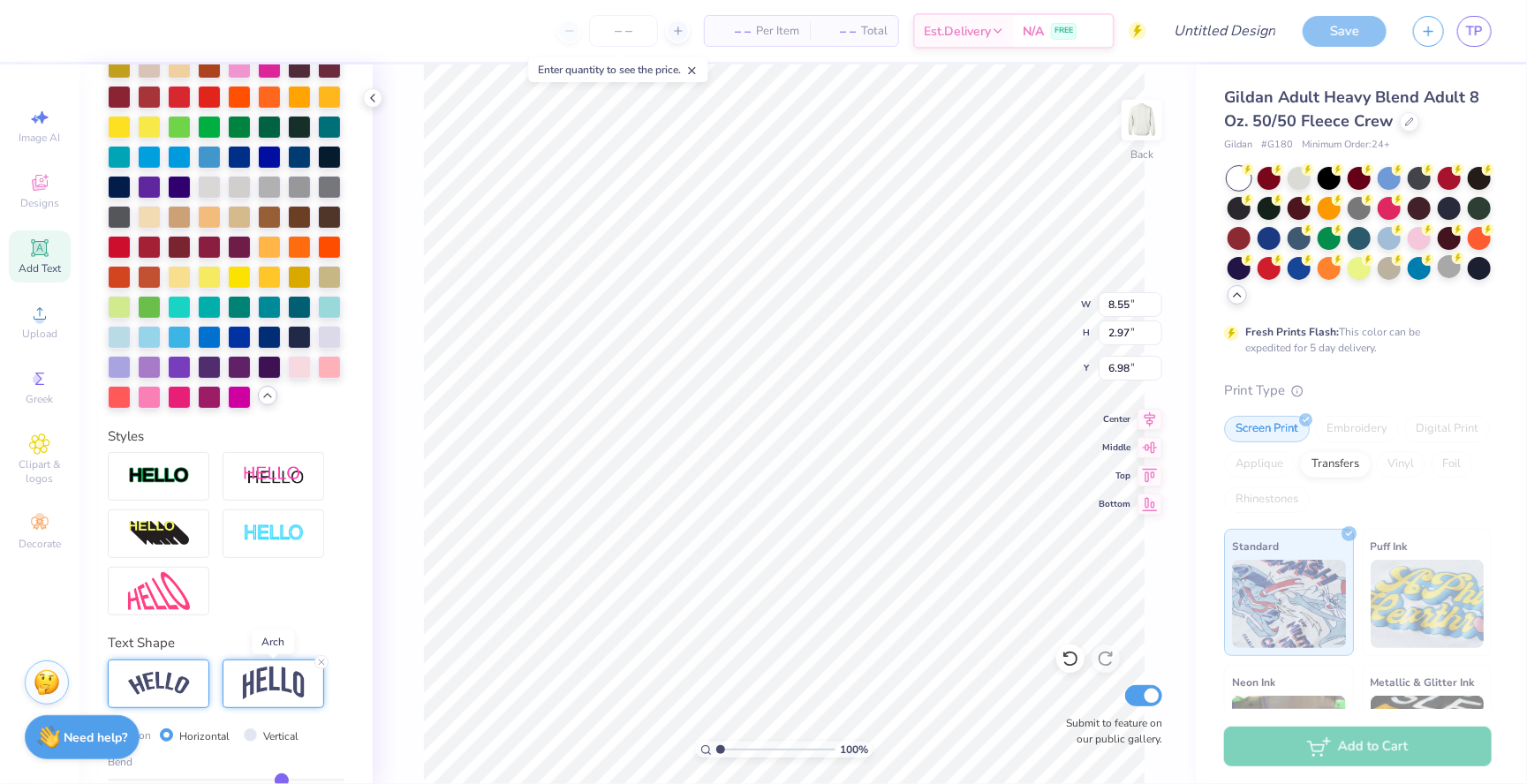
type input "6.09"
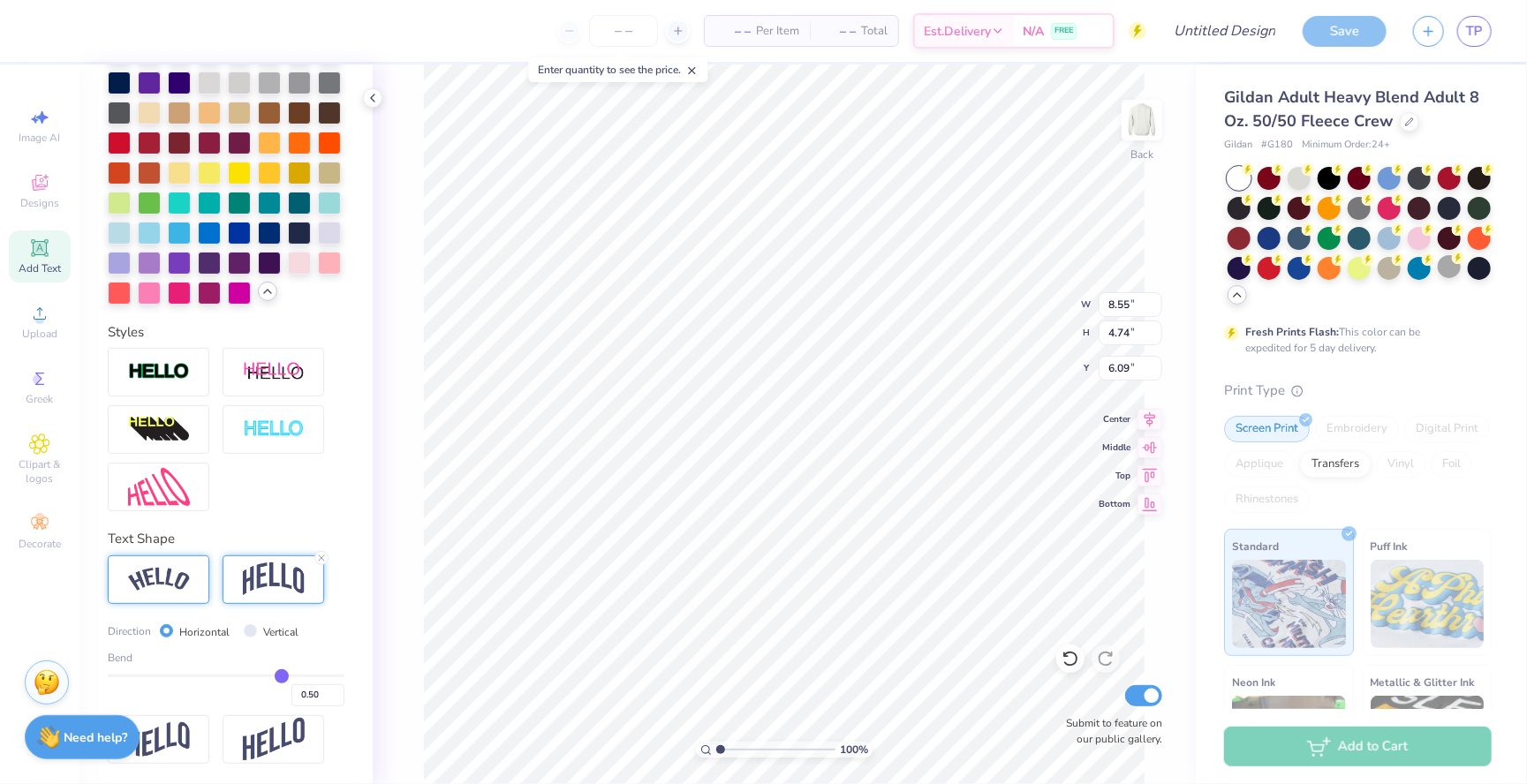
scroll to position [553, 0]
click at [244, 427] on img at bounding box center [274, 430] width 62 height 21
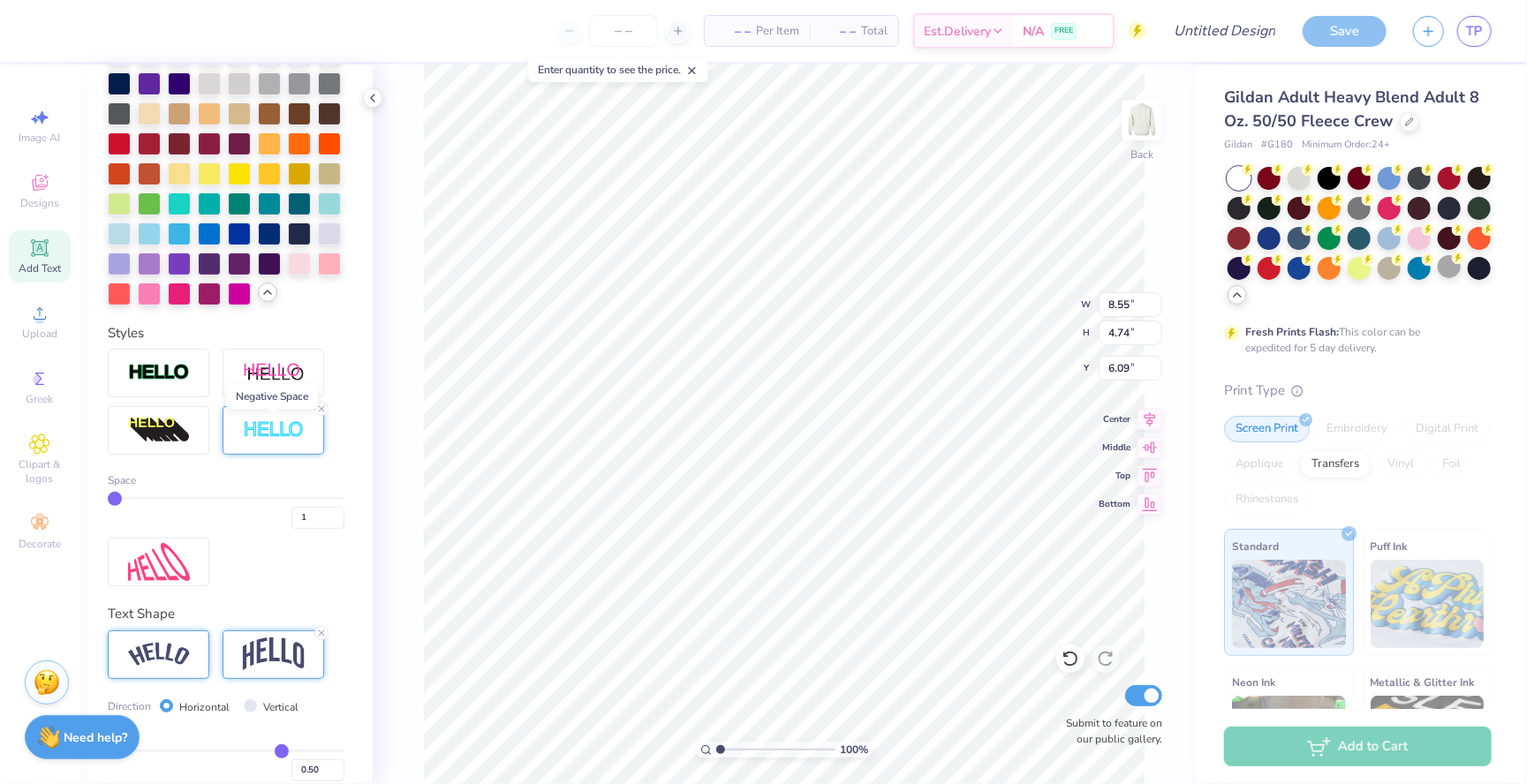
type input "8.60"
type input "4.80"
type input "6.06"
click at [325, 519] on input "1" at bounding box center [318, 519] width 53 height 23
type input "10"
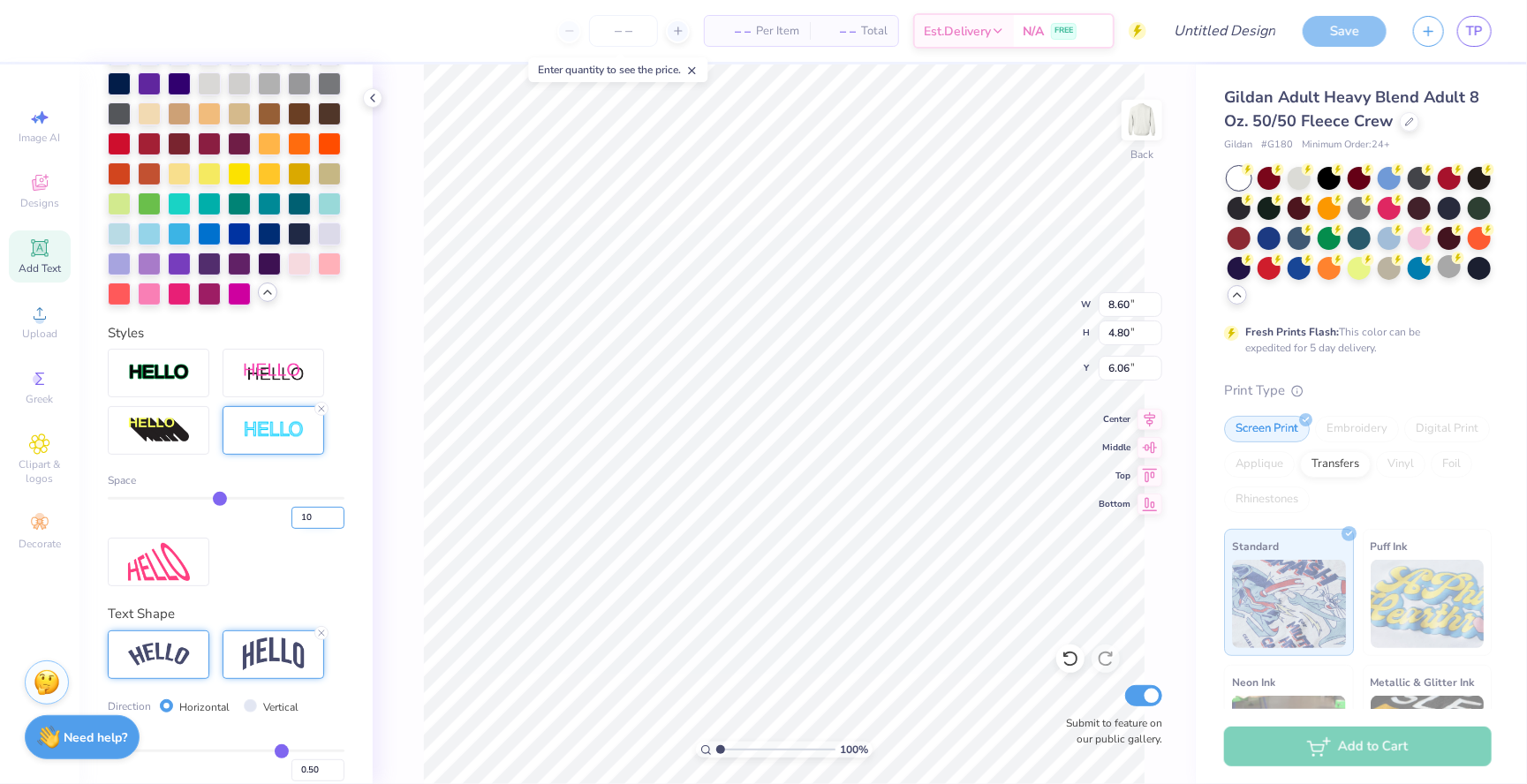
type input "10"
type input "9.11"
type input "5.30"
type input "5.81"
drag, startPoint x: 313, startPoint y: 521, endPoint x: 284, endPoint y: 520, distance: 29.0
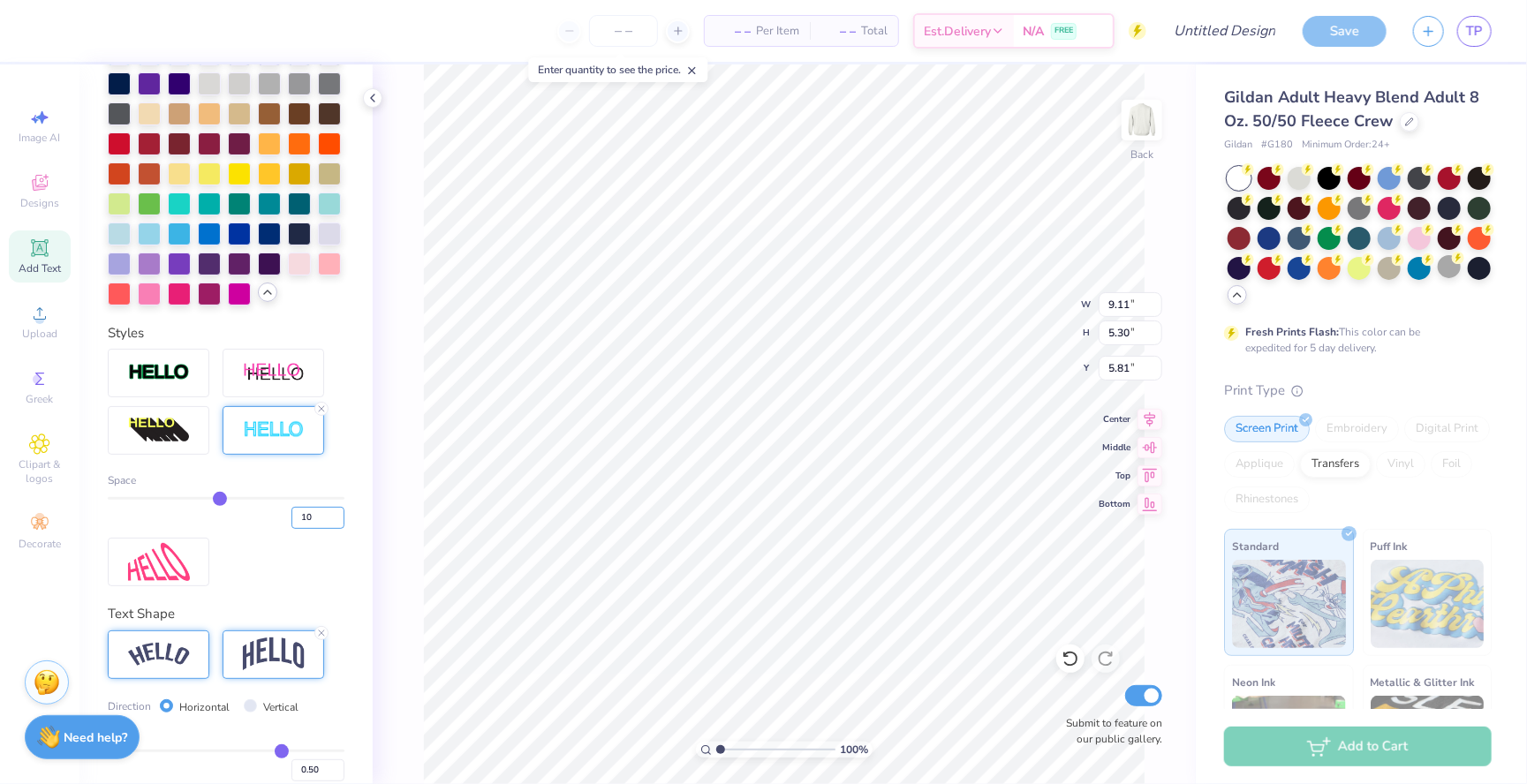
click at [284, 520] on div "10" at bounding box center [226, 513] width 236 height 32
type input "7"
type input "8.94"
type input "5.13"
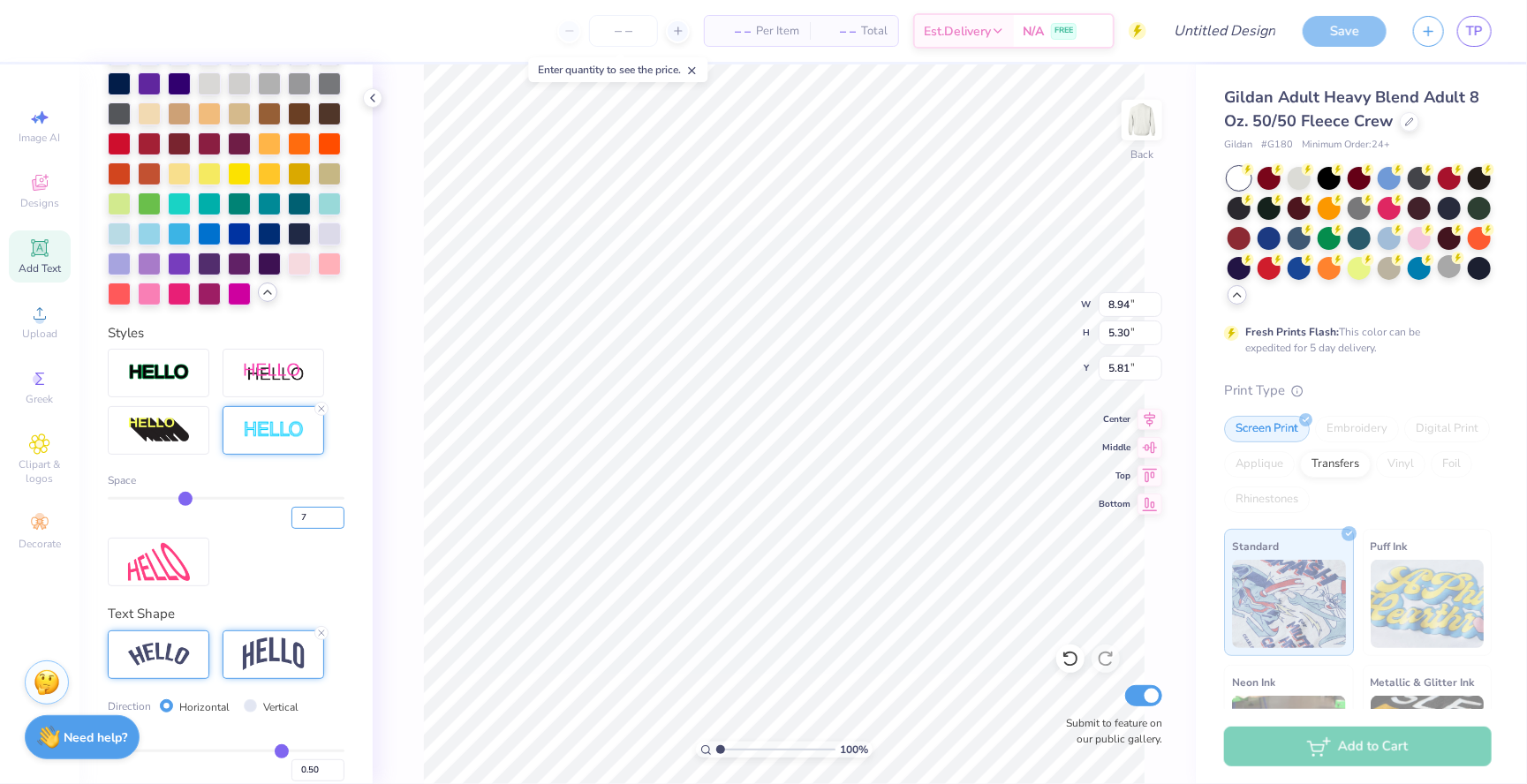
type input "5.89"
drag, startPoint x: 310, startPoint y: 513, endPoint x: 287, endPoint y: 513, distance: 23.0
click at [287, 513] on div "7" at bounding box center [226, 513] width 236 height 32
type input "5"
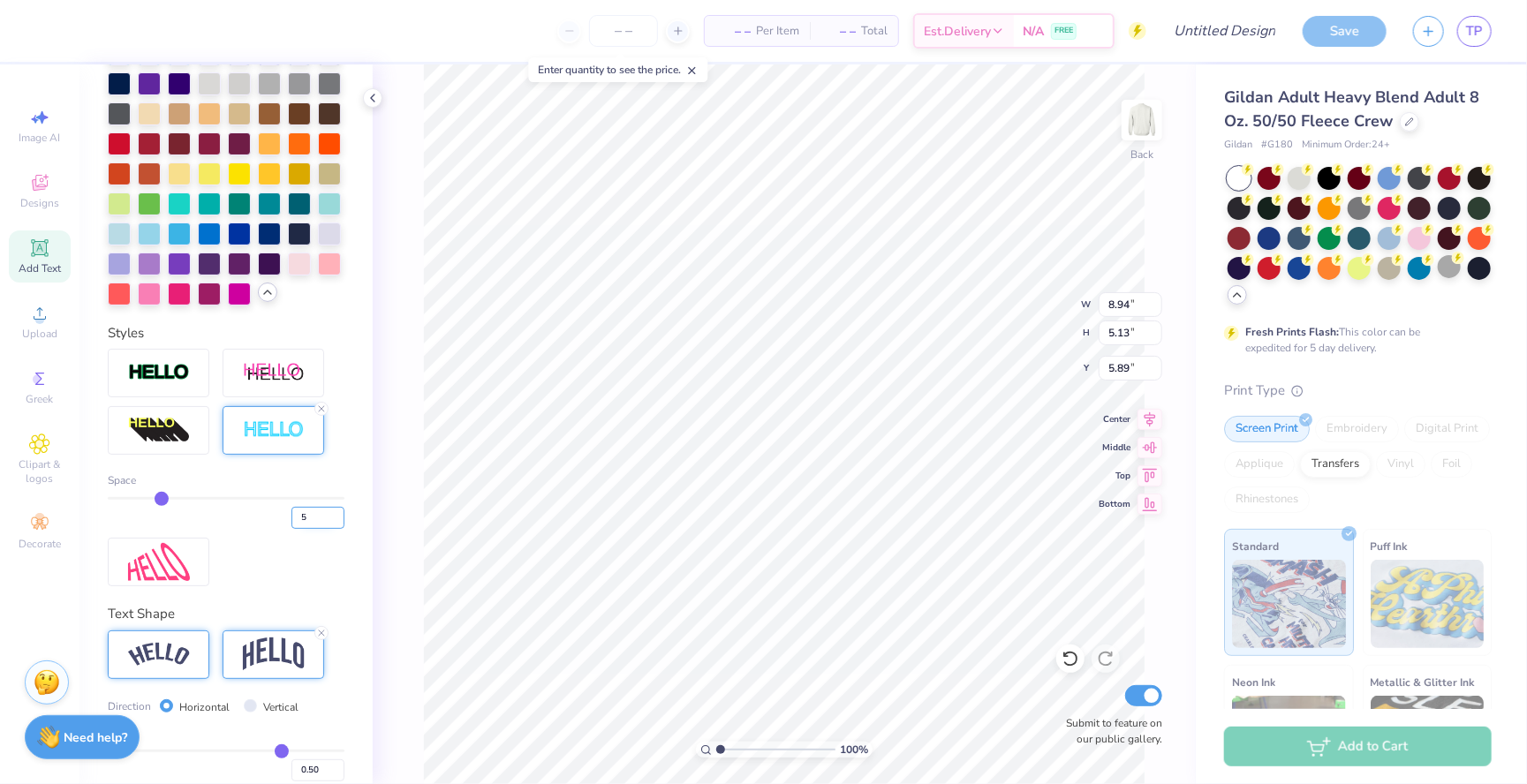
type input "8.83"
type input "5.02"
type input "5.95"
click at [310, 522] on input "5" at bounding box center [318, 519] width 53 height 23
click at [307, 517] on input "5" at bounding box center [318, 519] width 53 height 23
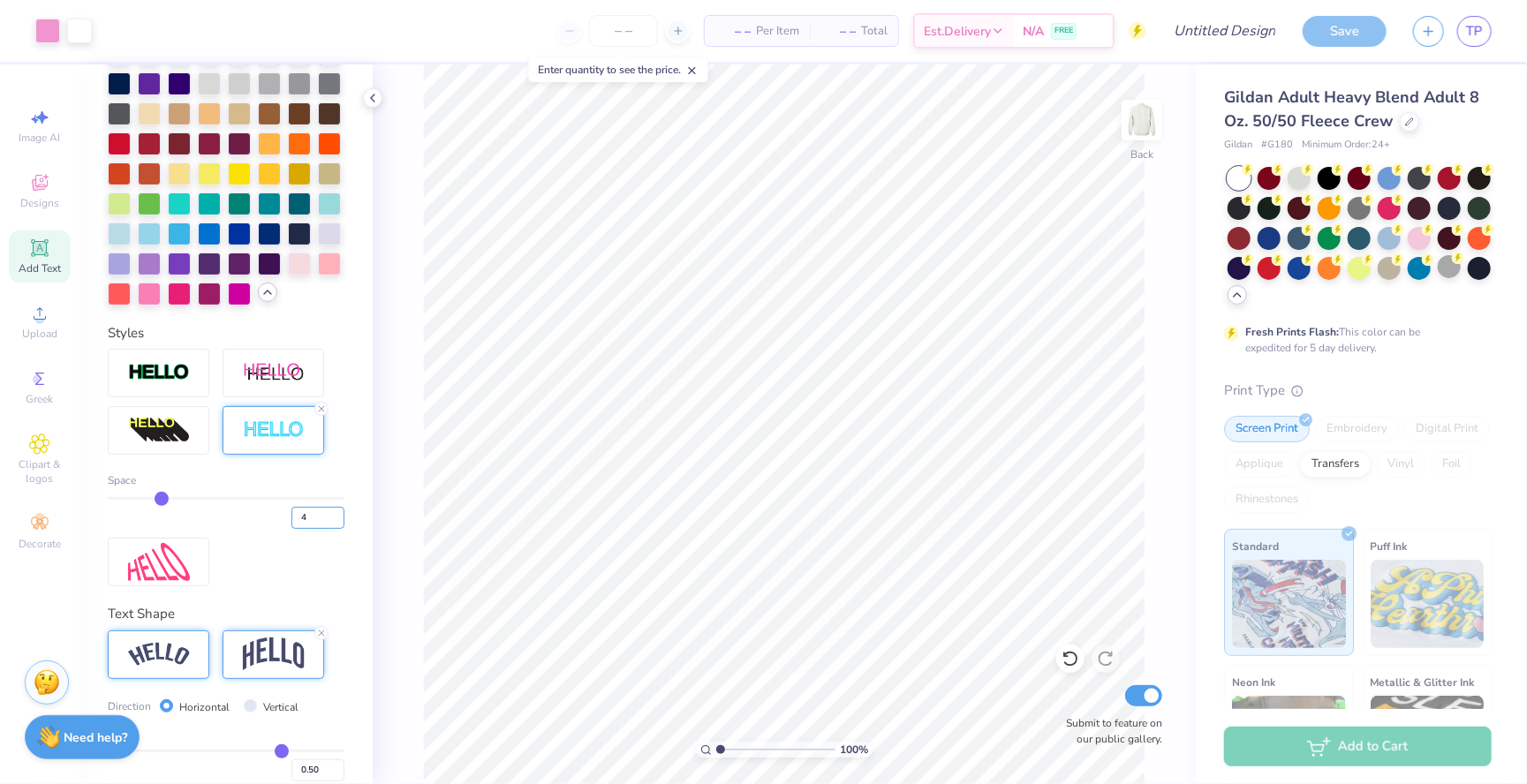
type input "4"
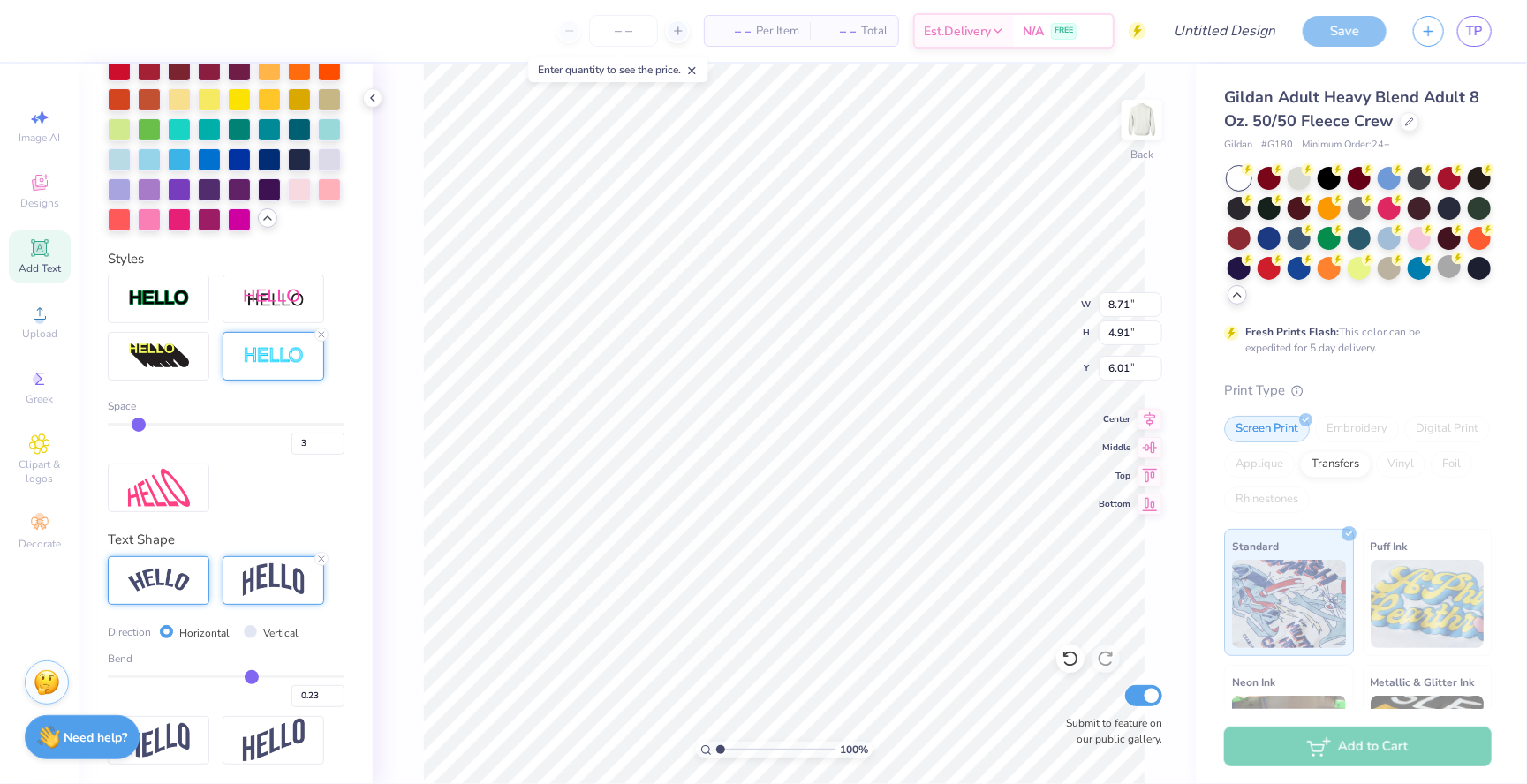
drag, startPoint x: 280, startPoint y: 677, endPoint x: 250, endPoint y: 679, distance: 30.1
click at [250, 678] on input "range" at bounding box center [226, 676] width 236 height 3
drag, startPoint x: 250, startPoint y: 675, endPoint x: 232, endPoint y: 677, distance: 18.1
click at [232, 677] on input "range" at bounding box center [226, 676] width 236 height 3
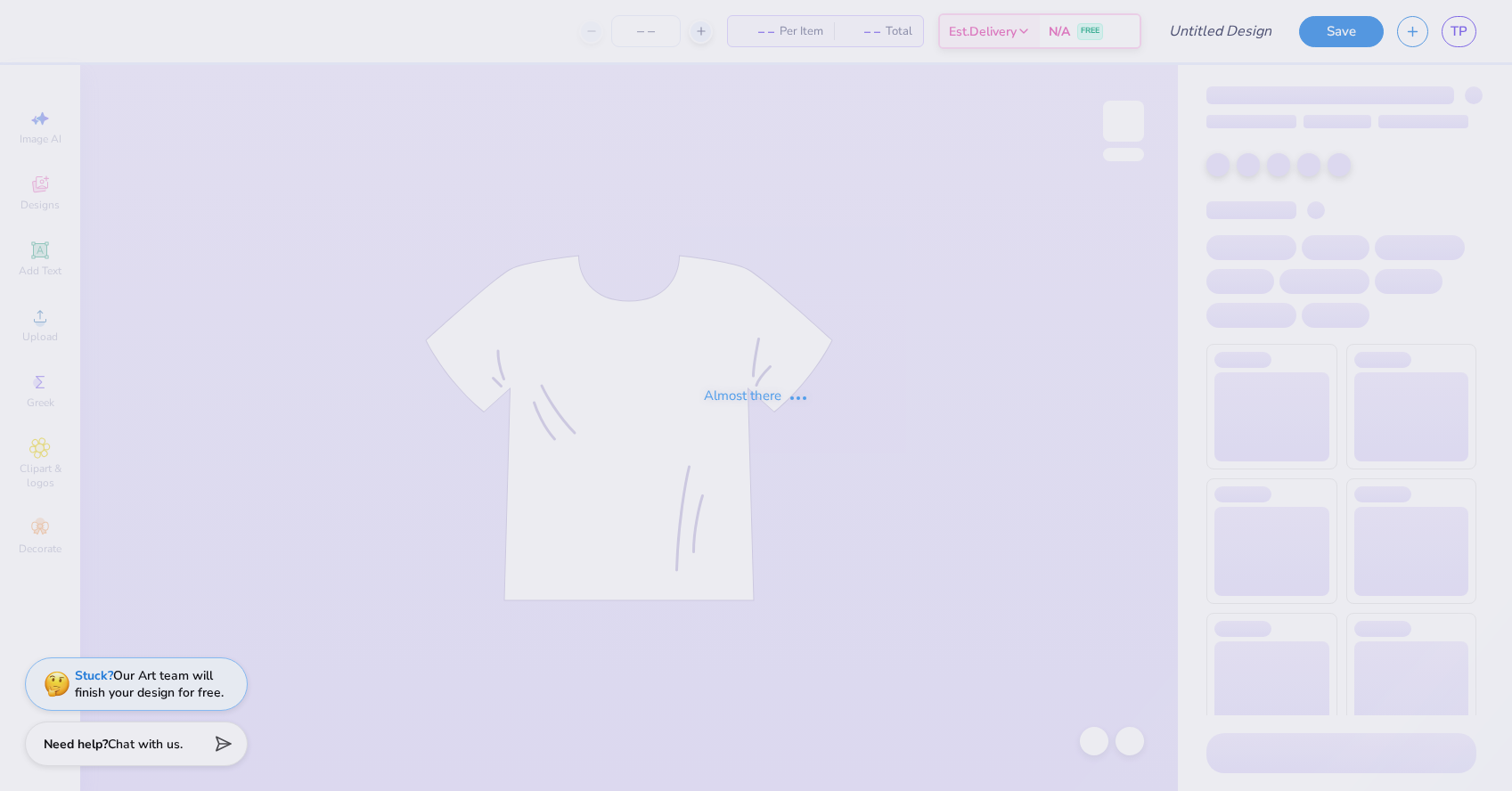
type input "1"
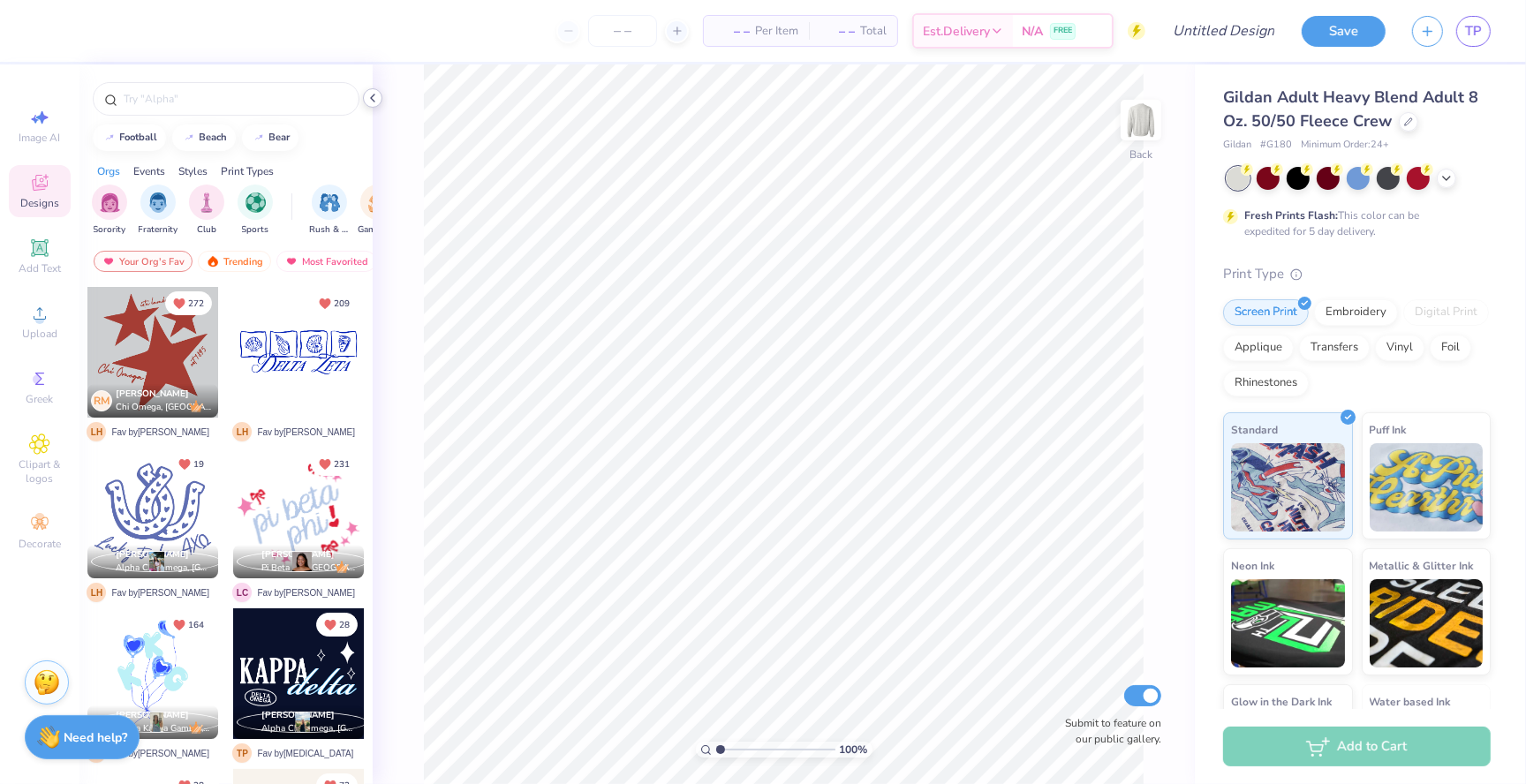
click at [369, 98] on icon at bounding box center [372, 98] width 14 height 14
